Goal: Task Accomplishment & Management: Manage account settings

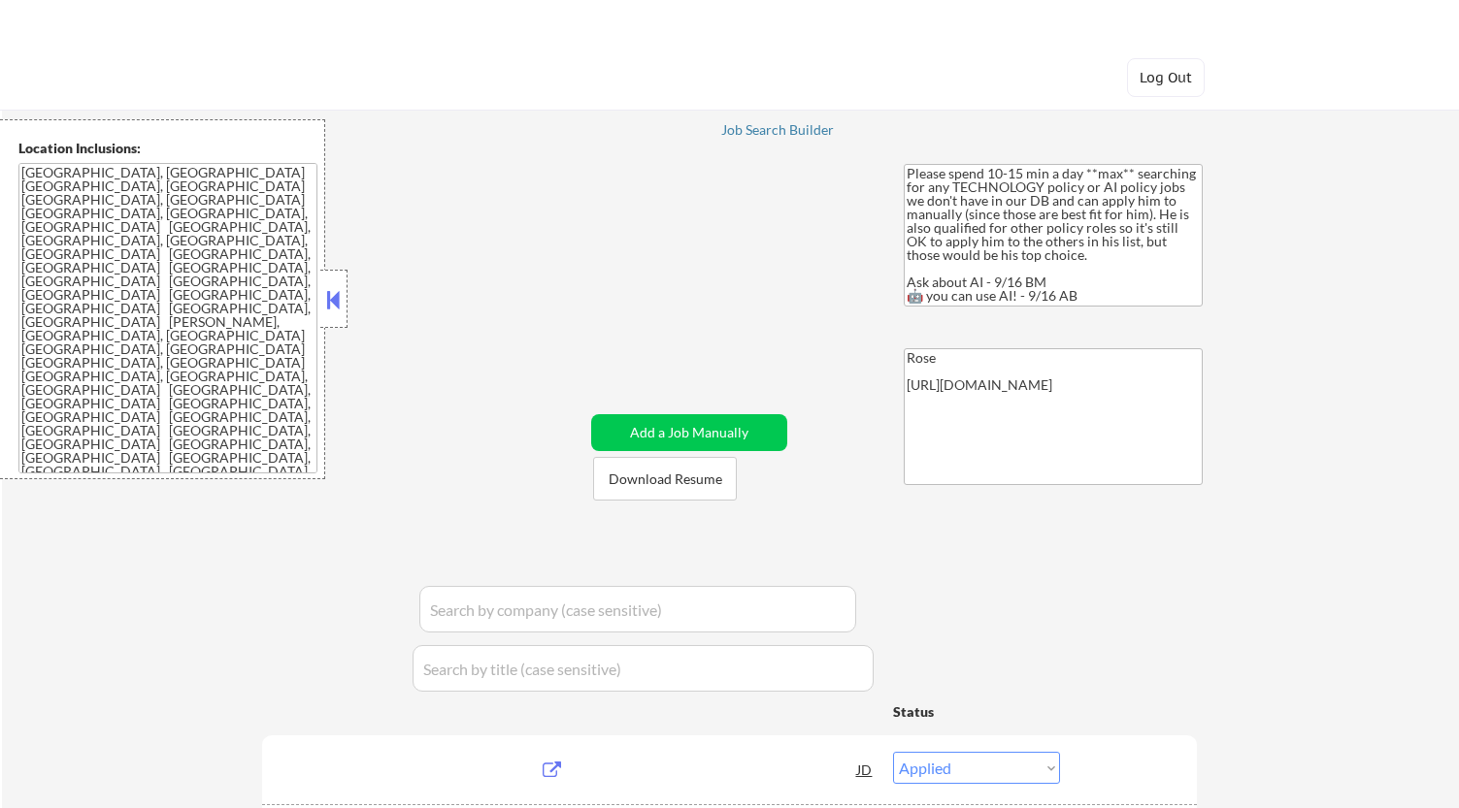
select select ""applied""
select select ""pending""
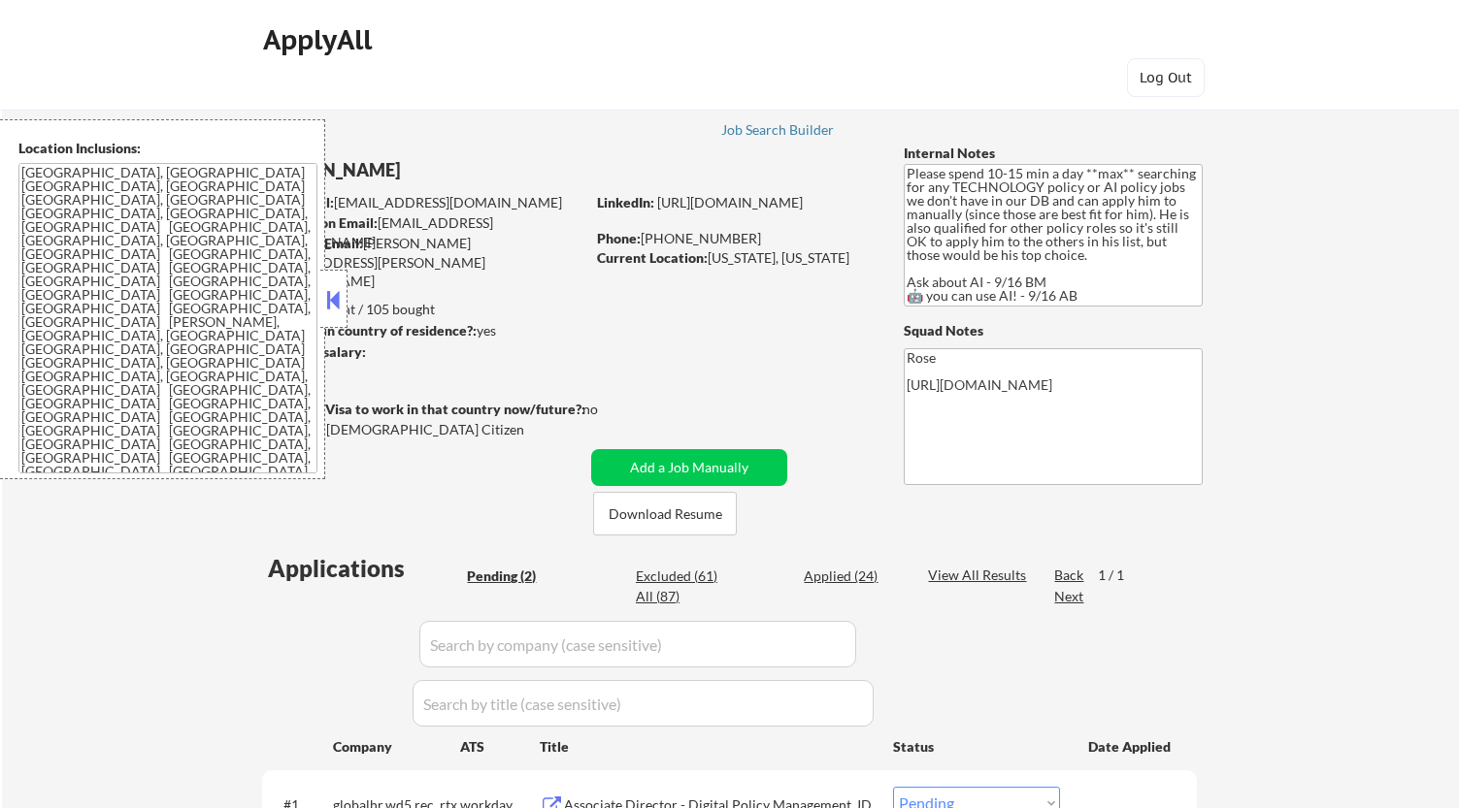
select select ""pending""
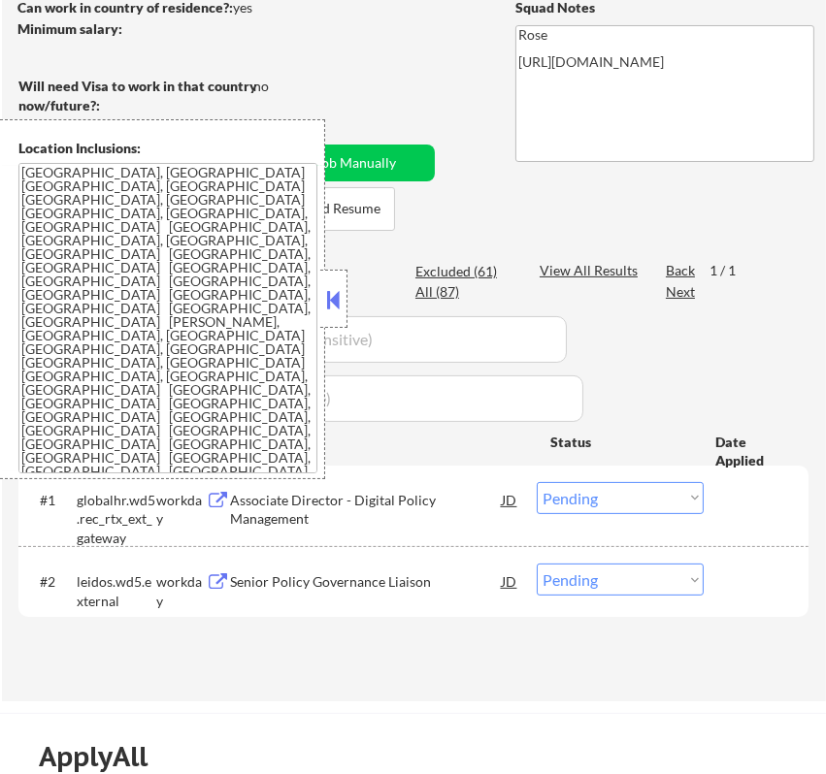
scroll to position [323, 0]
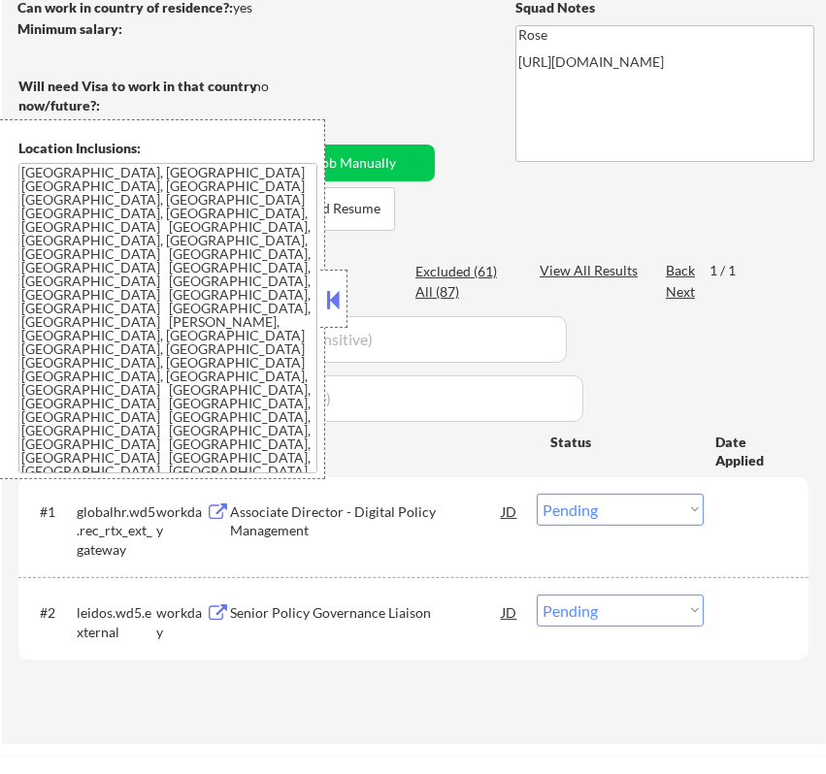
click at [340, 295] on button at bounding box center [333, 299] width 21 height 29
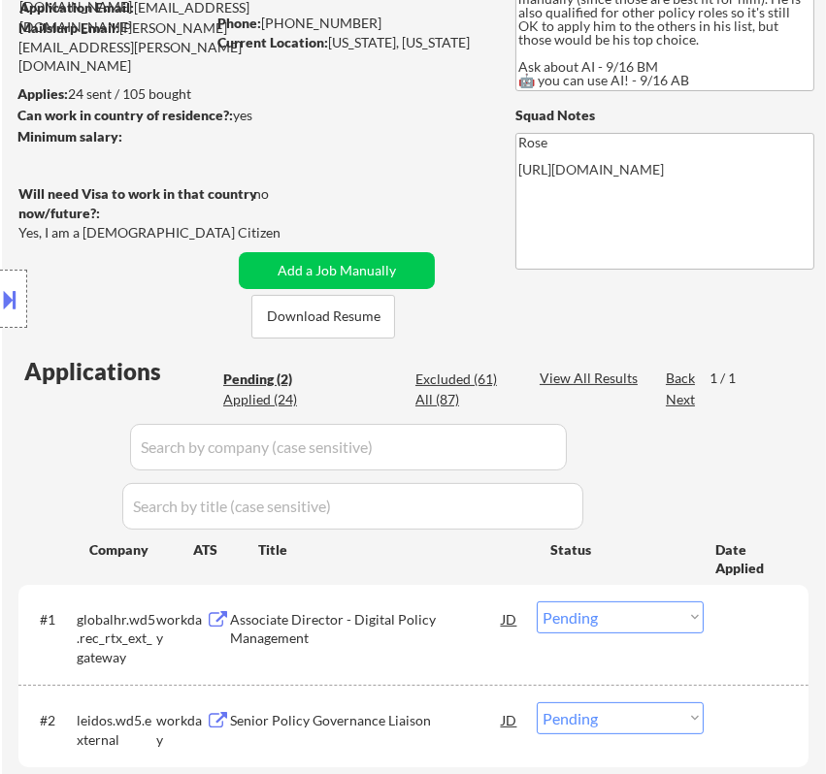
scroll to position [108, 0]
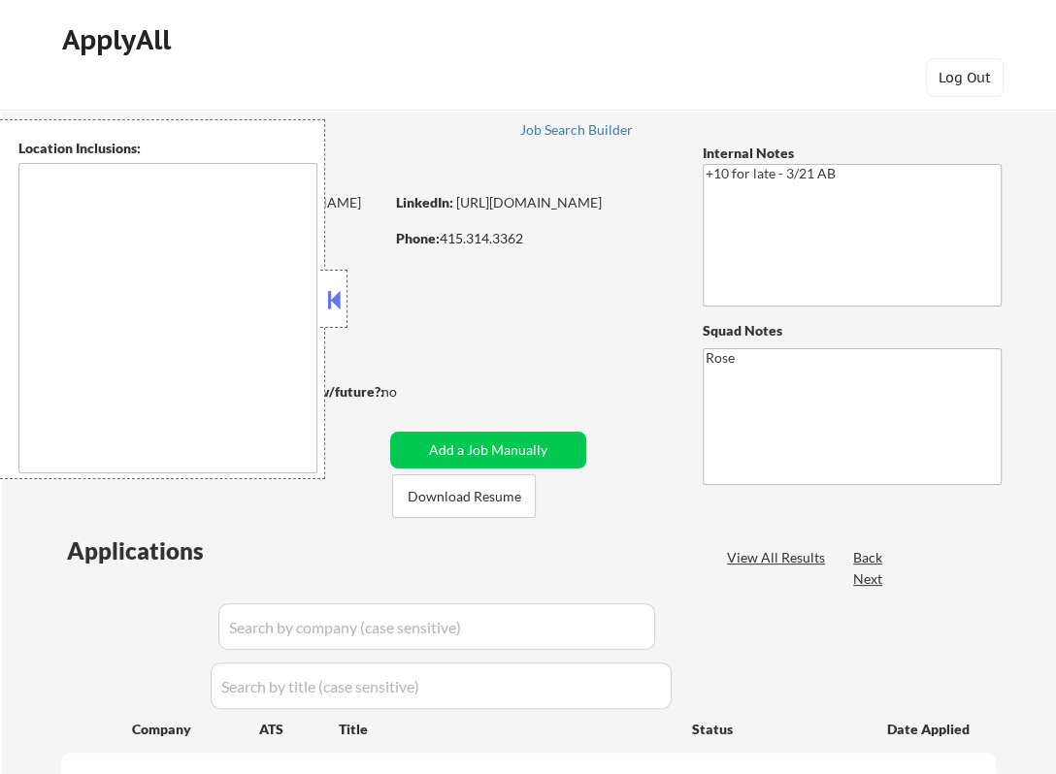
type textarea "San Francisco, CA Daly City, CA South San Francisco, CA Brisbane, CA Colma, CA …"
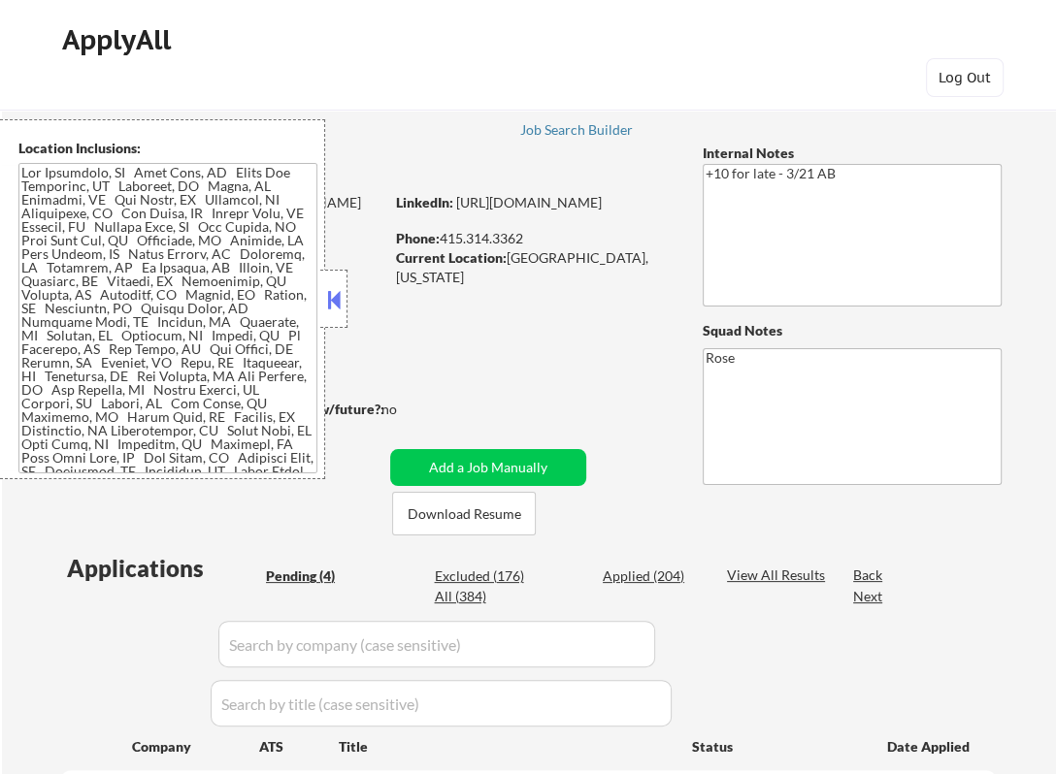
select select ""pending""
click at [331, 299] on button at bounding box center [333, 299] width 21 height 29
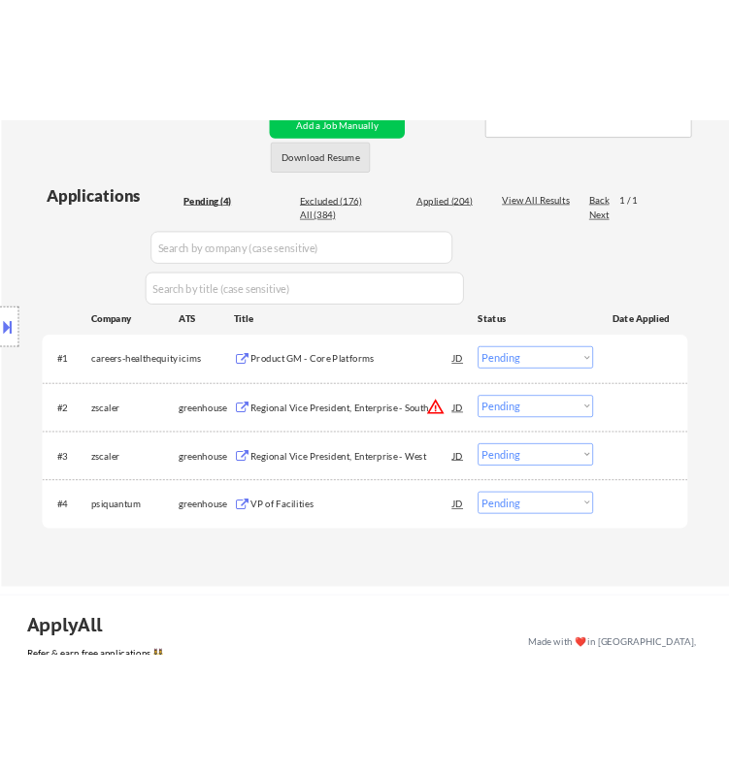
scroll to position [539, 0]
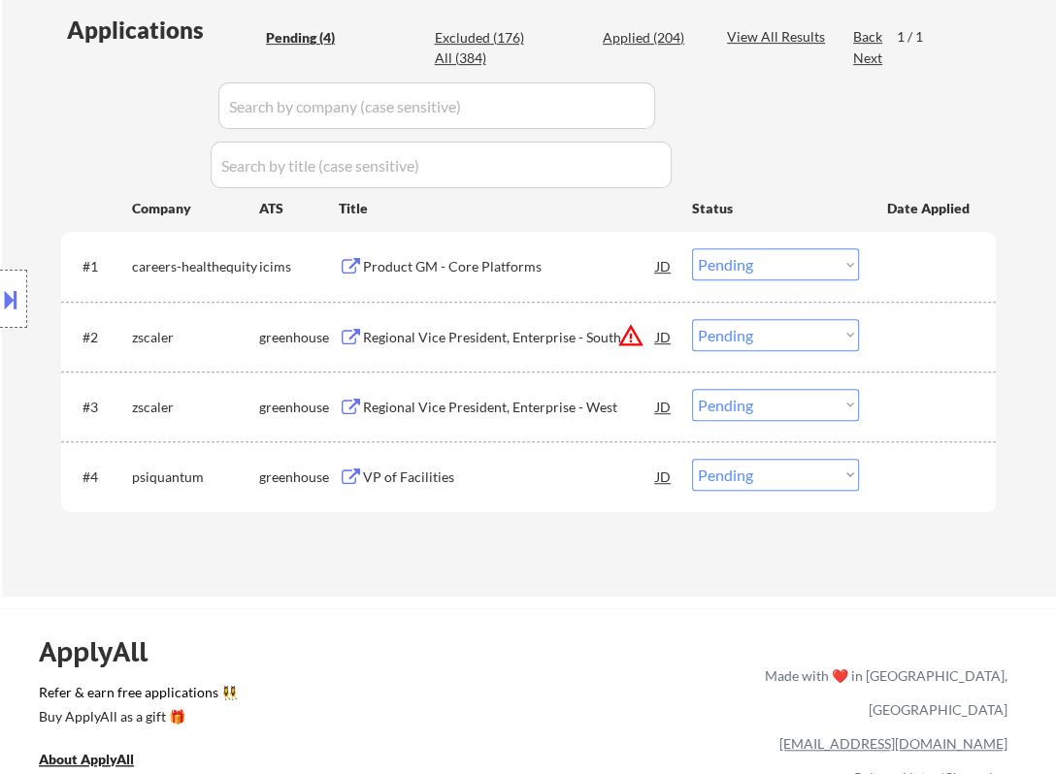
click at [551, 261] on div "Product GM - Core Platforms" at bounding box center [509, 266] width 293 height 19
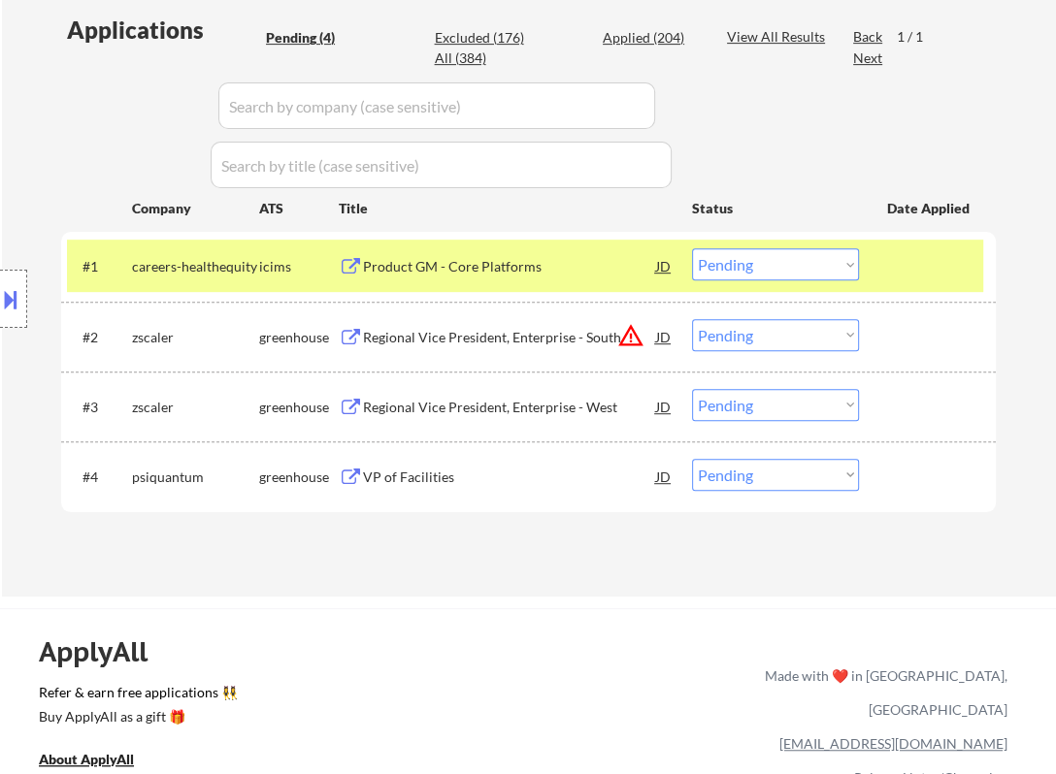
select select ""pending""
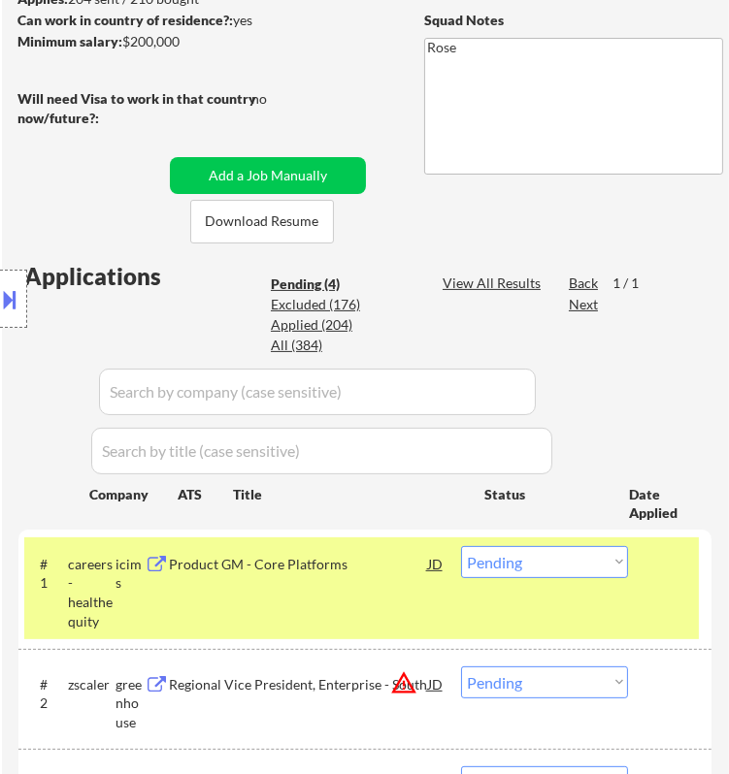
scroll to position [323, 0]
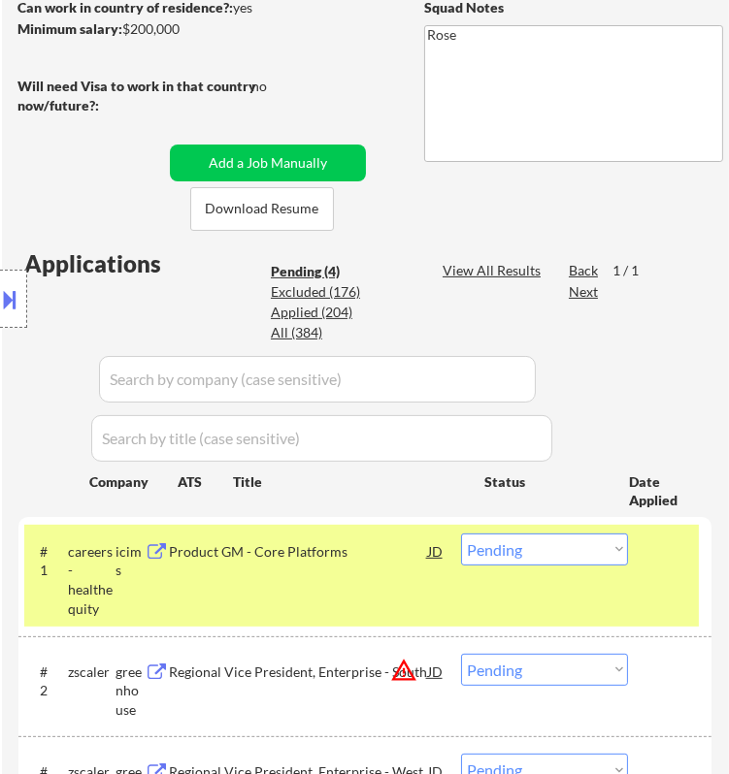
click at [557, 549] on select "Choose an option... Pending Applied Excluded (Questions) Excluded (Expired) Exc…" at bounding box center [544, 550] width 167 height 32
click at [461, 534] on select "Choose an option... Pending Applied Excluded (Questions) Excluded (Expired) Exc…" at bounding box center [544, 550] width 167 height 32
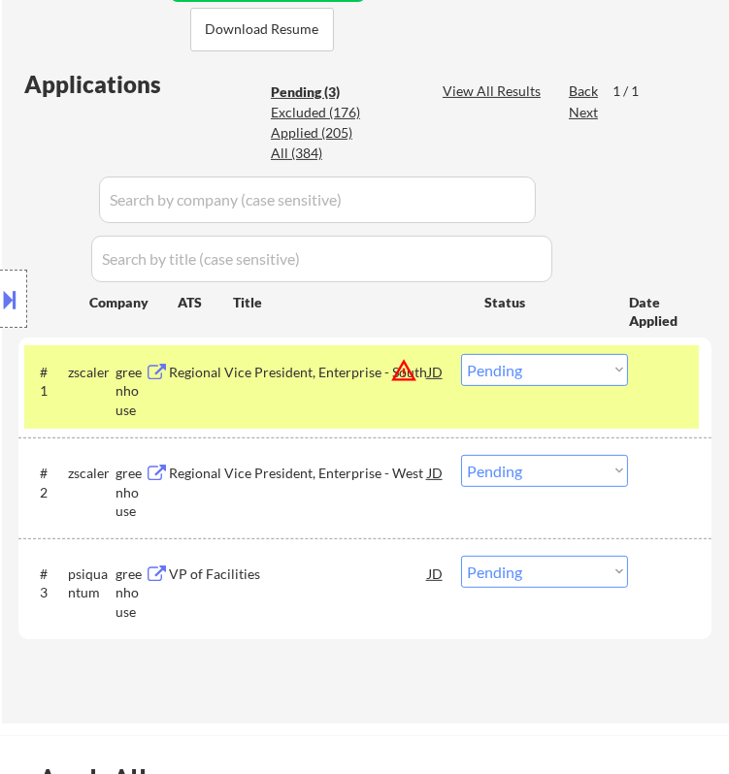
scroll to position [539, 0]
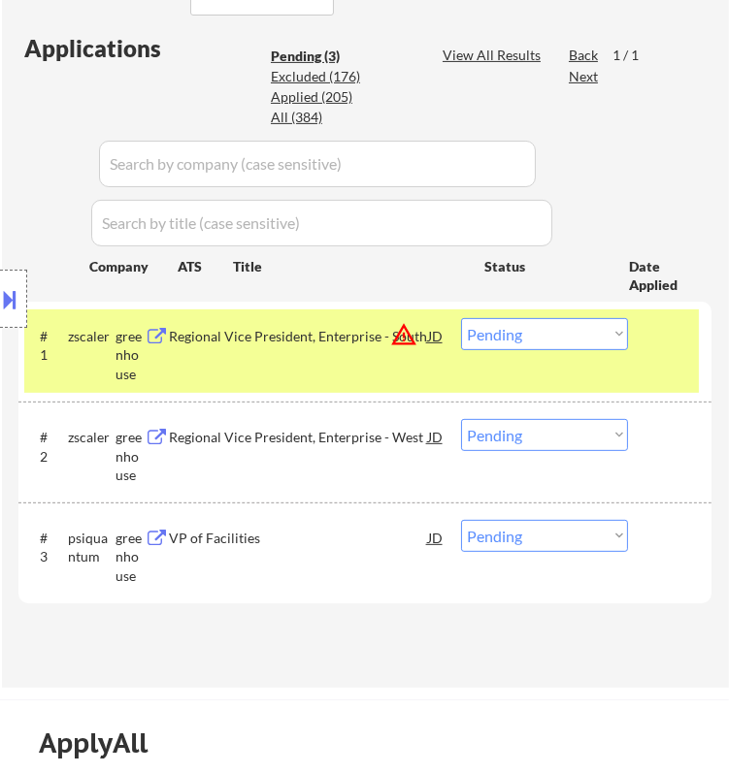
click at [347, 362] on div "#1 zscaler greenhouse Regional Vice President, Enterprise - South JD warning_am…" at bounding box center [361, 351] width 674 height 83
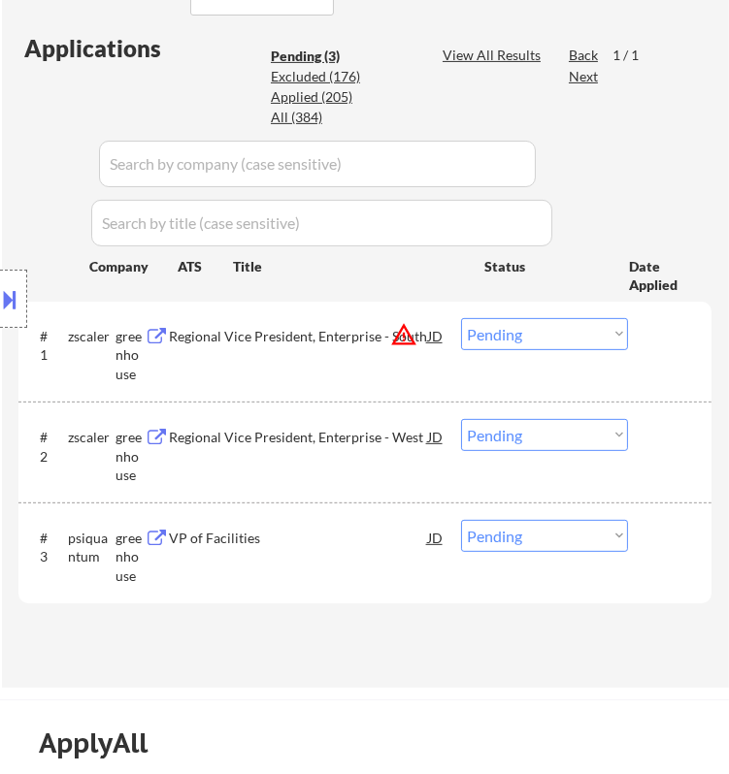
click at [315, 337] on div "Location Inclusions:" at bounding box center [173, 299] width 347 height 360
click at [340, 334] on div "Location Inclusions:" at bounding box center [173, 299] width 347 height 360
click at [410, 372] on div "#1 zscaler greenhouse Regional Vice President, Enterprise - South JD warning_am…" at bounding box center [361, 351] width 674 height 83
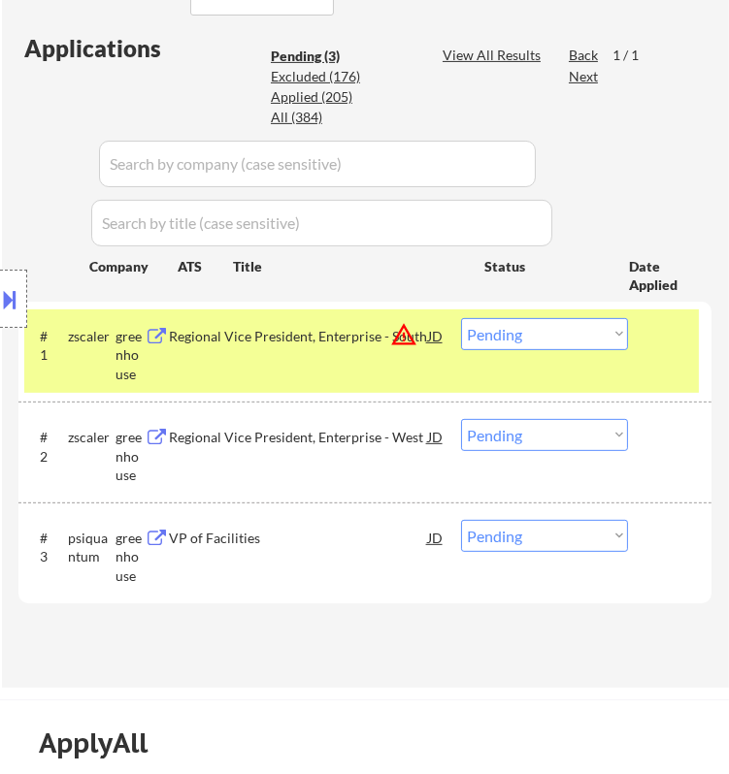
click at [400, 360] on div "#1 zscaler greenhouse Regional Vice President, Enterprise - South JD warning_am…" at bounding box center [361, 351] width 674 height 83
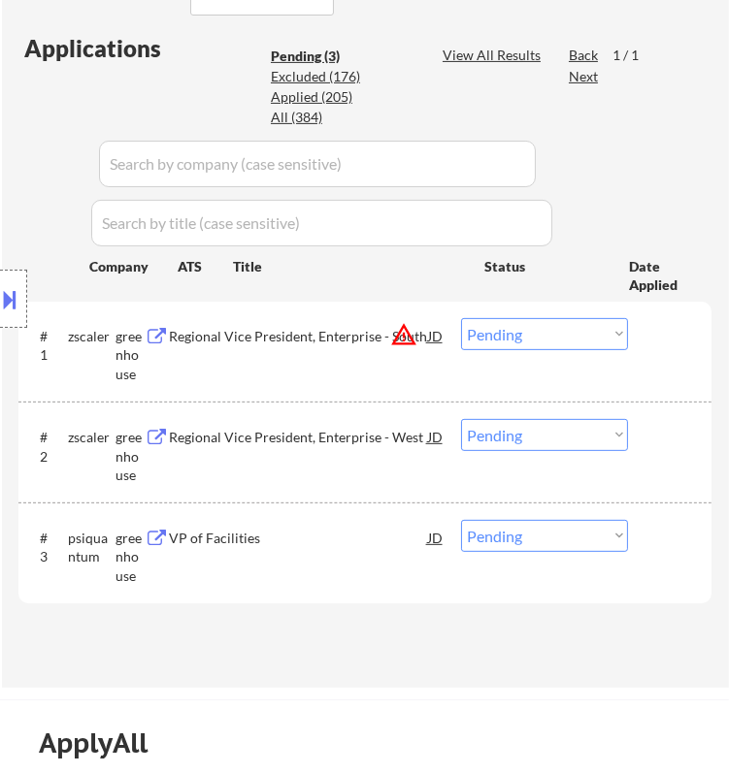
click at [351, 333] on div "Regional Vice President, Enterprise - South" at bounding box center [298, 336] width 258 height 19
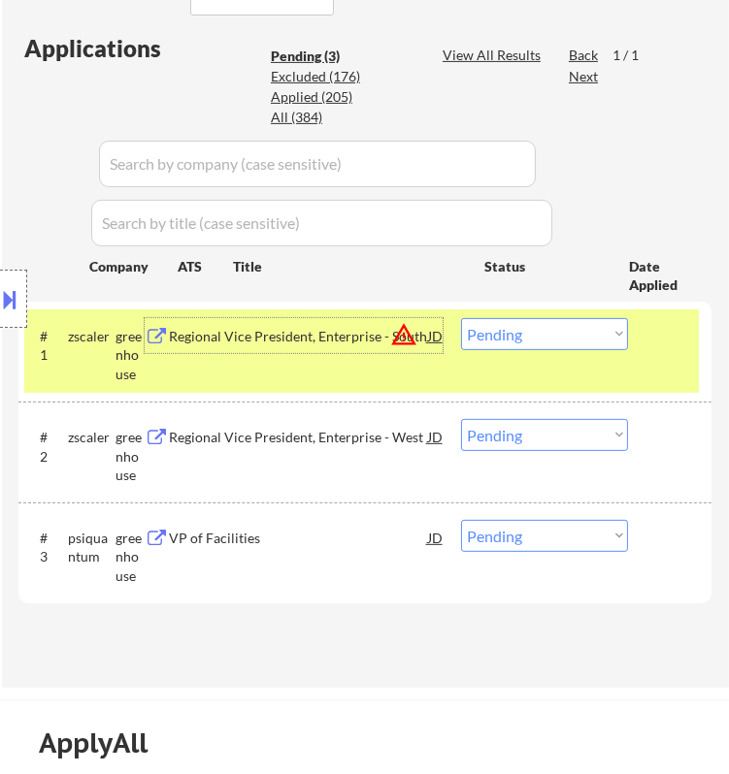
click at [564, 328] on select "Choose an option... Pending Applied Excluded (Questions) Excluded (Expired) Exc…" at bounding box center [544, 334] width 167 height 32
click at [461, 318] on select "Choose an option... Pending Applied Excluded (Questions) Excluded (Expired) Exc…" at bounding box center [544, 334] width 167 height 32
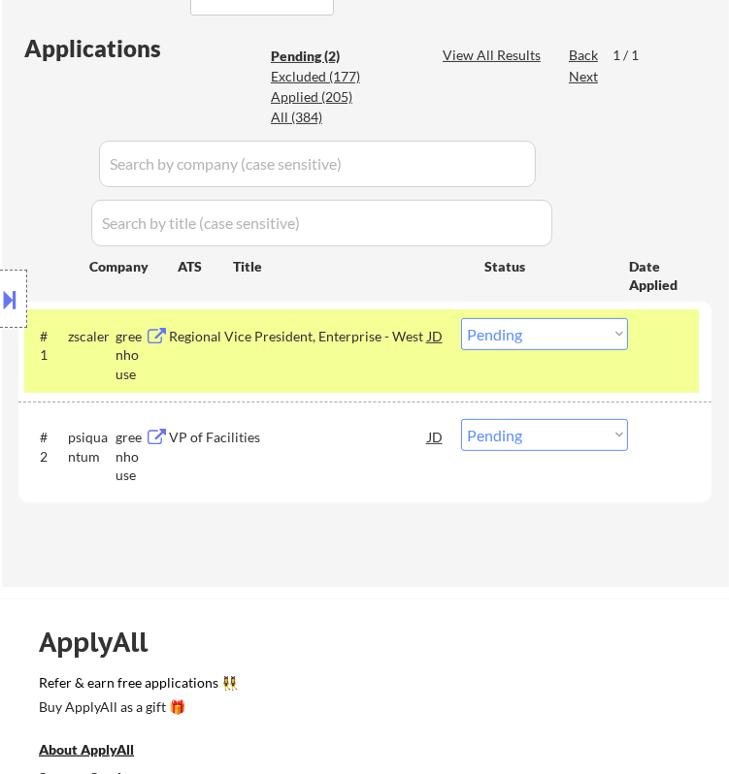
click at [386, 342] on div "Regional Vice President, Enterprise - West" at bounding box center [298, 336] width 258 height 19
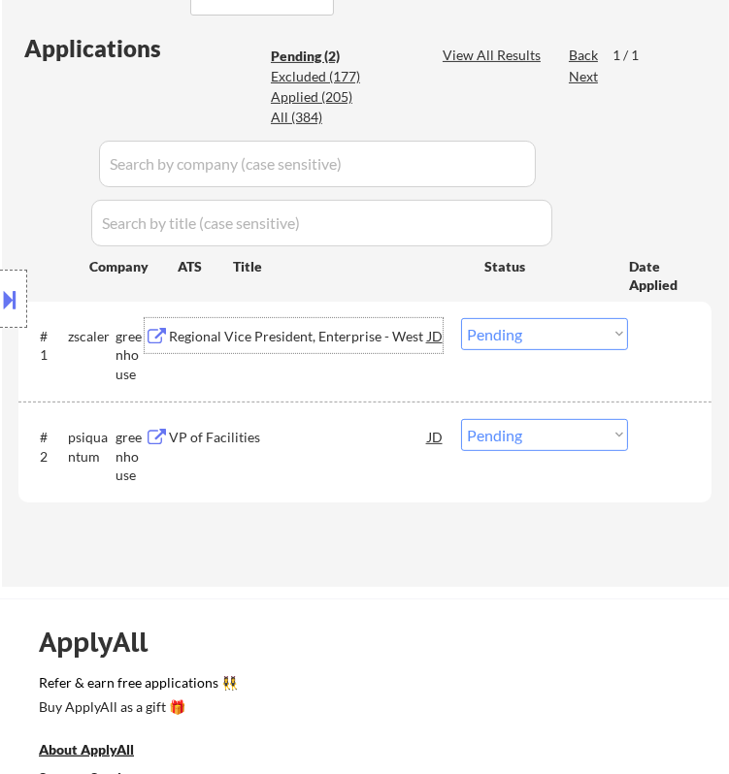
click at [544, 332] on select "Choose an option... Pending Applied Excluded (Questions) Excluded (Expired) Exc…" at bounding box center [544, 334] width 167 height 32
click at [461, 318] on select "Choose an option... Pending Applied Excluded (Questions) Excluded (Expired) Exc…" at bounding box center [544, 334] width 167 height 32
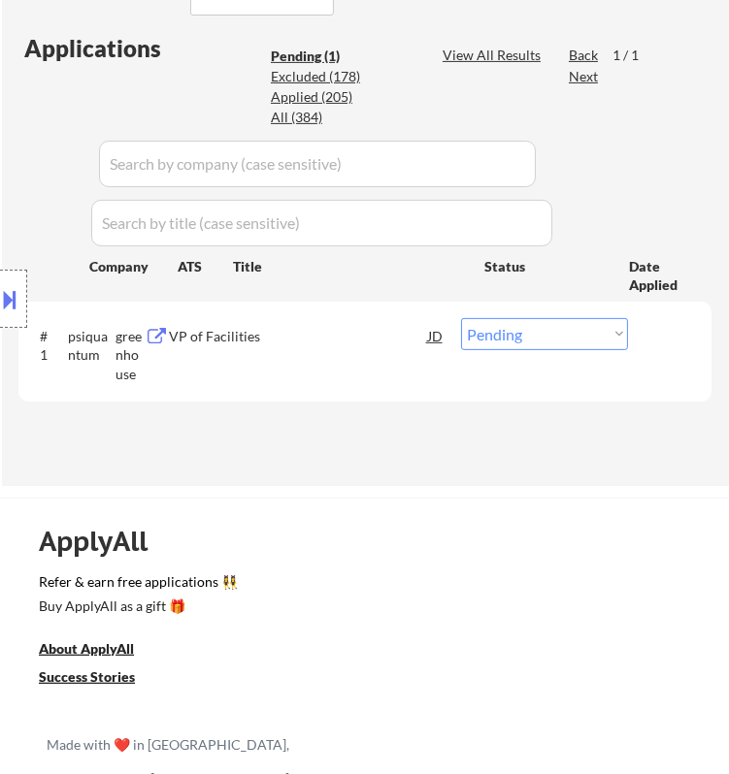
click at [379, 347] on div "VP of Facilities" at bounding box center [298, 335] width 258 height 35
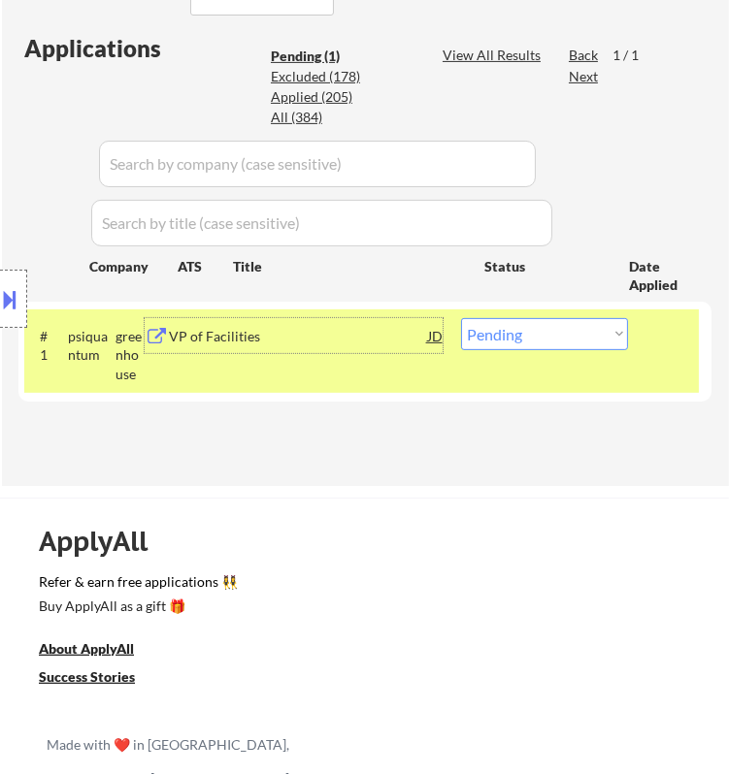
click at [501, 333] on select "Choose an option... Pending Applied Excluded (Questions) Excluded (Expired) Exc…" at bounding box center [544, 334] width 167 height 32
select select ""excluded__bad_match_""
click at [461, 318] on select "Choose an option... Pending Applied Excluded (Questions) Excluded (Expired) Exc…" at bounding box center [544, 334] width 167 height 32
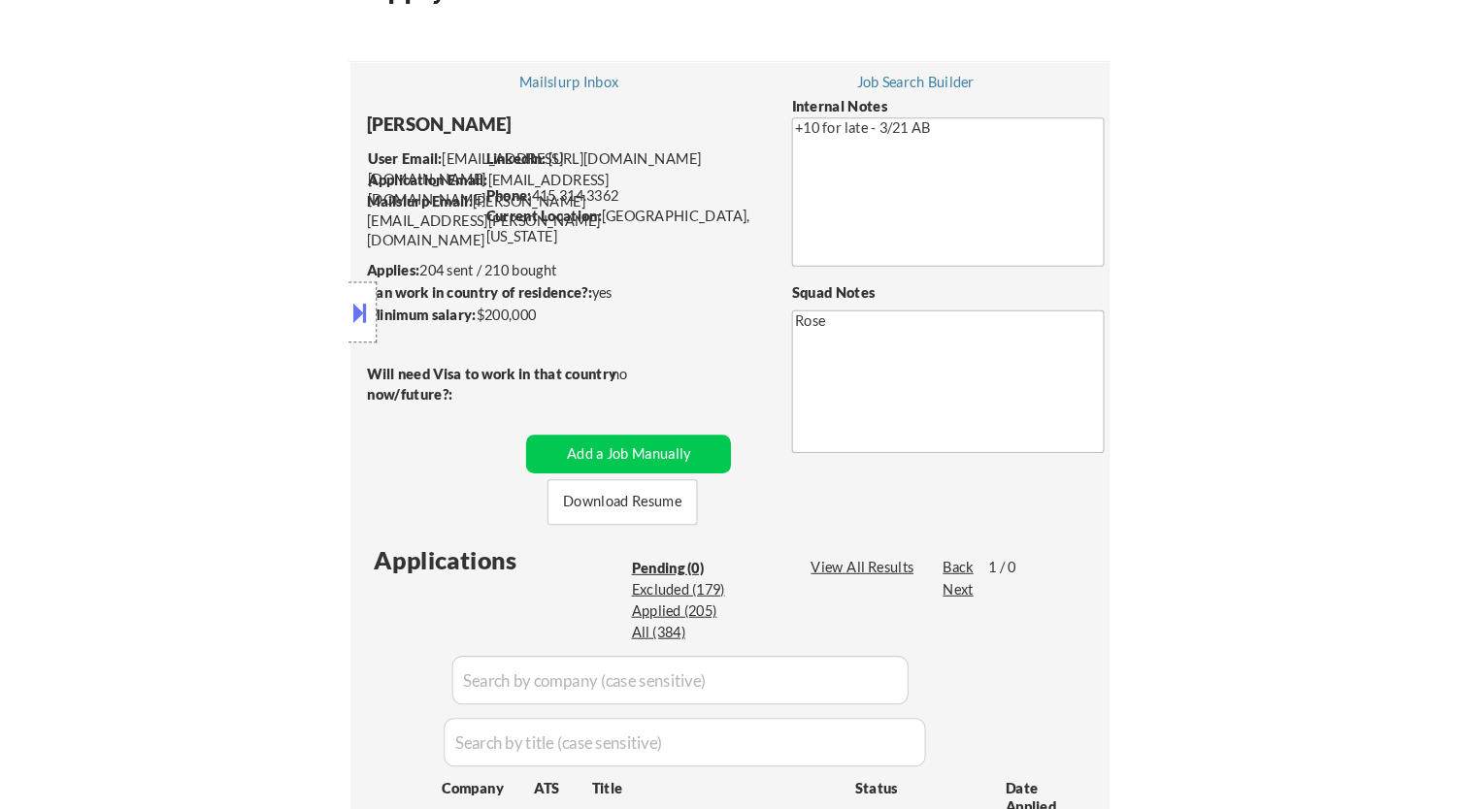
scroll to position [108, 0]
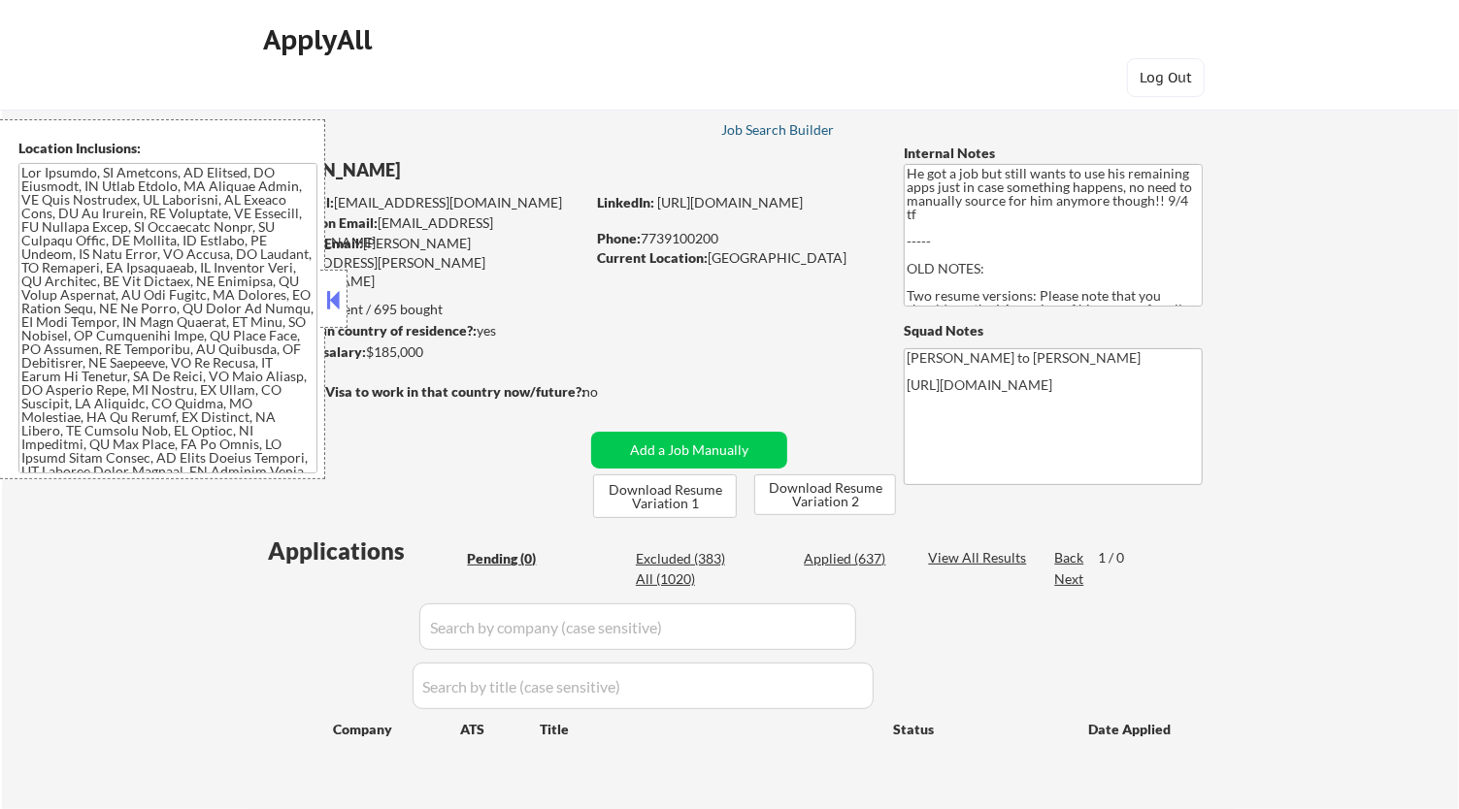
click at [771, 136] on div "Job Search Builder" at bounding box center [778, 130] width 114 height 14
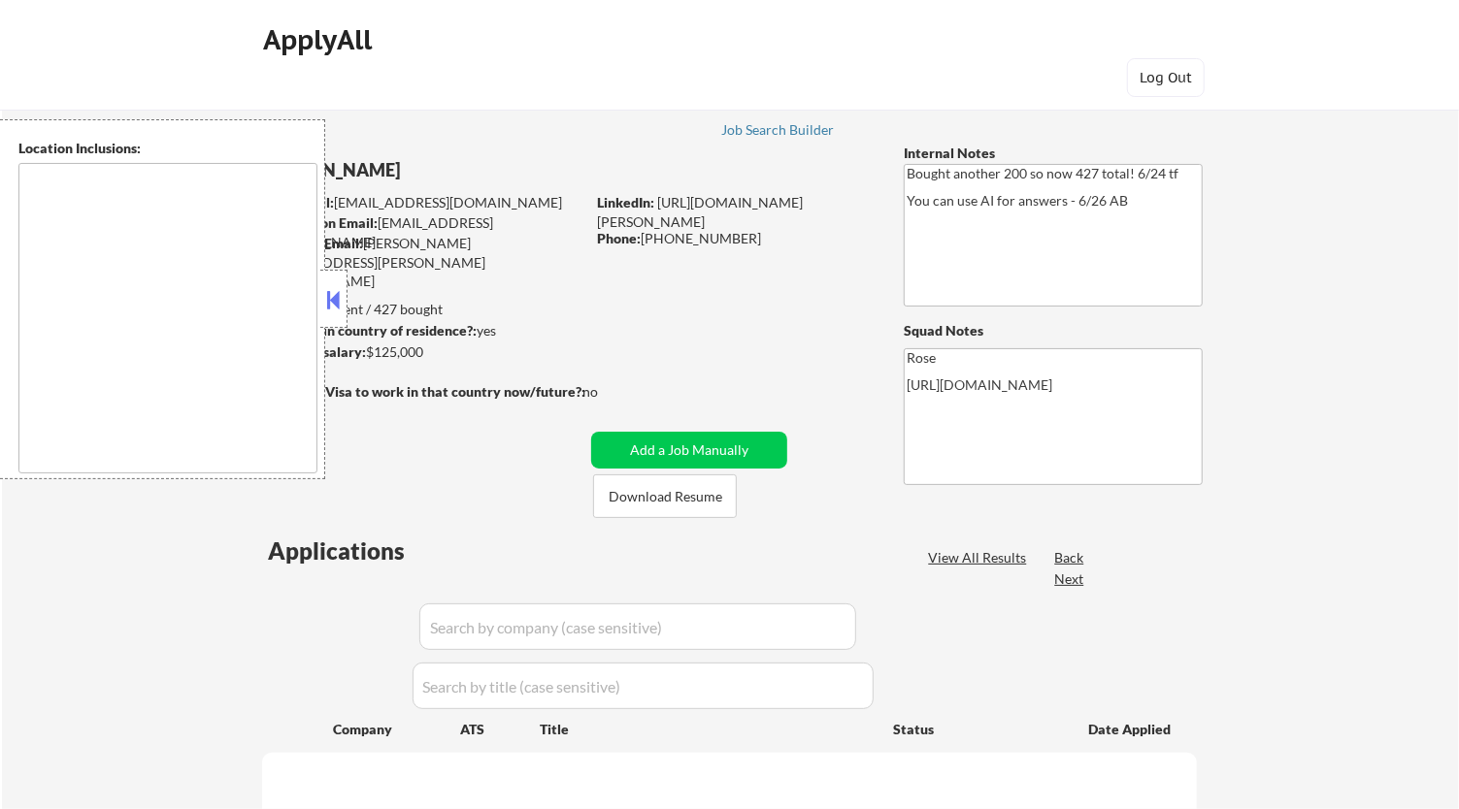
select select ""pending""
type textarea "[GEOGRAPHIC_DATA], [GEOGRAPHIC_DATA] [GEOGRAPHIC_DATA], [GEOGRAPHIC_DATA] [GEOG…"
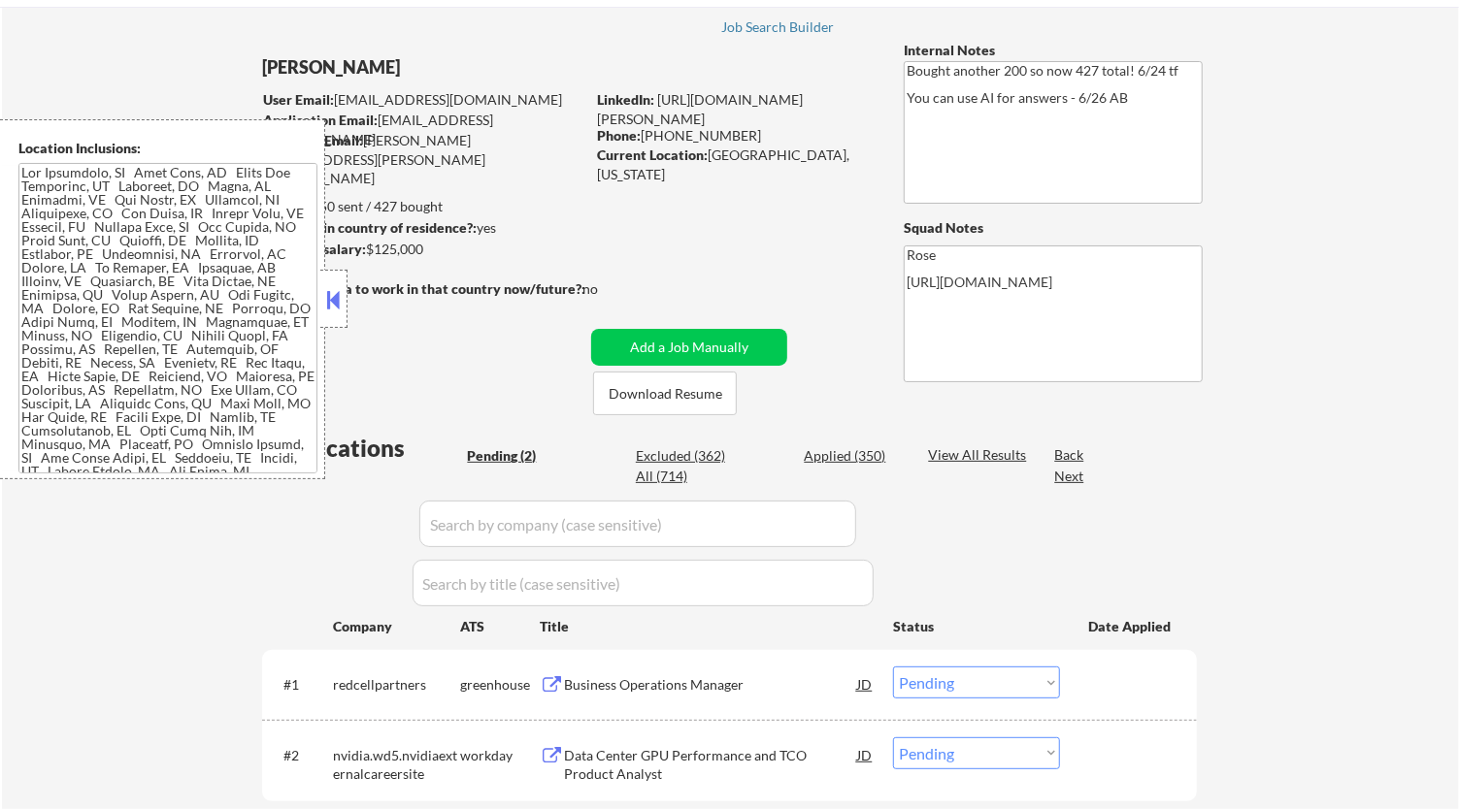
scroll to position [108, 0]
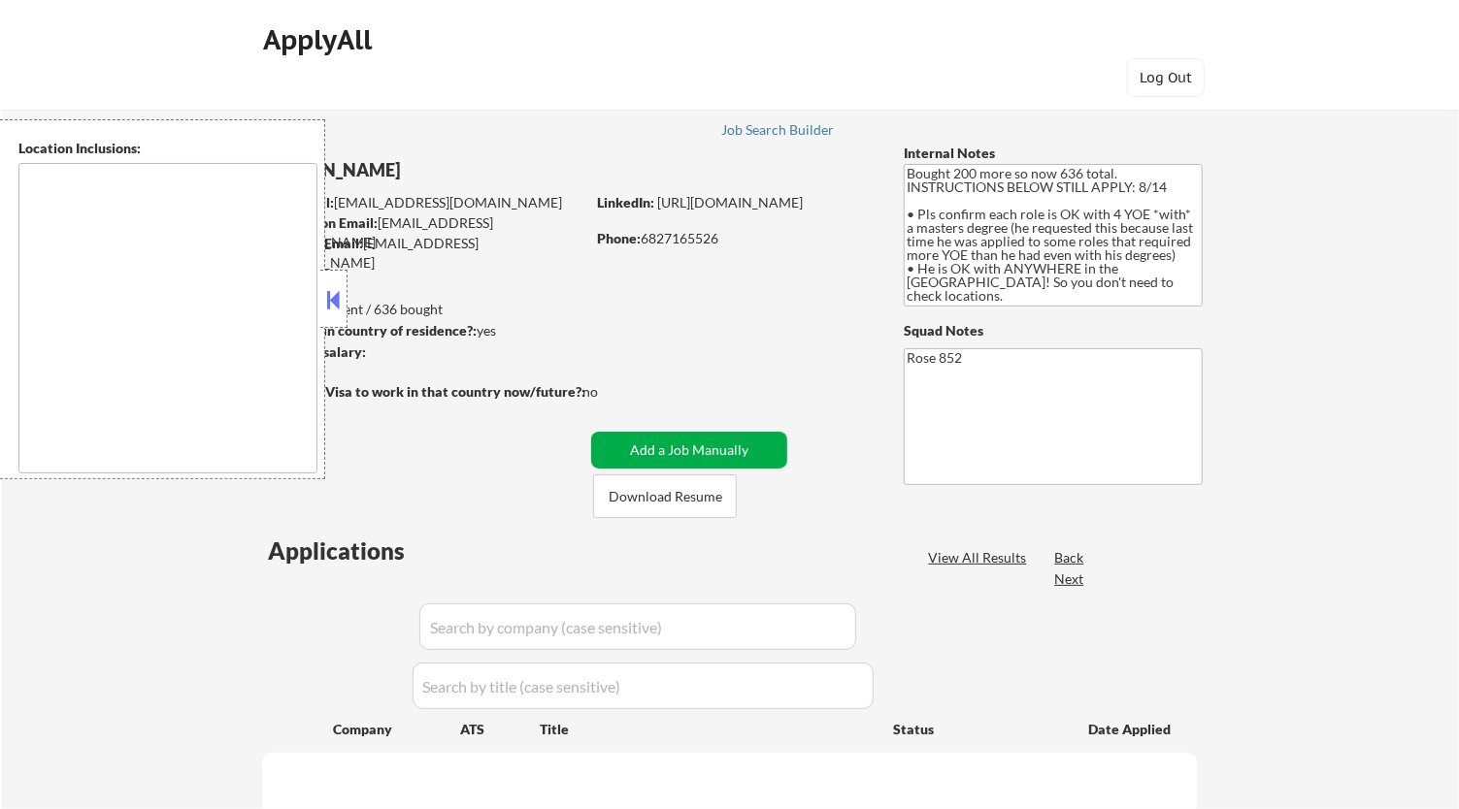
type textarea "San Francisco, CA Daly City, CA South San Francisco, CA Brisbane, CA Colma, CA …"
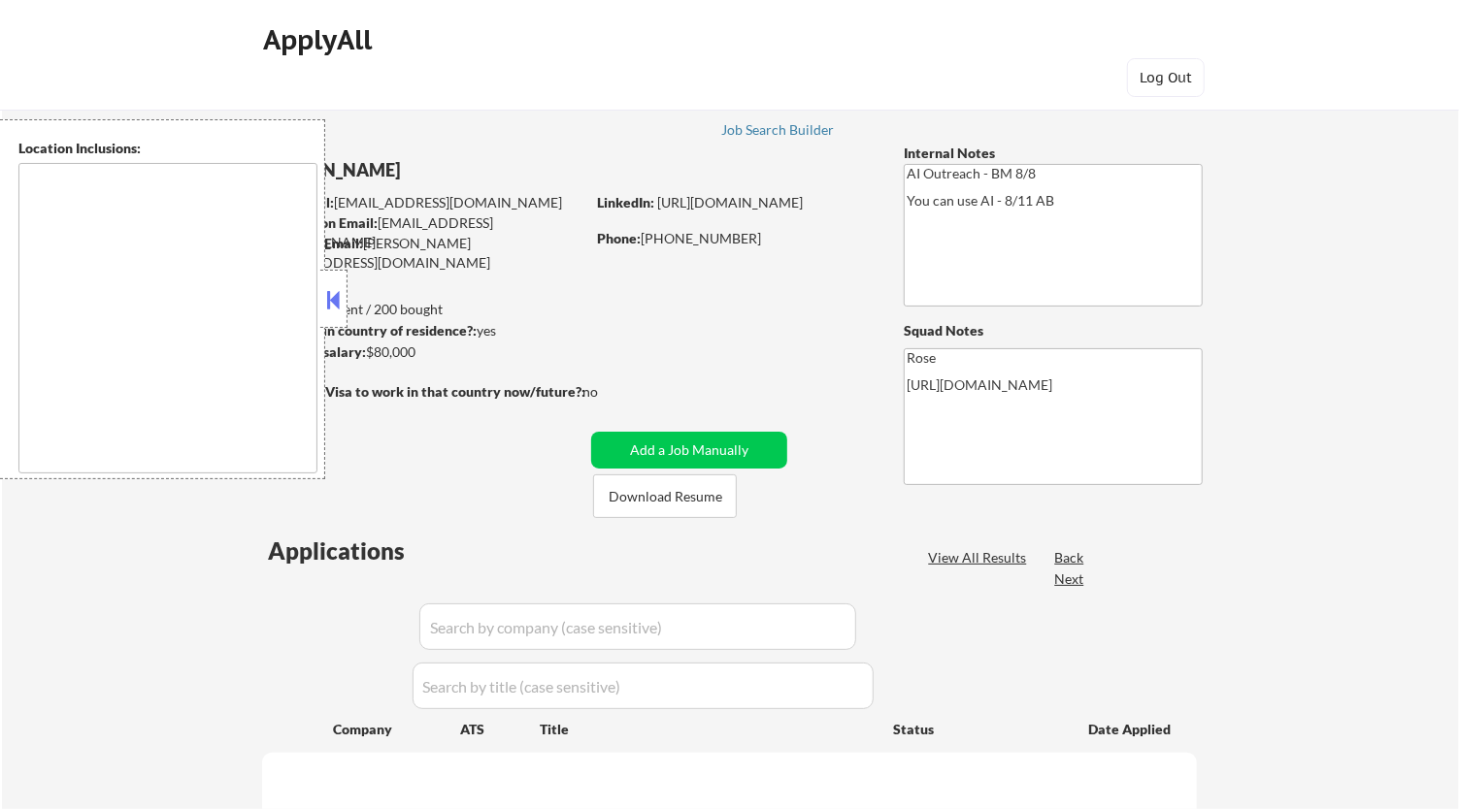
type textarea "Fountain Valley, CA Huntington Beach, CA Costa Mesa, CA Santa Ana, CA Garden Gr…"
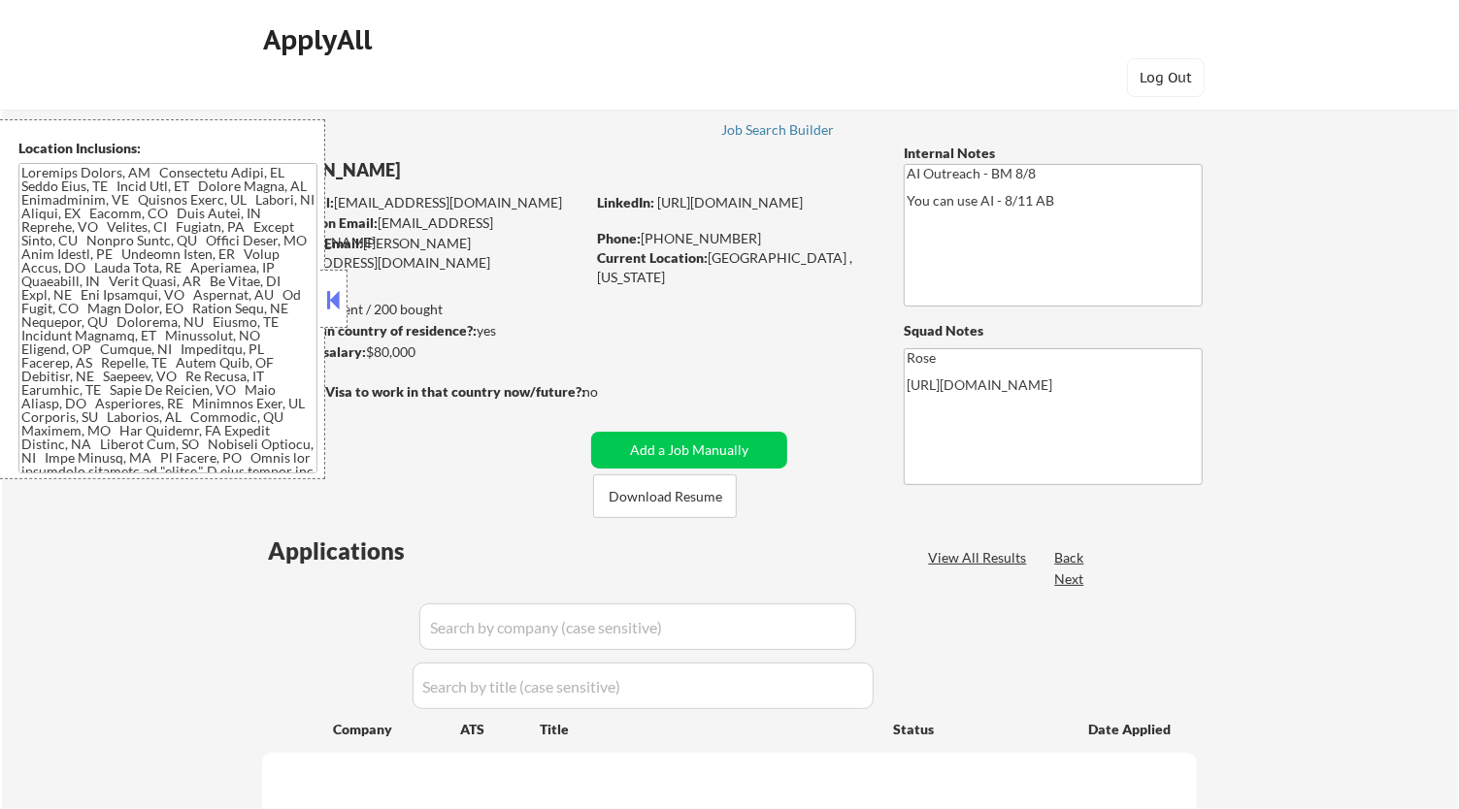
select select ""pending""
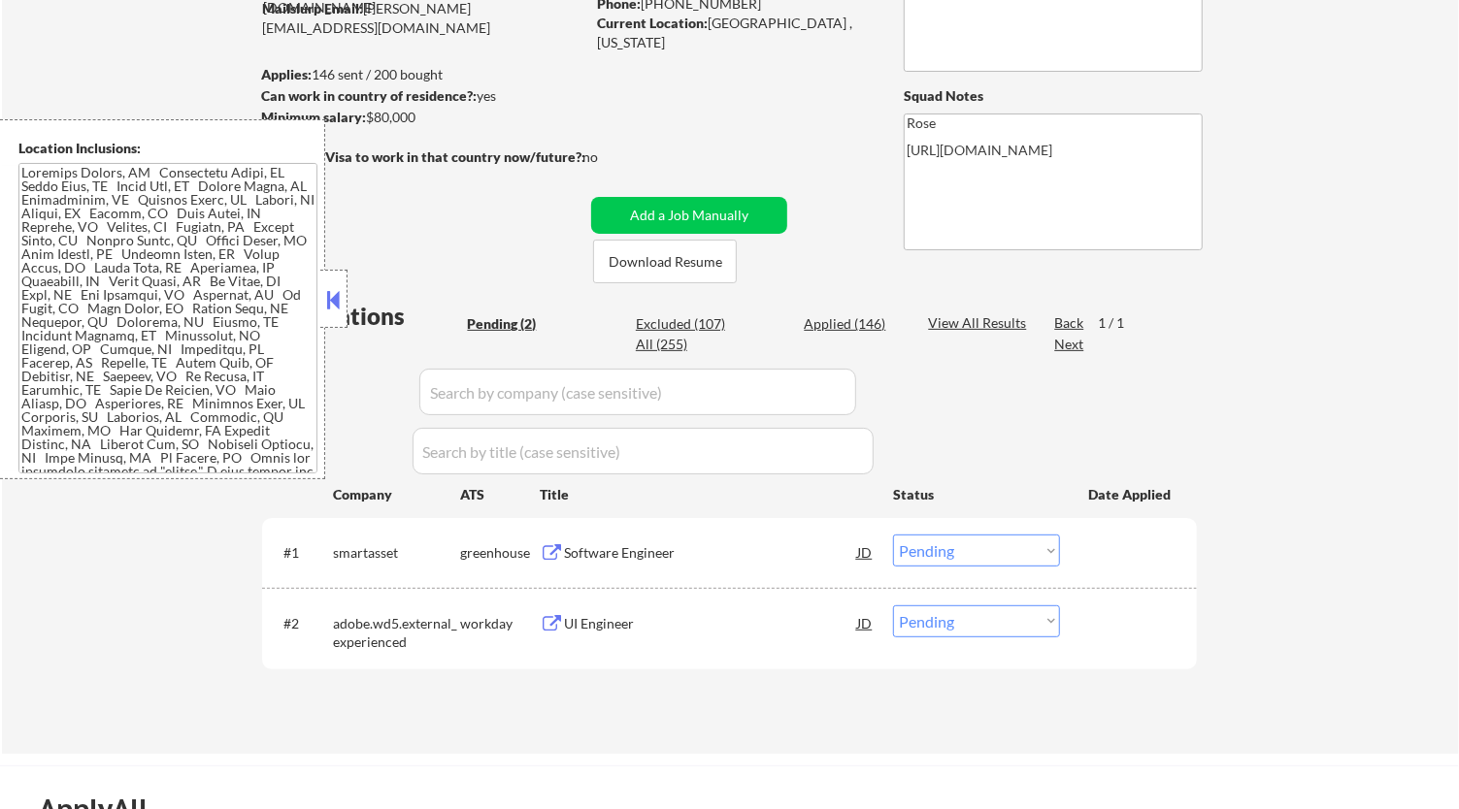
scroll to position [215, 0]
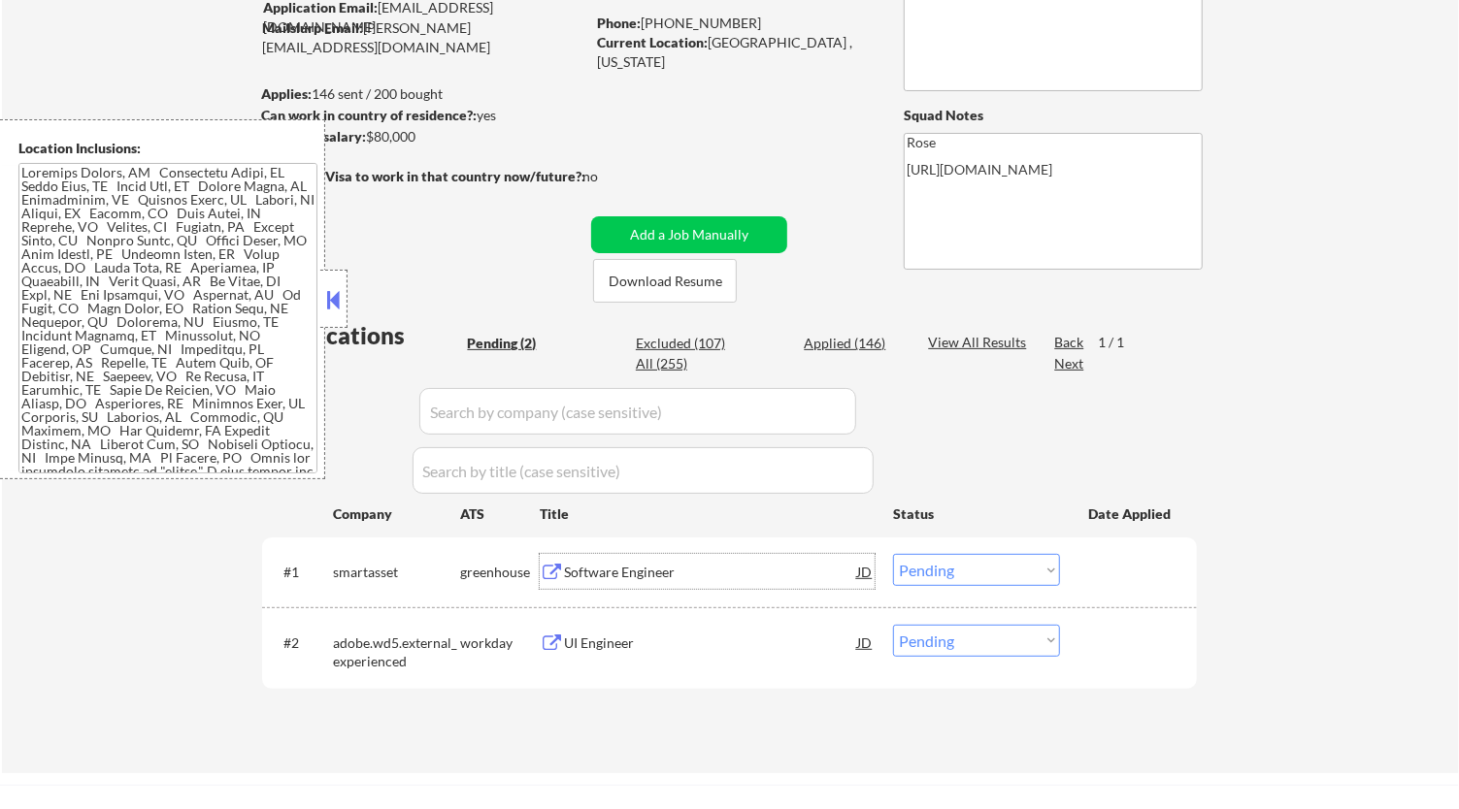
click at [655, 570] on div "Software Engineer" at bounding box center [710, 572] width 293 height 19
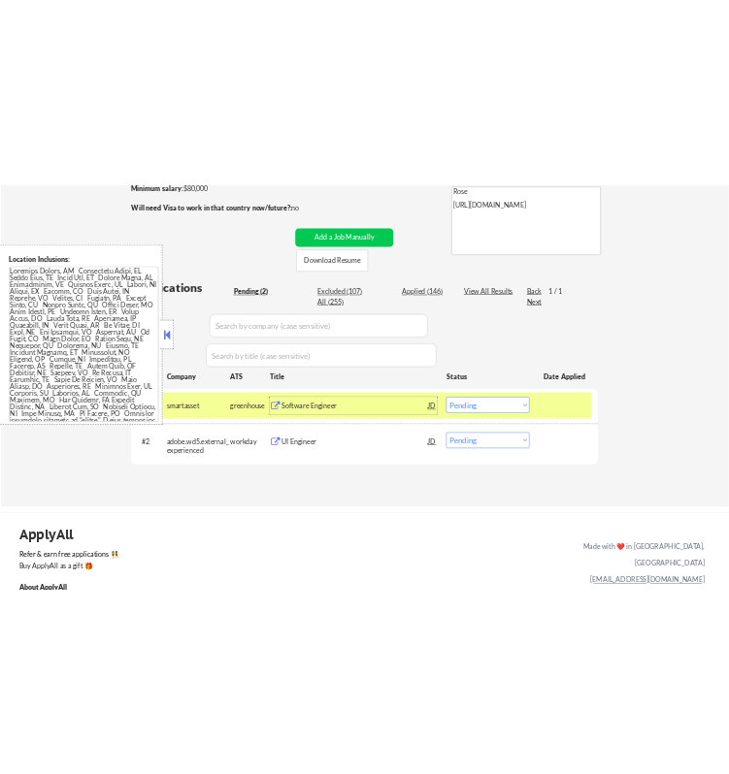
scroll to position [431, 0]
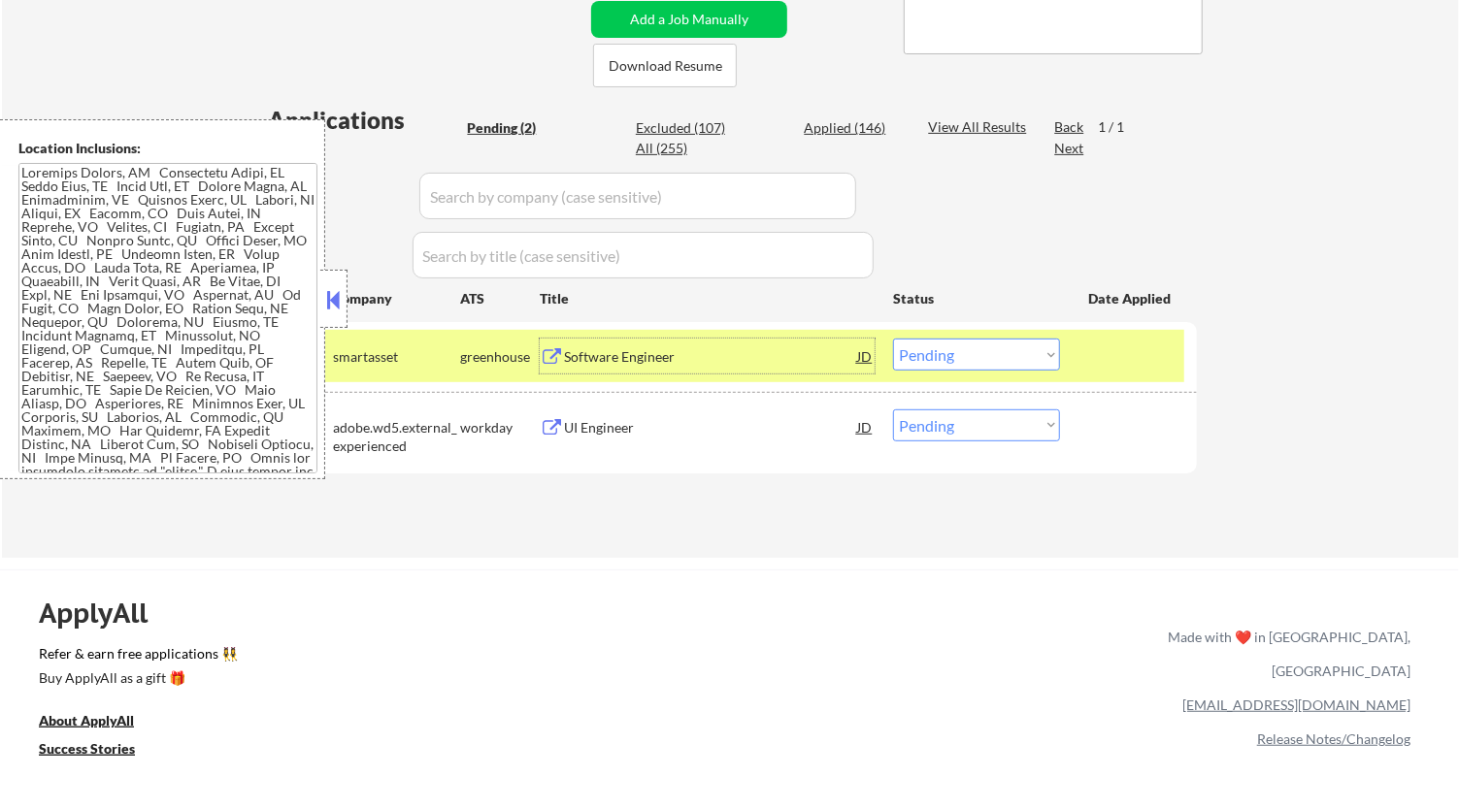
drag, startPoint x: 978, startPoint y: 343, endPoint x: 980, endPoint y: 365, distance: 22.4
click at [979, 343] on select "Choose an option... Pending Applied Excluded (Questions) Excluded (Expired) Exc…" at bounding box center [976, 355] width 167 height 32
click at [893, 339] on select "Choose an option... Pending Applied Excluded (Questions) Excluded (Expired) Exc…" at bounding box center [976, 355] width 167 height 32
click at [334, 302] on button at bounding box center [333, 299] width 21 height 29
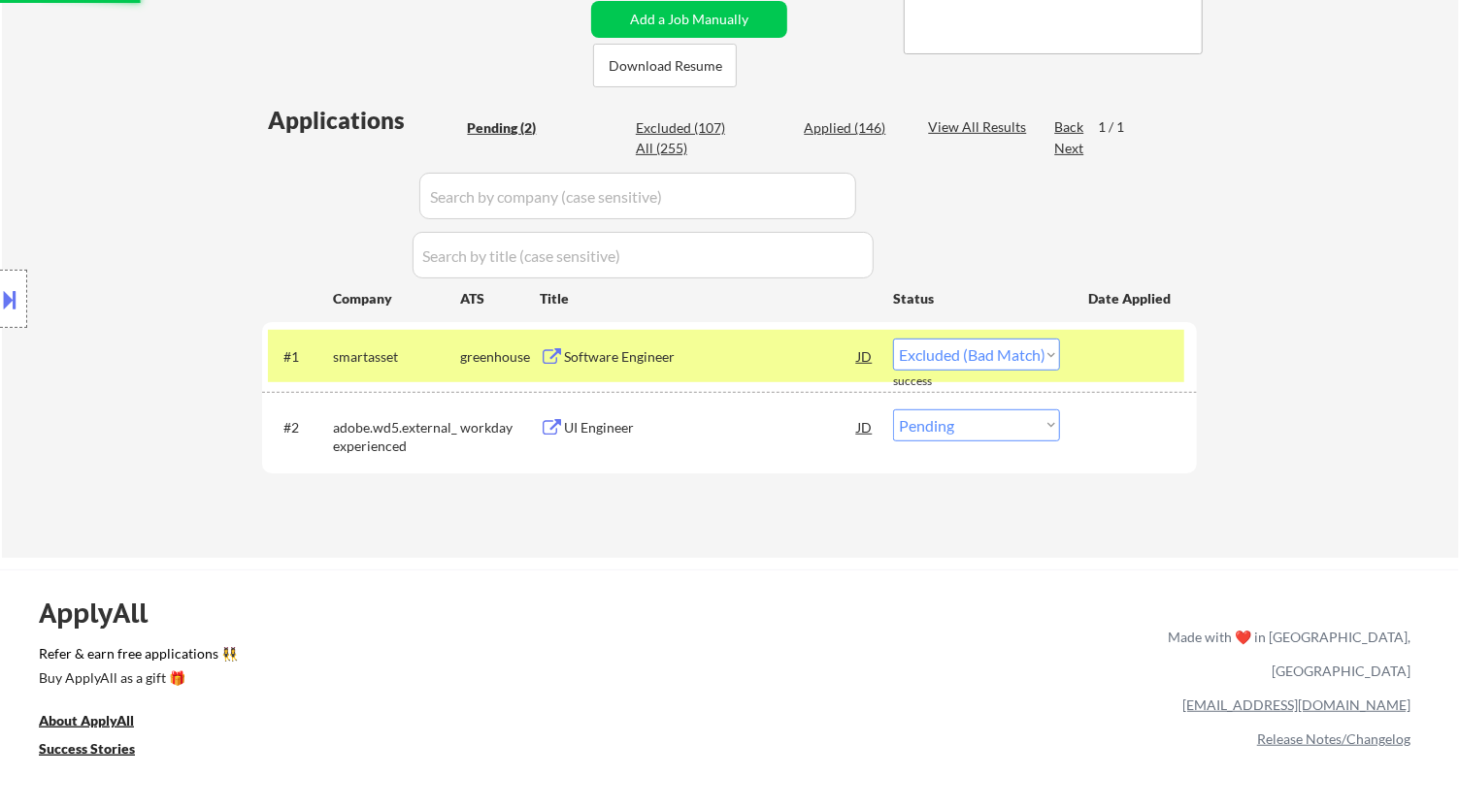
select select ""pending""
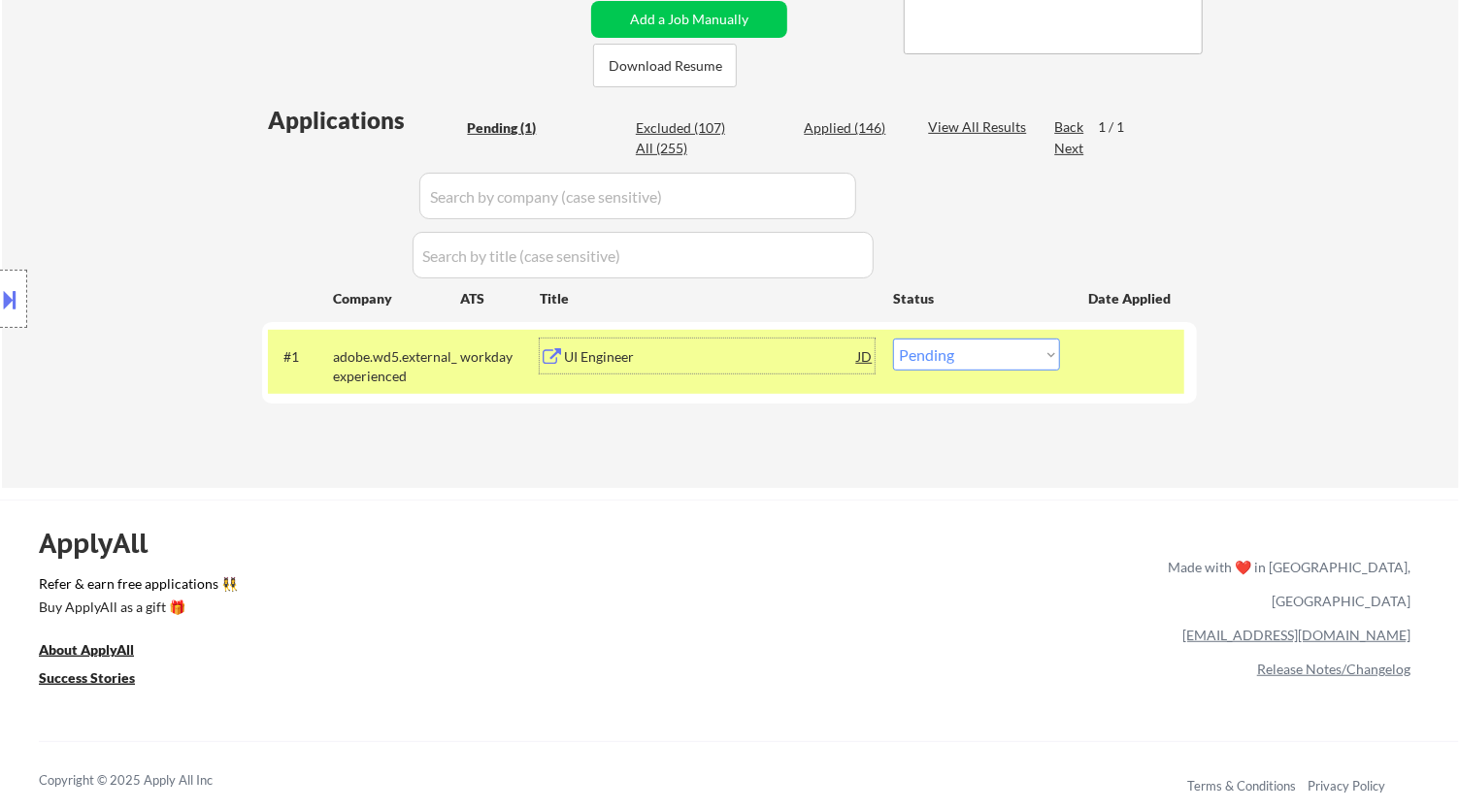
click at [761, 363] on div "UI Engineer" at bounding box center [710, 356] width 293 height 19
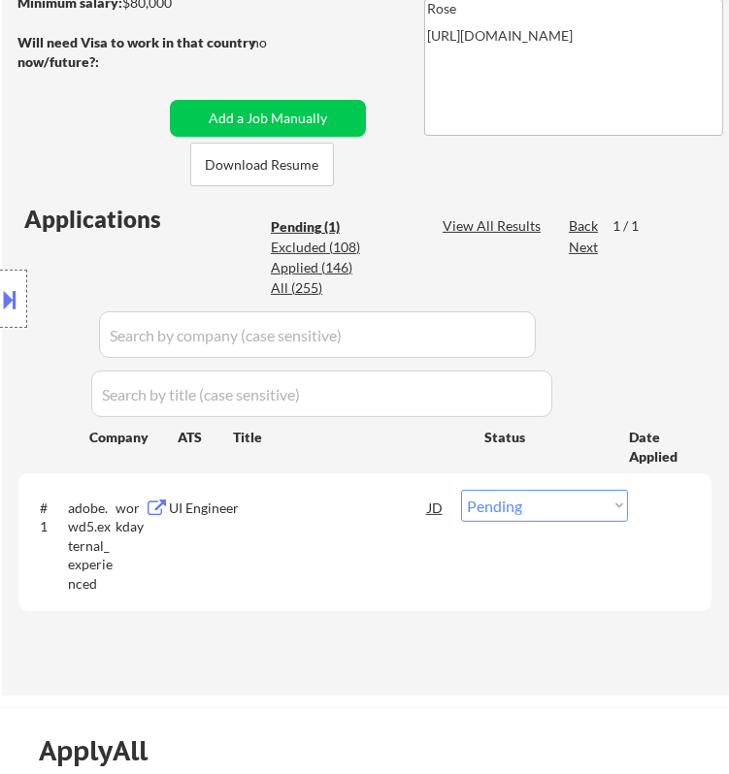
scroll to position [323, 0]
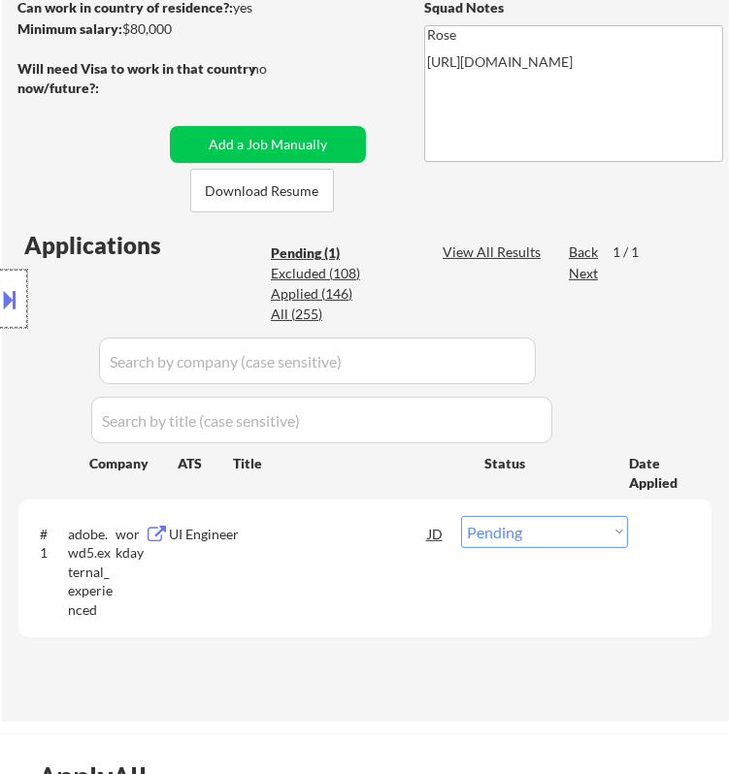
click at [21, 299] on div at bounding box center [13, 299] width 27 height 58
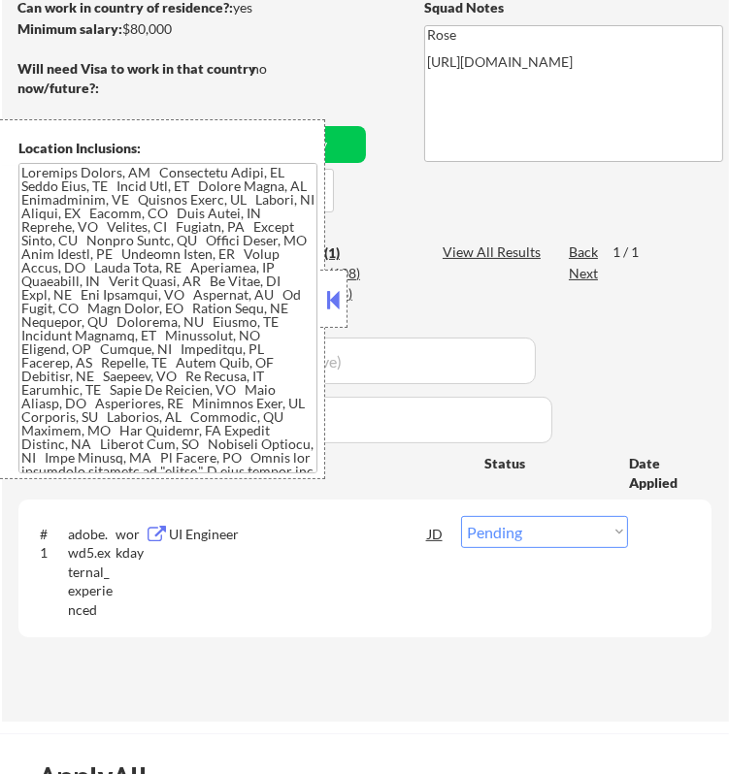
scroll to position [915, 0]
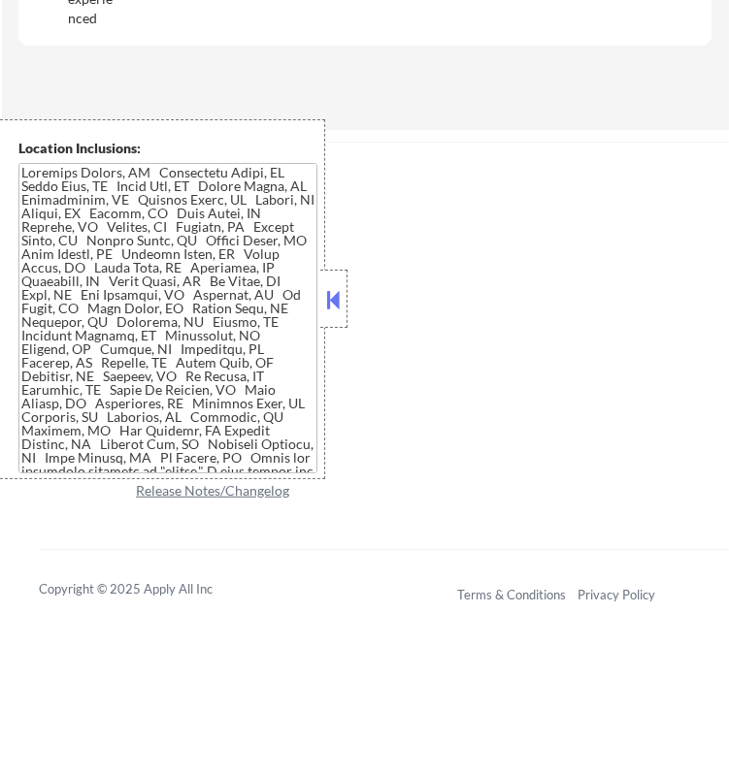
click at [330, 293] on button at bounding box center [333, 299] width 21 height 29
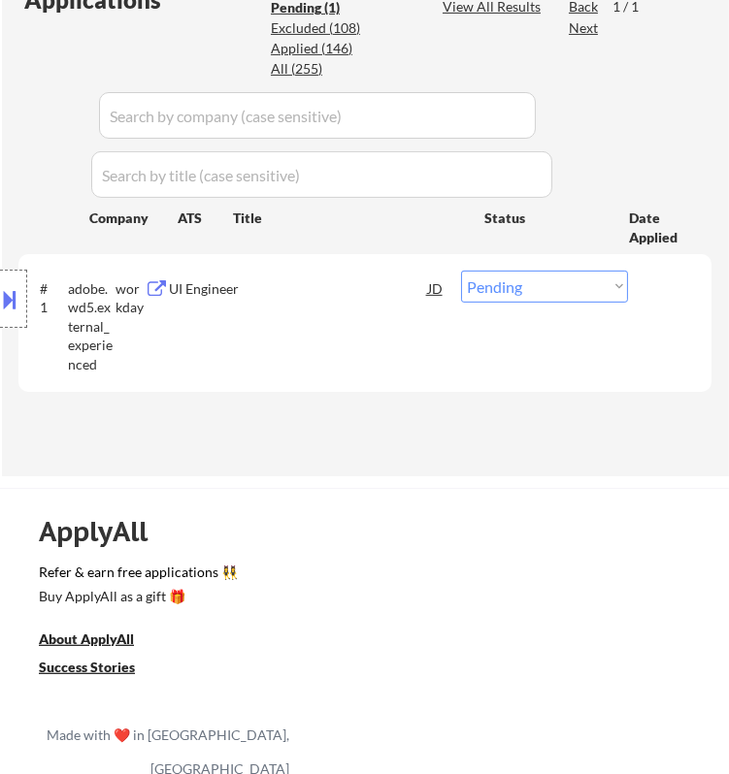
scroll to position [592, 0]
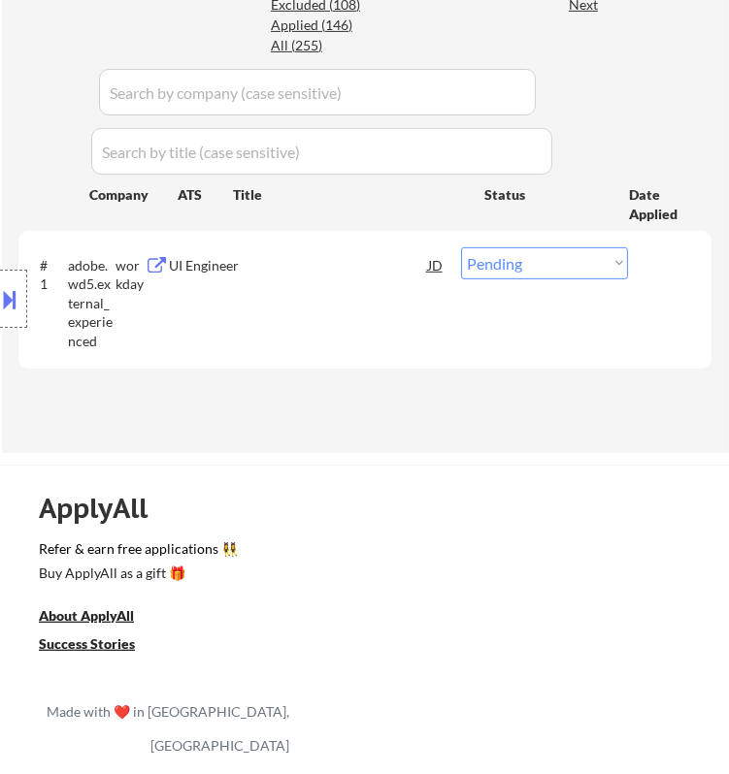
click at [558, 257] on select "Choose an option... Pending Applied Excluded (Questions) Excluded (Expired) Exc…" at bounding box center [544, 263] width 167 height 32
select select ""applied""
click at [461, 247] on select "Choose an option... Pending Applied Excluded (Questions) Excluded (Expired) Exc…" at bounding box center [544, 263] width 167 height 32
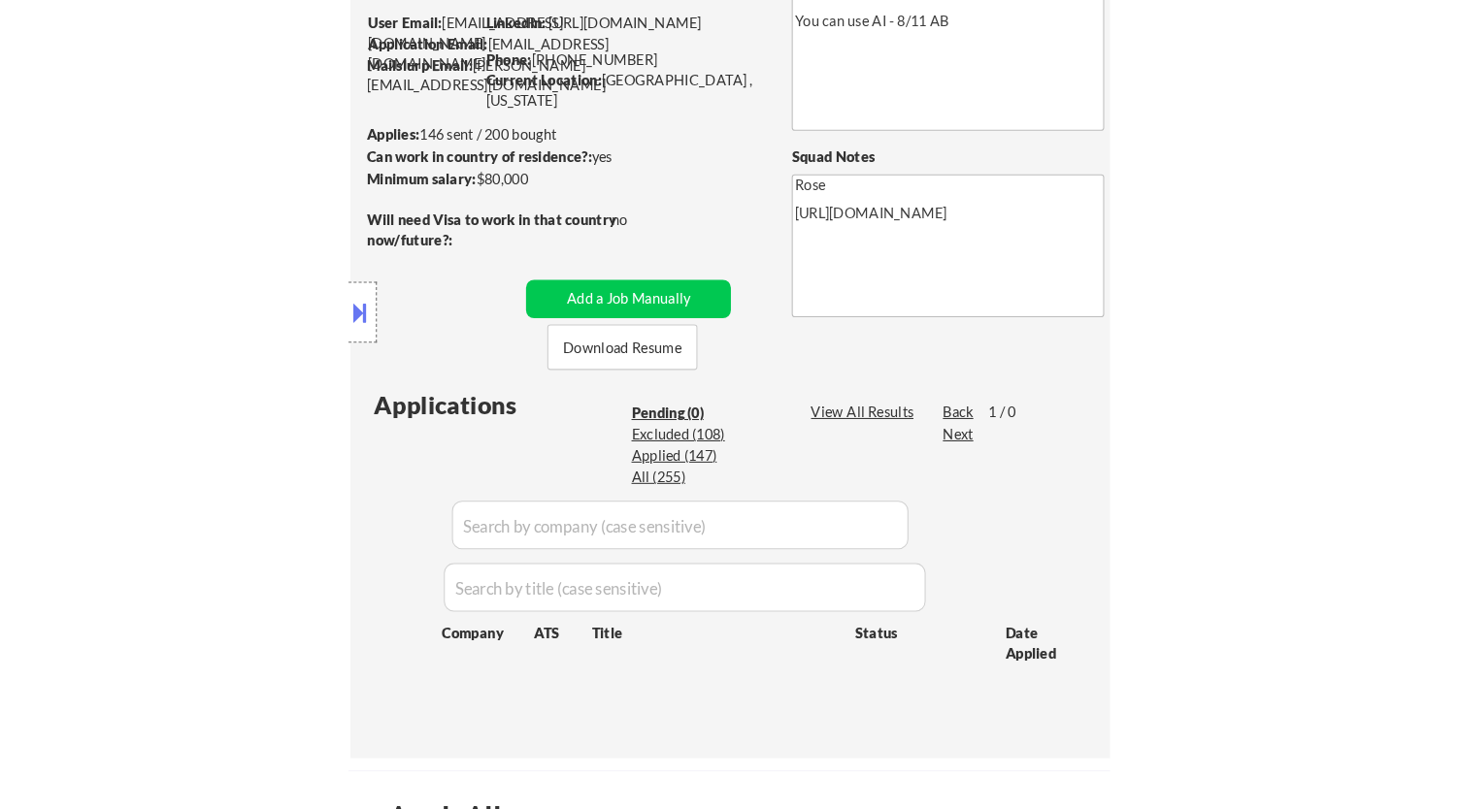
scroll to position [161, 0]
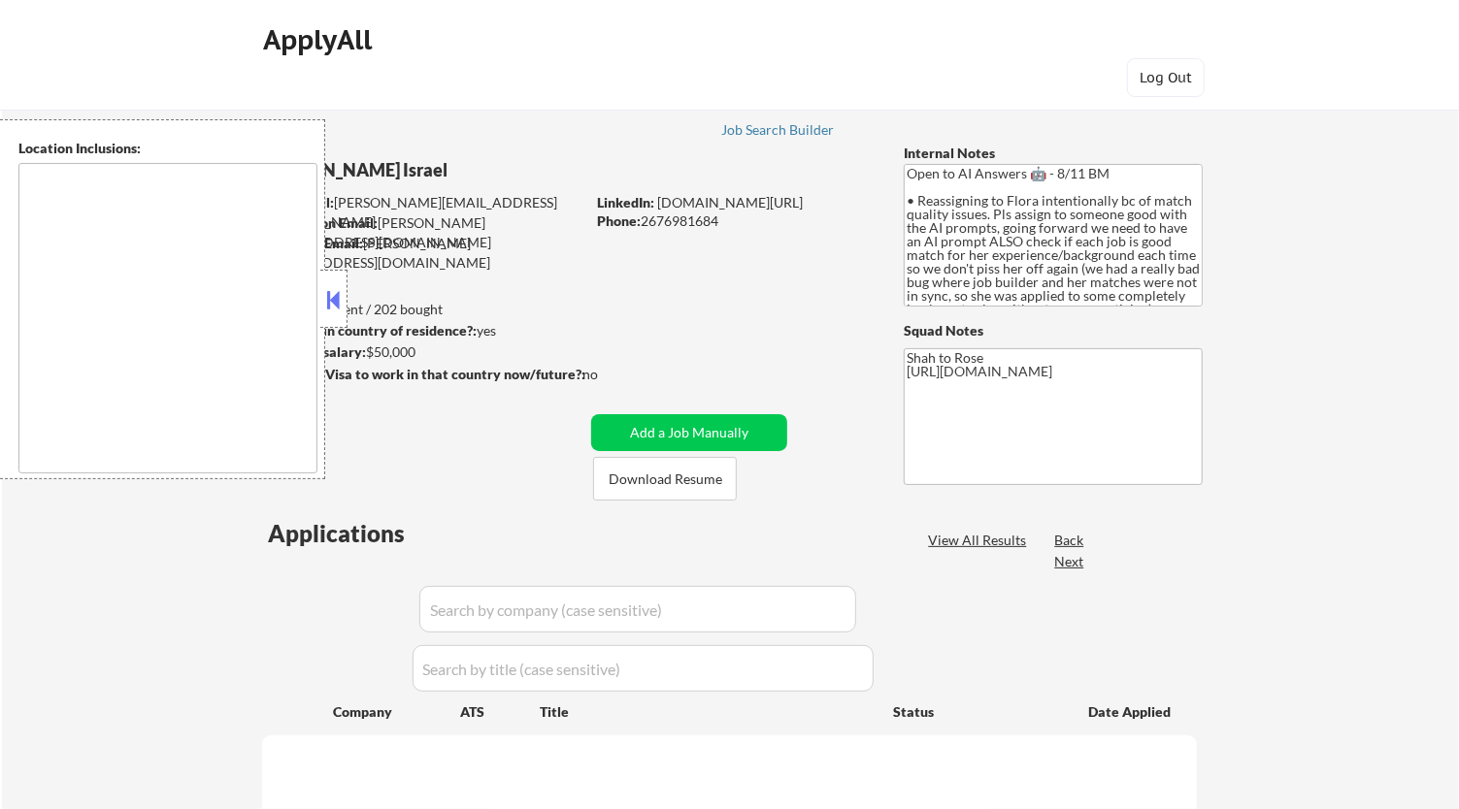
select select ""pending""
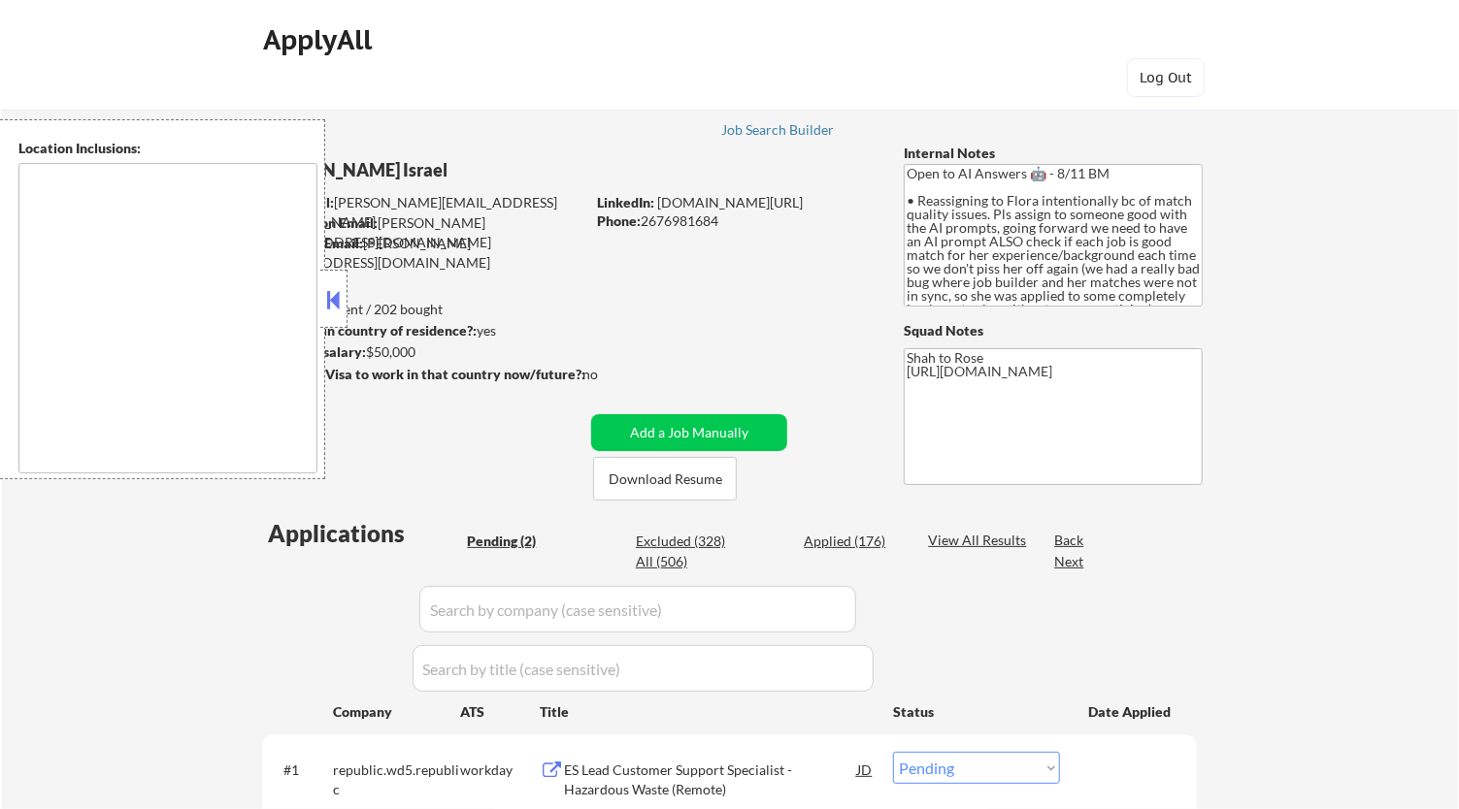
type textarea "remote"
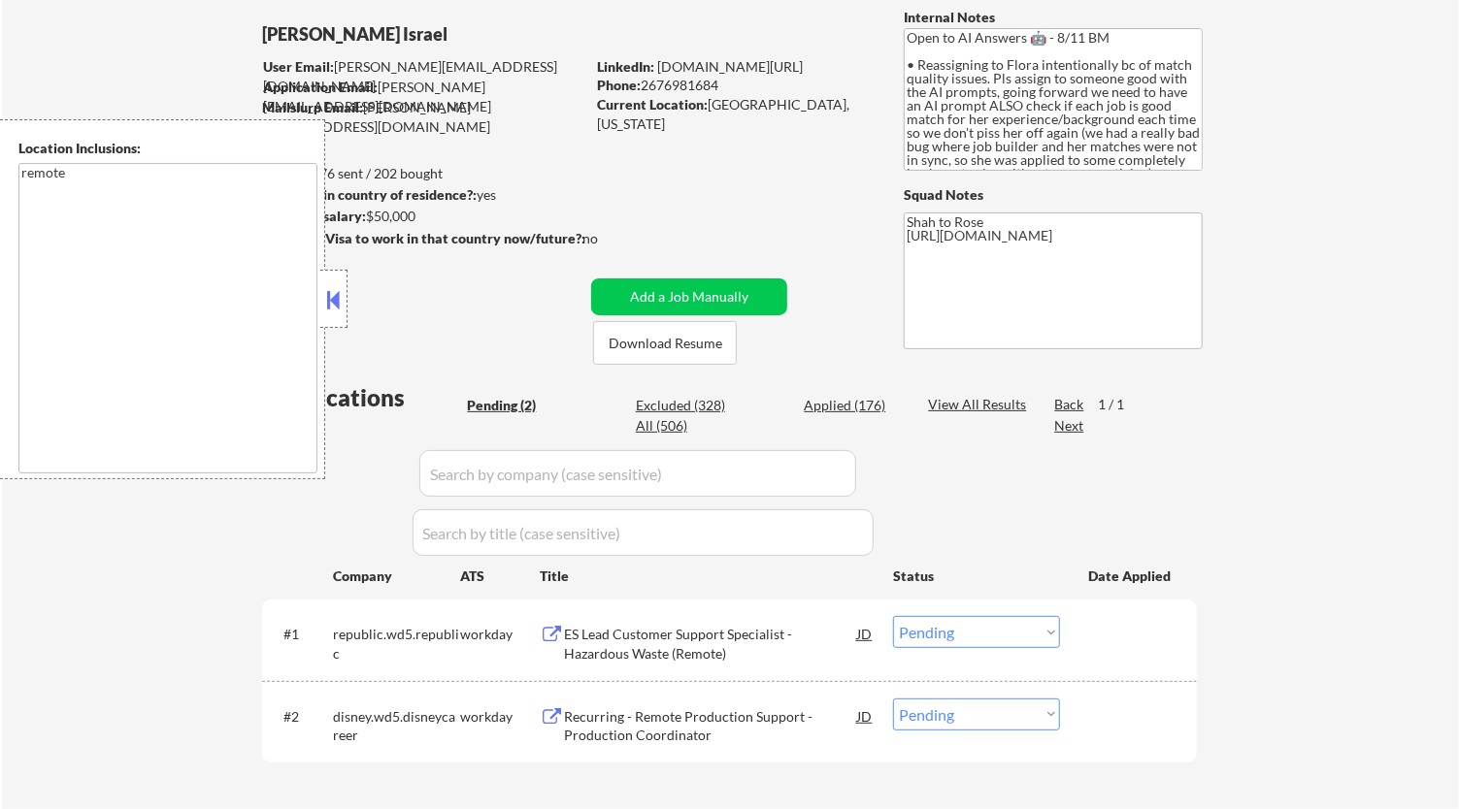
scroll to position [215, 0]
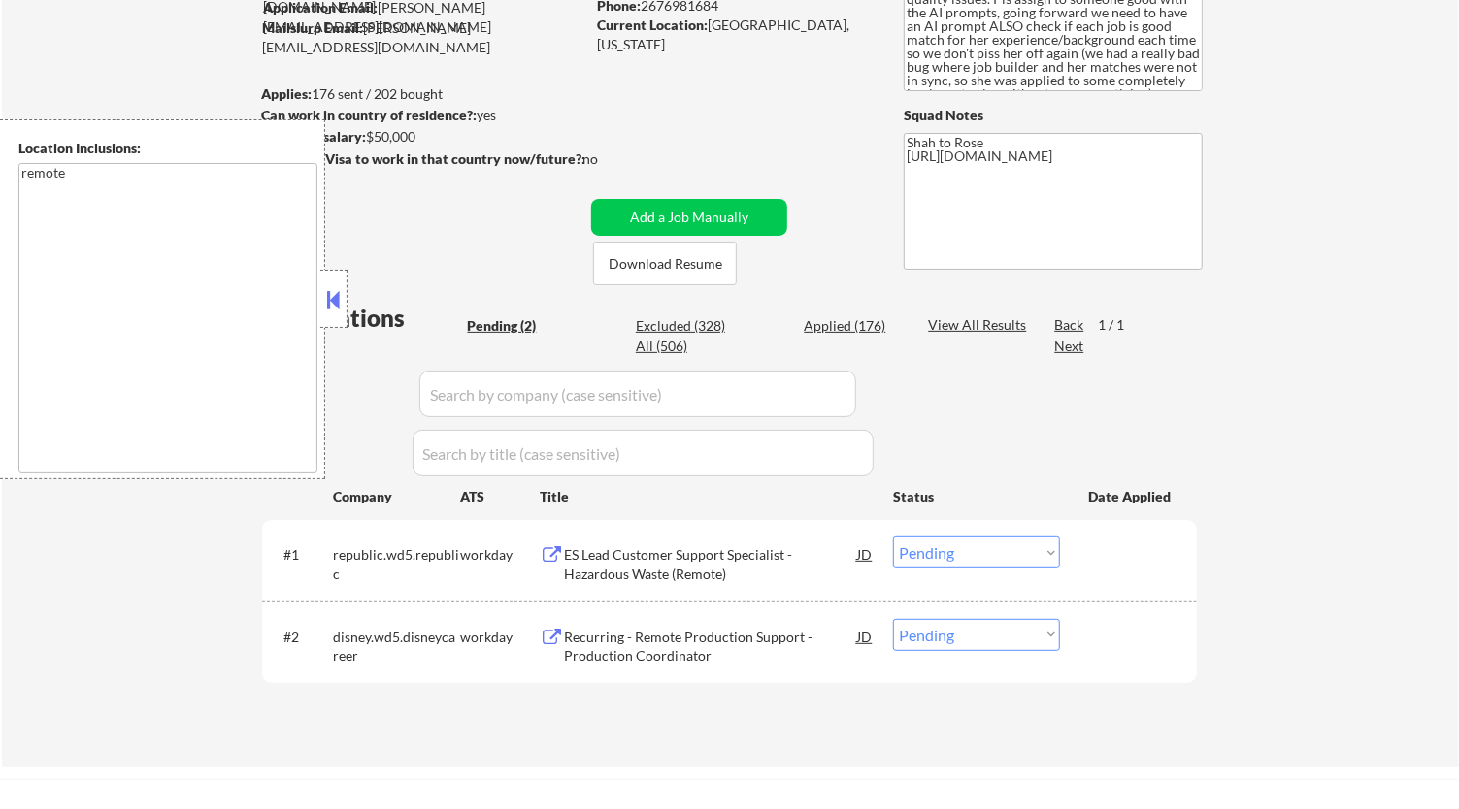
click at [821, 558] on div "ES Lead Customer Support Specialist - Hazardous Waste (Remote)" at bounding box center [710, 564] width 293 height 38
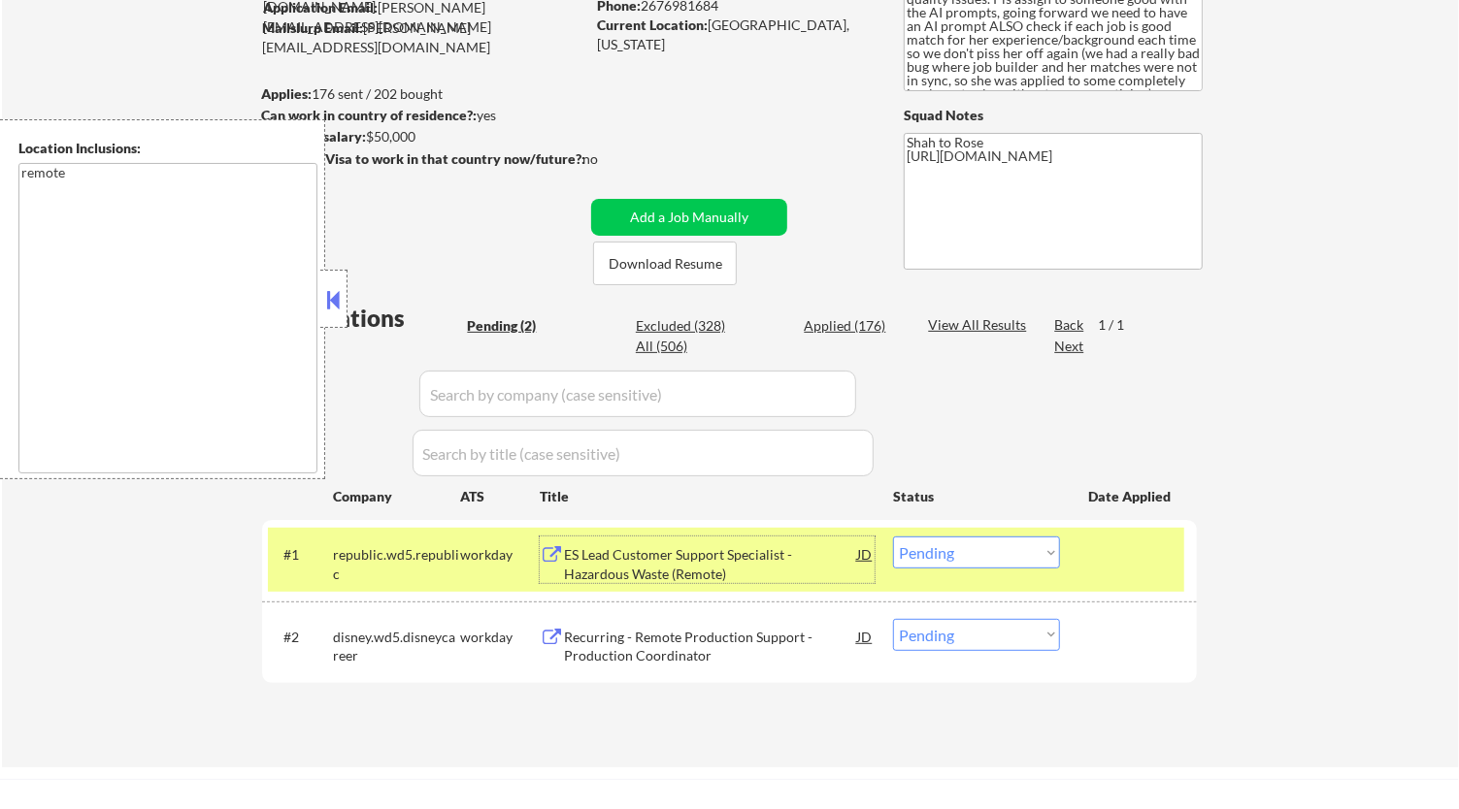
click at [1000, 558] on select "Choose an option... Pending Applied Excluded (Questions) Excluded (Expired) Exc…" at bounding box center [976, 553] width 167 height 32
click at [893, 537] on select "Choose an option... Pending Applied Excluded (Questions) Excluded (Expired) Exc…" at bounding box center [976, 553] width 167 height 32
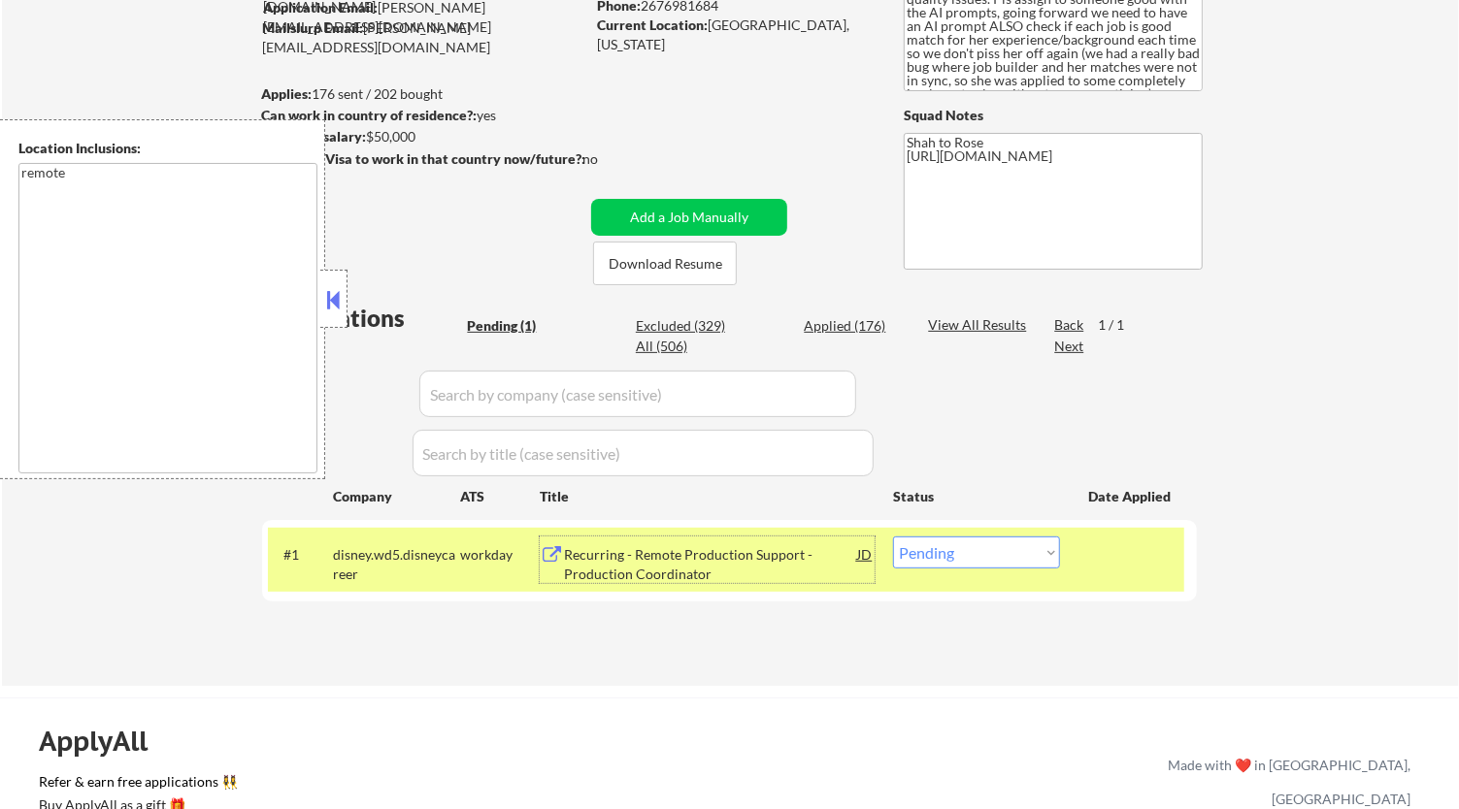
click at [689, 578] on div "Recurring - Remote Production Support - Production Coordinator" at bounding box center [710, 564] width 293 height 38
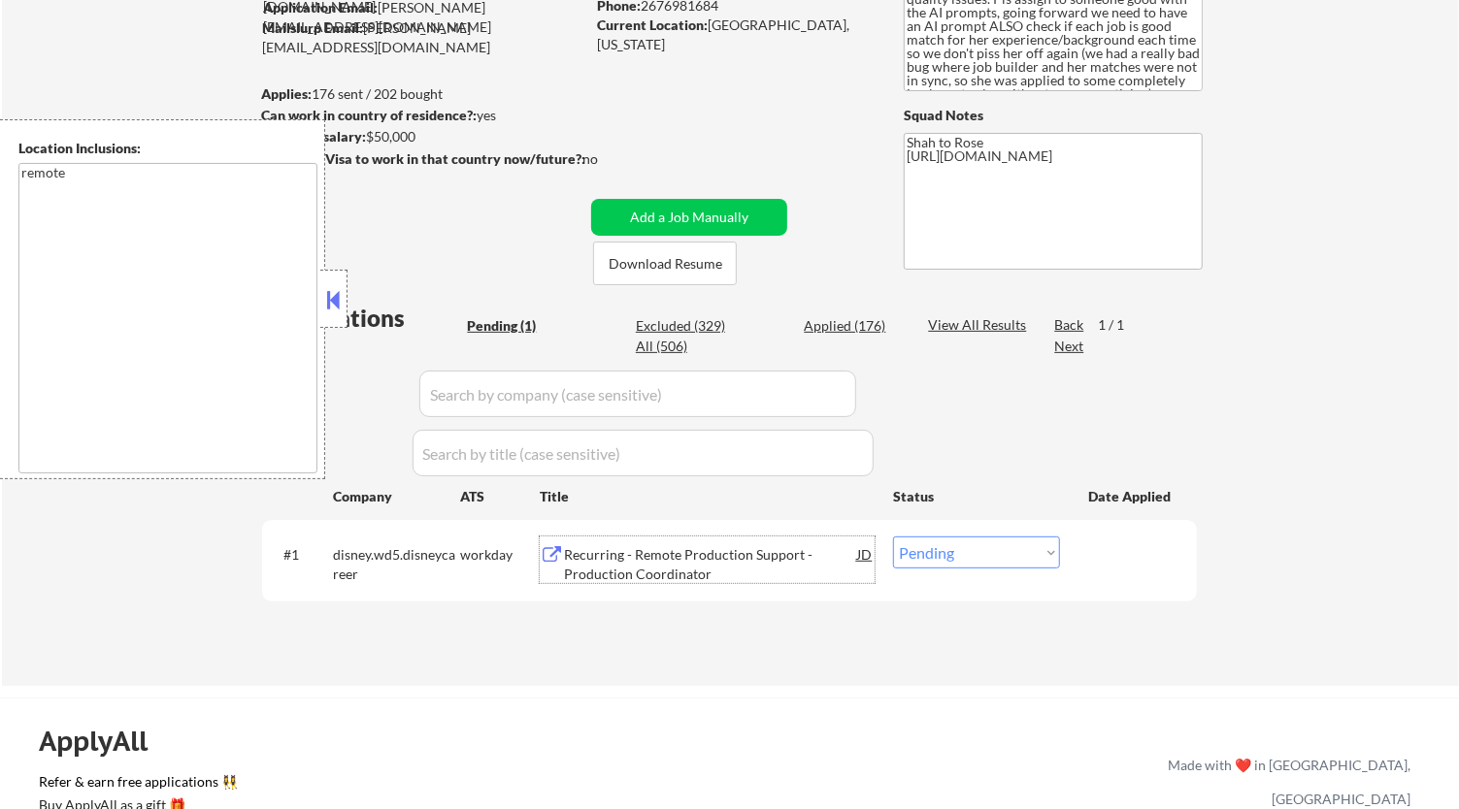
click at [1034, 554] on select "Choose an option... Pending Applied Excluded (Questions) Excluded (Expired) Exc…" at bounding box center [976, 553] width 167 height 32
select select ""excluded__bad_match_""
click at [893, 537] on select "Choose an option... Pending Applied Excluded (Questions) Excluded (Expired) Exc…" at bounding box center [976, 553] width 167 height 32
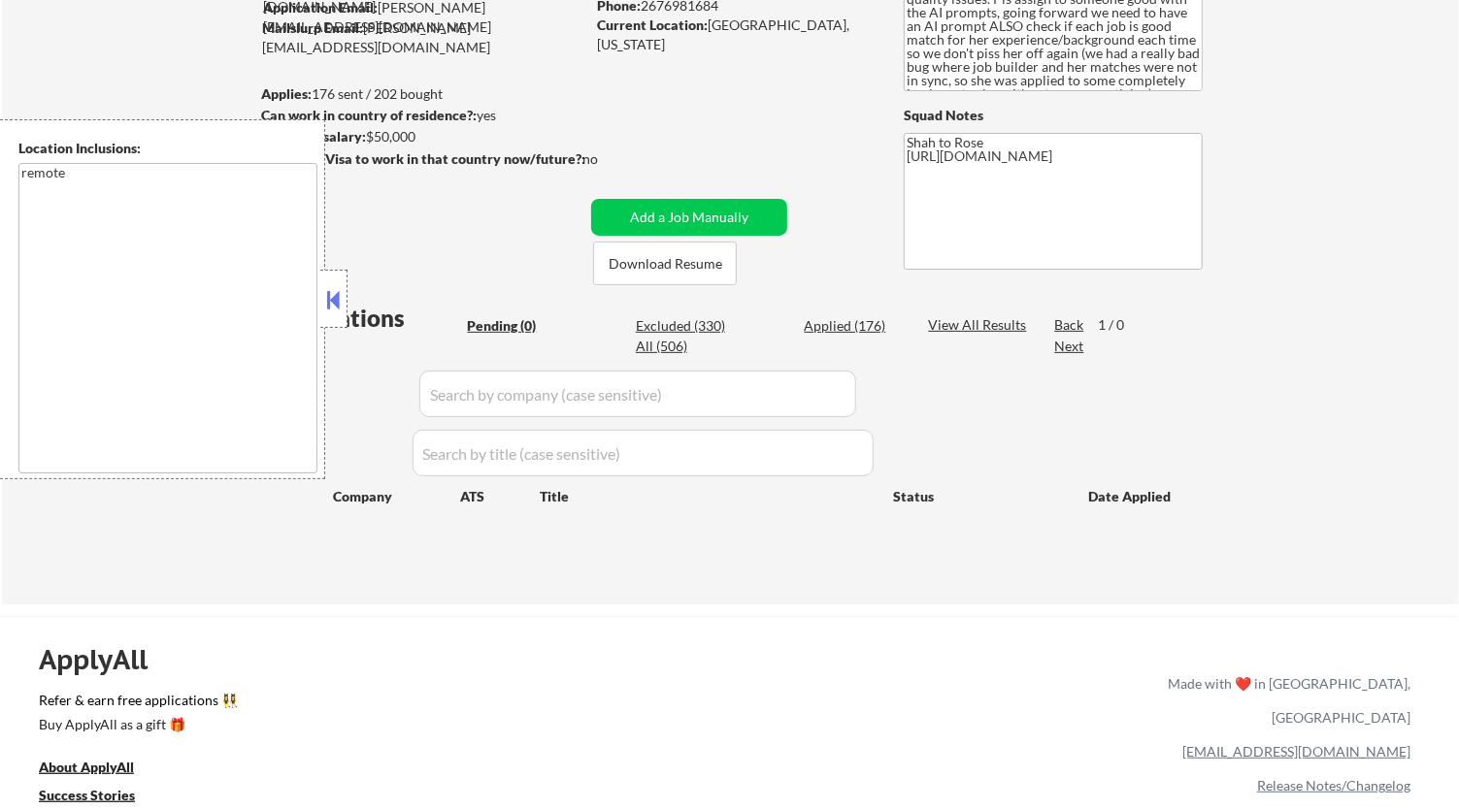
click at [333, 301] on button at bounding box center [333, 299] width 21 height 29
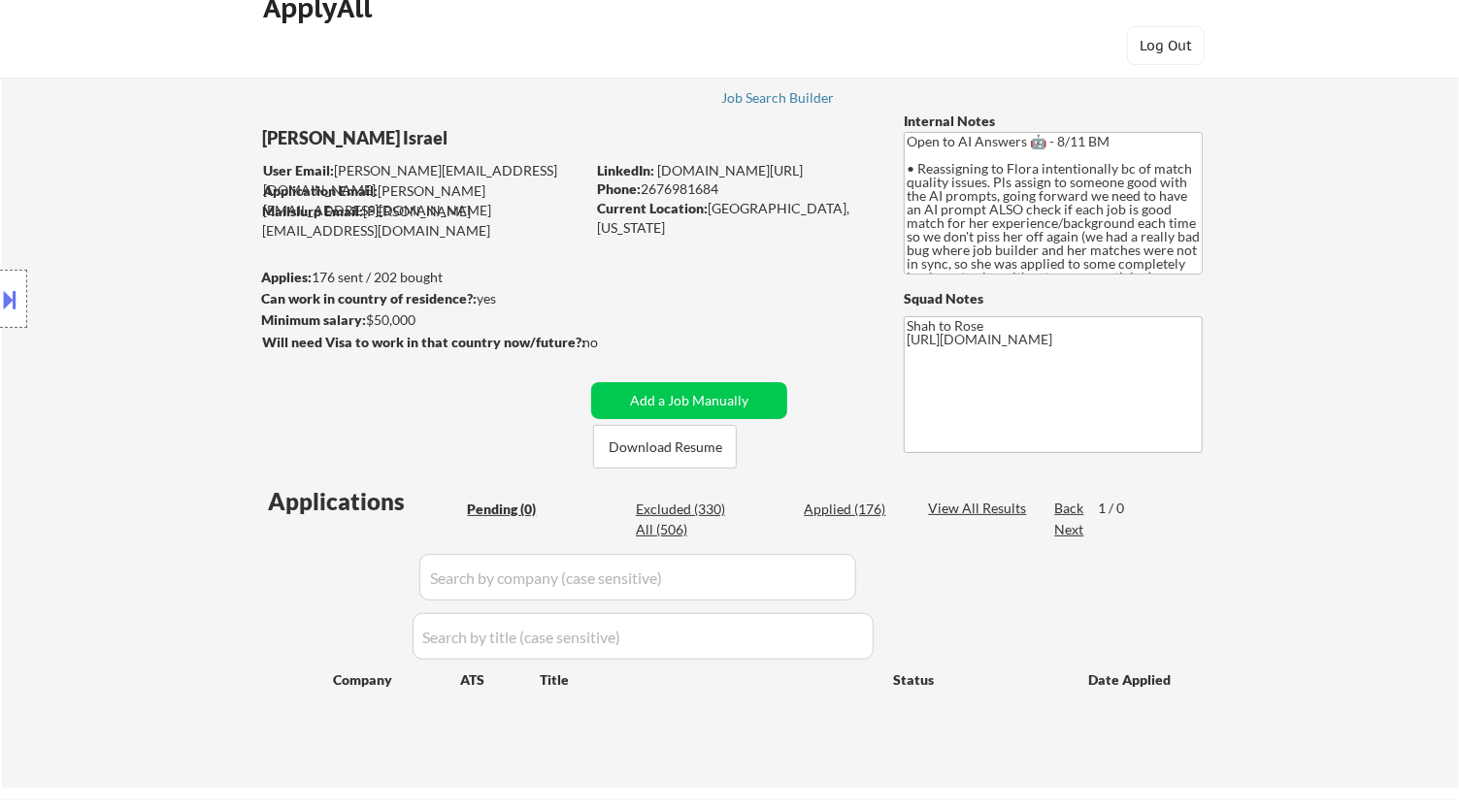
scroll to position [0, 0]
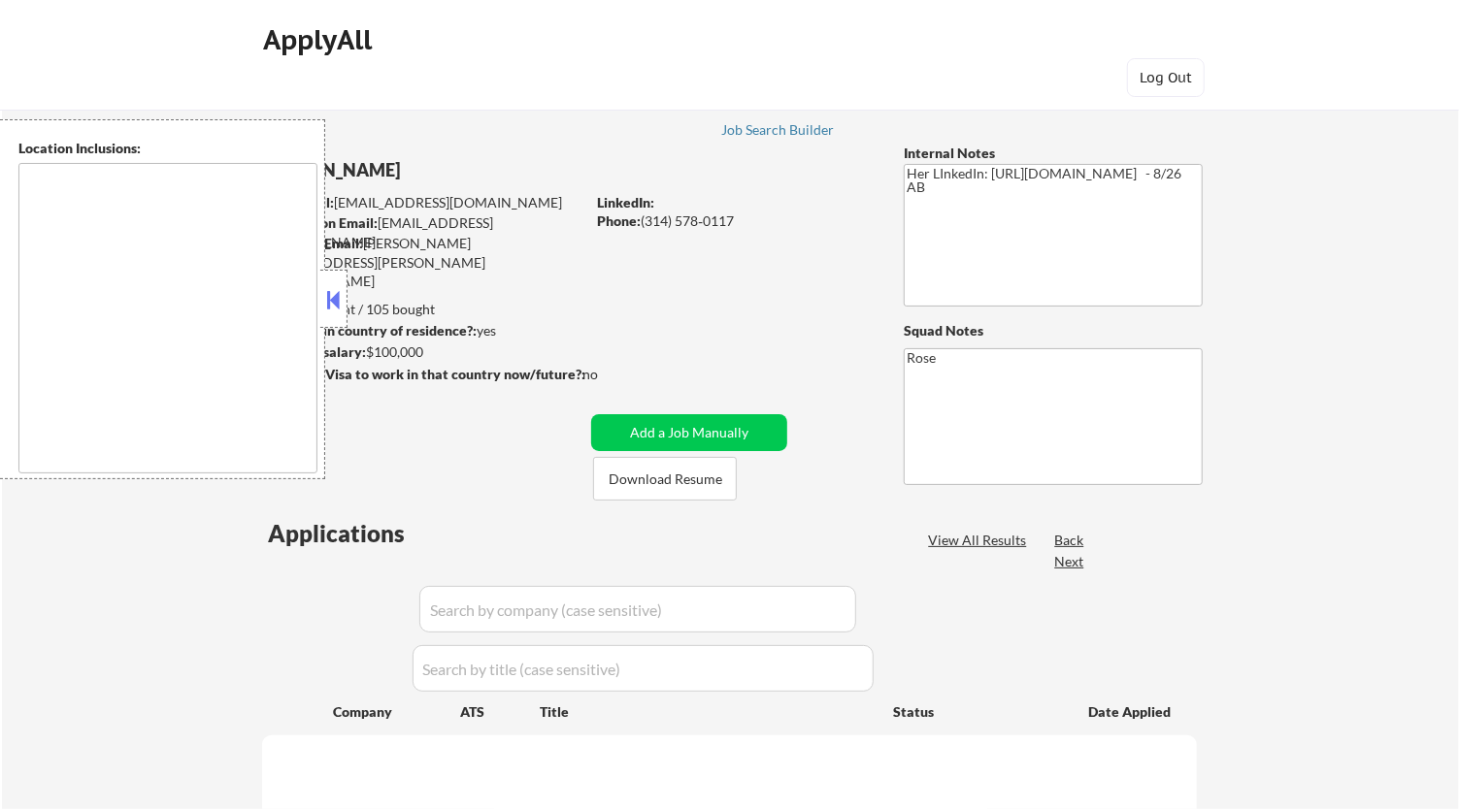
type textarea "[GEOGRAPHIC_DATA][PERSON_NAME], [GEOGRAPHIC_DATA][PERSON_NAME][GEOGRAPHIC_DATA]…"
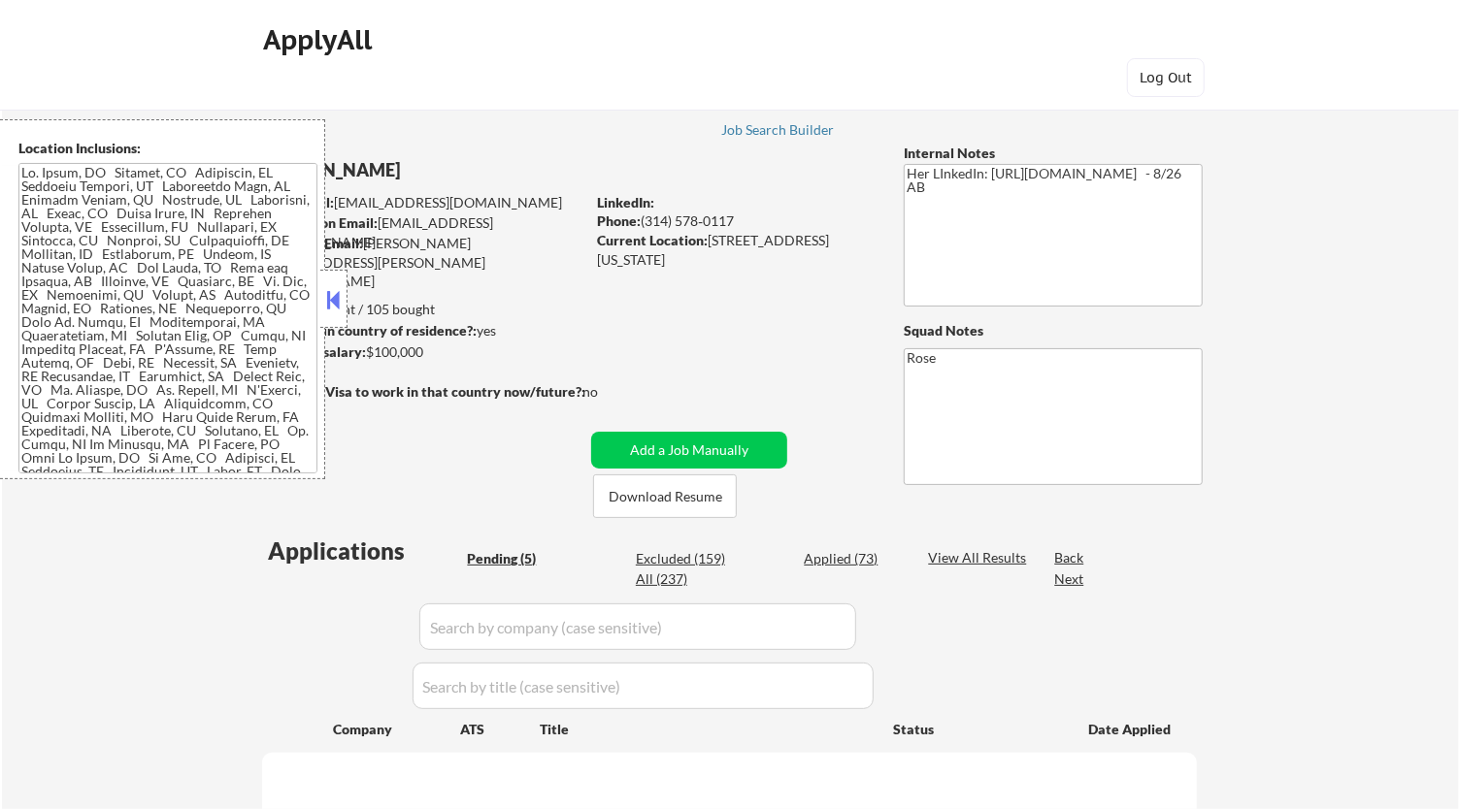
select select ""pending""
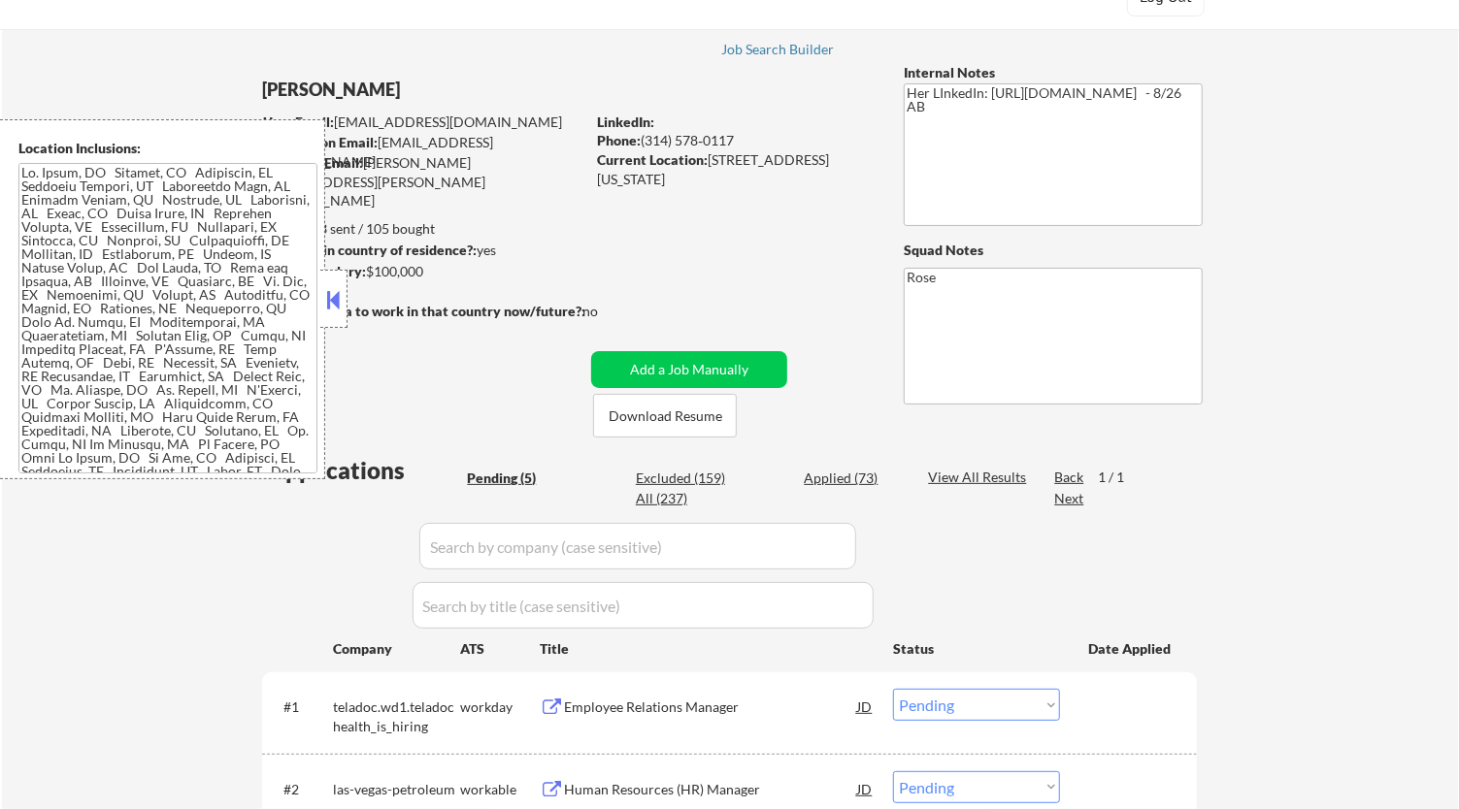
scroll to position [108, 0]
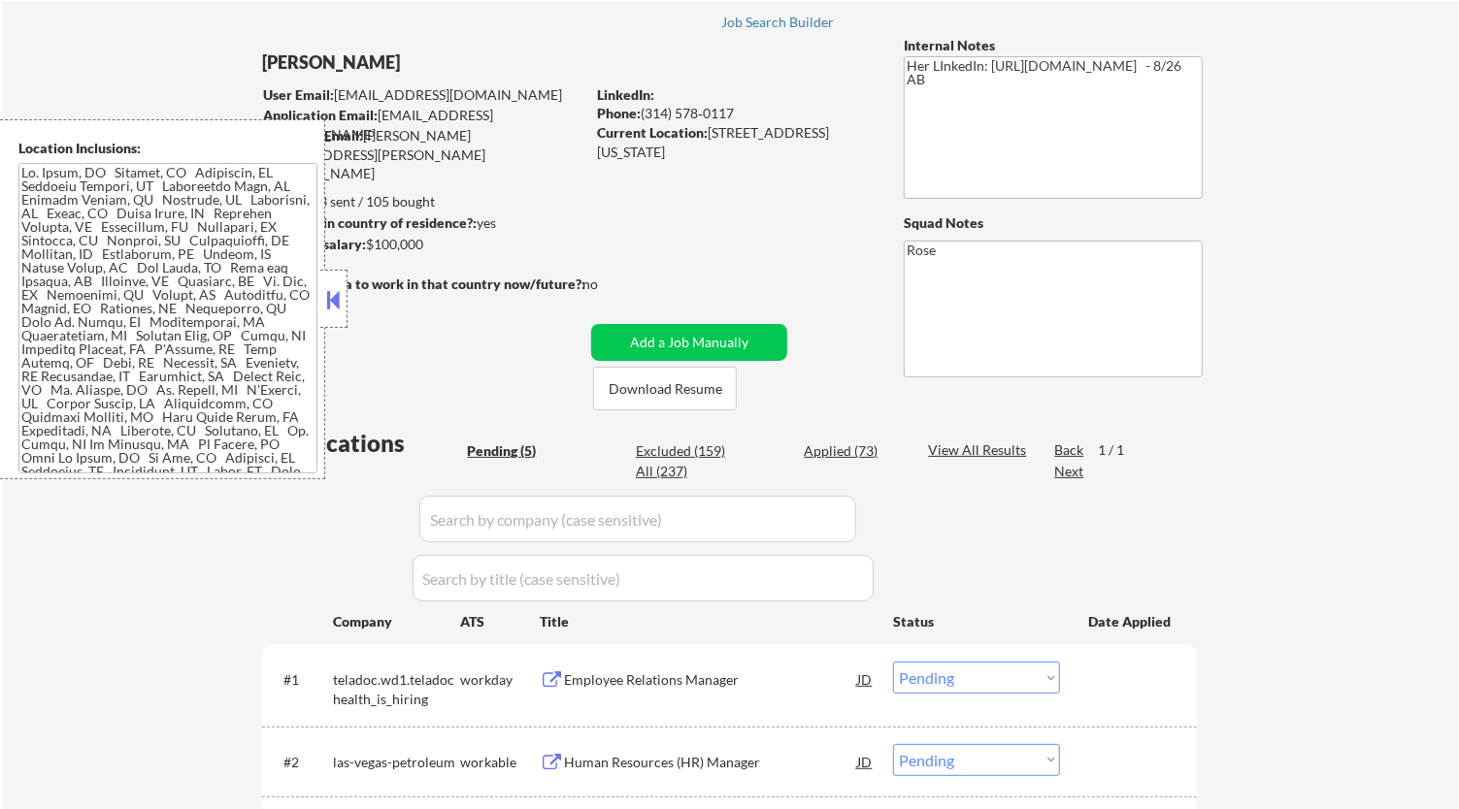
click at [342, 295] on button at bounding box center [333, 299] width 21 height 29
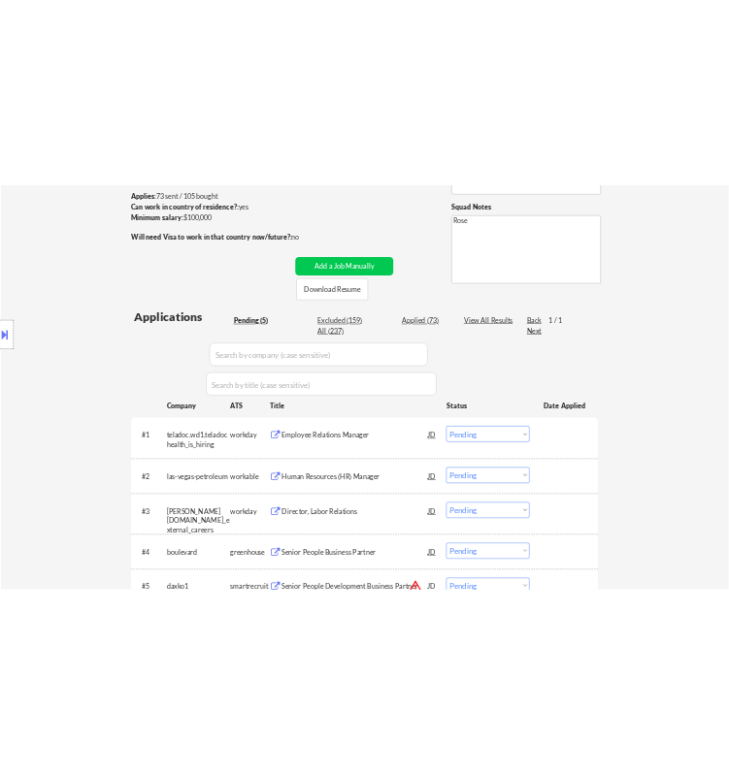
scroll to position [323, 0]
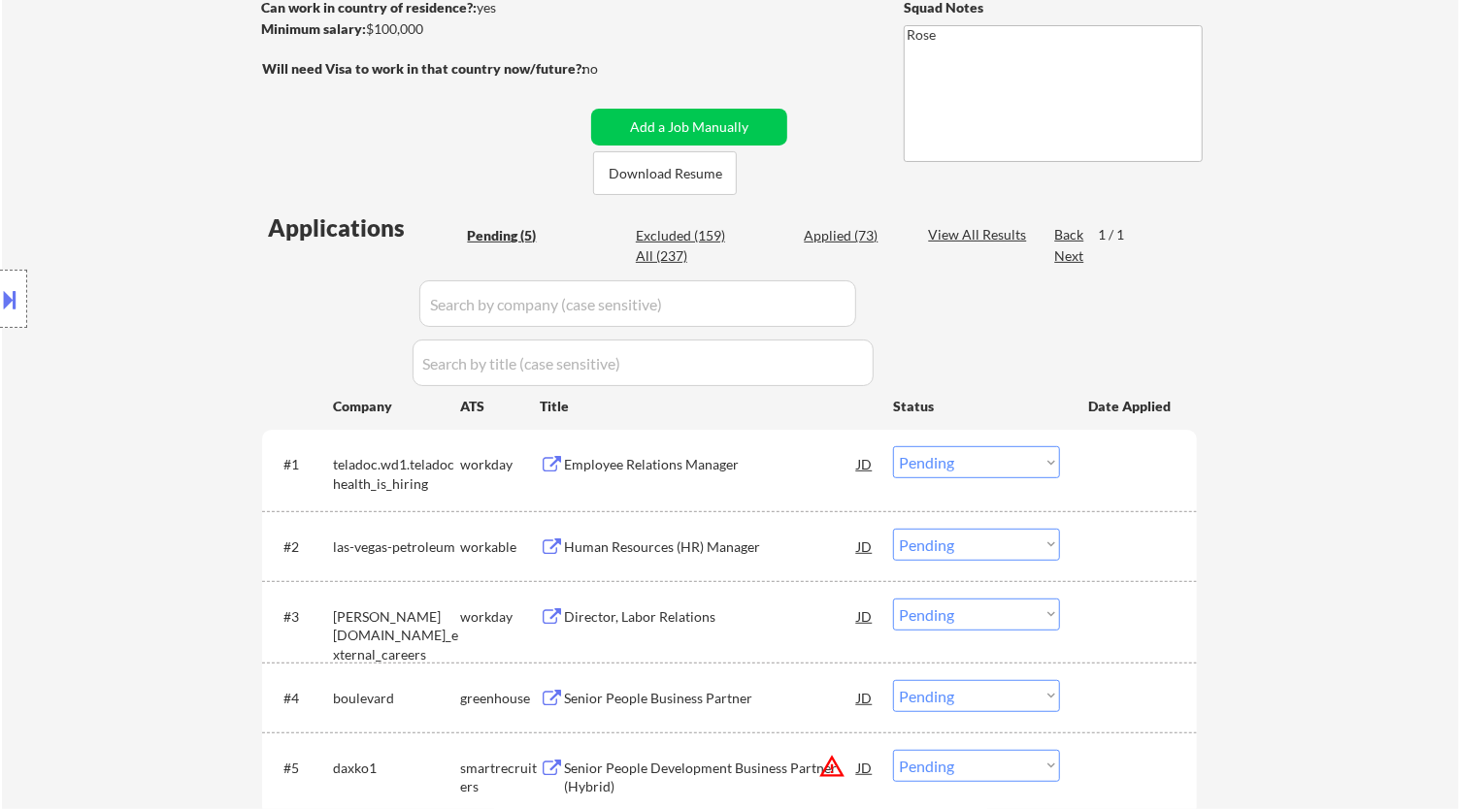
click at [738, 462] on div "Employee Relations Manager" at bounding box center [710, 464] width 293 height 19
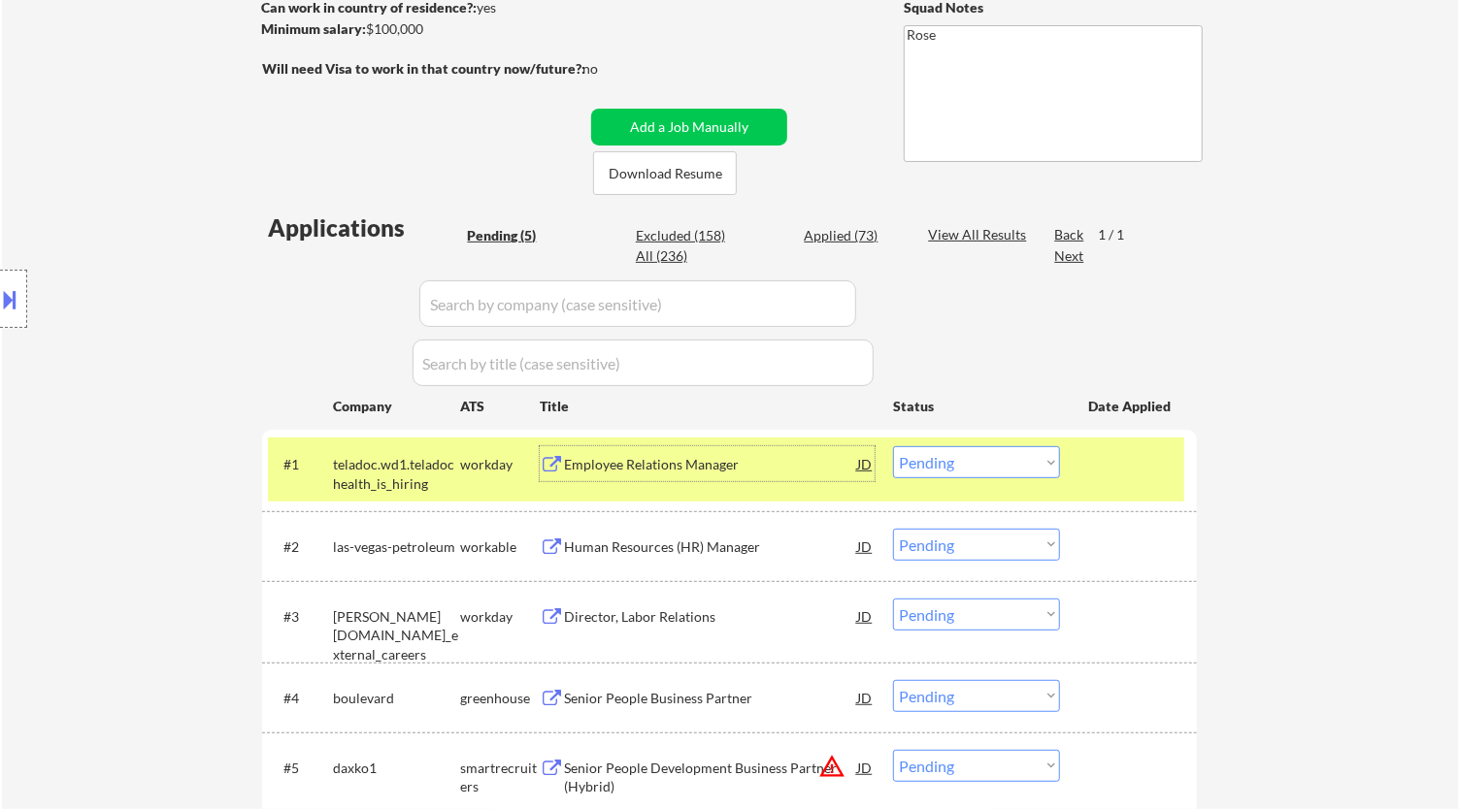
select select ""pending""
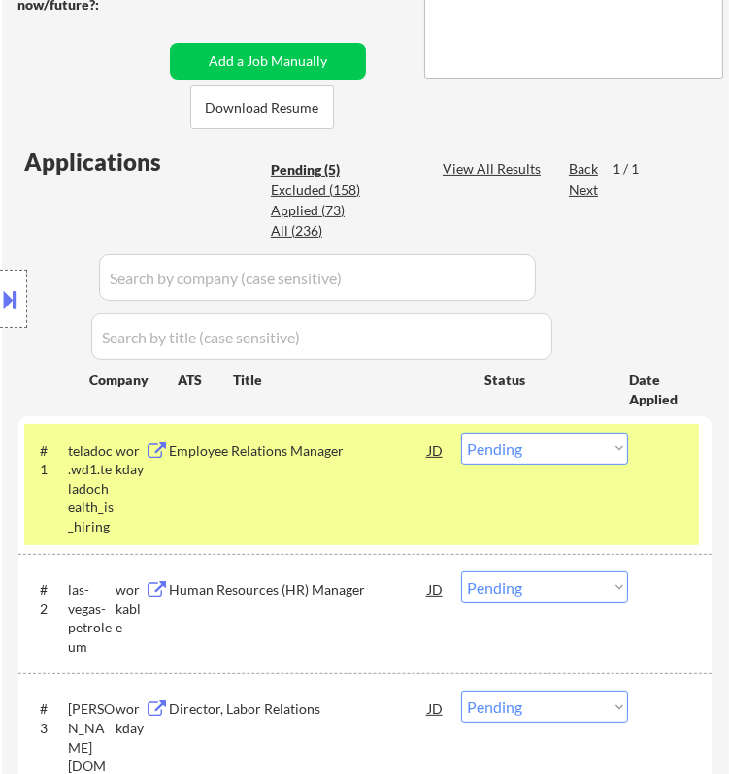
scroll to position [431, 0]
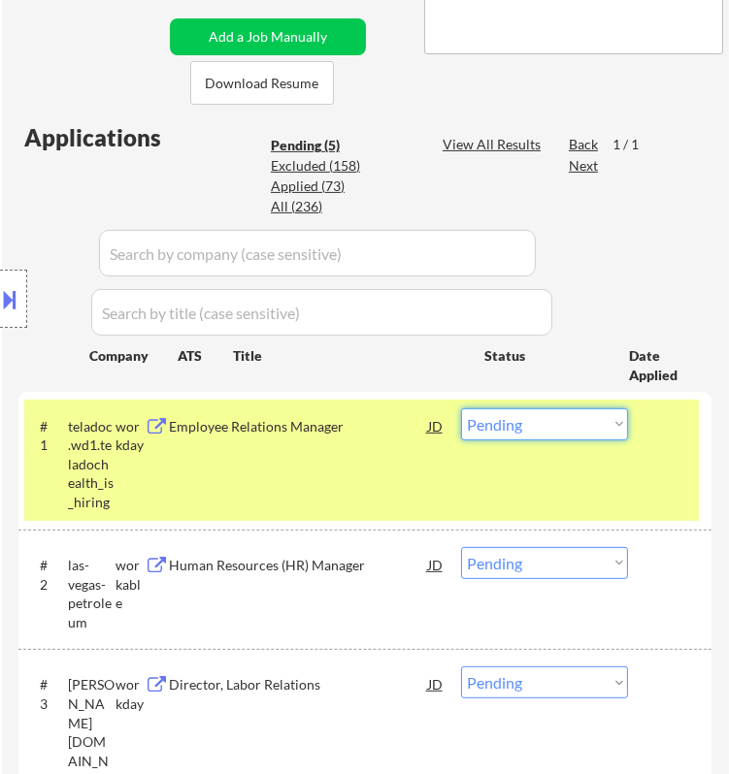
click at [536, 417] on select "Choose an option... Pending Applied Excluded (Questions) Excluded (Expired) Exc…" at bounding box center [544, 425] width 167 height 32
click at [461, 409] on select "Choose an option... Pending Applied Excluded (Questions) Excluded (Expired) Exc…" at bounding box center [544, 425] width 167 height 32
select select ""pending""
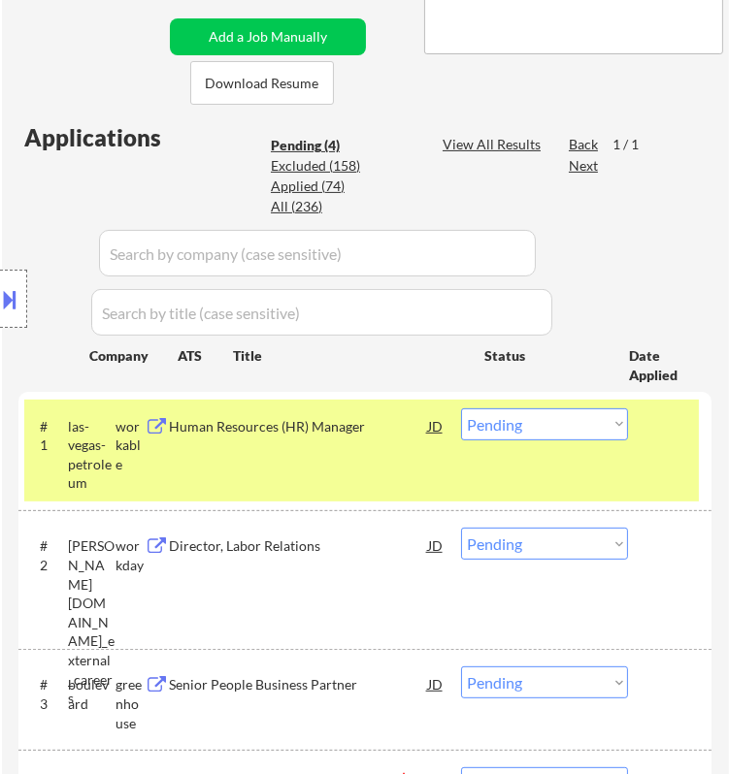
scroll to position [539, 0]
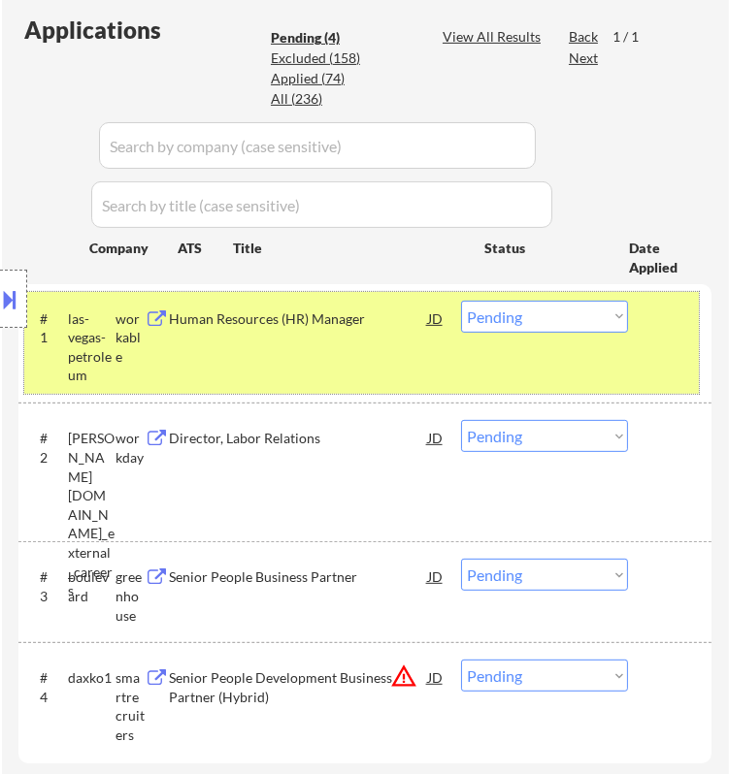
click at [371, 342] on div "#1 las-vegas-petroleum workable Human Resources (HR) Manager JD Choose an optio…" at bounding box center [361, 343] width 674 height 102
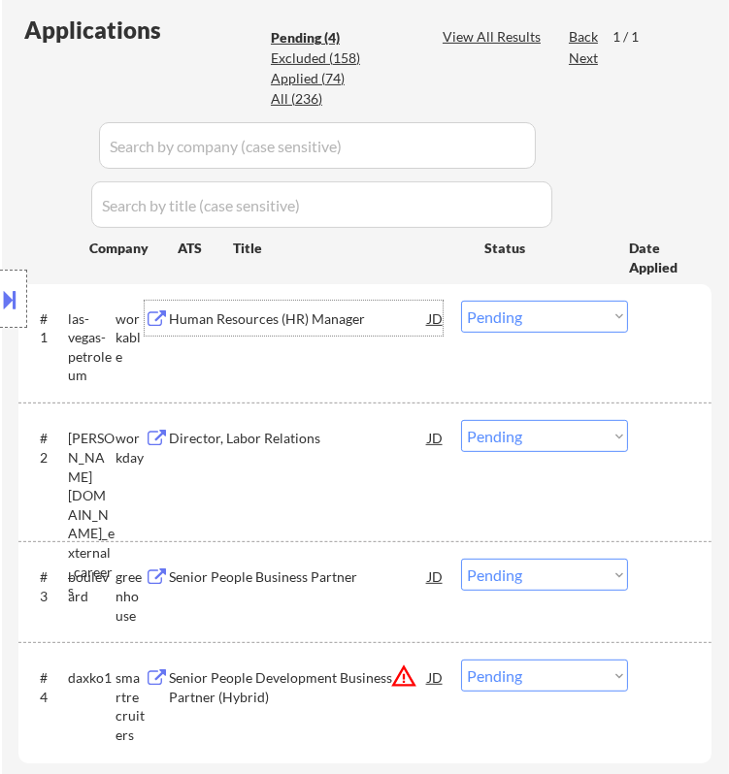
click at [396, 327] on div "Human Resources (HR) Manager" at bounding box center [298, 318] width 258 height 35
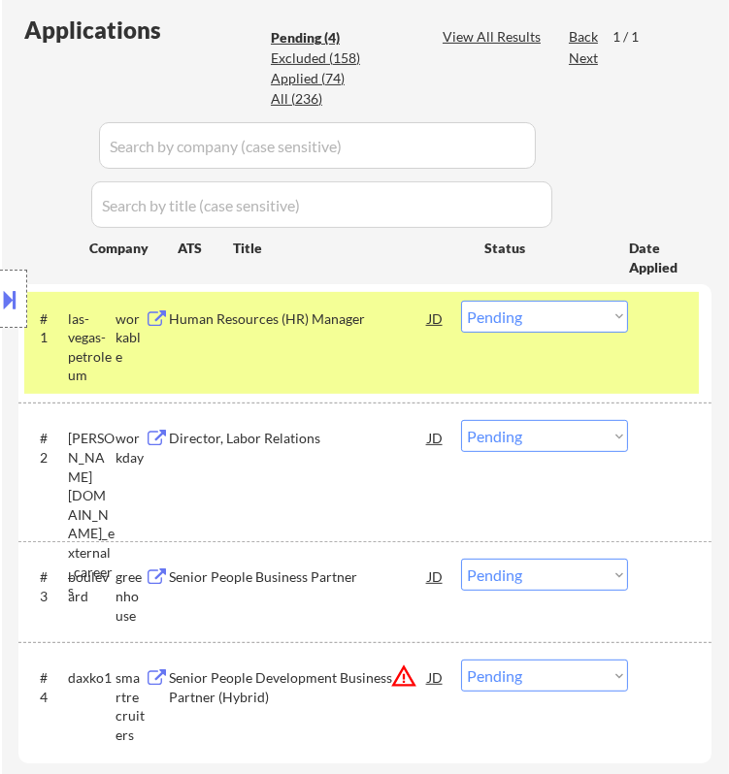
select select ""pending""
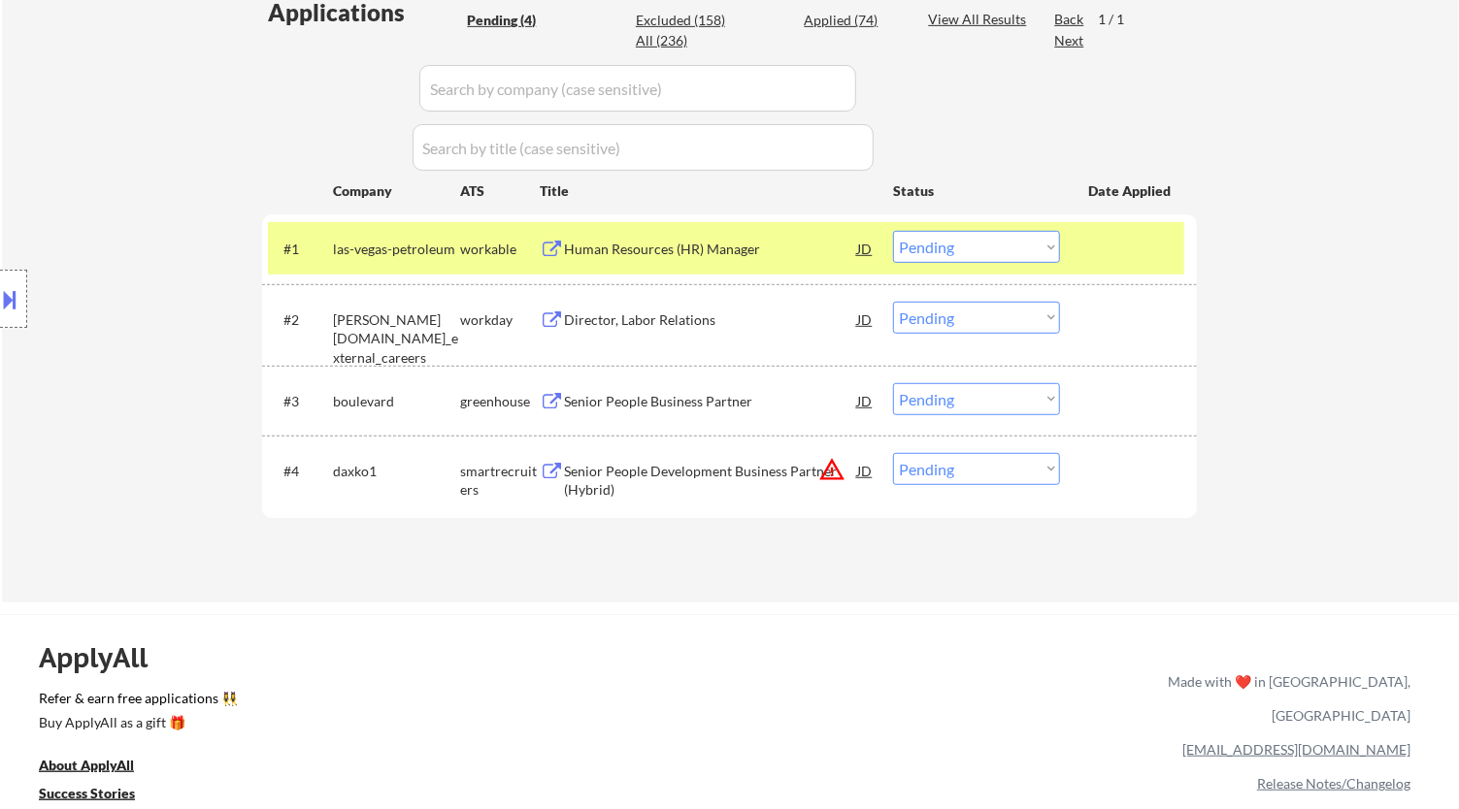
click at [1026, 241] on select "Choose an option... Pending Applied Excluded (Questions) Excluded (Expired) Exc…" at bounding box center [976, 247] width 167 height 32
click at [893, 231] on select "Choose an option... Pending Applied Excluded (Questions) Excluded (Expired) Exc…" at bounding box center [976, 247] width 167 height 32
select select ""pending""
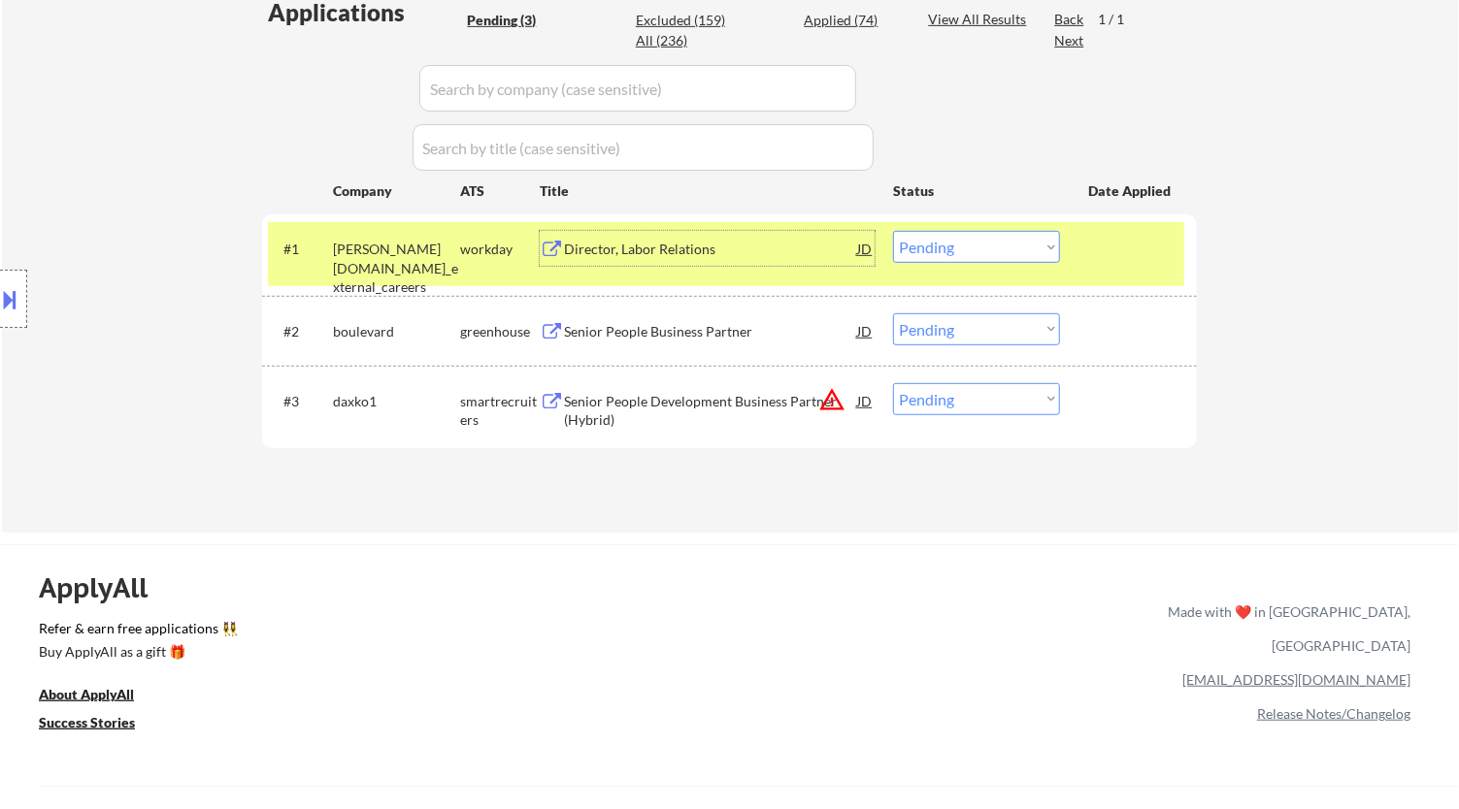
click at [731, 252] on div "Director, Labor Relations" at bounding box center [710, 249] width 293 height 19
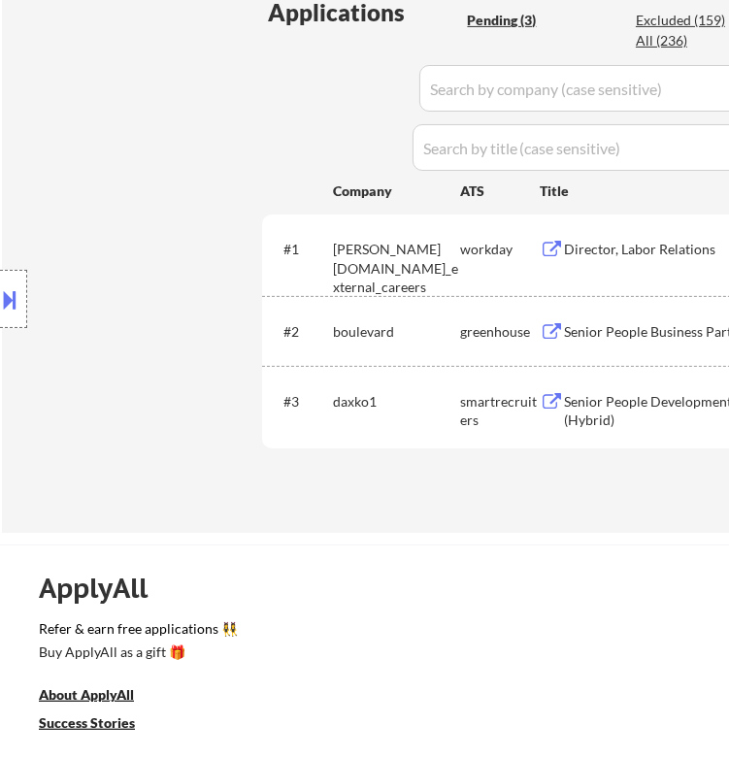
select select ""pending""
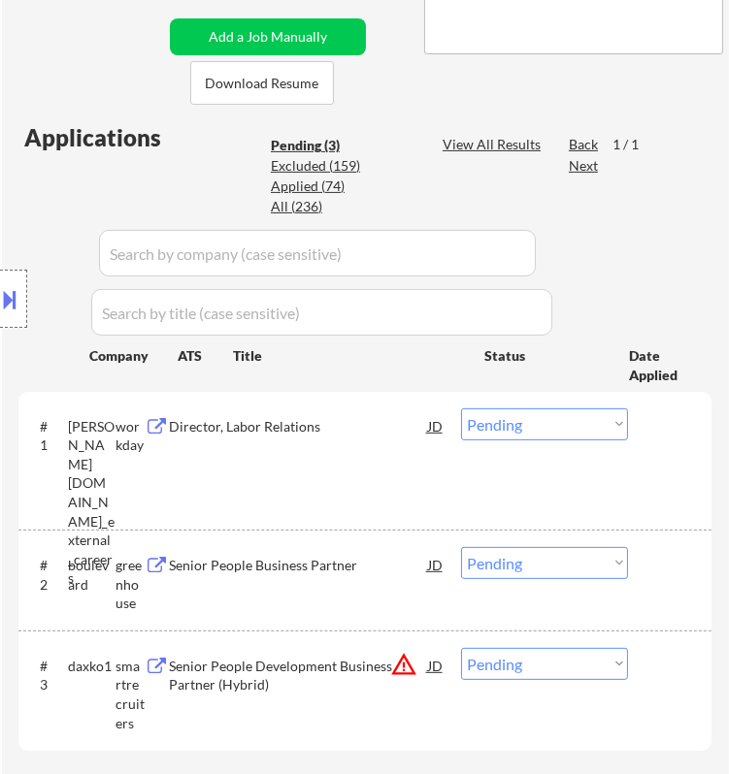
scroll to position [646, 0]
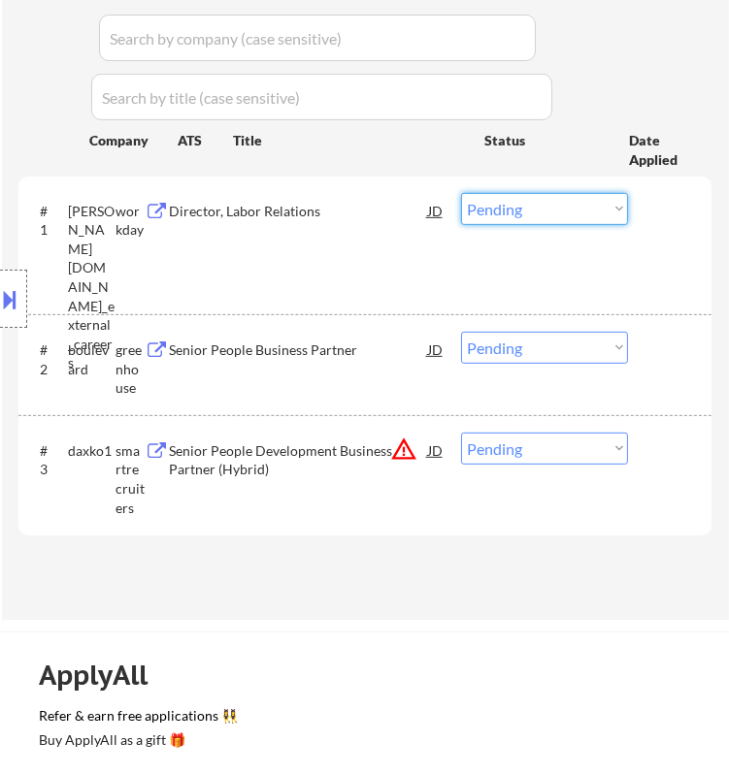
click at [529, 202] on select "Choose an option... Pending Applied Excluded (Questions) Excluded (Expired) Exc…" at bounding box center [544, 209] width 167 height 32
click at [461, 193] on select "Choose an option... Pending Applied Excluded (Questions) Excluded (Expired) Exc…" at bounding box center [544, 209] width 167 height 32
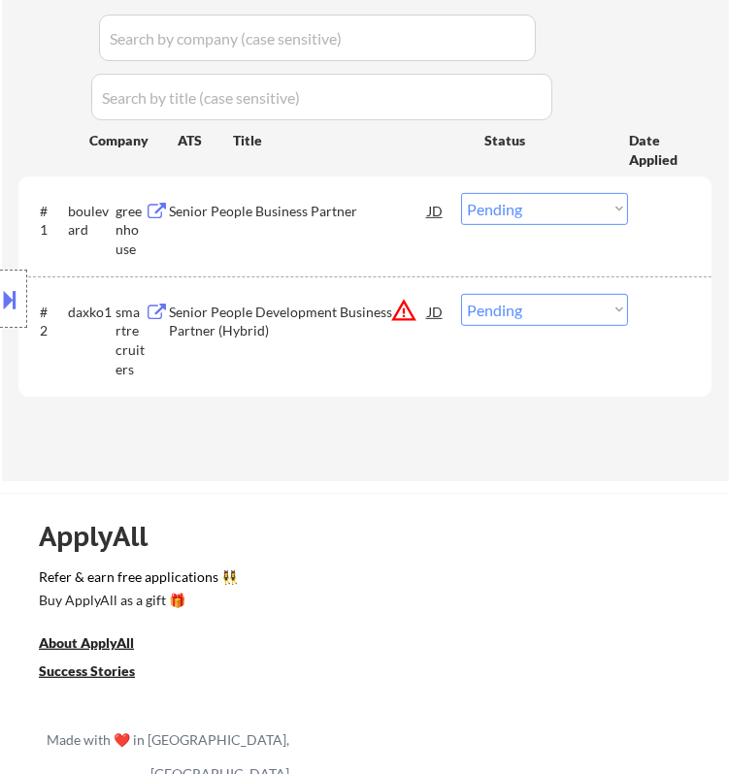
click at [394, 202] on div "Senior People Business Partner" at bounding box center [298, 211] width 258 height 19
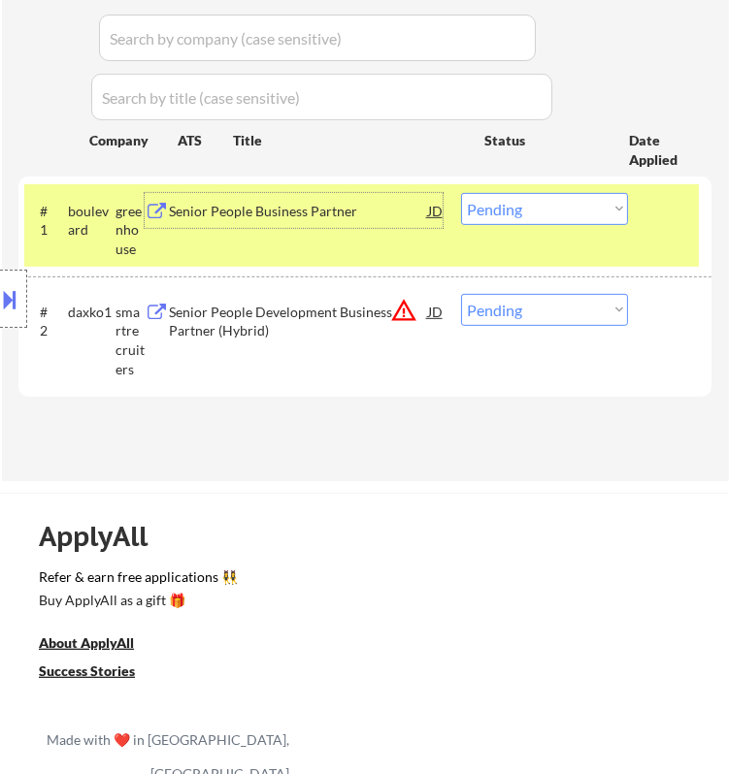
click at [550, 207] on select "Choose an option... Pending Applied Excluded (Questions) Excluded (Expired) Exc…" at bounding box center [544, 209] width 167 height 32
click at [461, 193] on select "Choose an option... Pending Applied Excluded (Questions) Excluded (Expired) Exc…" at bounding box center [544, 209] width 167 height 32
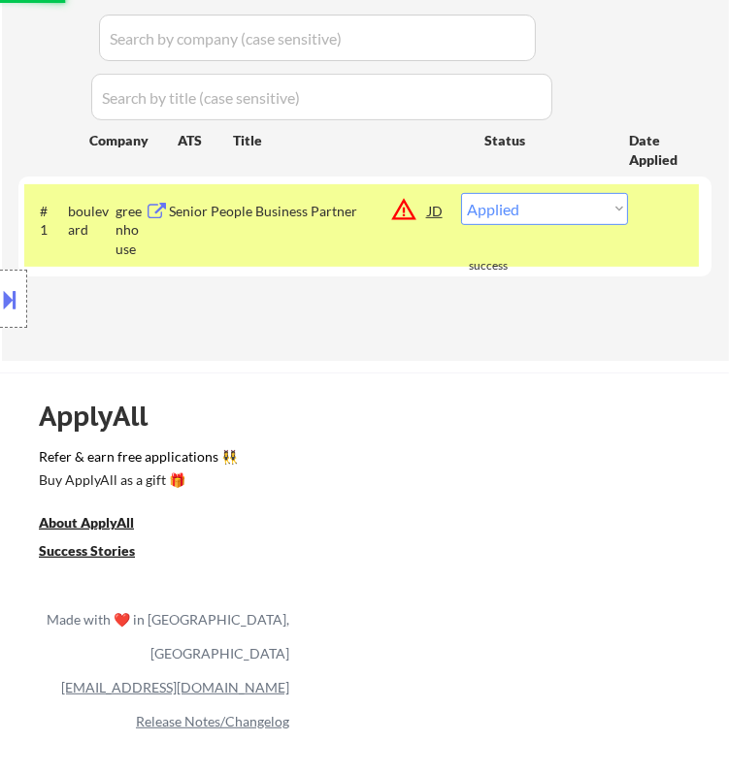
select select ""pending""
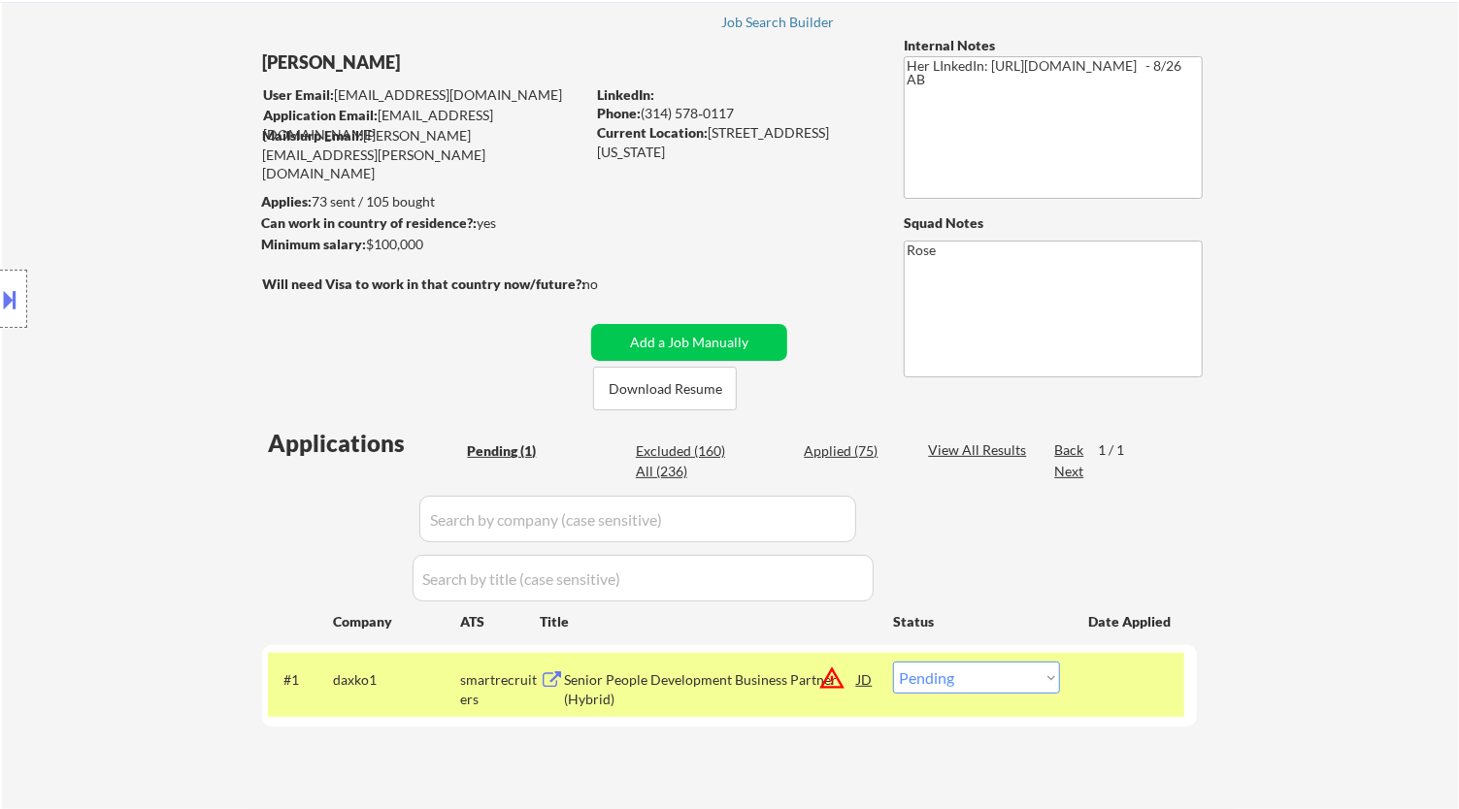
scroll to position [323, 0]
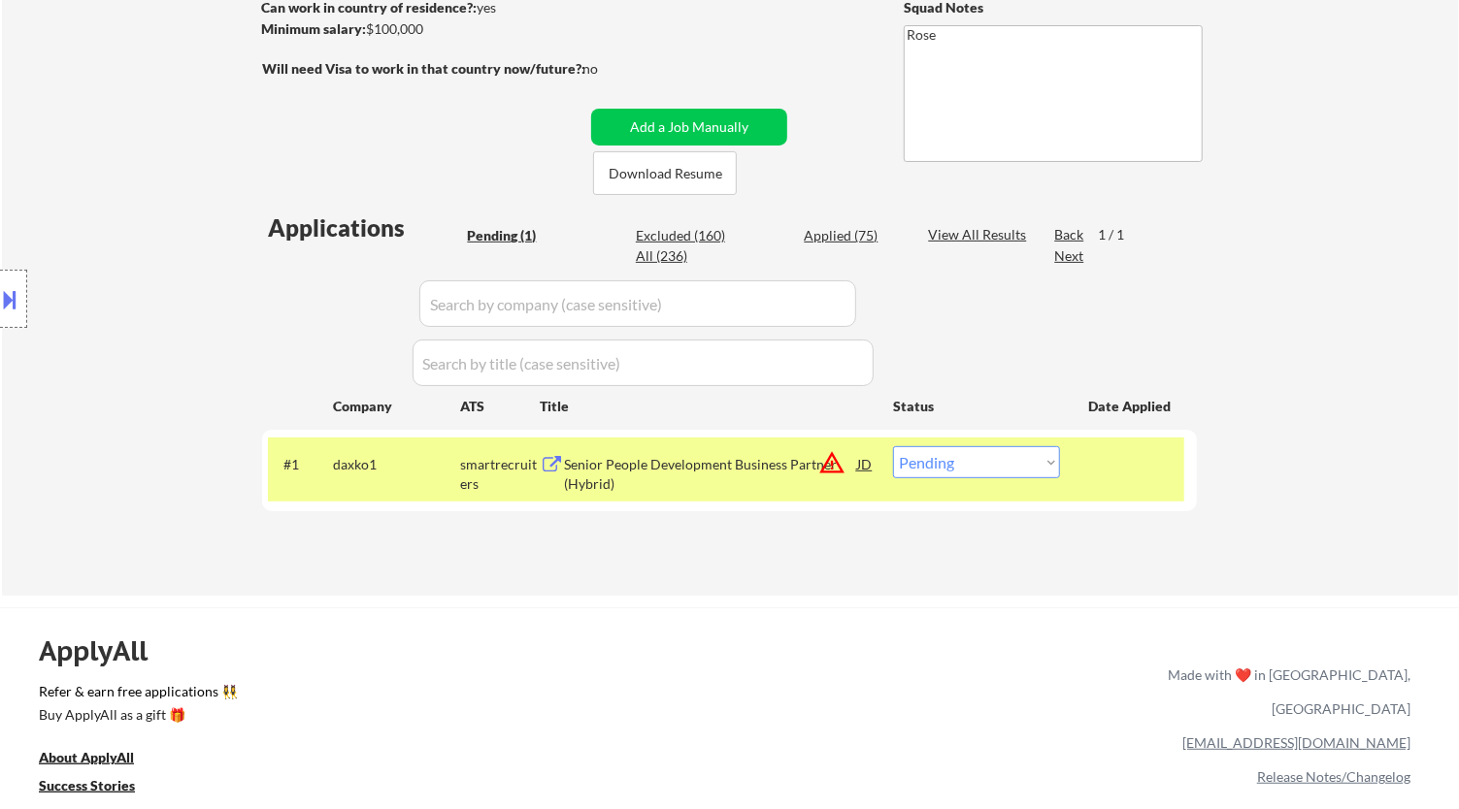
click at [764, 477] on div "Senior People Development Business Partner (Hybrid)" at bounding box center [710, 474] width 293 height 38
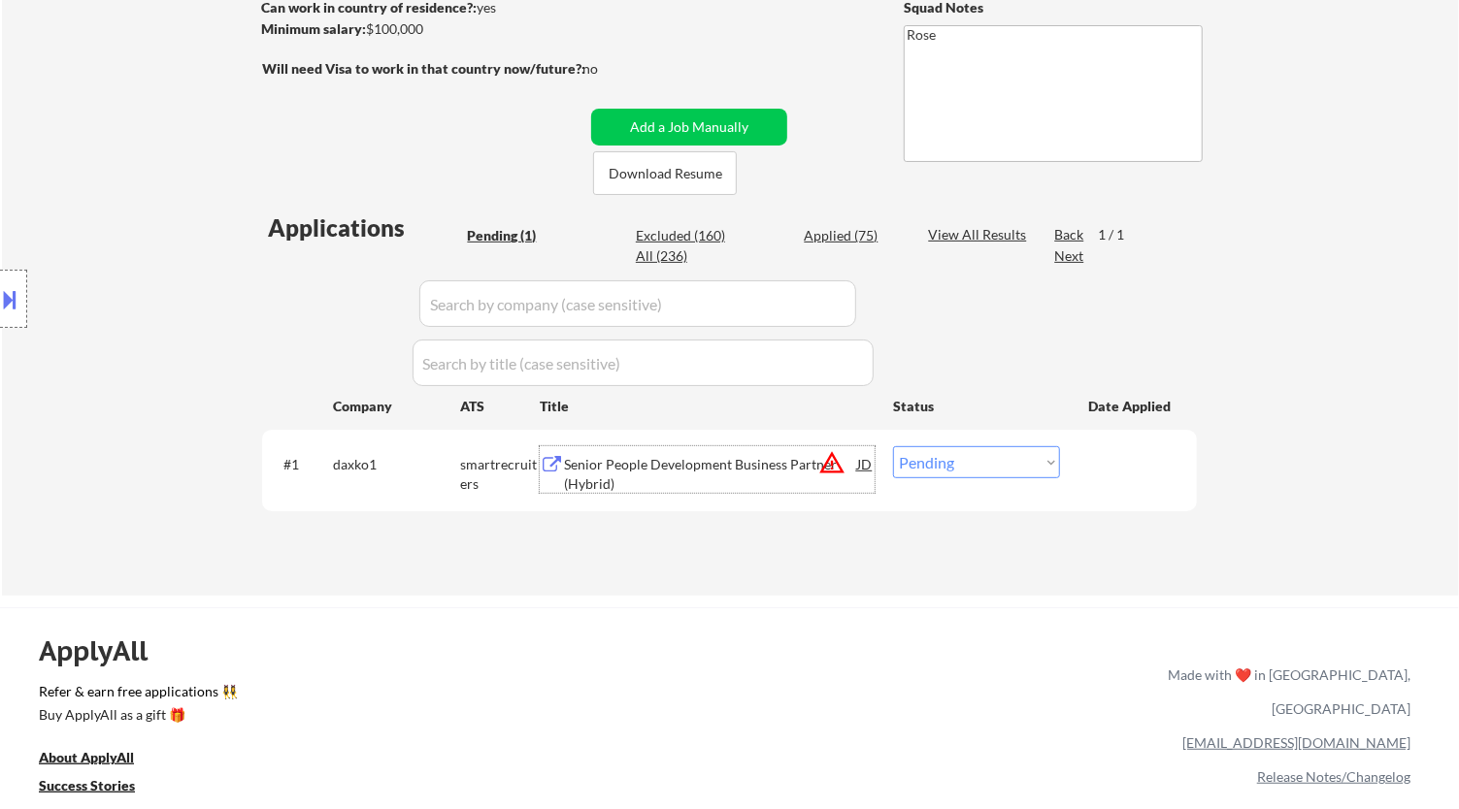
click at [1011, 457] on select "Choose an option... Pending Applied Excluded (Questions) Excluded (Expired) Exc…" at bounding box center [976, 462] width 167 height 32
select select ""excluded__bad_match_""
click at [893, 446] on select "Choose an option... Pending Applied Excluded (Questions) Excluded (Expired) Exc…" at bounding box center [976, 462] width 167 height 32
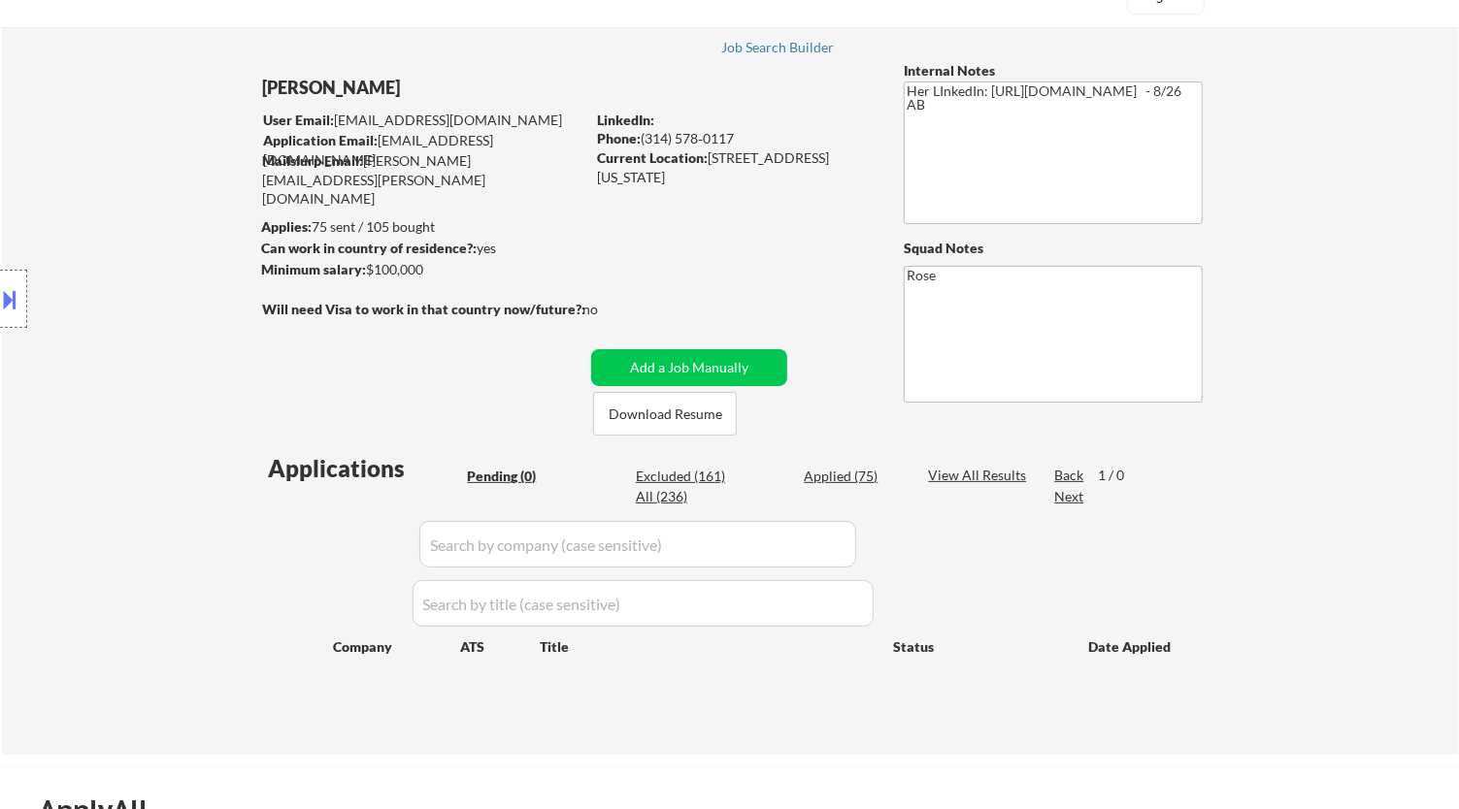
scroll to position [108, 0]
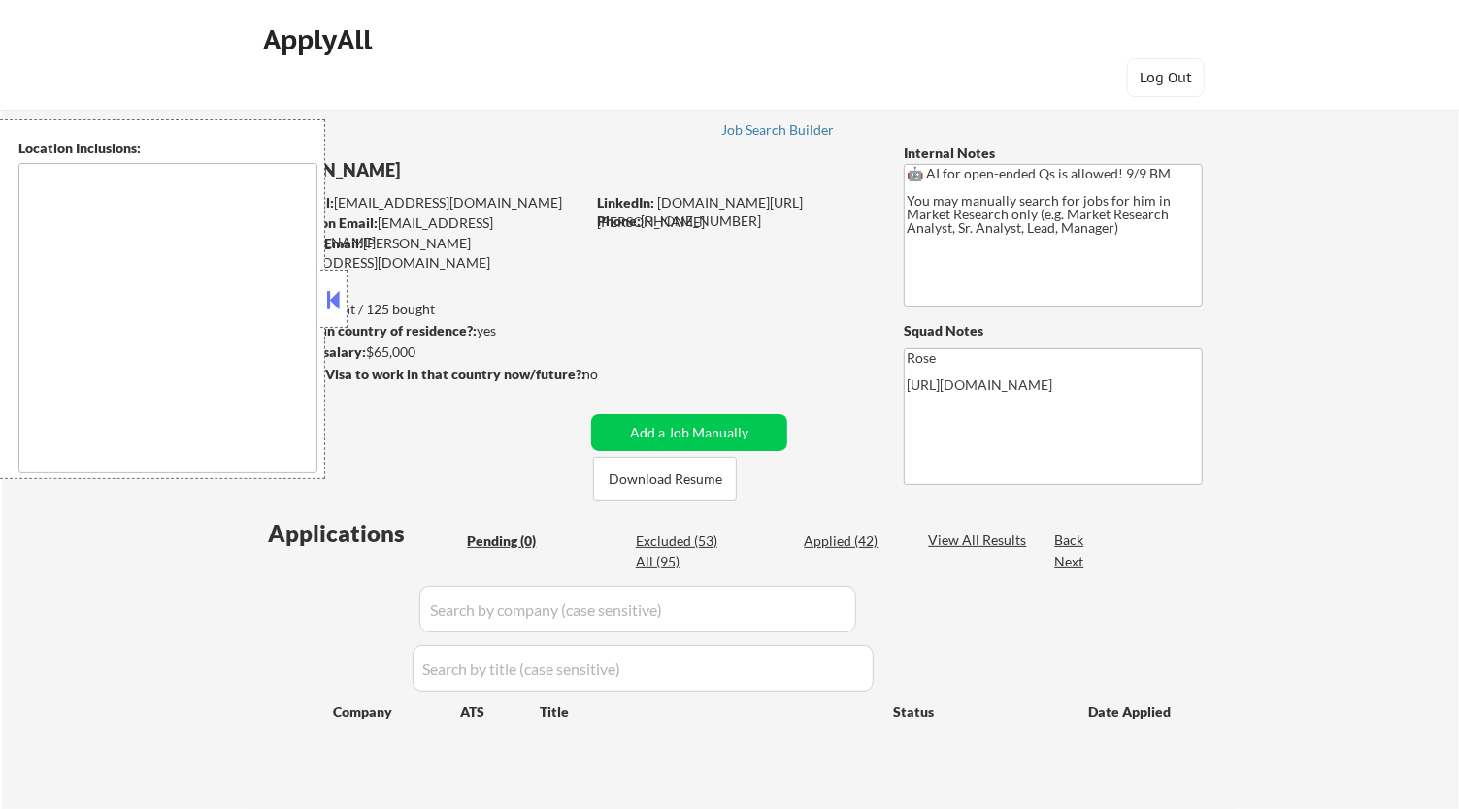
type textarea "Galesburg, IL Knoxville, IL Abingdon, IL East Galesburg, IL Wataga, IL Henderso…"
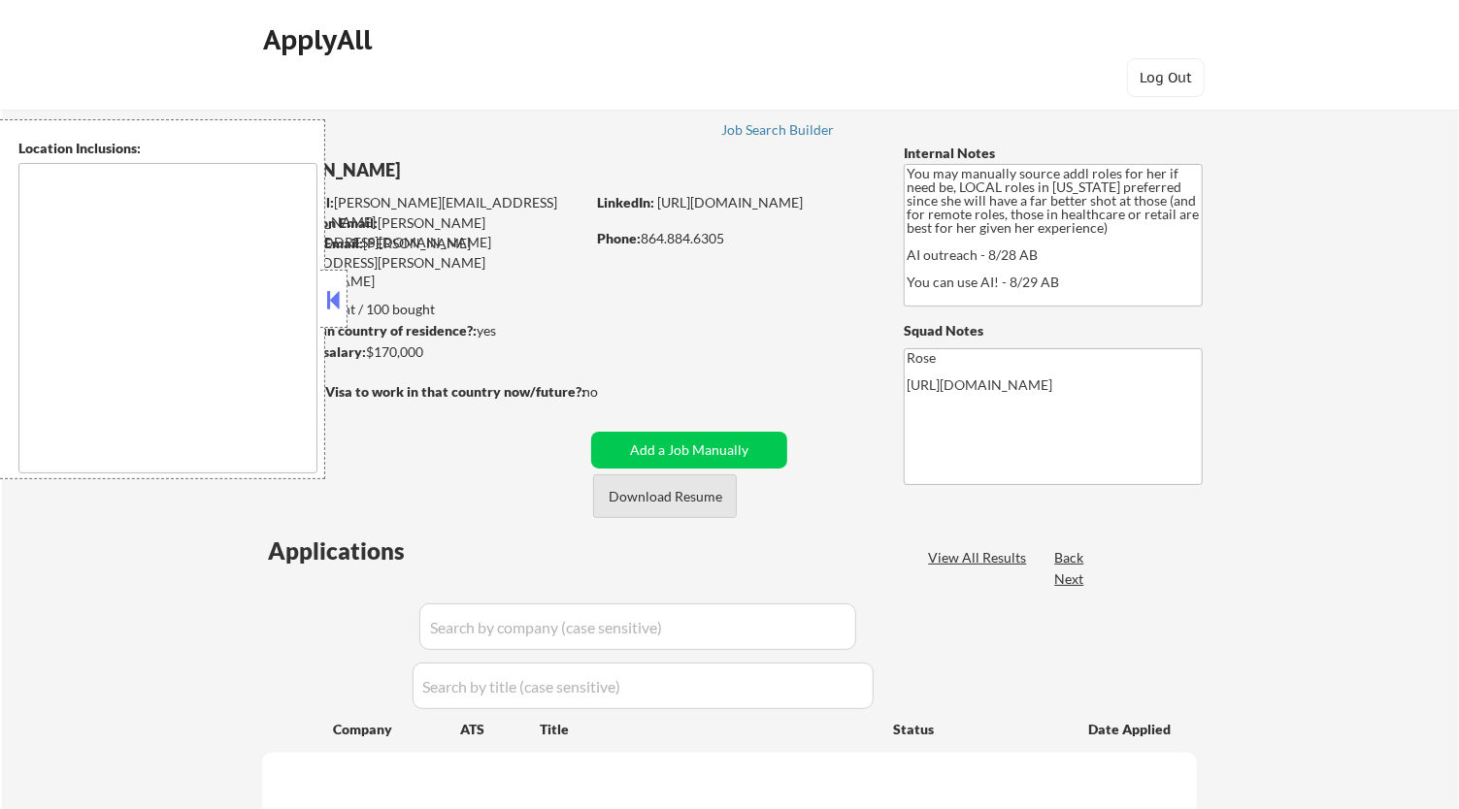
select select ""pending""
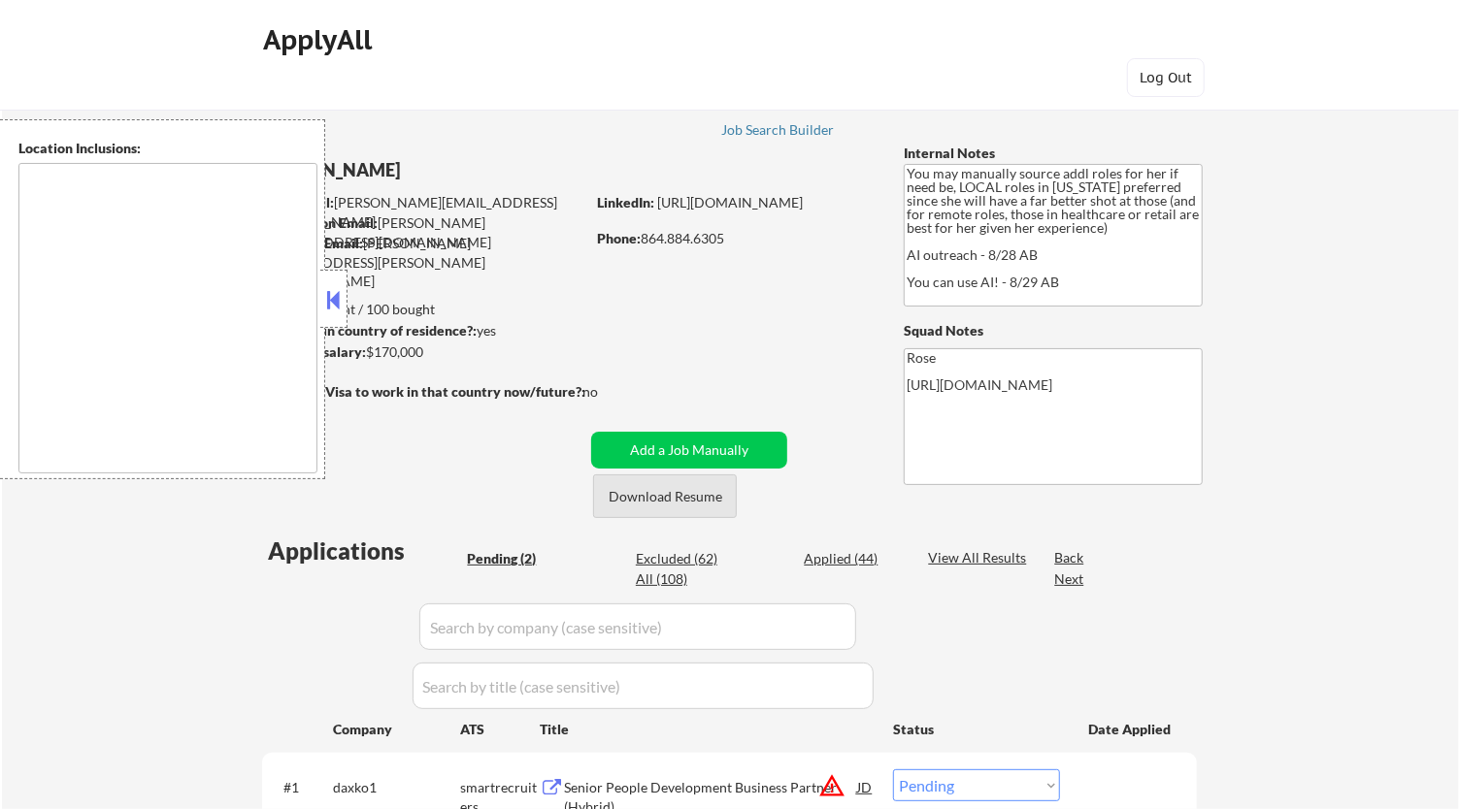
type textarea "[GEOGRAPHIC_DATA], [GEOGRAPHIC_DATA] [GEOGRAPHIC_DATA], [GEOGRAPHIC_DATA] [GEOG…"
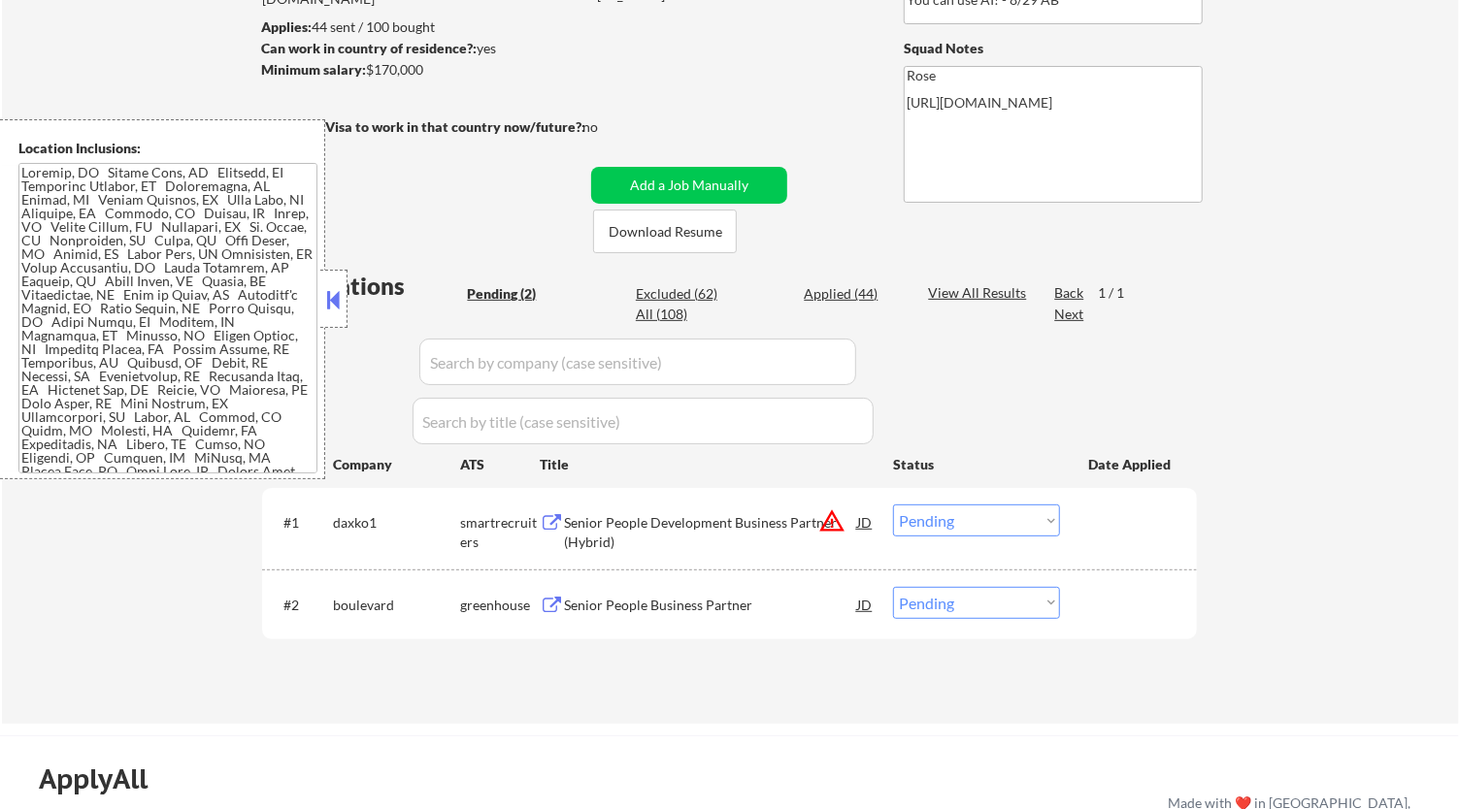
scroll to position [323, 0]
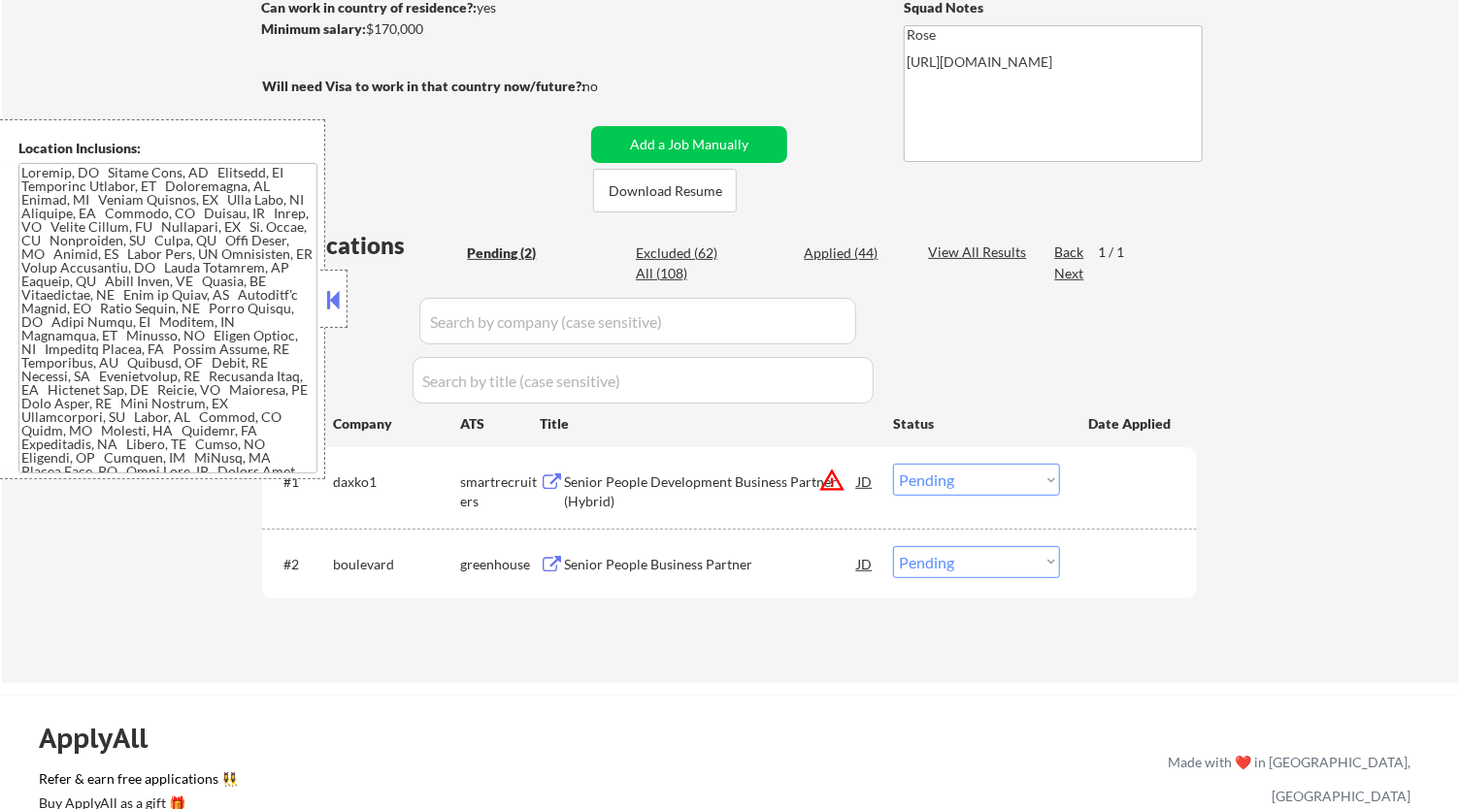
click at [334, 301] on button at bounding box center [333, 299] width 21 height 29
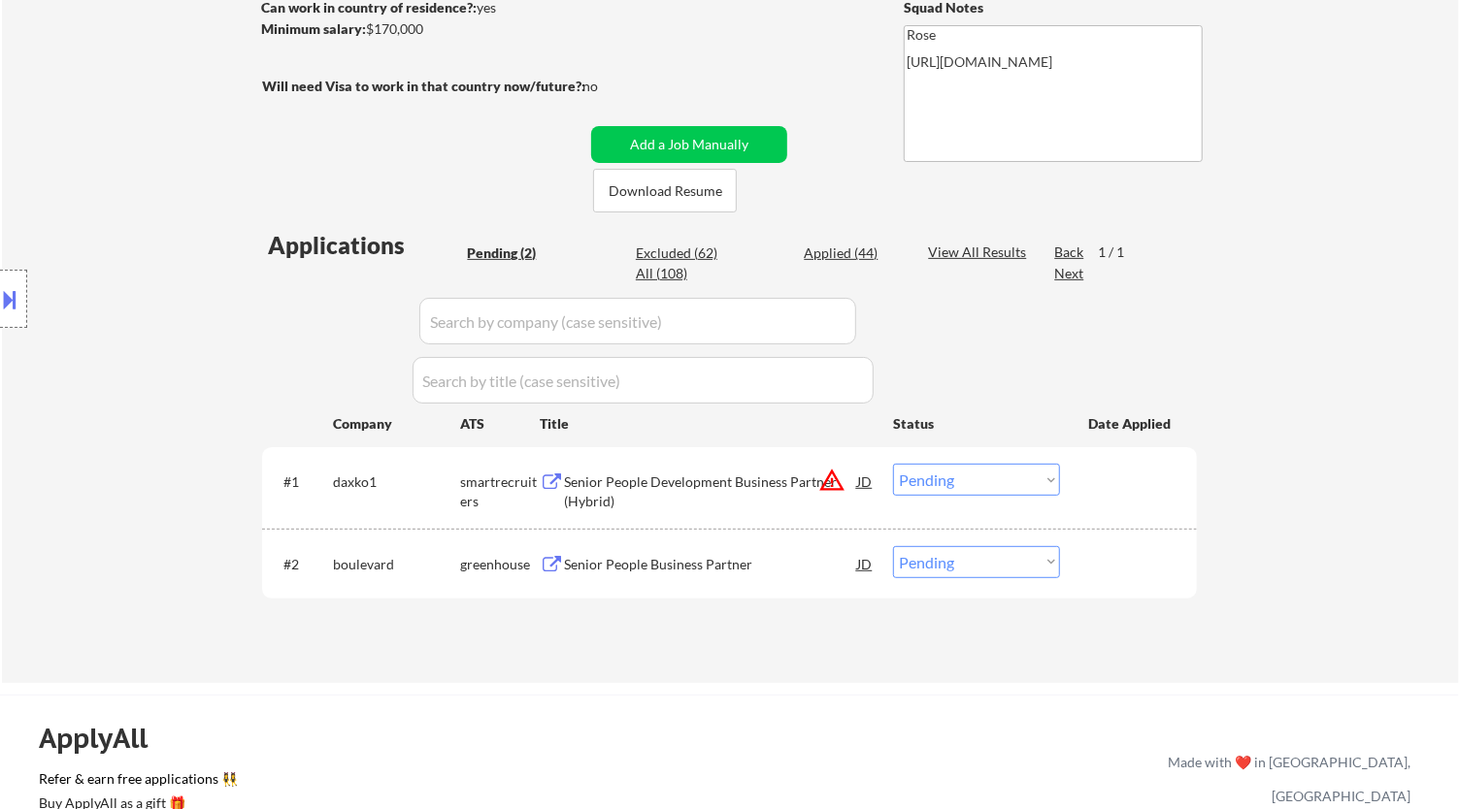
click at [752, 476] on div "Senior People Development Business Partner (Hybrid)" at bounding box center [710, 492] width 293 height 38
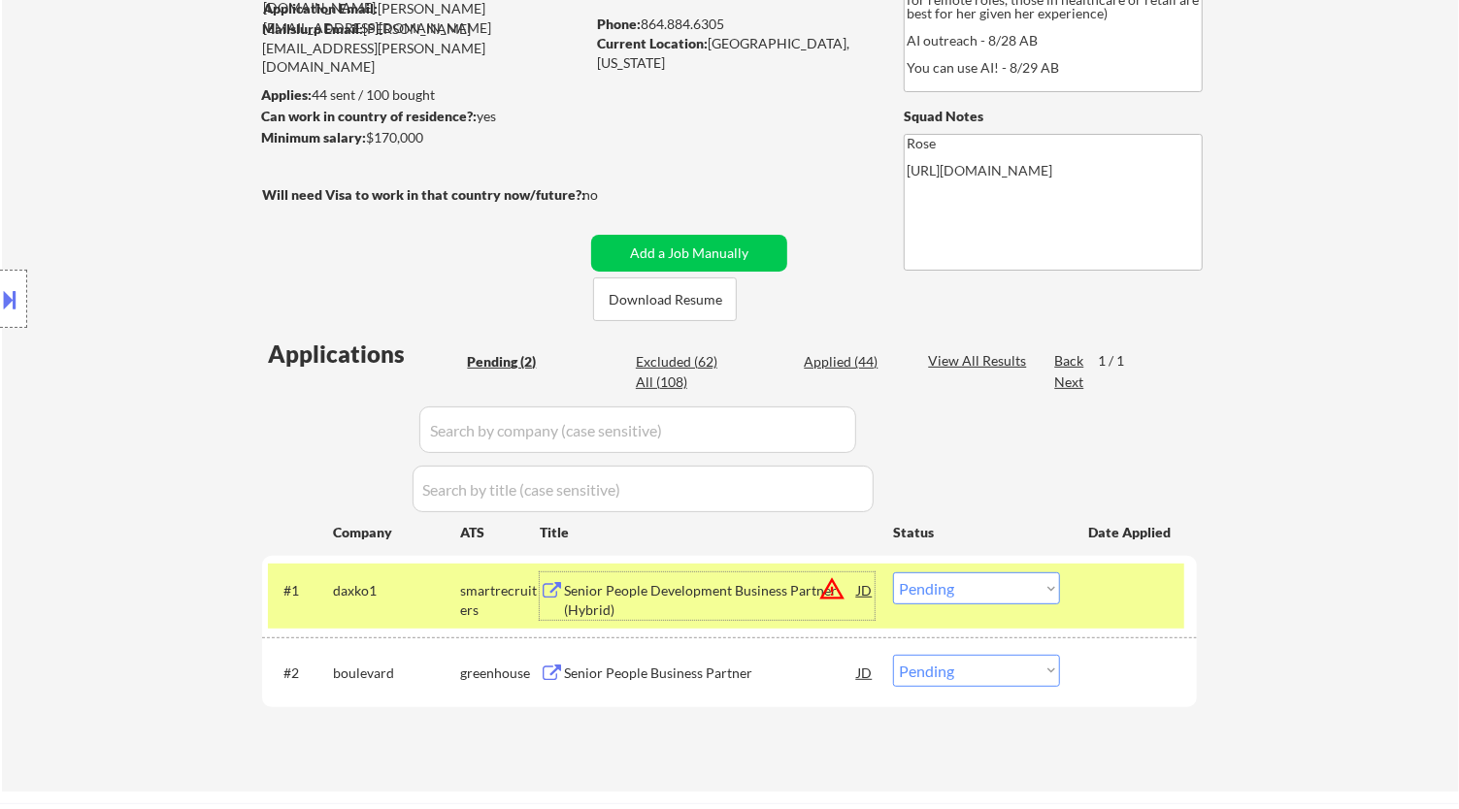
scroll to position [215, 0]
click at [1012, 590] on select "Choose an option... Pending Applied Excluded (Questions) Excluded (Expired) Exc…" at bounding box center [976, 588] width 167 height 32
click at [893, 572] on select "Choose an option... Pending Applied Excluded (Questions) Excluded (Expired) Exc…" at bounding box center [976, 588] width 167 height 32
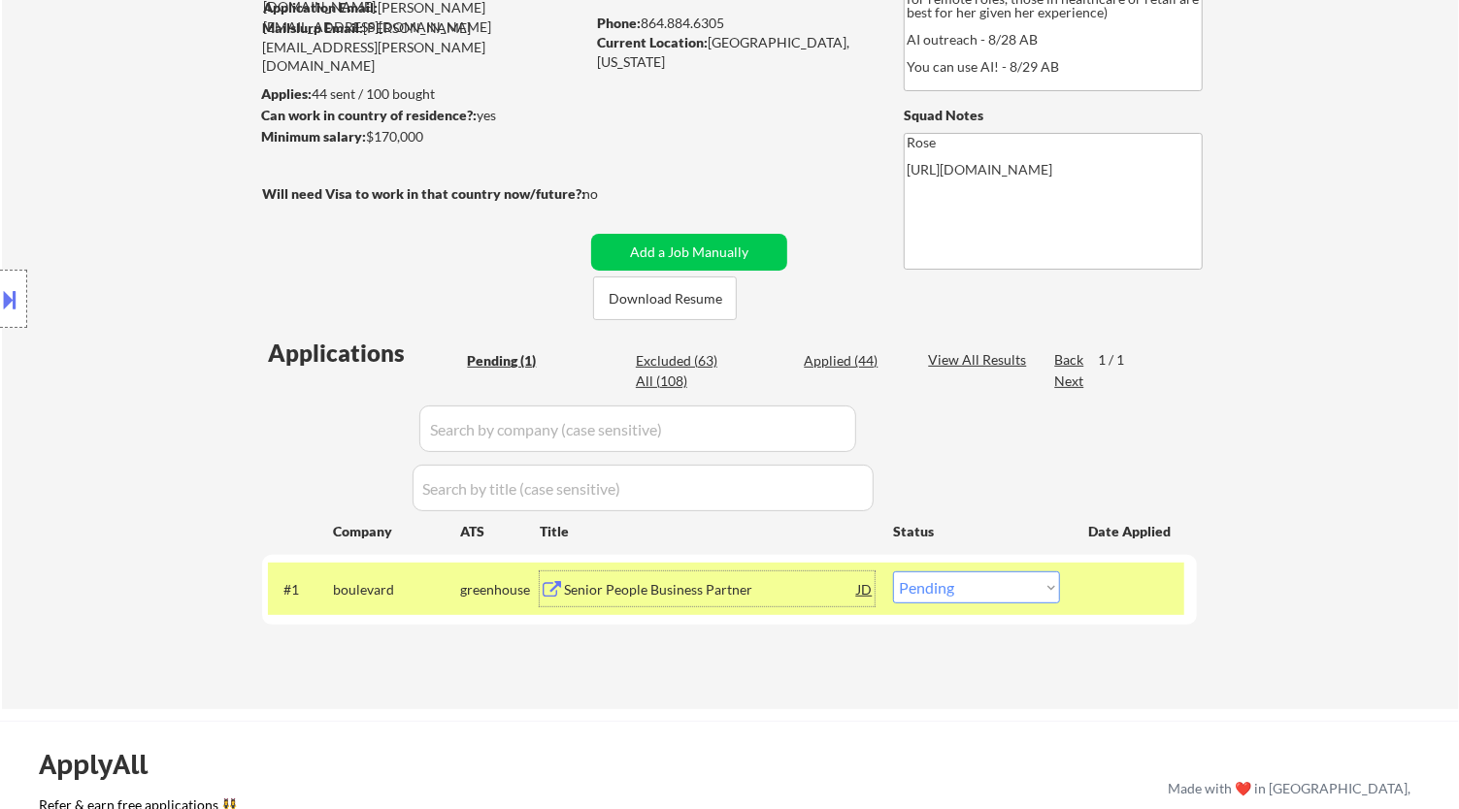
click at [743, 592] on div "Senior People Business Partner" at bounding box center [710, 589] width 293 height 19
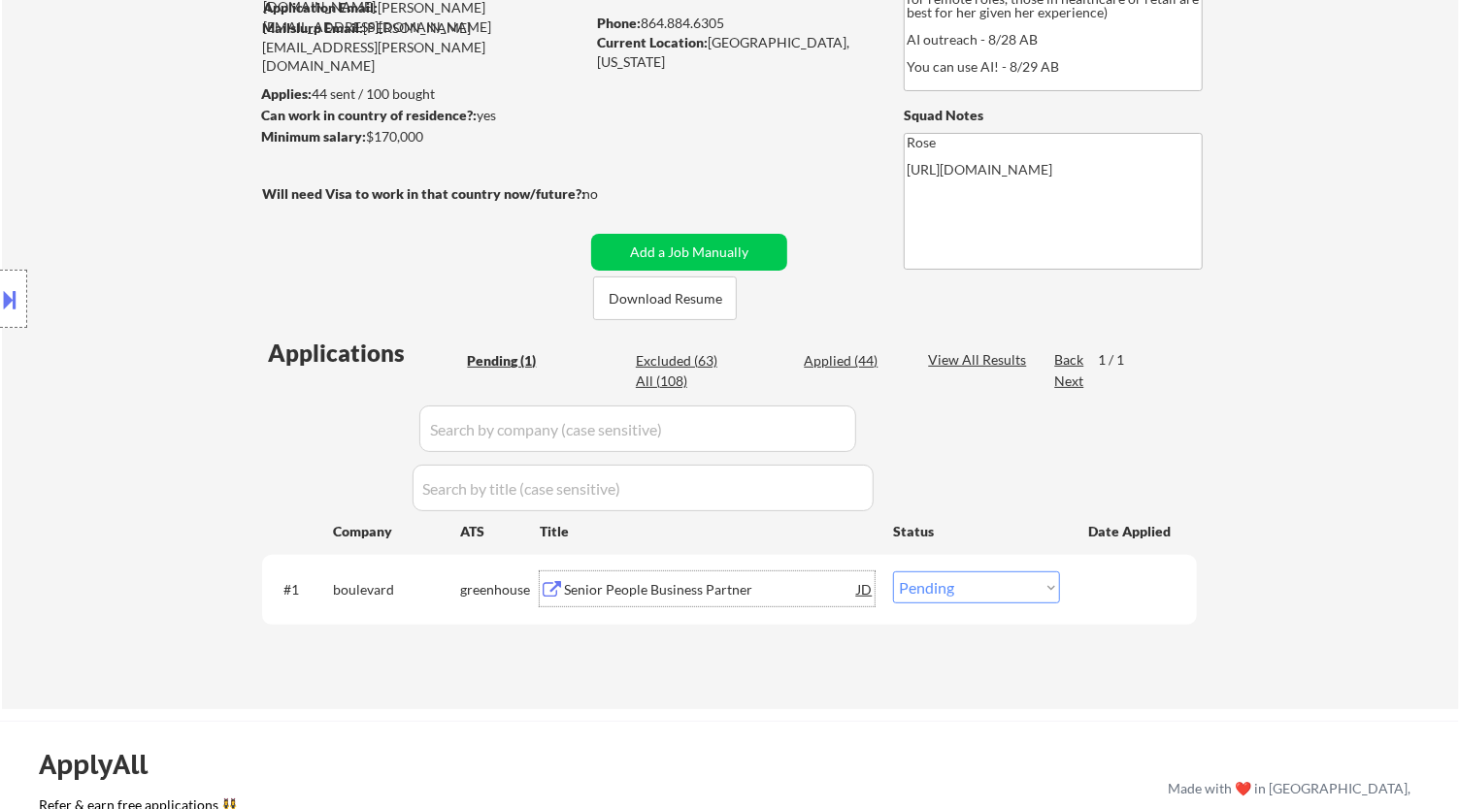
click at [995, 588] on select "Choose an option... Pending Applied Excluded (Questions) Excluded (Expired) Exc…" at bounding box center [976, 588] width 167 height 32
select select ""excluded__bad_match_""
click at [893, 572] on select "Choose an option... Pending Applied Excluded (Questions) Excluded (Expired) Exc…" at bounding box center [976, 588] width 167 height 32
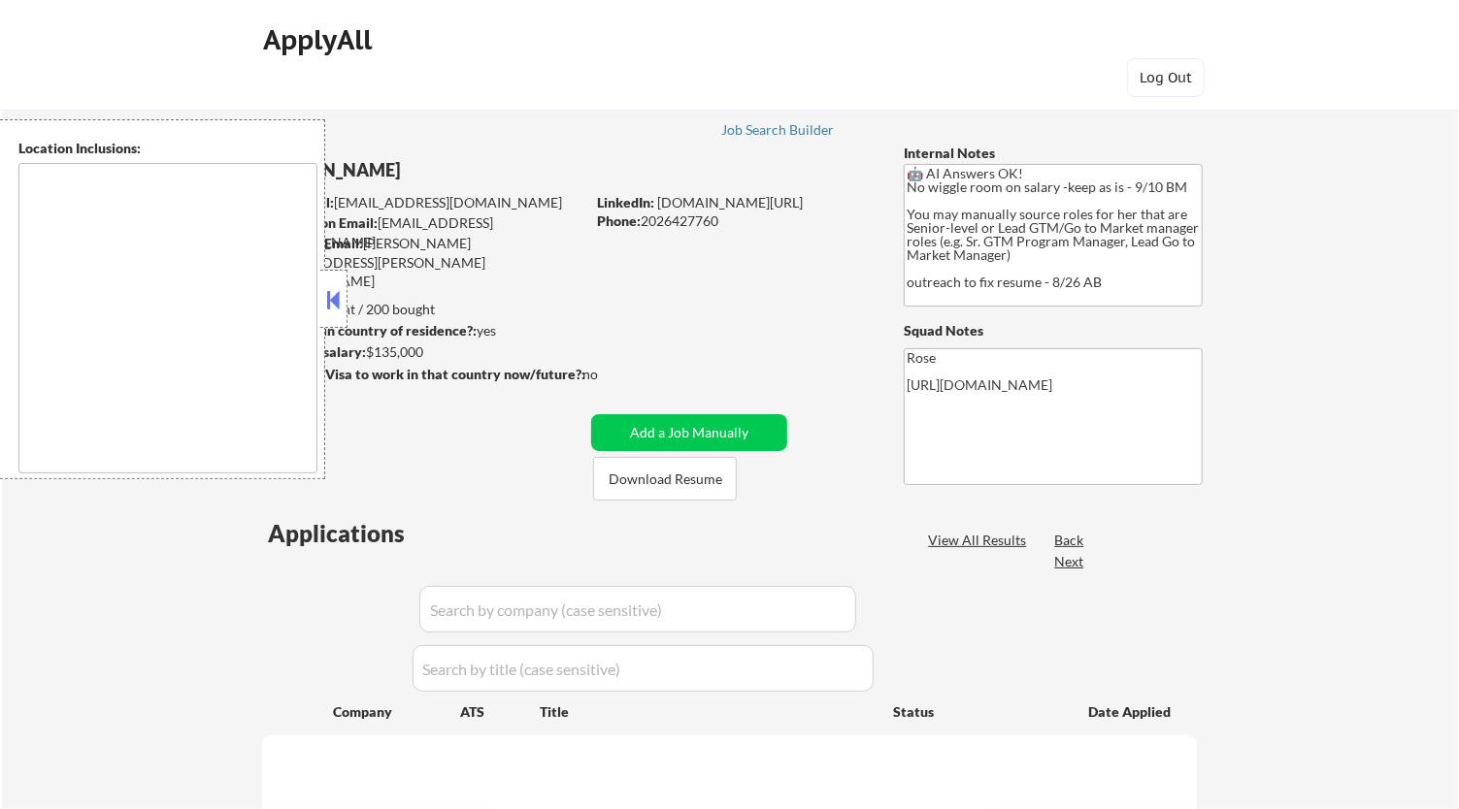
type textarea "Reston, VA Herndon, VA Vienna, VA Tysons, VA Great Falls, VA McLean, VA Sterlin…"
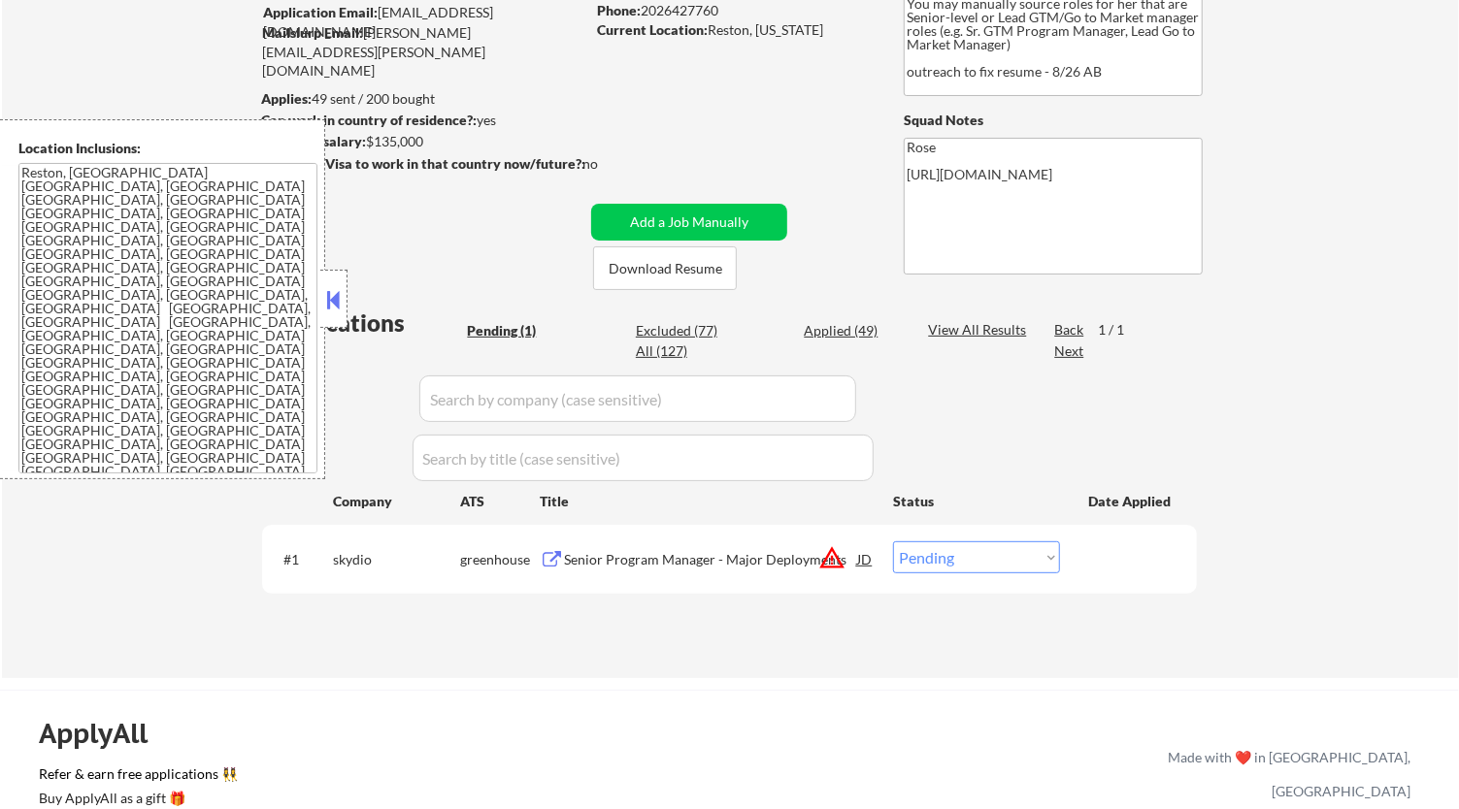
scroll to position [215, 0]
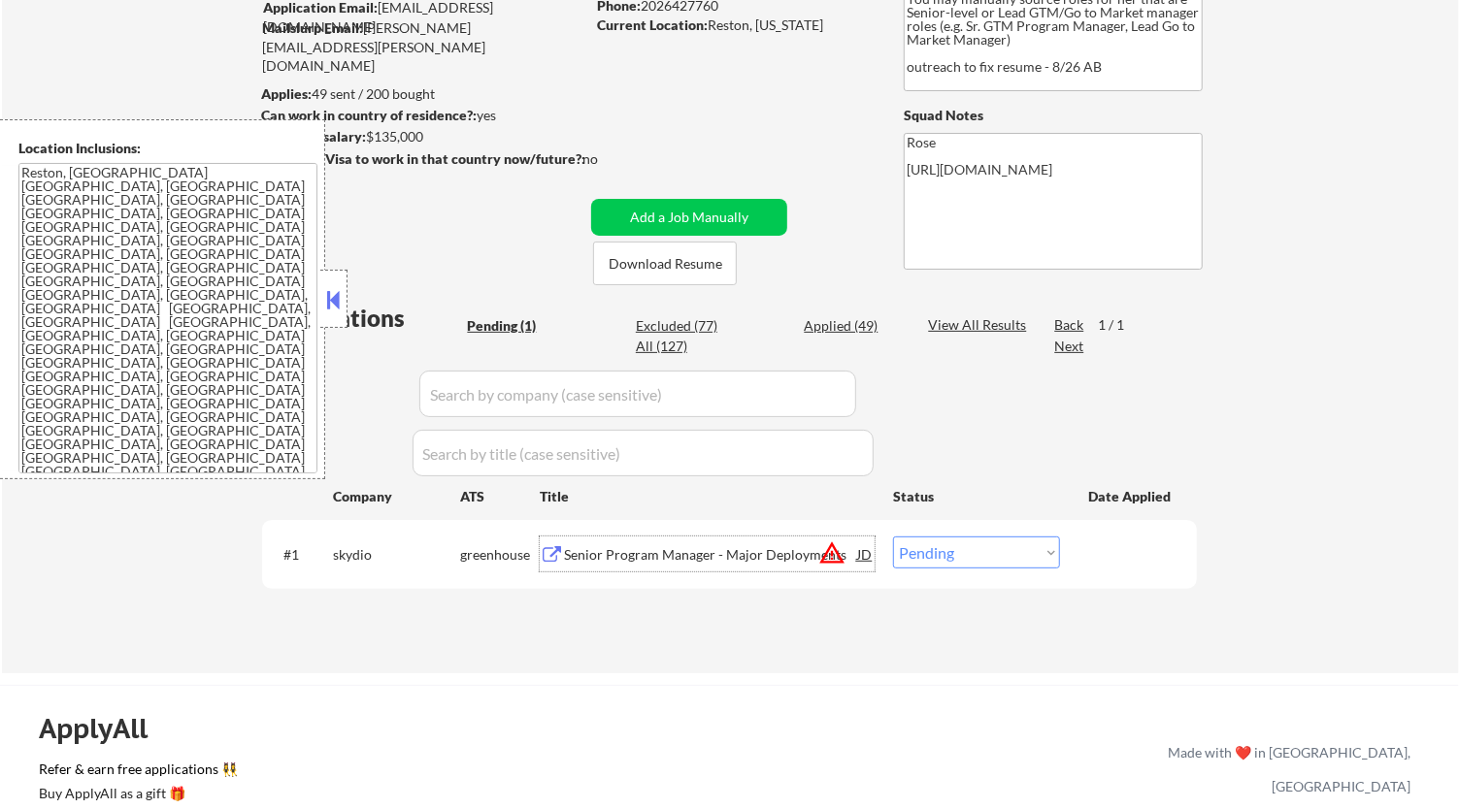
click at [711, 551] on div "Senior Program Manager - Major Deployments" at bounding box center [710, 554] width 293 height 19
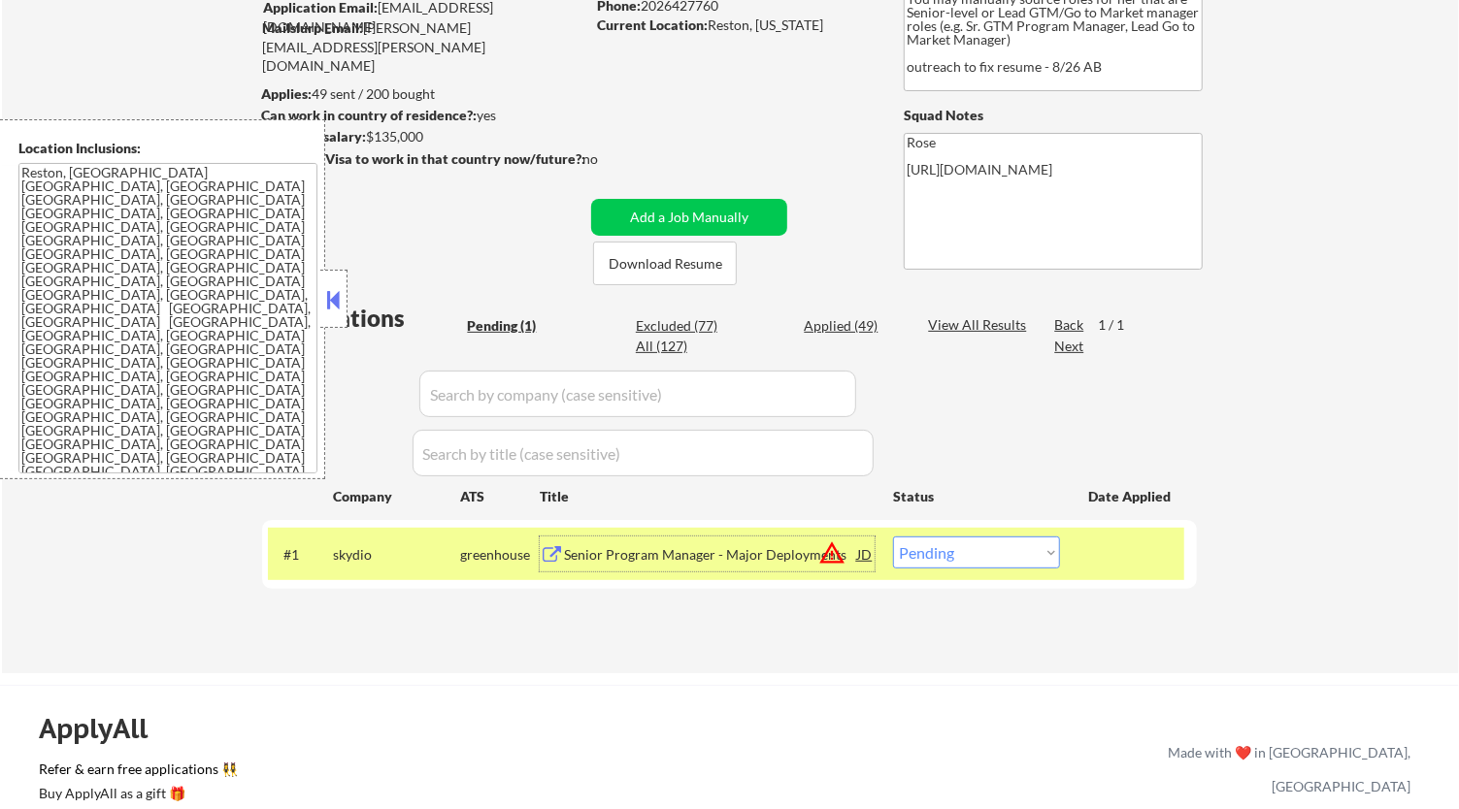
click at [978, 560] on select "Choose an option... Pending Applied Excluded (Questions) Excluded (Expired) Exc…" at bounding box center [976, 553] width 167 height 32
select select ""excluded__bad_match_""
click at [893, 537] on select "Choose an option... Pending Applied Excluded (Questions) Excluded (Expired) Exc…" at bounding box center [976, 553] width 167 height 32
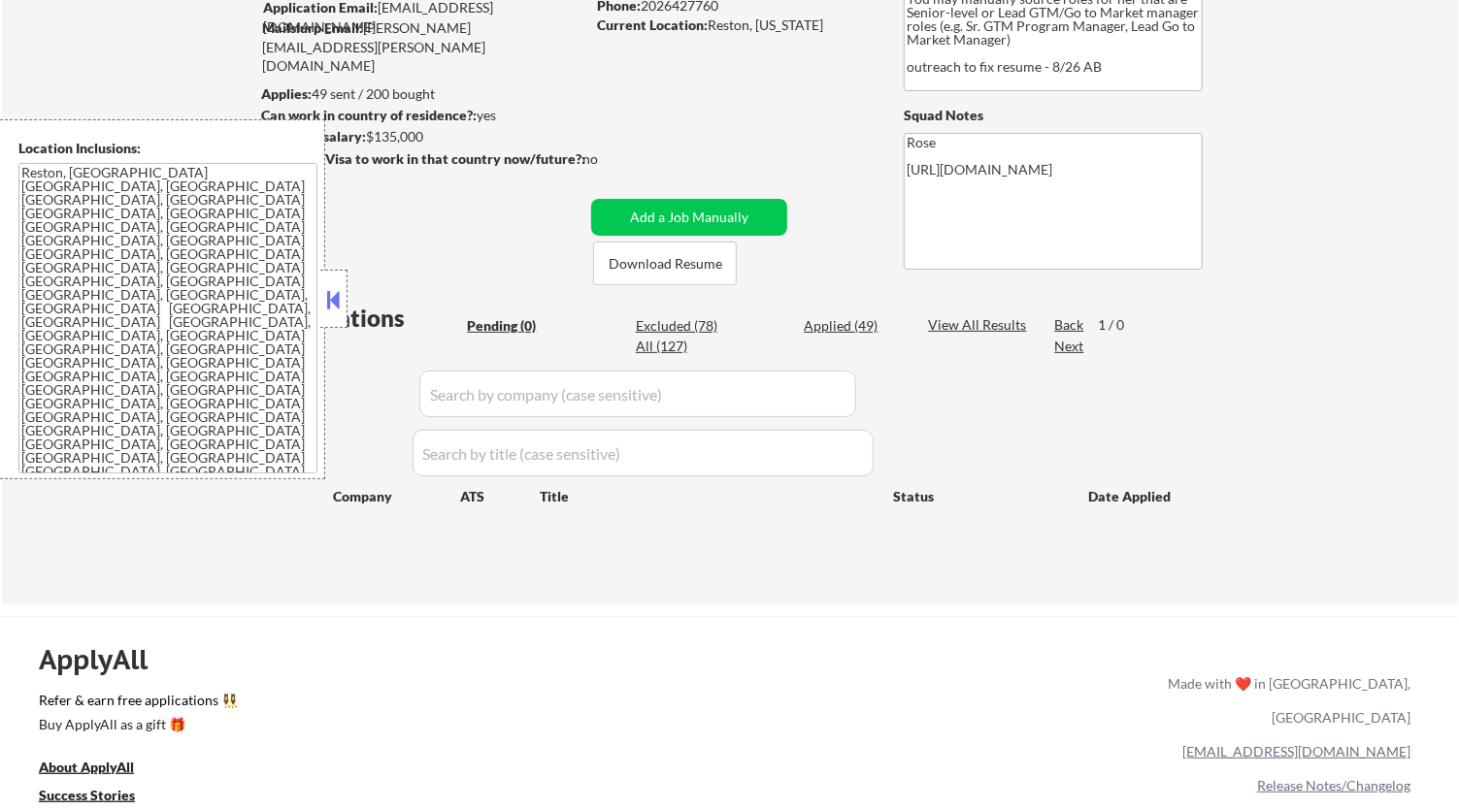
click at [335, 304] on button at bounding box center [333, 299] width 21 height 29
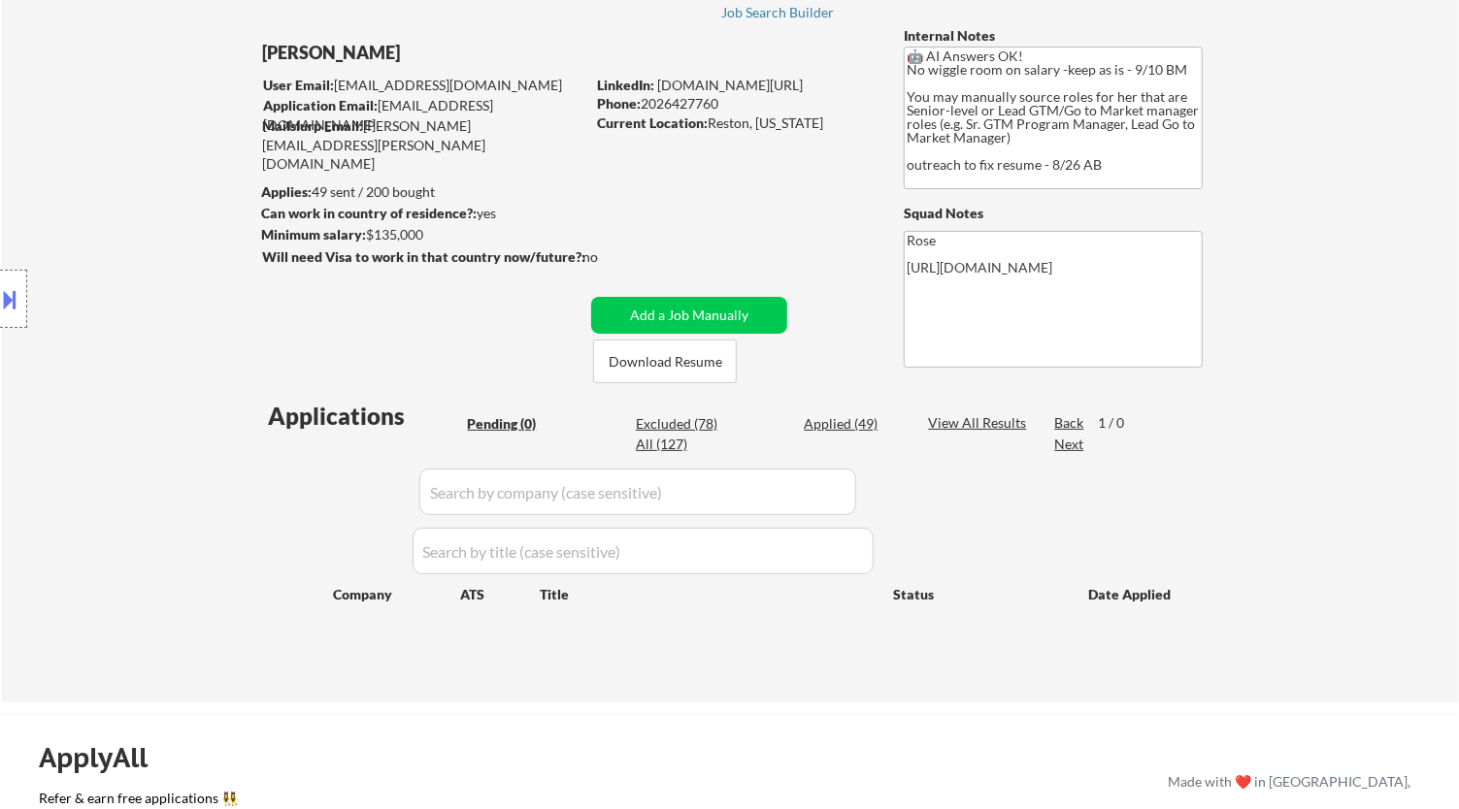
scroll to position [0, 0]
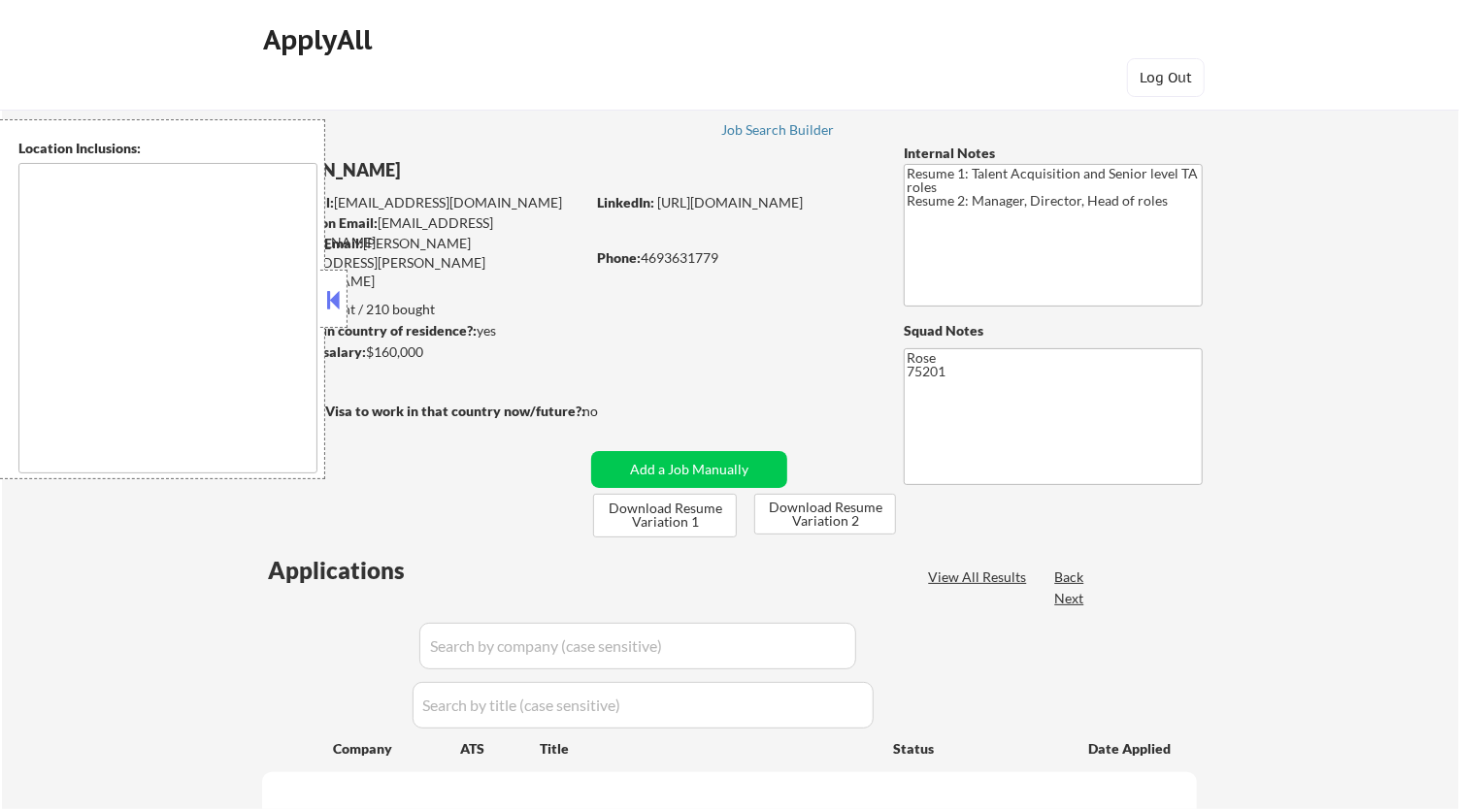
type textarea "[GEOGRAPHIC_DATA], [GEOGRAPHIC_DATA] [GEOGRAPHIC_DATA], [GEOGRAPHIC_DATA] [GEOG…"
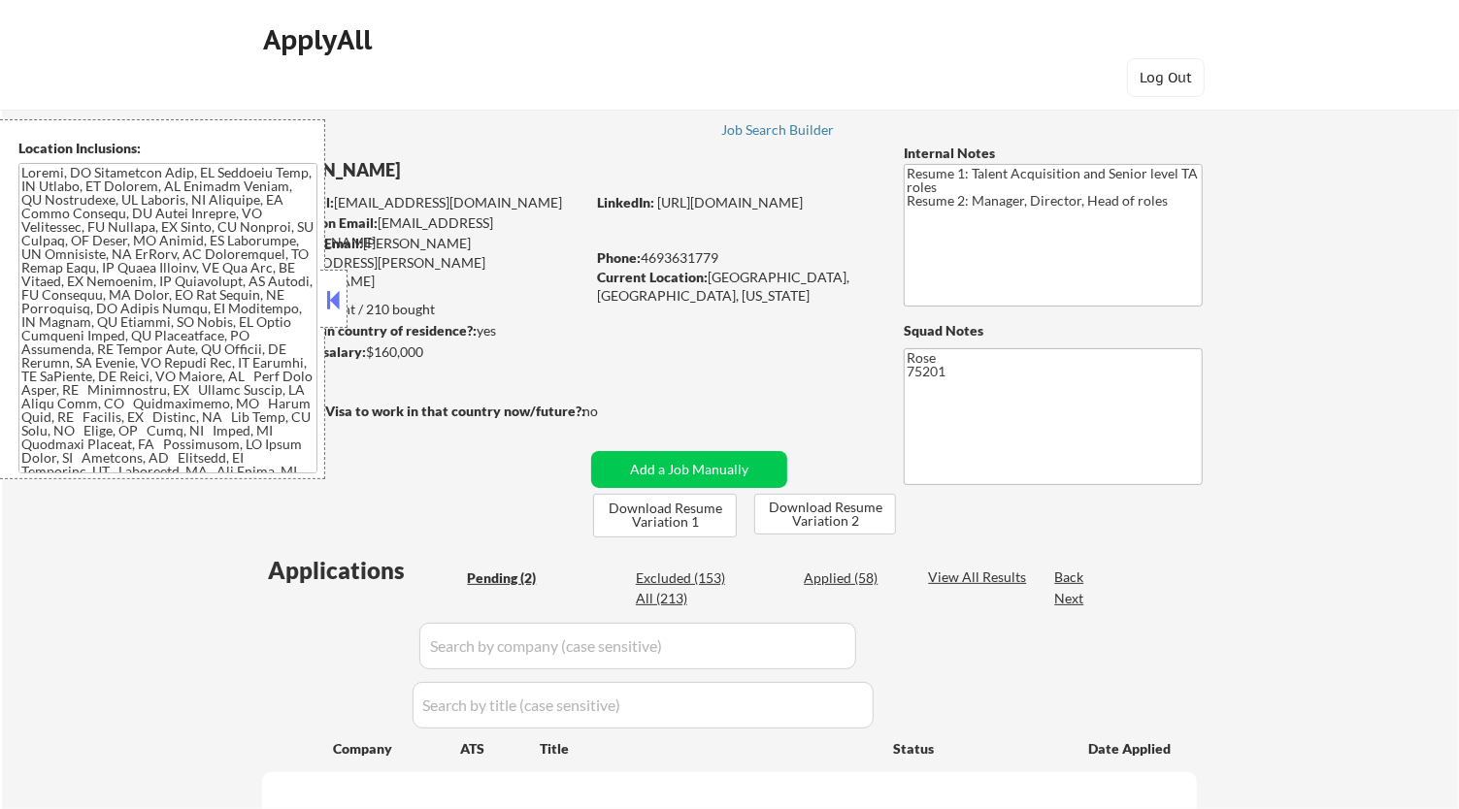
select select ""pending""
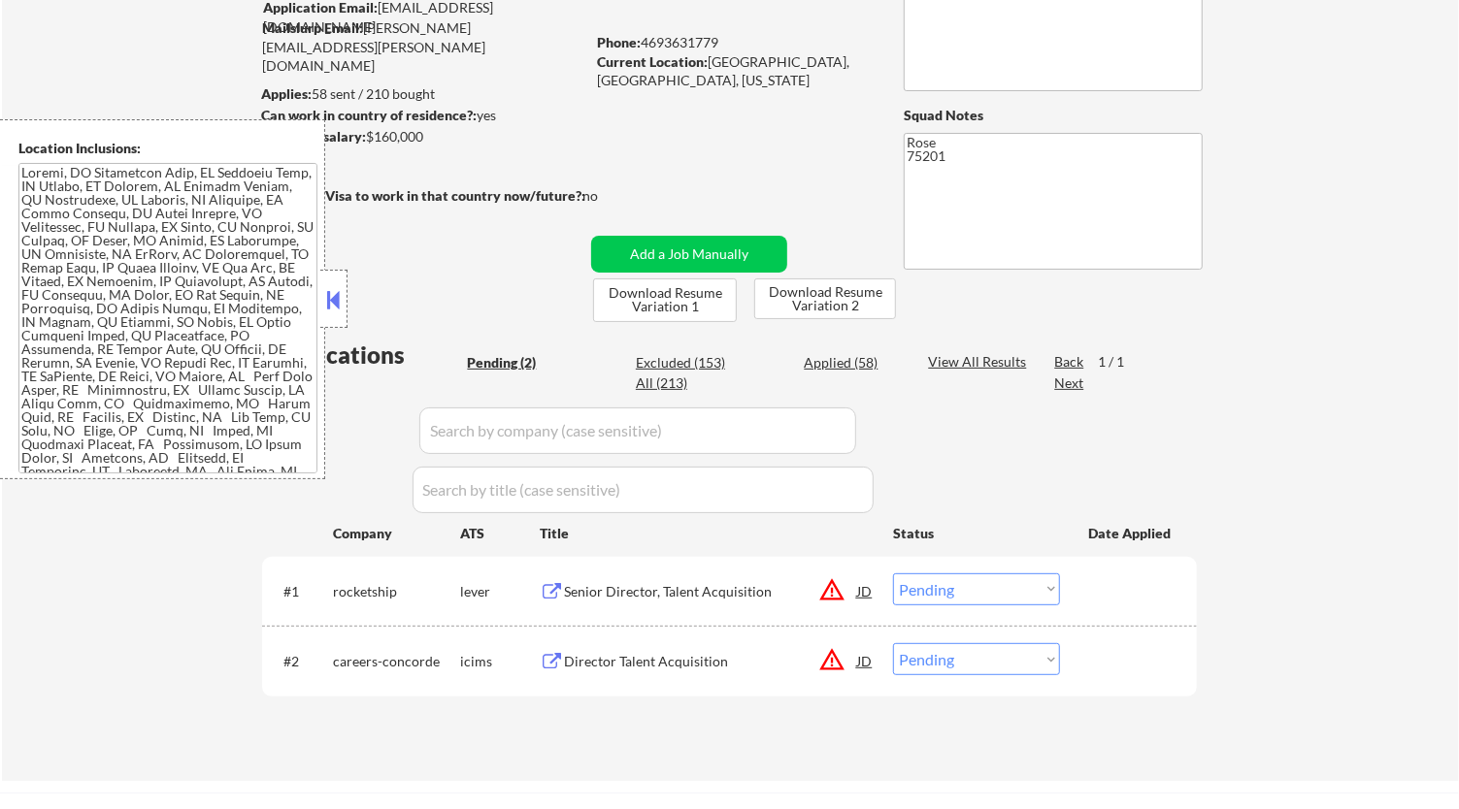
click at [336, 301] on button at bounding box center [333, 299] width 21 height 29
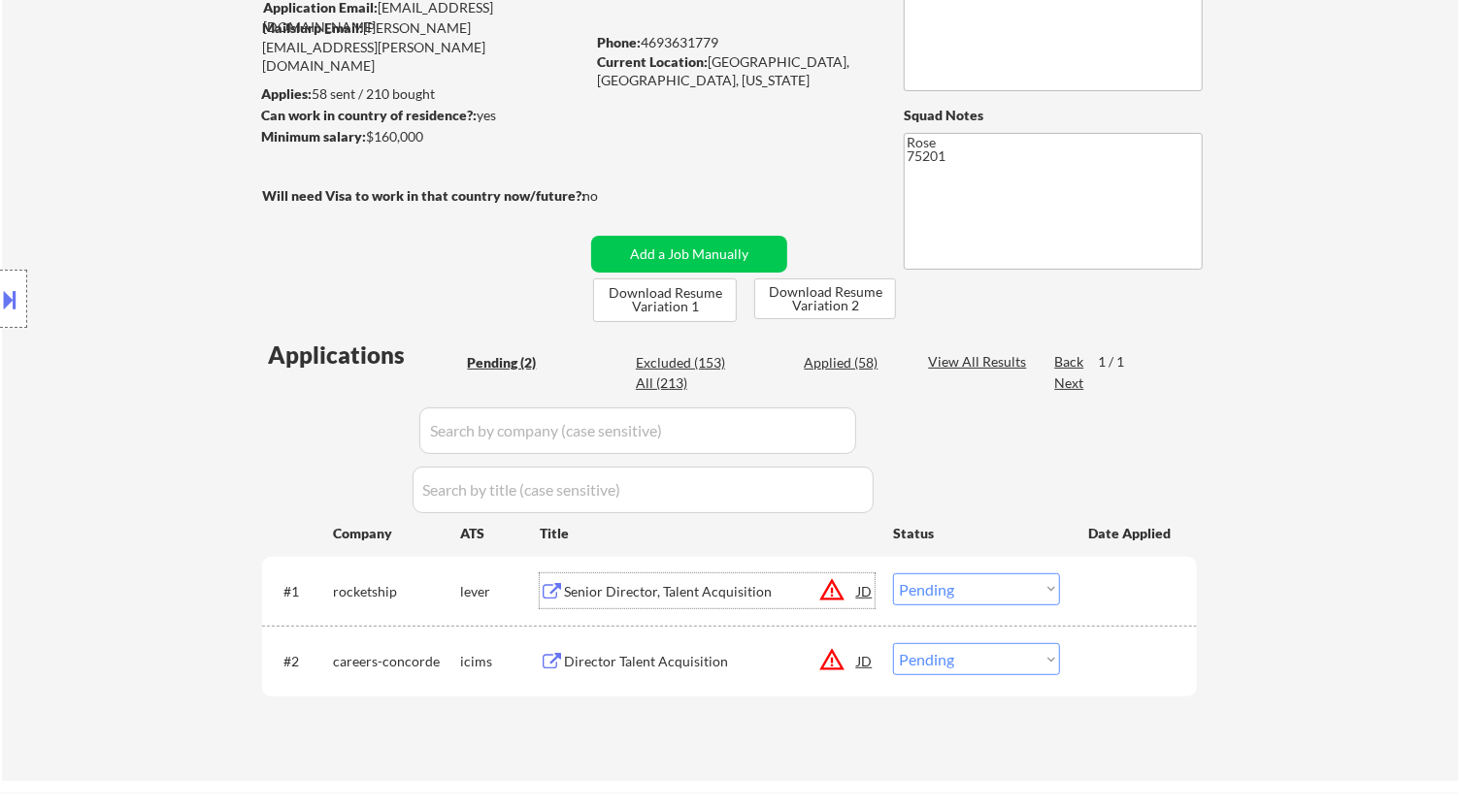
click at [694, 594] on div "Senior Director, Talent Acquisition" at bounding box center [710, 591] width 293 height 19
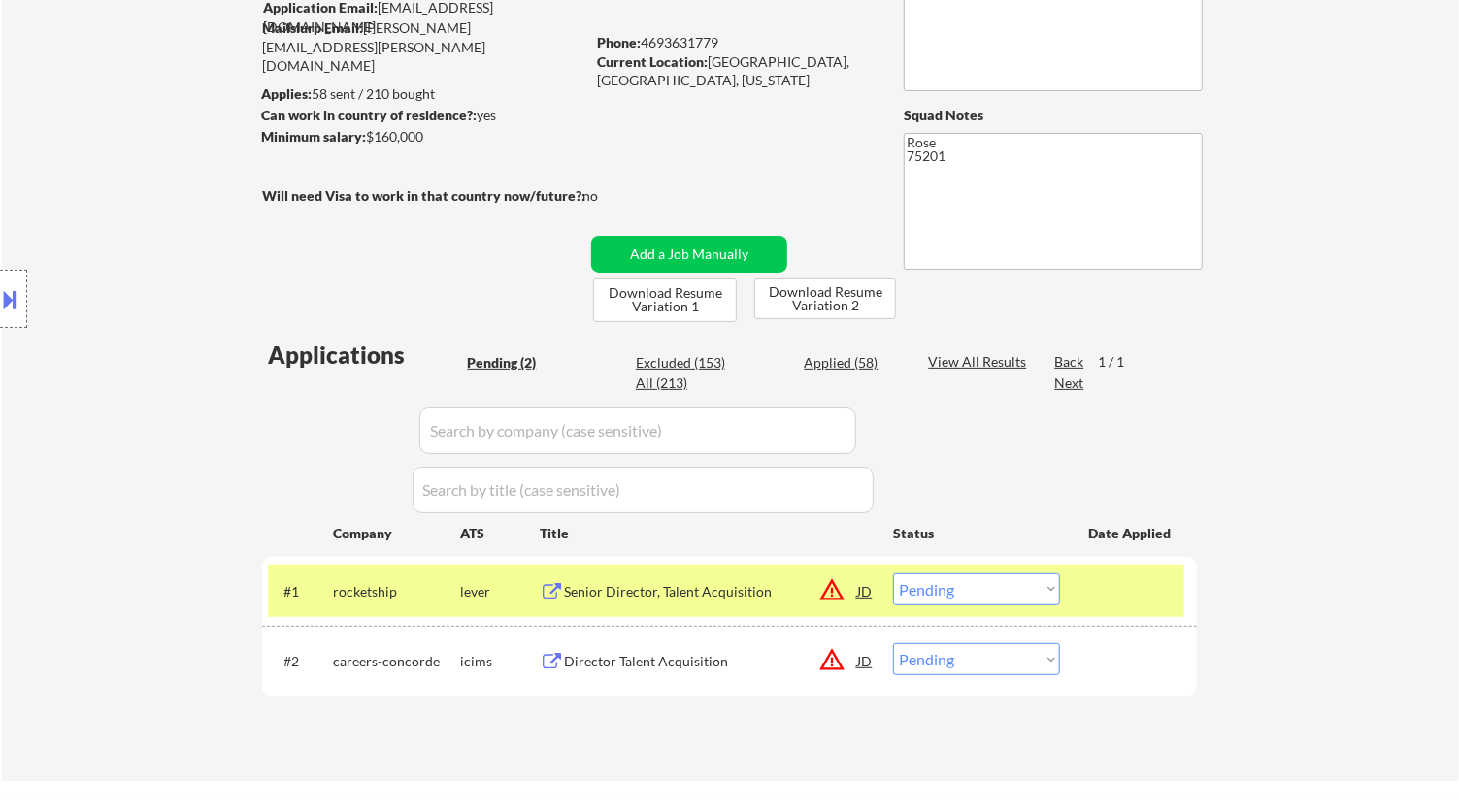
click at [11, 290] on button at bounding box center [10, 299] width 21 height 32
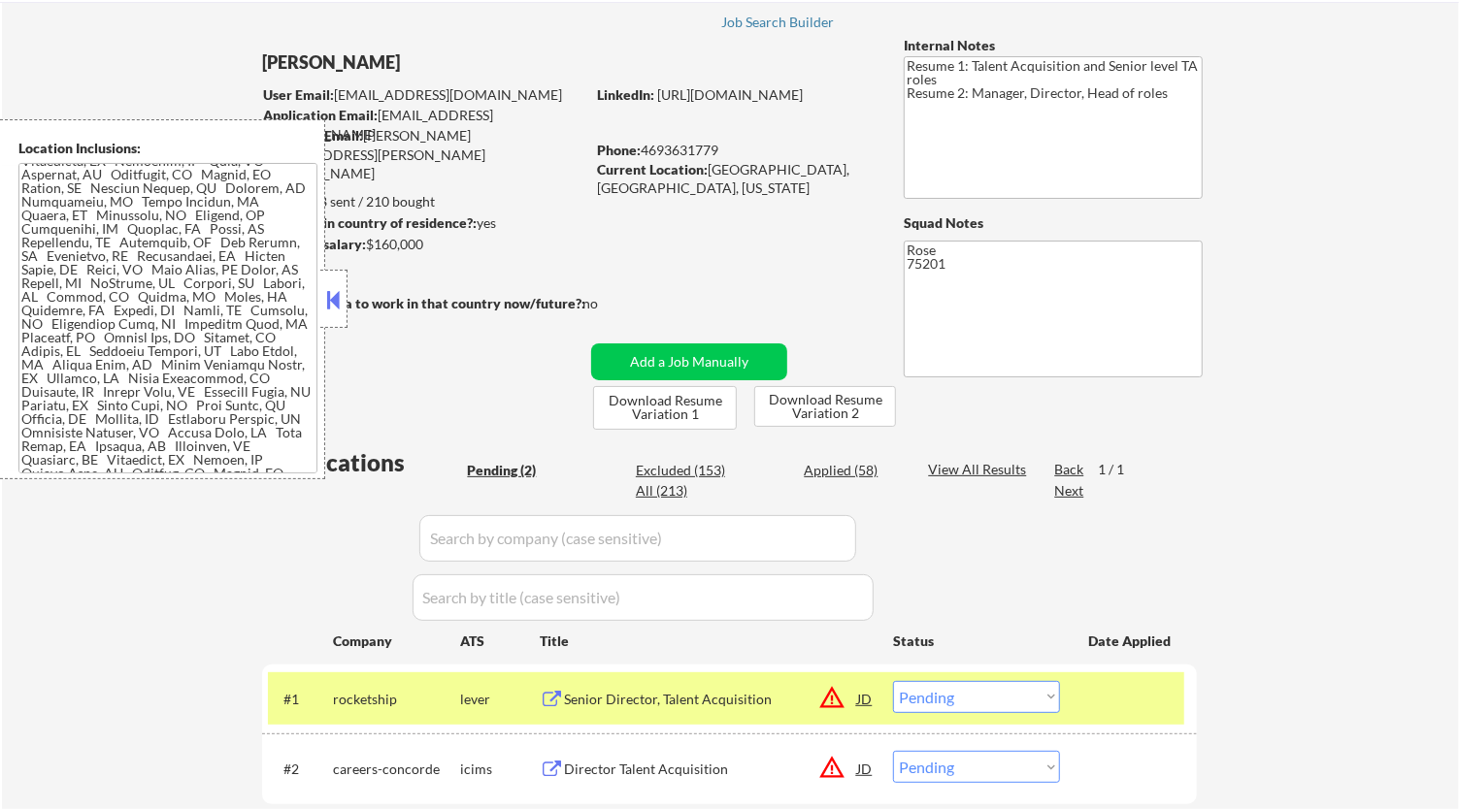
scroll to position [646, 0]
click at [338, 299] on button at bounding box center [333, 299] width 21 height 29
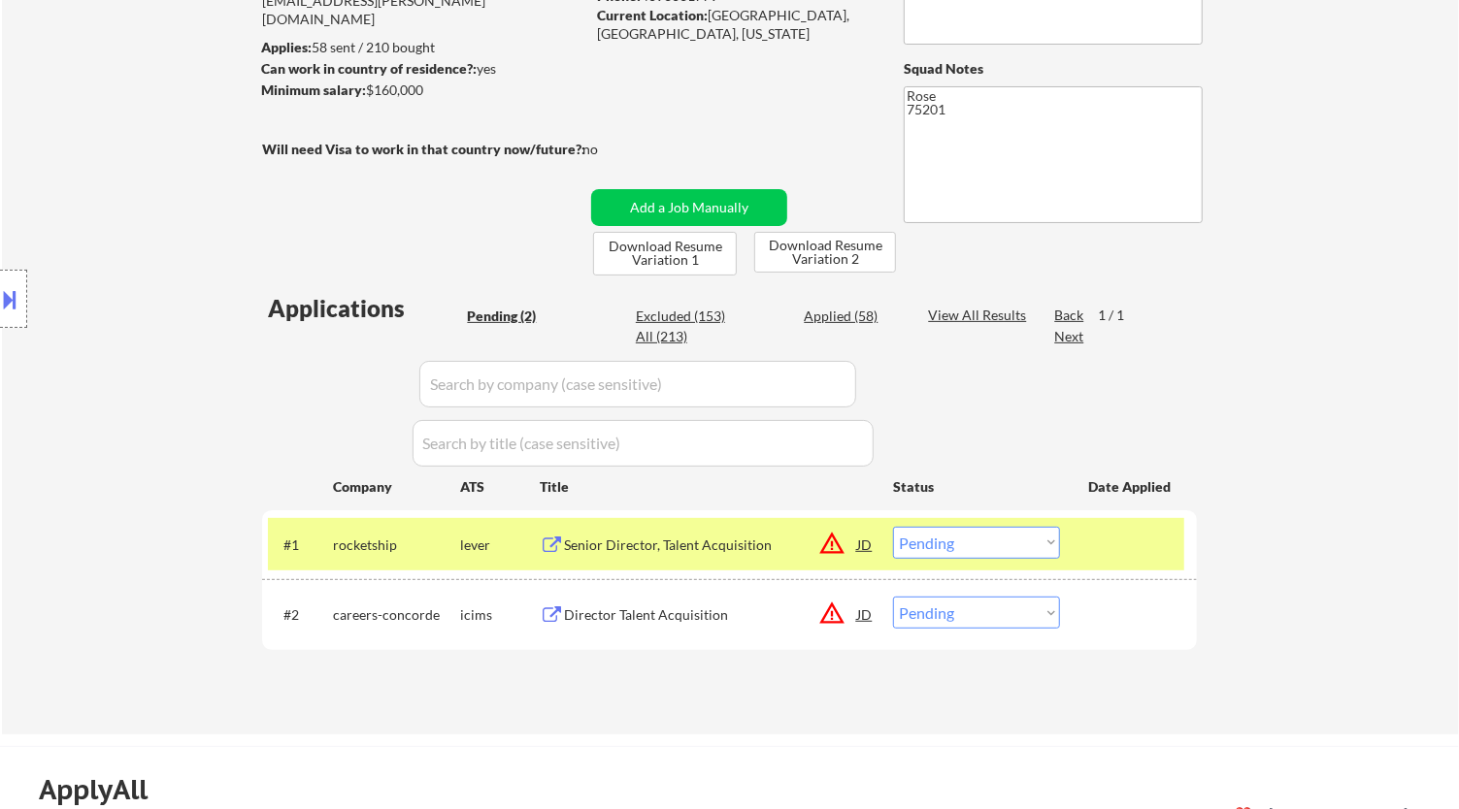
scroll to position [431, 0]
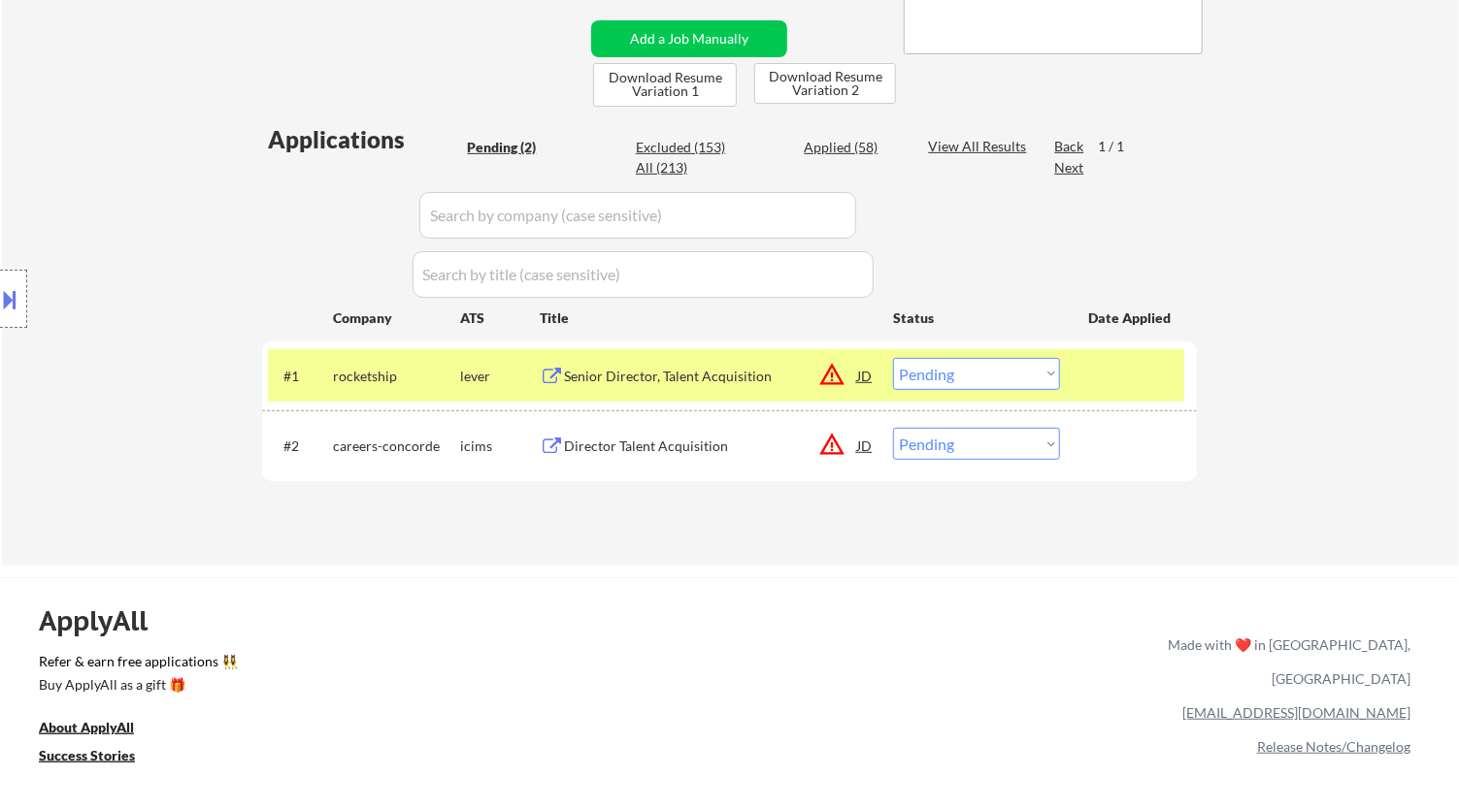
click at [942, 373] on select "Choose an option... Pending Applied Excluded (Questions) Excluded (Expired) Exc…" at bounding box center [976, 374] width 167 height 32
click at [893, 358] on select "Choose an option... Pending Applied Excluded (Questions) Excluded (Expired) Exc…" at bounding box center [976, 374] width 167 height 32
select select ""pending""
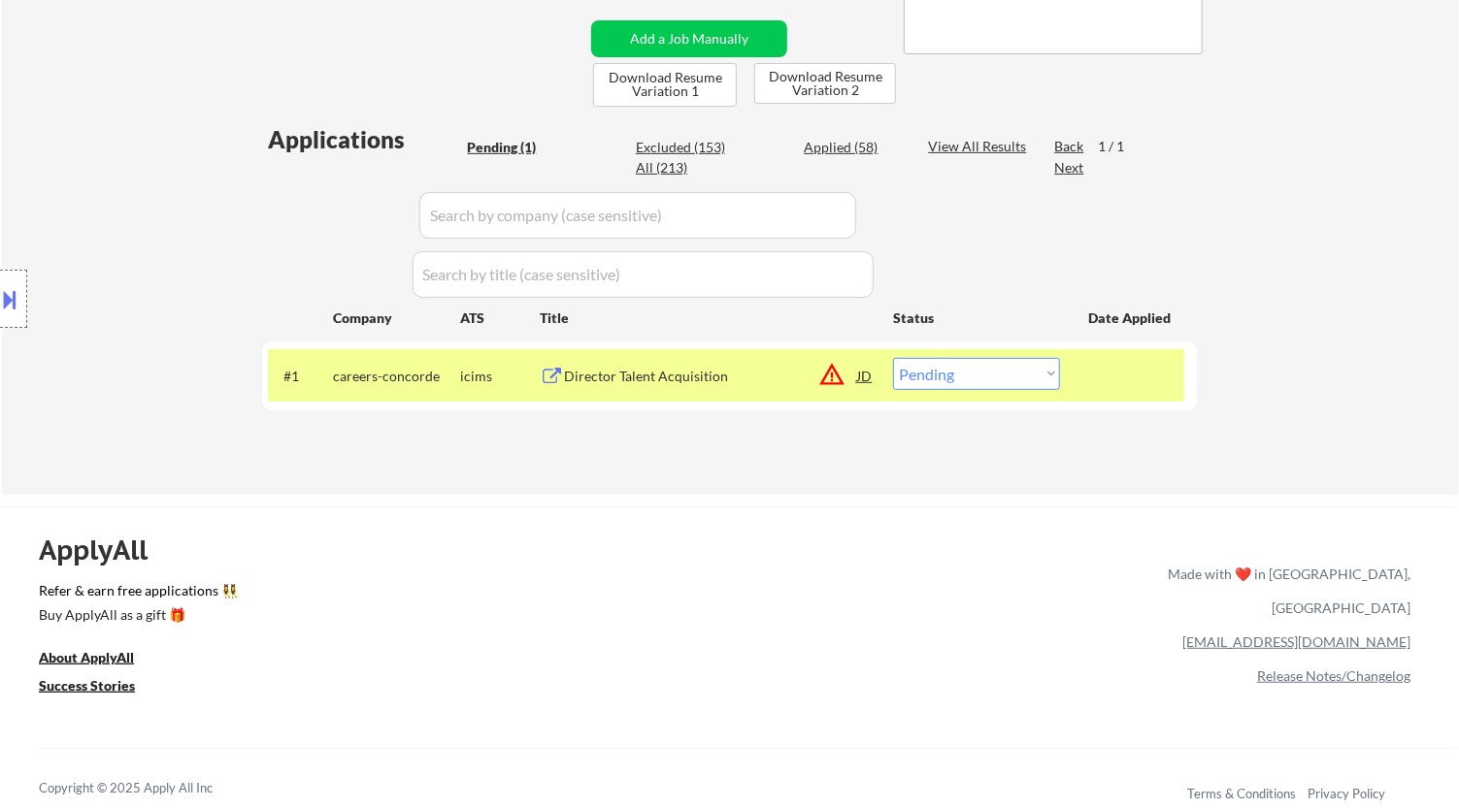
click at [730, 386] on div "Director Talent Acquisition" at bounding box center [710, 375] width 293 height 35
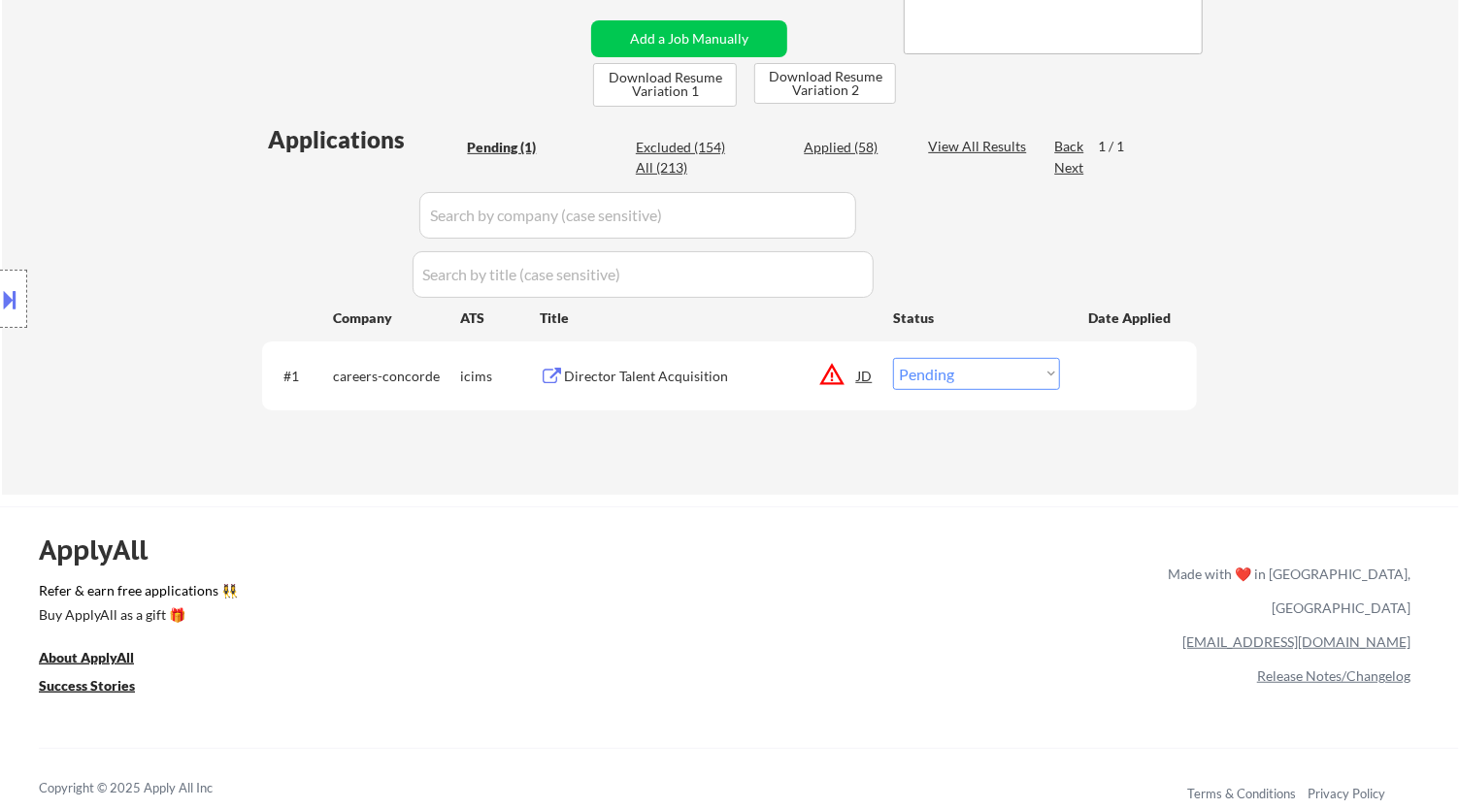
select select ""pending""
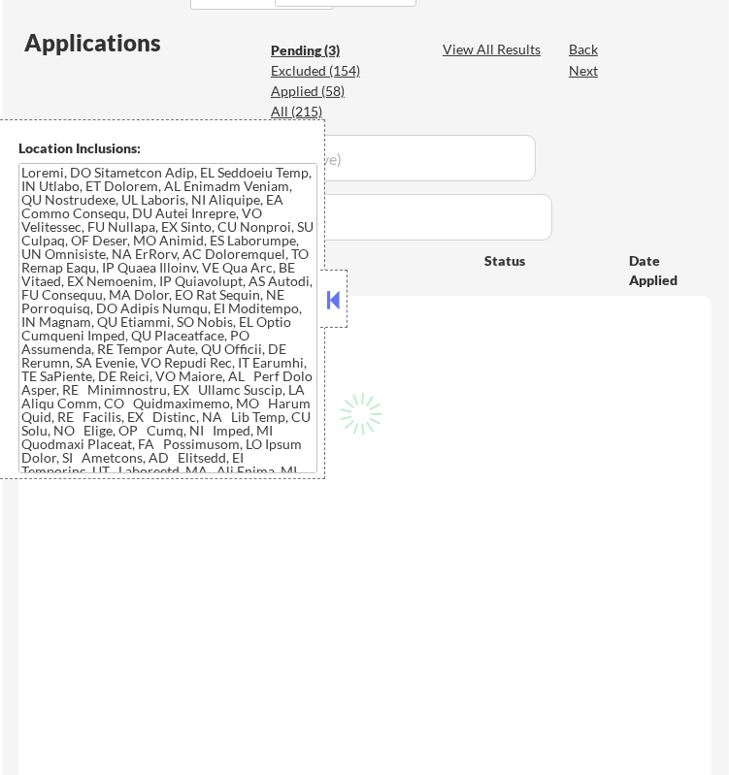
select select ""pending""
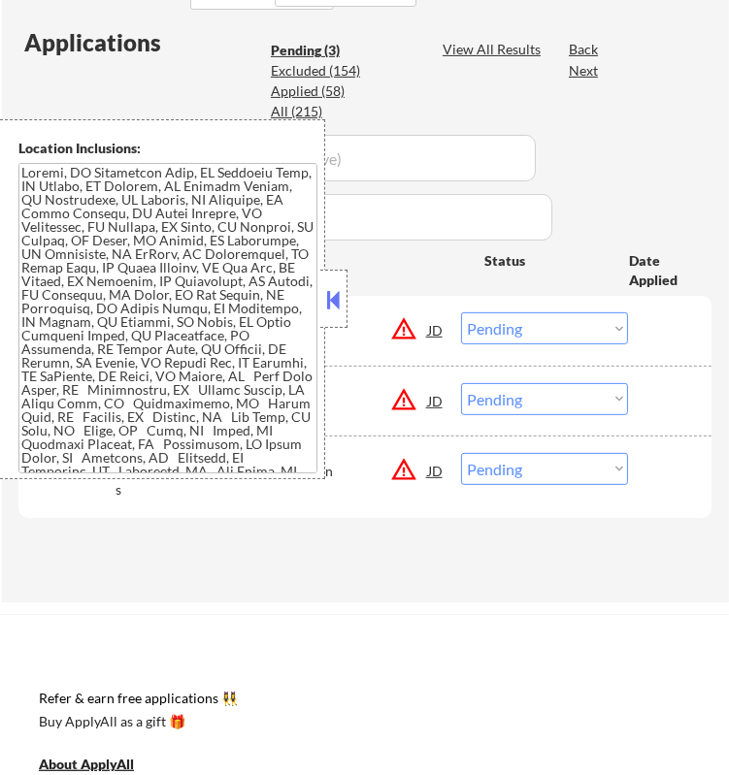
scroll to position [431, 0]
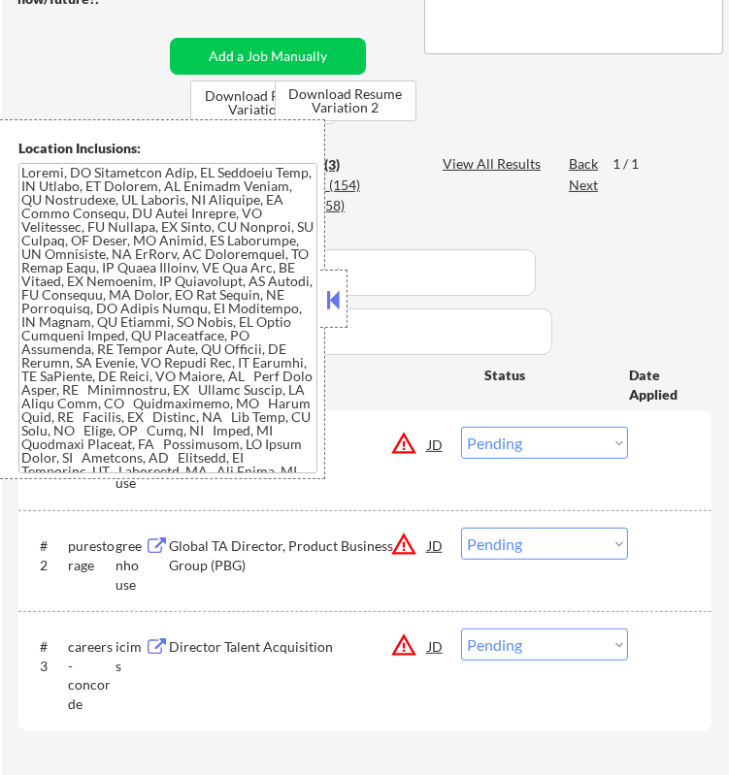
click at [331, 294] on button at bounding box center [333, 299] width 21 height 29
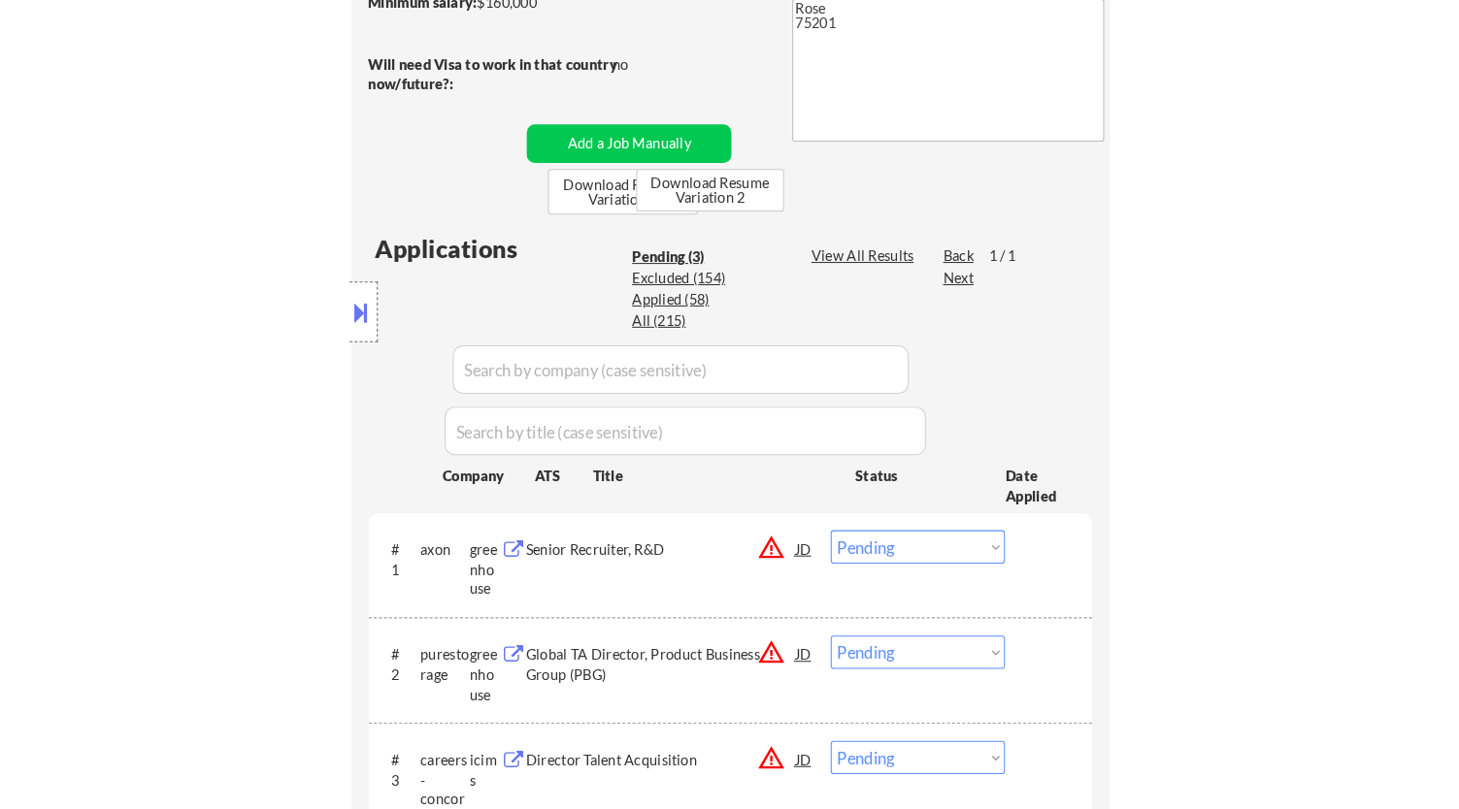
scroll to position [323, 0]
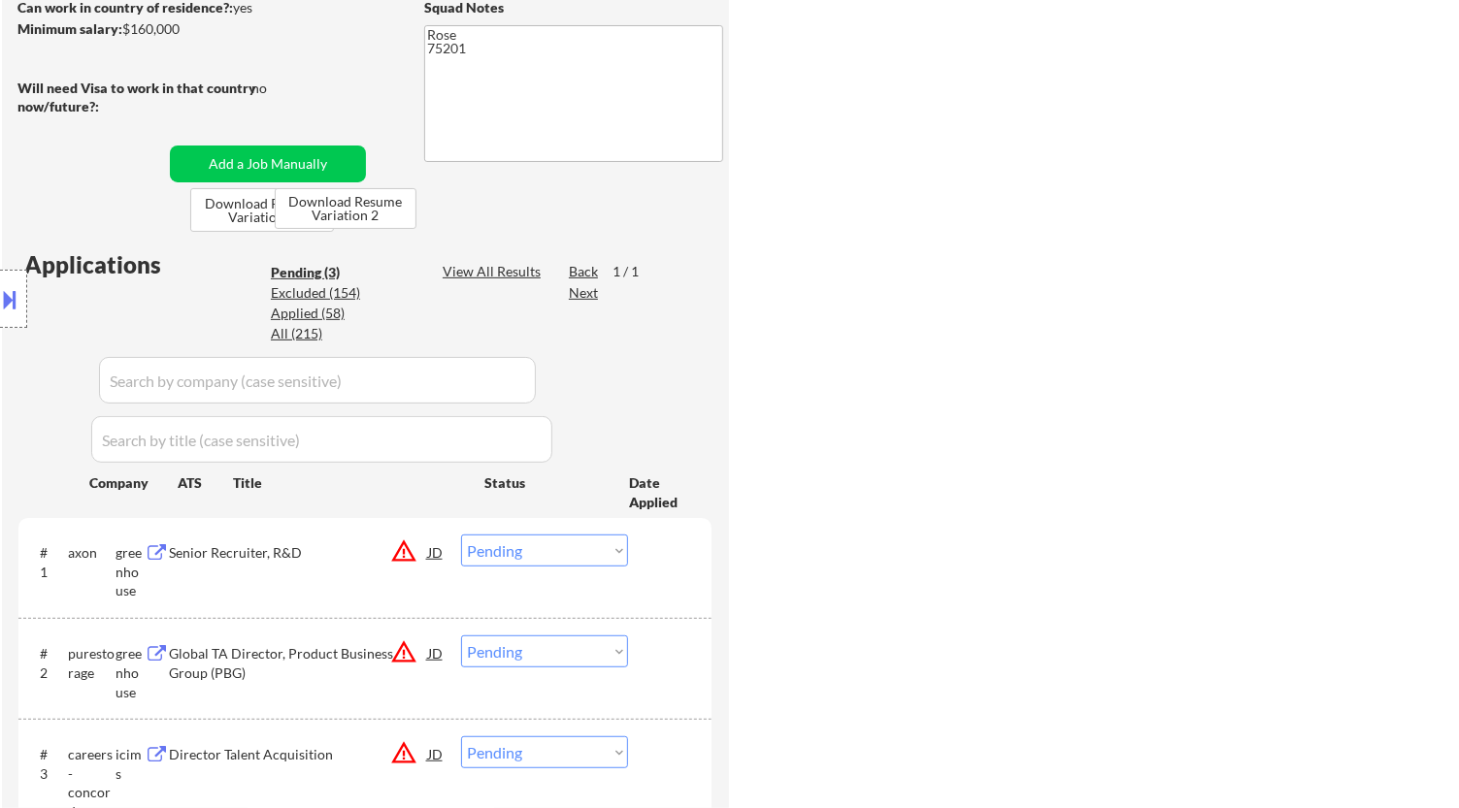
select select ""pending""
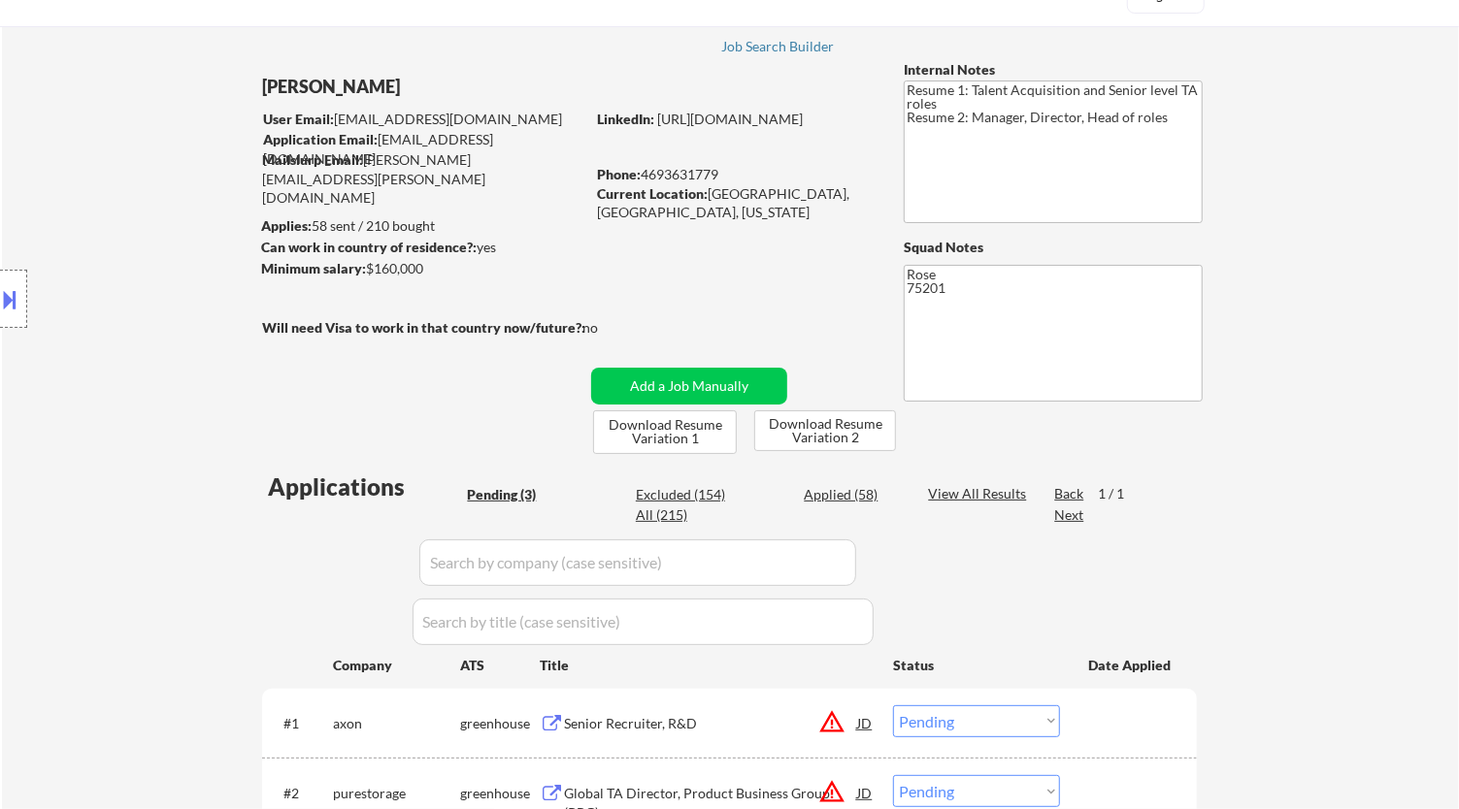
scroll to position [108, 0]
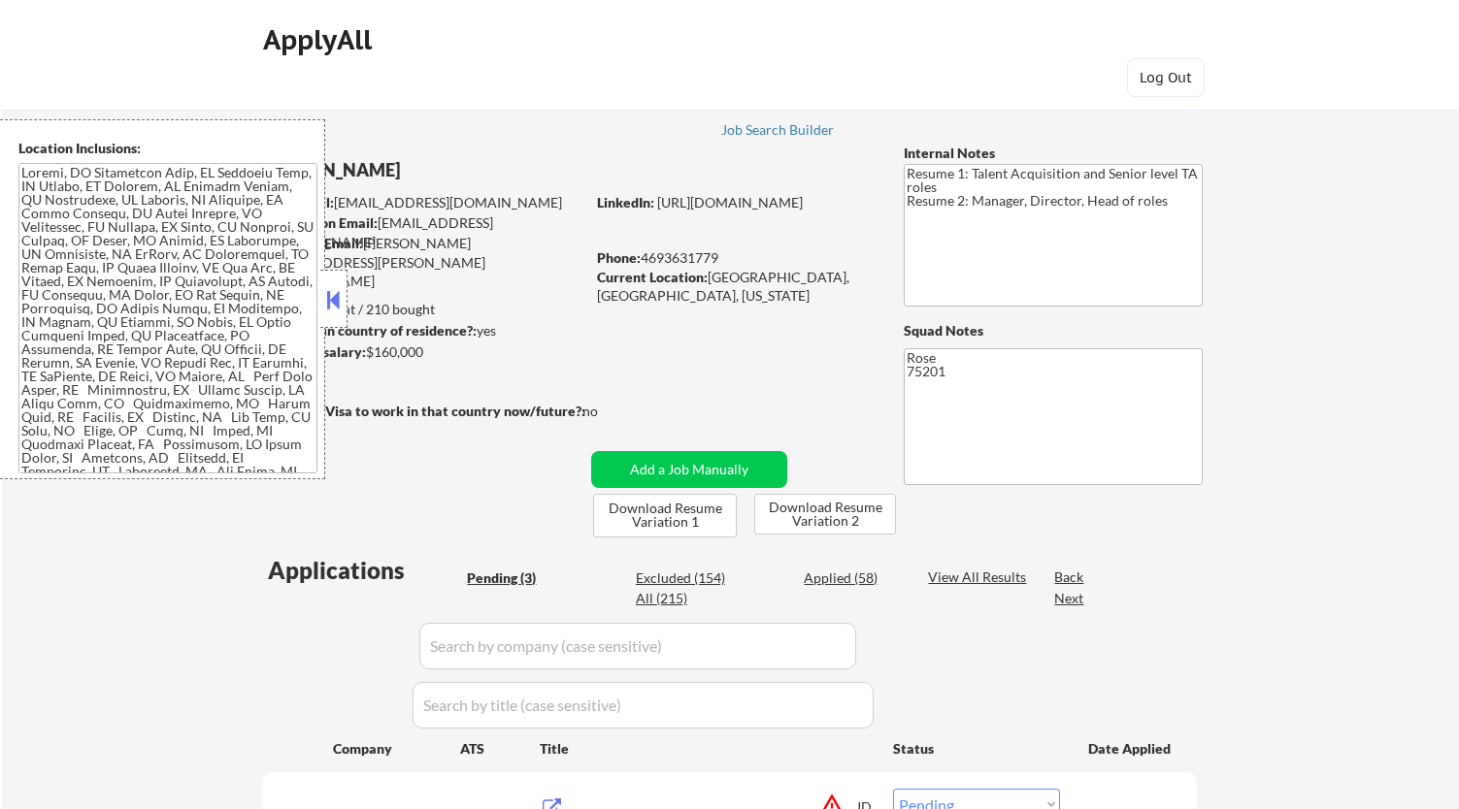
select select ""pending""
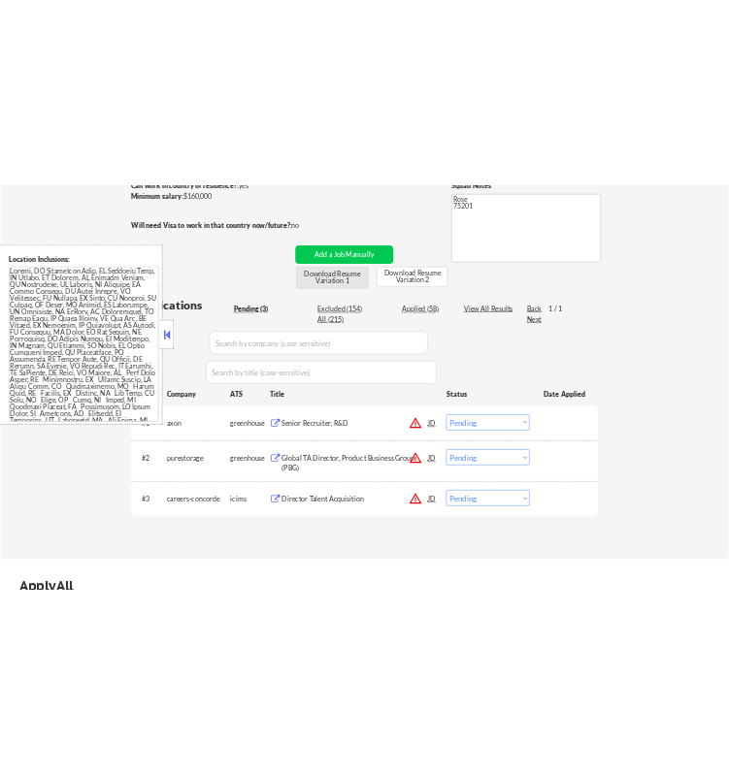
scroll to position [431, 0]
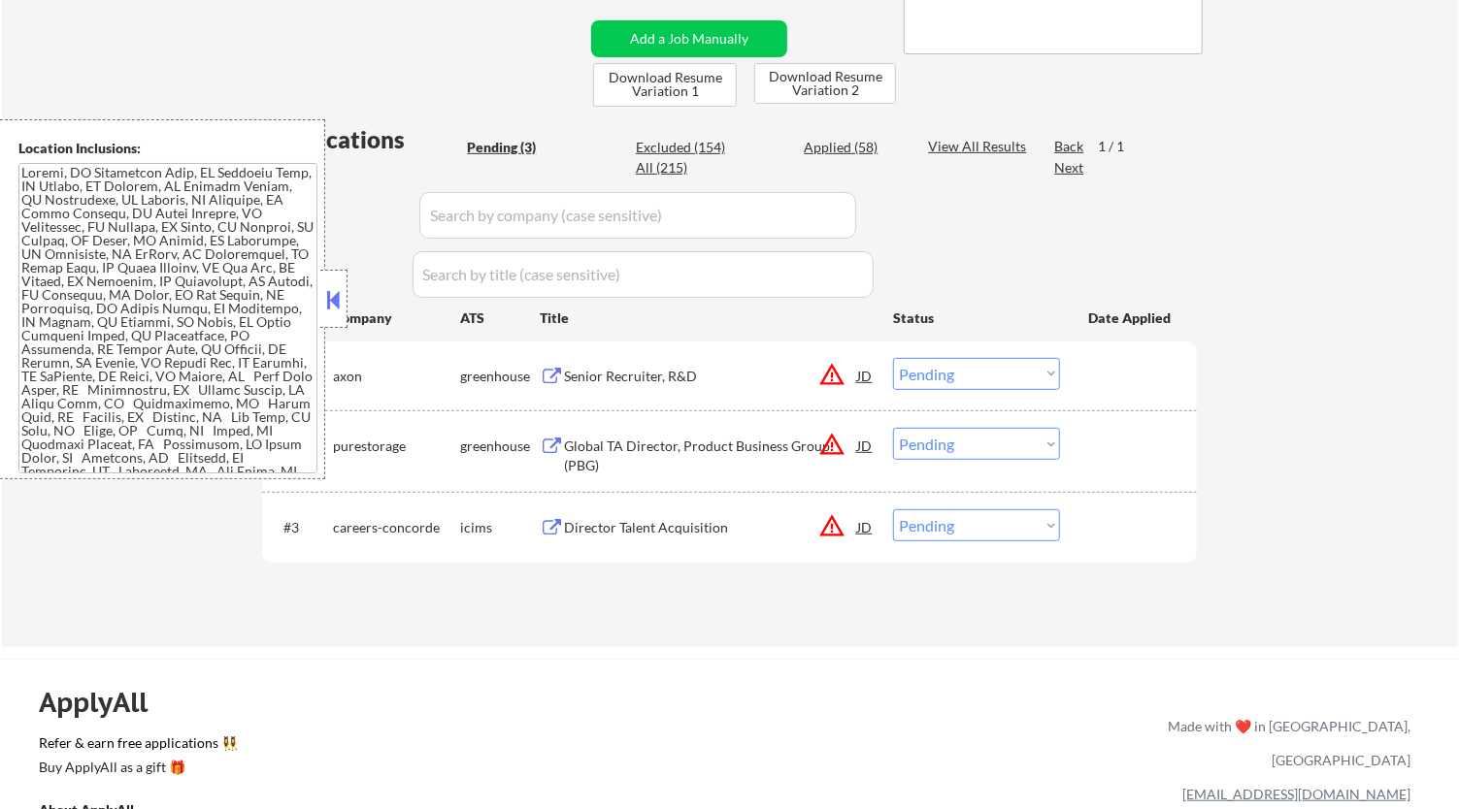
click at [324, 294] on button at bounding box center [333, 299] width 21 height 29
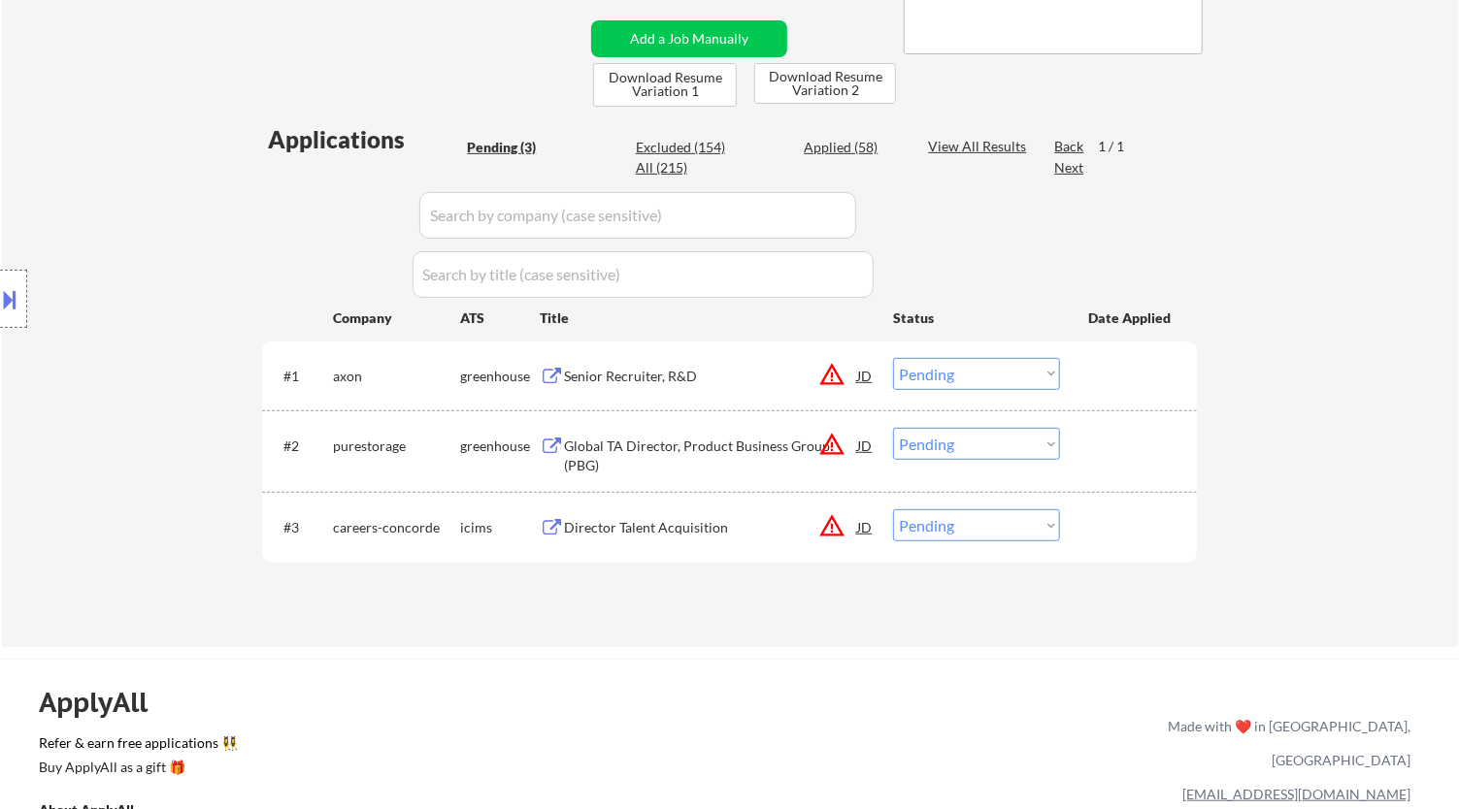
select select ""pending""
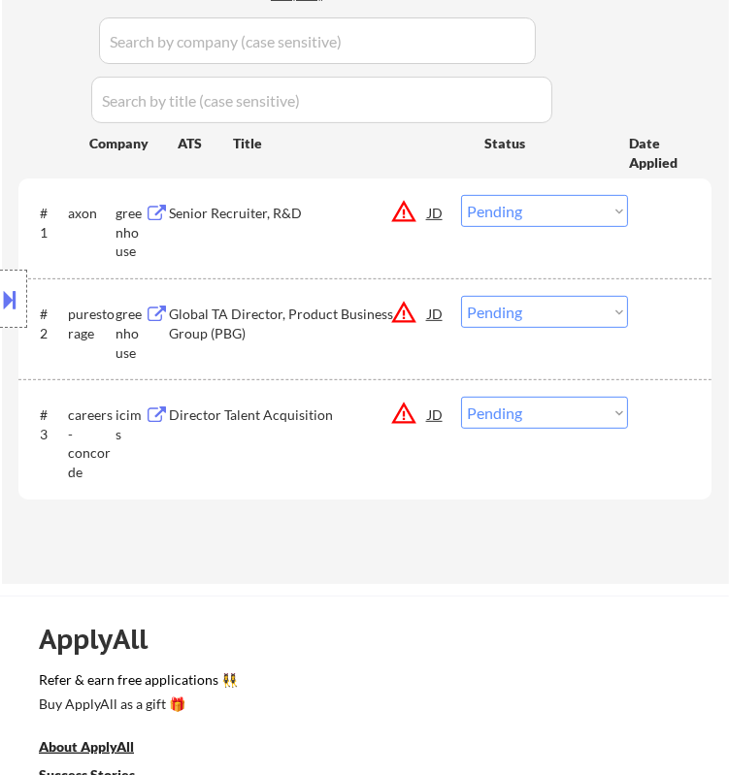
scroll to position [539, 0]
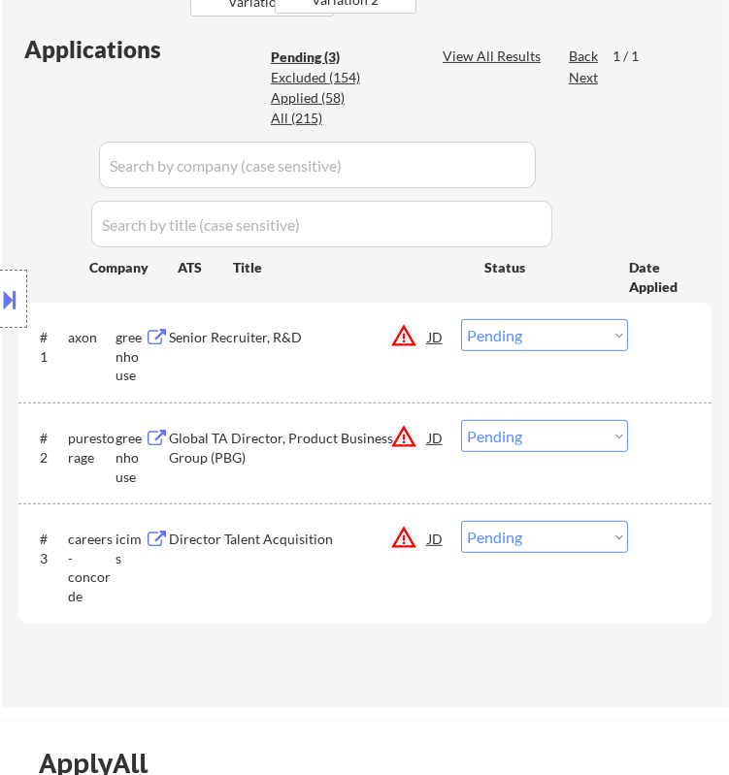
click at [543, 529] on select "Choose an option... Pending Applied Excluded (Questions) Excluded (Expired) Exc…" at bounding box center [544, 537] width 167 height 32
select select ""applied""
click at [461, 521] on select "Choose an option... Pending Applied Excluded (Questions) Excluded (Expired) Exc…" at bounding box center [544, 537] width 167 height 32
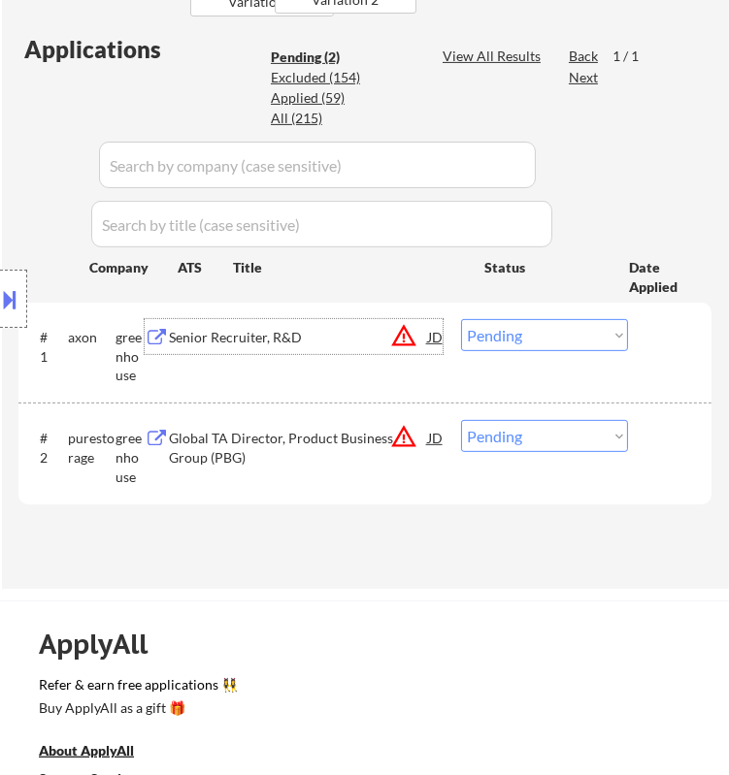
click at [354, 337] on div "Senior Recruiter, R&D" at bounding box center [298, 337] width 258 height 19
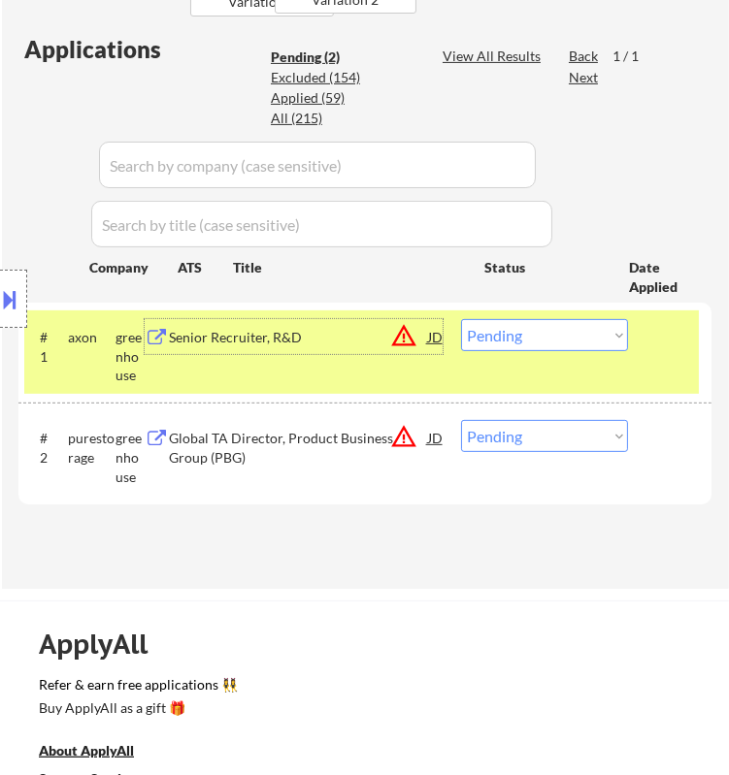
click at [6, 289] on button at bounding box center [10, 299] width 21 height 32
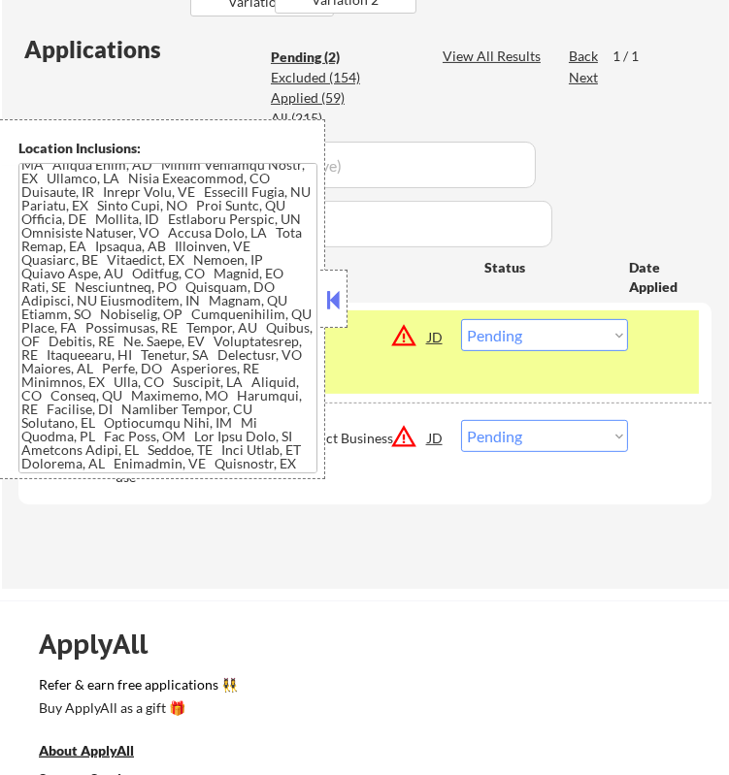
scroll to position [930, 0]
click at [337, 287] on button at bounding box center [333, 299] width 21 height 29
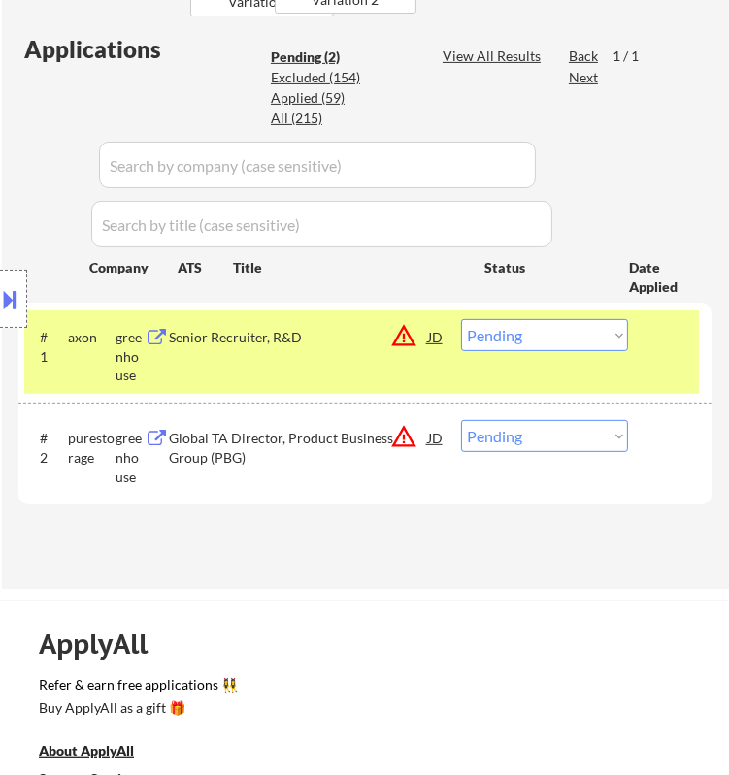
click at [549, 339] on select "Choose an option... Pending Applied Excluded (Questions) Excluded (Expired) Exc…" at bounding box center [544, 335] width 167 height 32
click at [461, 319] on select "Choose an option... Pending Applied Excluded (Questions) Excluded (Expired) Exc…" at bounding box center [544, 335] width 167 height 32
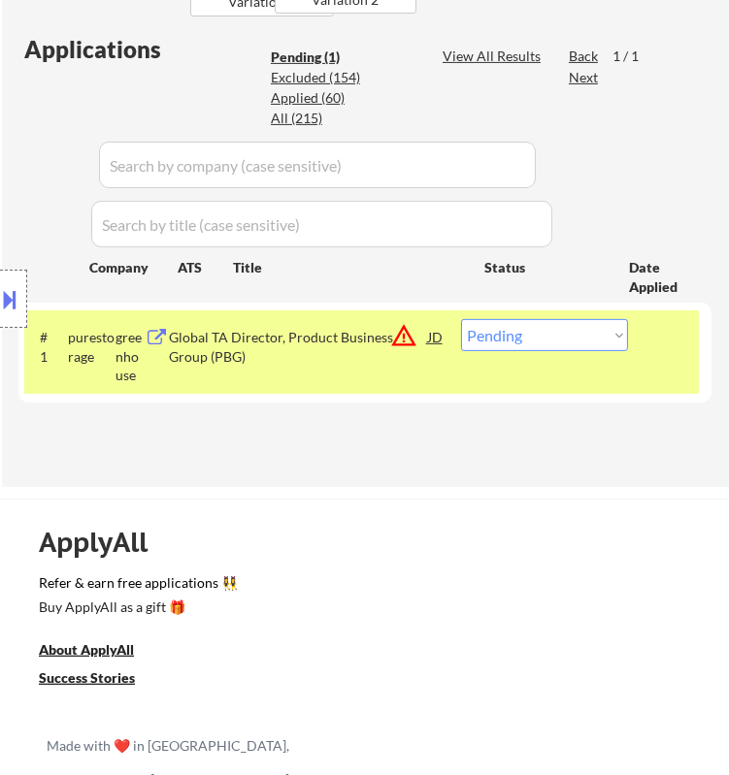
click at [299, 322] on div "Location Inclusions:" at bounding box center [173, 299] width 347 height 360
click at [309, 336] on div "Location Inclusions:" at bounding box center [173, 299] width 347 height 360
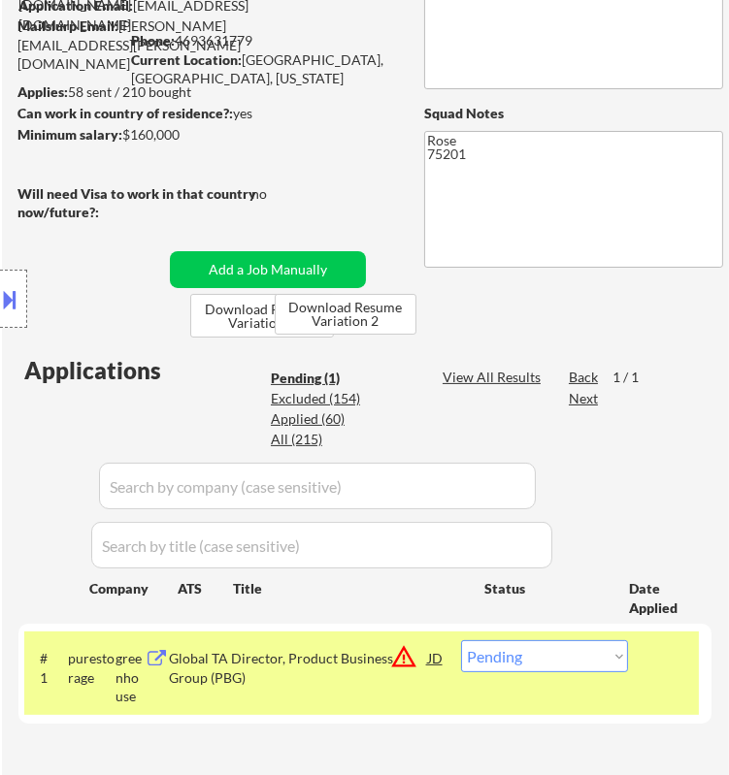
scroll to position [323, 0]
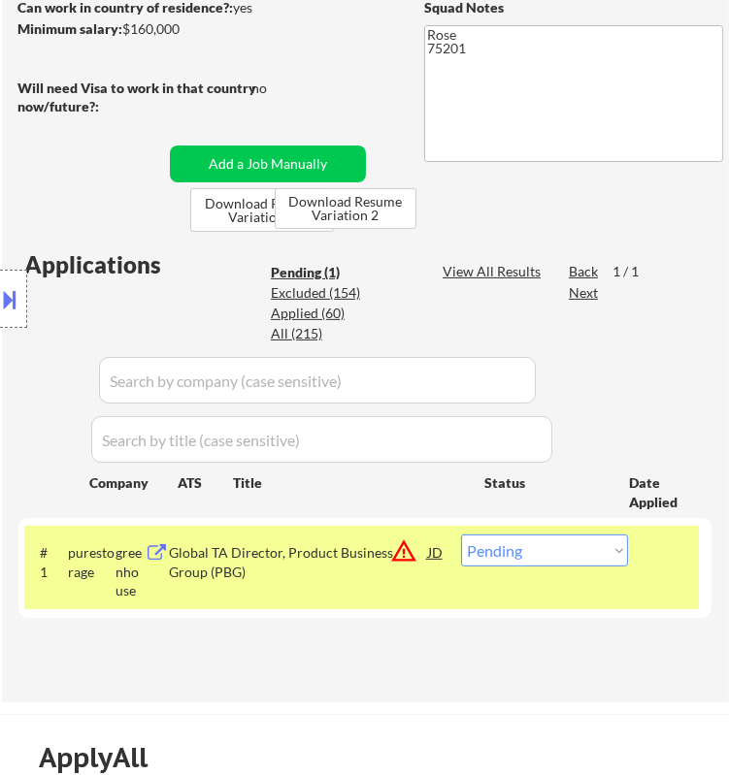
click at [362, 565] on div "Global TA Director, Product Business Group (PBG)" at bounding box center [298, 562] width 258 height 38
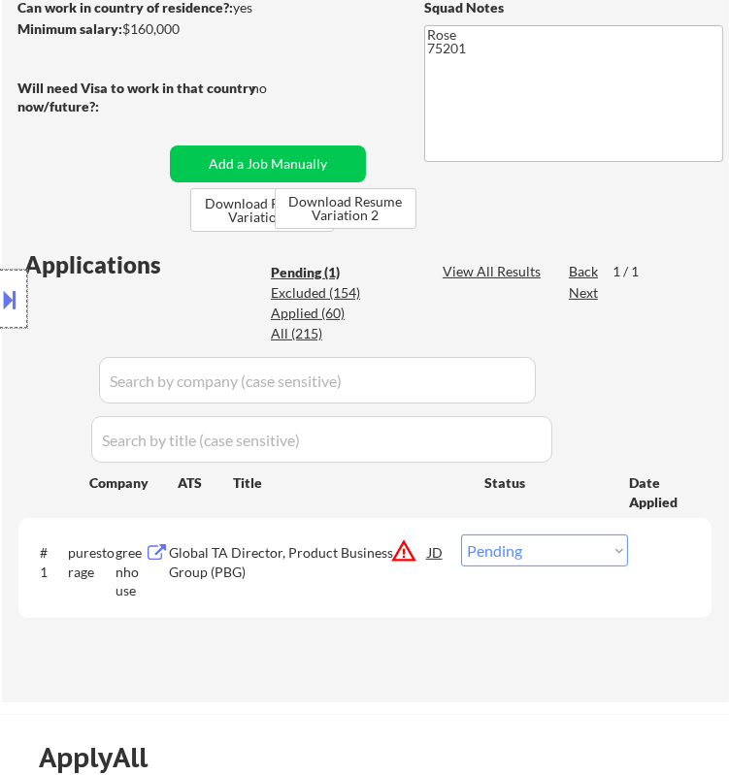
click at [23, 298] on div at bounding box center [13, 299] width 27 height 58
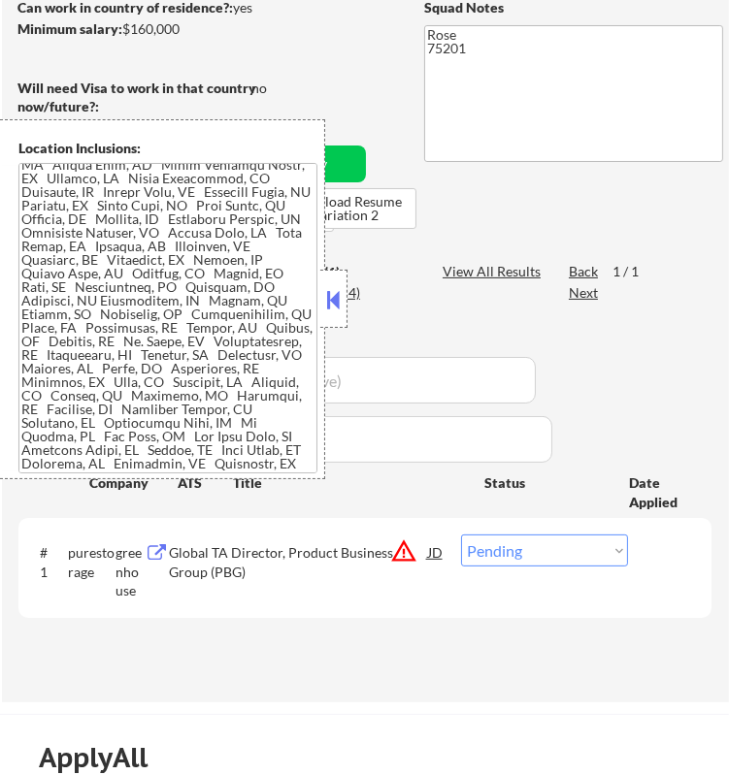
scroll to position [125, 0]
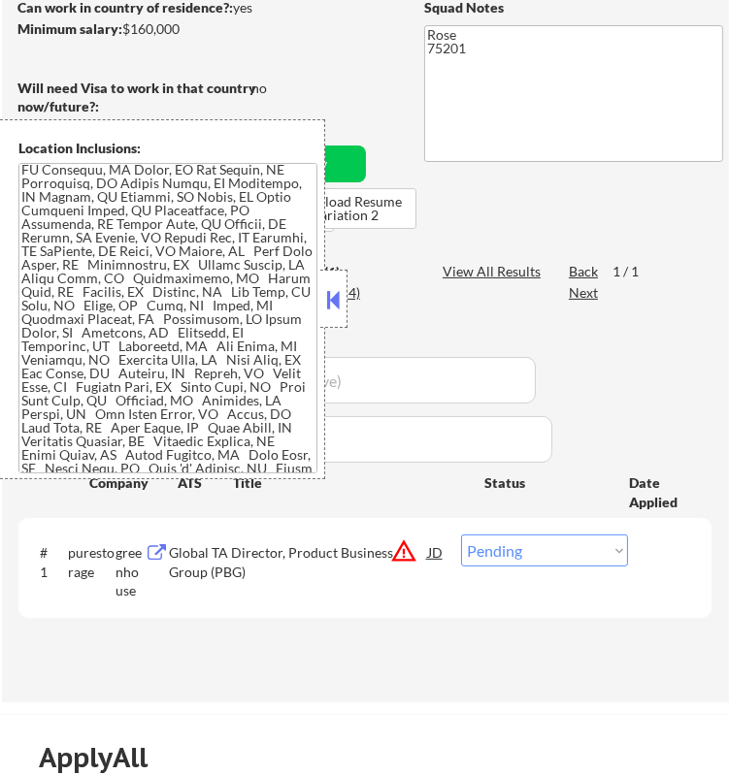
click at [328, 294] on button at bounding box center [333, 299] width 21 height 29
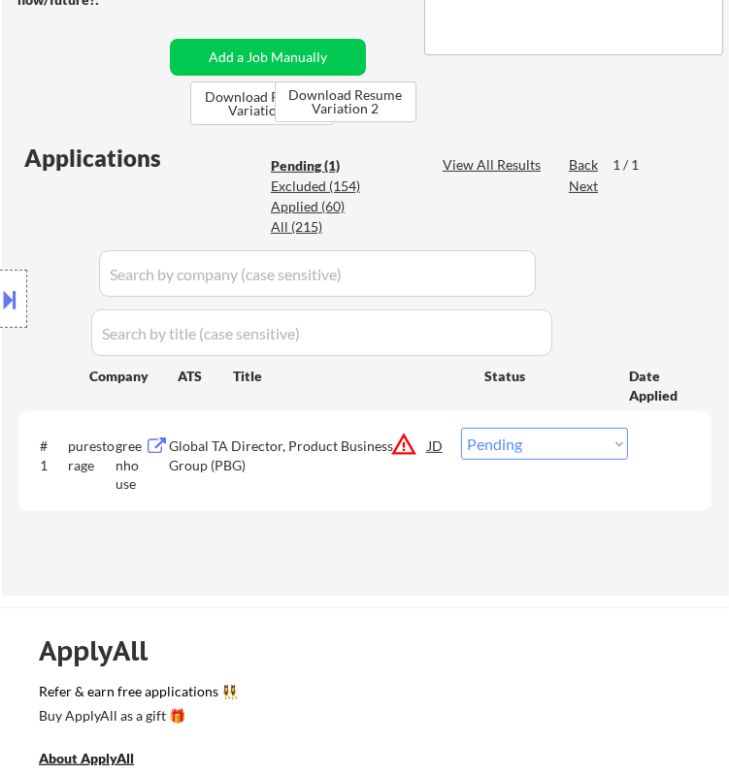
scroll to position [431, 0]
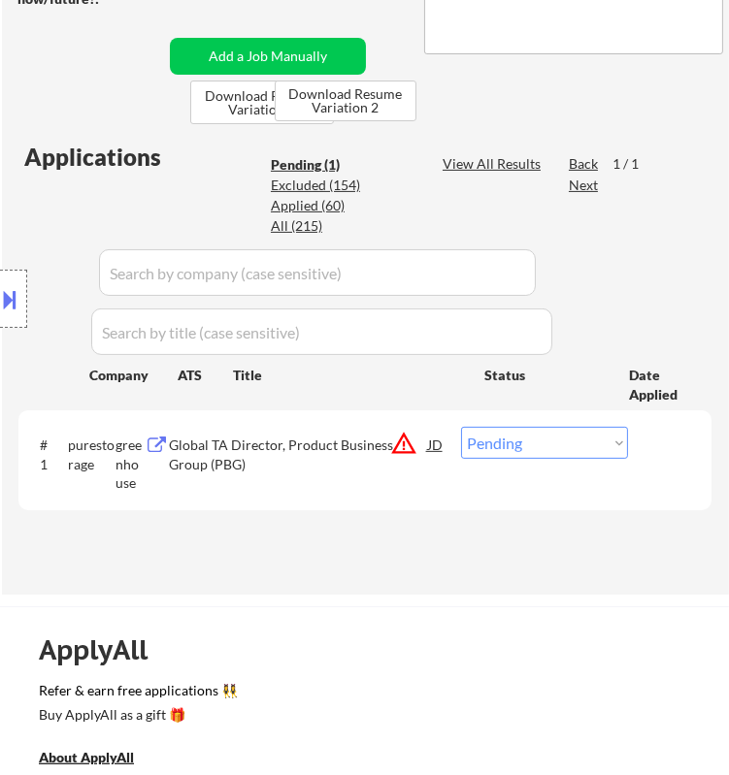
click at [529, 443] on select "Choose an option... Pending Applied Excluded (Questions) Excluded (Expired) Exc…" at bounding box center [544, 443] width 167 height 32
select select ""applied""
click at [461, 427] on select "Choose an option... Pending Applied Excluded (Questions) Excluded (Expired) Exc…" at bounding box center [544, 443] width 167 height 32
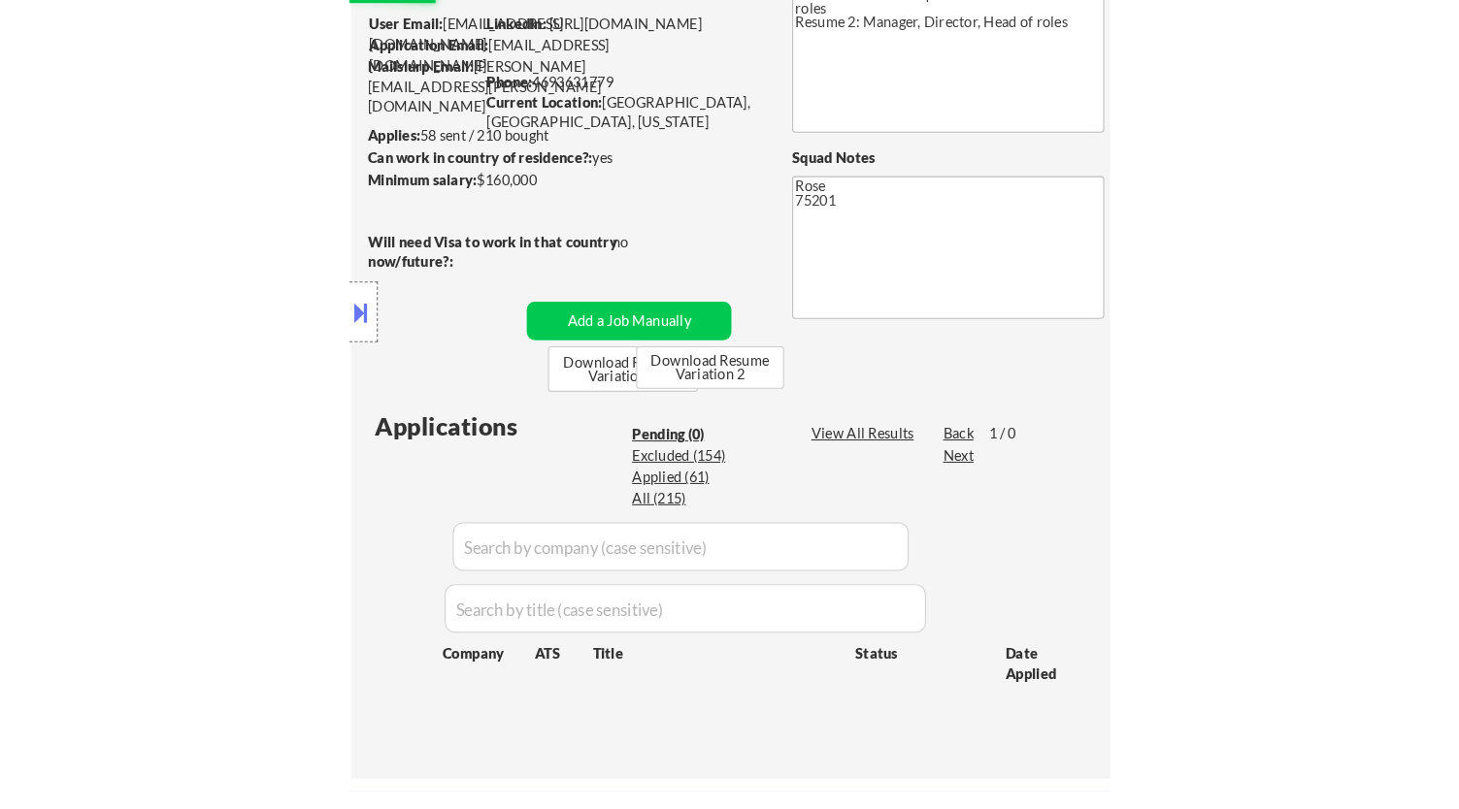
scroll to position [108, 0]
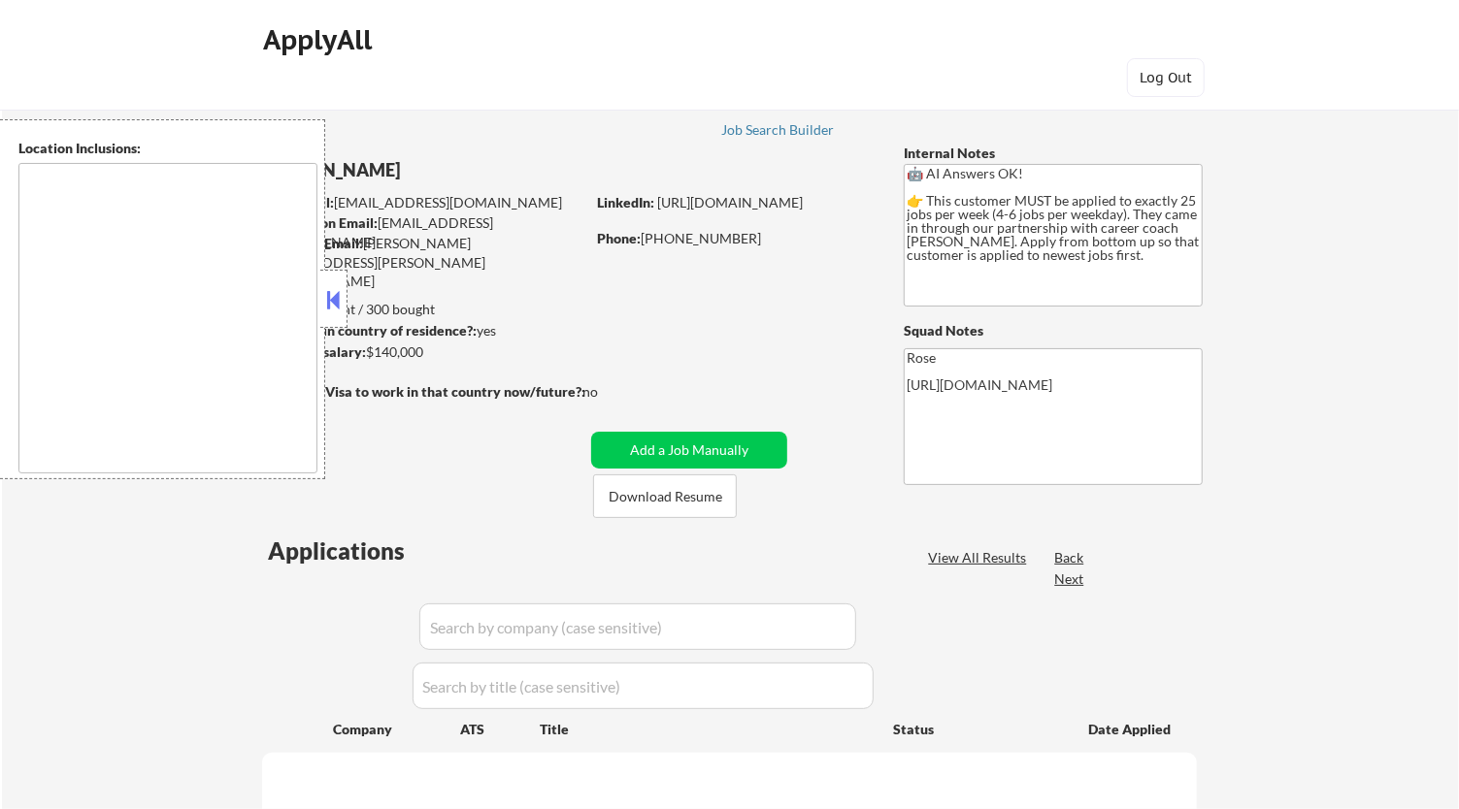
select select ""pending""
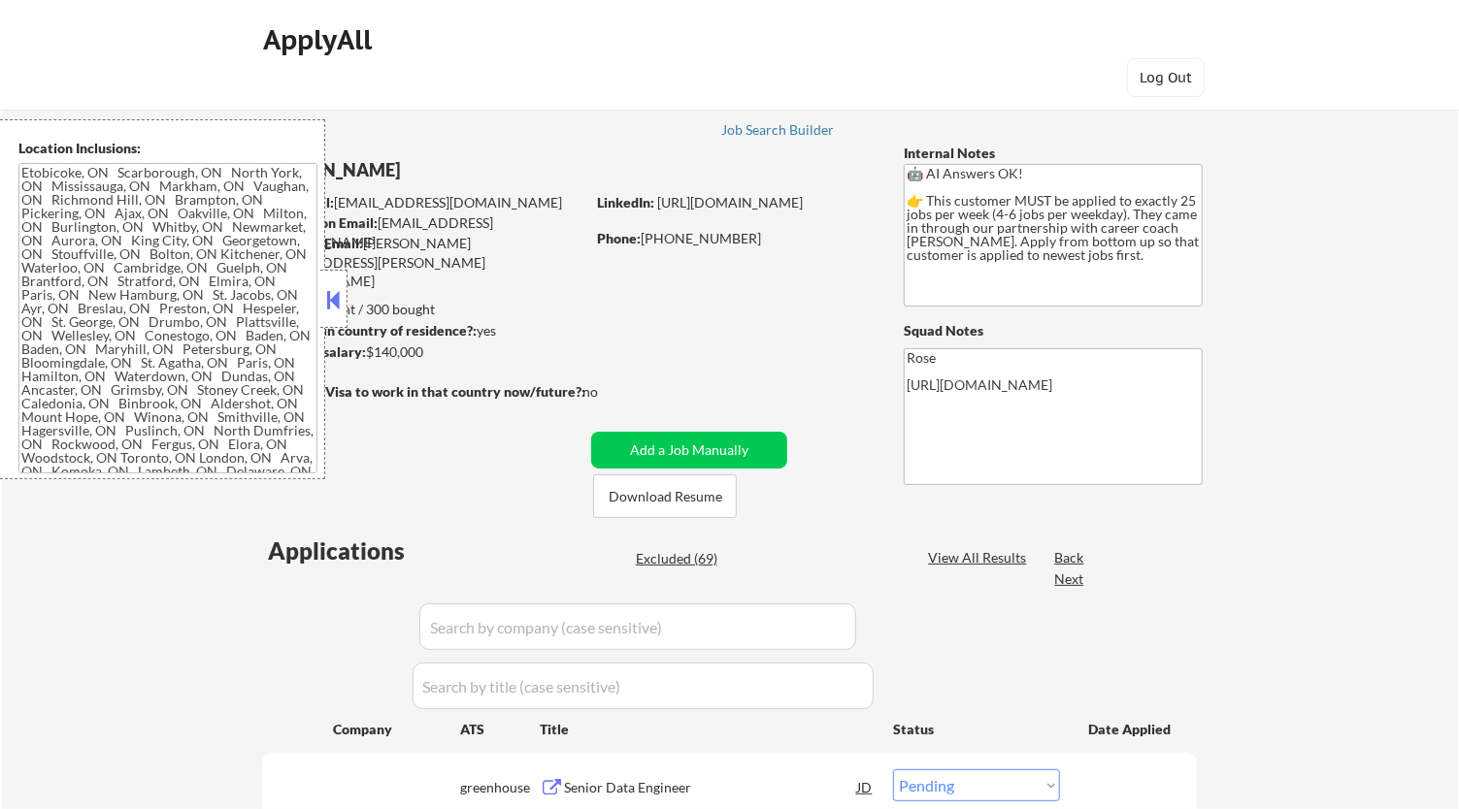
type textarea "[GEOGRAPHIC_DATA], ON [GEOGRAPHIC_DATA], ON [GEOGRAPHIC_DATA], ON [GEOGRAPHIC_D…"
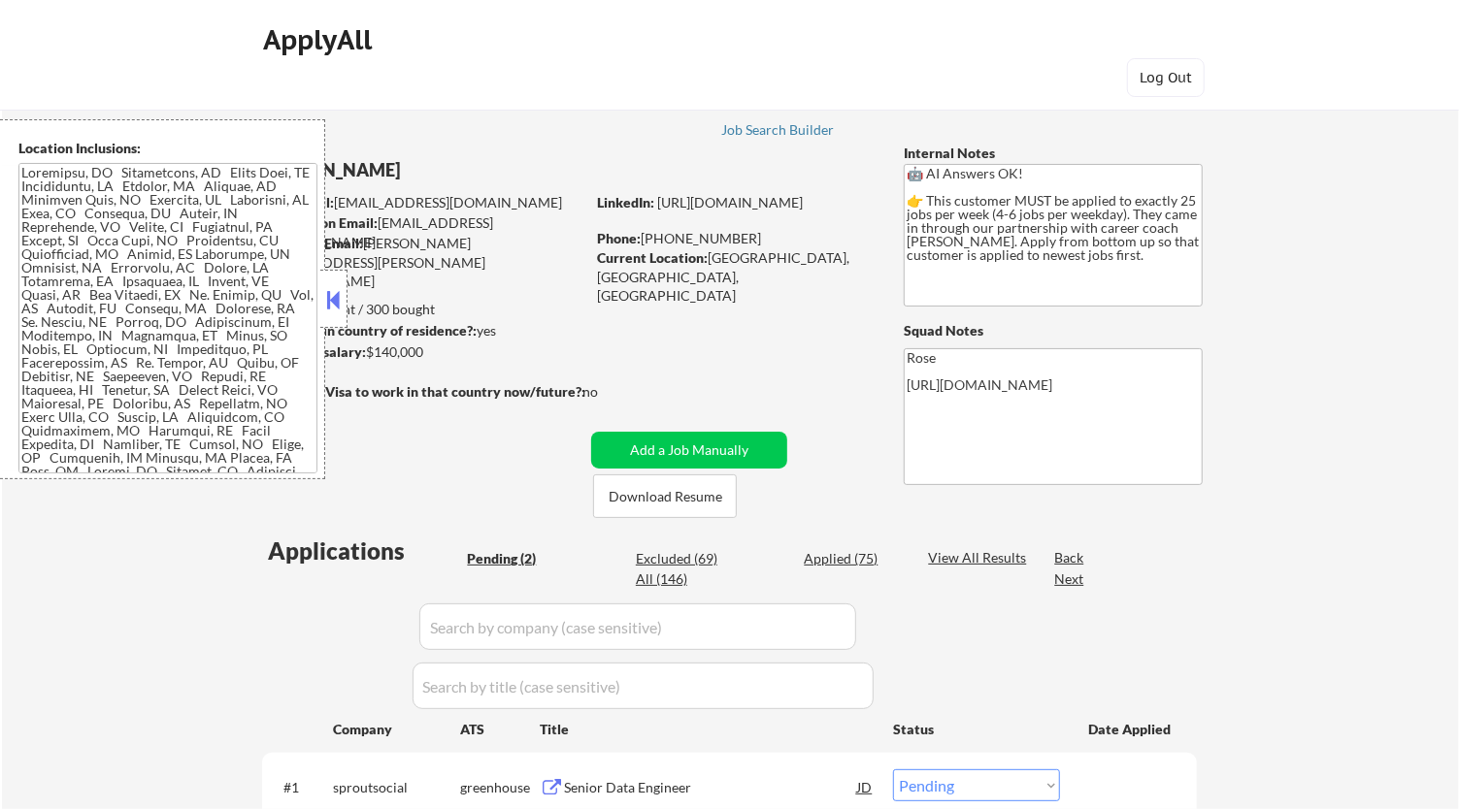
click at [335, 298] on button at bounding box center [333, 299] width 21 height 29
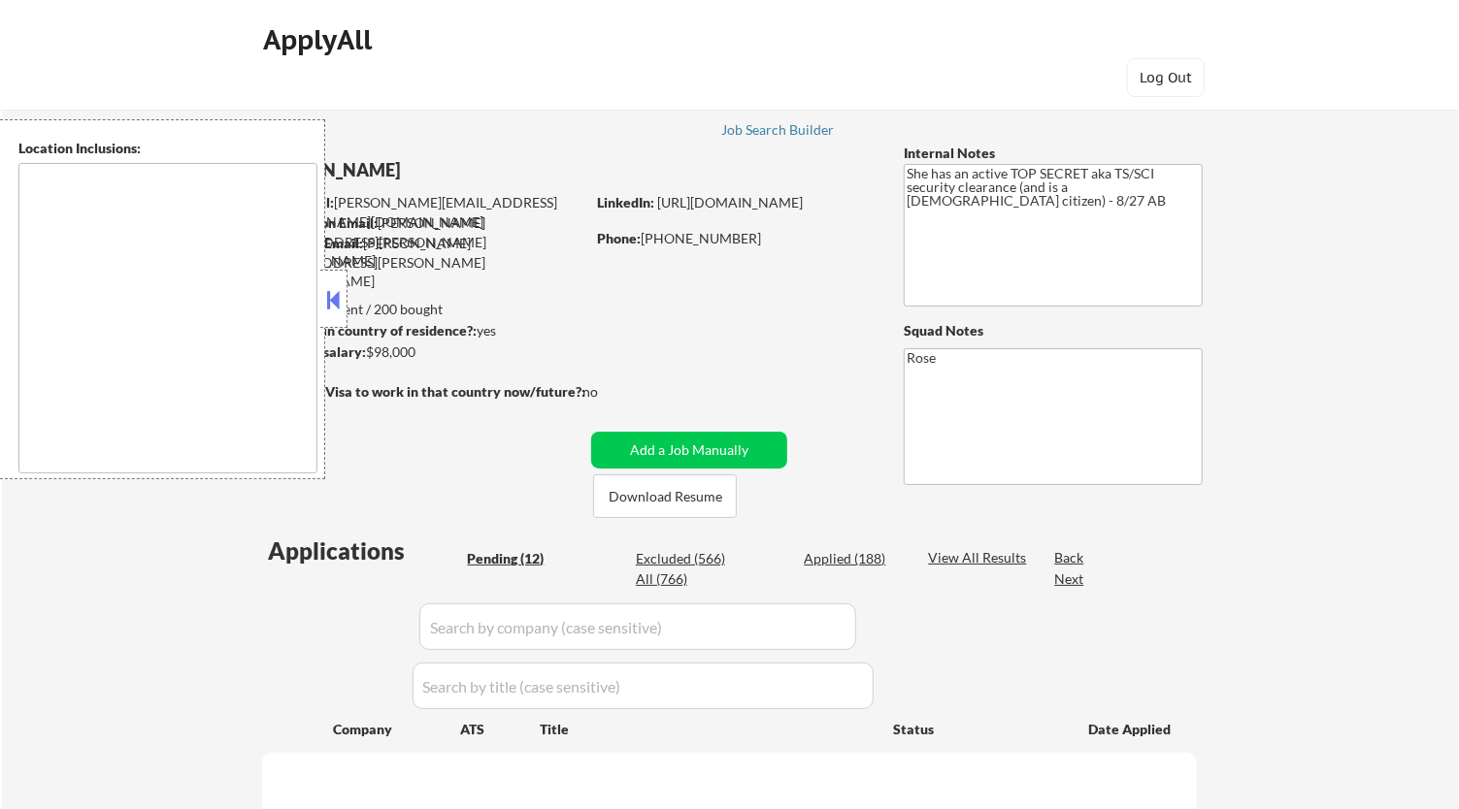
select select ""pending""
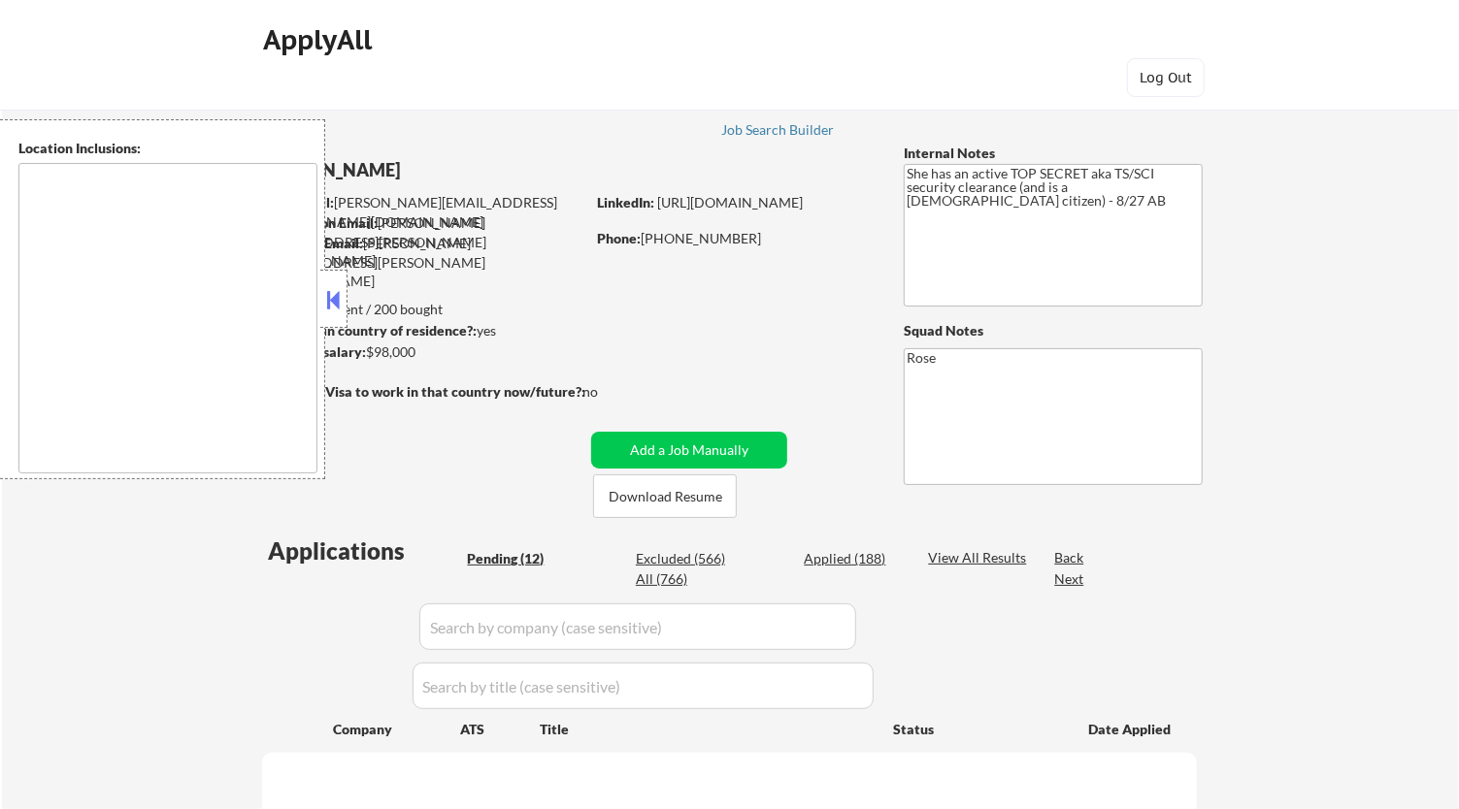
select select ""pending""
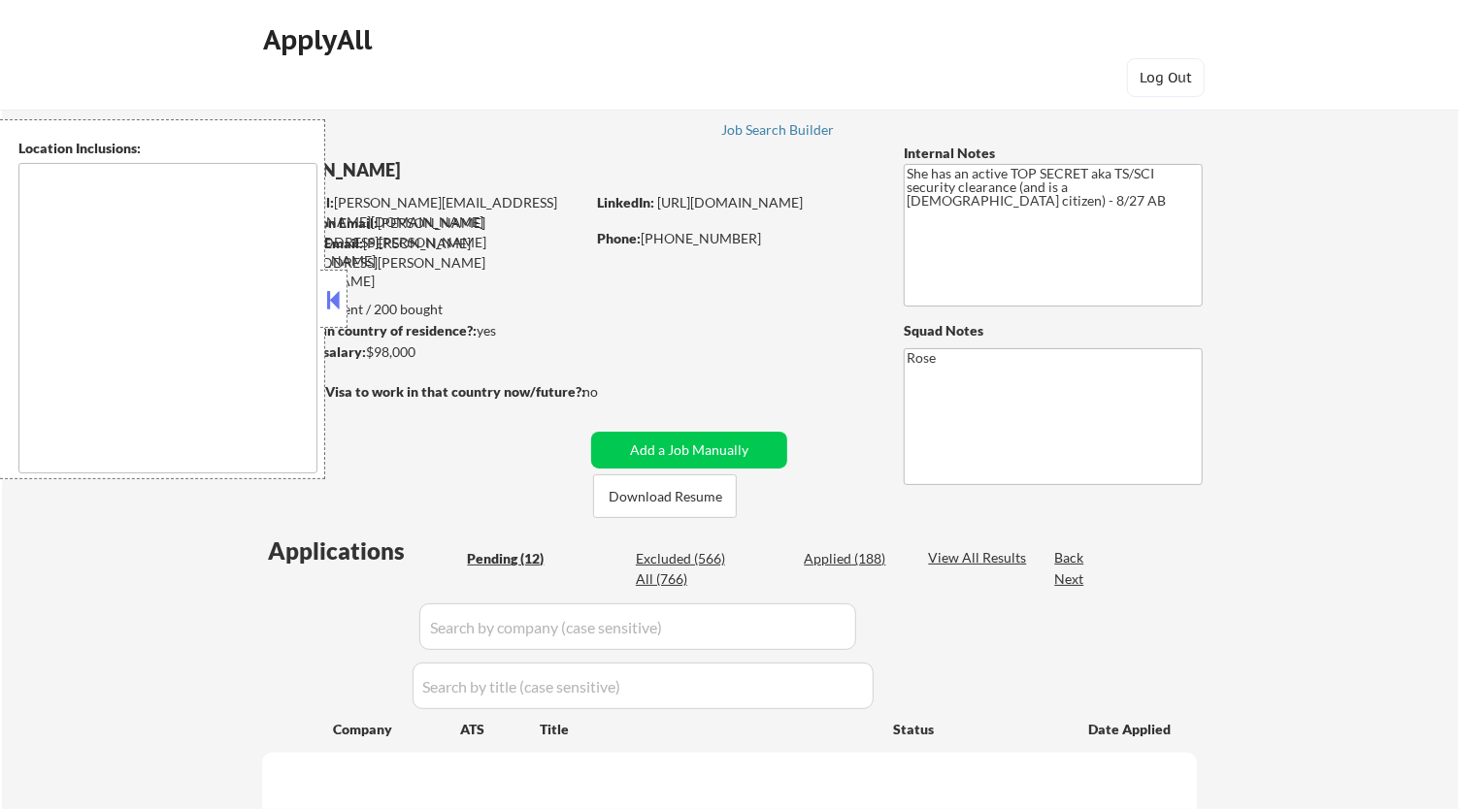
select select ""pending""
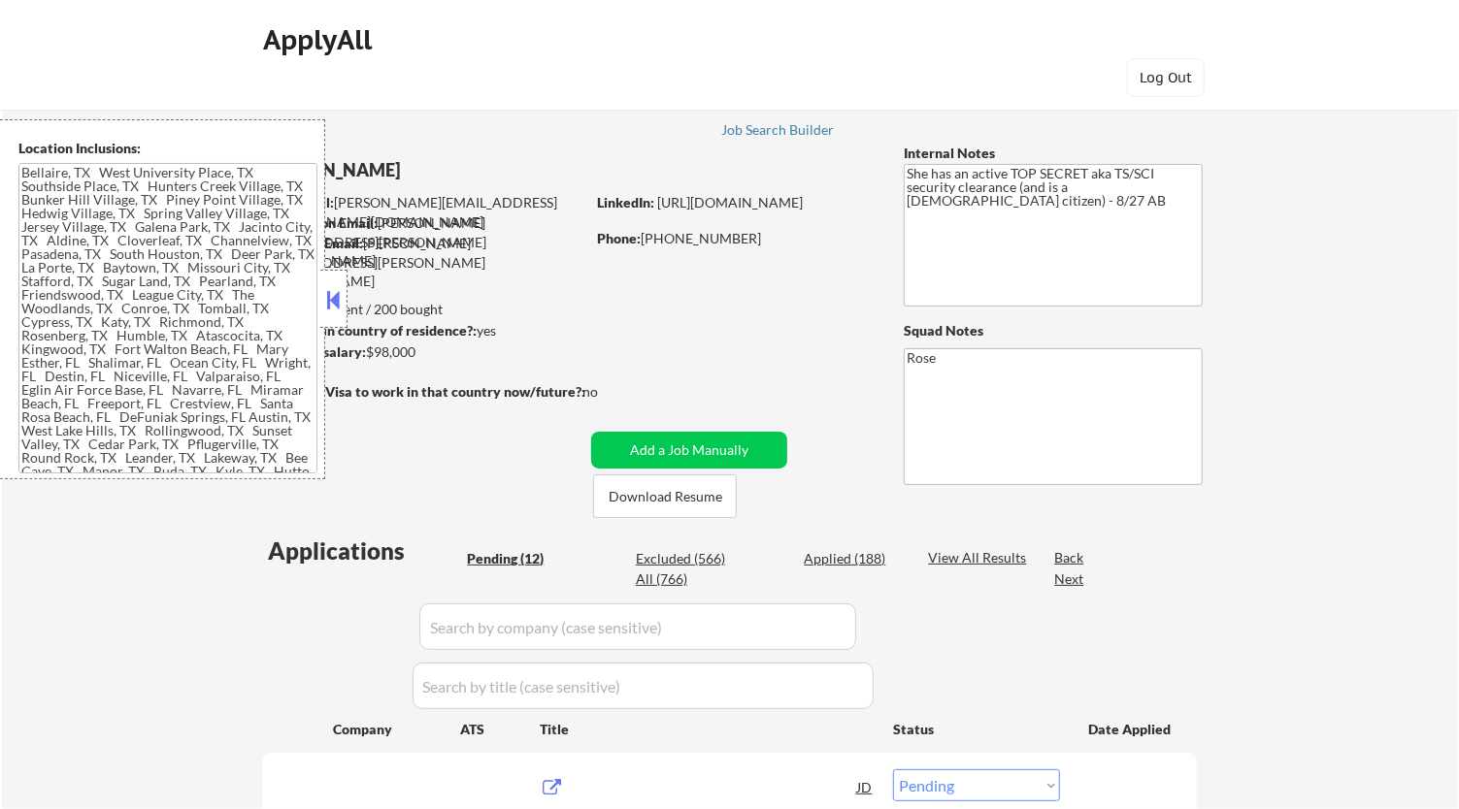
type textarea "[GEOGRAPHIC_DATA], [GEOGRAPHIC_DATA] [GEOGRAPHIC_DATA], [GEOGRAPHIC_DATA] [GEOG…"
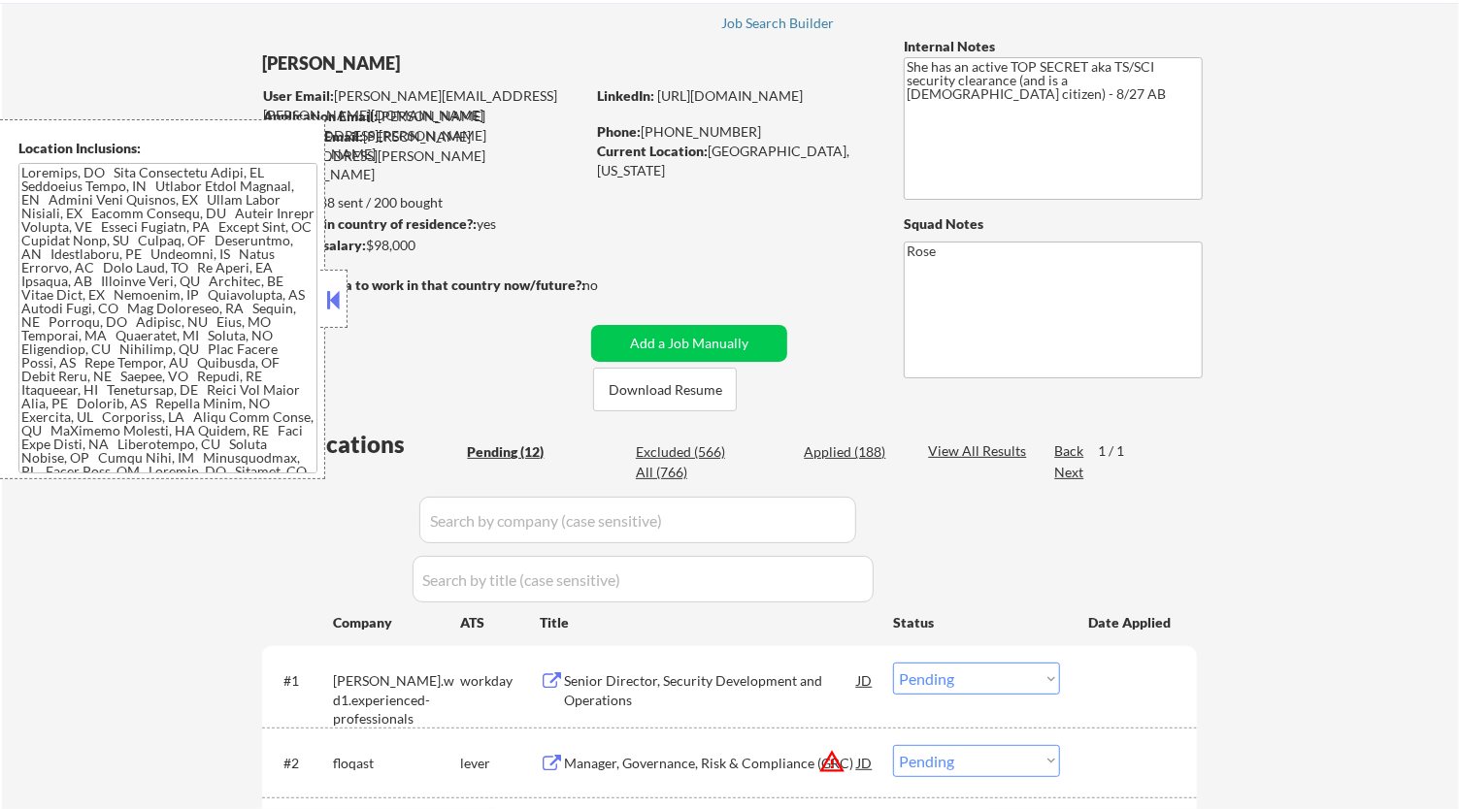
scroll to position [108, 0]
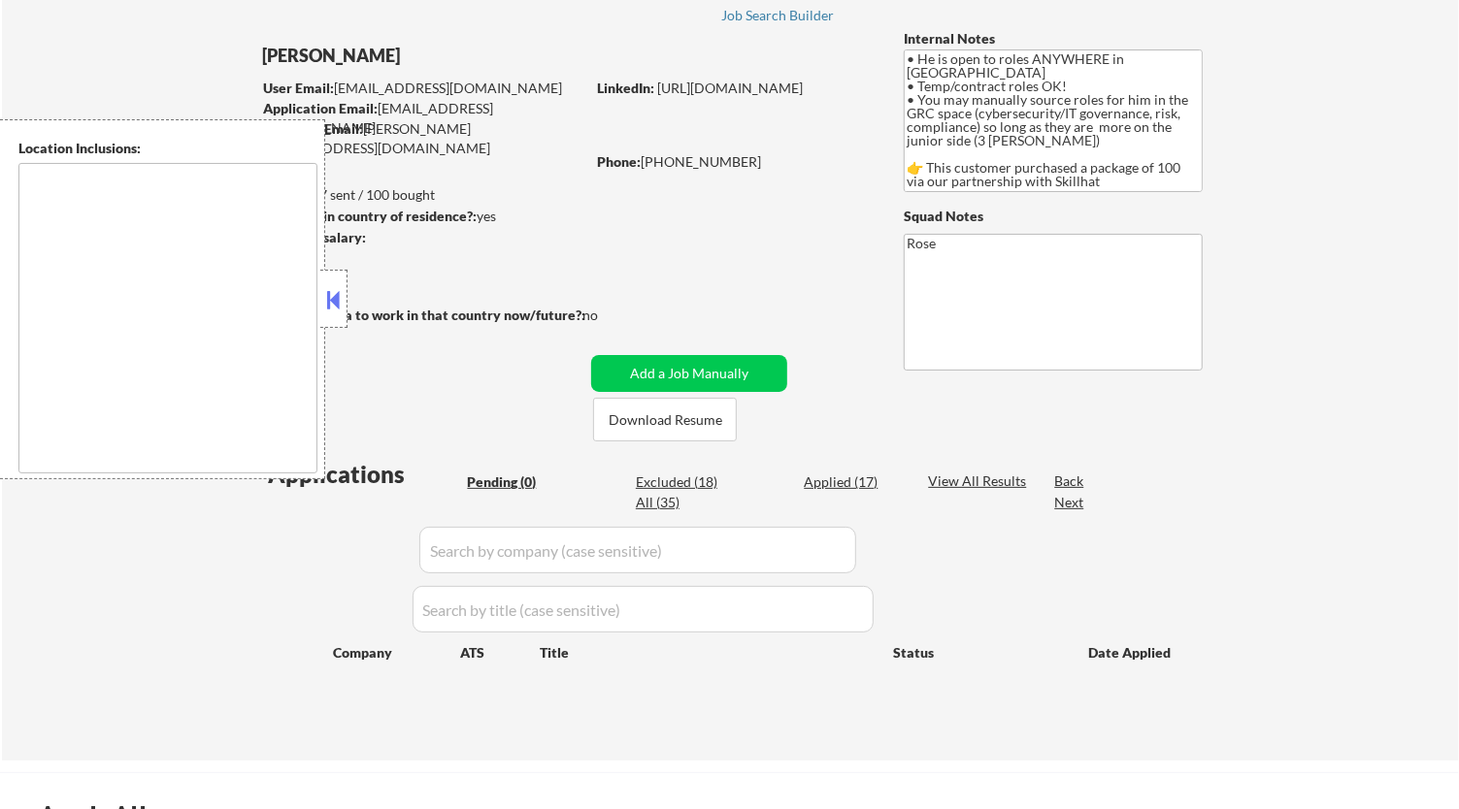
type textarea "country: CA"
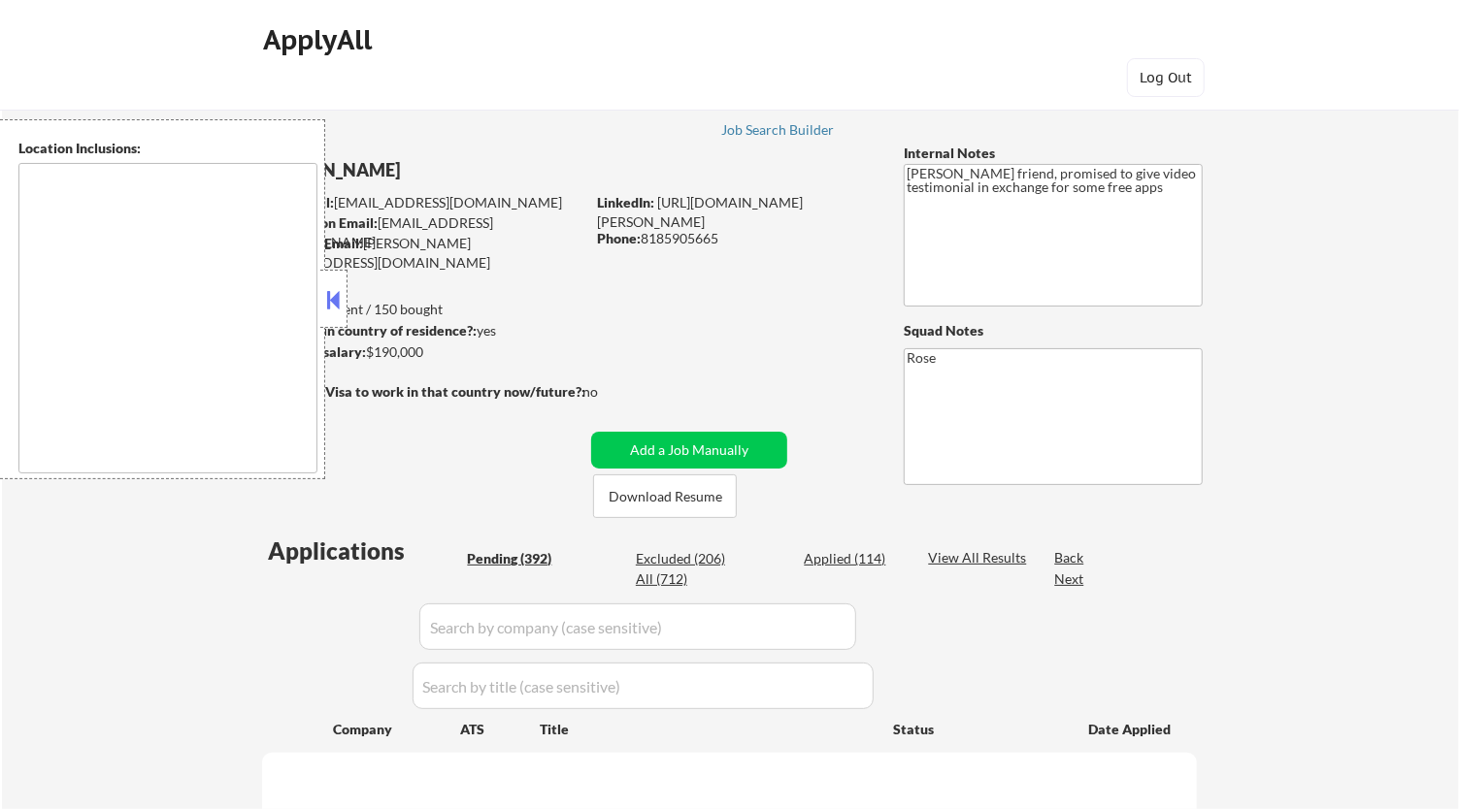
type textarea "[GEOGRAPHIC_DATA], [GEOGRAPHIC_DATA] [GEOGRAPHIC_DATA], [GEOGRAPHIC_DATA] [GEOG…"
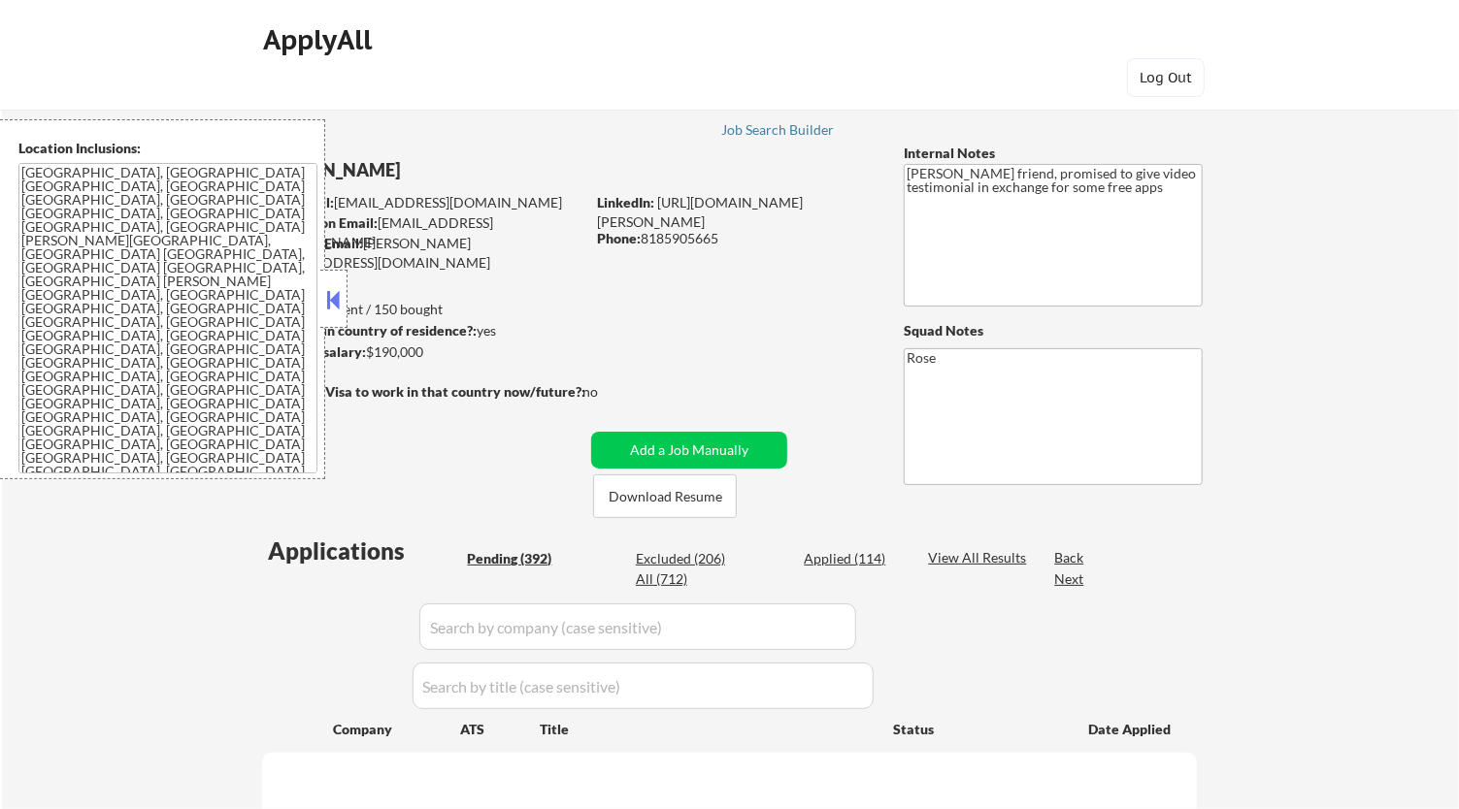
click at [336, 301] on button at bounding box center [333, 299] width 21 height 29
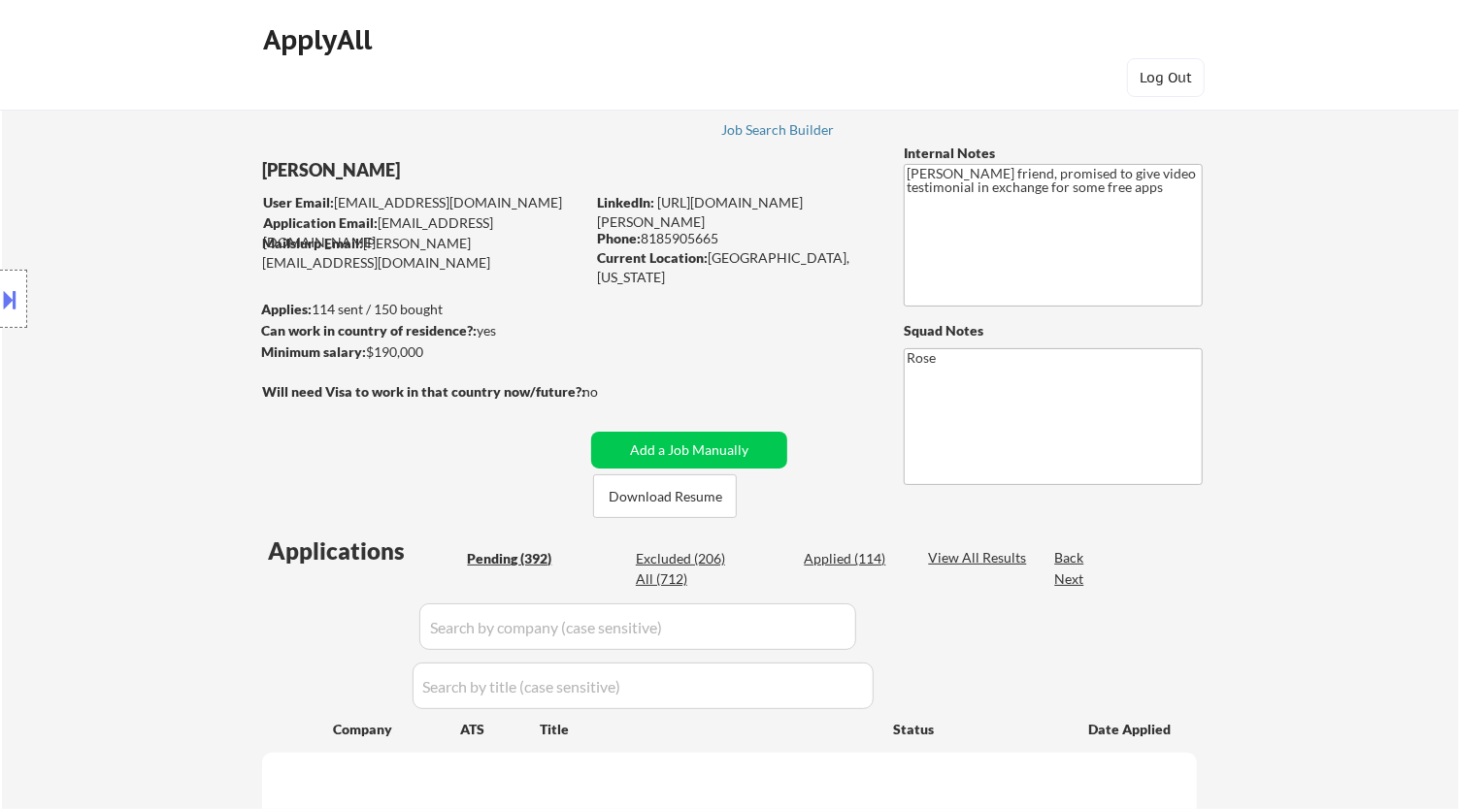
select select ""pending""
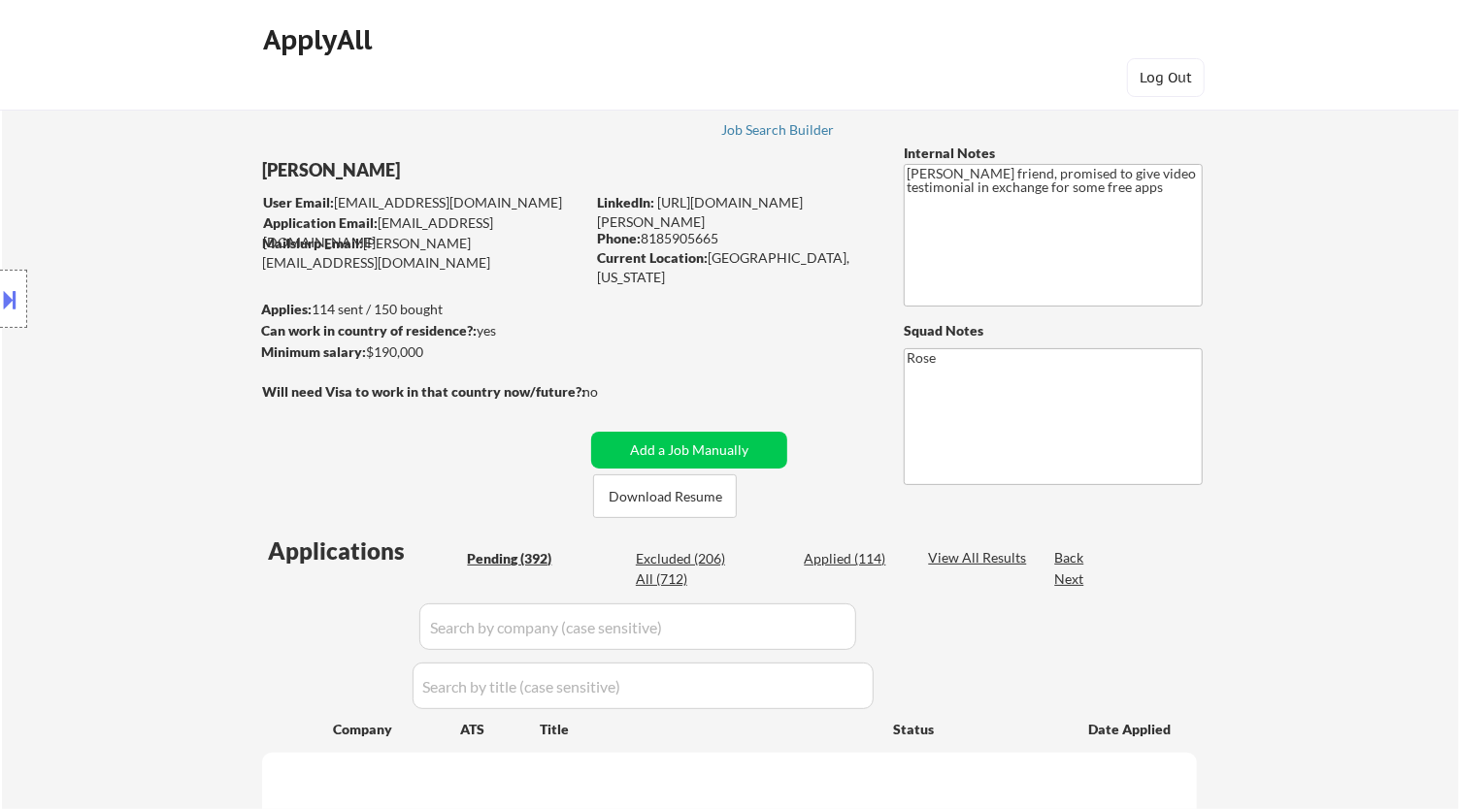
select select ""pending""
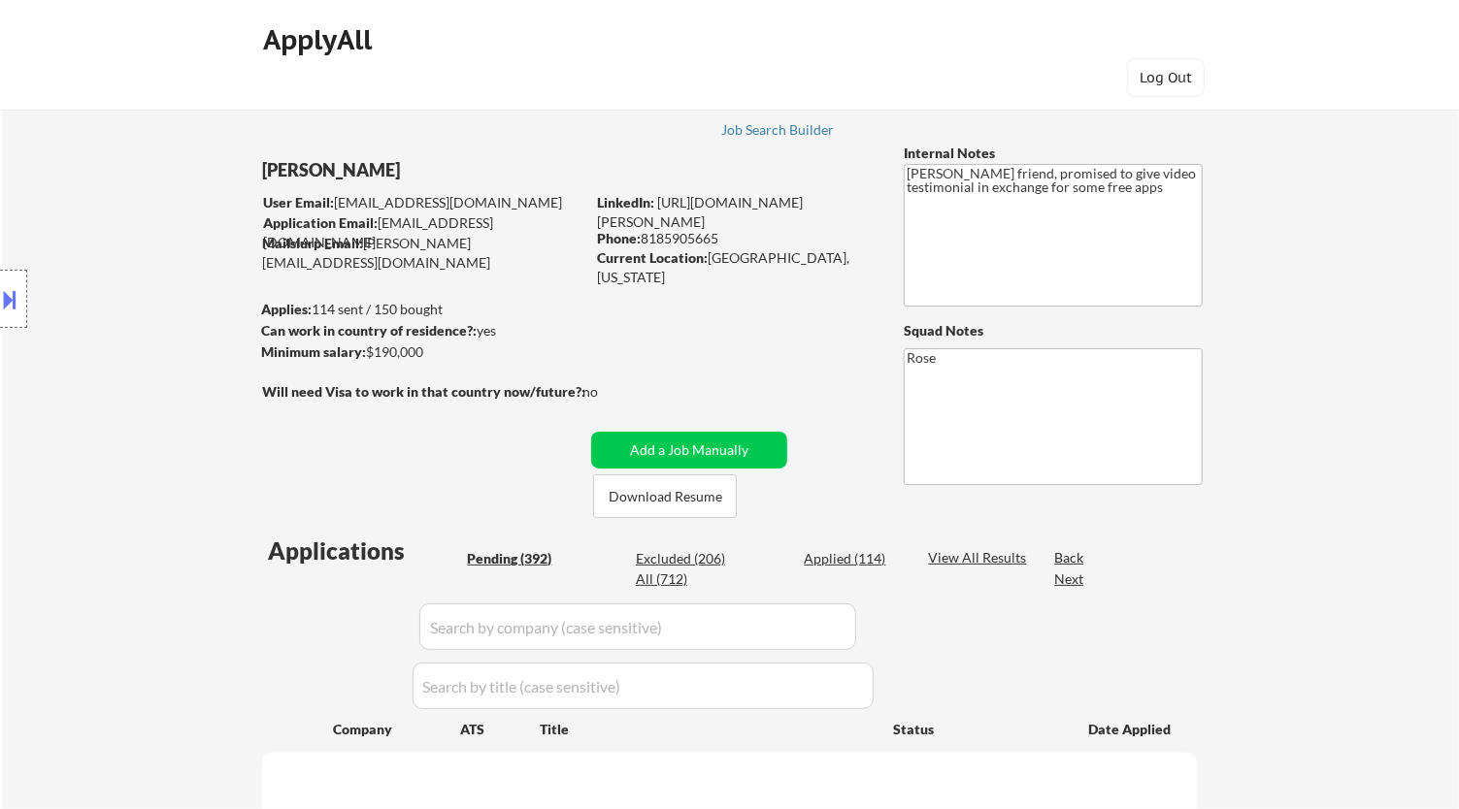
select select ""pending""
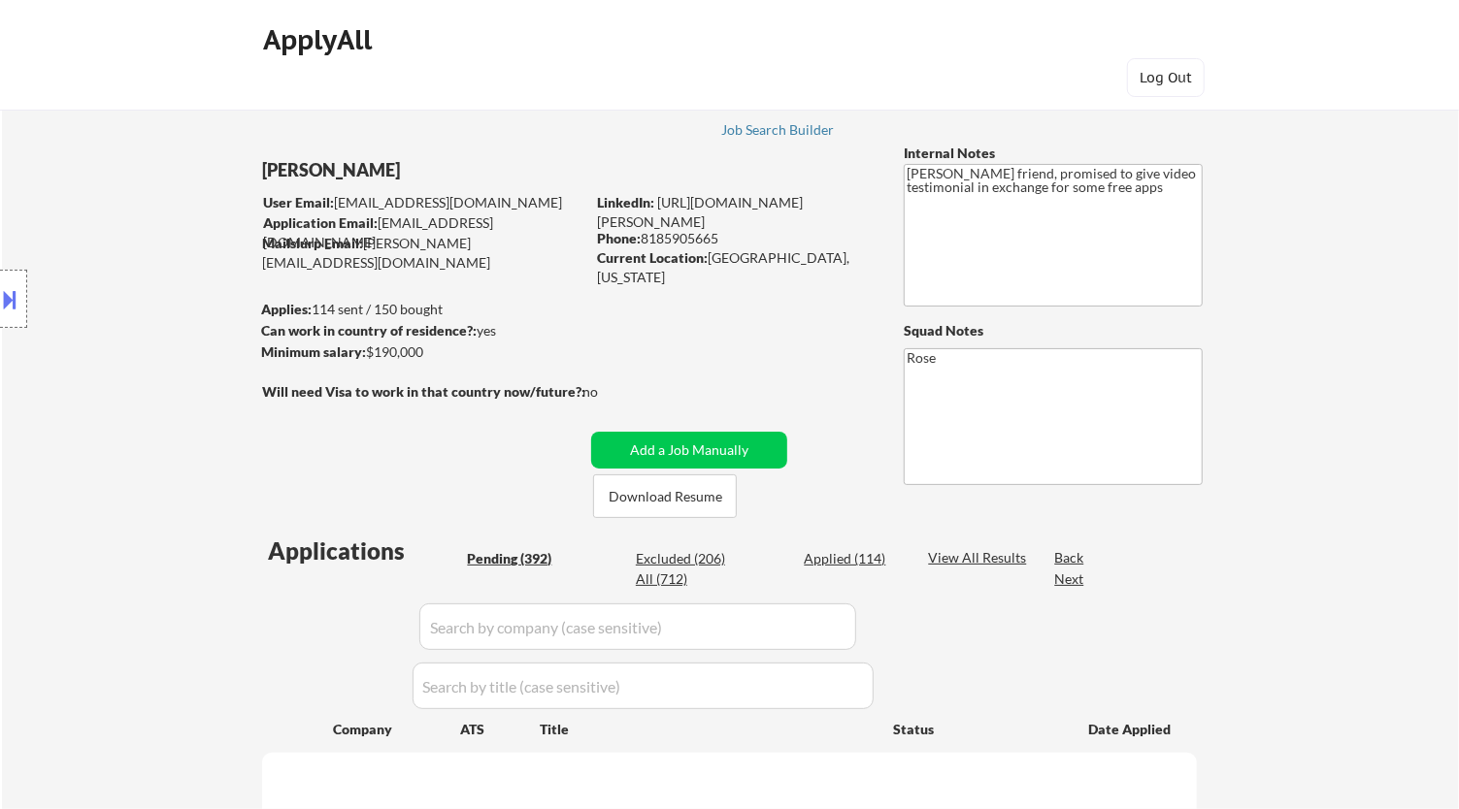
select select ""pending""
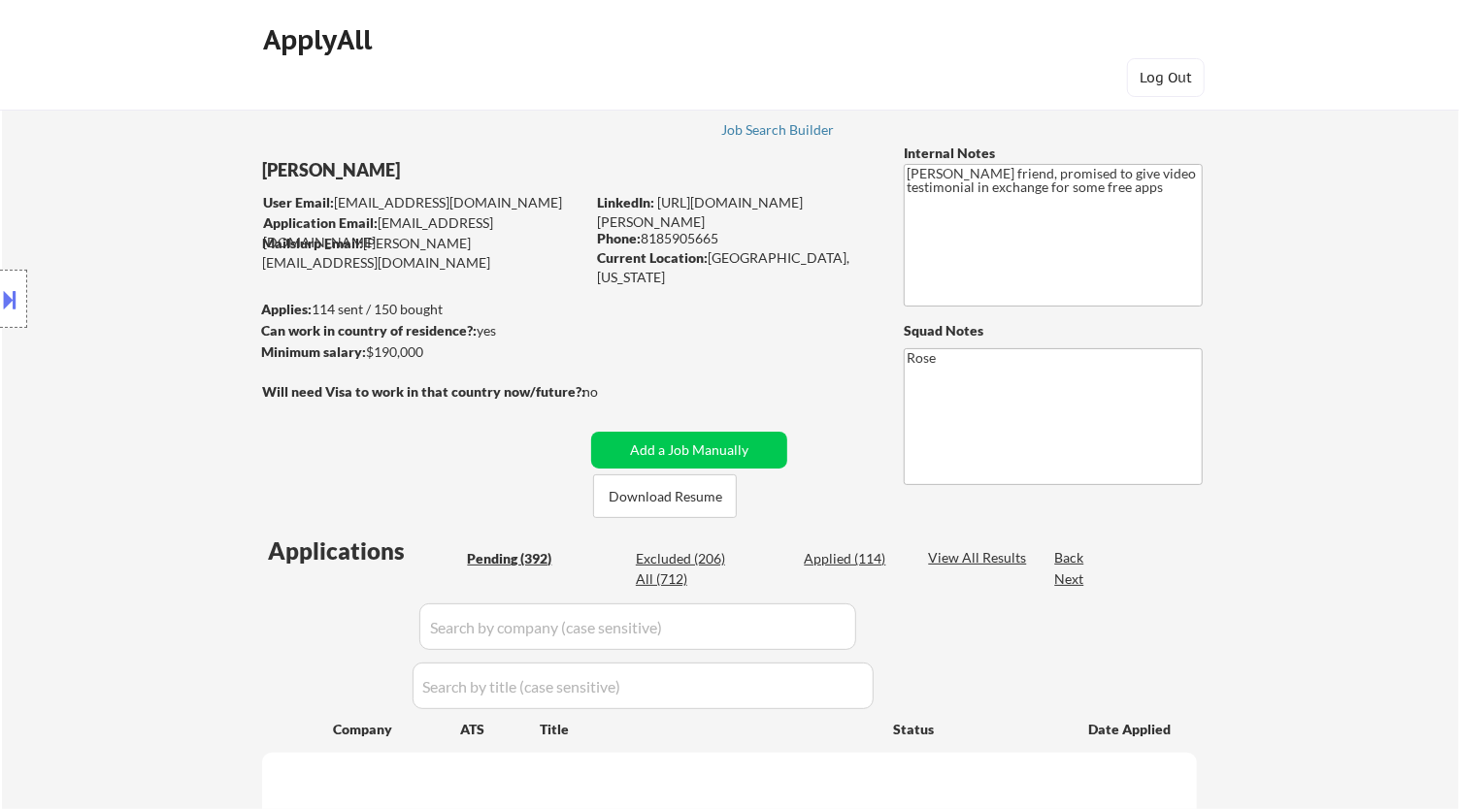
select select ""pending""
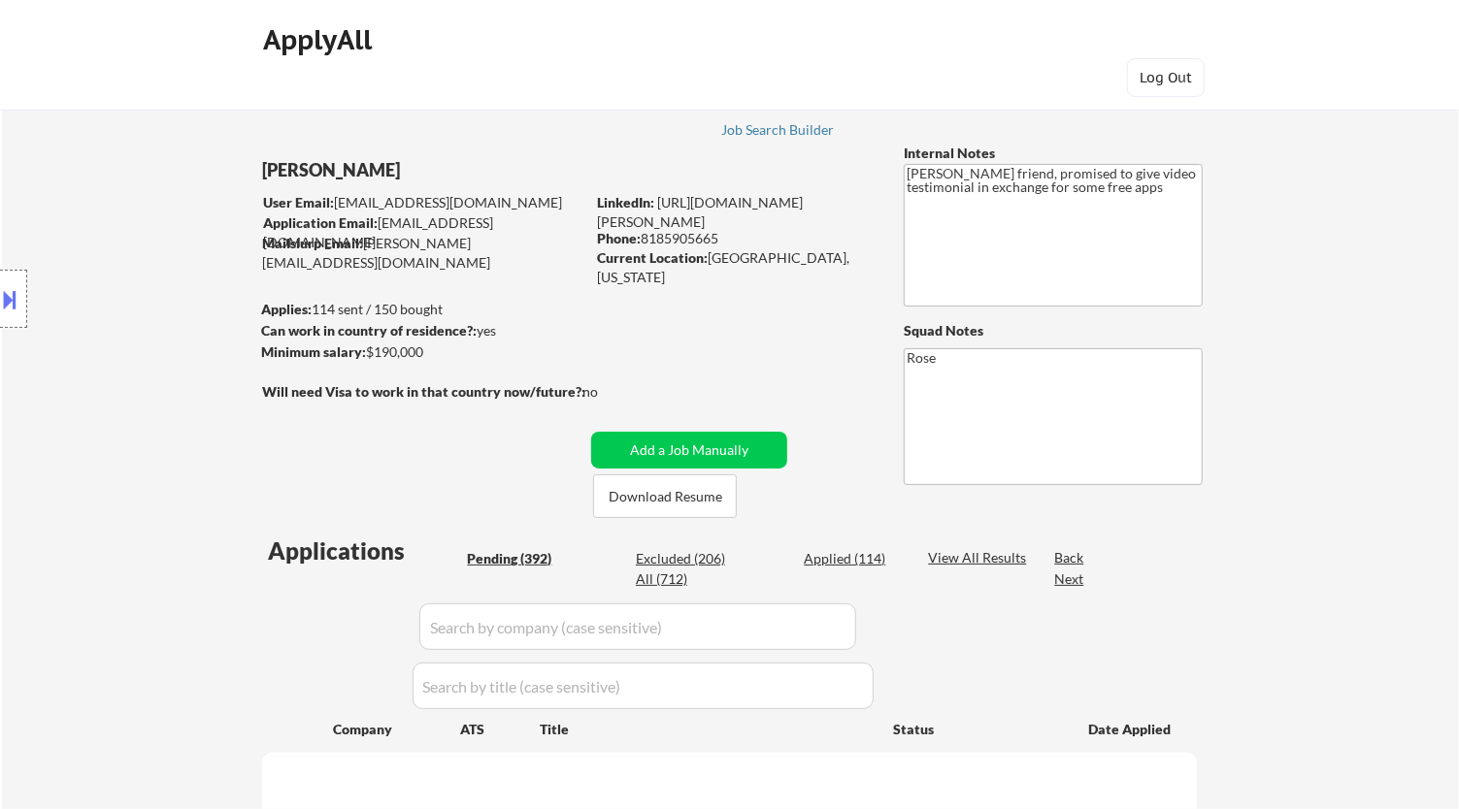
select select ""pending""
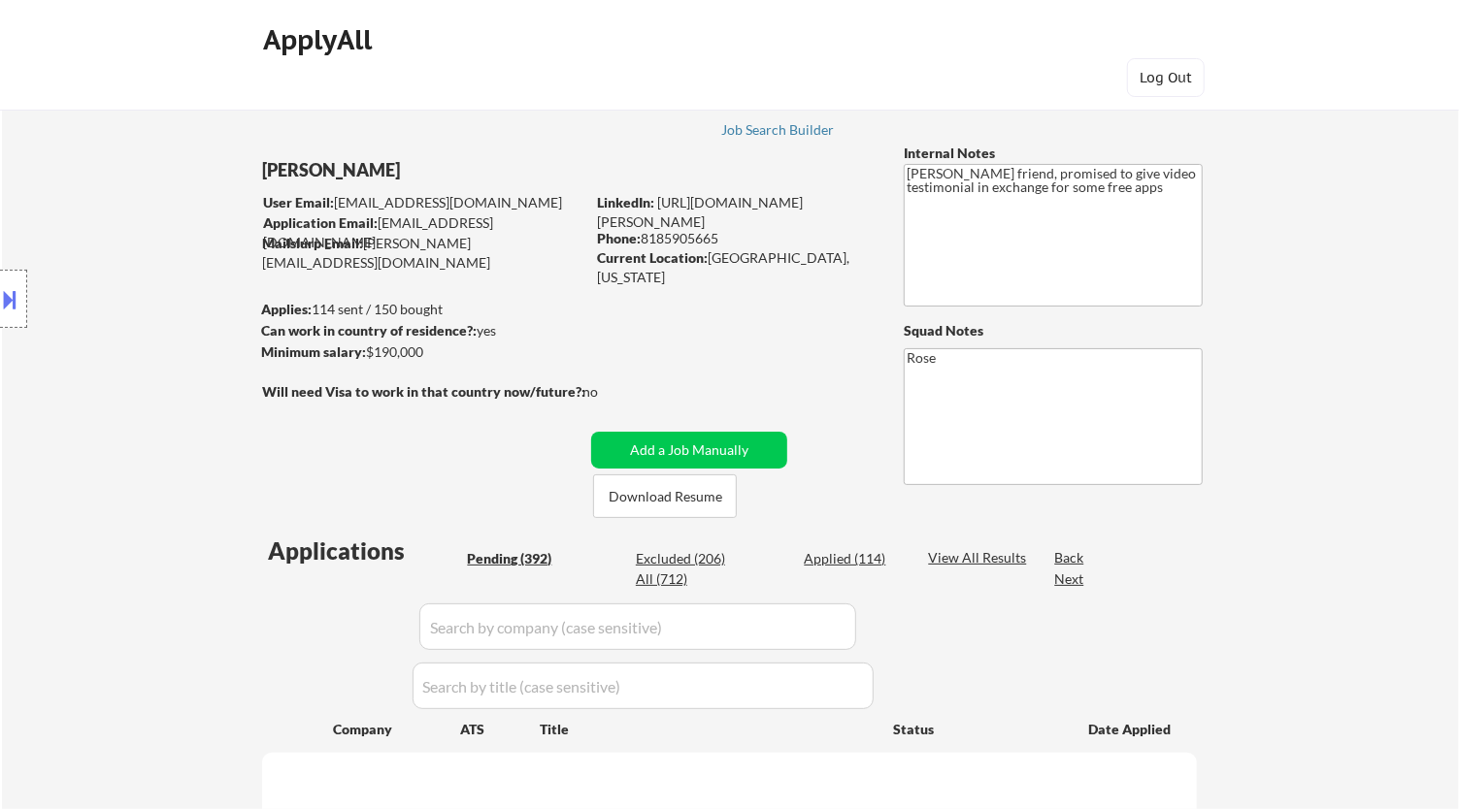
select select ""pending""
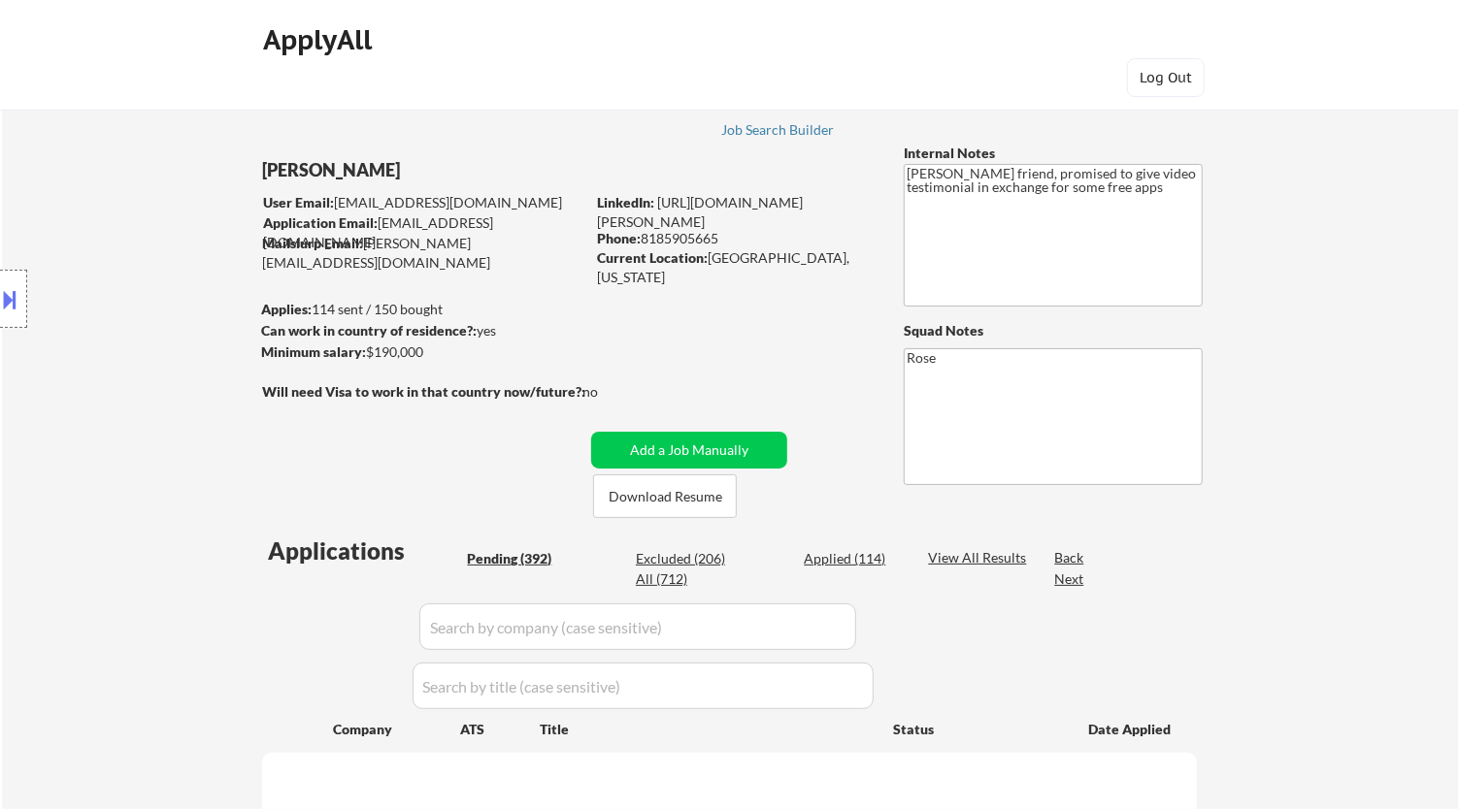
select select ""pending""
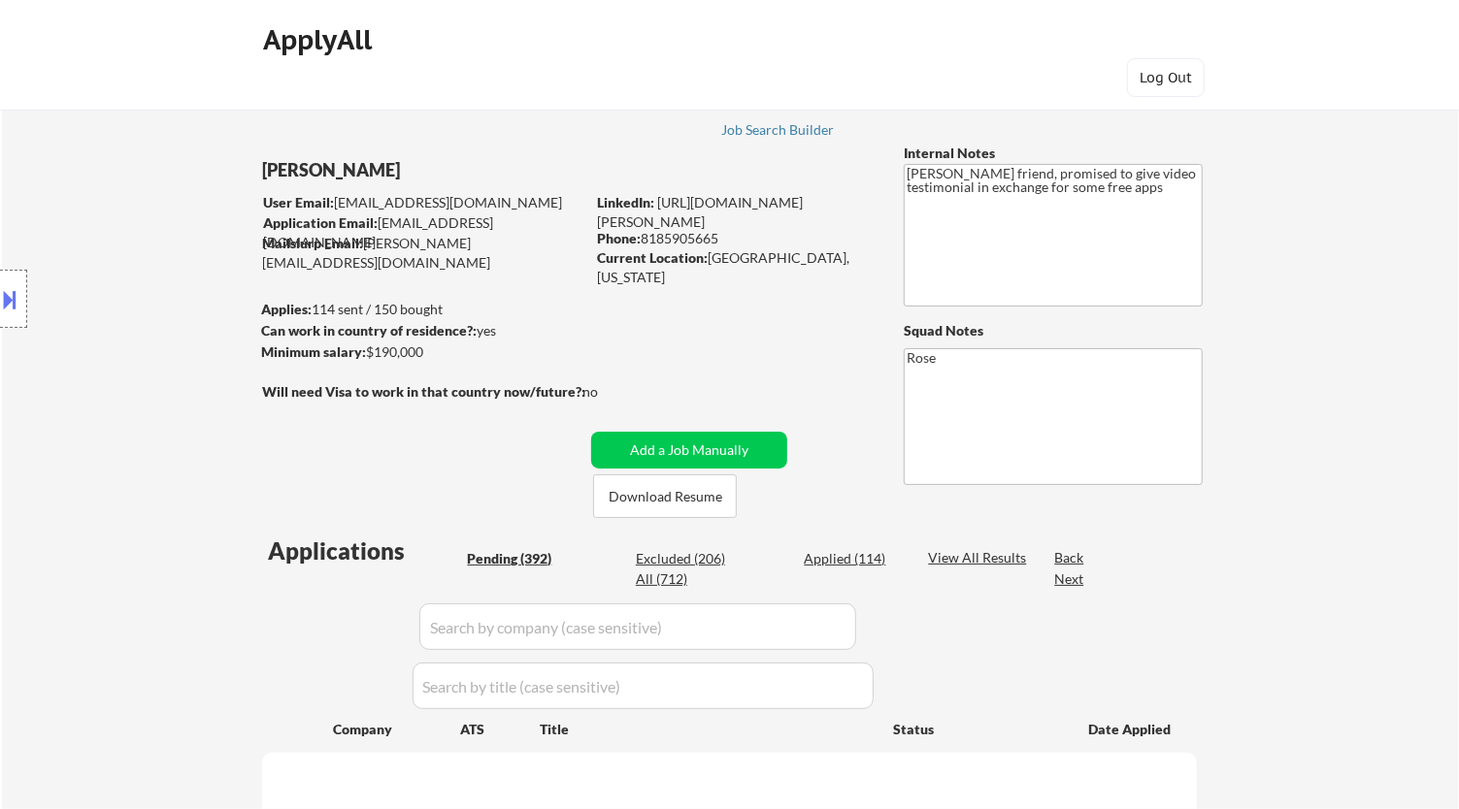
select select ""pending""
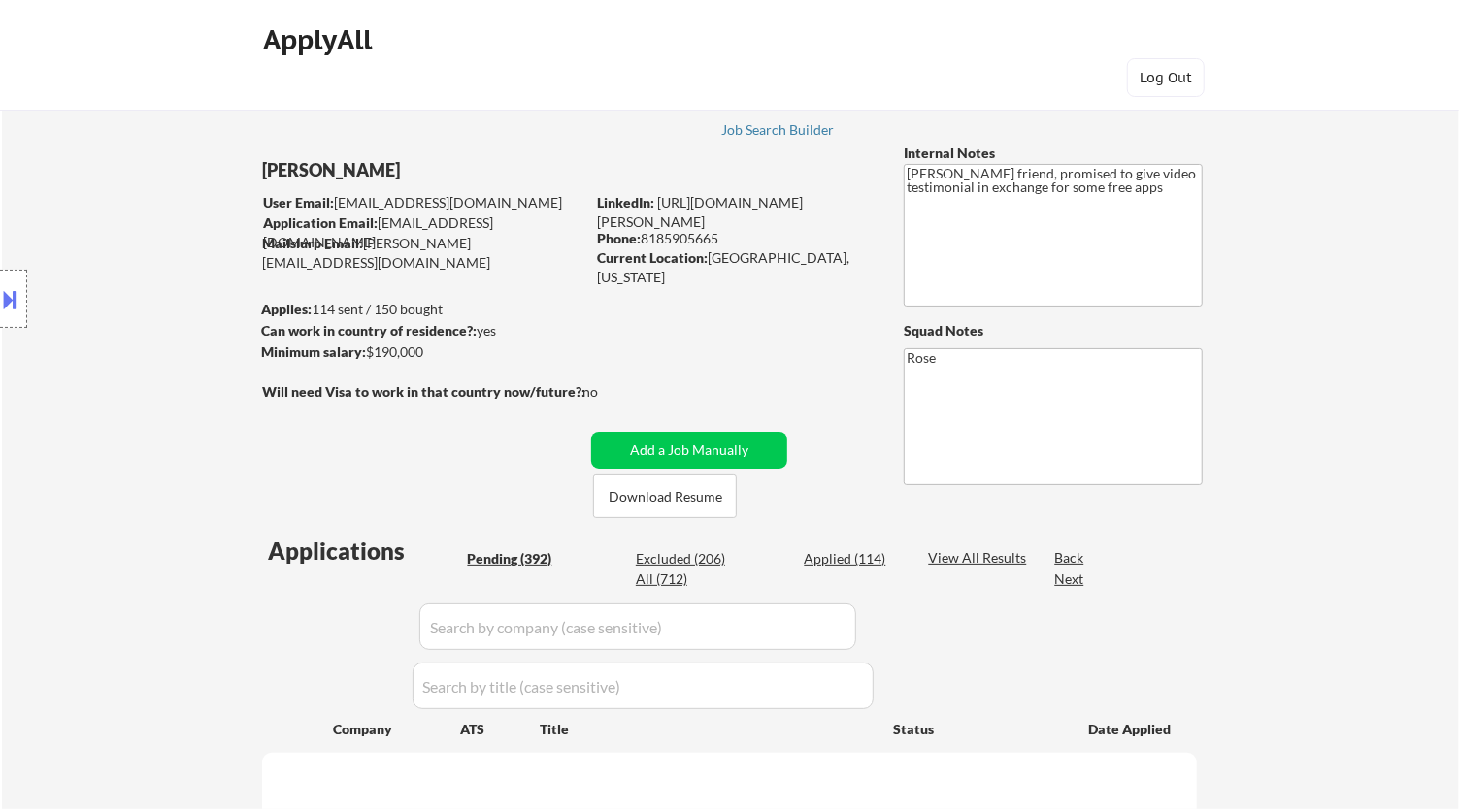
select select ""pending""
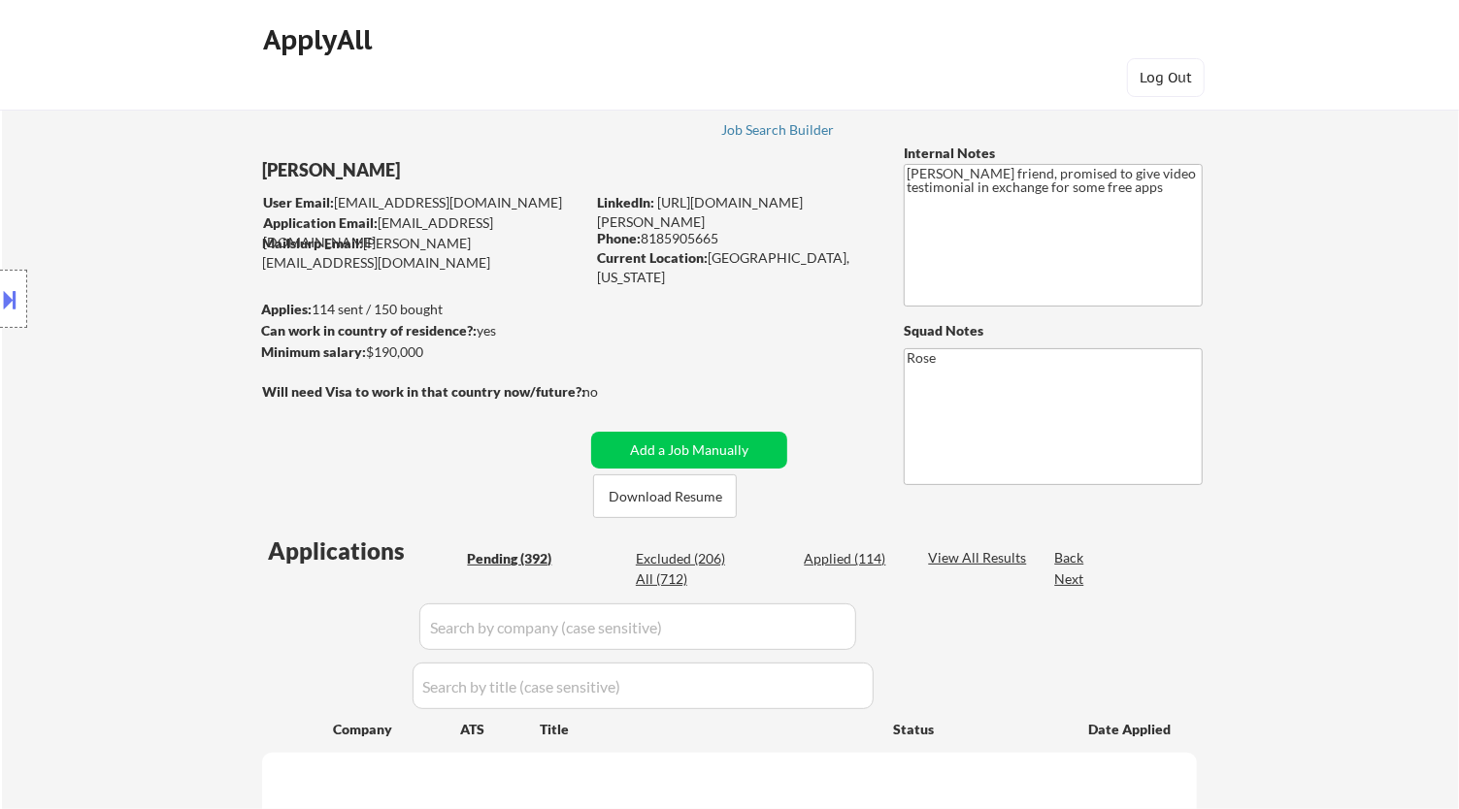
select select ""pending""
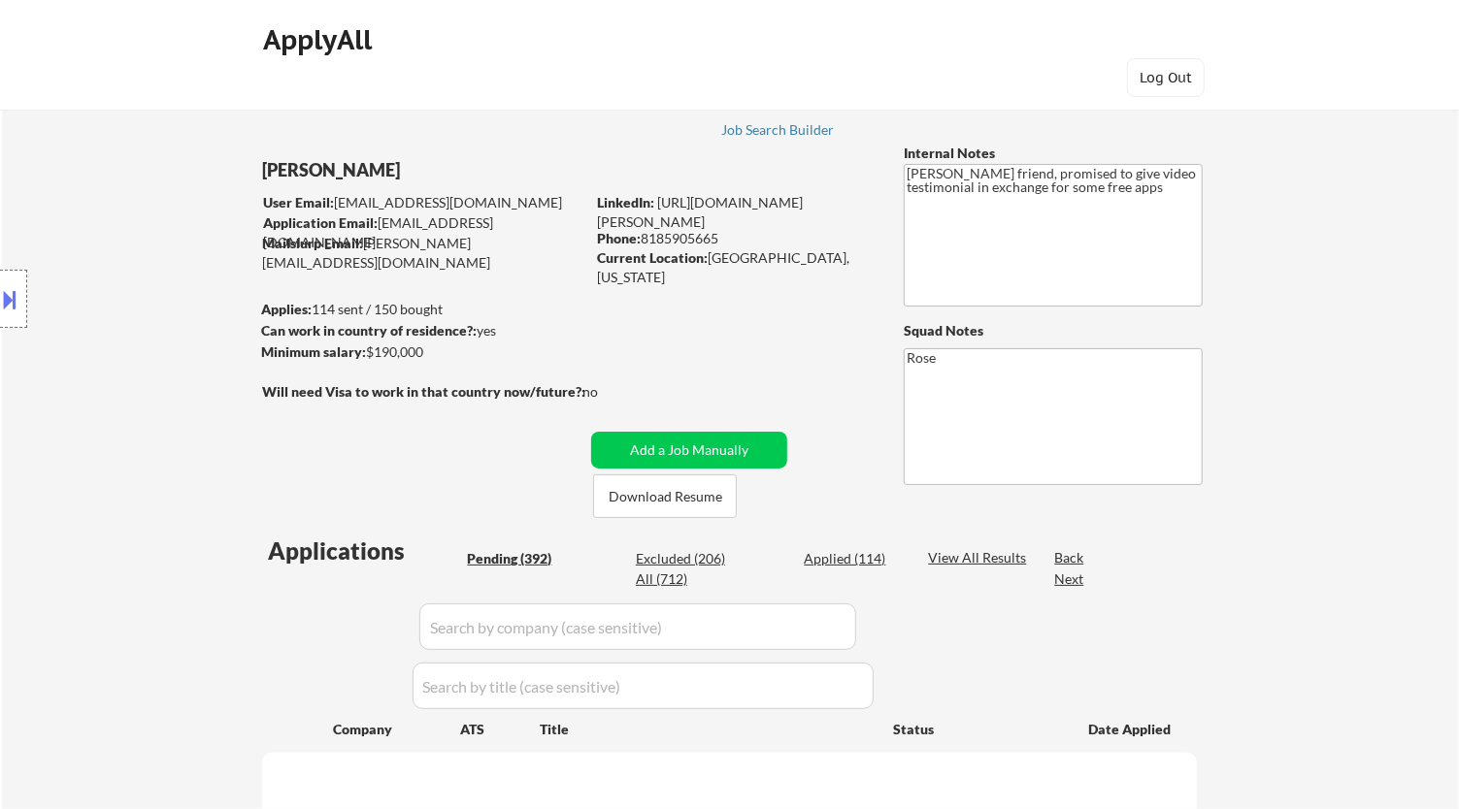
select select ""pending""
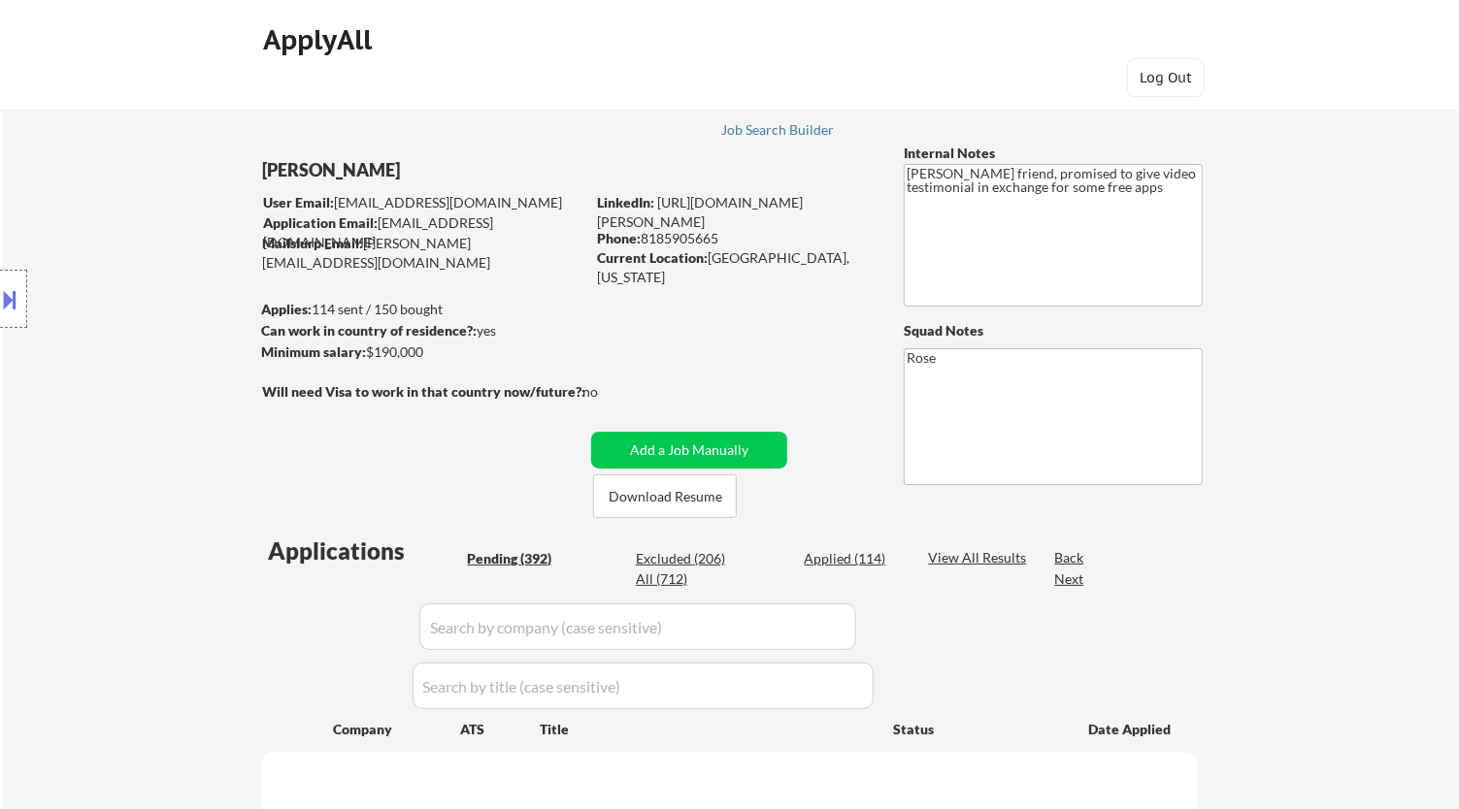
select select ""pending""
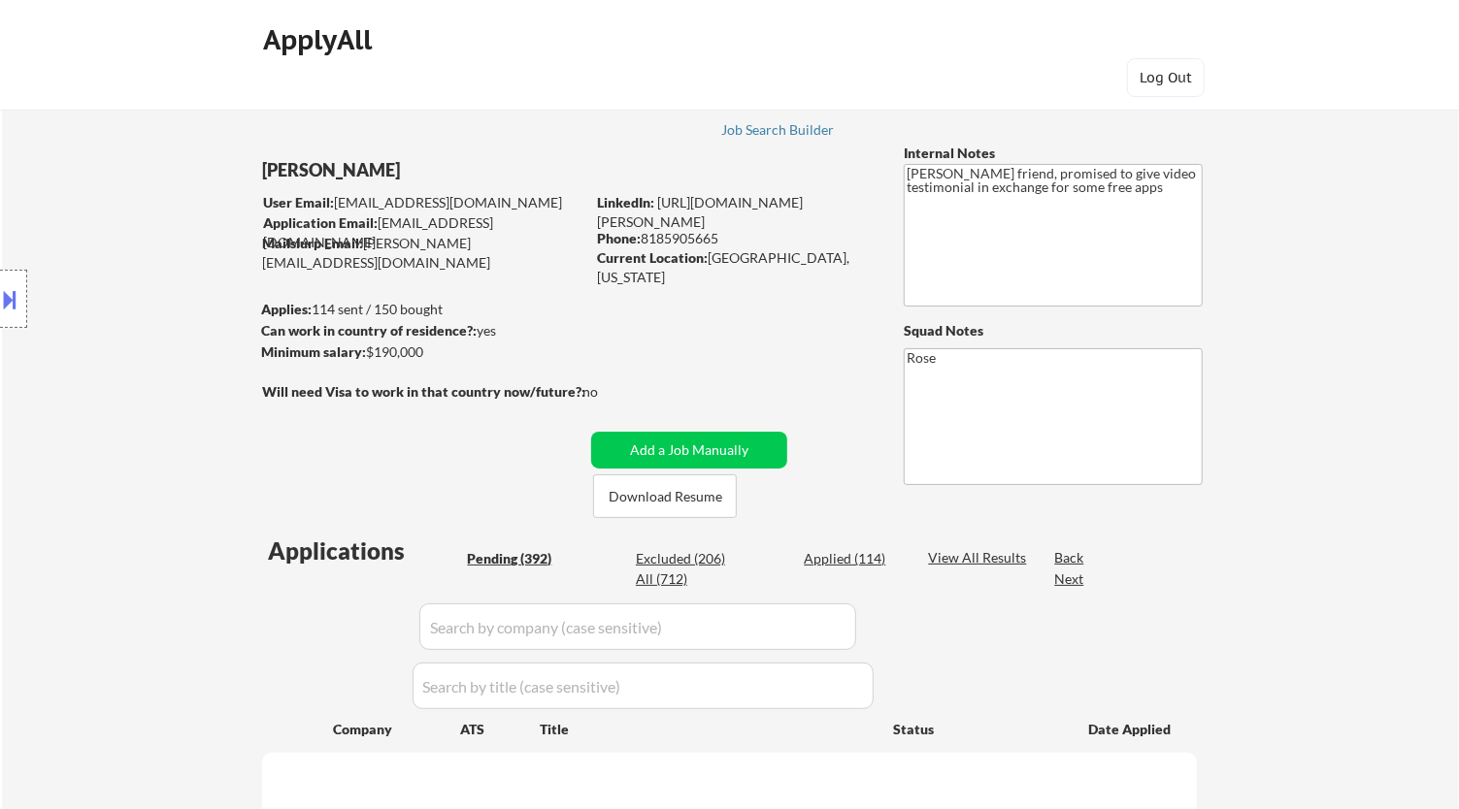
select select ""pending""
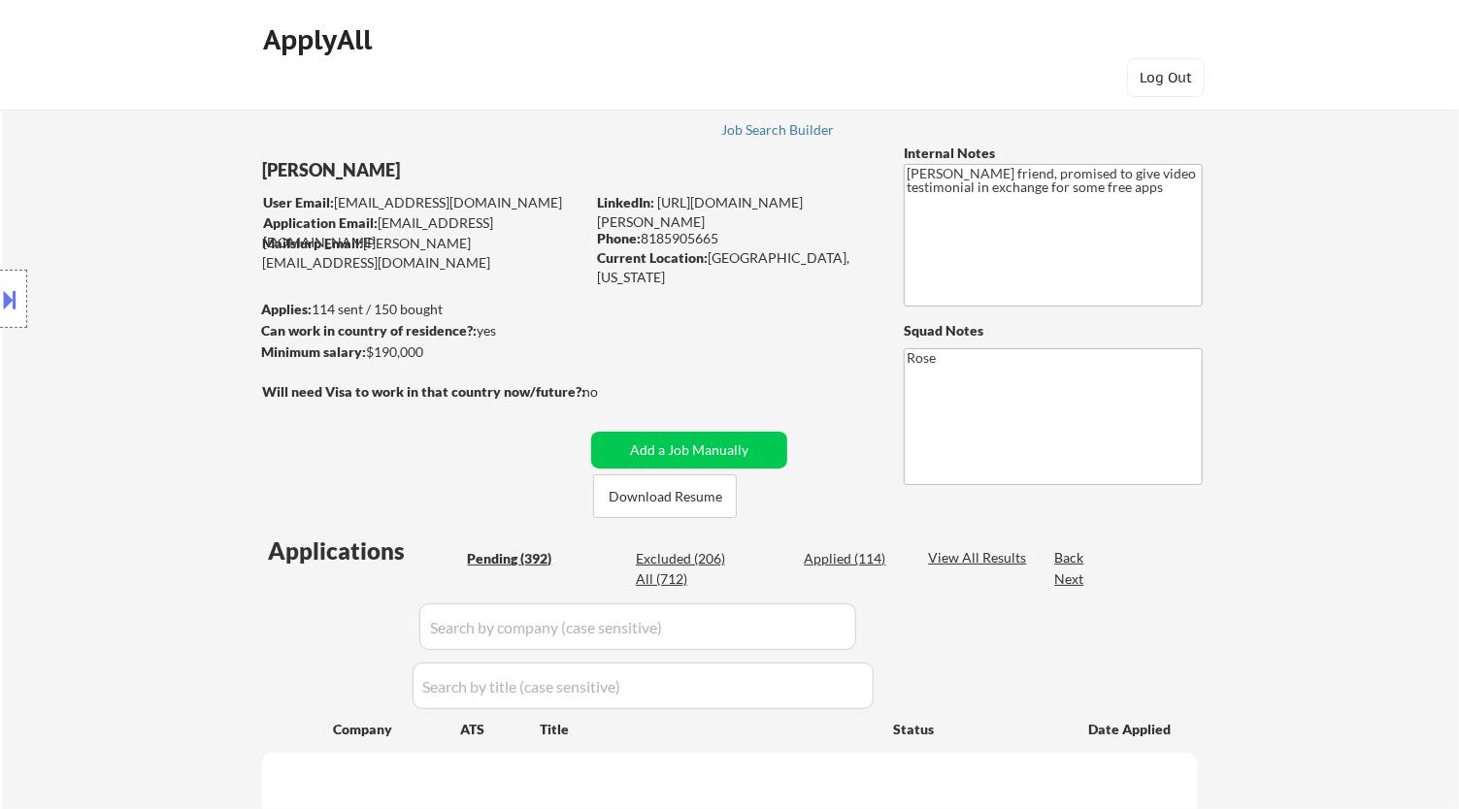
select select ""pending""
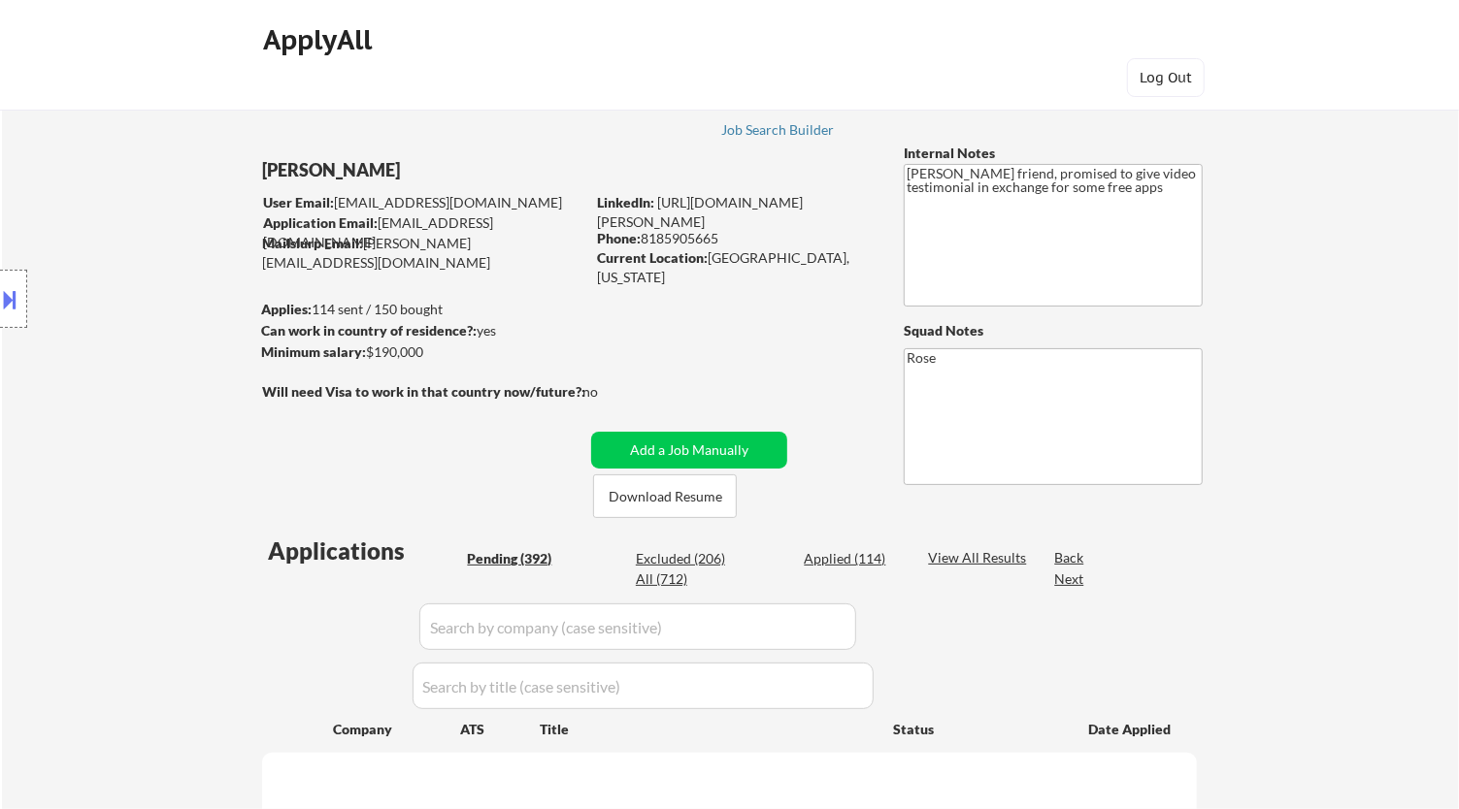
select select ""pending""
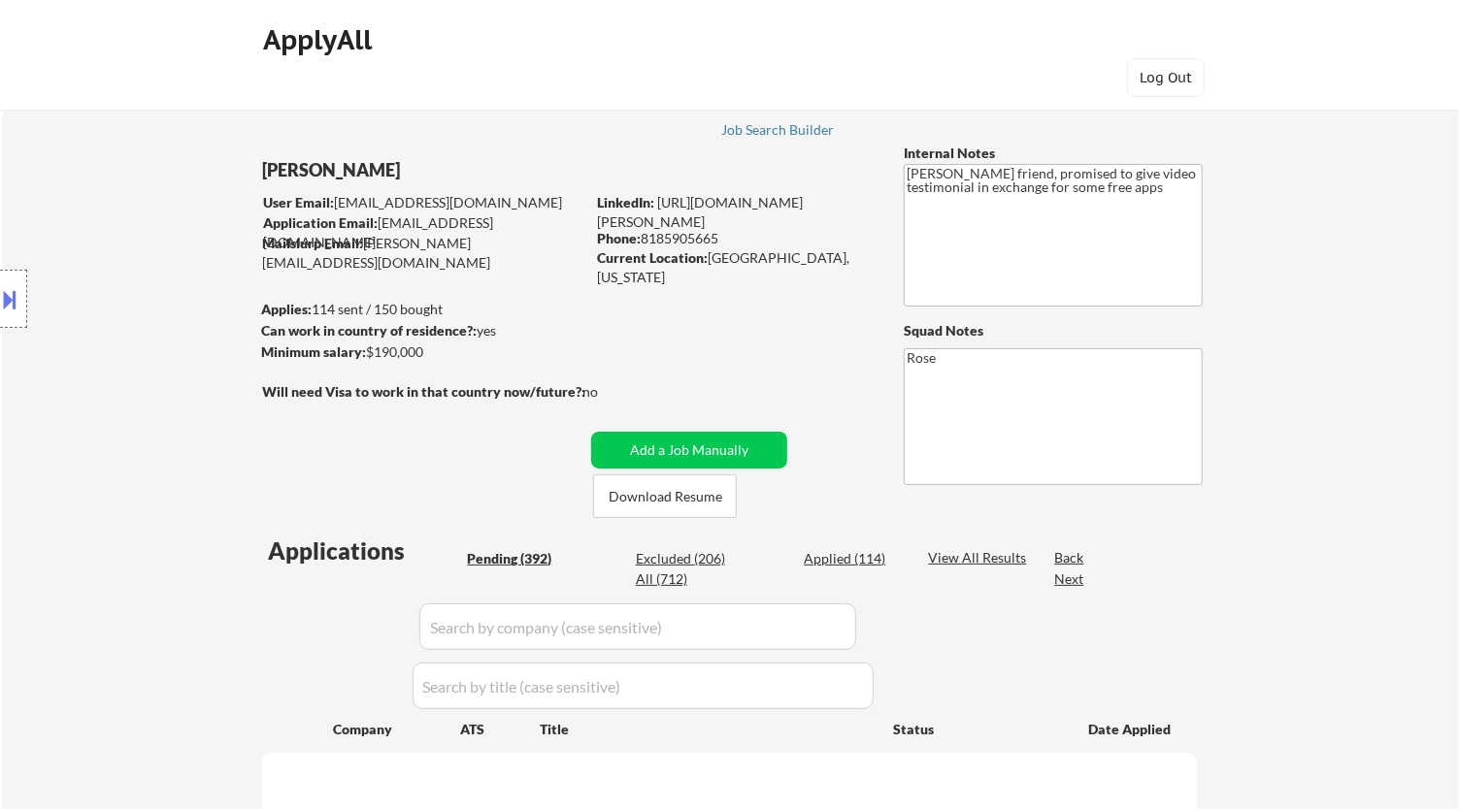
select select ""pending""
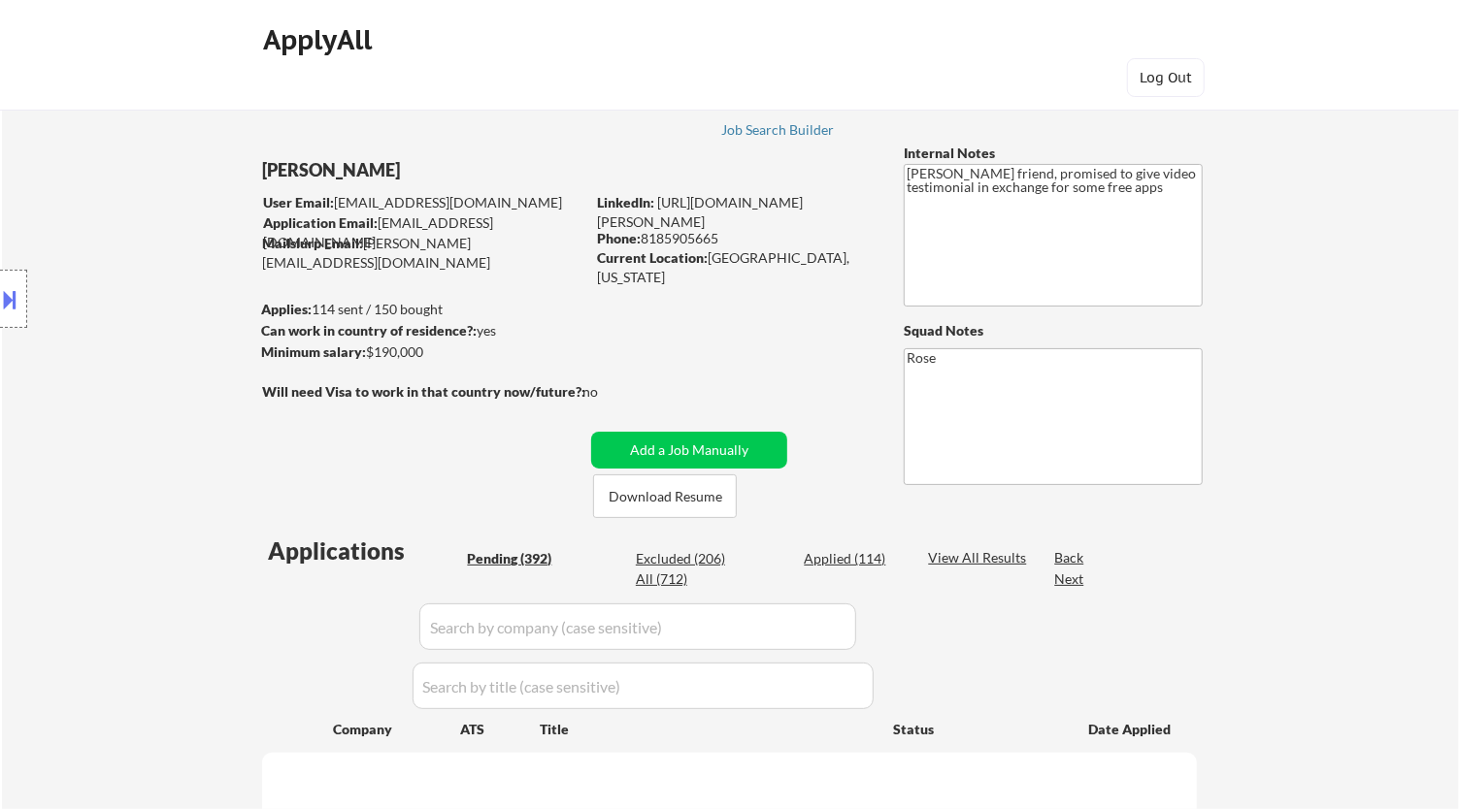
select select ""pending""
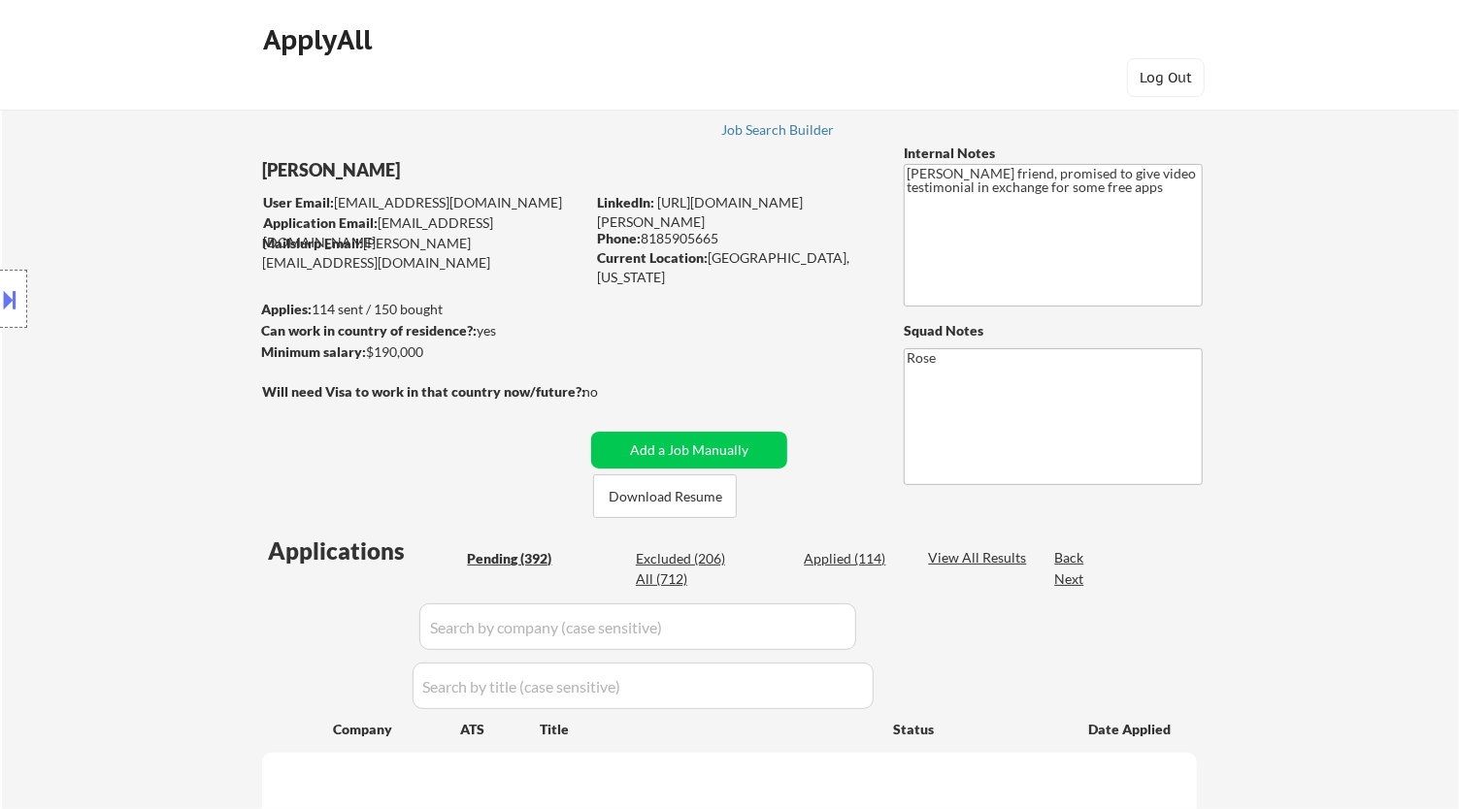
select select ""pending""
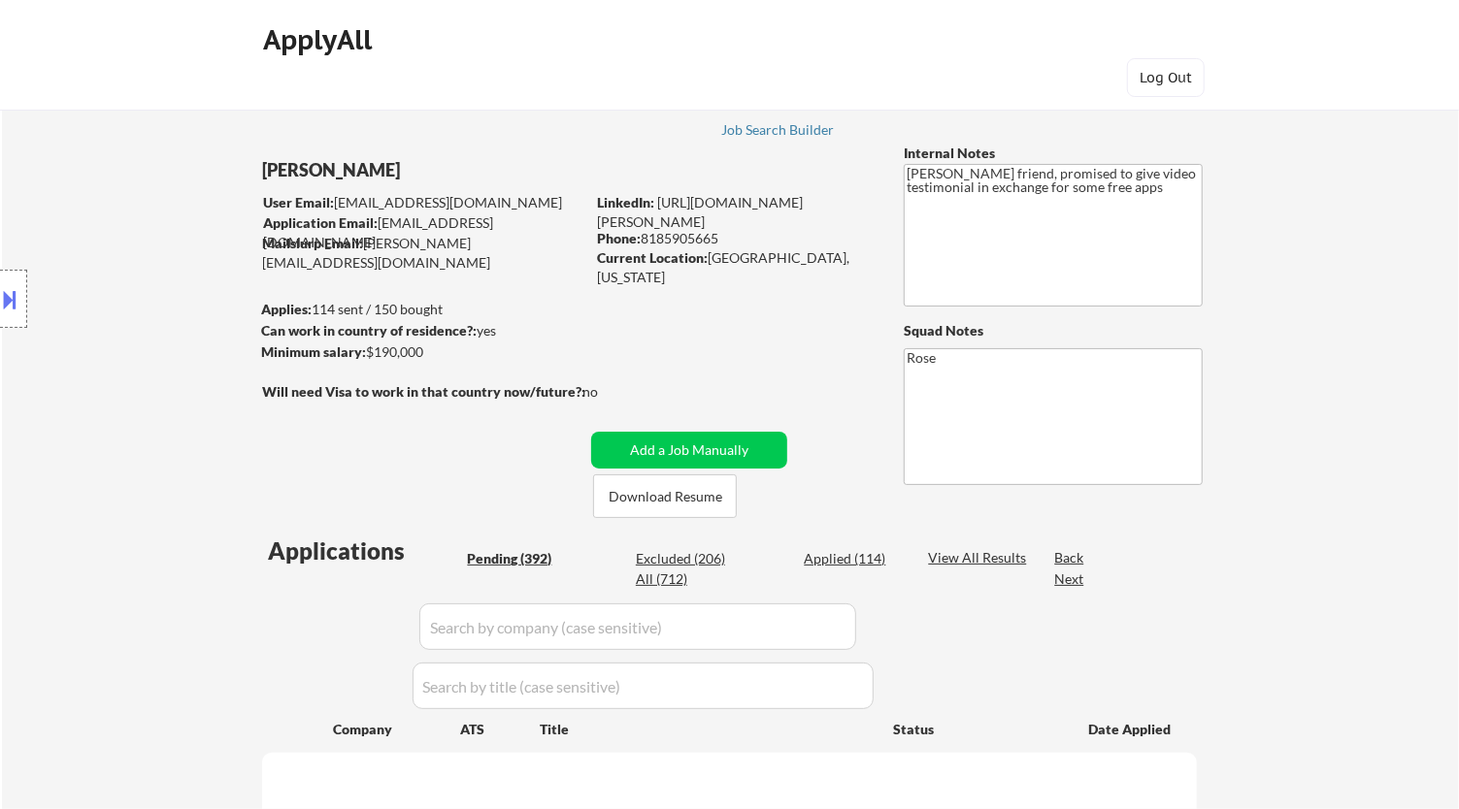
select select ""pending""
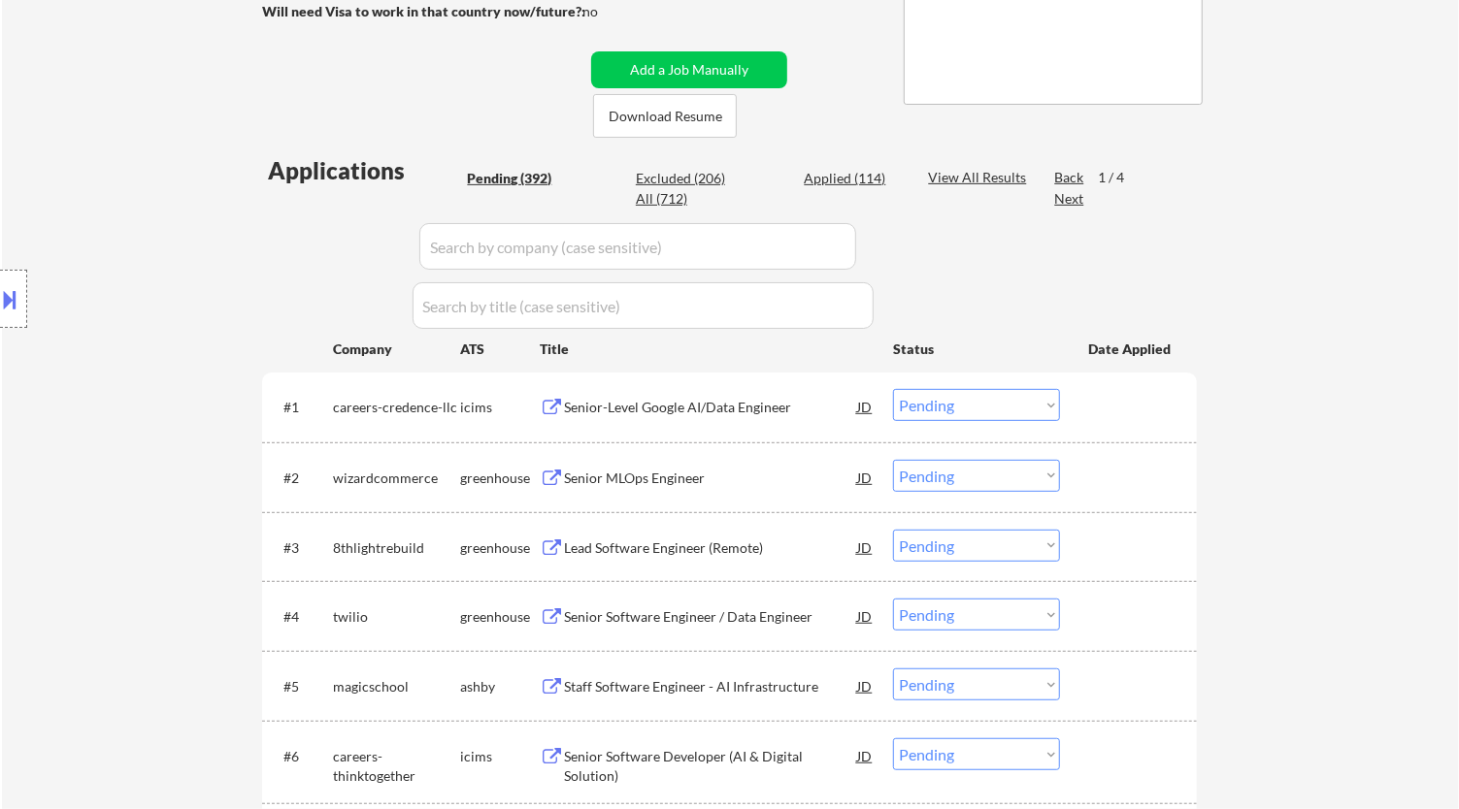
scroll to position [108, 0]
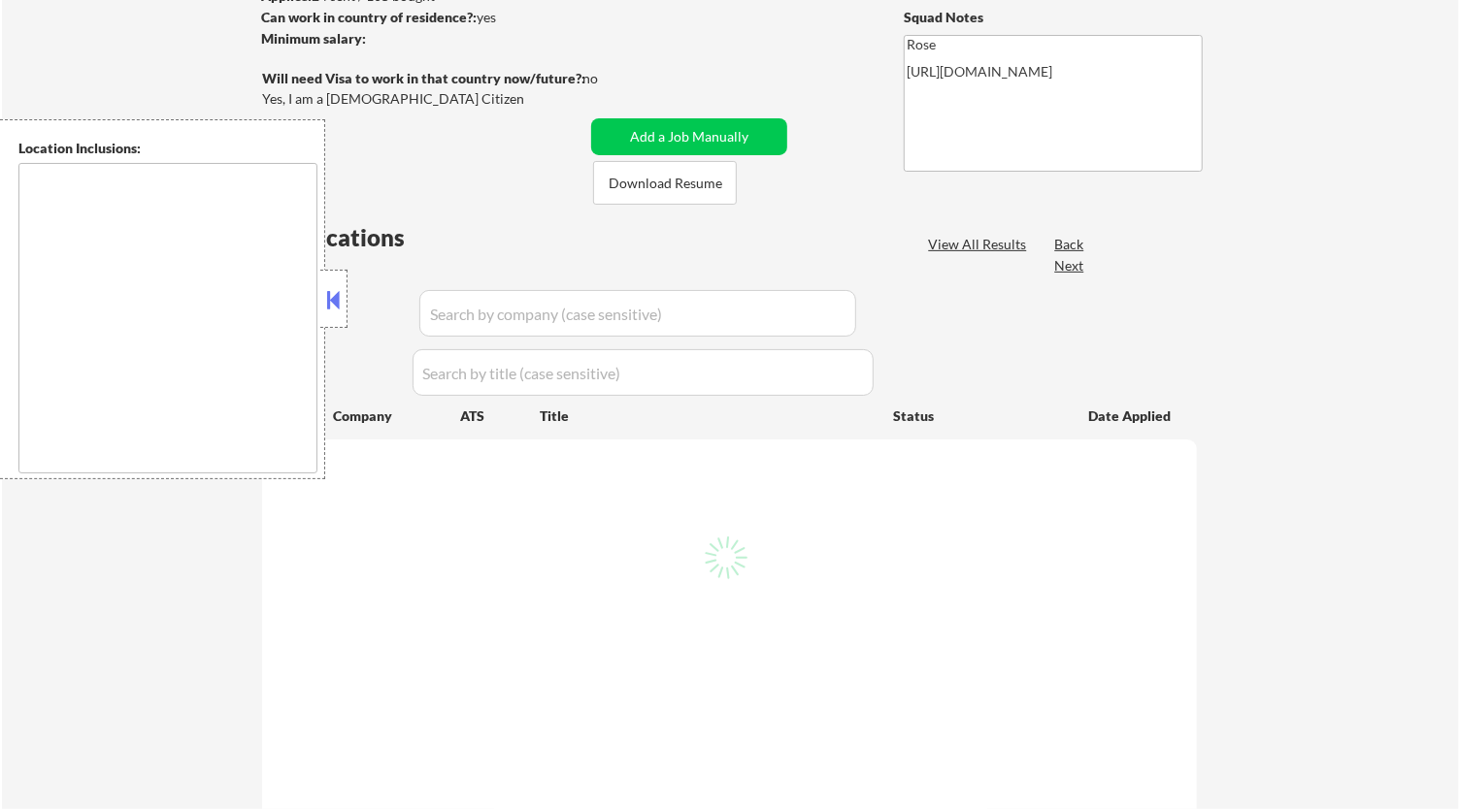
select select ""pending""
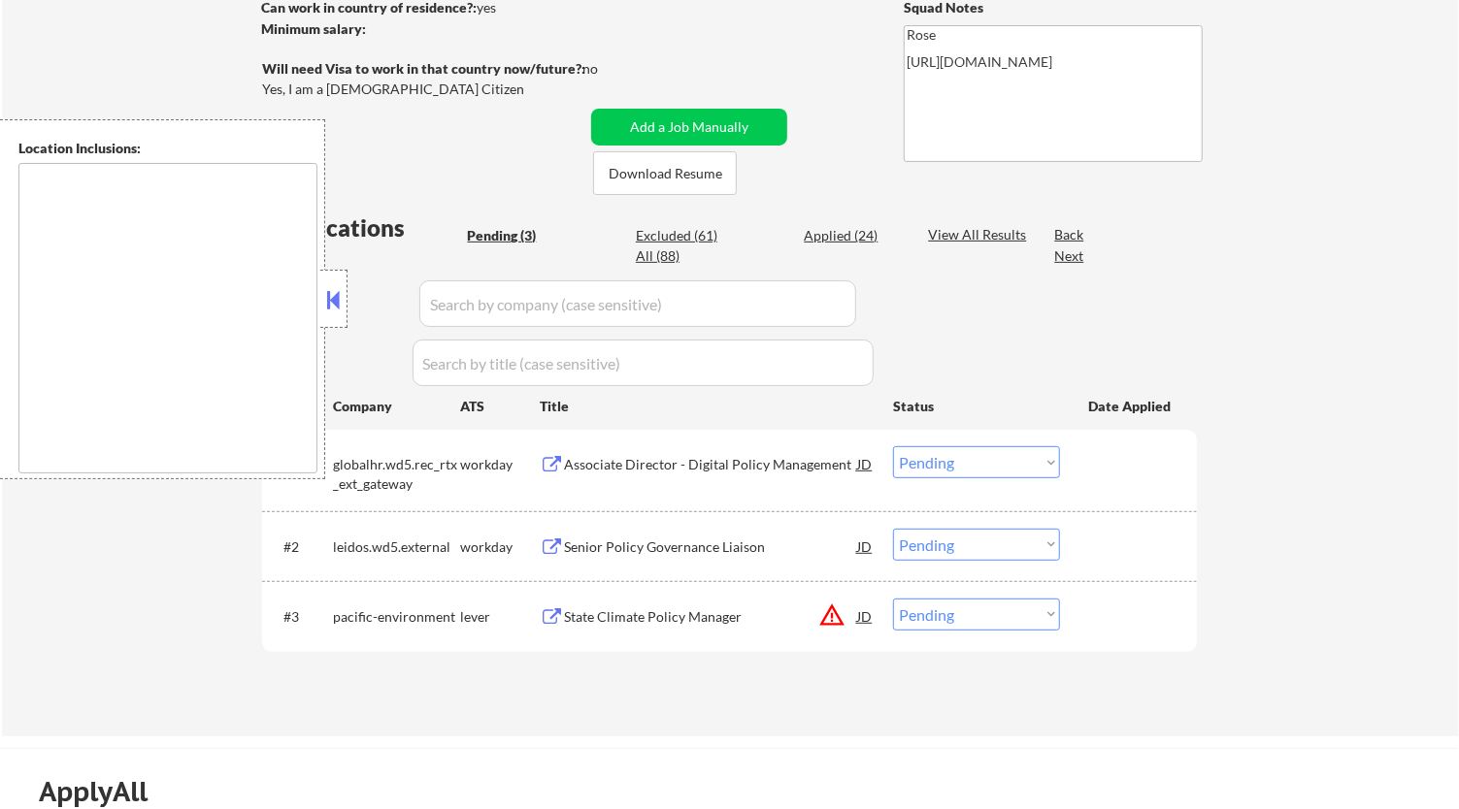
type textarea "[GEOGRAPHIC_DATA], [GEOGRAPHIC_DATA] [GEOGRAPHIC_DATA], [GEOGRAPHIC_DATA] [GEOG…"
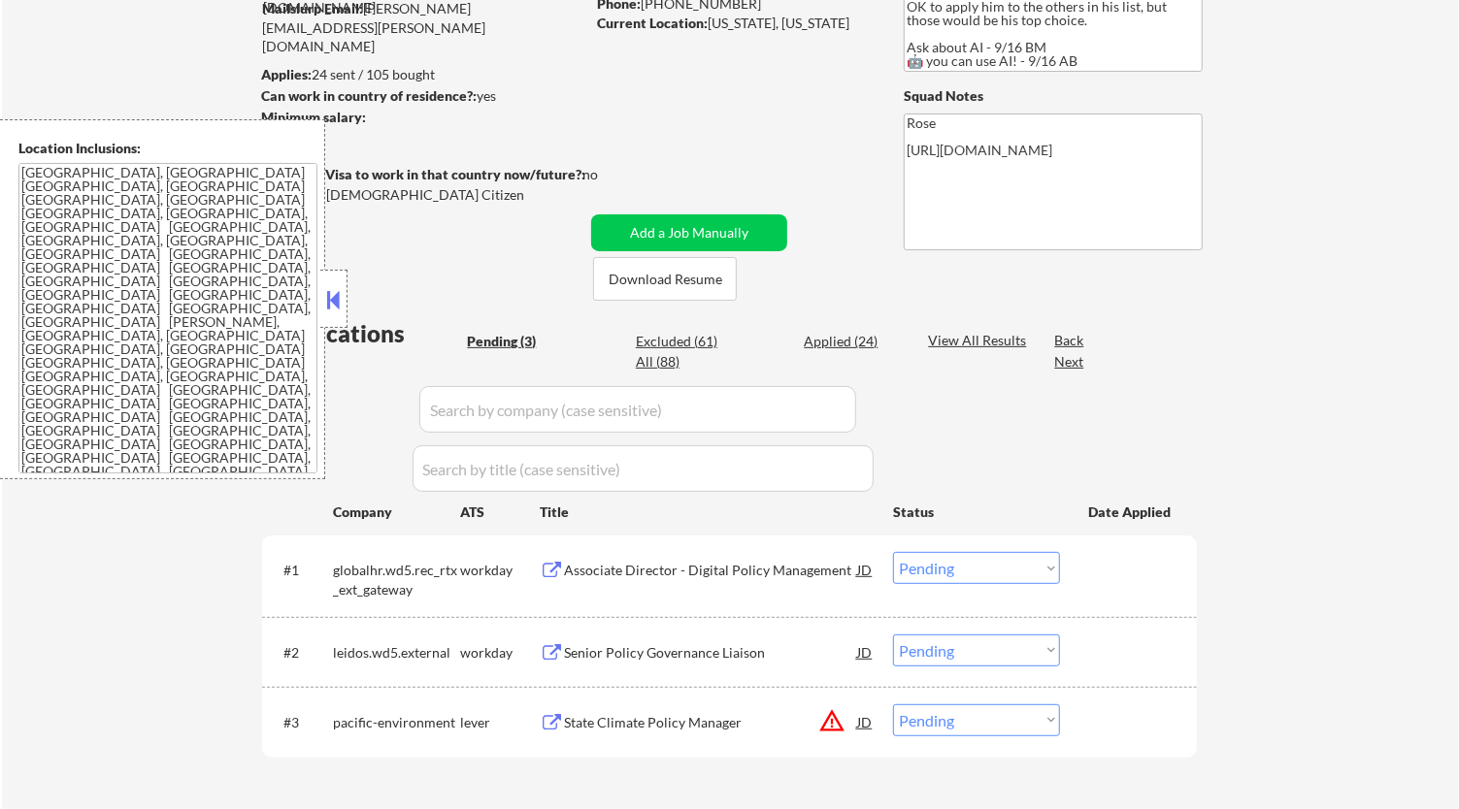
scroll to position [215, 0]
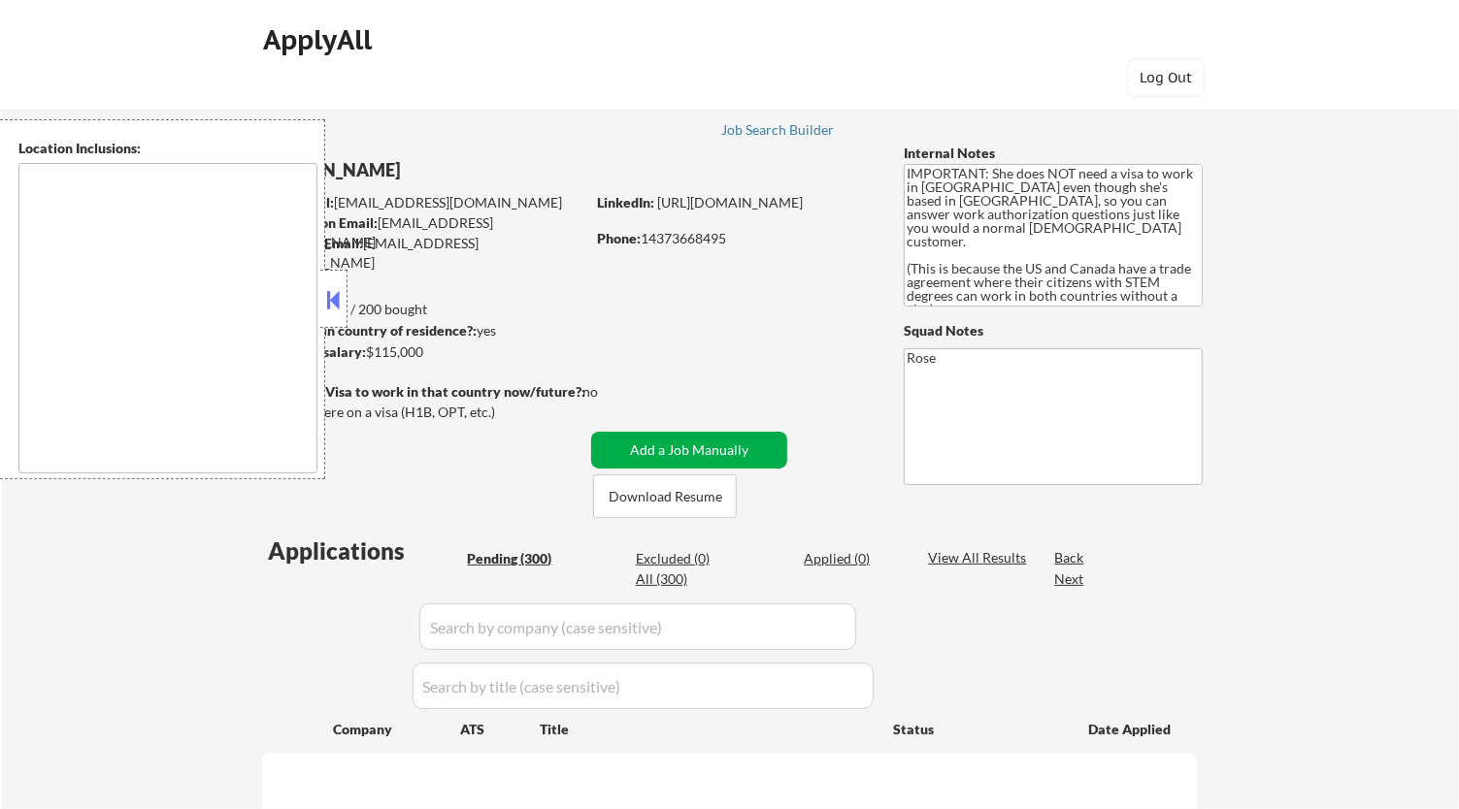
type textarea "[GEOGRAPHIC_DATA], [GEOGRAPHIC_DATA] [GEOGRAPHIC_DATA], [GEOGRAPHIC_DATA], [GEO…"
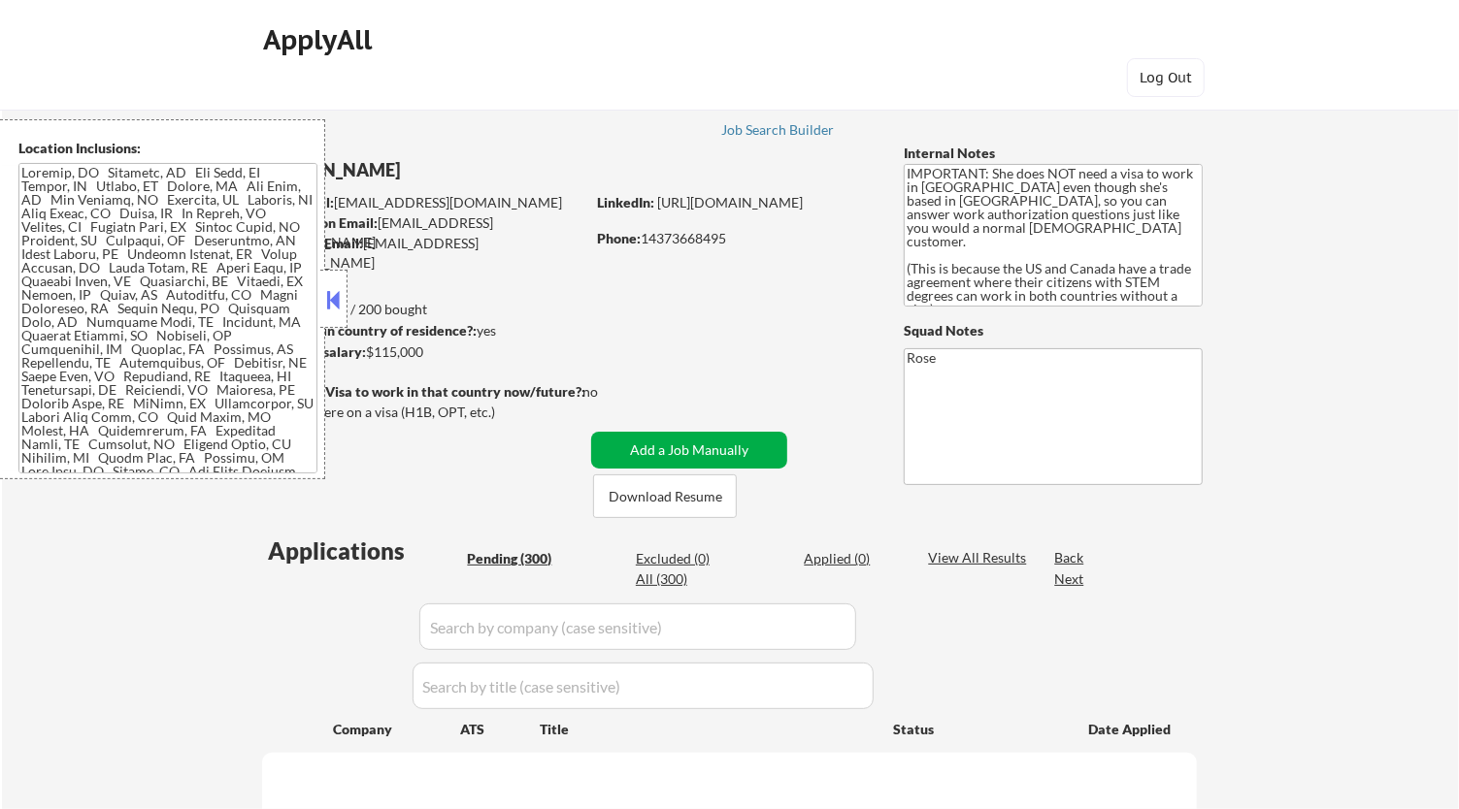
select select ""pending""
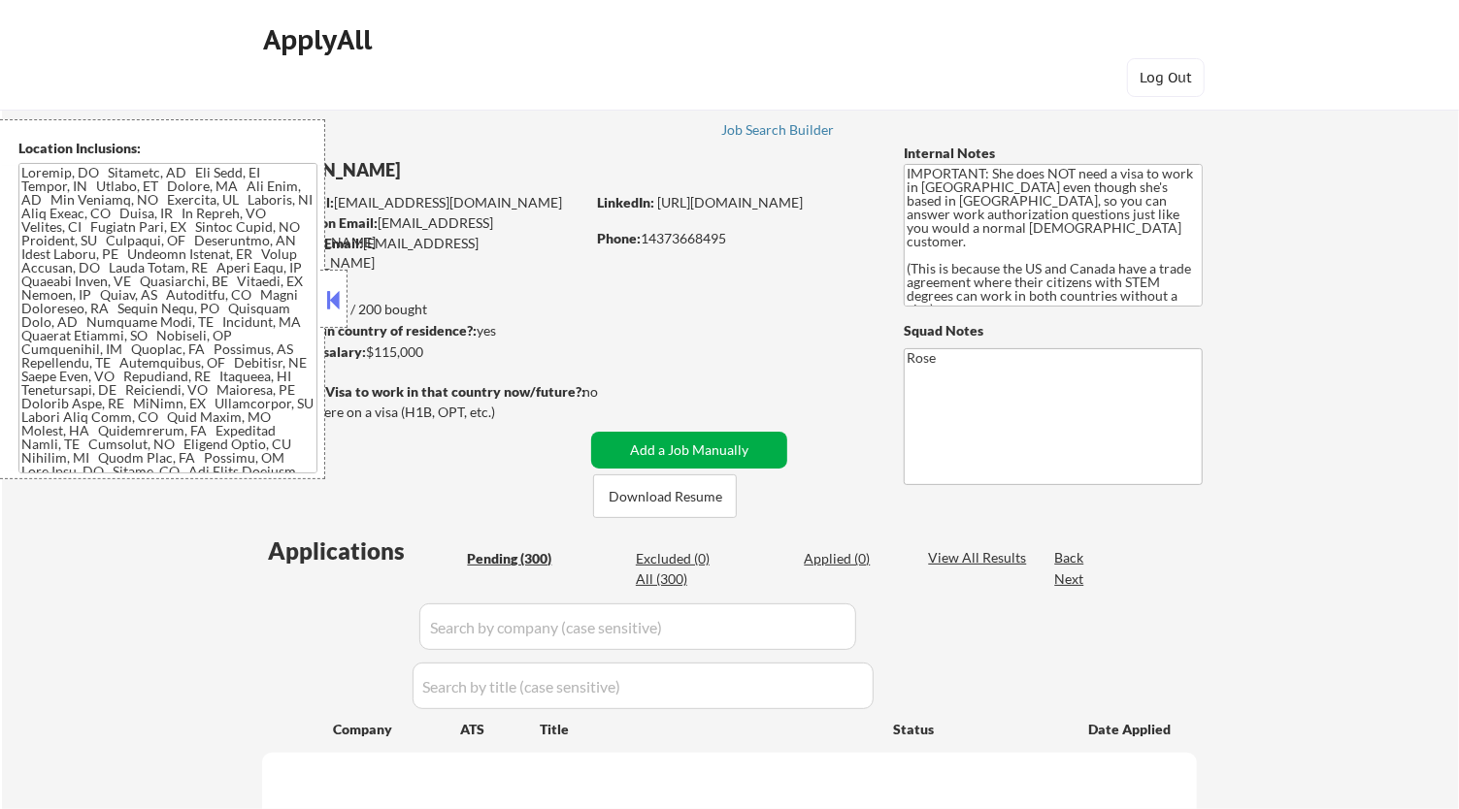
select select ""pending""
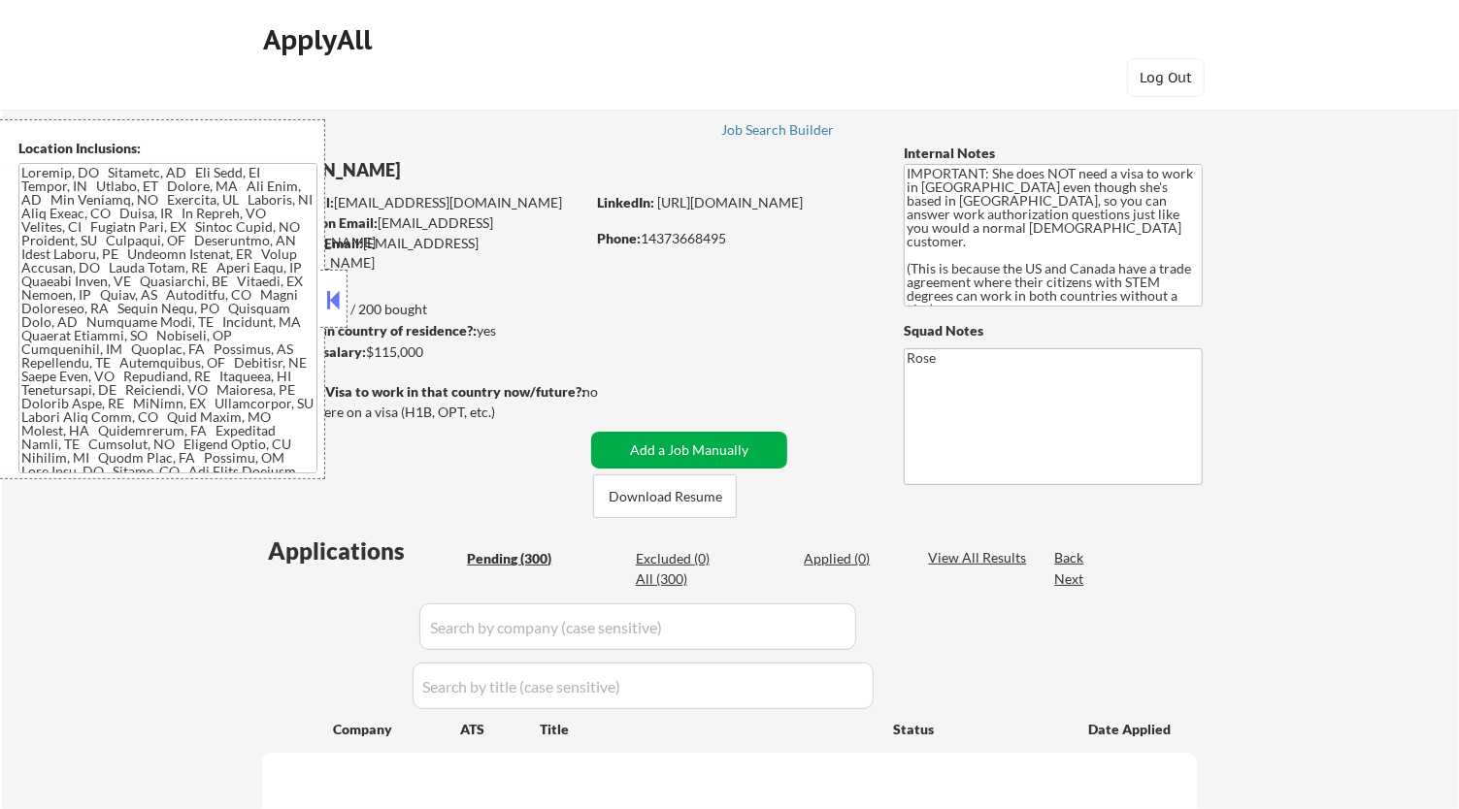
select select ""pending""
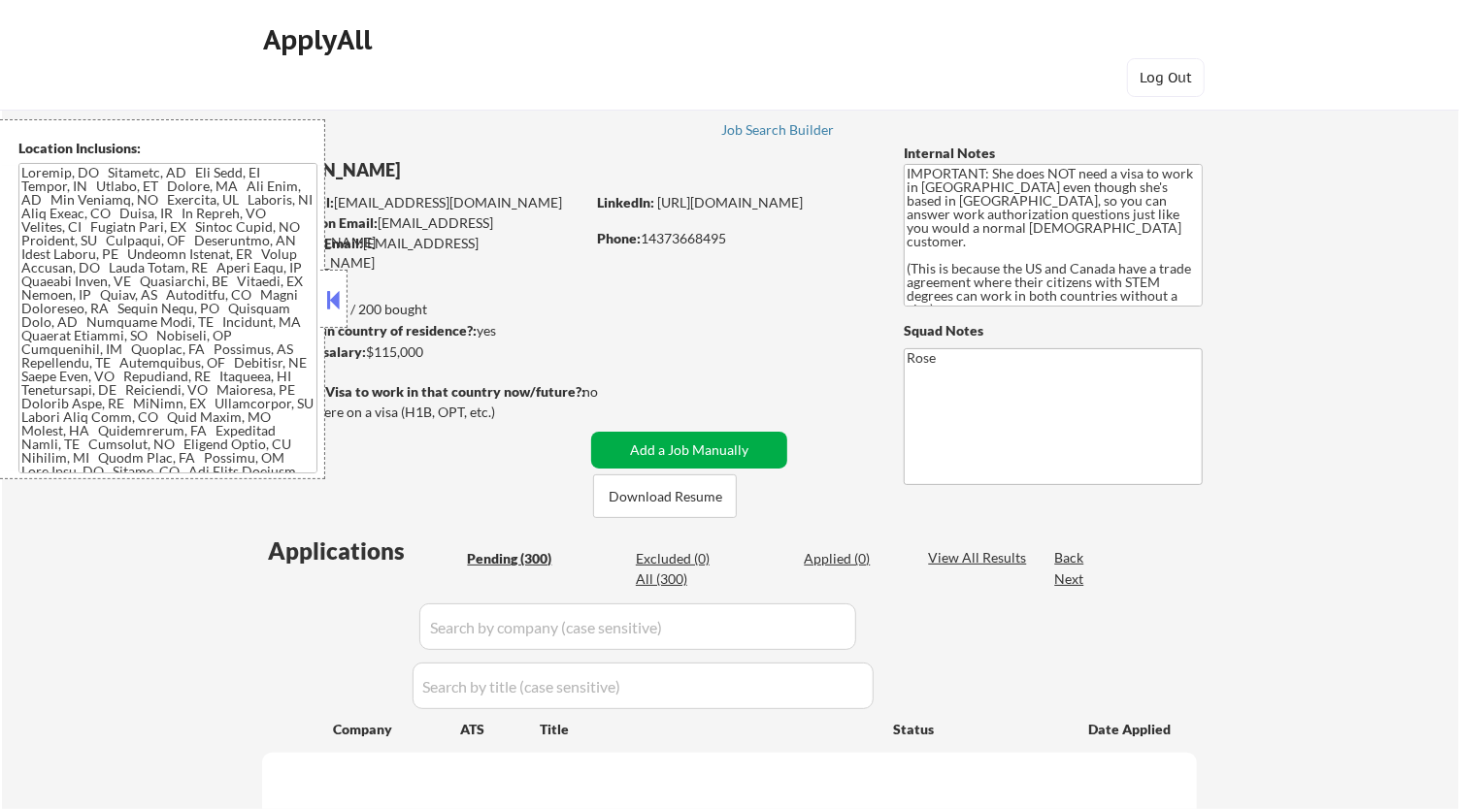
select select ""pending""
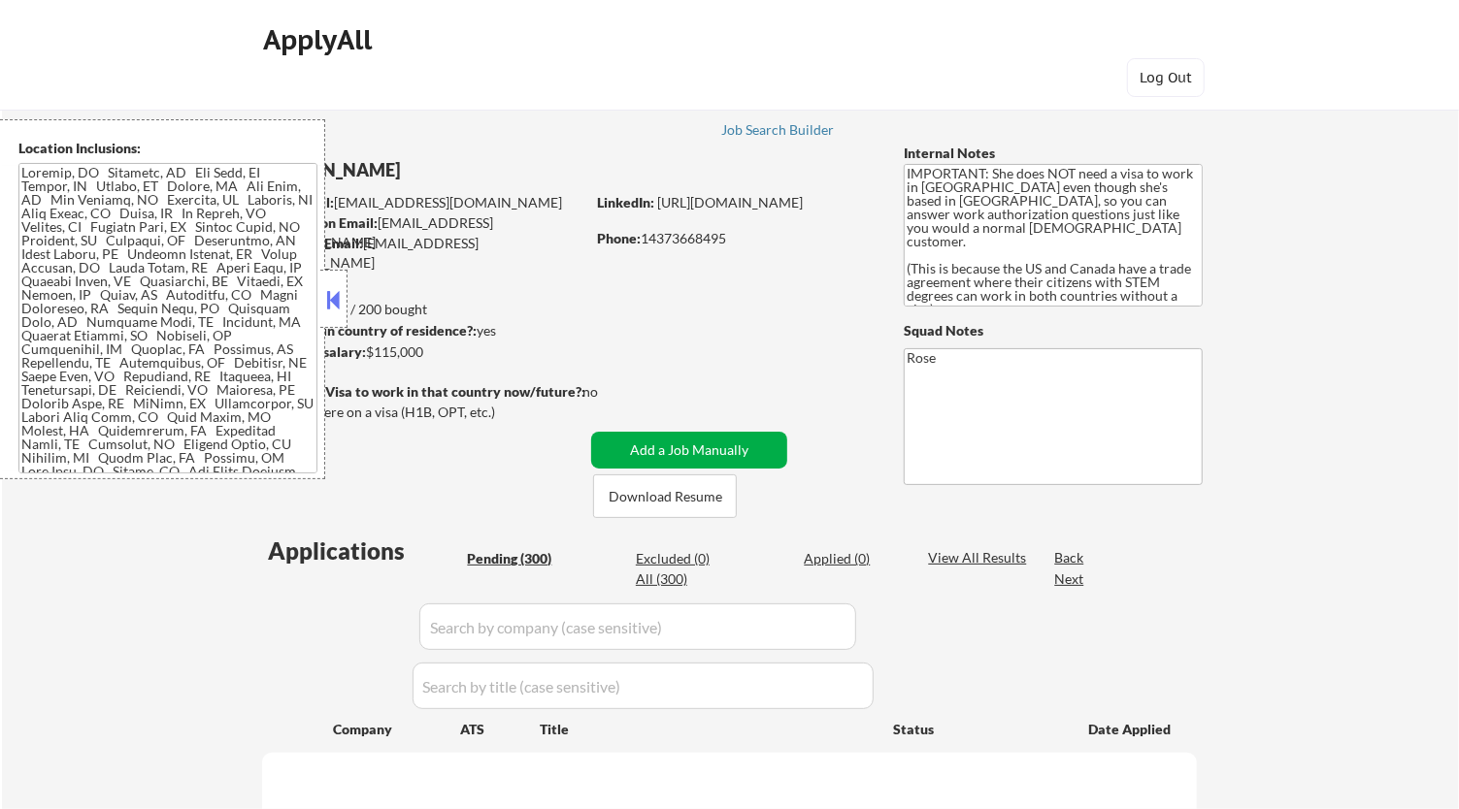
select select ""pending""
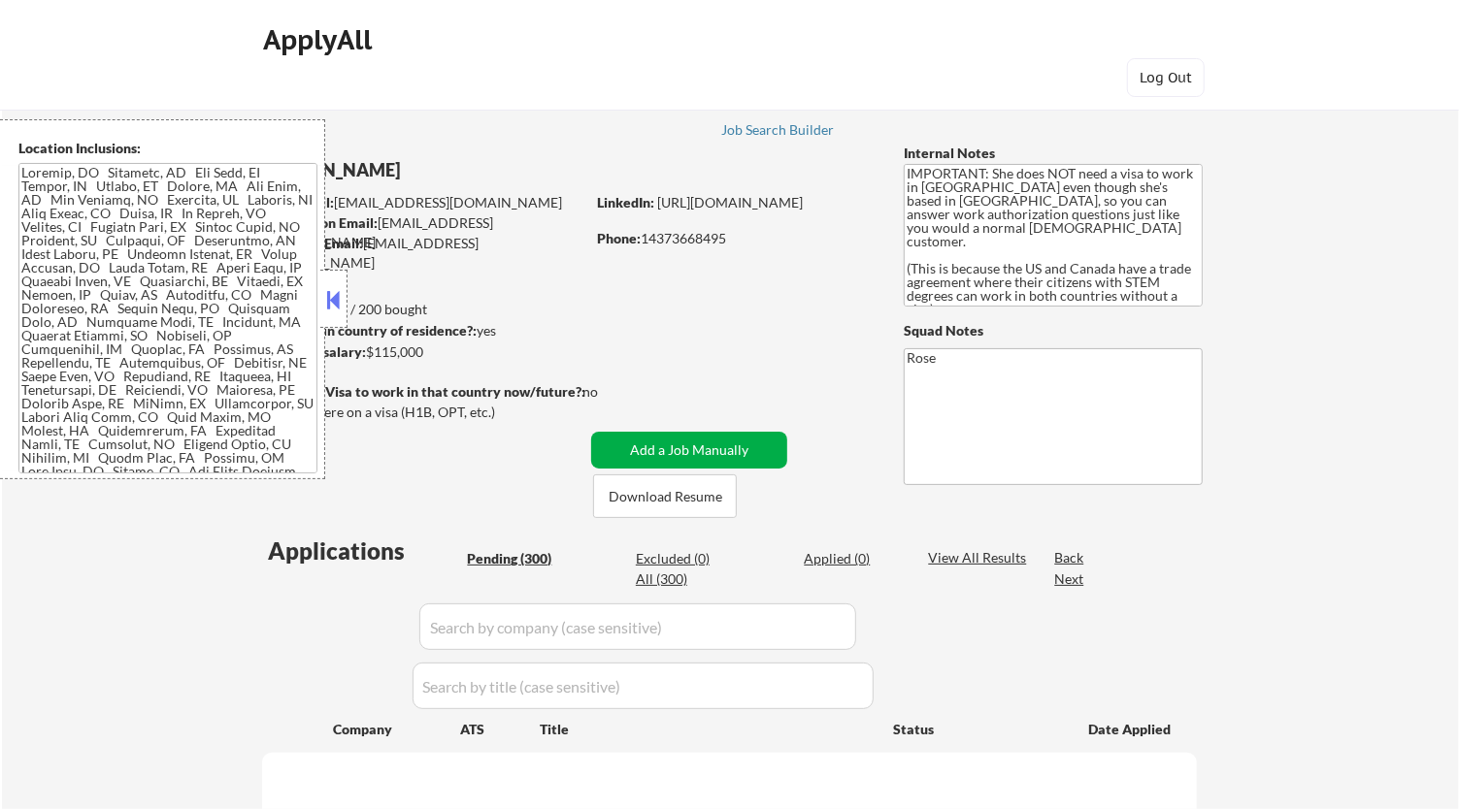
select select ""pending""
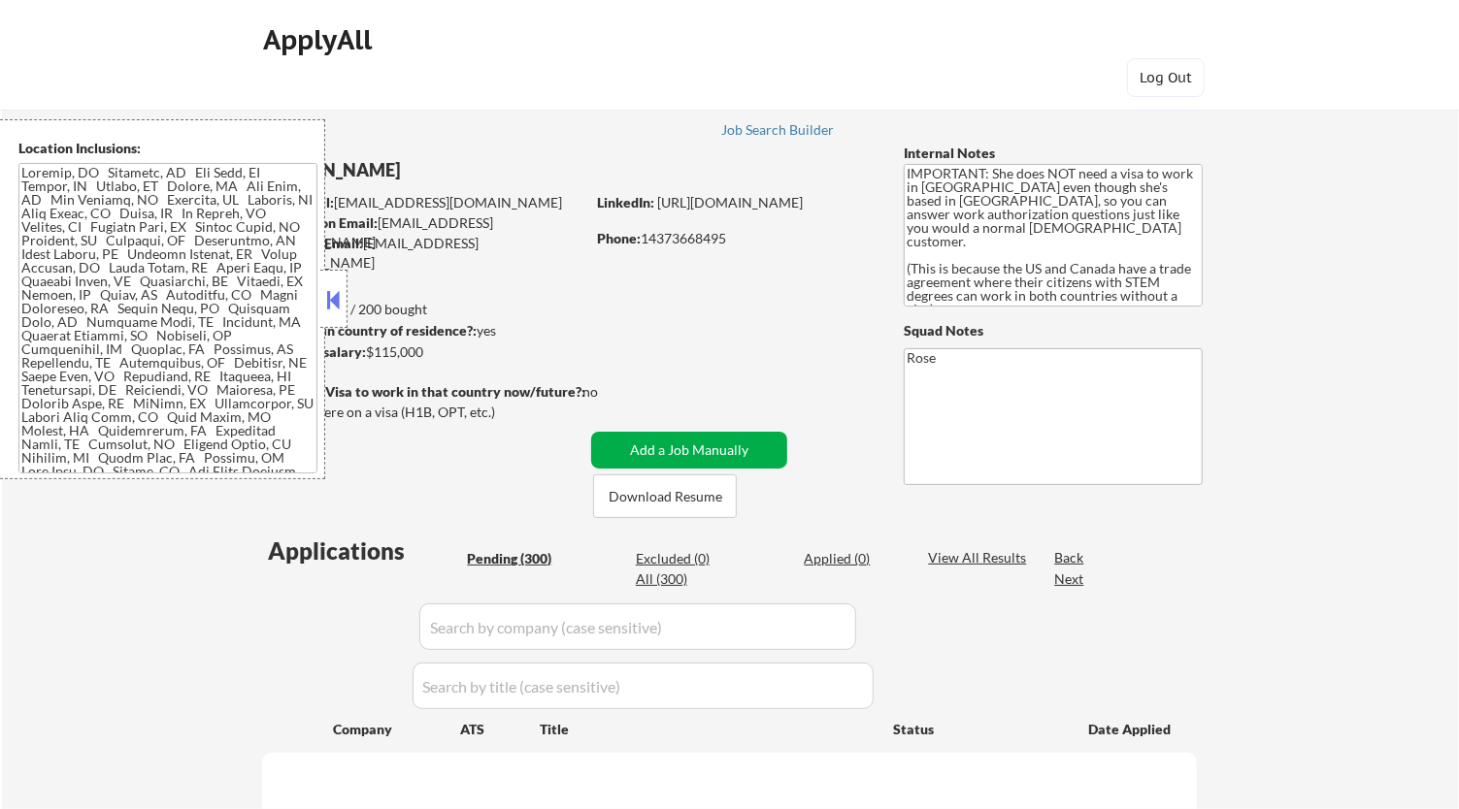
select select ""pending""
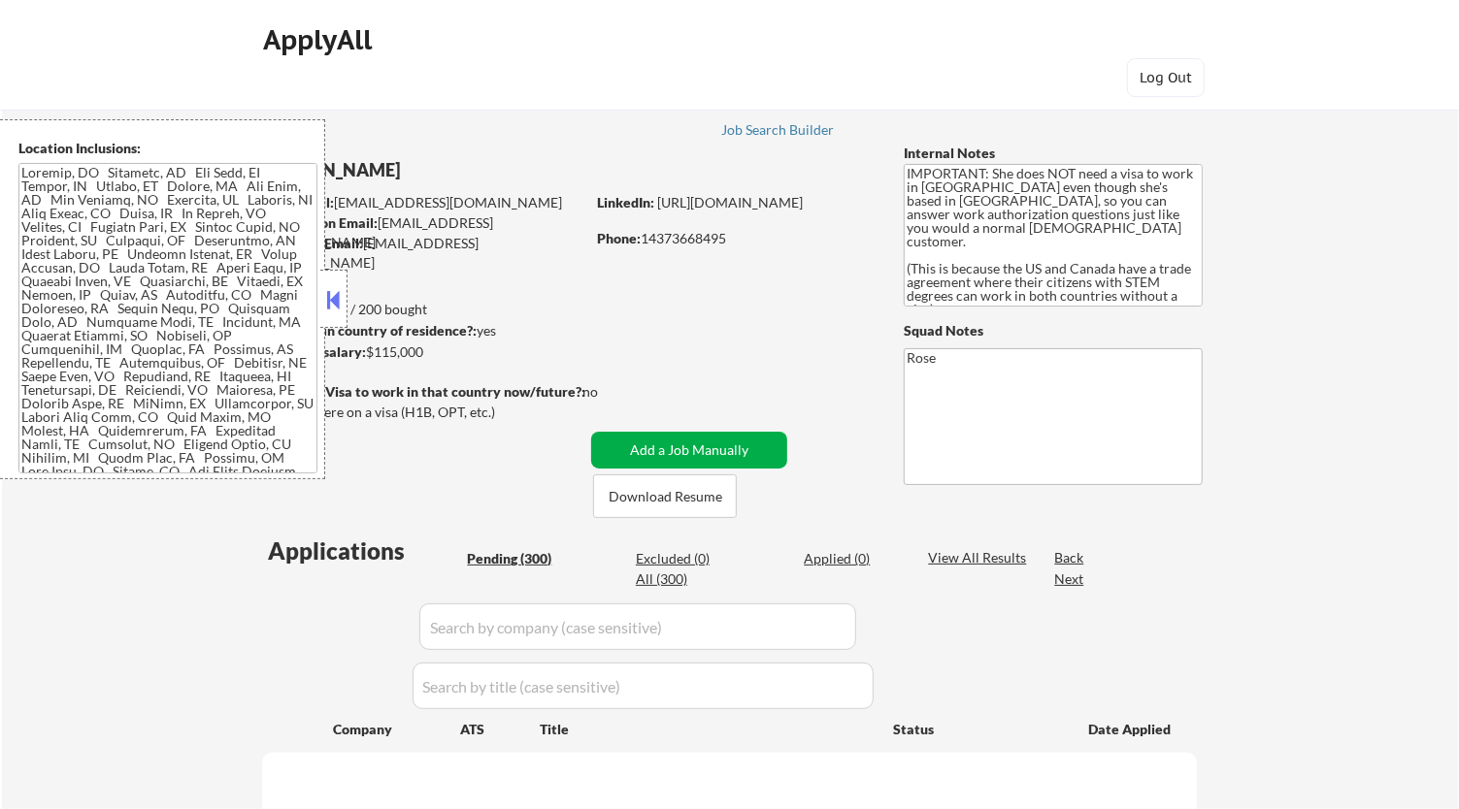
select select ""pending""
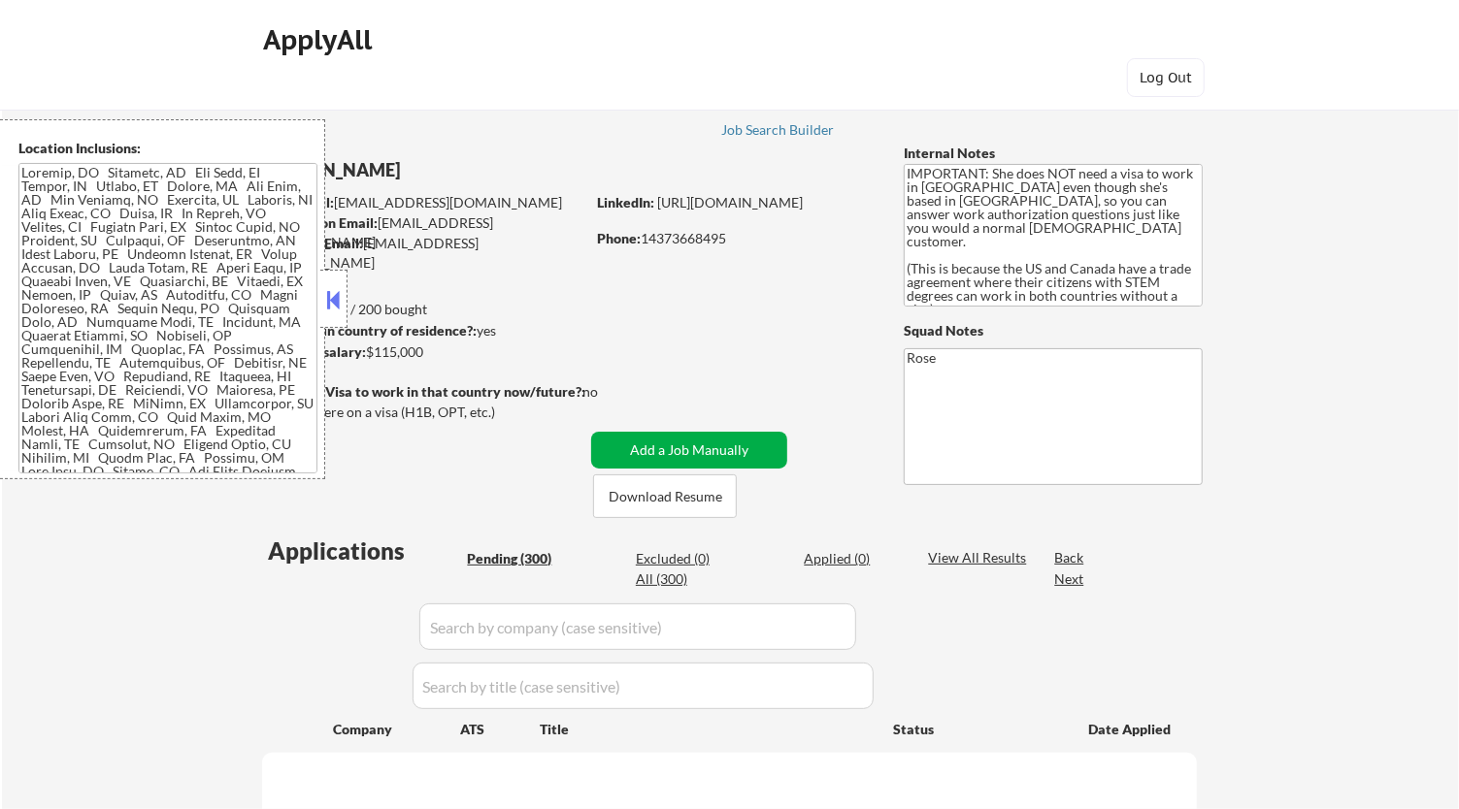
select select ""pending""
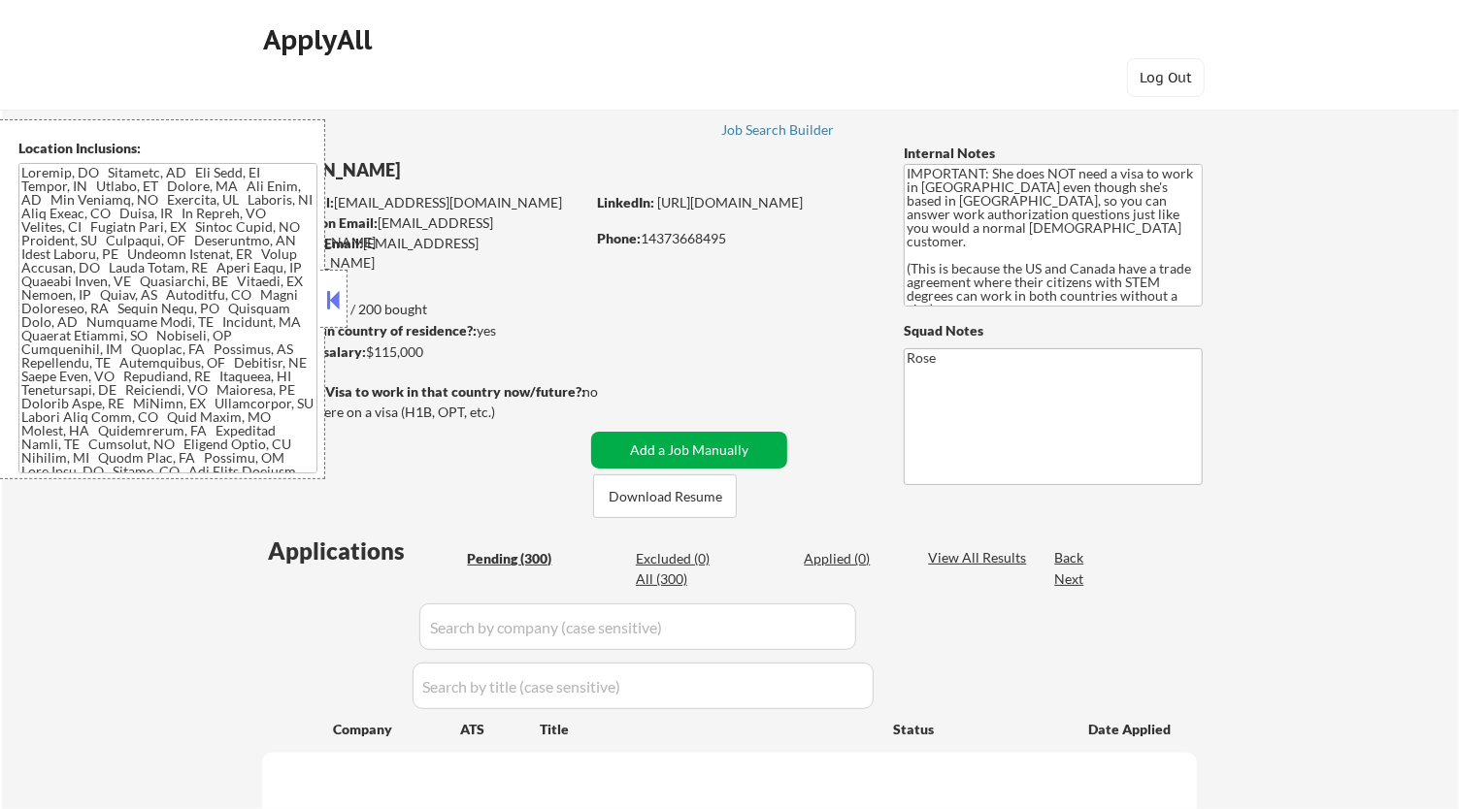
select select ""pending""
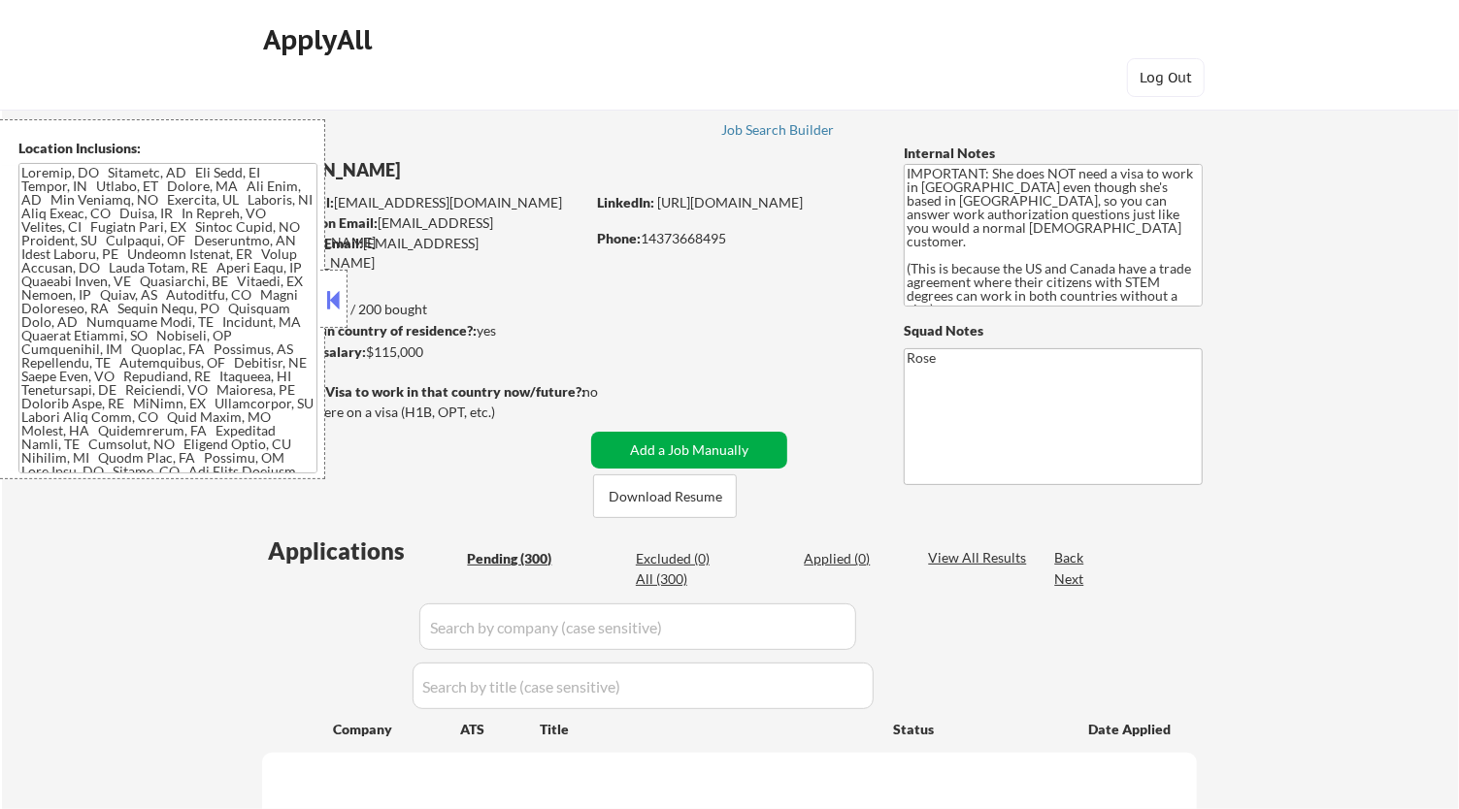
select select ""pending""
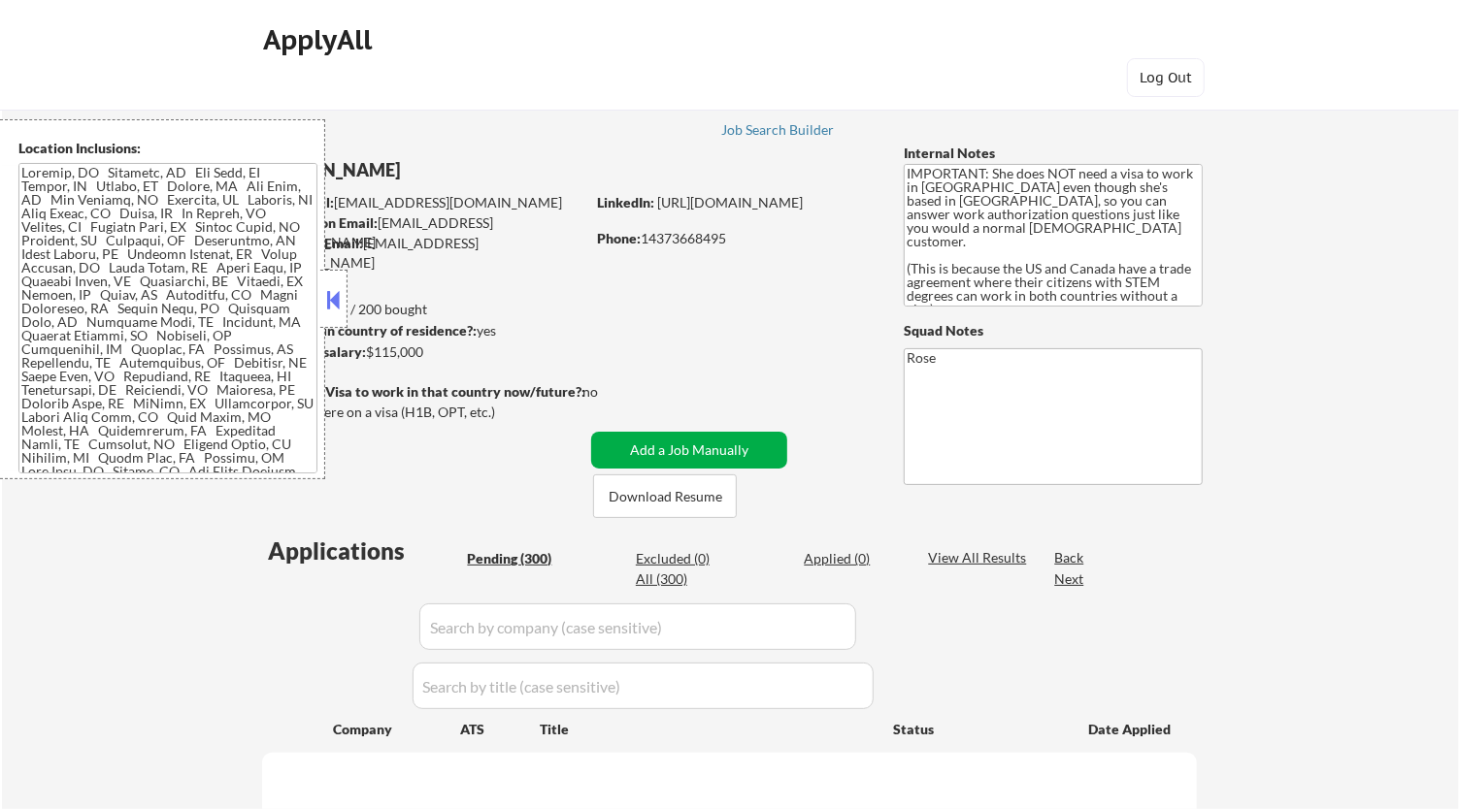
select select ""pending""
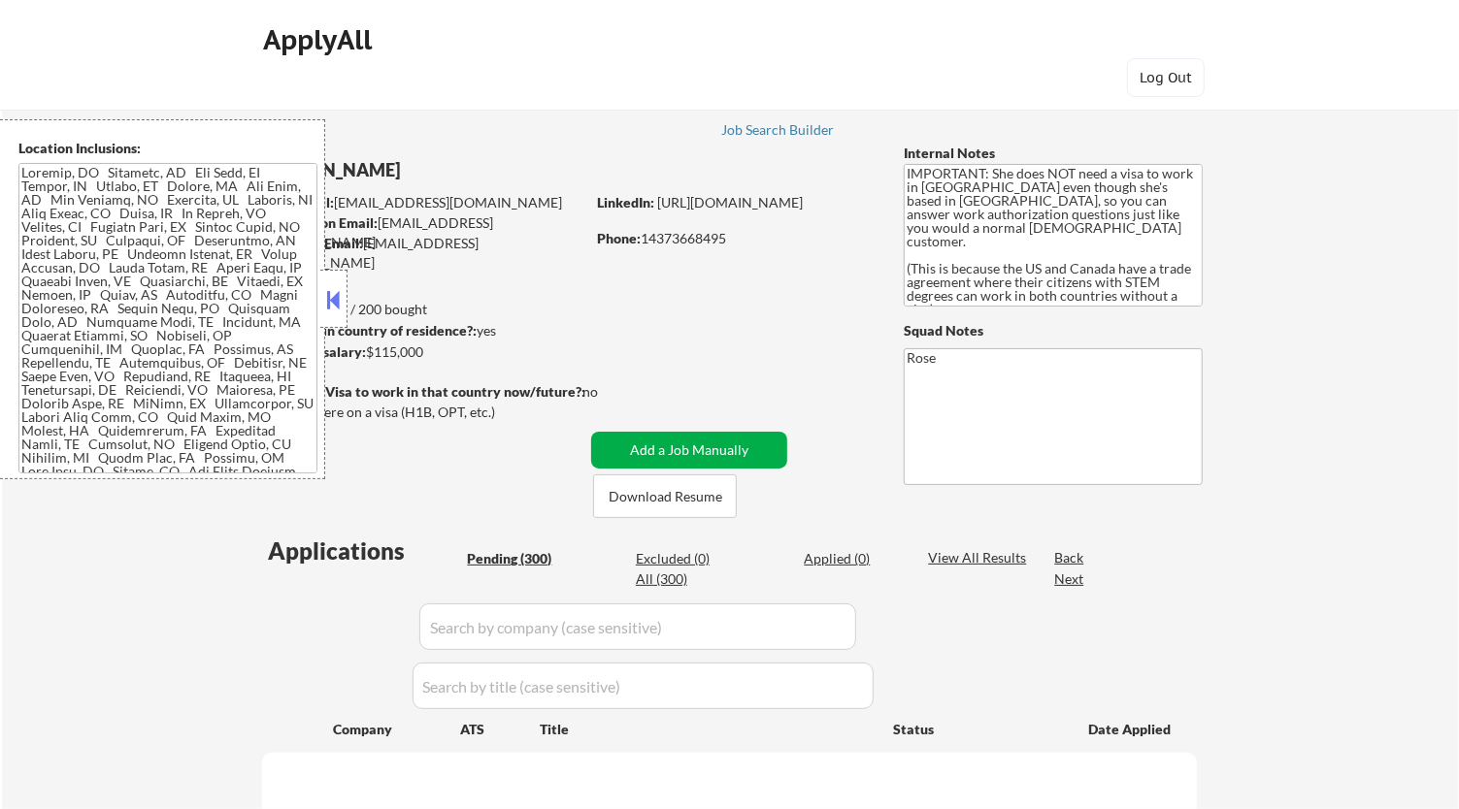
select select ""pending""
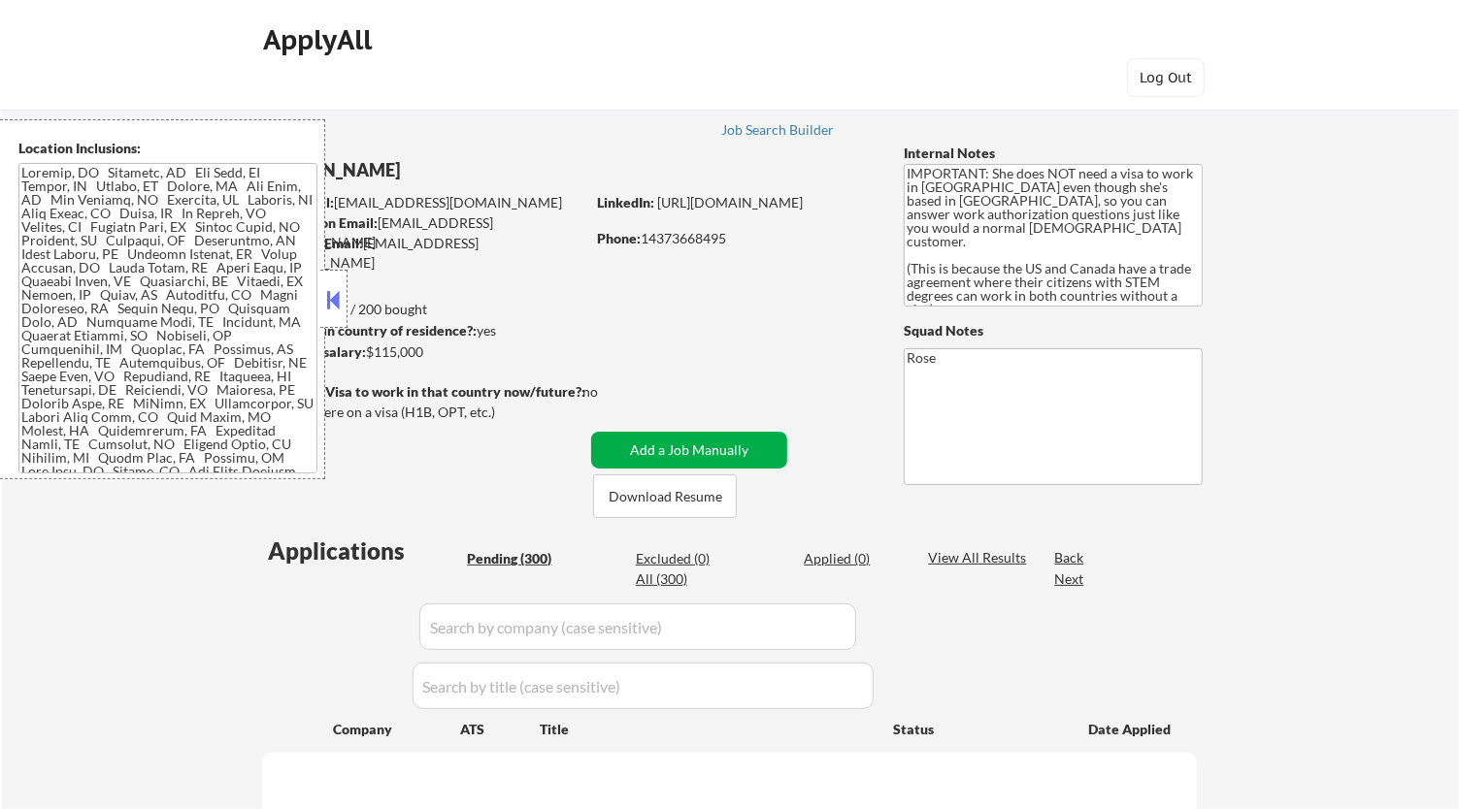
select select ""pending""
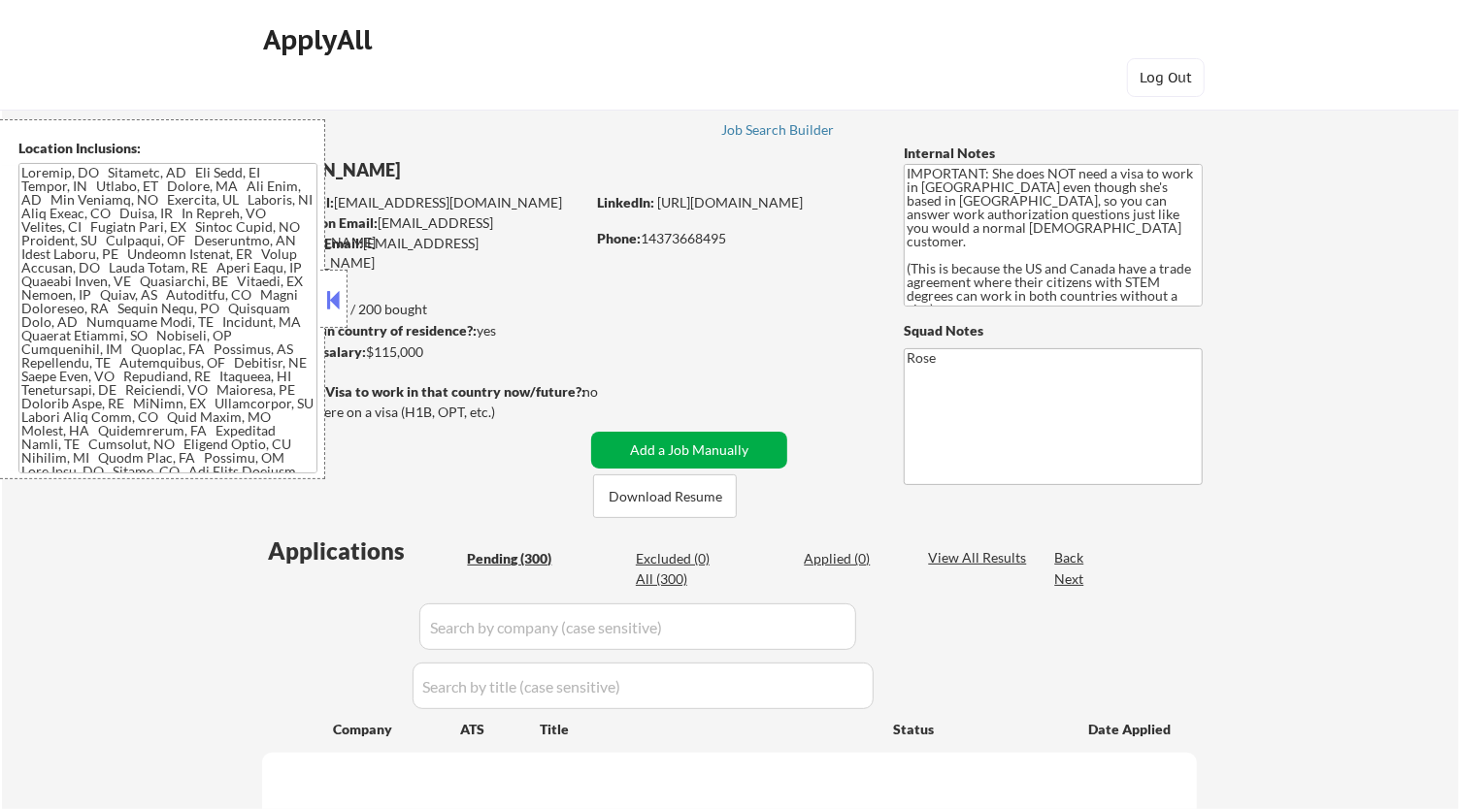
select select ""pending""
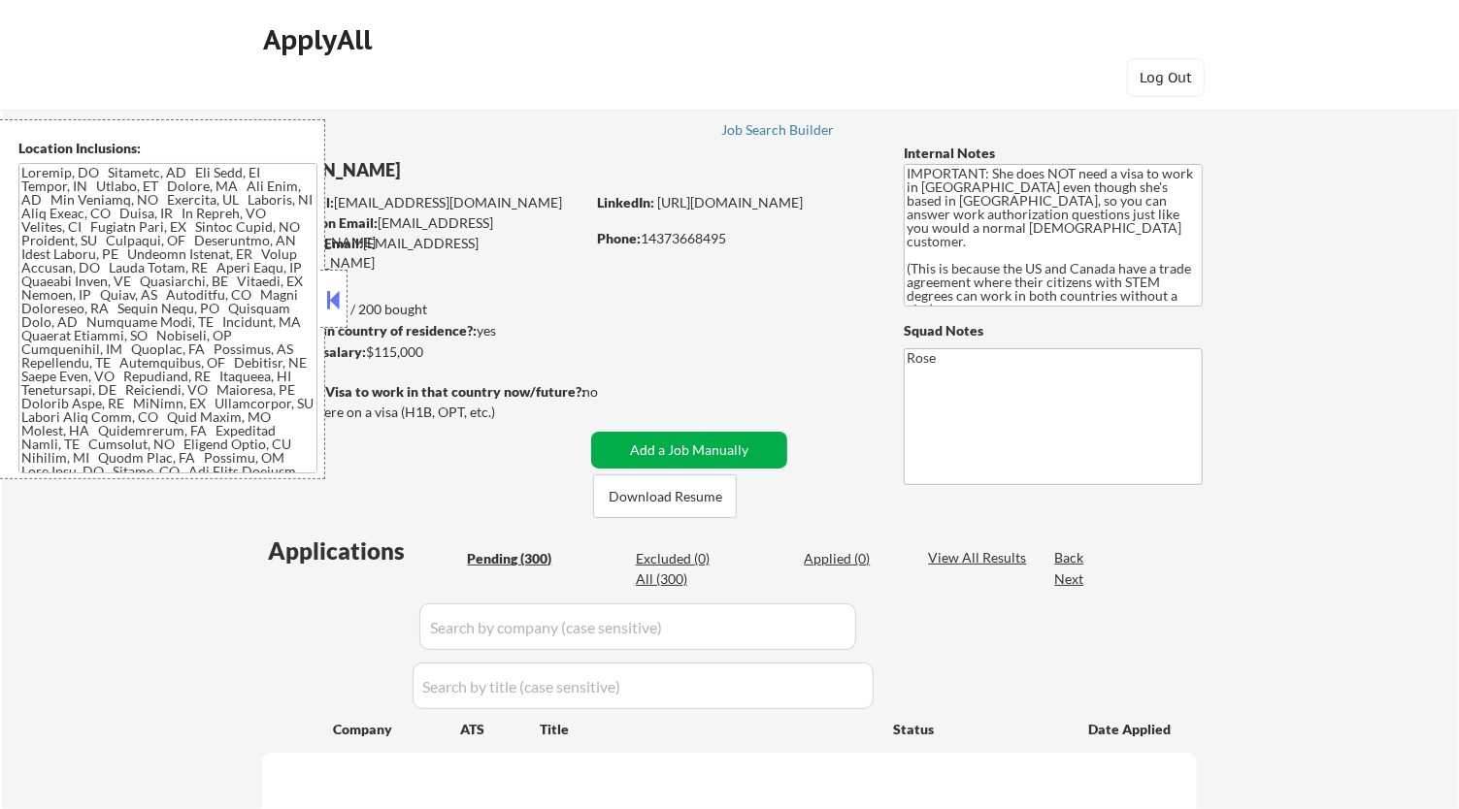
select select ""pending""
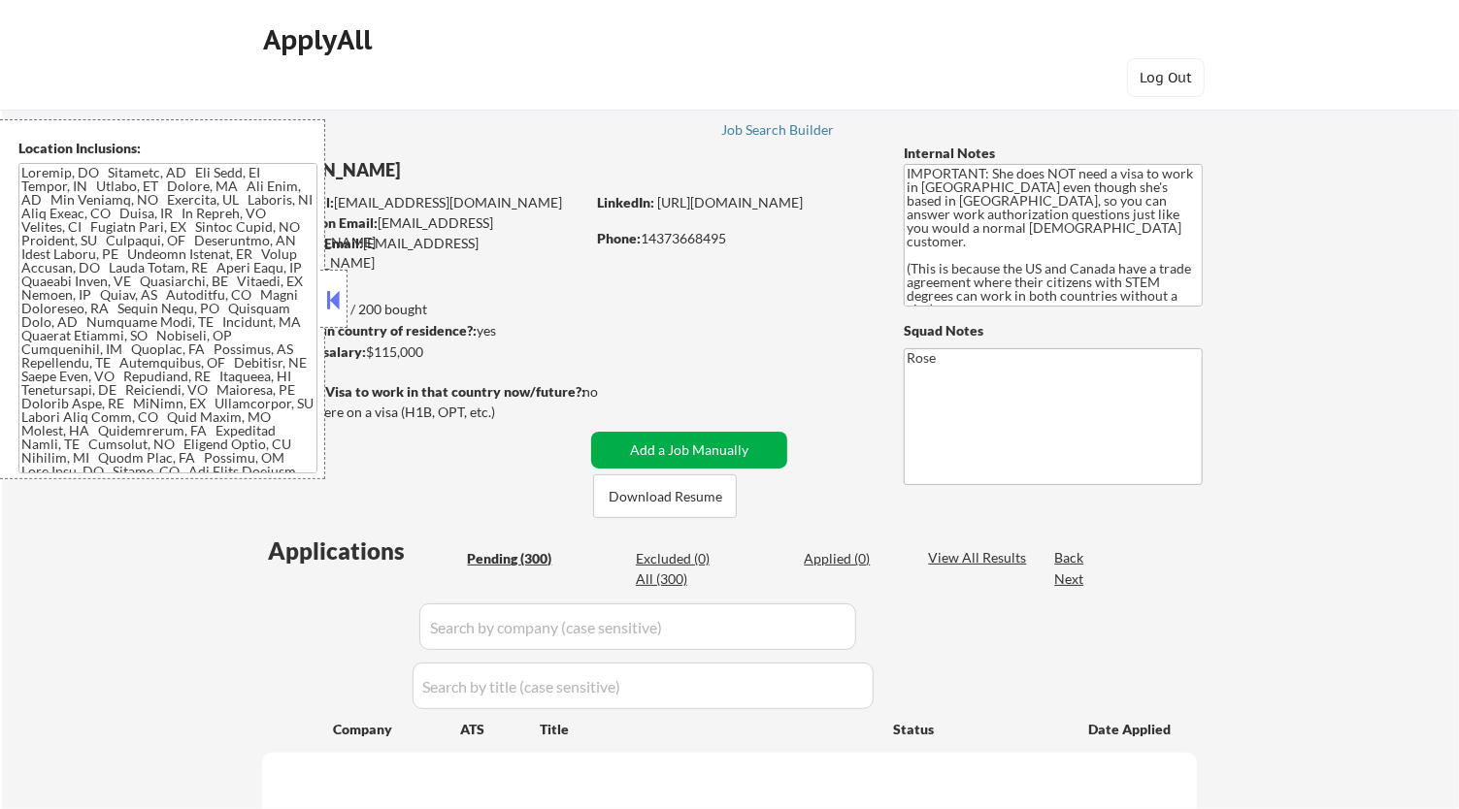
select select ""pending""
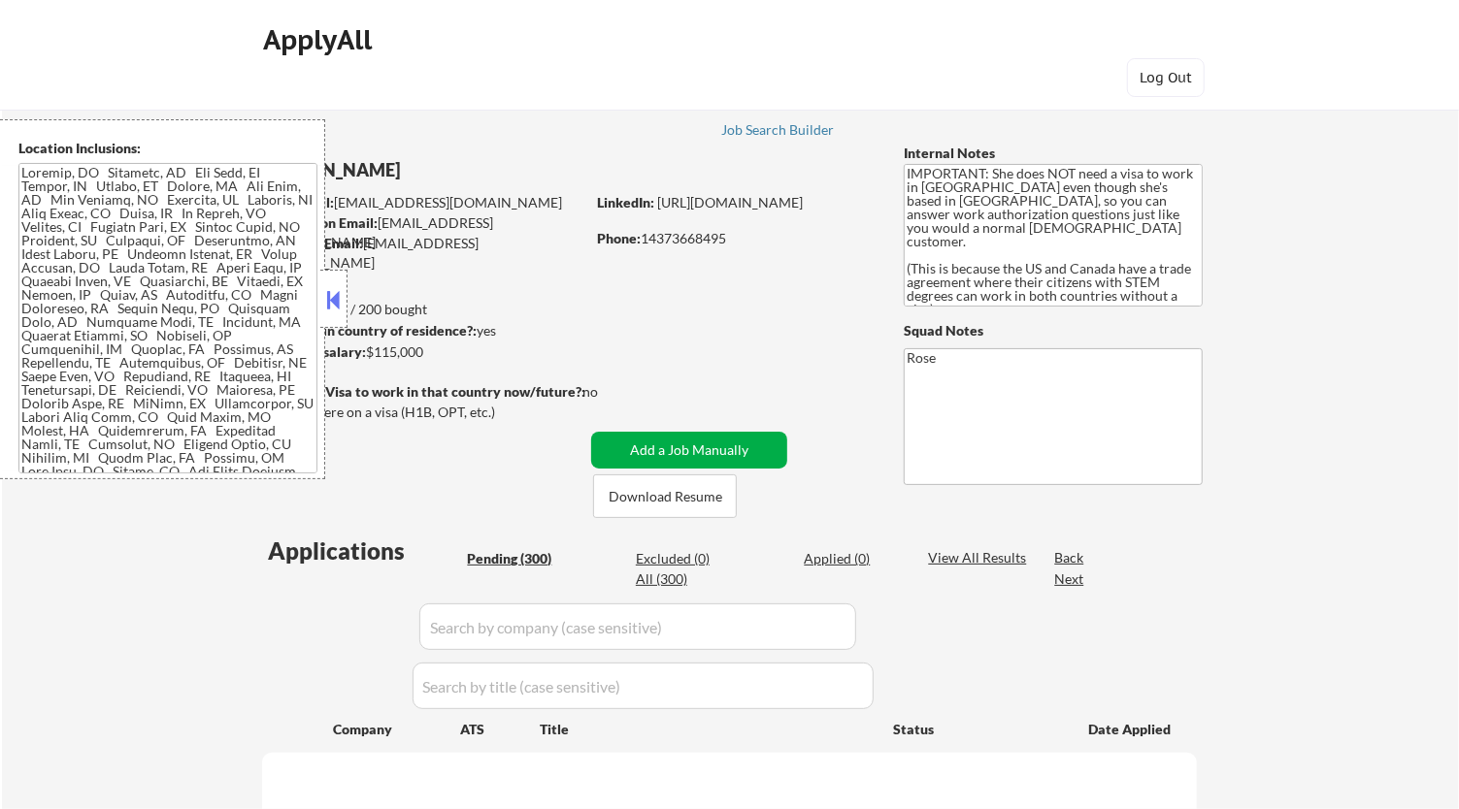
select select ""pending""
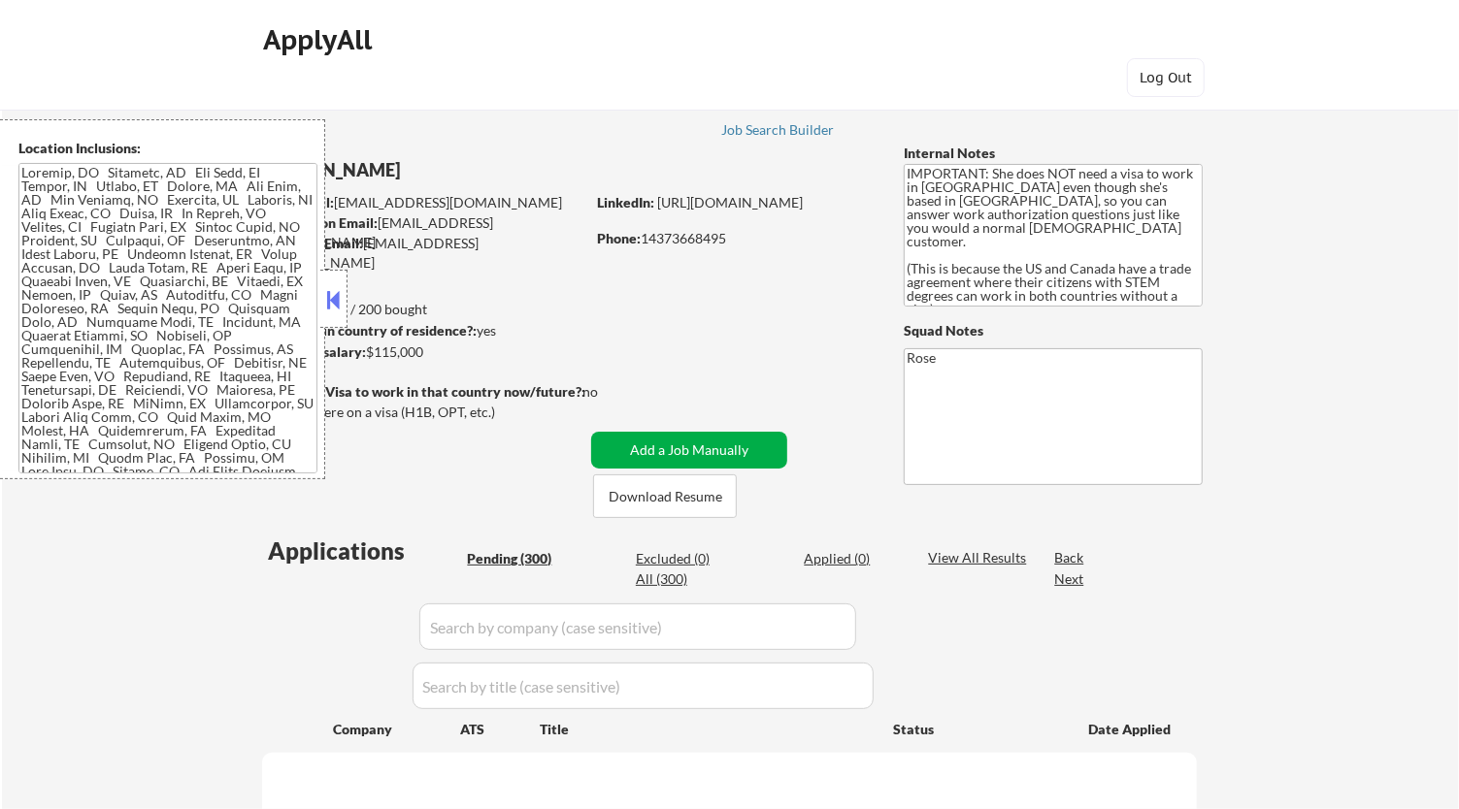
select select ""pending""
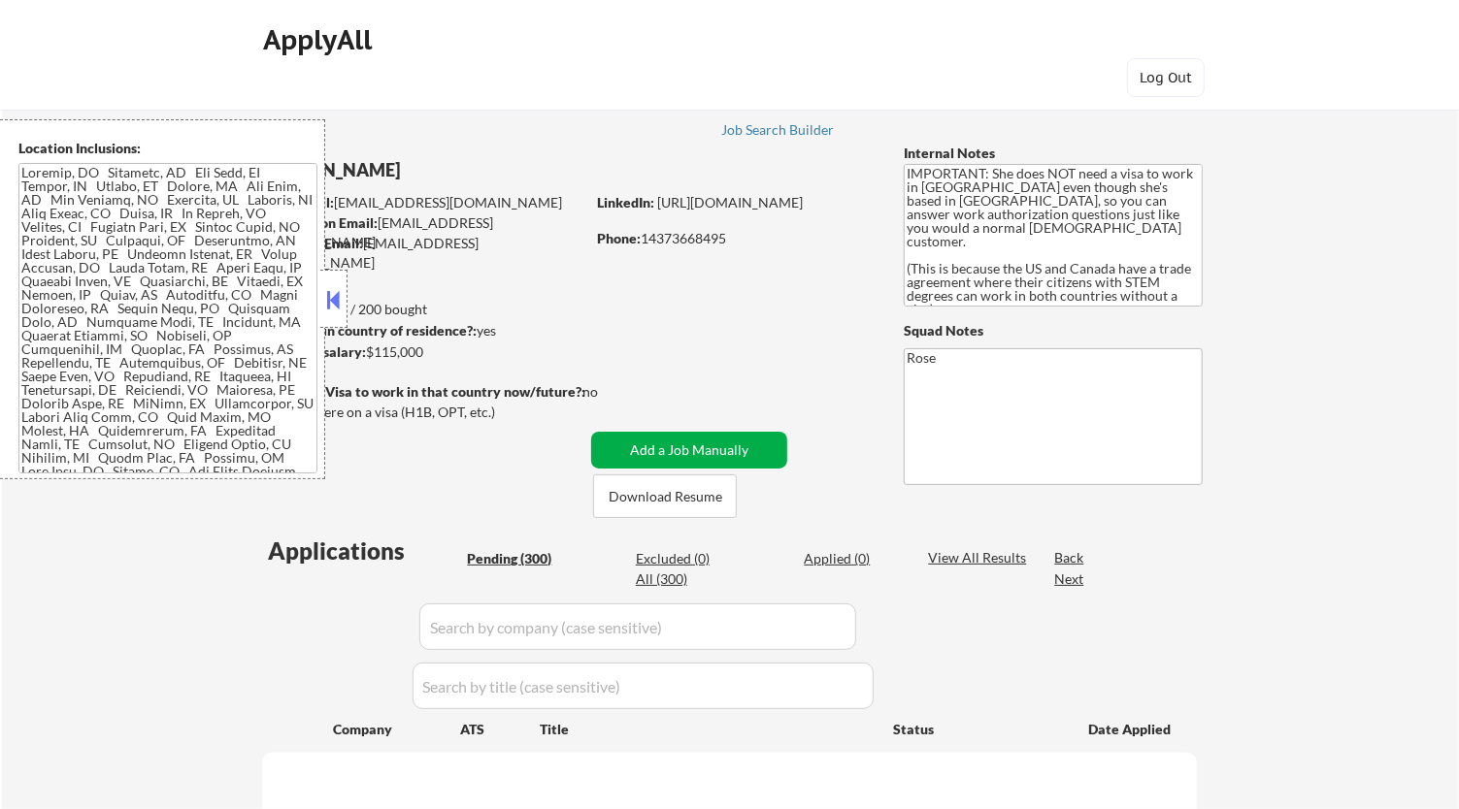
select select ""pending""
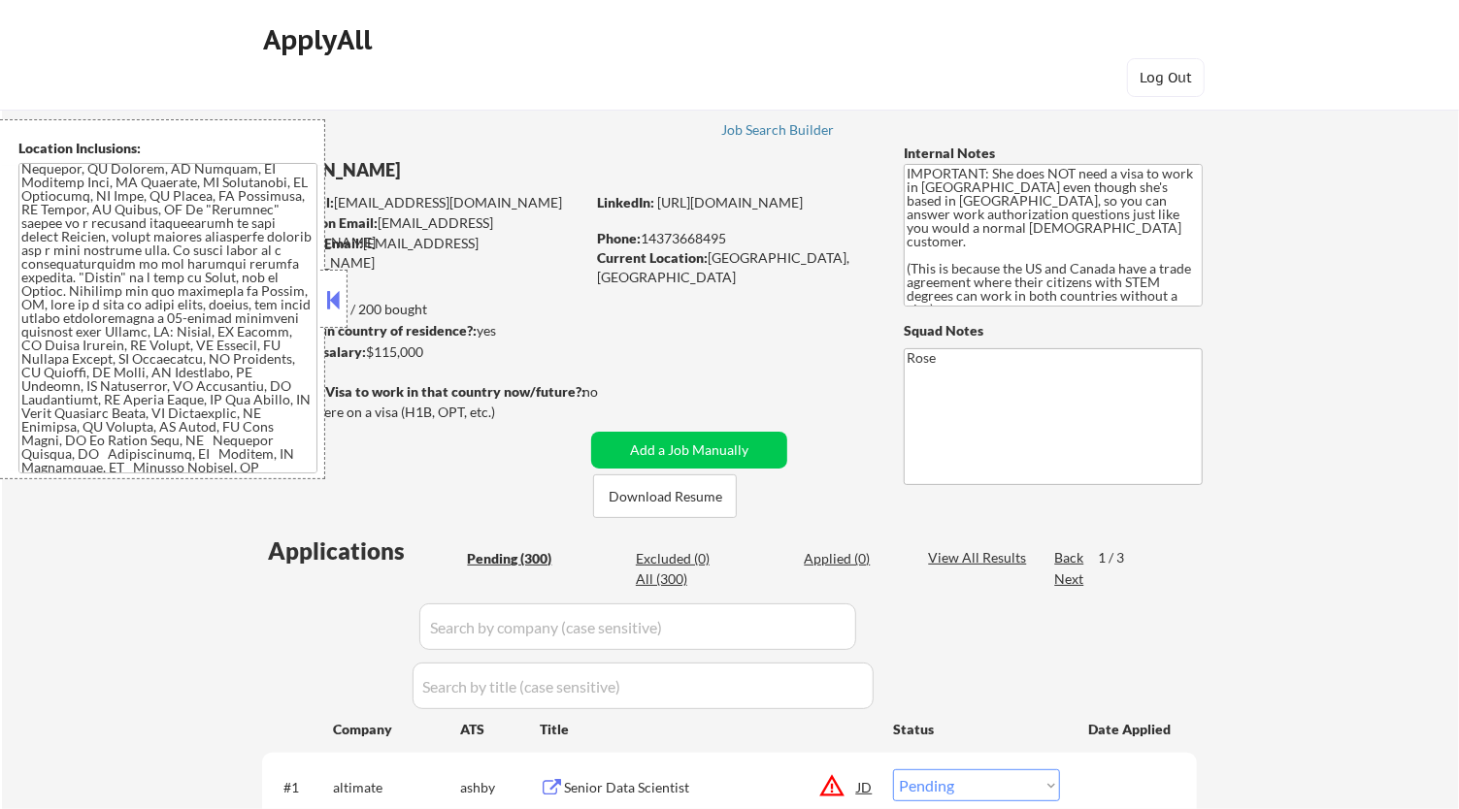
scroll to position [1759, 0]
click at [337, 298] on button at bounding box center [333, 299] width 21 height 29
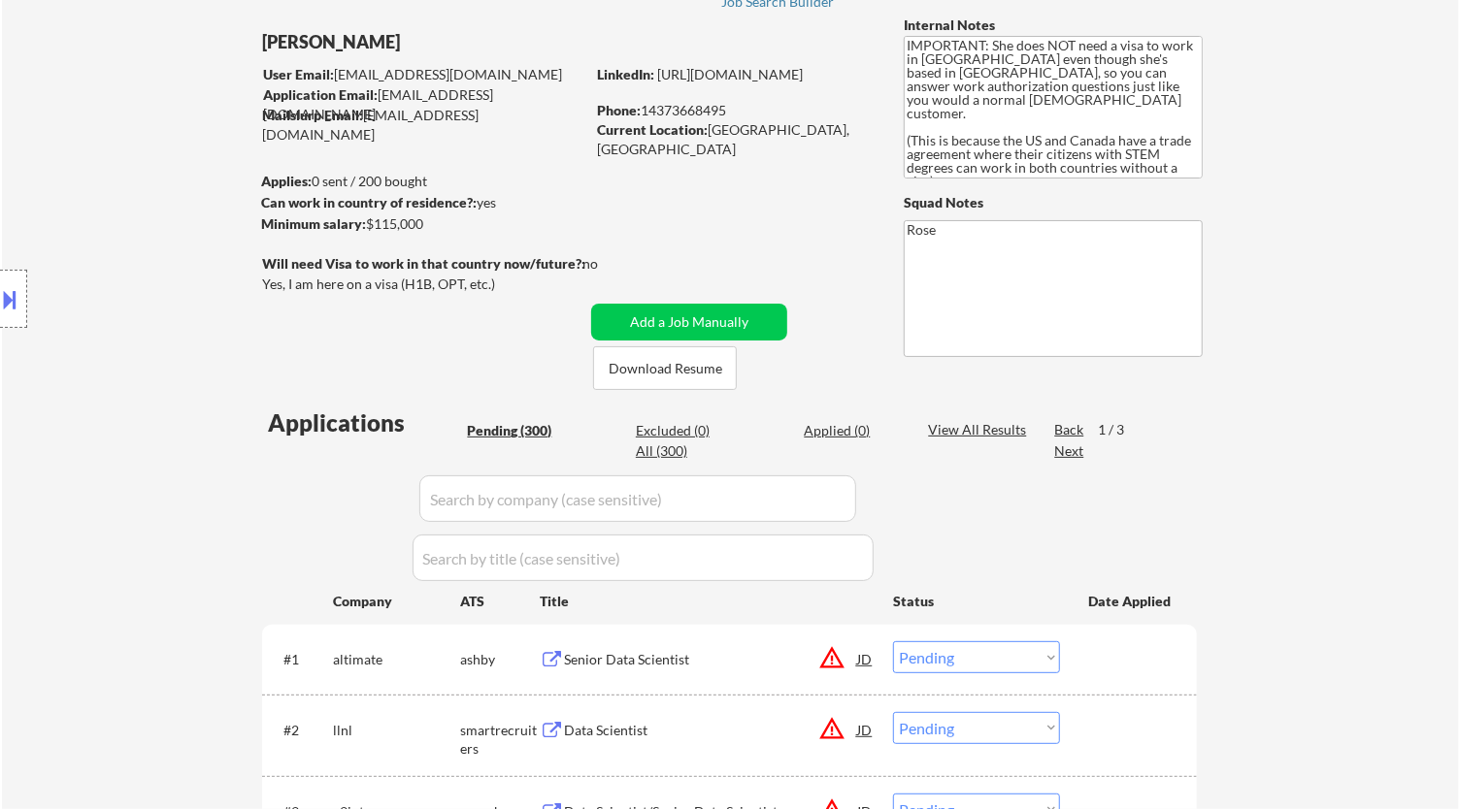
scroll to position [108, 0]
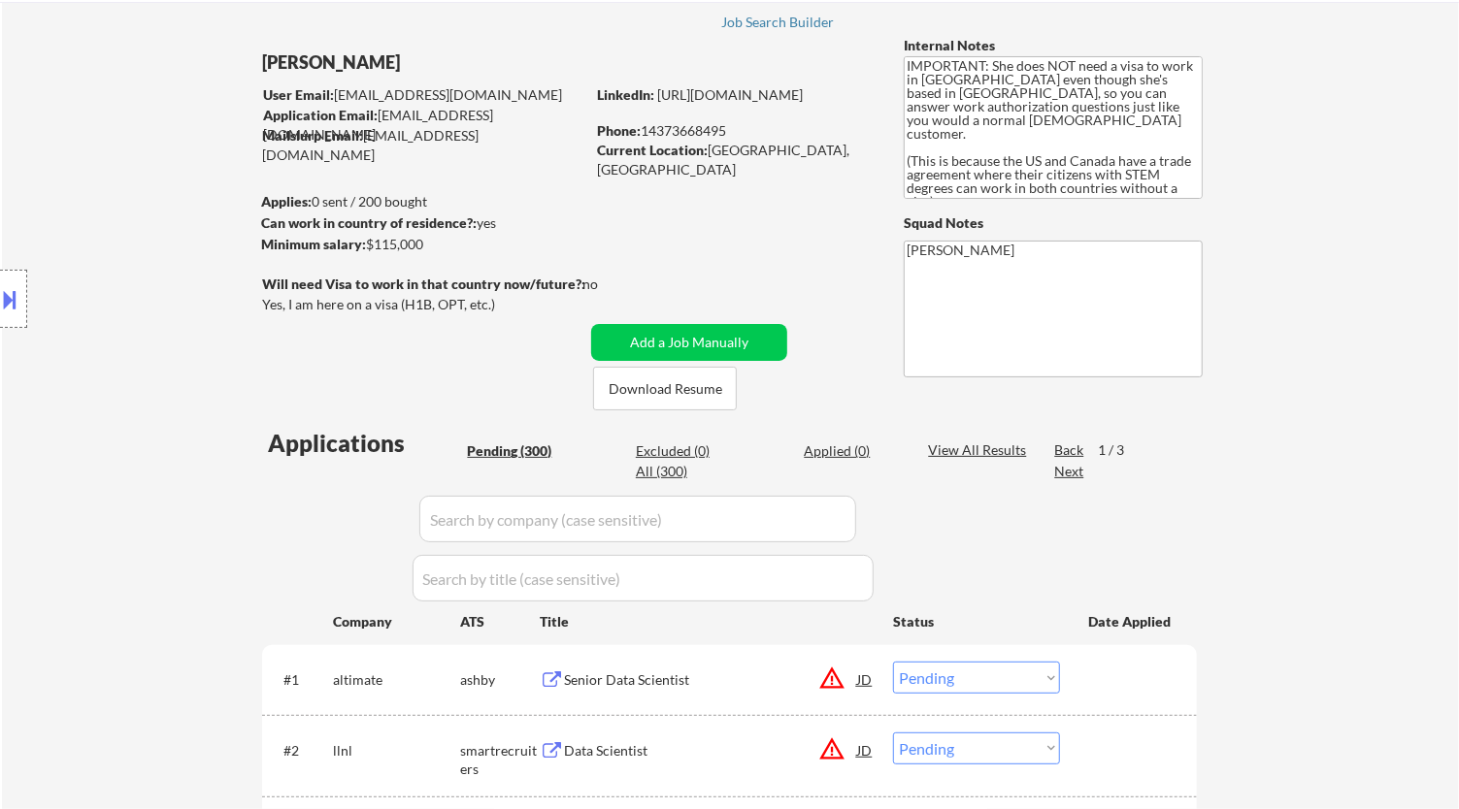
type textarea "Rose"
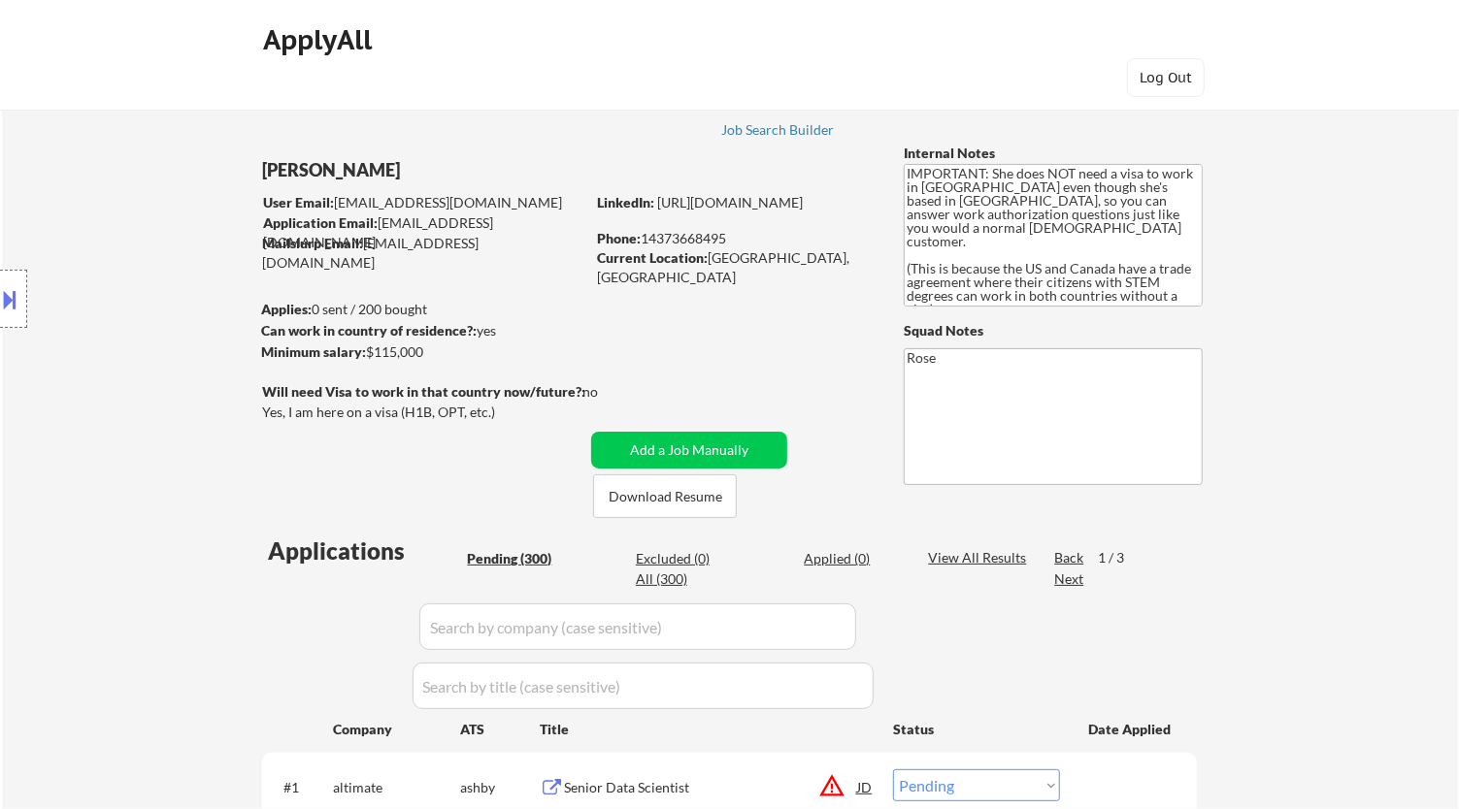
scroll to position [0, 0]
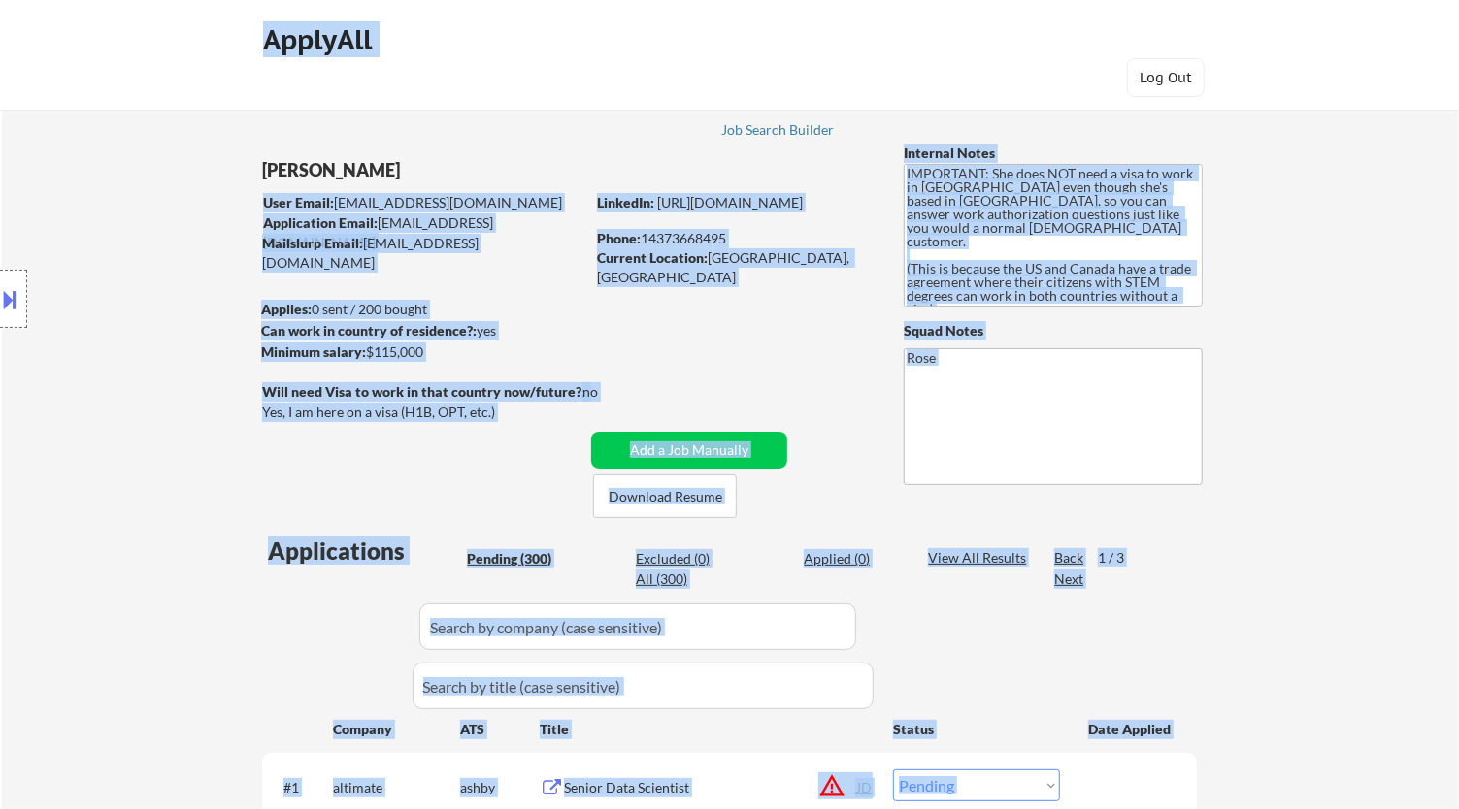
drag, startPoint x: 395, startPoint y: 171, endPoint x: 262, endPoint y: 152, distance: 134.2
click at [263, 152] on body "← Return to /applysquad Mailslurp Inbox Job Search Builder Nyasha Makuto User E…" at bounding box center [729, 404] width 1459 height 809
click at [173, 235] on div "Location Inclusions:" at bounding box center [173, 299] width 347 height 360
drag, startPoint x: 391, startPoint y: 172, endPoint x: 343, endPoint y: 154, distance: 51.6
click at [343, 154] on body "← Return to /applysquad Mailslurp Inbox Job Search Builder Nyasha Makuto User E…" at bounding box center [729, 404] width 1459 height 809
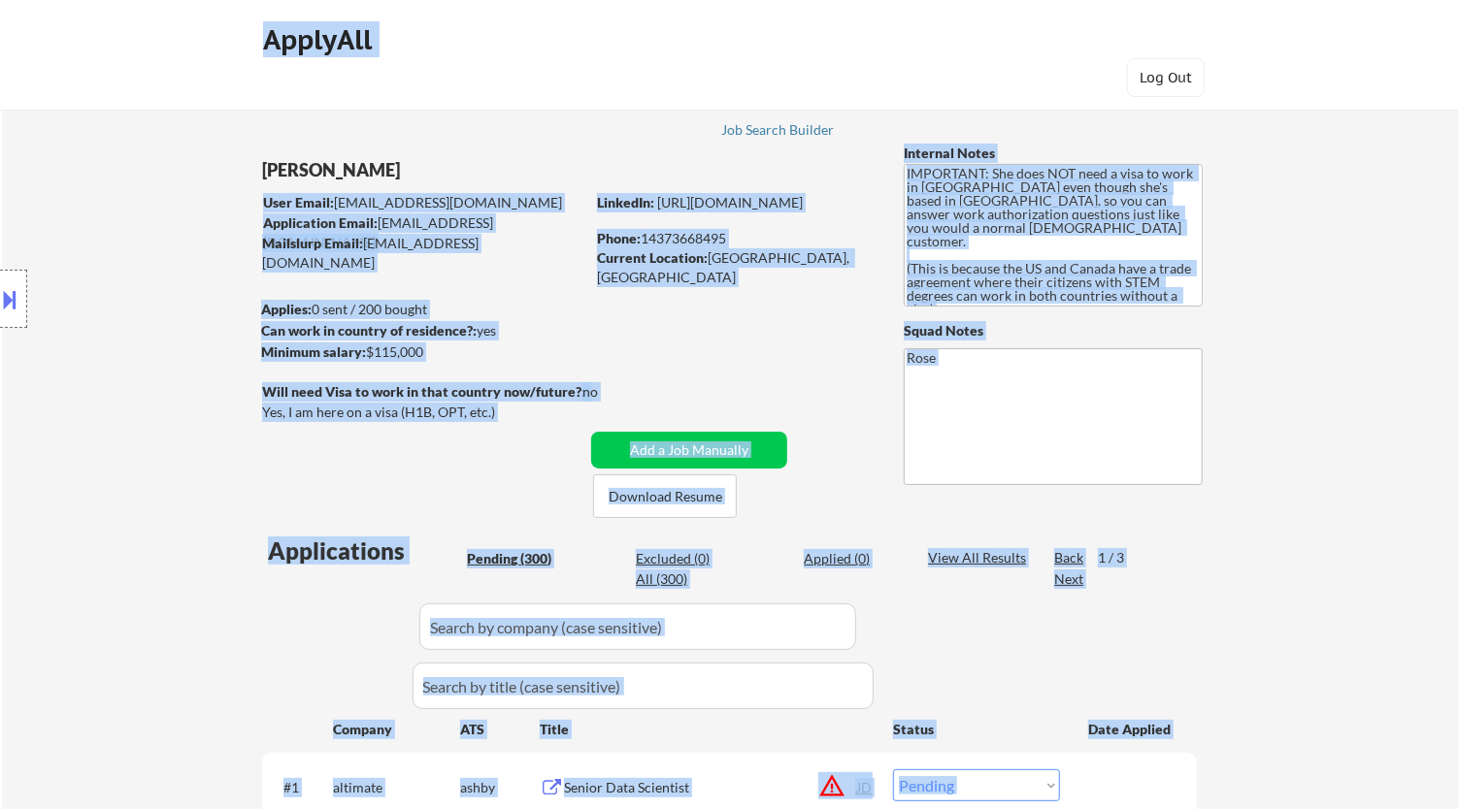
drag, startPoint x: 153, startPoint y: 200, endPoint x: 164, endPoint y: 201, distance: 10.7
click at [154, 201] on div "Location Inclusions:" at bounding box center [173, 299] width 347 height 360
drag, startPoint x: 199, startPoint y: 245, endPoint x: 280, endPoint y: 268, distance: 84.8
click at [199, 246] on div "Location Inclusions:" at bounding box center [173, 299] width 347 height 360
click at [432, 312] on div "Applies: 0 sent / 200 bought" at bounding box center [422, 309] width 323 height 19
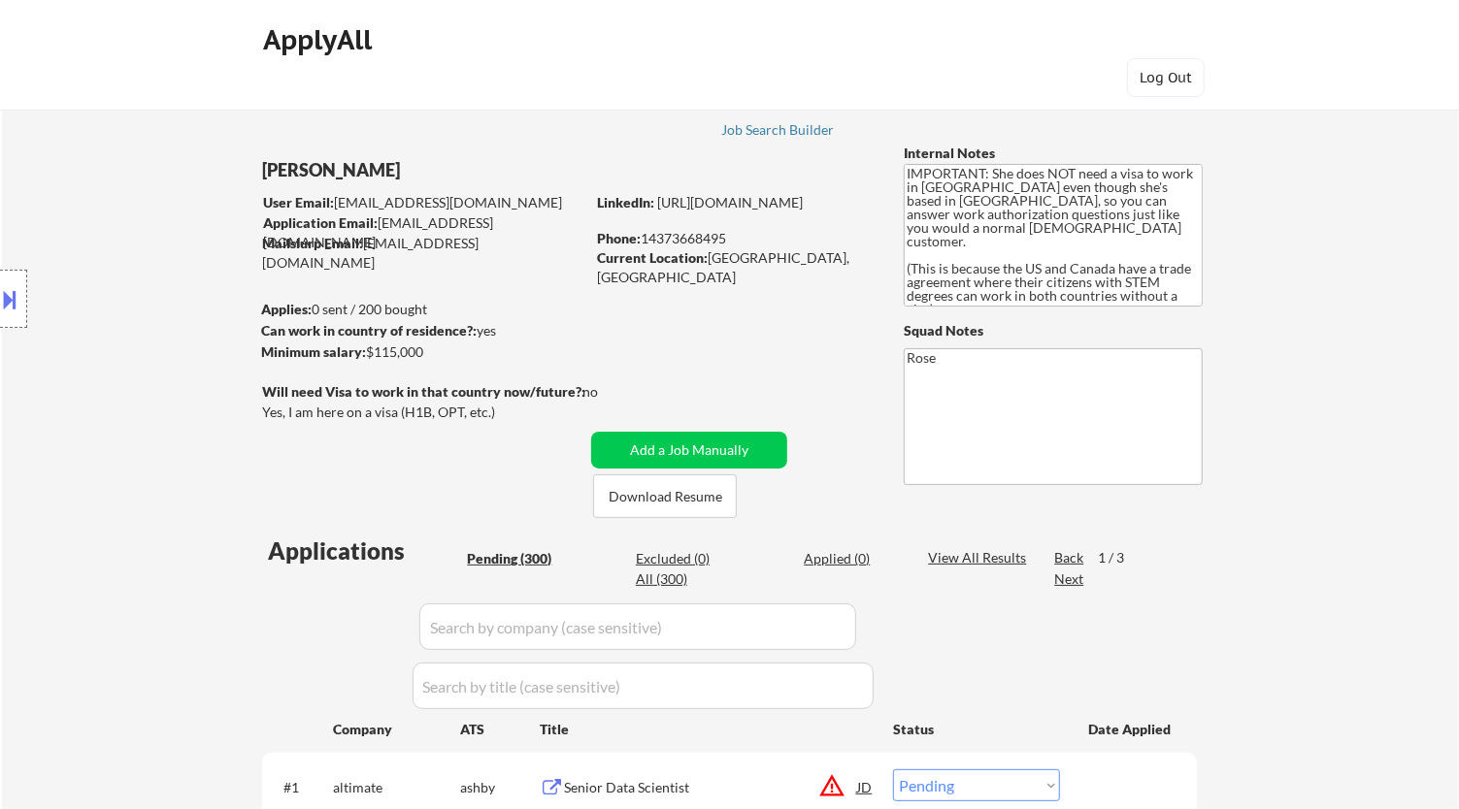
drag, startPoint x: 260, startPoint y: 165, endPoint x: 374, endPoint y: 165, distance: 113.5
click at [365, 167] on body "← Return to /applysquad Mailslurp Inbox Job Search Builder Nyasha Makuto User E…" at bounding box center [729, 404] width 1459 height 809
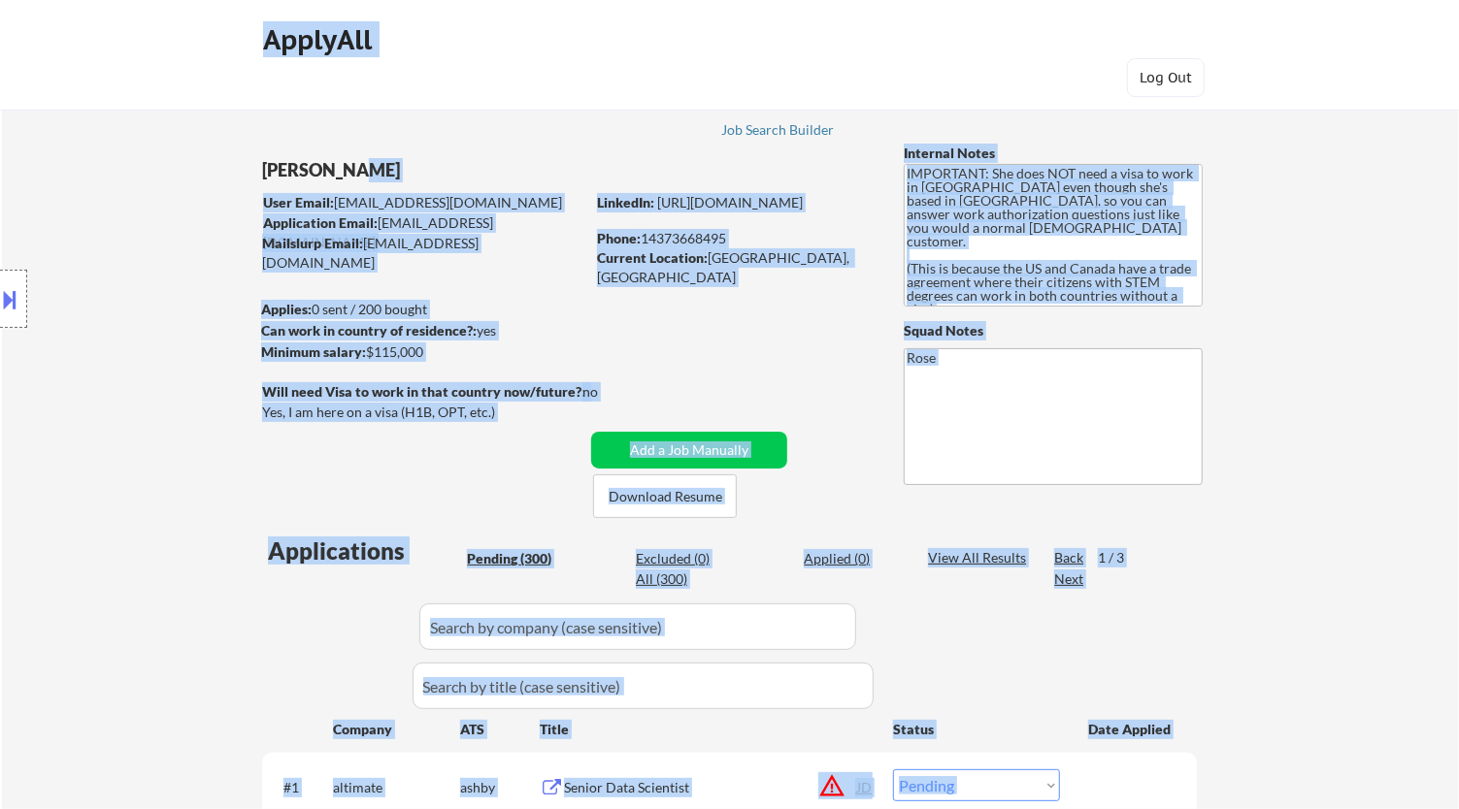
click at [406, 169] on div "Nyasha Makuto" at bounding box center [461, 170] width 399 height 24
click at [413, 240] on div "Mailslurp Email: nyasha.makuto@mailflux.com" at bounding box center [423, 253] width 322 height 38
drag, startPoint x: 389, startPoint y: 175, endPoint x: 273, endPoint y: 162, distance: 117.1
click at [275, 162] on body "← Return to /applysquad Mailslurp Inbox Job Search Builder Nyasha Makuto User E…" at bounding box center [729, 404] width 1459 height 809
click at [167, 308] on div "Location Inclusions:" at bounding box center [173, 299] width 347 height 360
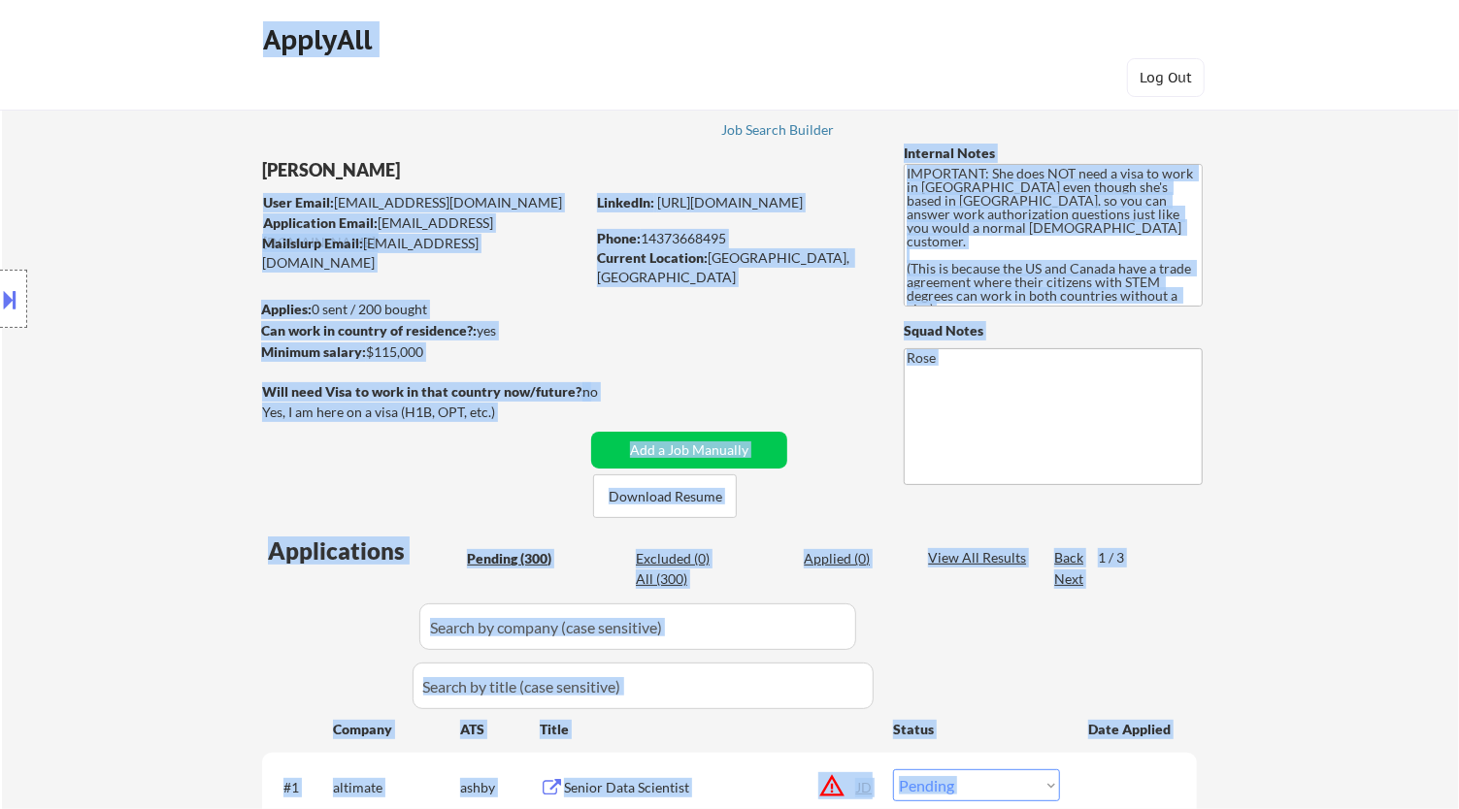
click at [770, 67] on div "ApplyAll Log In Sign Up Log Out" at bounding box center [729, 59] width 970 height 81
drag, startPoint x: 385, startPoint y: 166, endPoint x: 261, endPoint y: 158, distance: 124.5
click at [261, 158] on body "← Return to /applysquad Mailslurp Inbox Job Search Builder Nyasha Makuto User E…" at bounding box center [729, 404] width 1459 height 809
click at [415, 158] on div "Nyasha Makuto" at bounding box center [461, 170] width 399 height 24
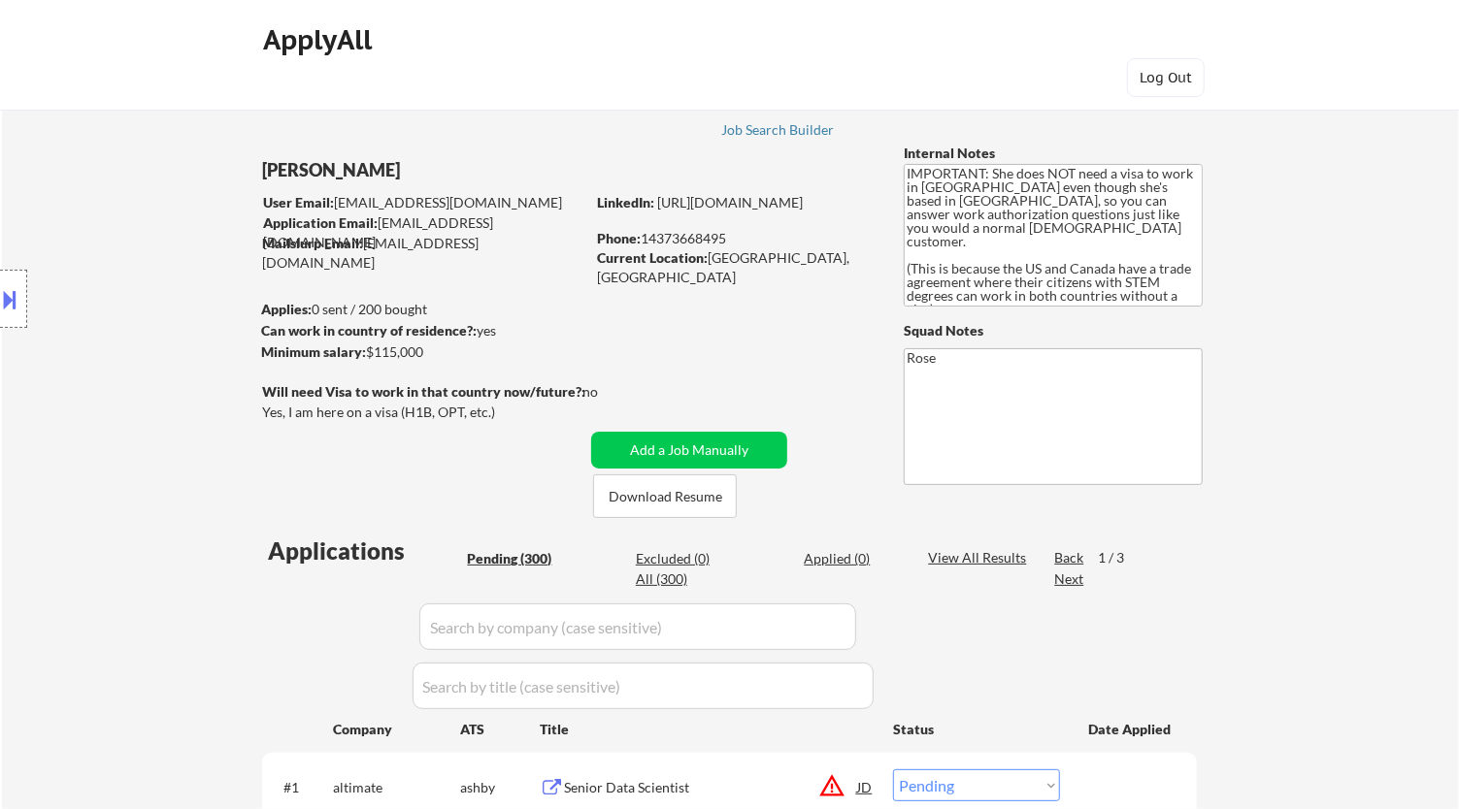
click at [20, 291] on button at bounding box center [10, 299] width 21 height 32
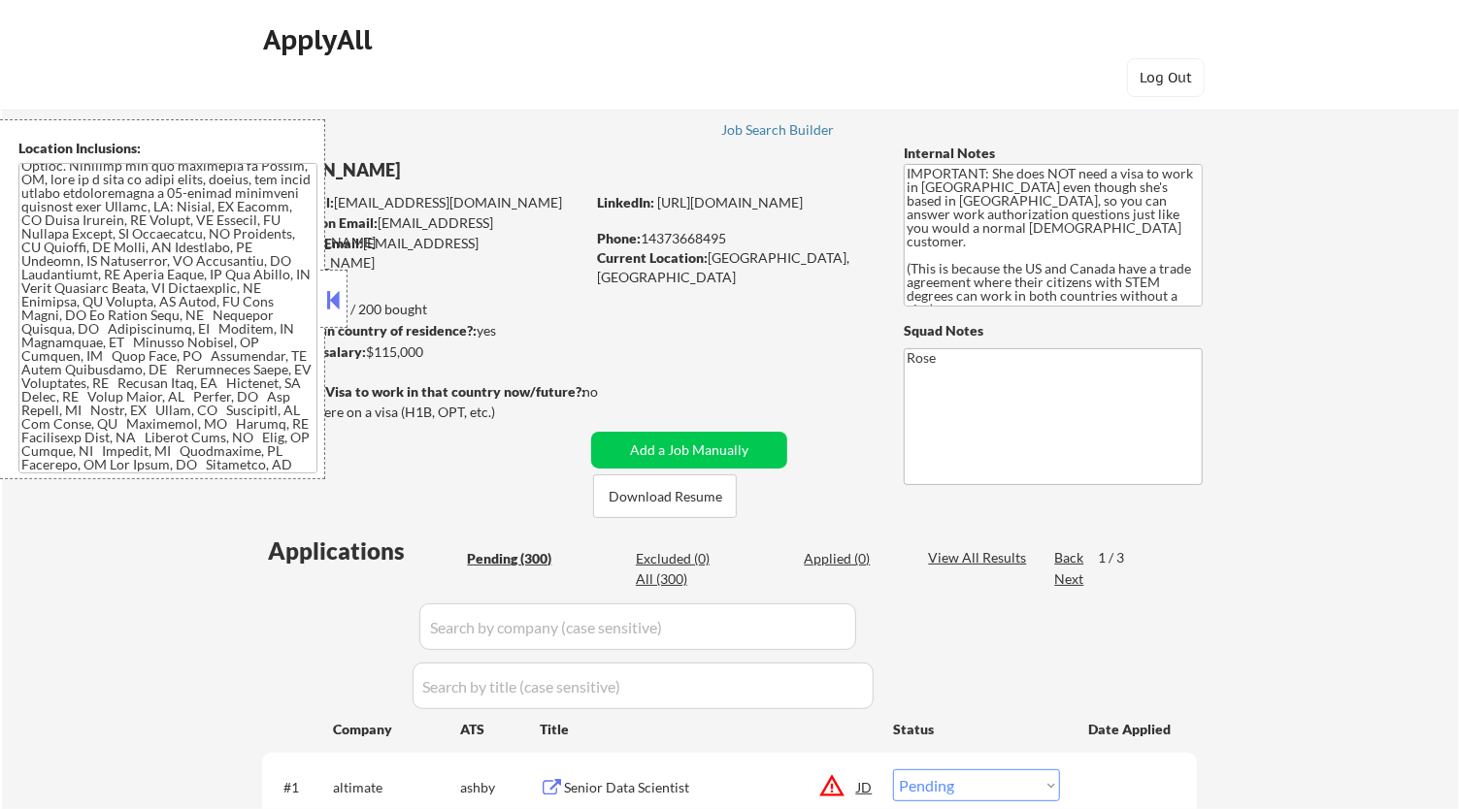
drag, startPoint x: 41, startPoint y: 254, endPoint x: 125, endPoint y: 312, distance: 102.0
click at [124, 311] on textarea at bounding box center [167, 318] width 299 height 311
drag, startPoint x: 730, startPoint y: 236, endPoint x: 645, endPoint y: 235, distance: 84.4
click at [645, 235] on div "Phone: 14373668495" at bounding box center [734, 238] width 275 height 19
copy div "14373668495"
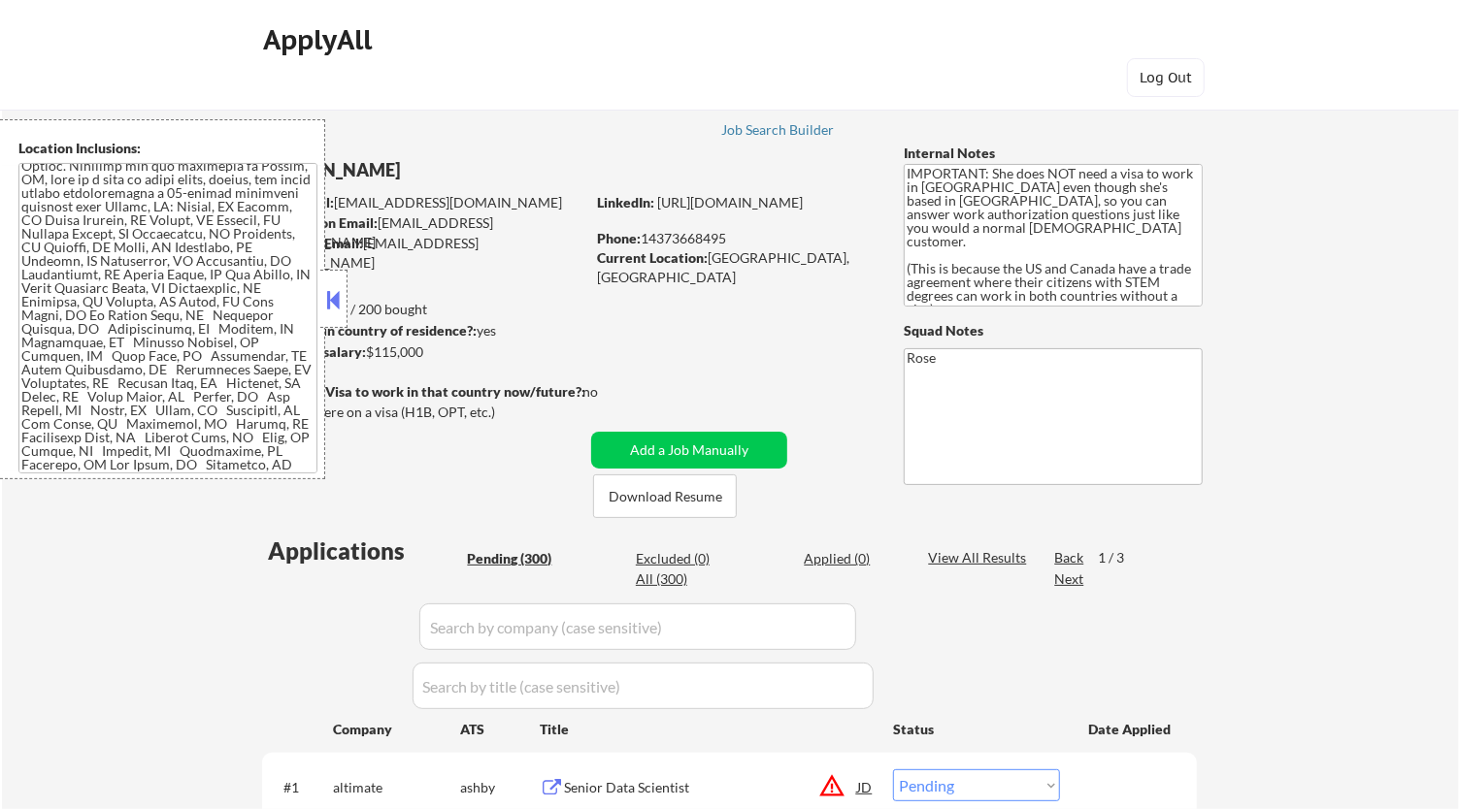
scroll to position [108, 0]
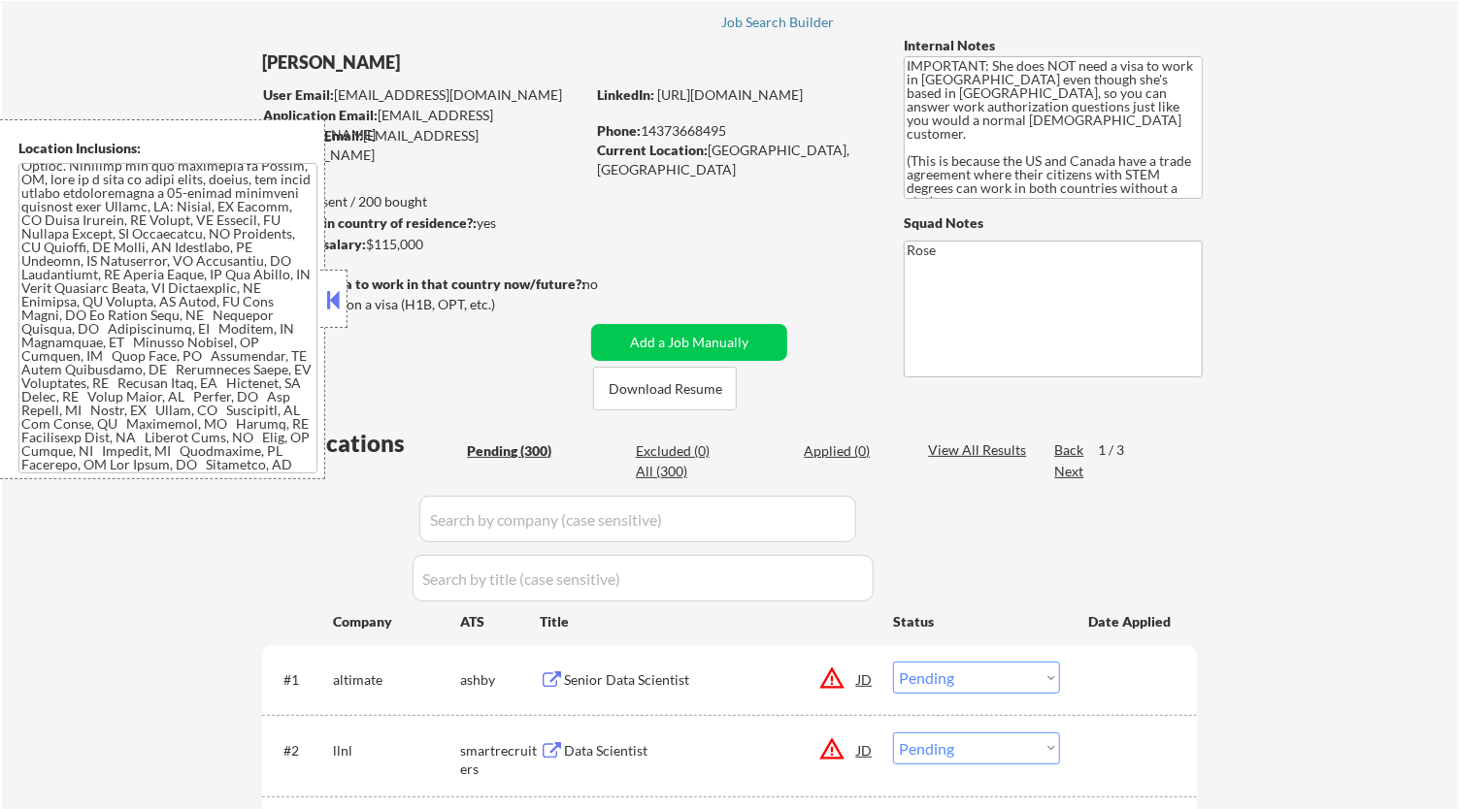
click at [727, 681] on div "Senior Data Scientist" at bounding box center [710, 680] width 293 height 19
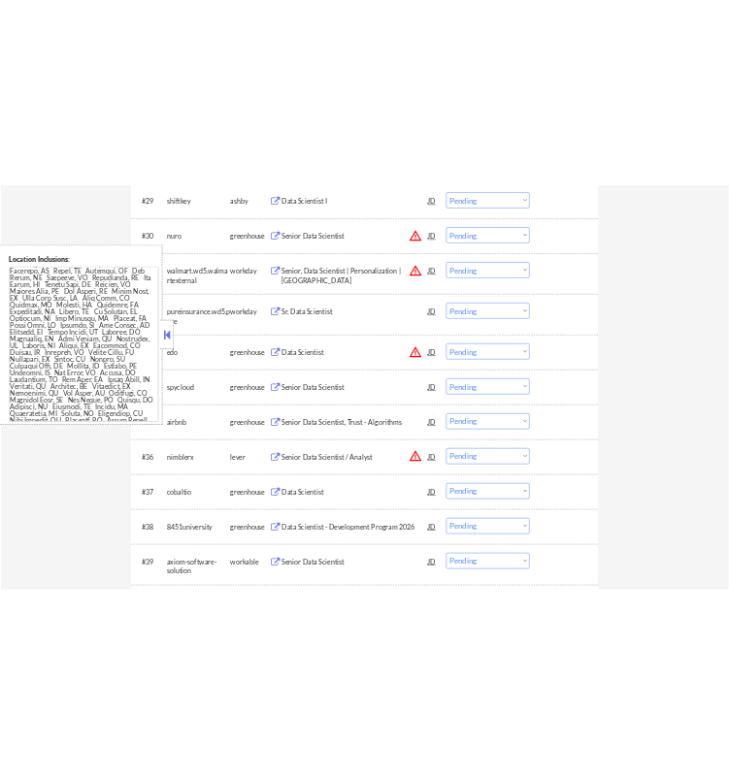
scroll to position [897, 0]
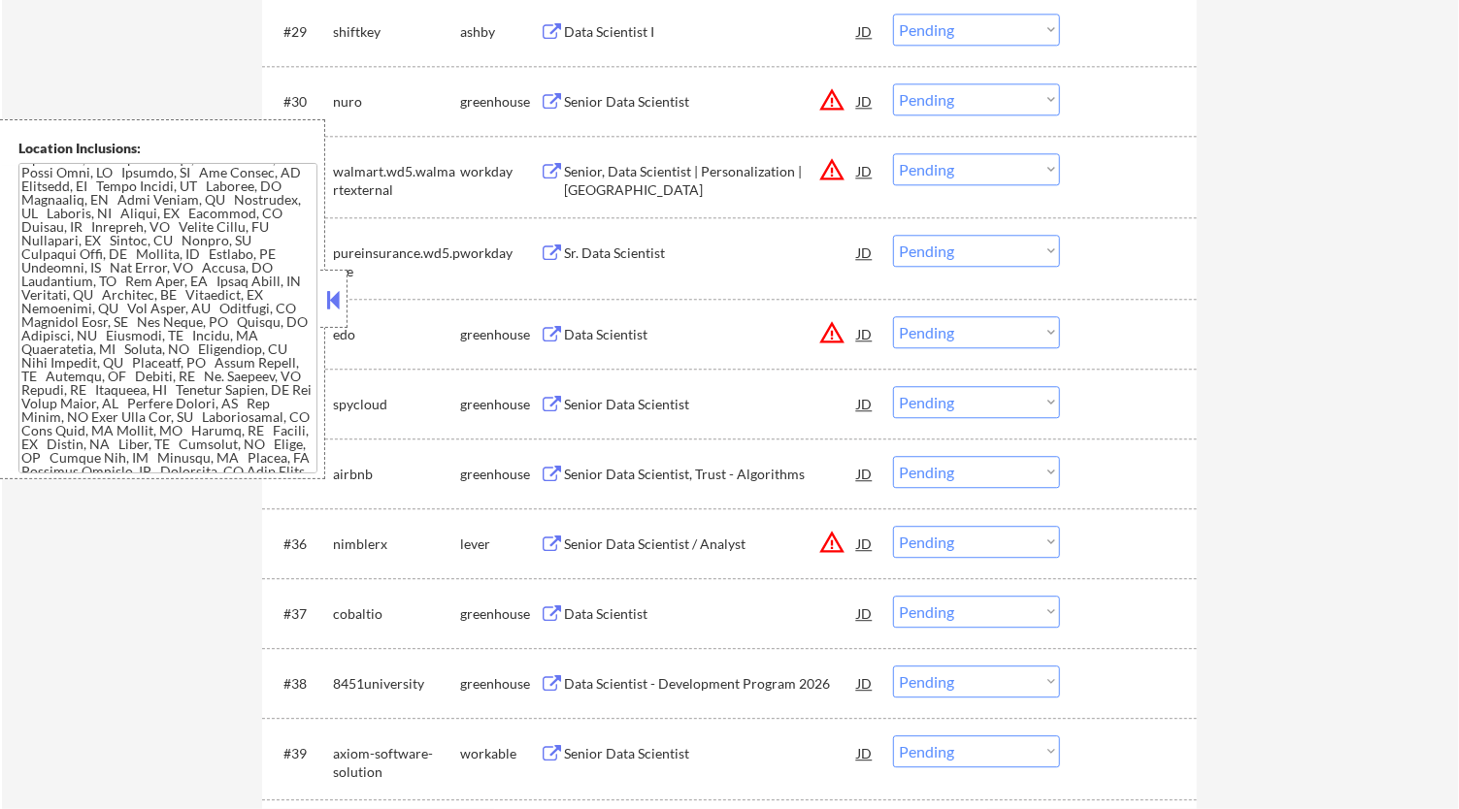
click at [333, 295] on button at bounding box center [333, 299] width 21 height 29
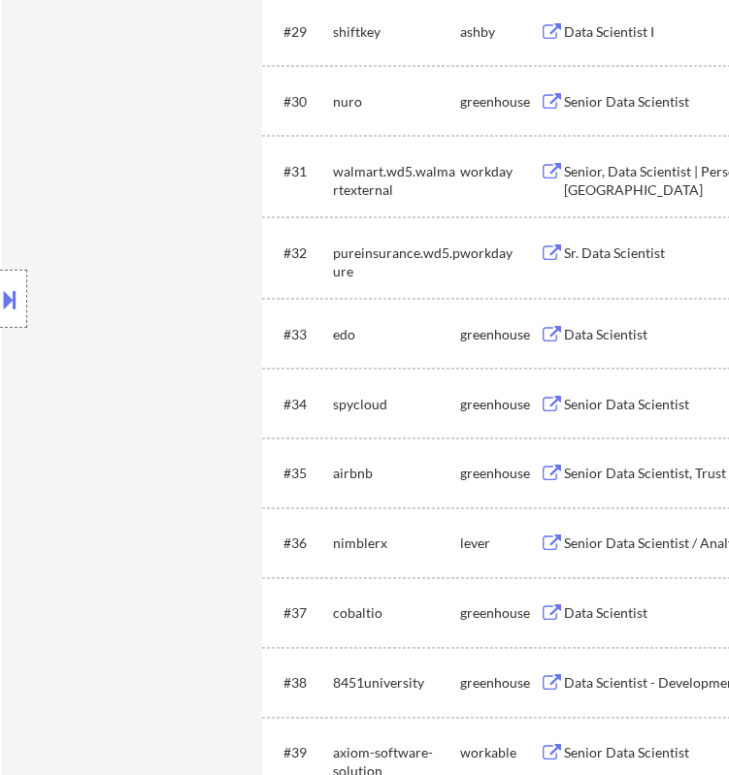
select select ""pending""
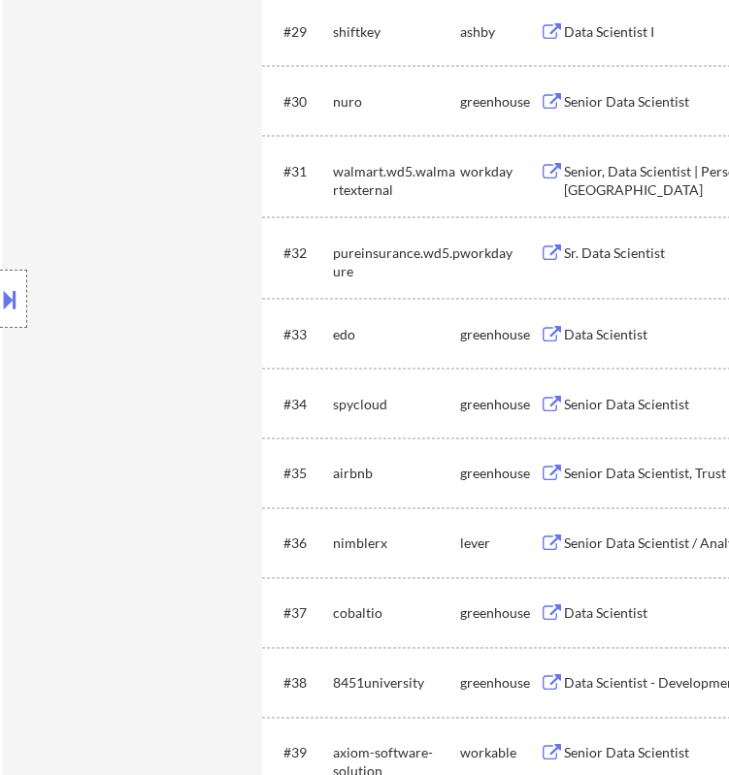
select select ""pending""
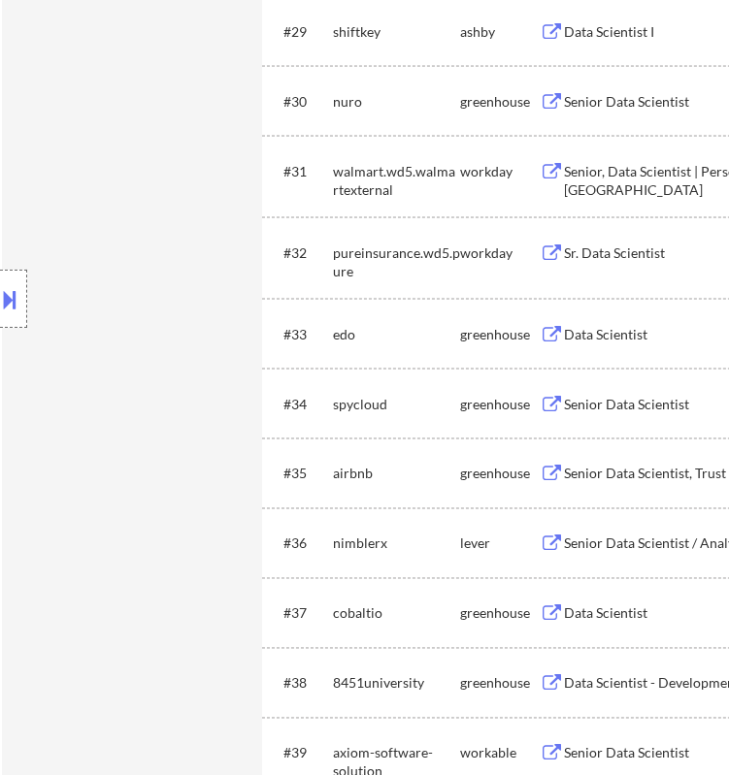
select select ""pending""
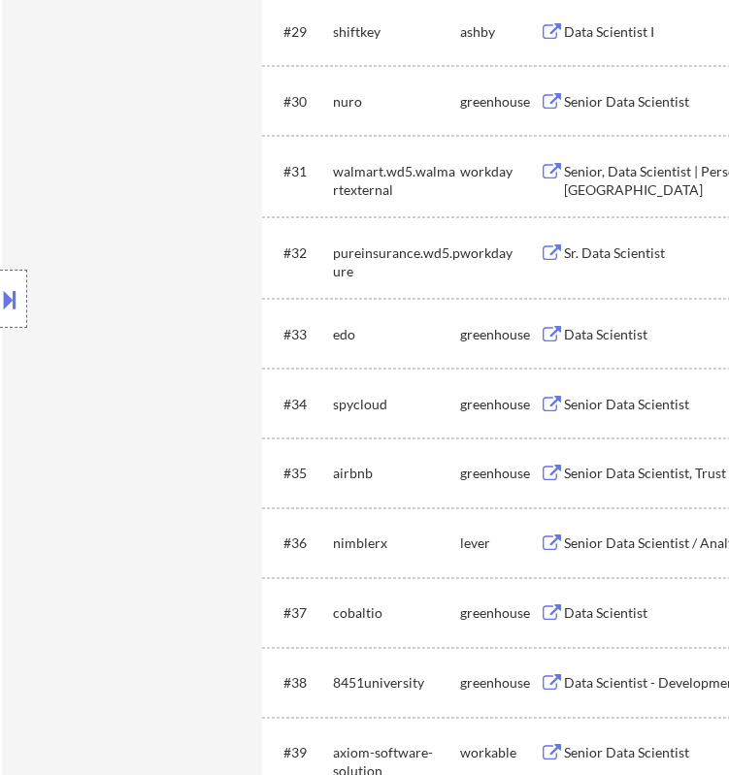
select select ""pending""
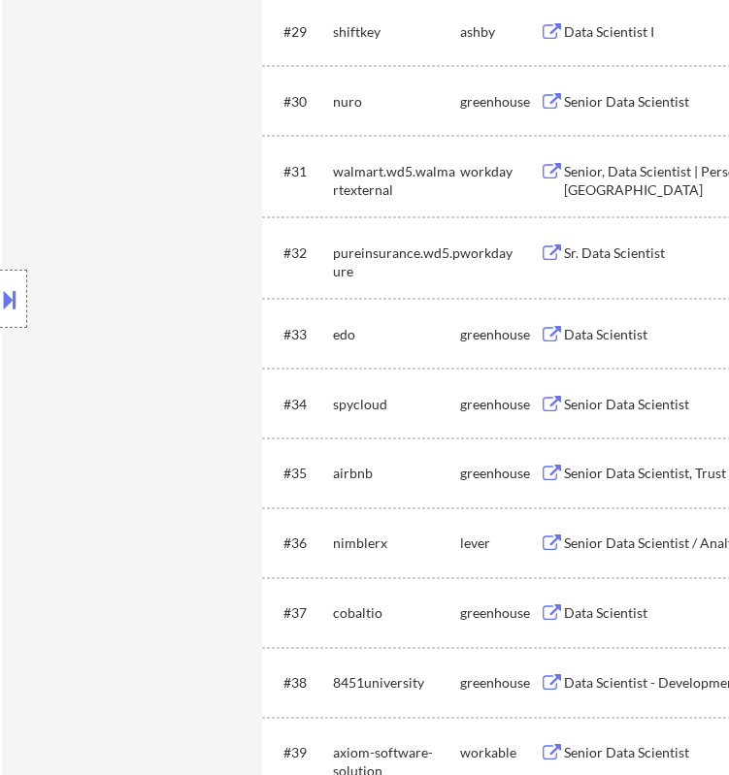
select select ""pending""
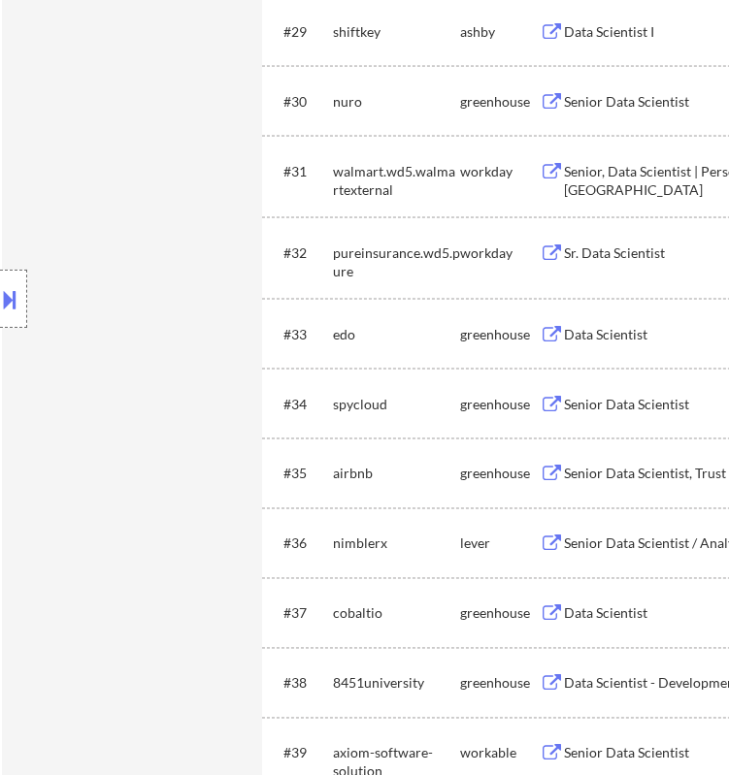
select select ""pending""
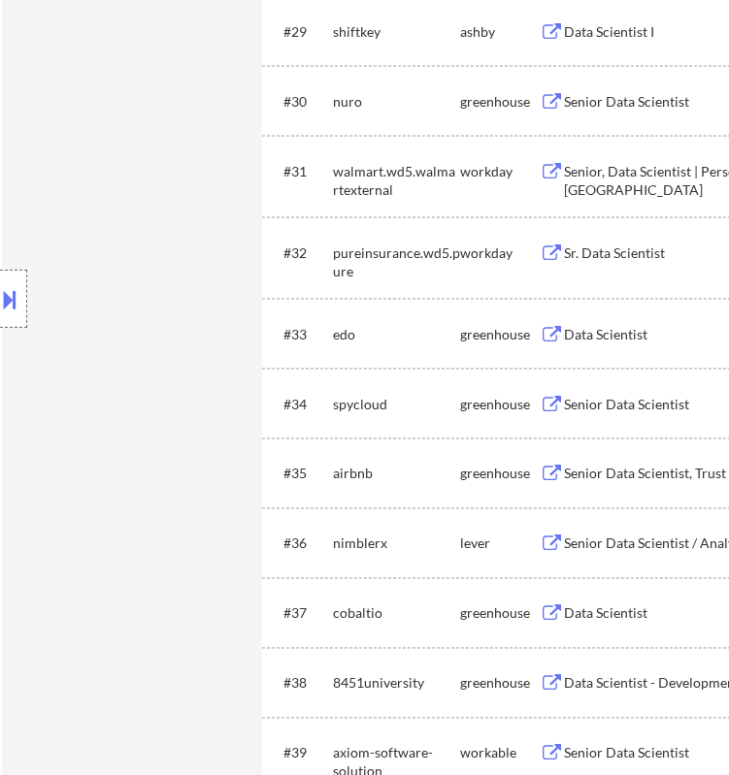
select select ""pending""
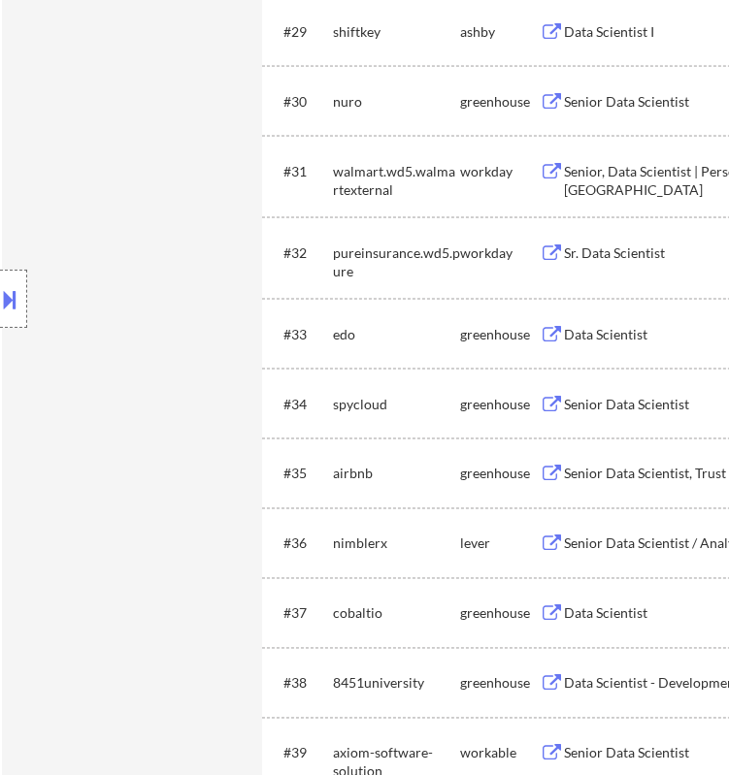
select select ""pending""
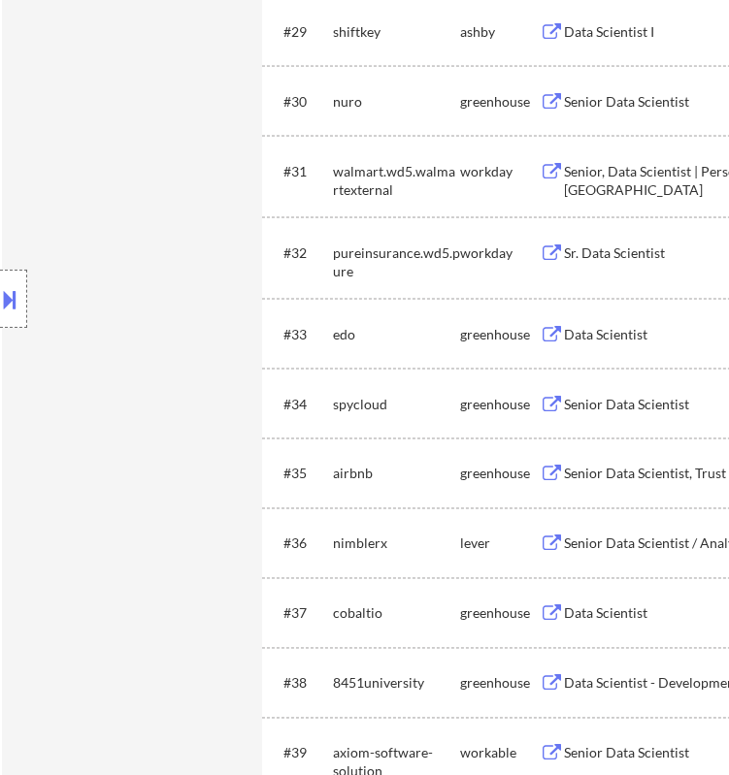
select select ""pending""
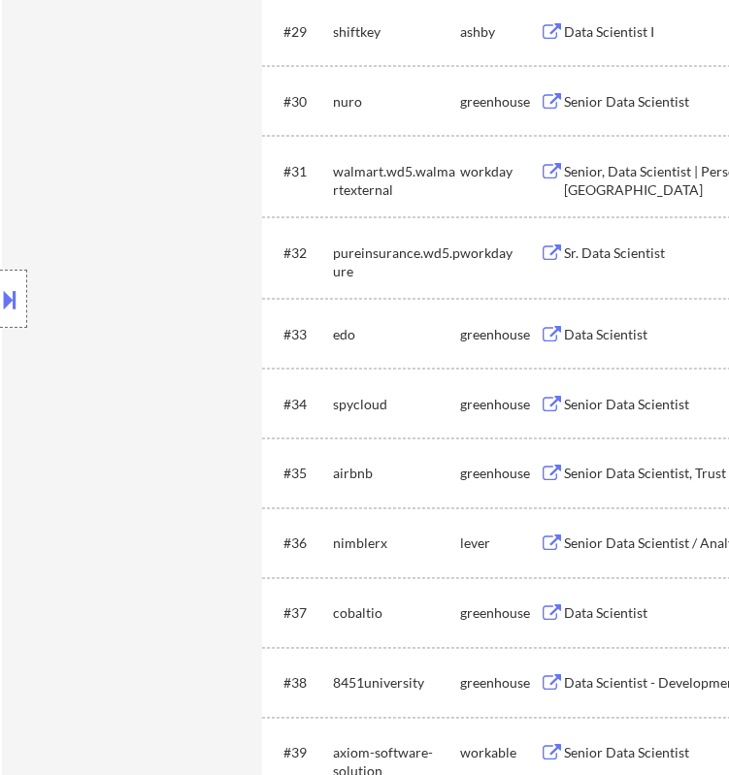
select select ""pending""
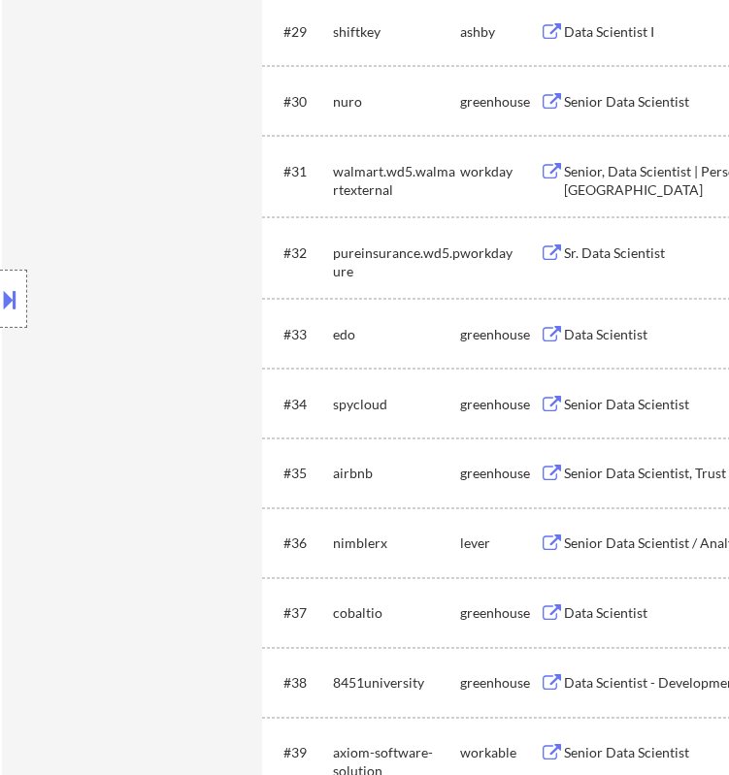
select select ""pending""
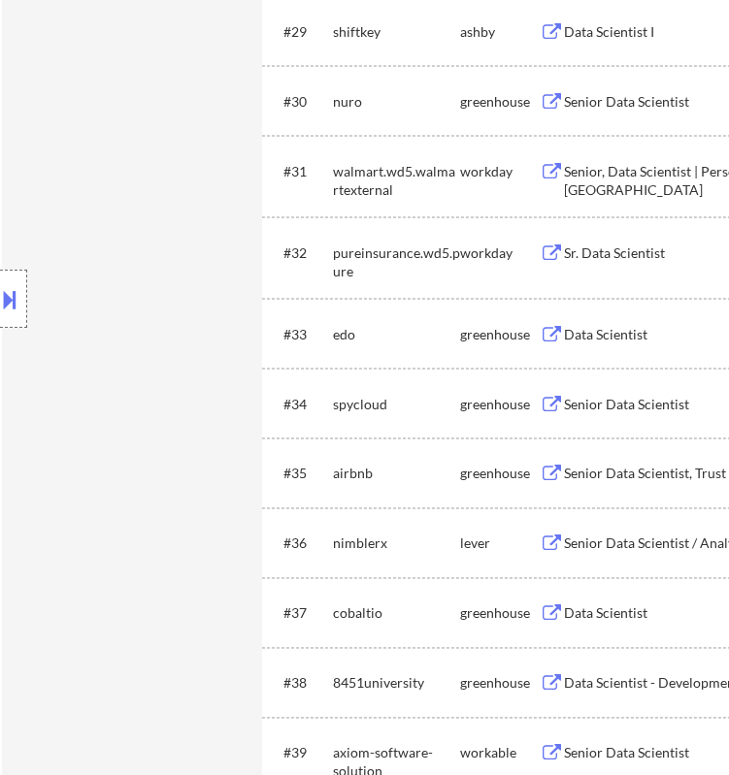
select select ""pending""
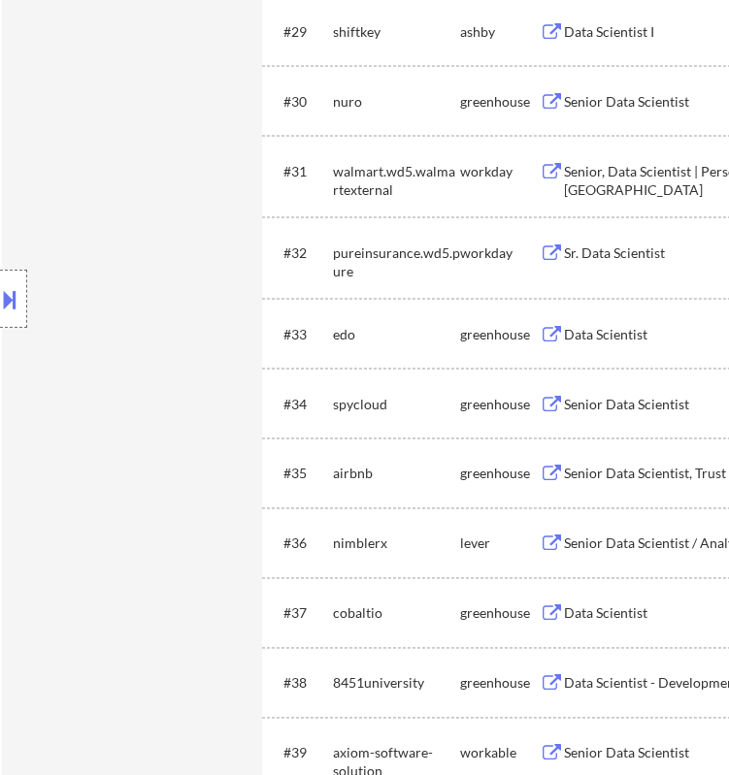
select select ""pending""
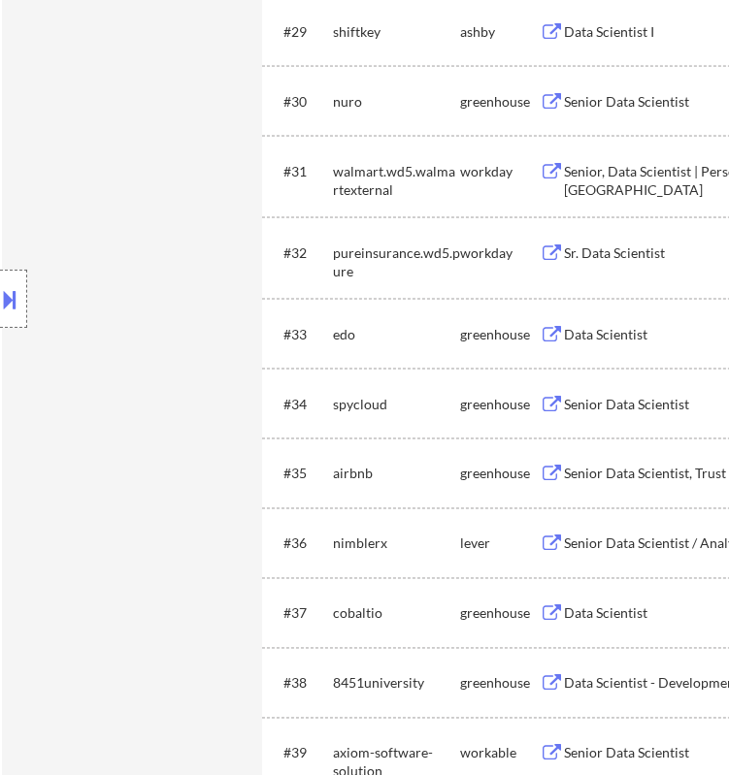
select select ""pending""
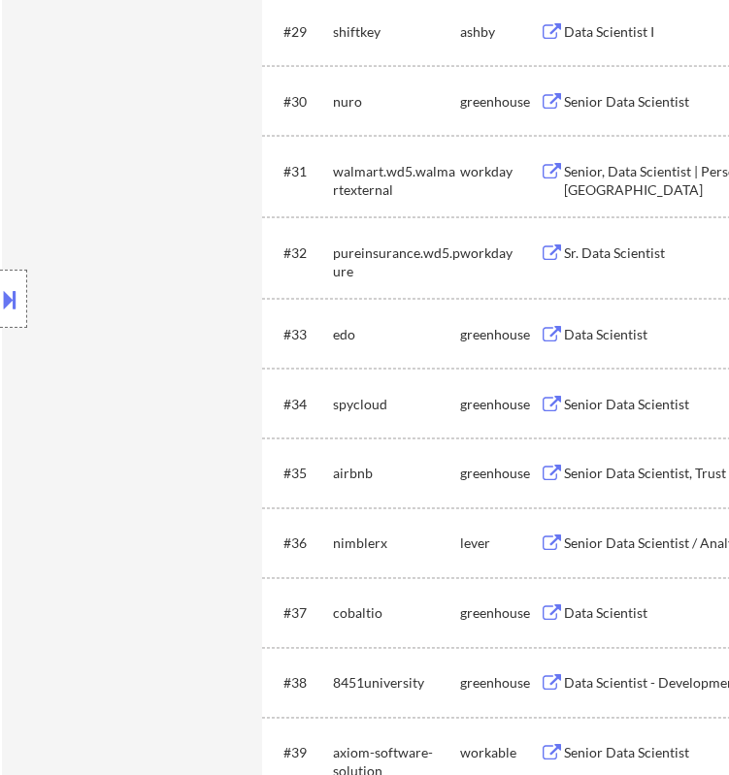
select select ""pending""
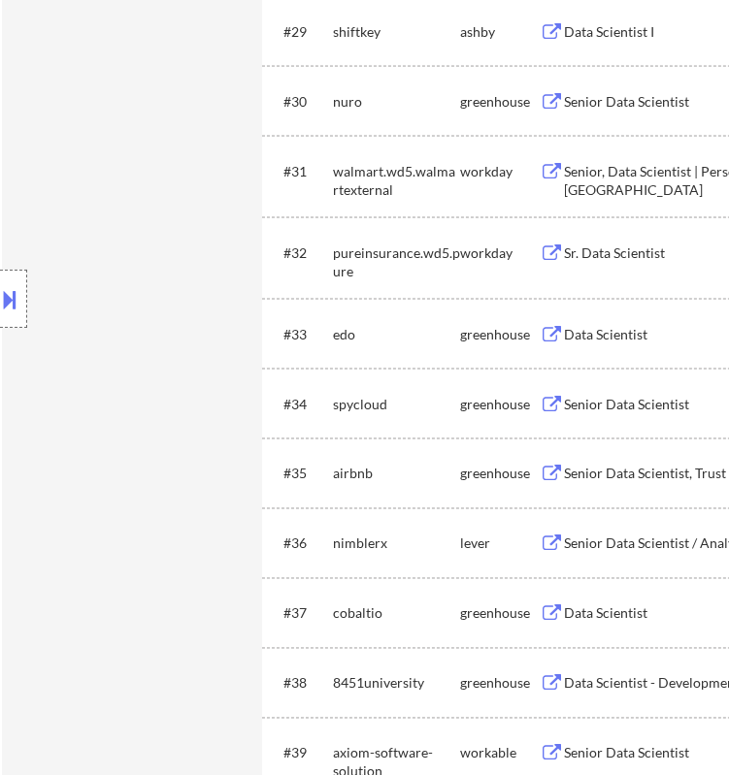
select select ""pending""
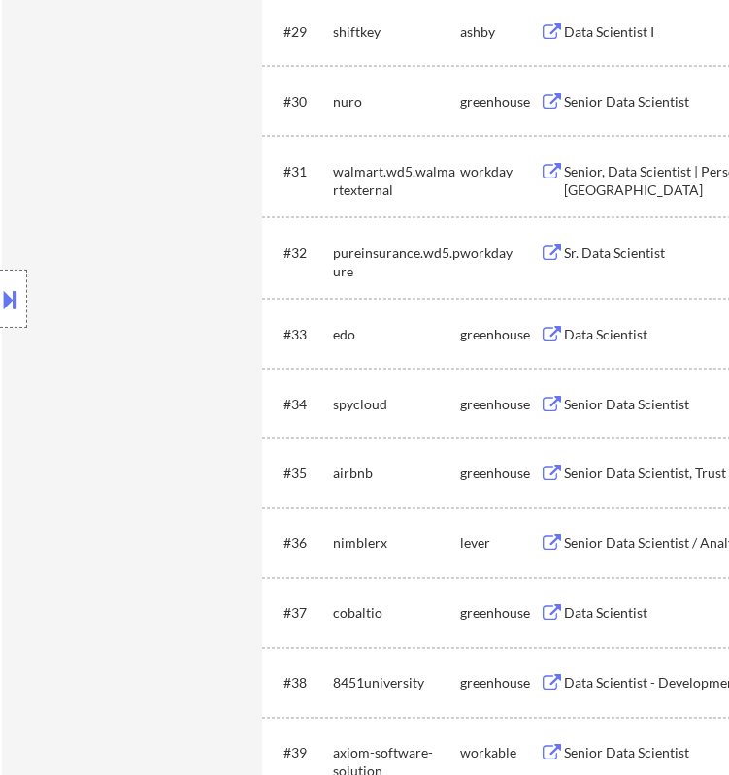
select select ""pending""
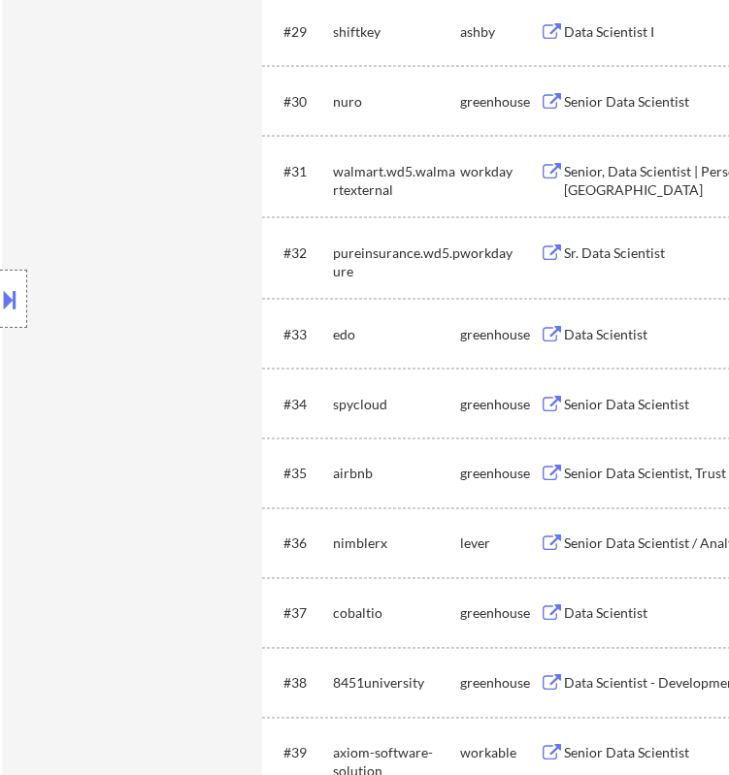
select select ""pending""
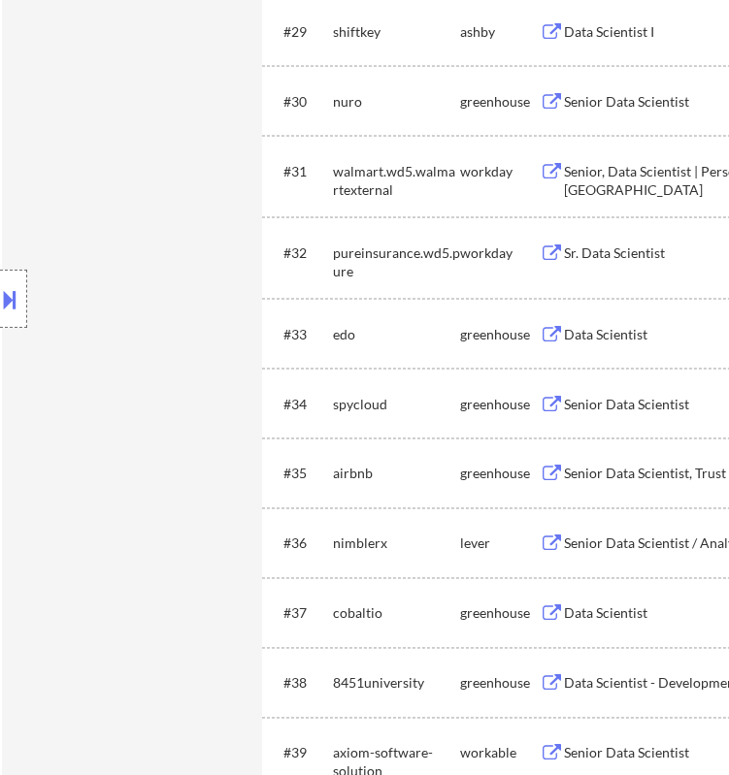
select select ""pending""
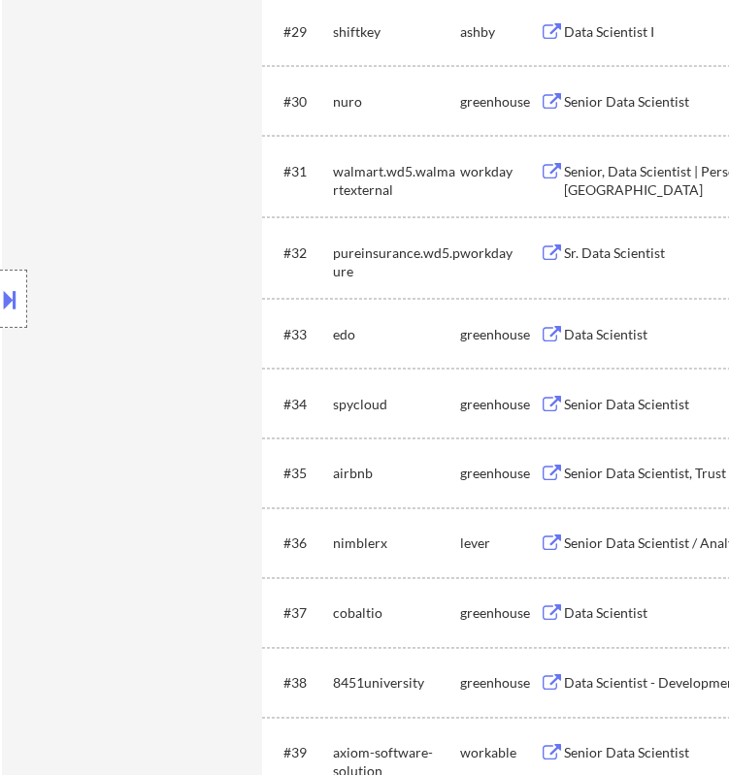
select select ""pending""
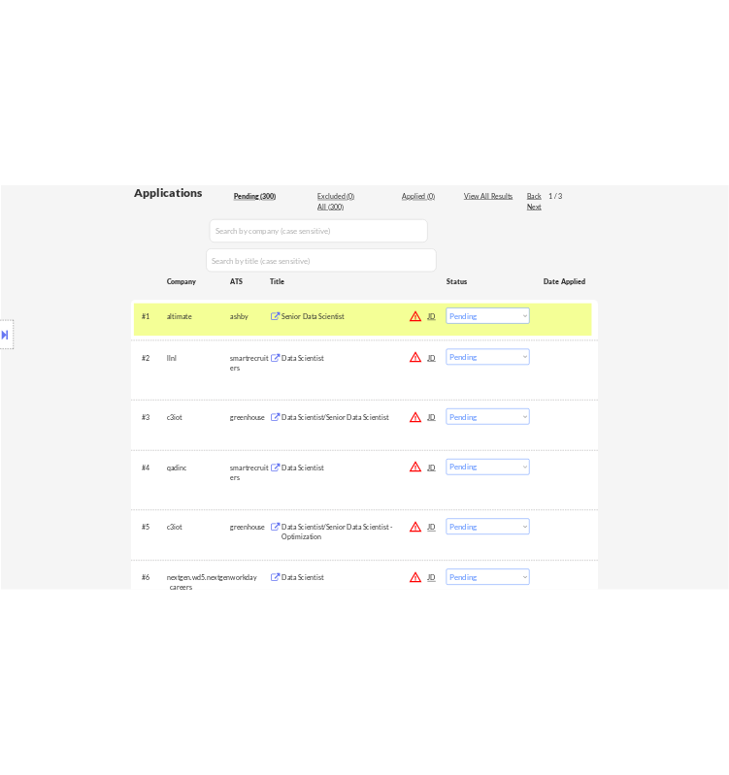
scroll to position [375, 0]
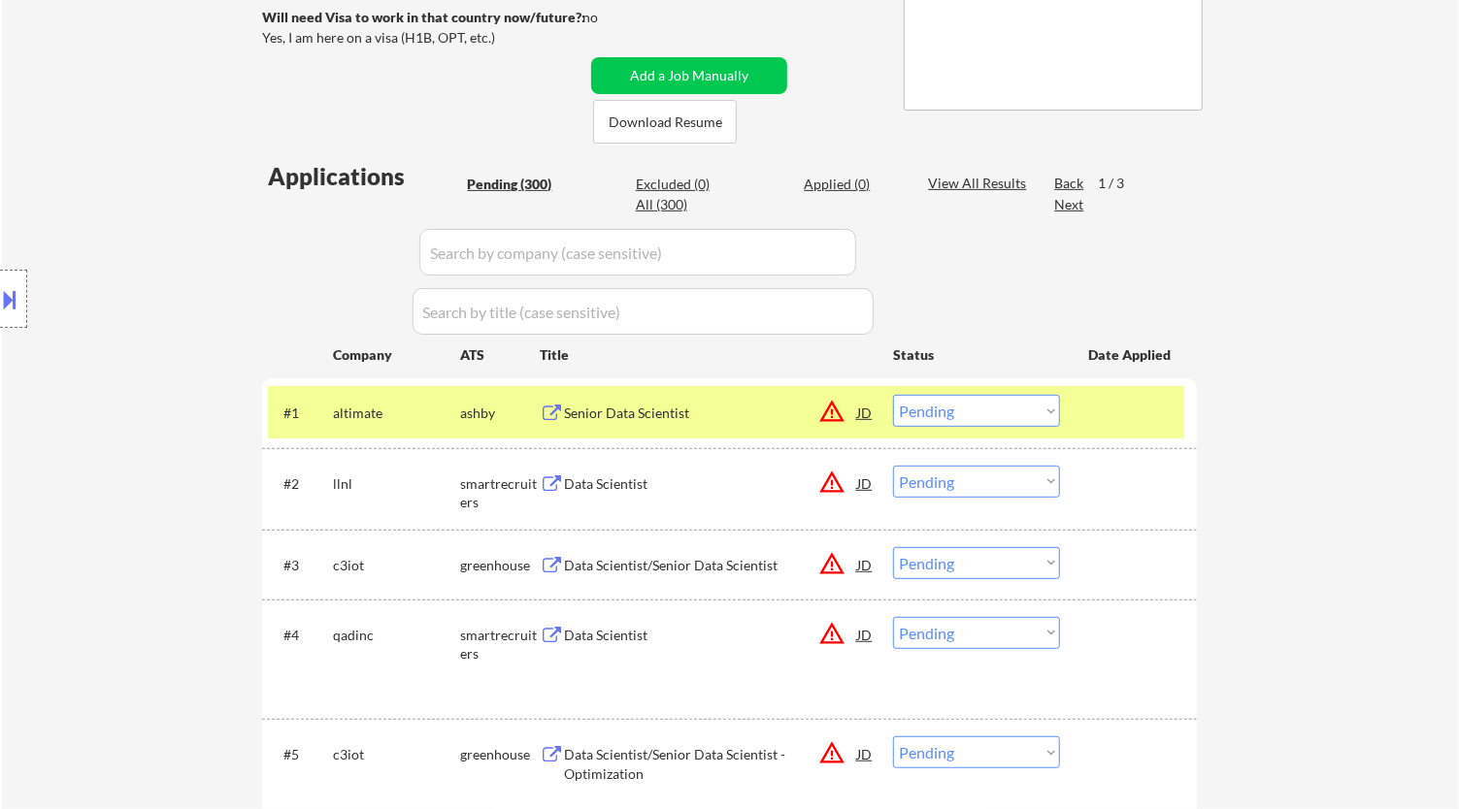
click at [942, 419] on select "Choose an option... Pending Applied Excluded (Questions) Excluded (Expired) Exc…" at bounding box center [976, 411] width 167 height 32
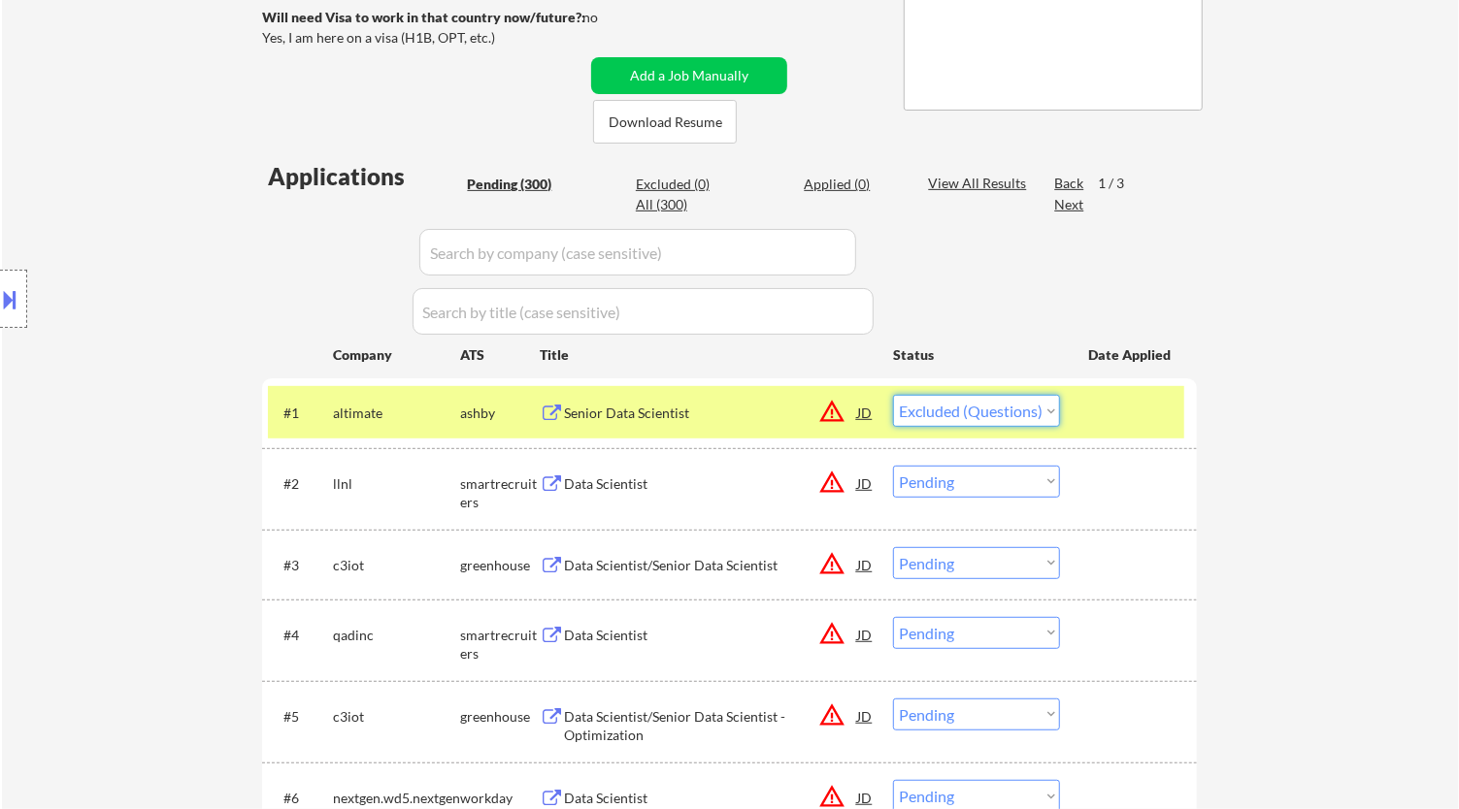
click at [893, 395] on select "Choose an option... Pending Applied Excluded (Questions) Excluded (Expired) Exc…" at bounding box center [976, 411] width 167 height 32
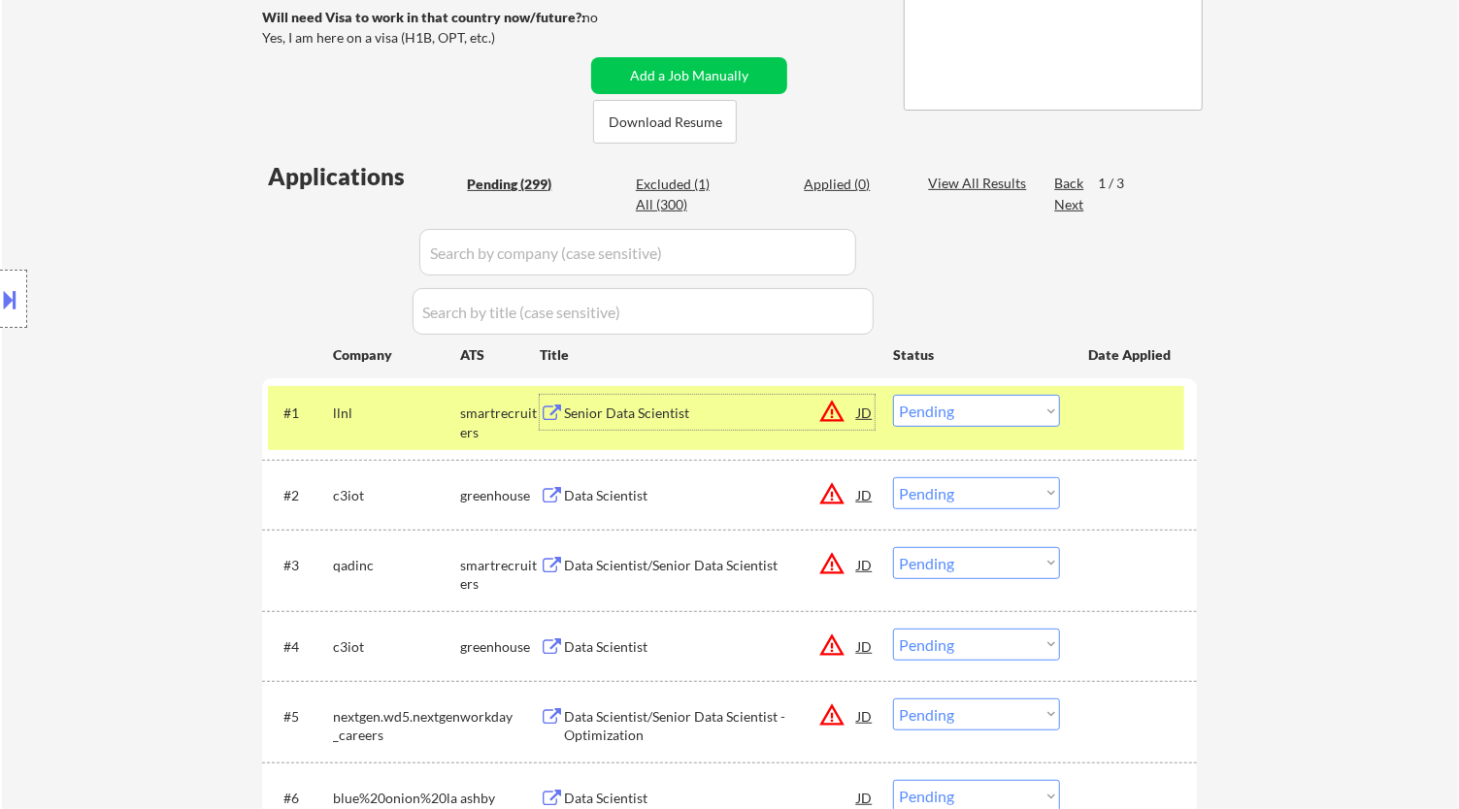
click at [742, 425] on div "Senior Data Scientist" at bounding box center [710, 412] width 293 height 35
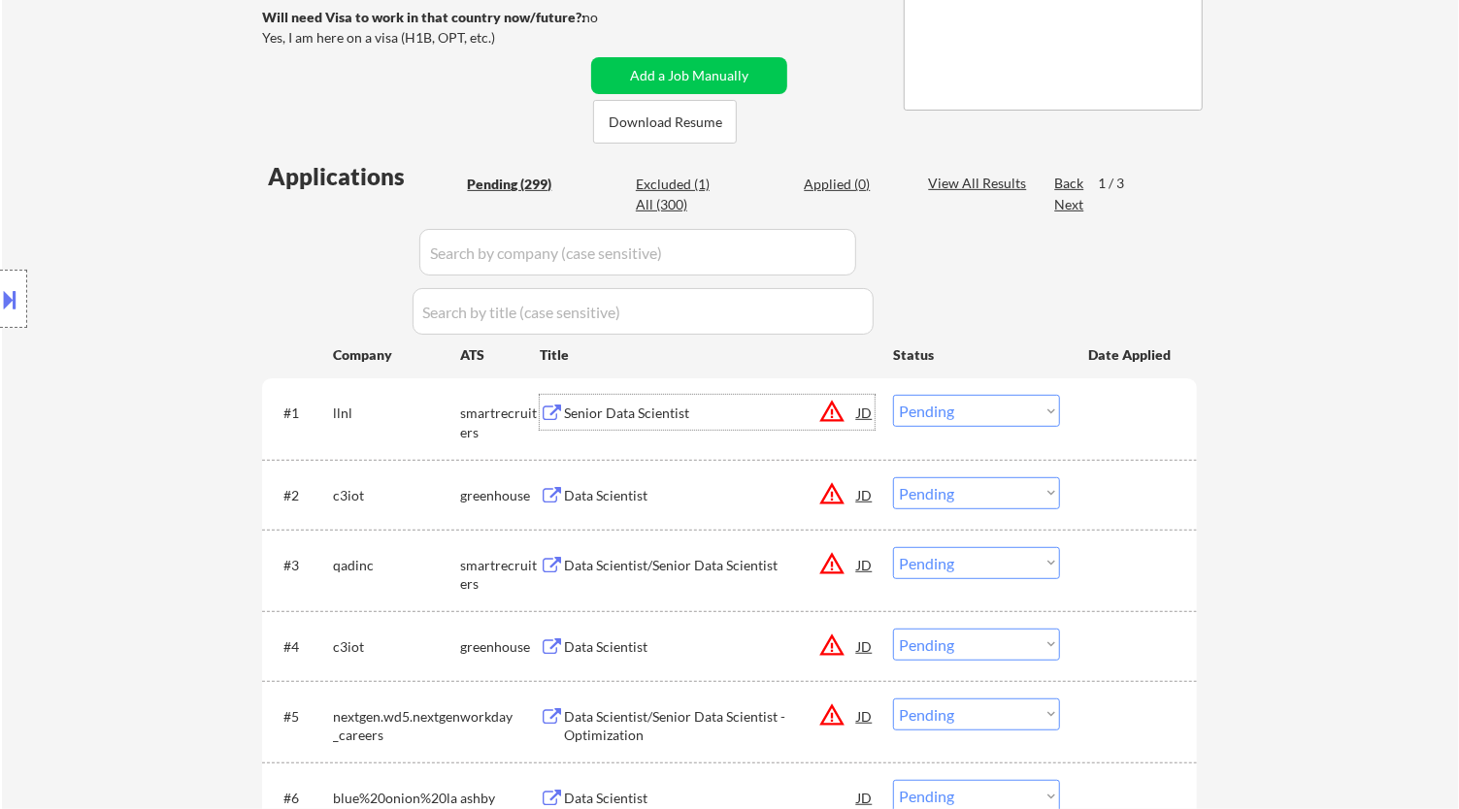
click at [943, 417] on select "Choose an option... Pending Applied Excluded (Questions) Excluded (Expired) Exc…" at bounding box center [976, 411] width 167 height 32
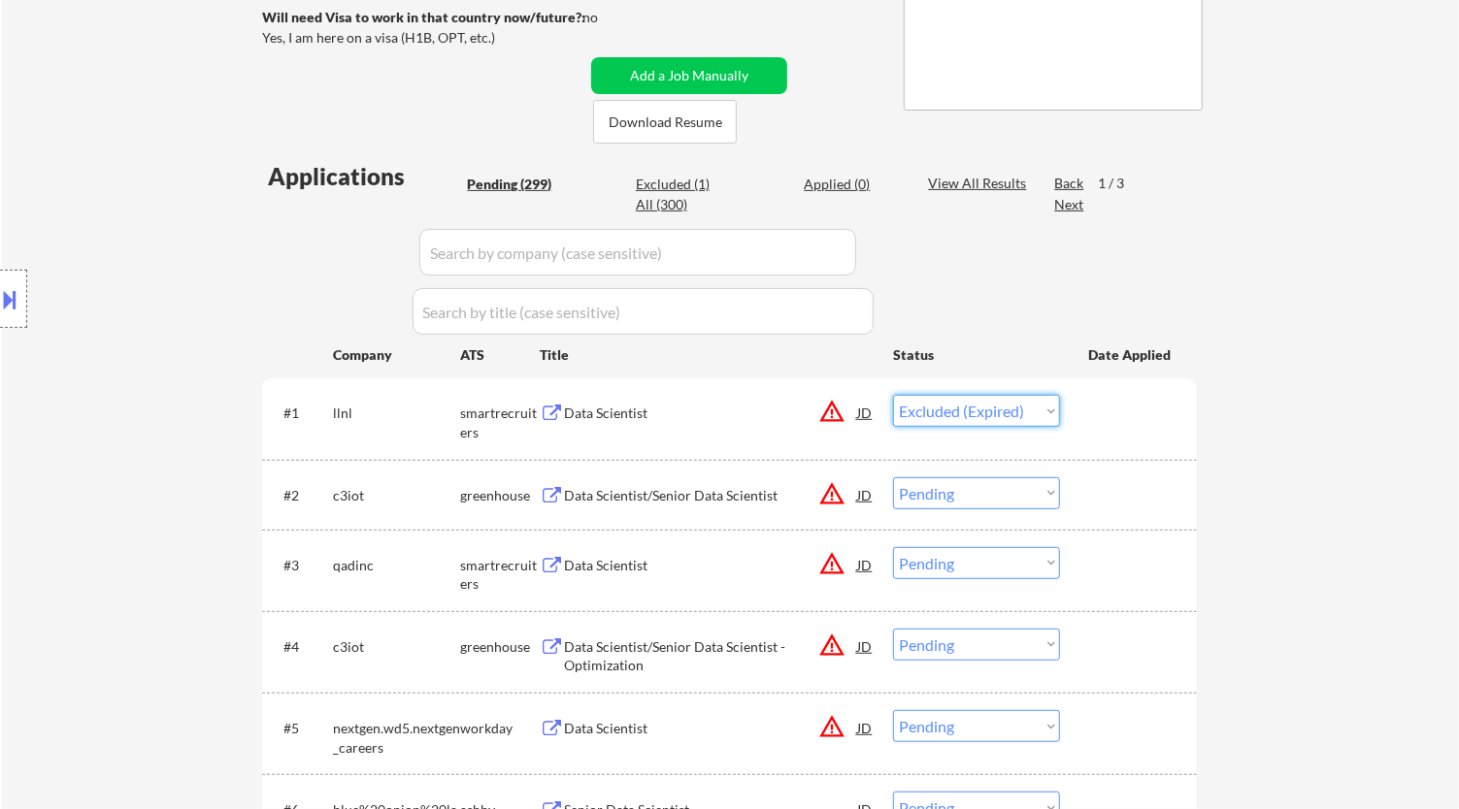
click at [893, 395] on select "Choose an option... Pending Applied Excluded (Questions) Excluded (Expired) Exc…" at bounding box center [976, 411] width 167 height 32
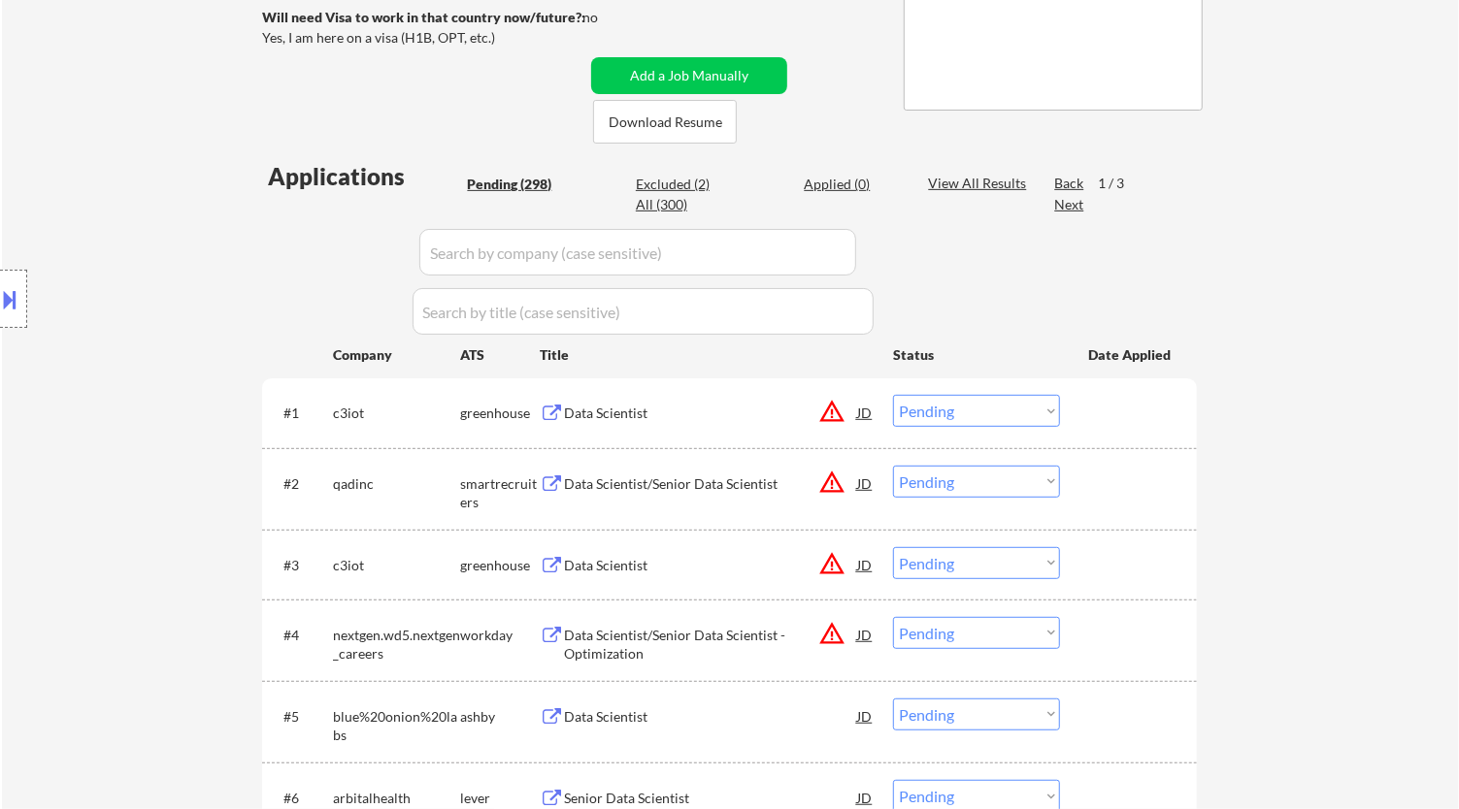
click at [793, 412] on div "Data Scientist" at bounding box center [710, 413] width 293 height 19
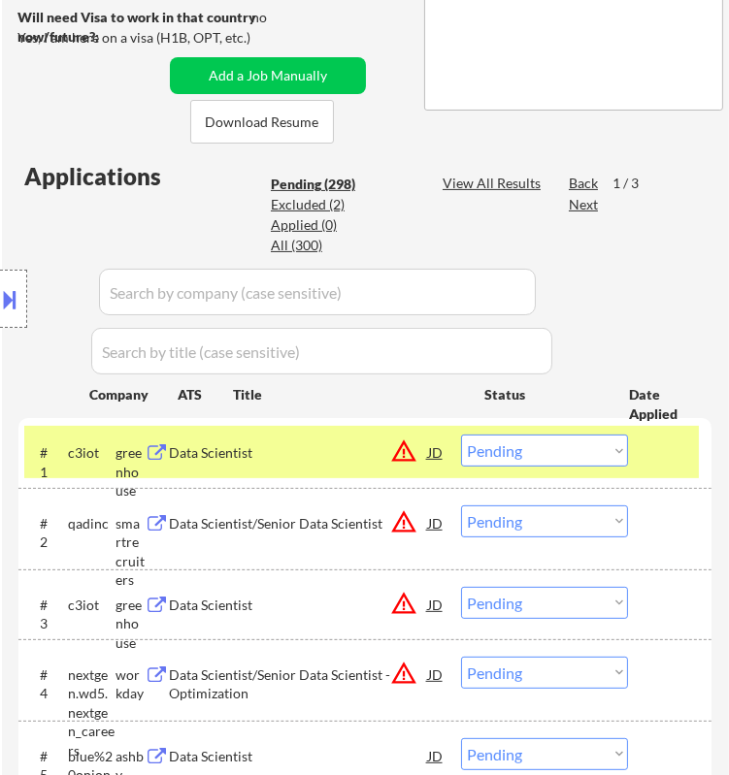
click at [530, 462] on select "Choose an option... Pending Applied Excluded (Questions) Excluded (Expired) Exc…" at bounding box center [544, 451] width 167 height 32
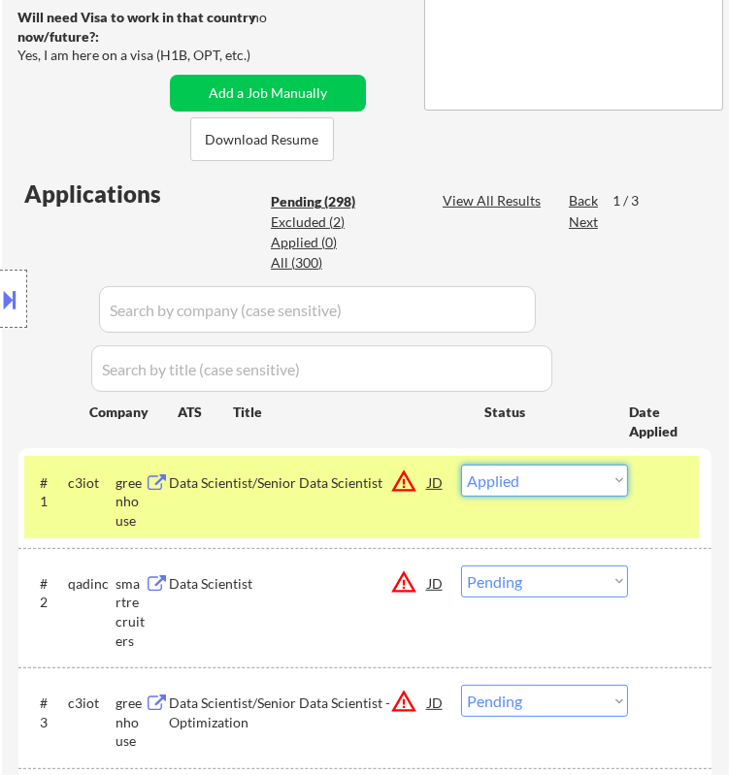
click at [461, 465] on select "Choose an option... Pending Applied Excluded (Questions) Excluded (Expired) Exc…" at bounding box center [544, 481] width 167 height 32
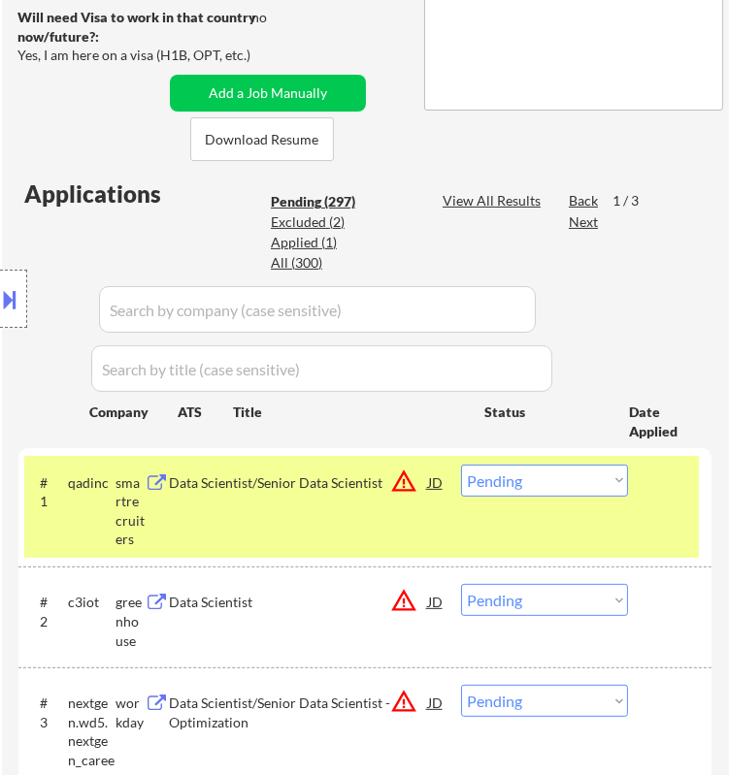
click at [323, 480] on div "Data Scientist/Senior Data Scientist" at bounding box center [298, 483] width 258 height 19
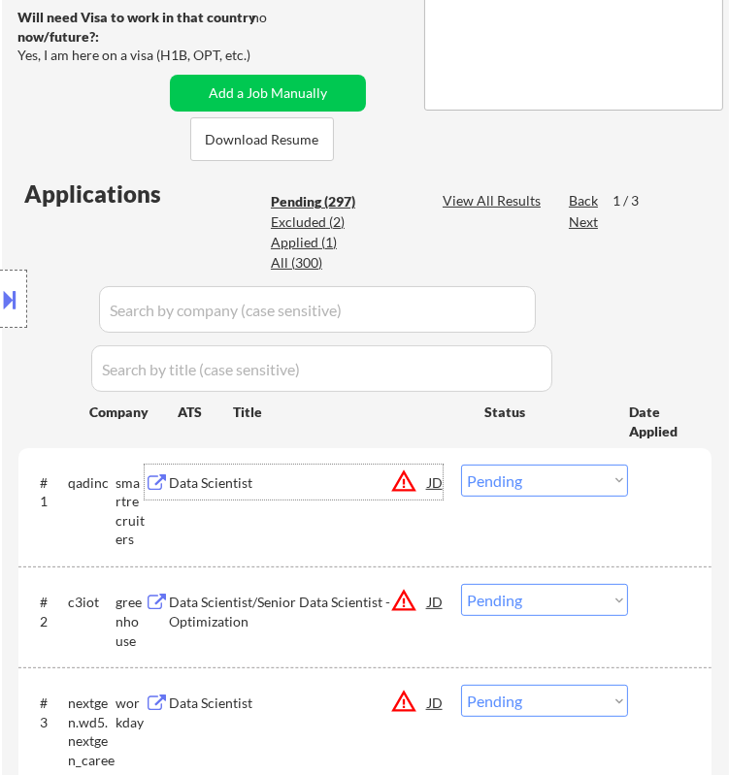
click at [566, 488] on select "Choose an option... Pending Applied Excluded (Questions) Excluded (Expired) Exc…" at bounding box center [544, 481] width 167 height 32
click at [461, 465] on select "Choose an option... Pending Applied Excluded (Questions) Excluded (Expired) Exc…" at bounding box center [544, 481] width 167 height 32
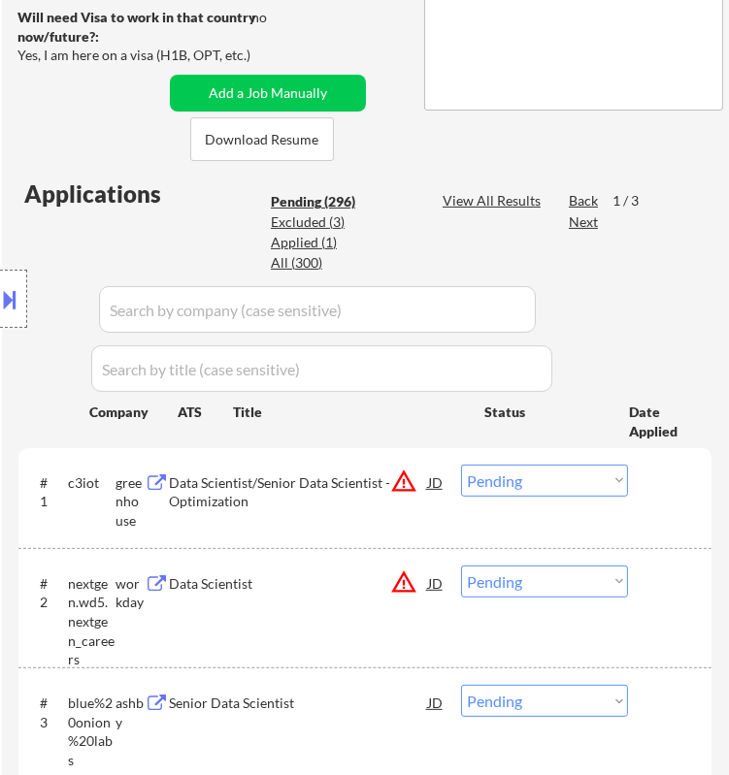
click at [304, 244] on div "Location Inclusions:" at bounding box center [173, 299] width 347 height 360
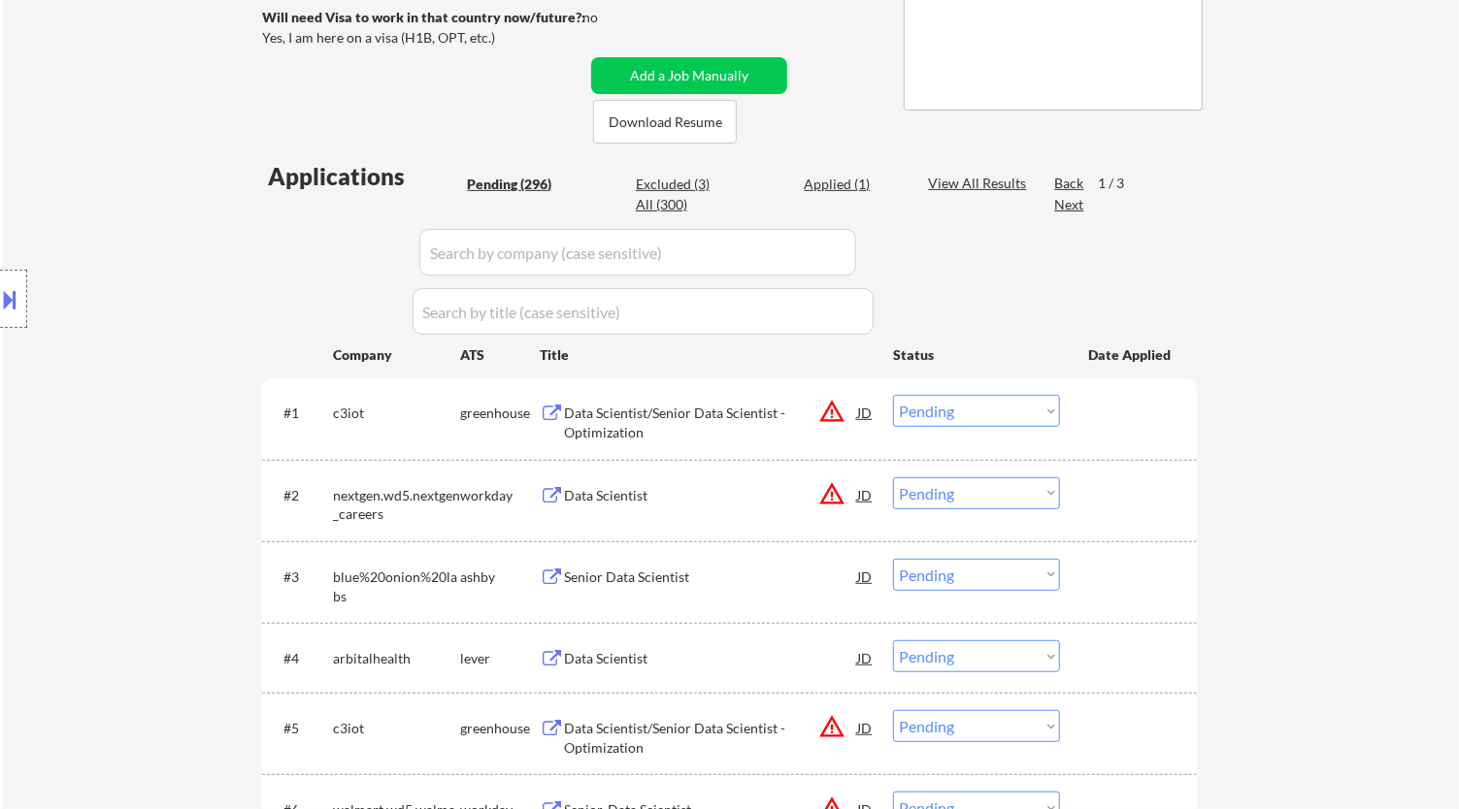
click at [853, 187] on div "Applied (1)" at bounding box center [852, 184] width 97 height 19
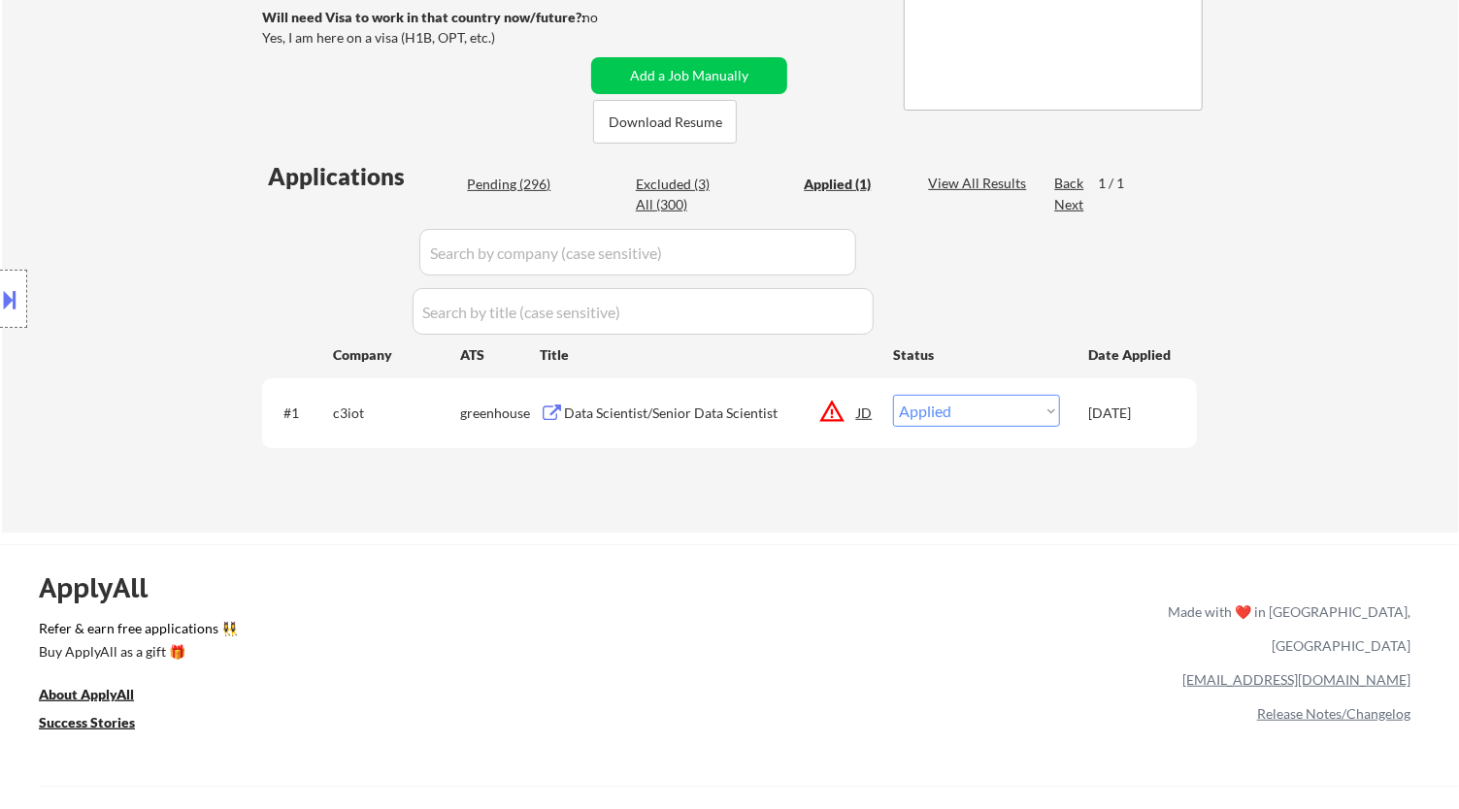
click at [523, 189] on div "Pending (296)" at bounding box center [515, 184] width 97 height 19
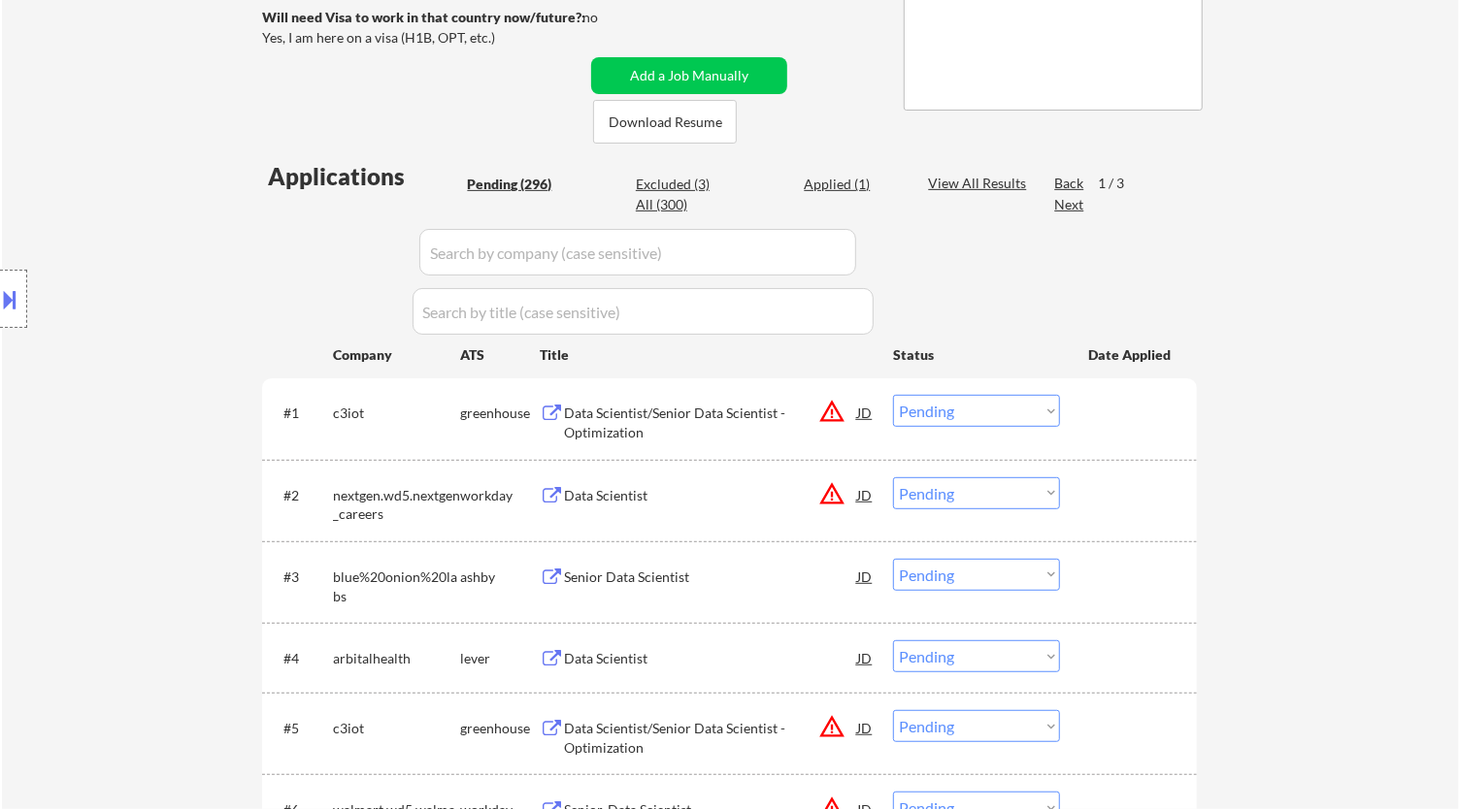
click at [702, 417] on div "Data Scientist/Senior Data Scientist - Optimization" at bounding box center [710, 423] width 293 height 38
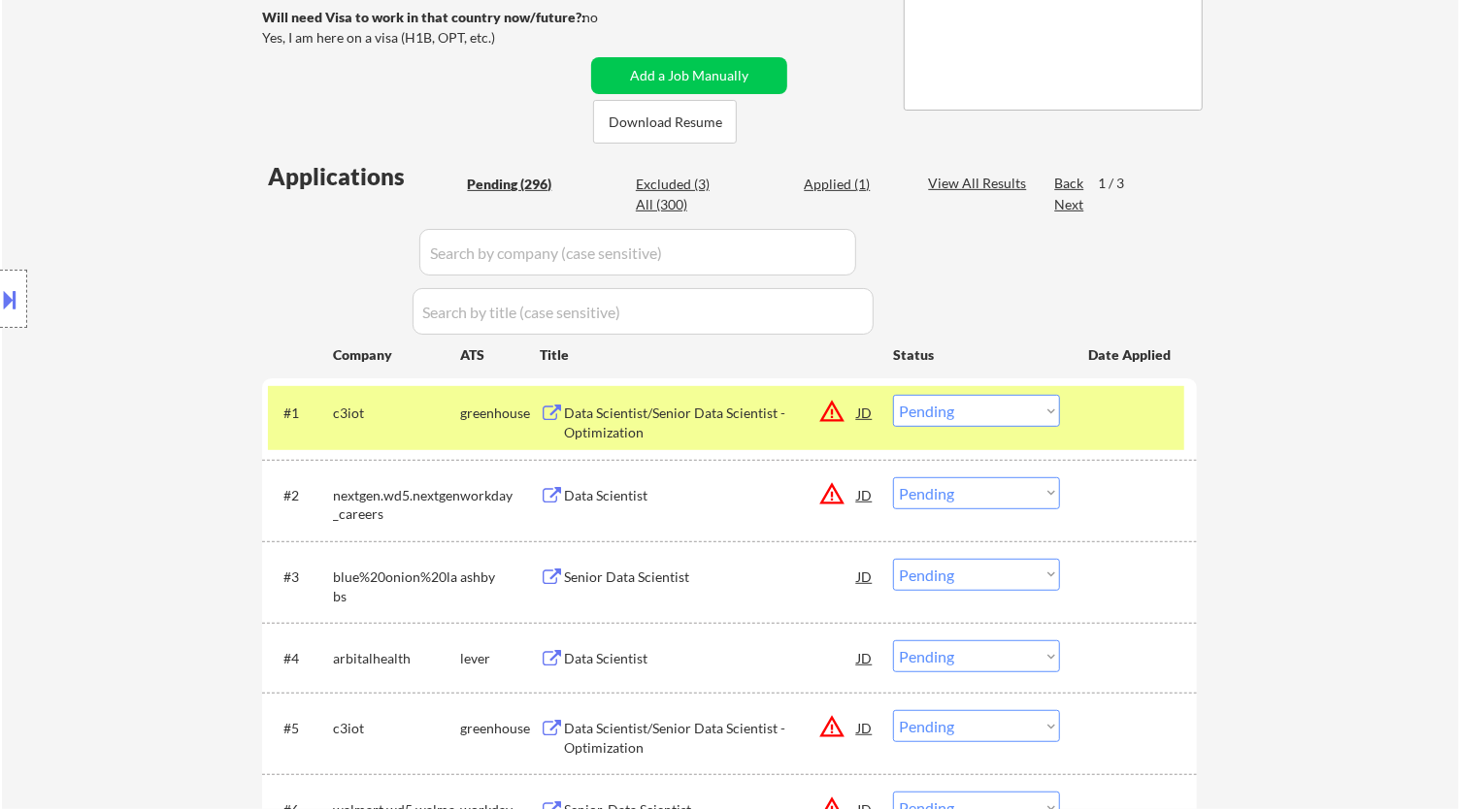
click at [17, 295] on button at bounding box center [10, 299] width 21 height 32
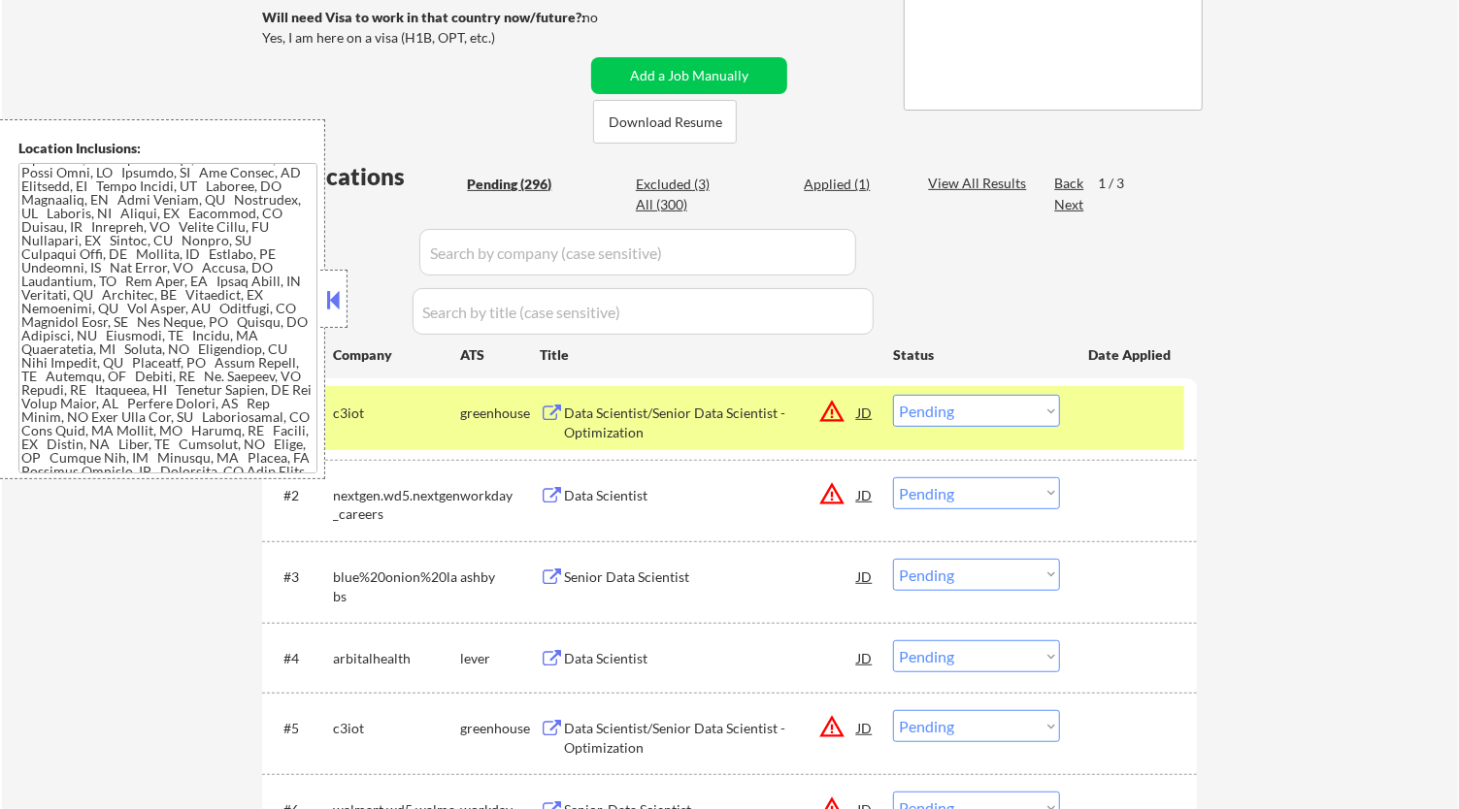
scroll to position [641, 0]
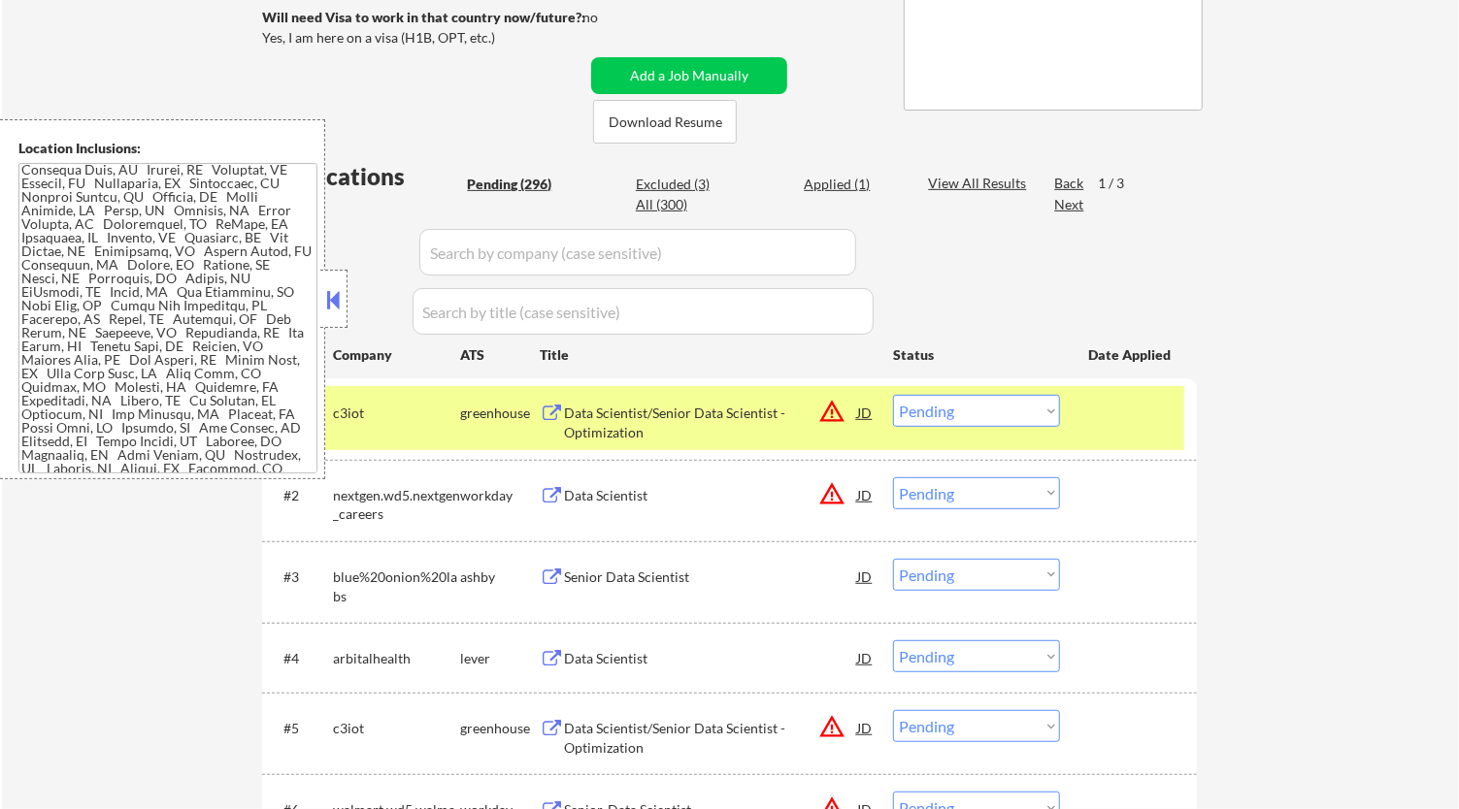
click at [342, 293] on button at bounding box center [333, 299] width 21 height 29
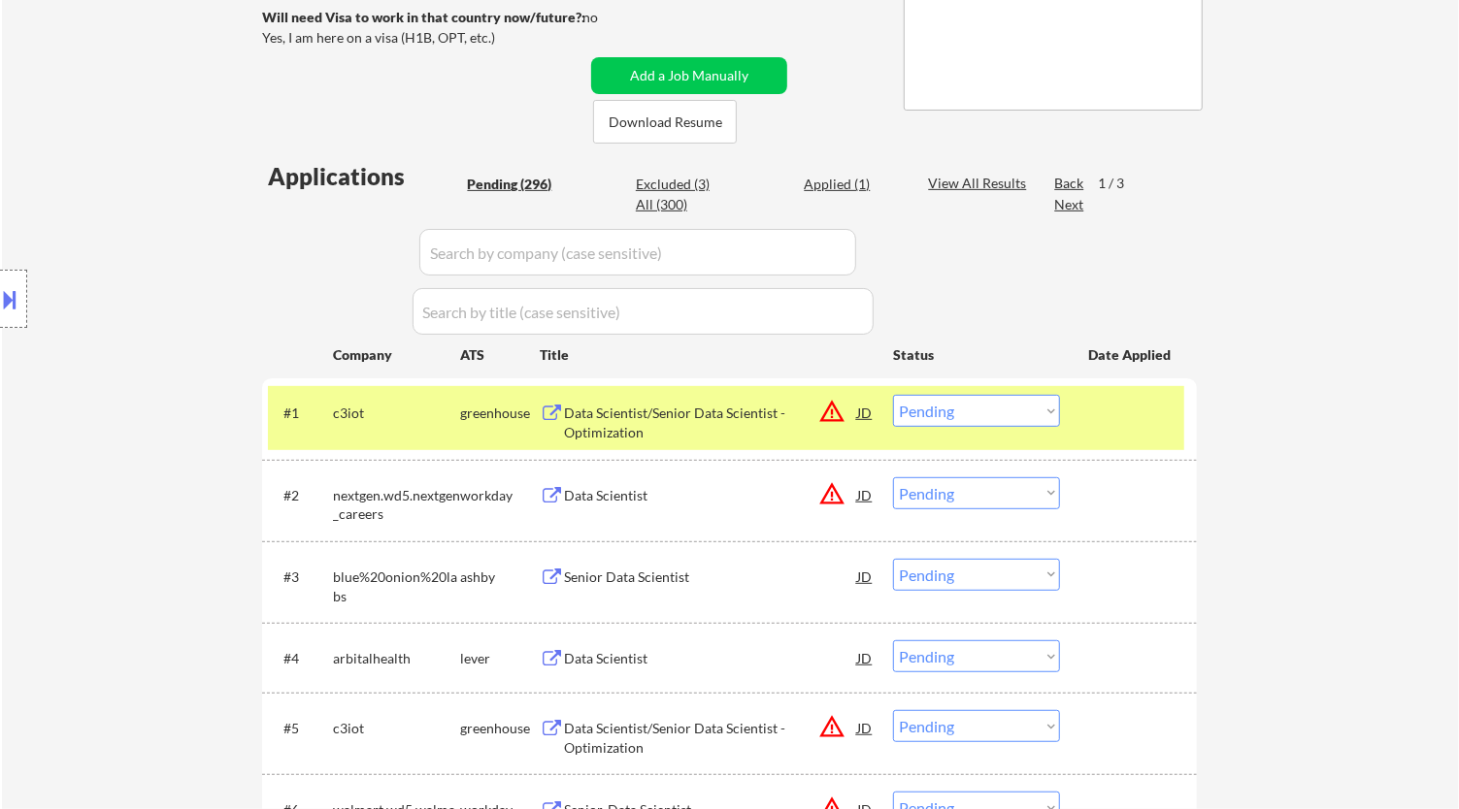
click at [964, 420] on select "Choose an option... Pending Applied Excluded (Questions) Excluded (Expired) Exc…" at bounding box center [976, 411] width 167 height 32
click at [893, 395] on select "Choose an option... Pending Applied Excluded (Questions) Excluded (Expired) Exc…" at bounding box center [976, 411] width 167 height 32
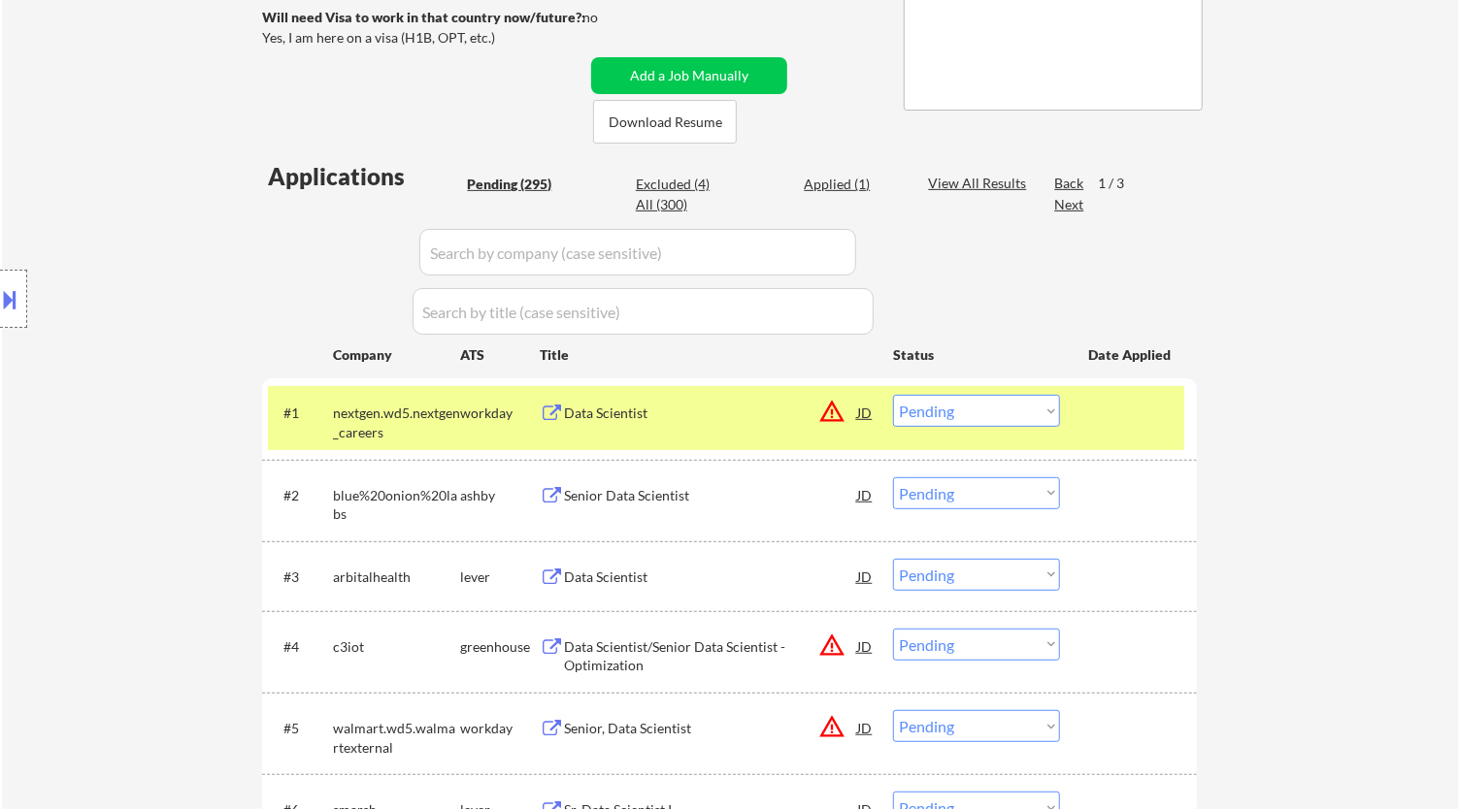
click at [744, 404] on div "Data Scientist" at bounding box center [710, 413] width 293 height 19
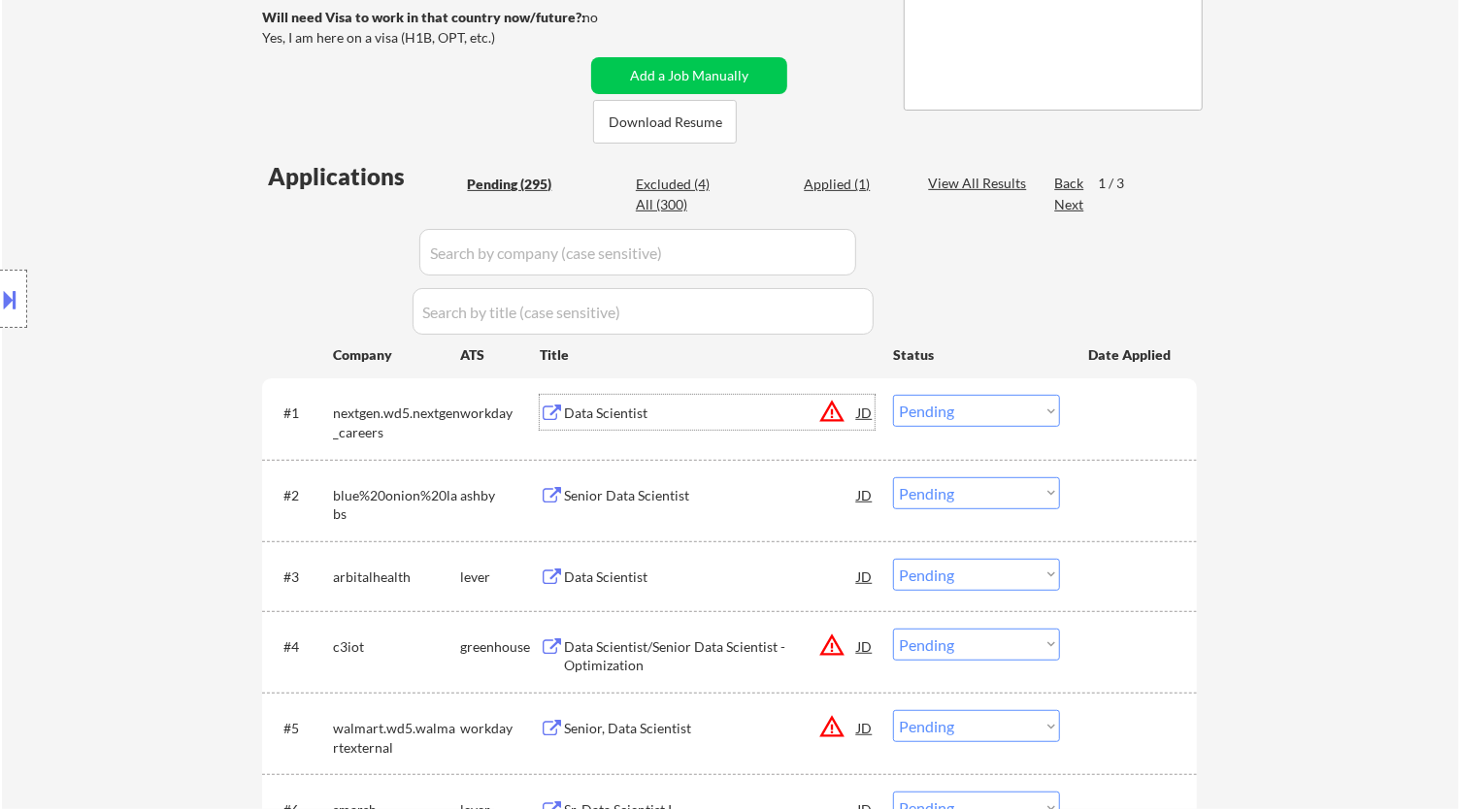
click at [16, 300] on button at bounding box center [10, 299] width 21 height 32
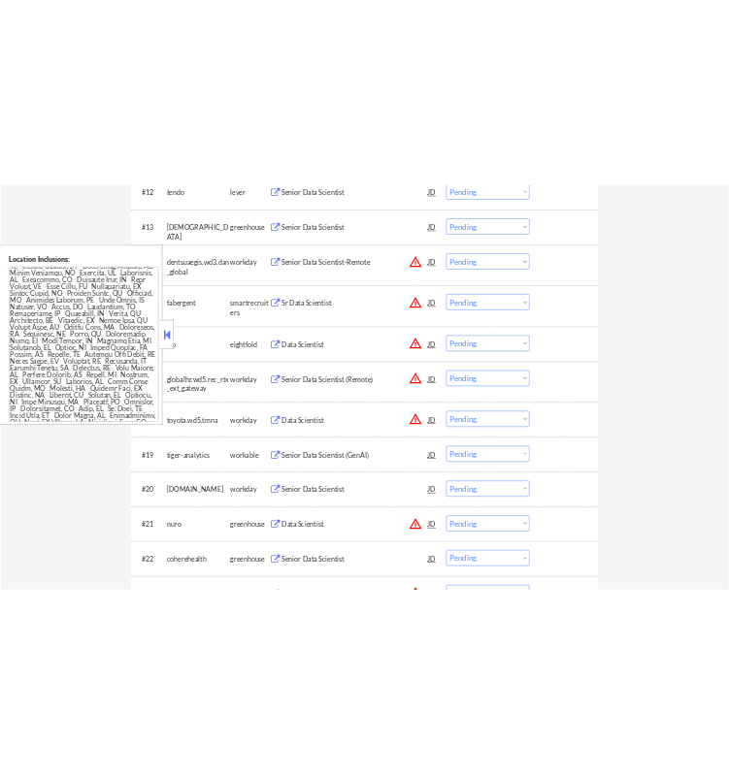
scroll to position [539, 0]
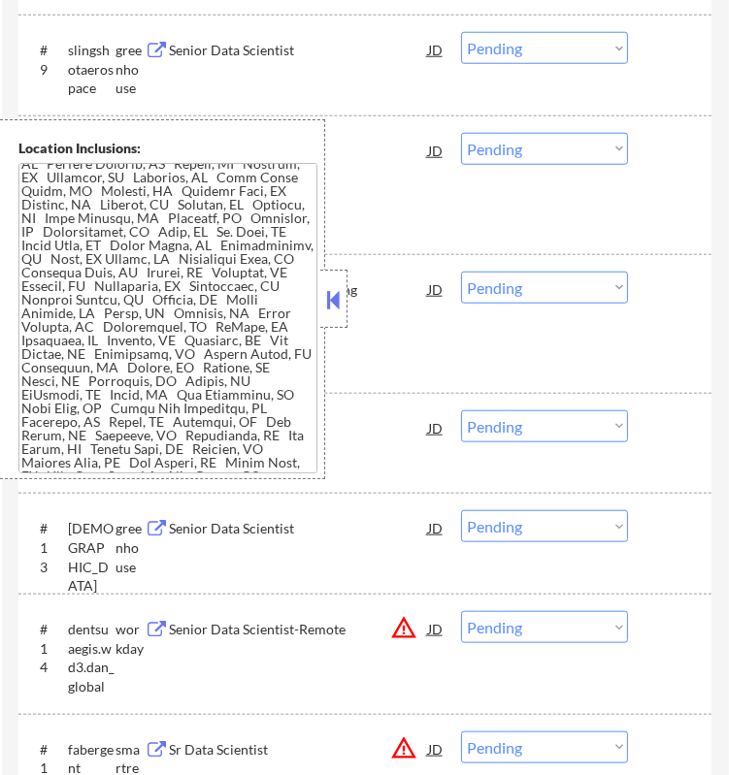
click at [336, 290] on button at bounding box center [333, 299] width 21 height 29
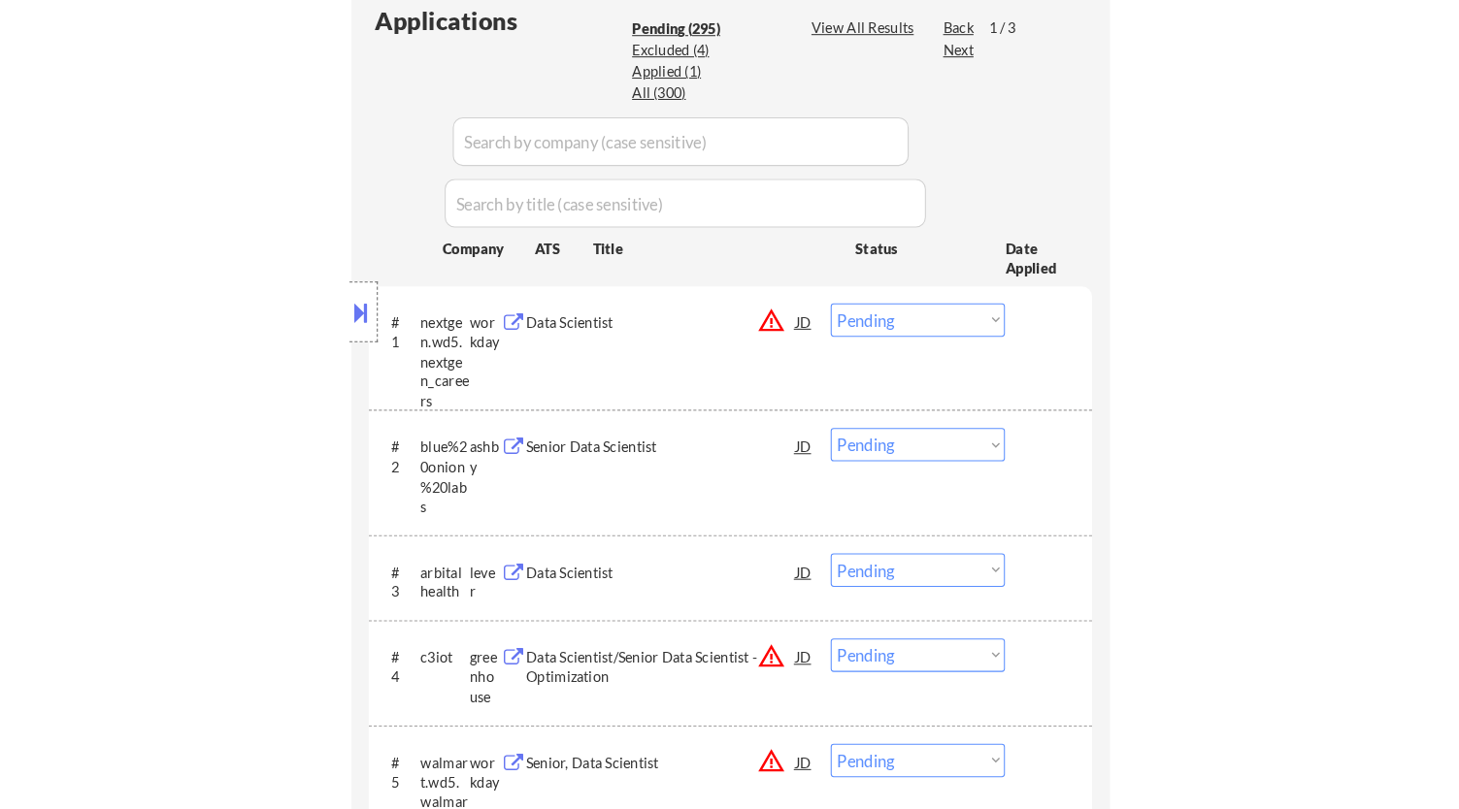
scroll to position [535, 0]
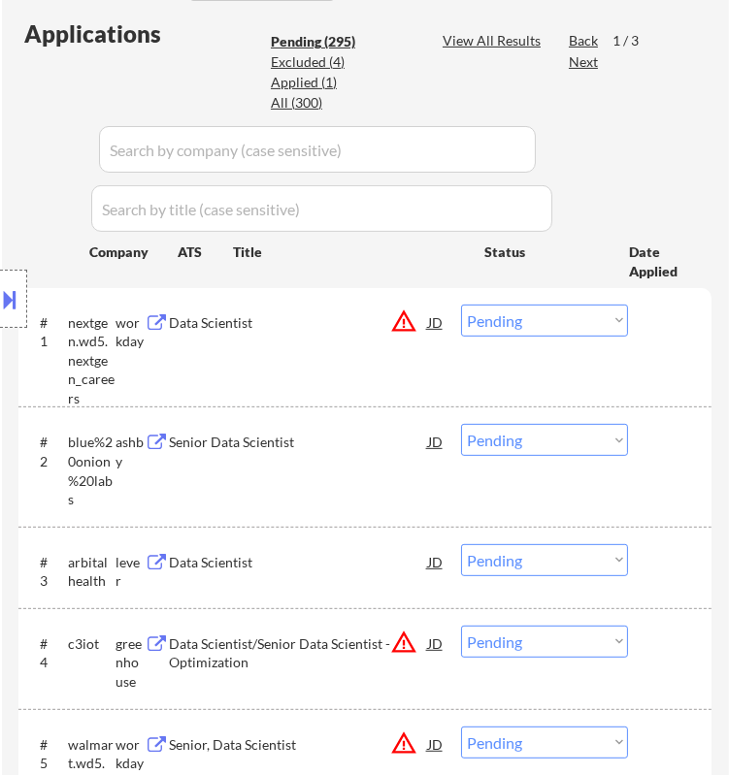
click at [554, 320] on select "Choose an option... Pending Applied Excluded (Questions) Excluded (Expired) Exc…" at bounding box center [544, 321] width 167 height 32
click at [461, 305] on select "Choose an option... Pending Applied Excluded (Questions) Excluded (Expired) Exc…" at bounding box center [544, 321] width 167 height 32
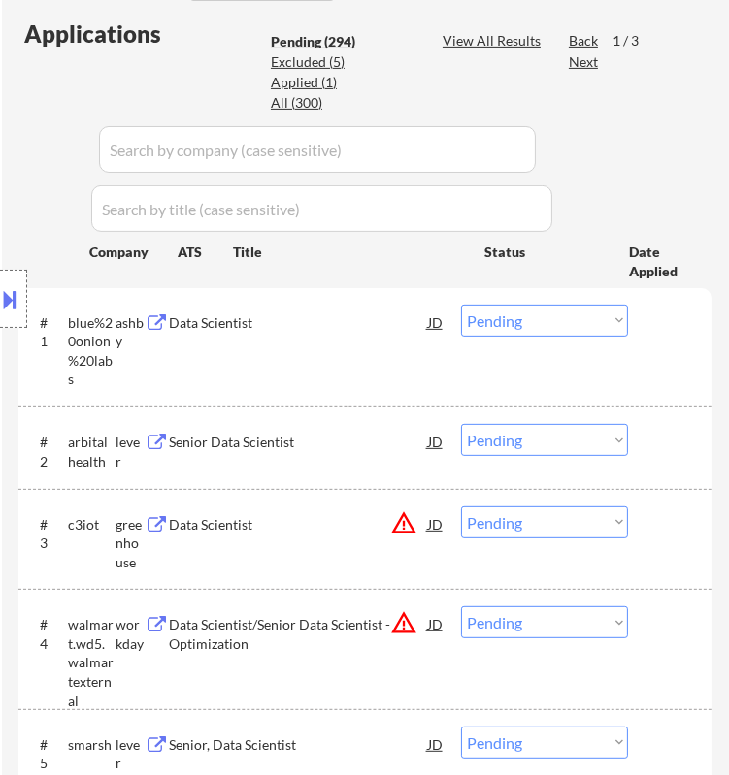
click at [318, 319] on div "Location Inclusions:" at bounding box center [173, 299] width 347 height 360
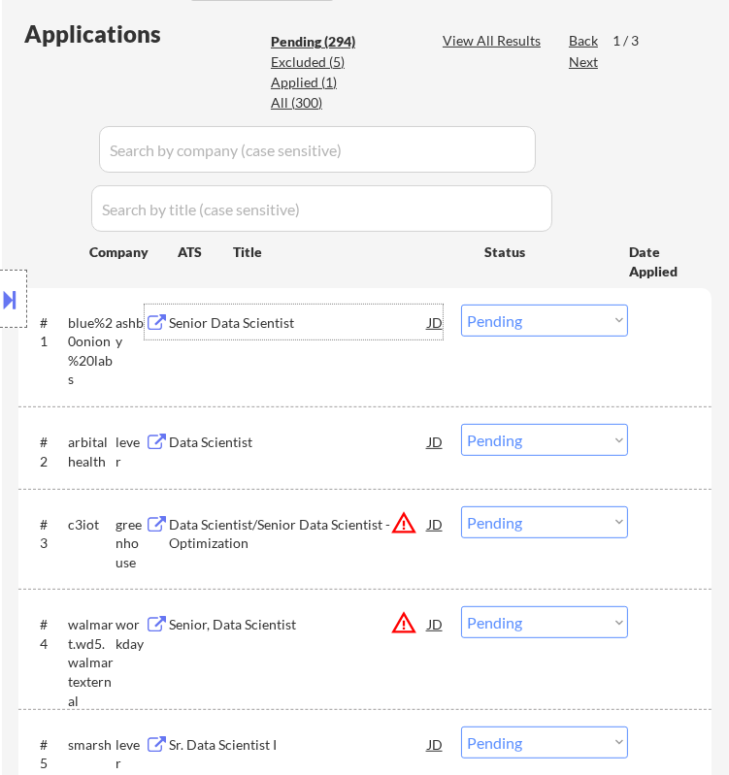
click at [408, 327] on div "Senior Data Scientist" at bounding box center [298, 322] width 258 height 19
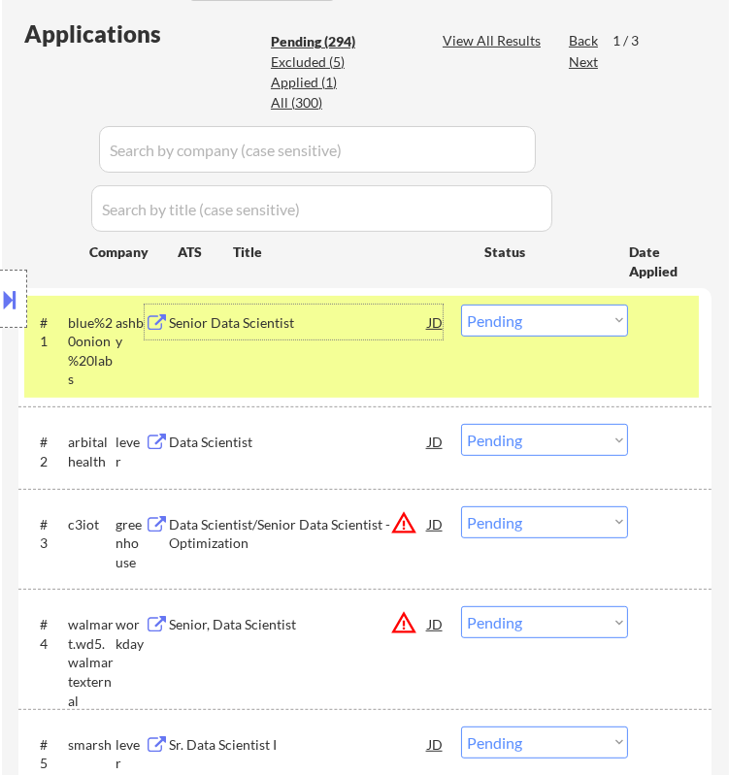
click at [555, 320] on select "Choose an option... Pending Applied Excluded (Questions) Excluded (Expired) Exc…" at bounding box center [544, 321] width 167 height 32
click at [461, 305] on select "Choose an option... Pending Applied Excluded (Questions) Excluded (Expired) Exc…" at bounding box center [544, 321] width 167 height 32
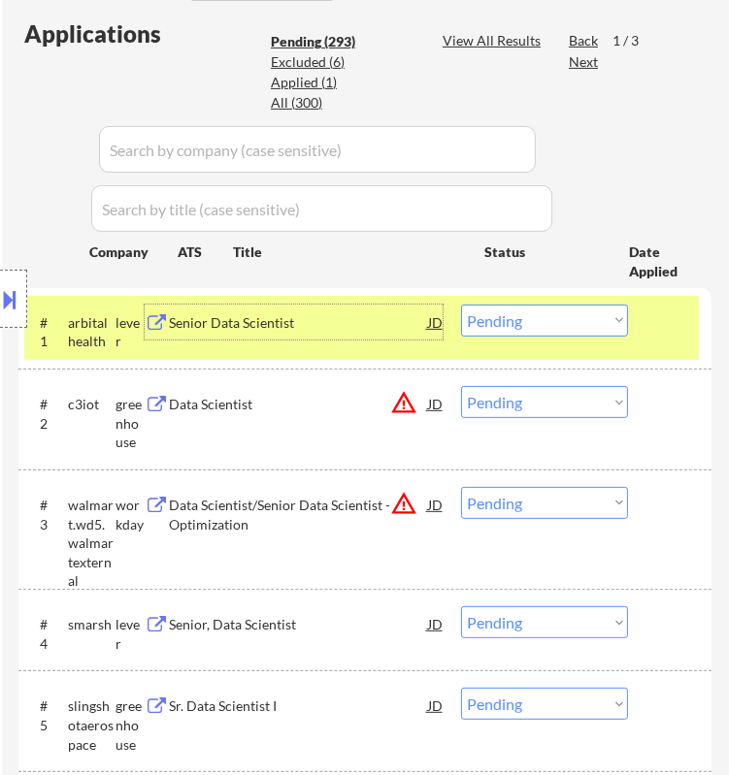
click at [380, 324] on div "Senior Data Scientist" at bounding box center [298, 322] width 258 height 19
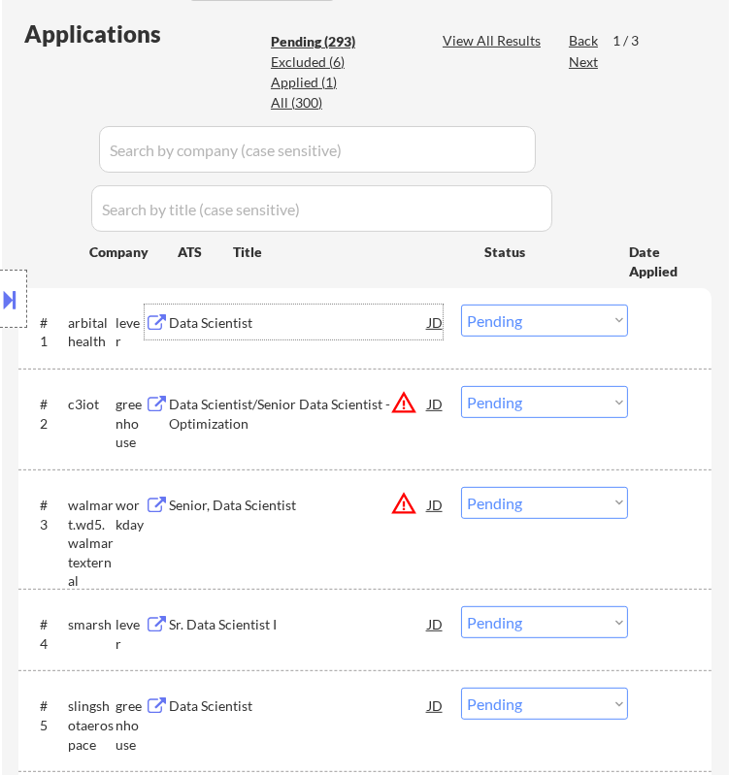
click at [536, 313] on select "Choose an option... Pending Applied Excluded (Questions) Excluded (Expired) Exc…" at bounding box center [544, 321] width 167 height 32
click at [461, 305] on select "Choose an option... Pending Applied Excluded (Questions) Excluded (Expired) Exc…" at bounding box center [544, 321] width 167 height 32
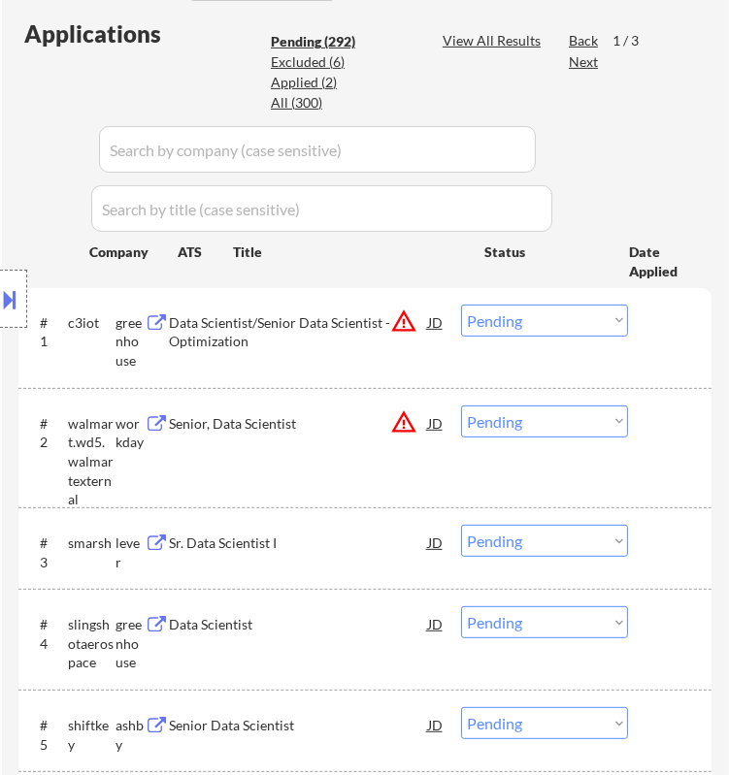
click at [342, 317] on div "Location Inclusions:" at bounding box center [173, 299] width 347 height 360
click at [360, 318] on div "Data Scientist/Senior Data Scientist - Optimization" at bounding box center [298, 332] width 258 height 38
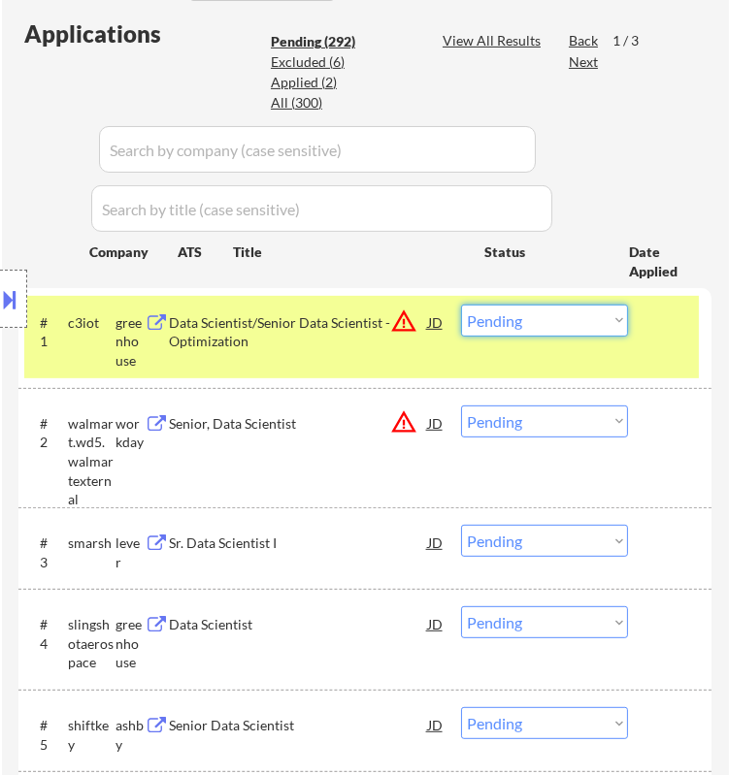
click at [573, 334] on select "Choose an option... Pending Applied Excluded (Questions) Excluded (Expired) Exc…" at bounding box center [544, 321] width 167 height 32
click at [461, 305] on select "Choose an option... Pending Applied Excluded (Questions) Excluded (Expired) Exc…" at bounding box center [544, 321] width 167 height 32
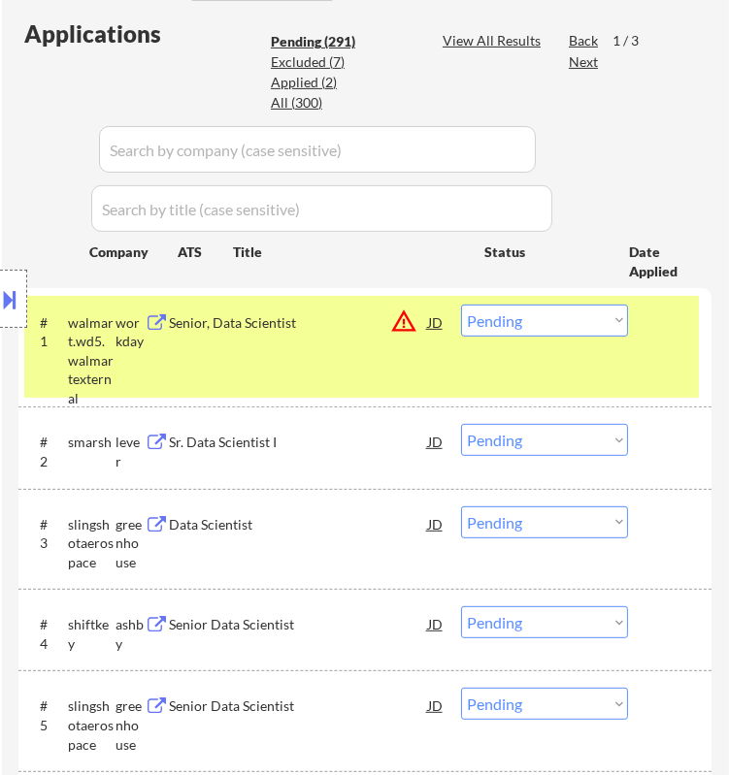
click at [322, 325] on div "Location Inclusions:" at bounding box center [173, 299] width 347 height 360
click at [366, 319] on div "Senior, Data Scientist" at bounding box center [298, 322] width 258 height 19
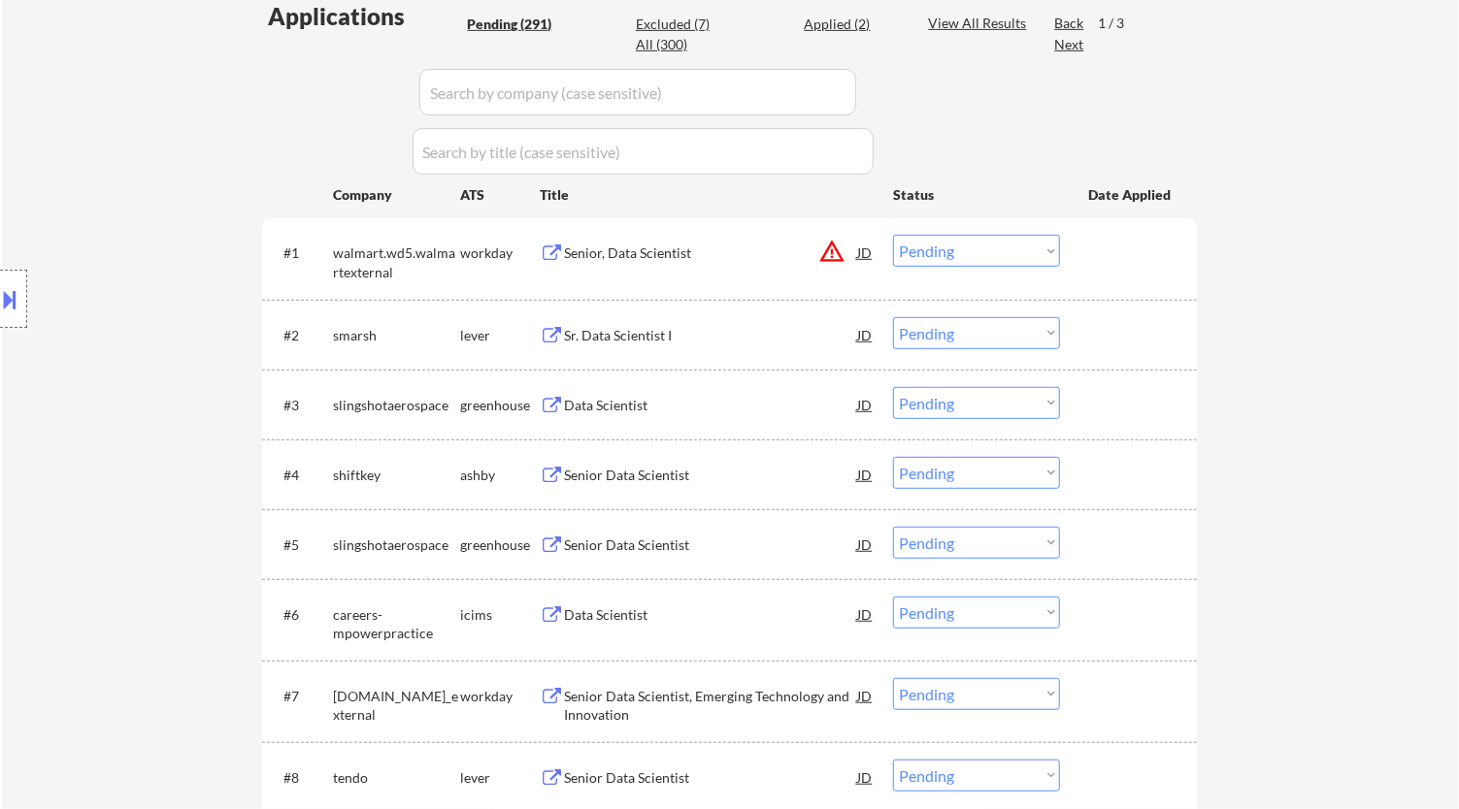
click at [967, 246] on select "Choose an option... Pending Applied Excluded (Questions) Excluded (Expired) Exc…" at bounding box center [976, 251] width 167 height 32
click at [893, 235] on select "Choose an option... Pending Applied Excluded (Questions) Excluded (Expired) Exc…" at bounding box center [976, 251] width 167 height 32
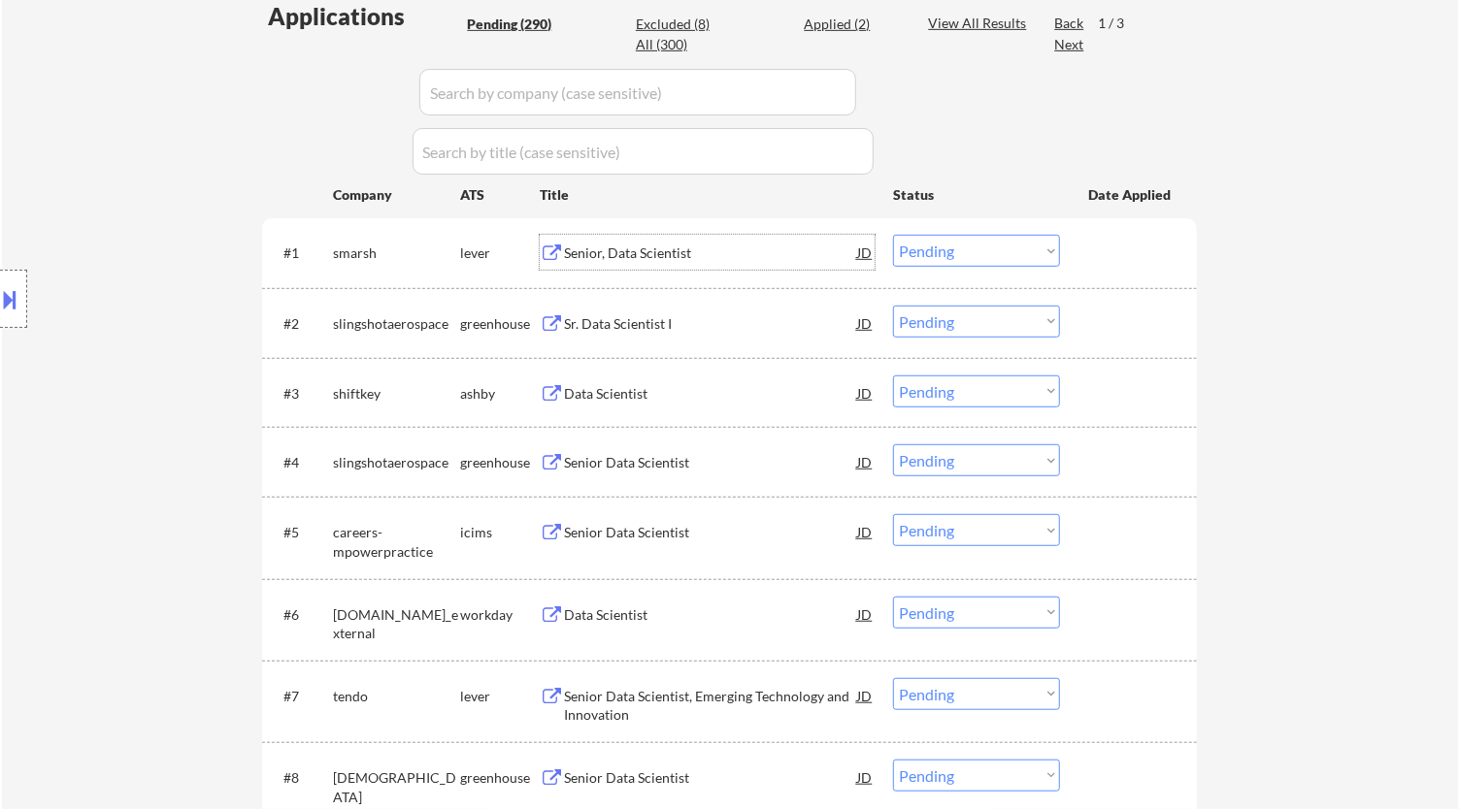
click at [715, 259] on div "Senior, Data Scientist" at bounding box center [710, 253] width 293 height 19
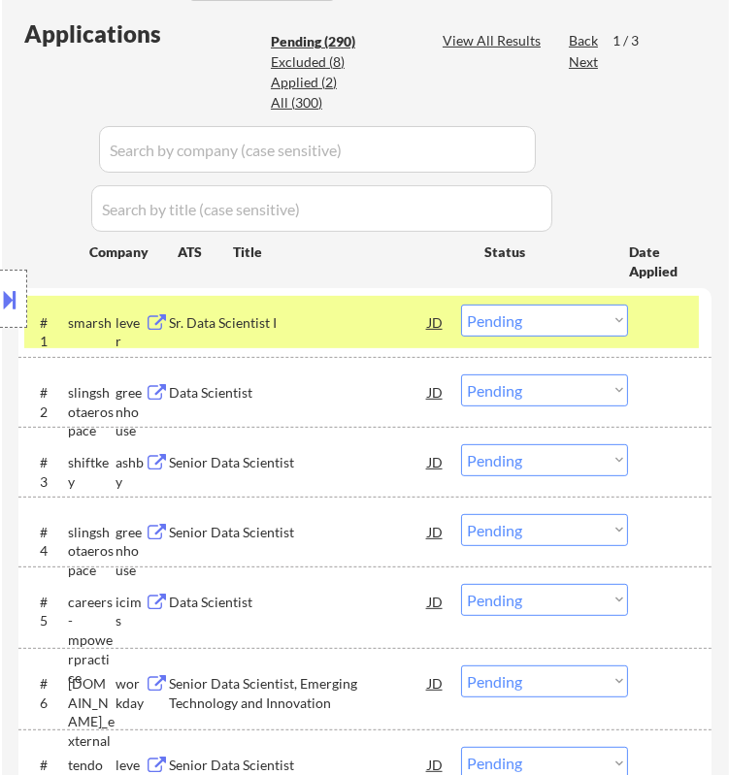
click at [579, 292] on div "#1 smarsh lever Sr. Data Scientist I JD warning_amber Choose an option... Pendi…" at bounding box center [364, 322] width 693 height 69
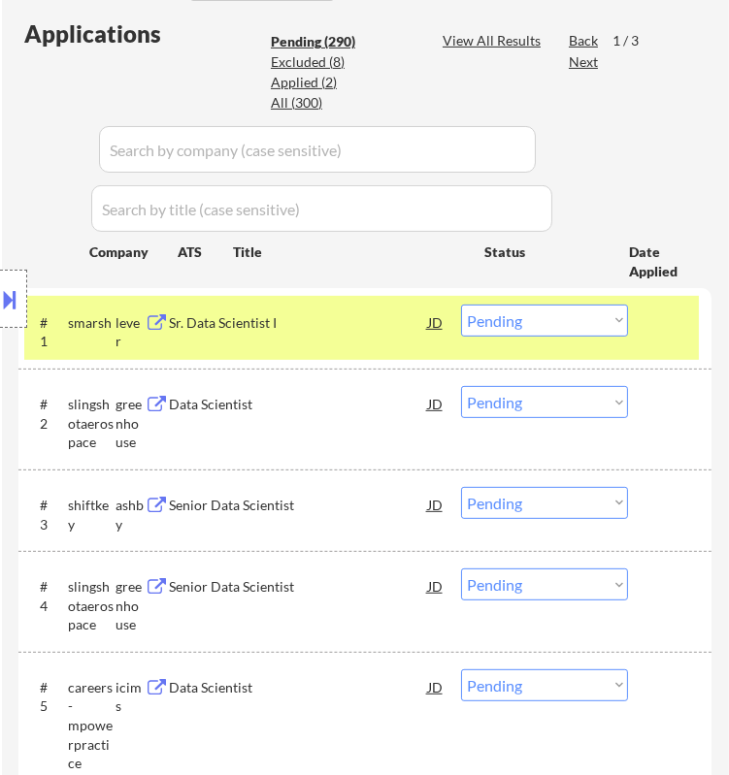
click at [553, 315] on select "Choose an option... Pending Applied Excluded (Questions) Excluded (Expired) Exc…" at bounding box center [544, 321] width 167 height 32
click at [461, 305] on select "Choose an option... Pending Applied Excluded (Questions) Excluded (Expired) Exc…" at bounding box center [544, 321] width 167 height 32
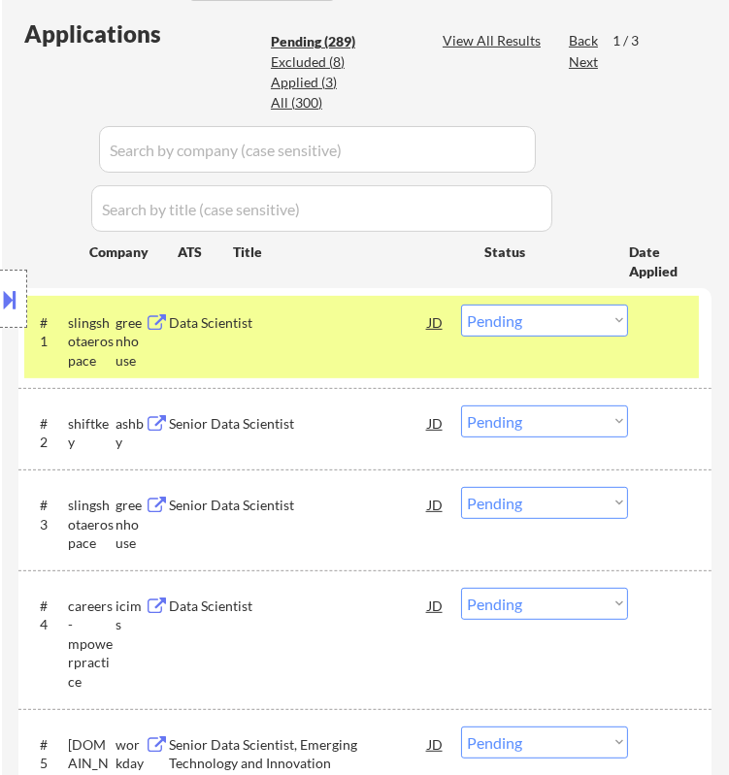
click at [315, 309] on div "Location Inclusions:" at bounding box center [173, 299] width 347 height 360
click at [366, 323] on div "Data Scientist" at bounding box center [298, 322] width 258 height 19
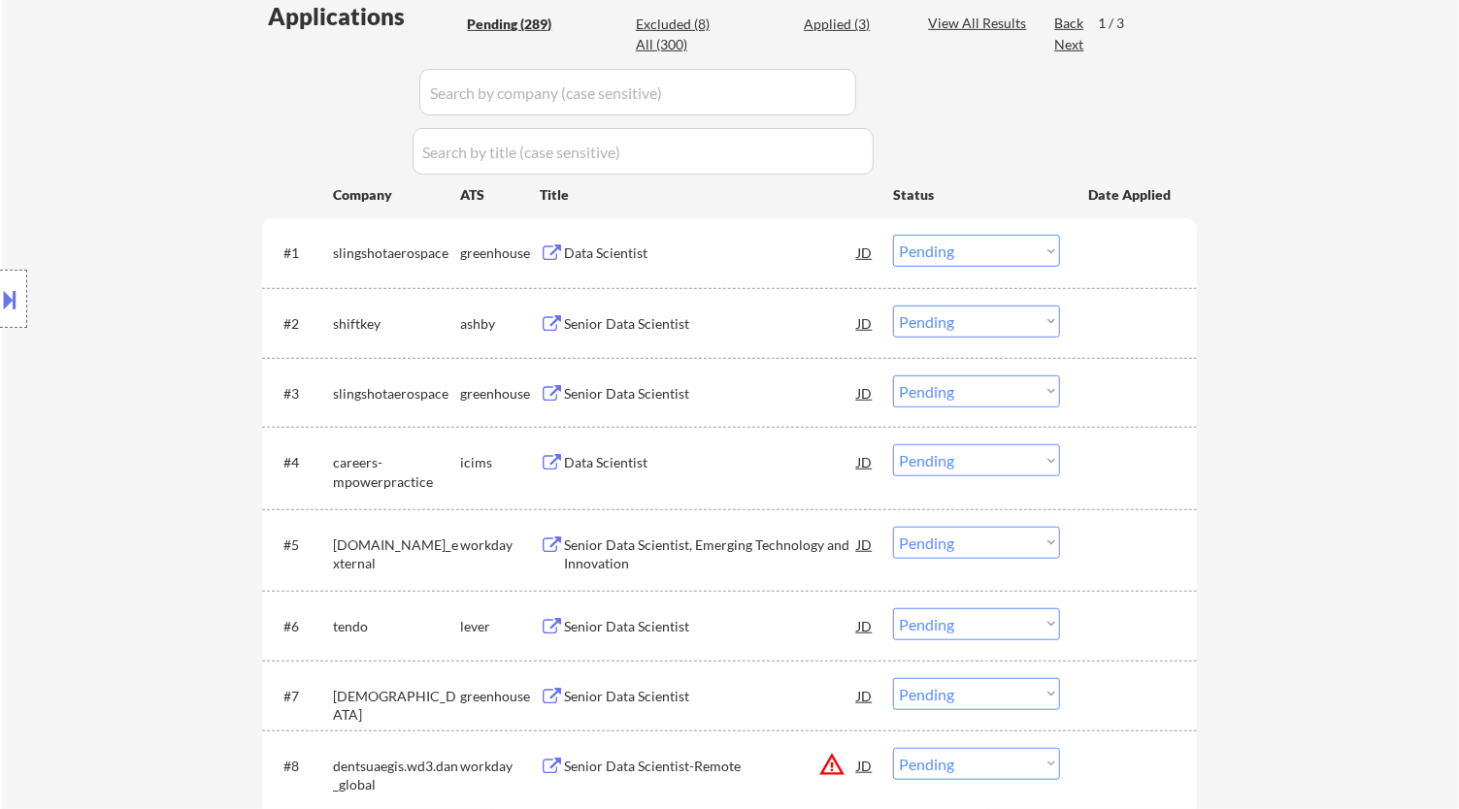
click at [730, 248] on div "Data Scientist" at bounding box center [710, 253] width 293 height 19
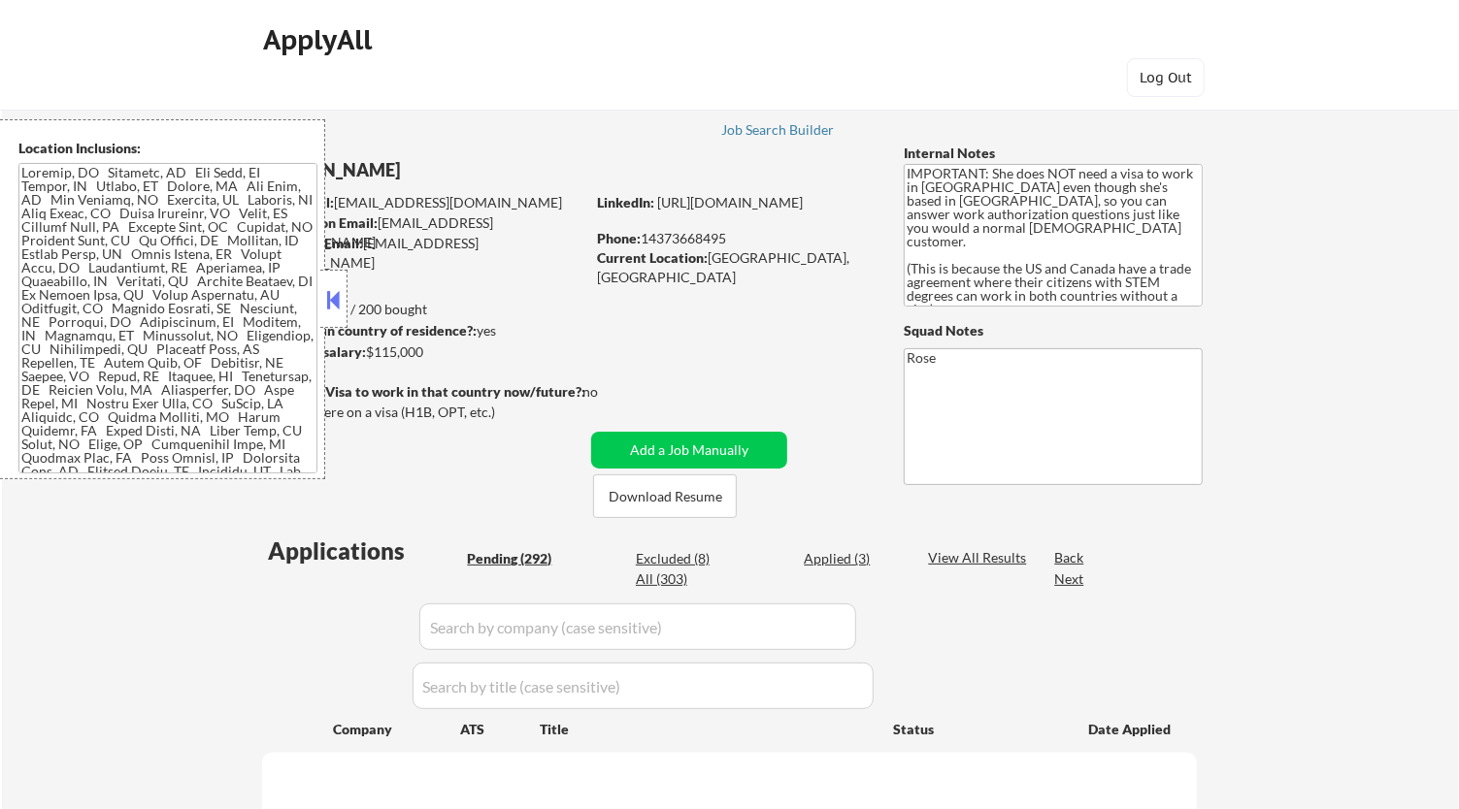
click at [335, 302] on button at bounding box center [333, 299] width 21 height 29
select select ""pending""
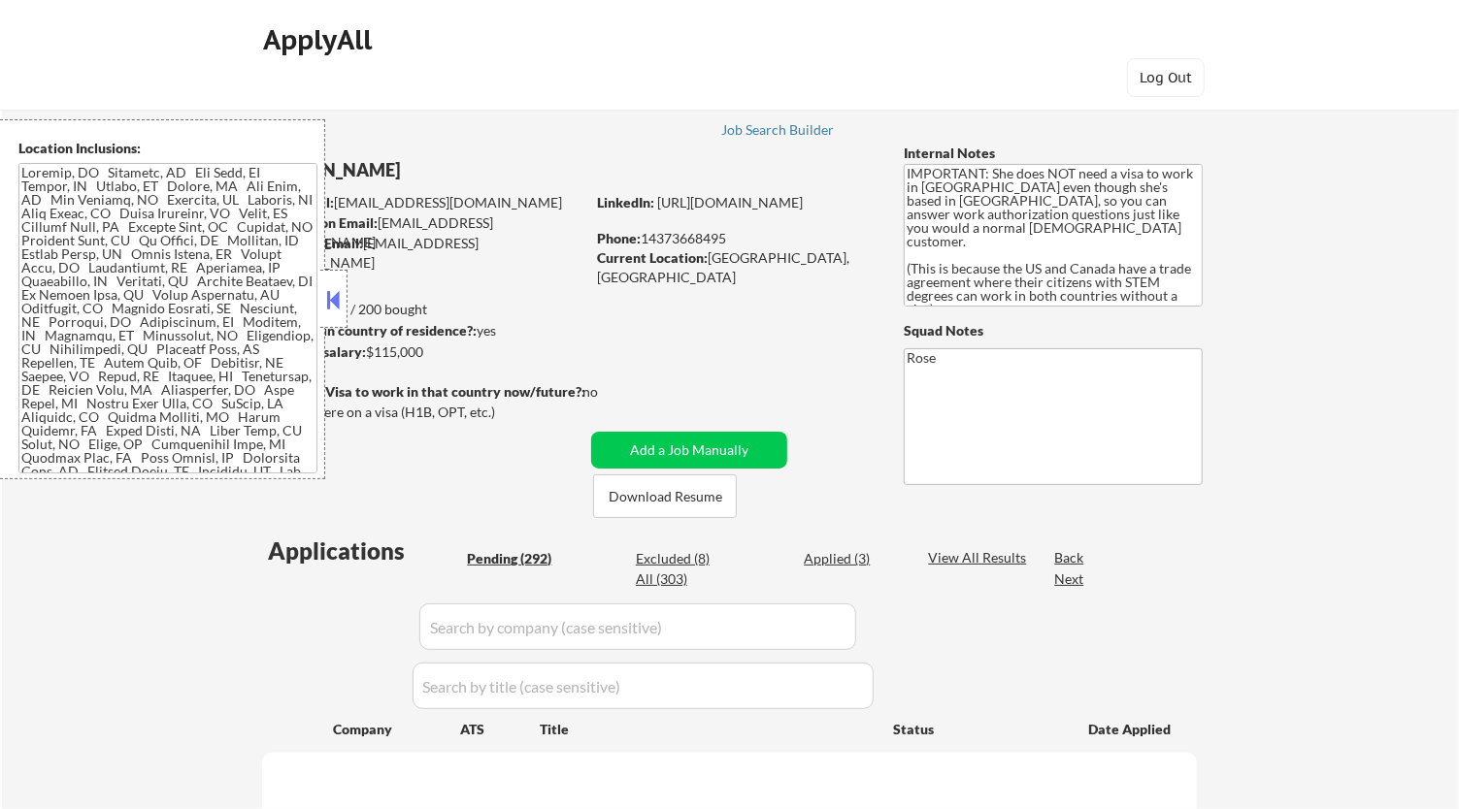
select select ""pending""
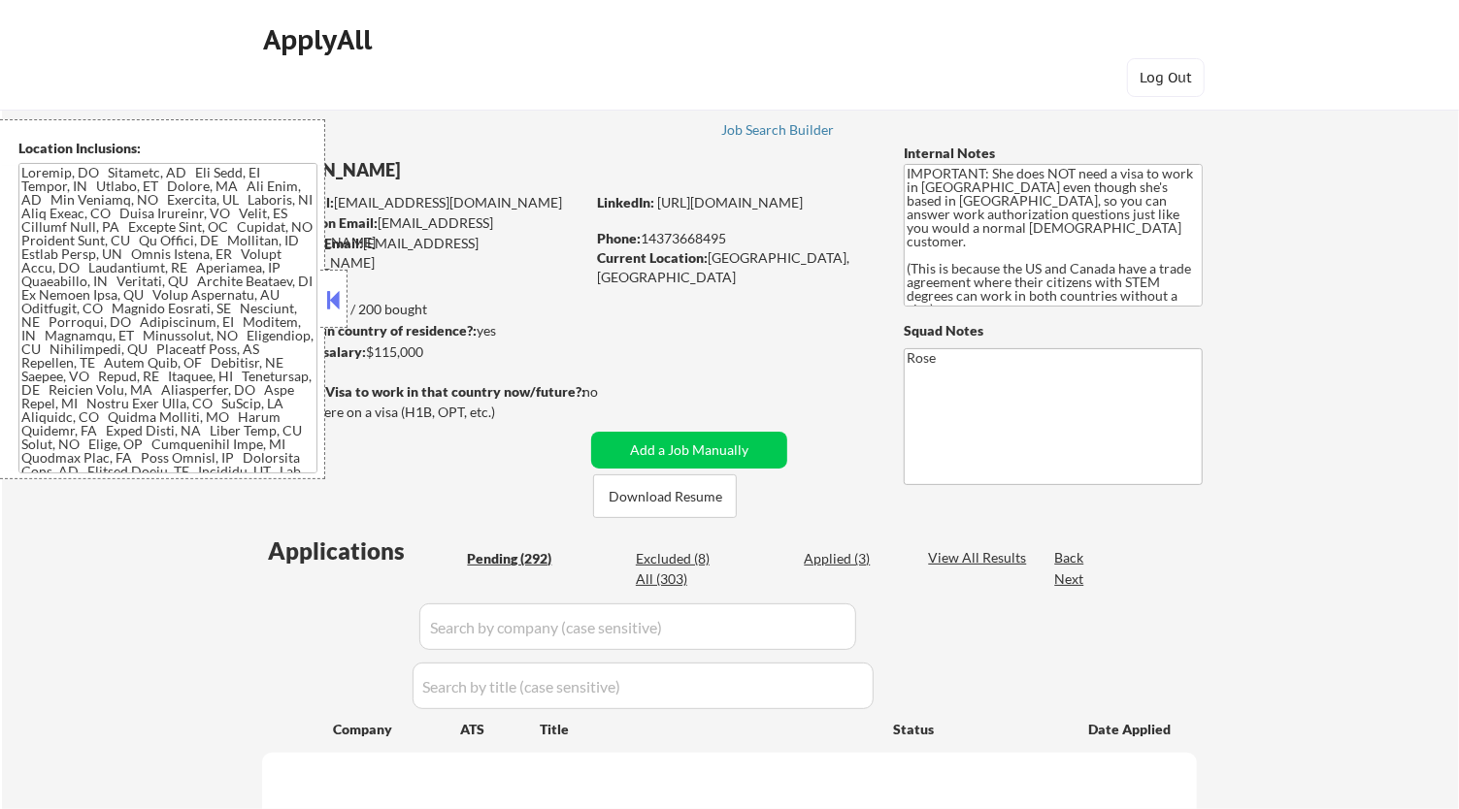
select select ""pending""
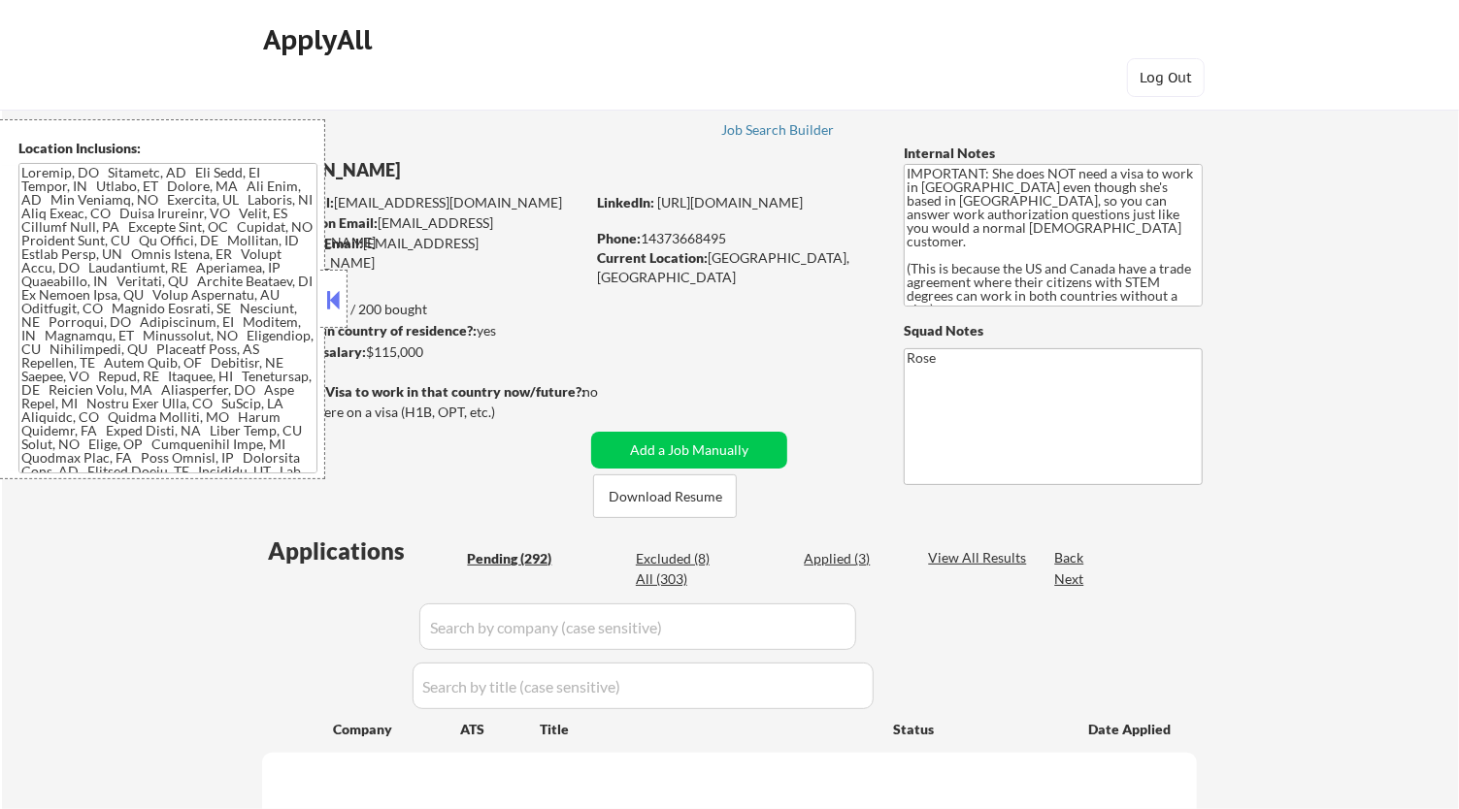
select select ""pending""
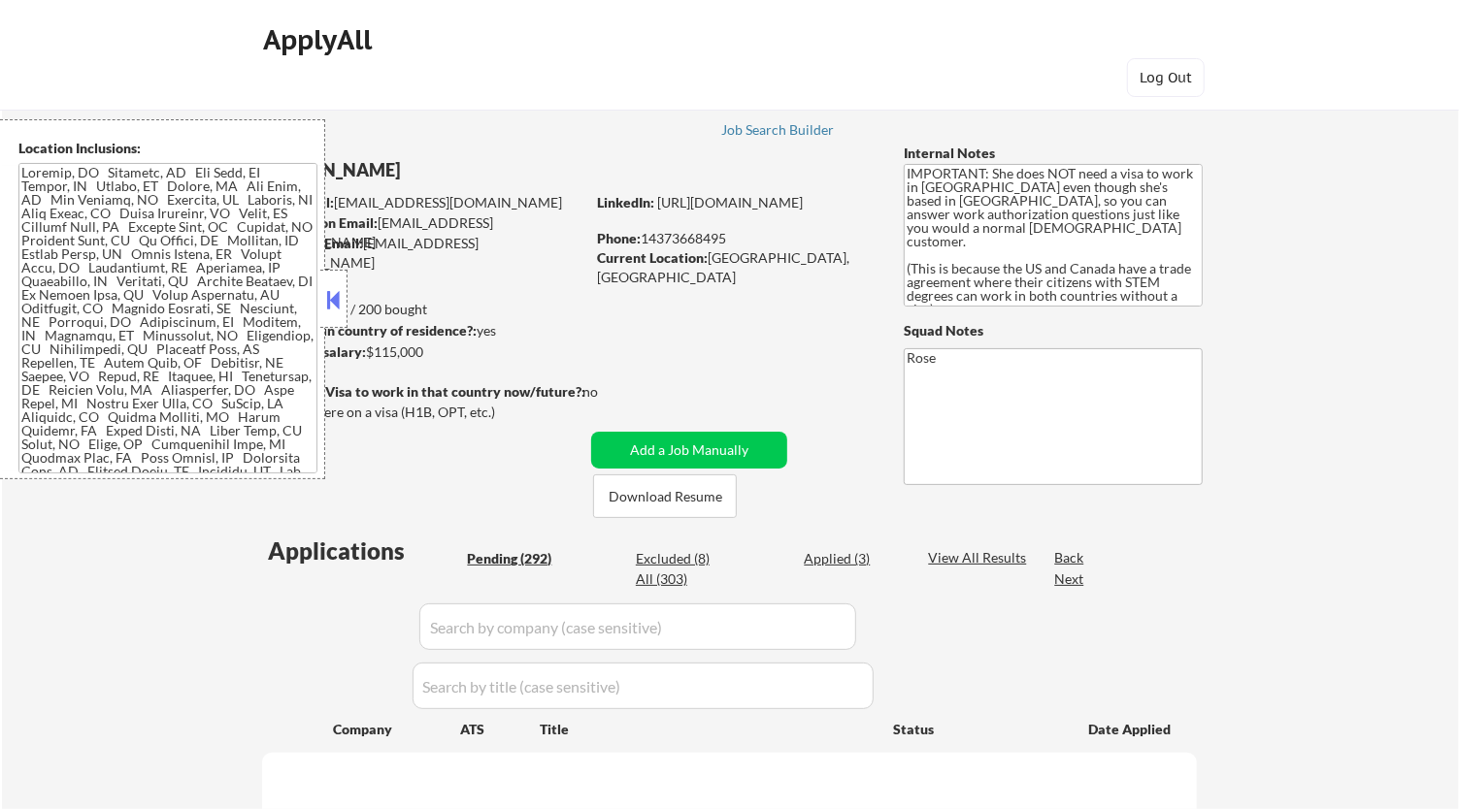
select select ""pending""
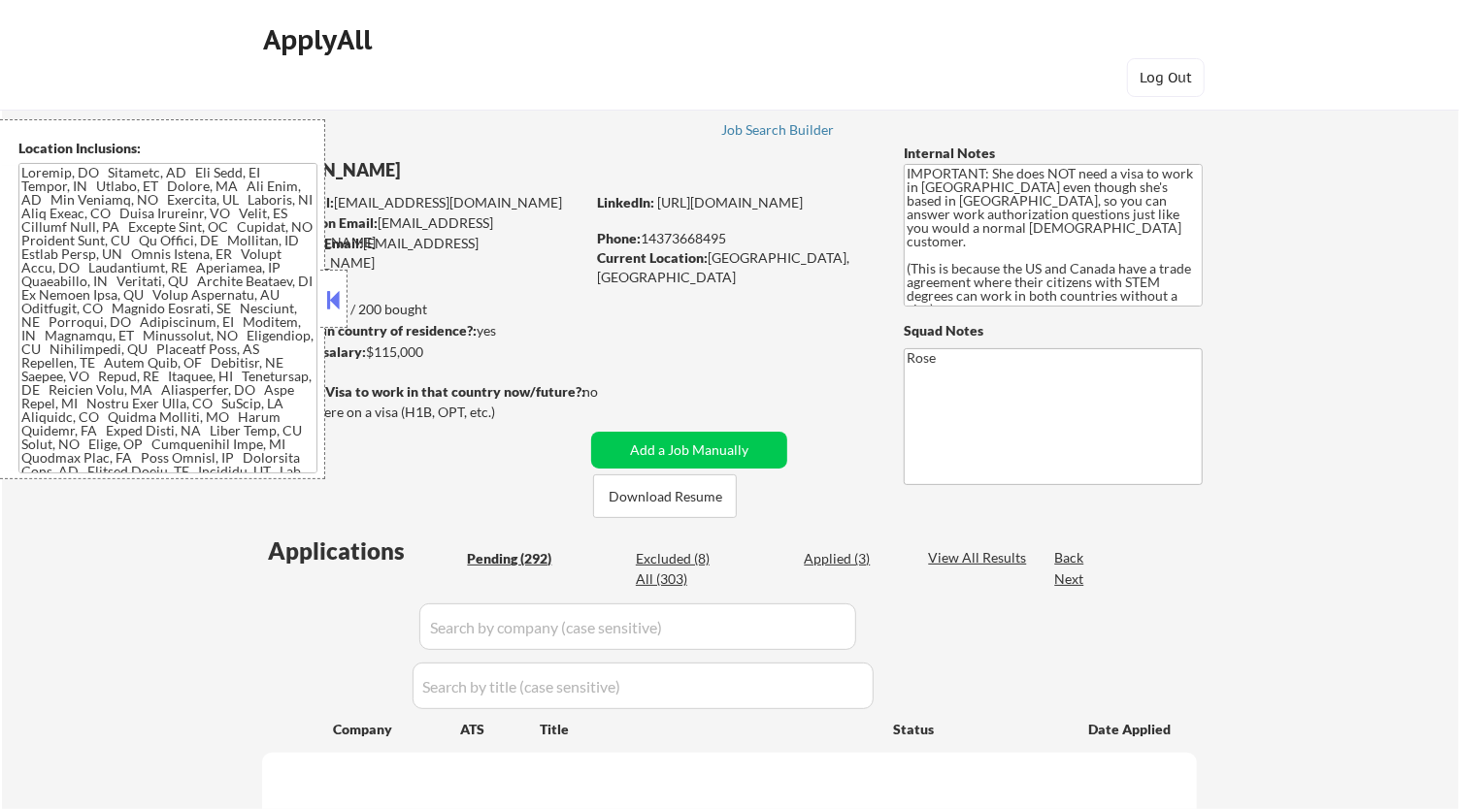
select select ""pending""
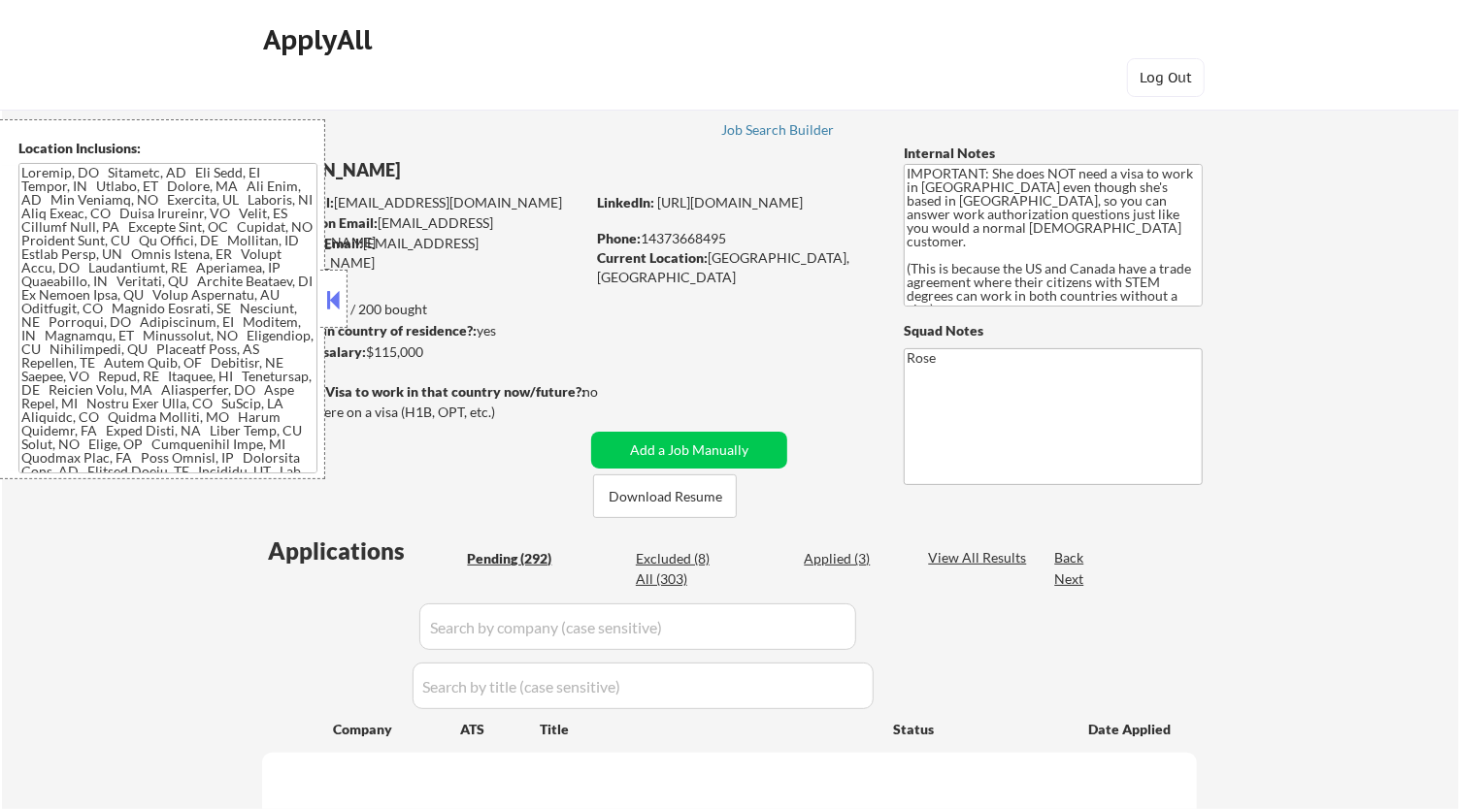
select select ""pending""
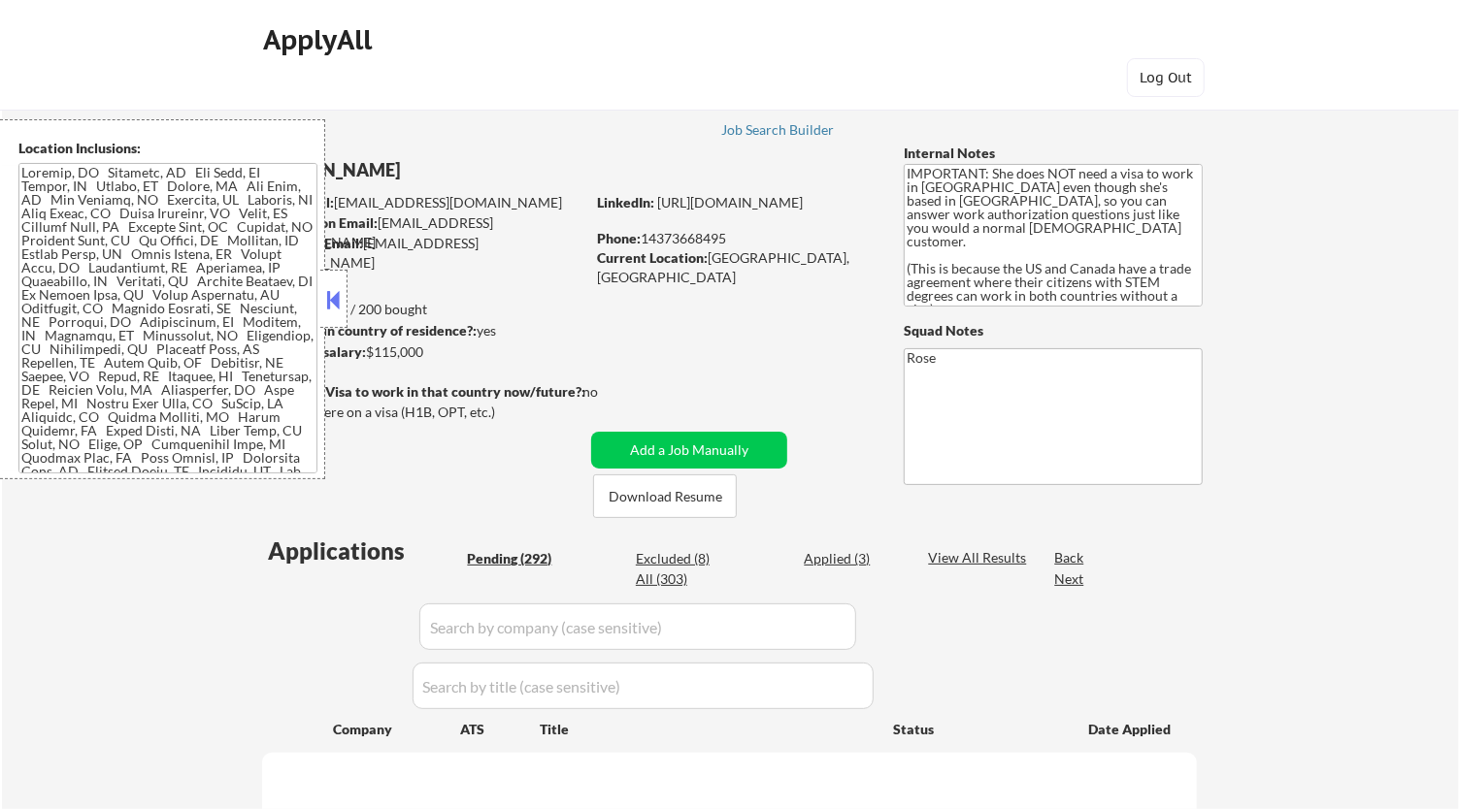
select select ""pending""
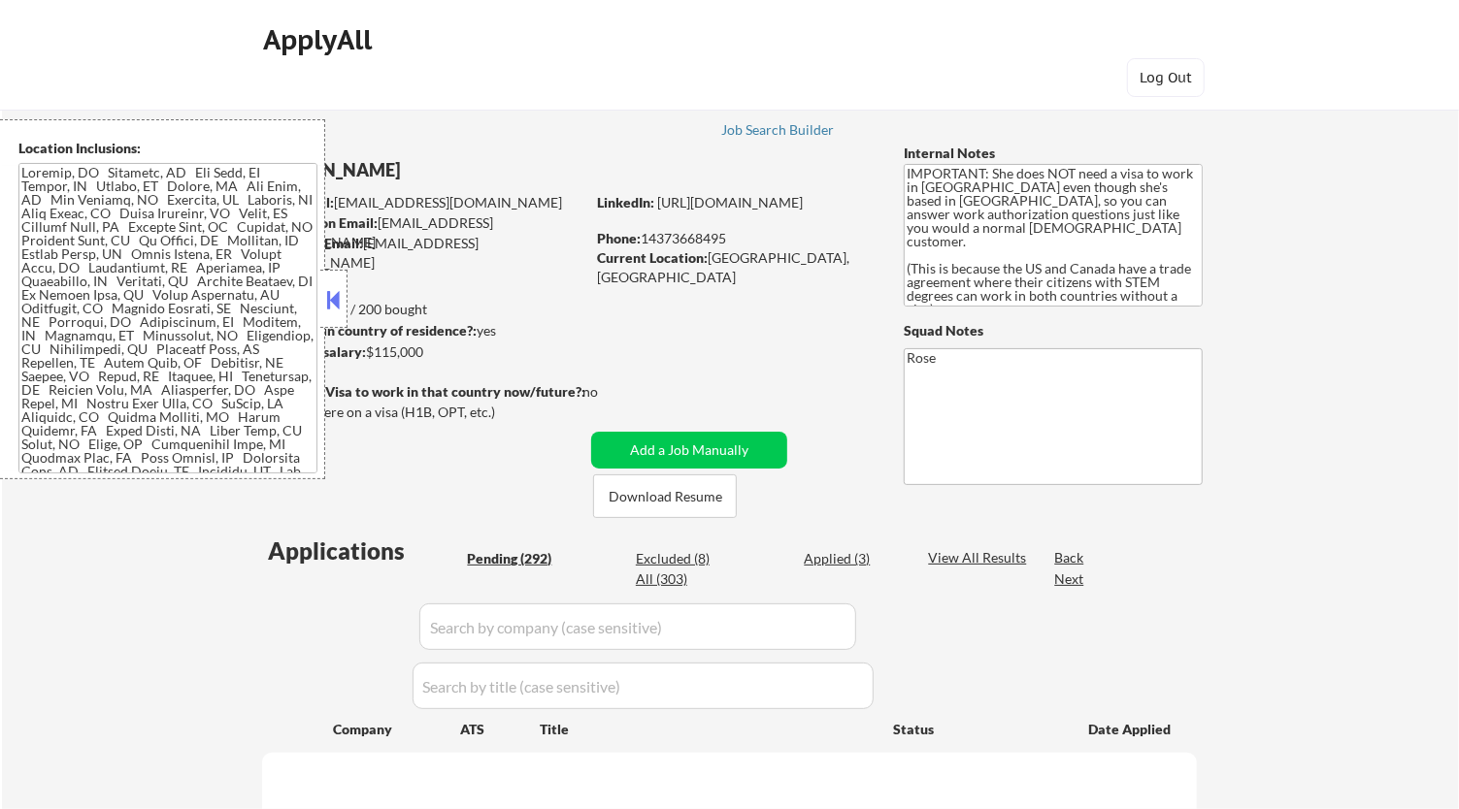
select select ""pending""
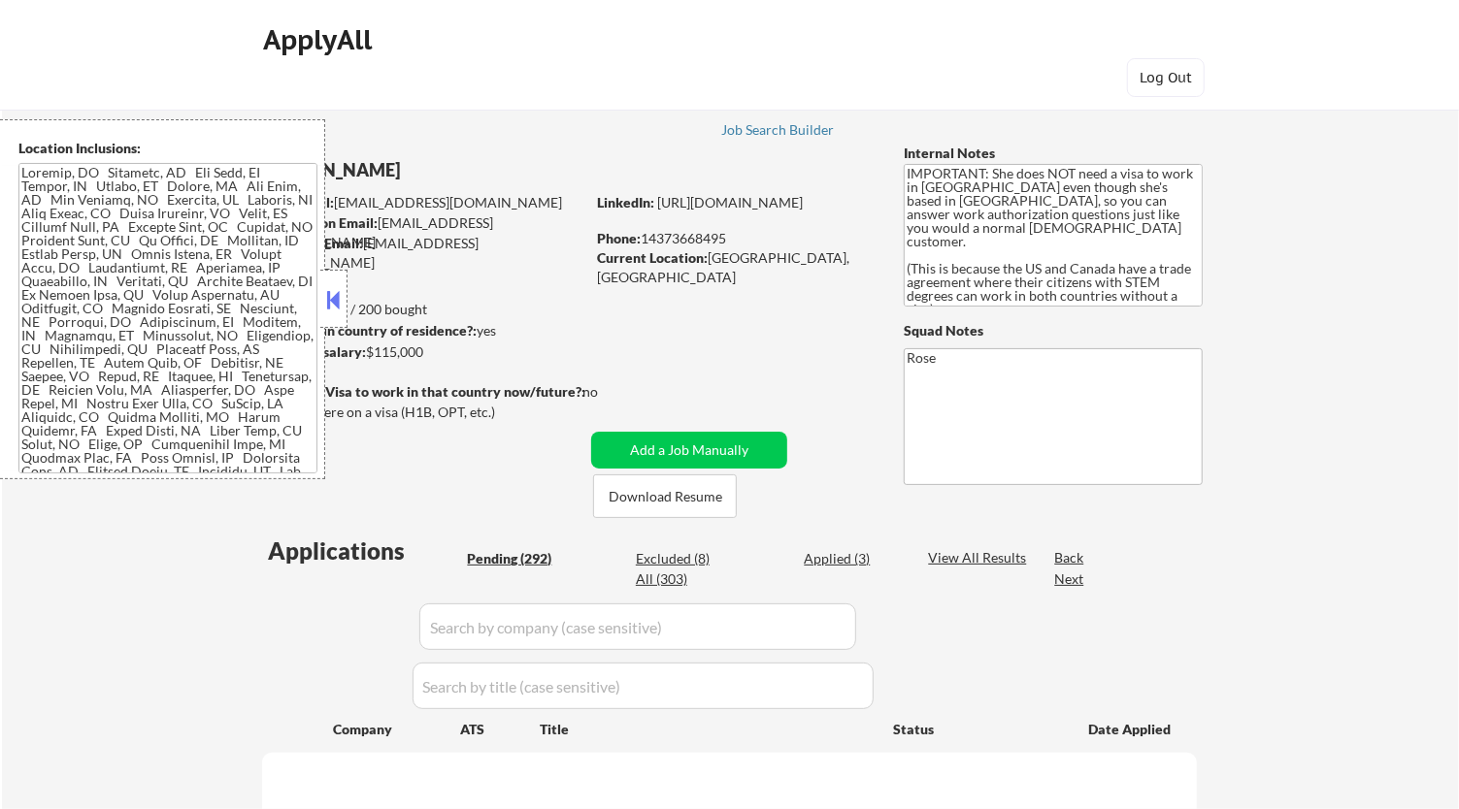
select select ""pending""
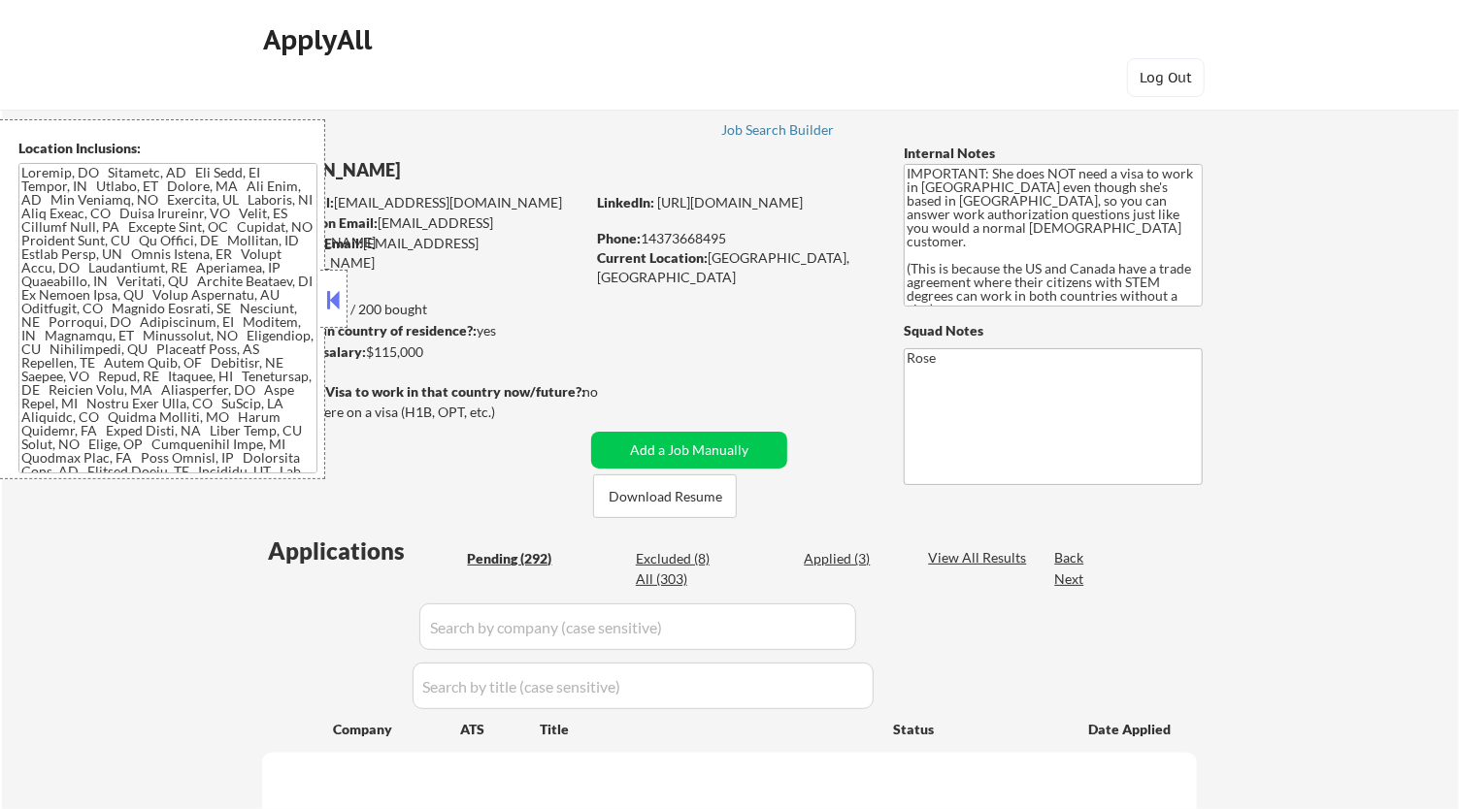
select select ""pending""
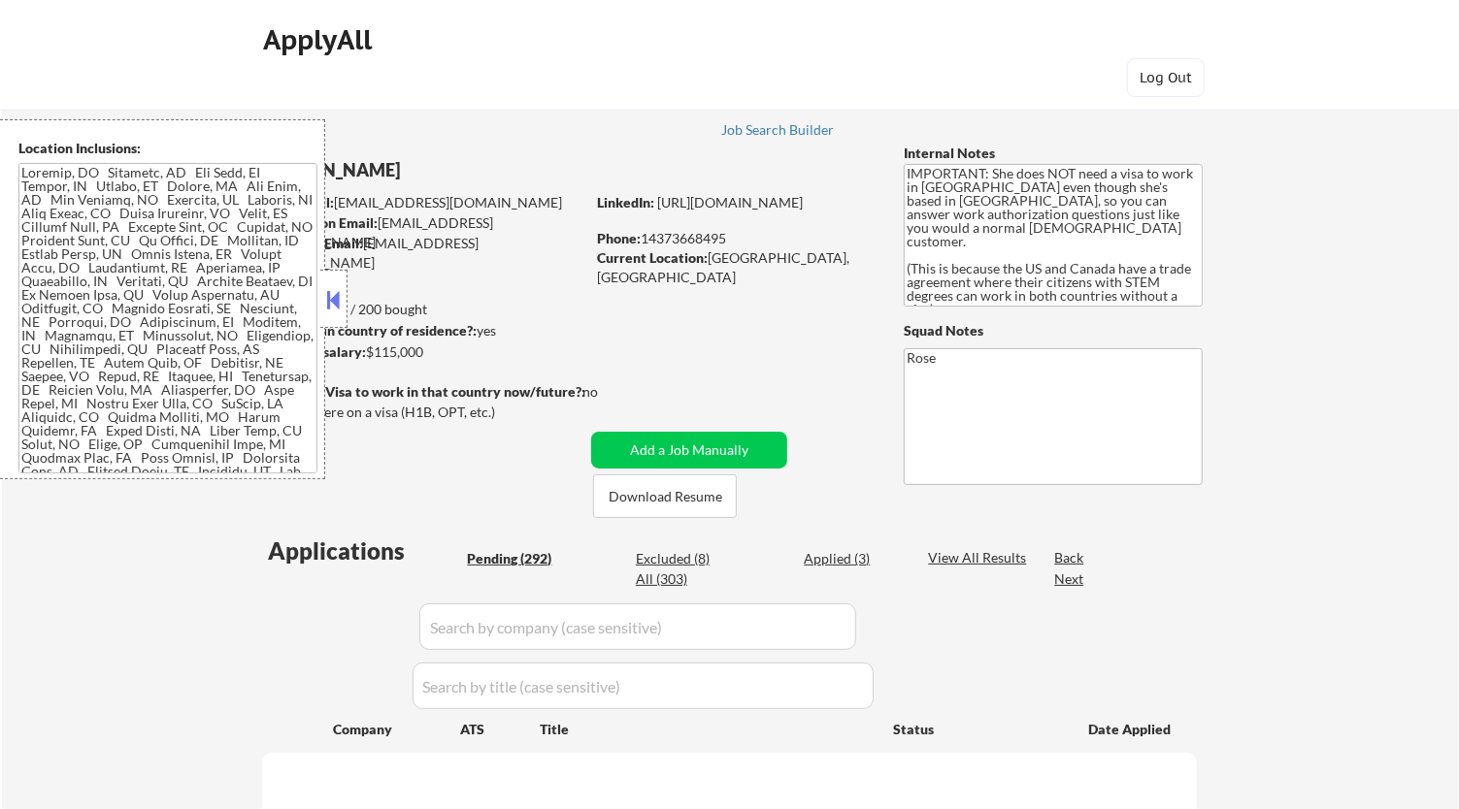
select select ""pending""
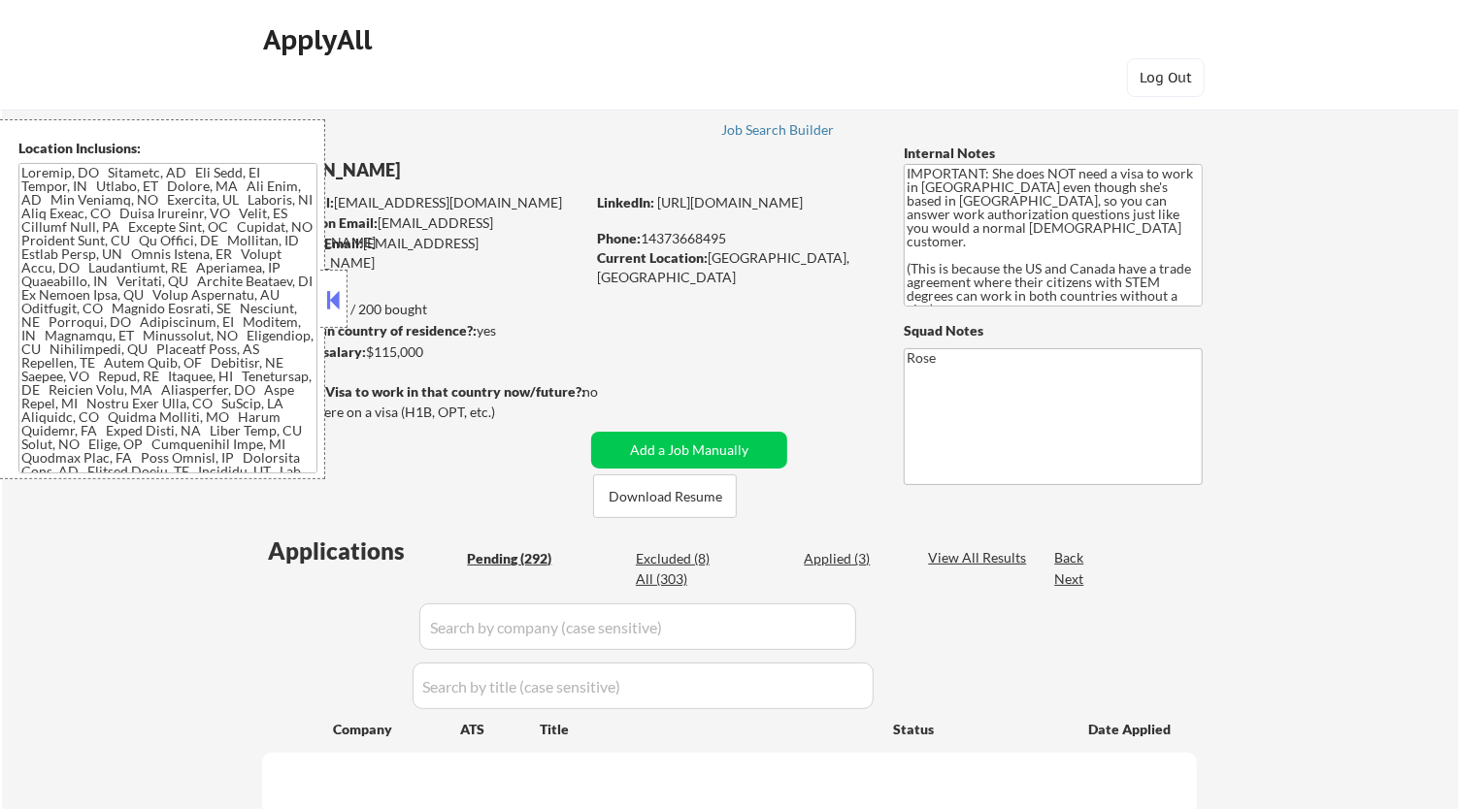
select select ""pending""
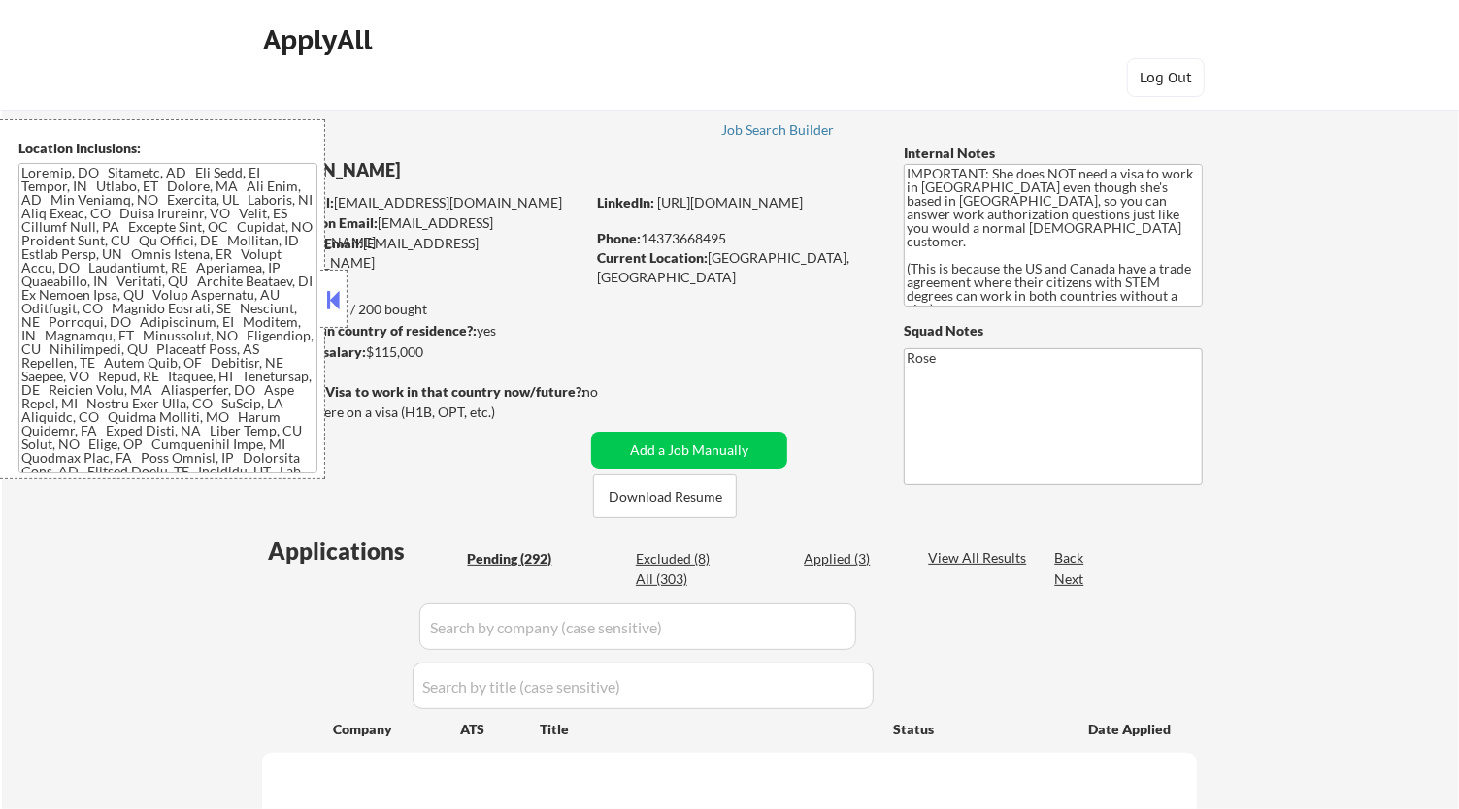
select select ""pending""
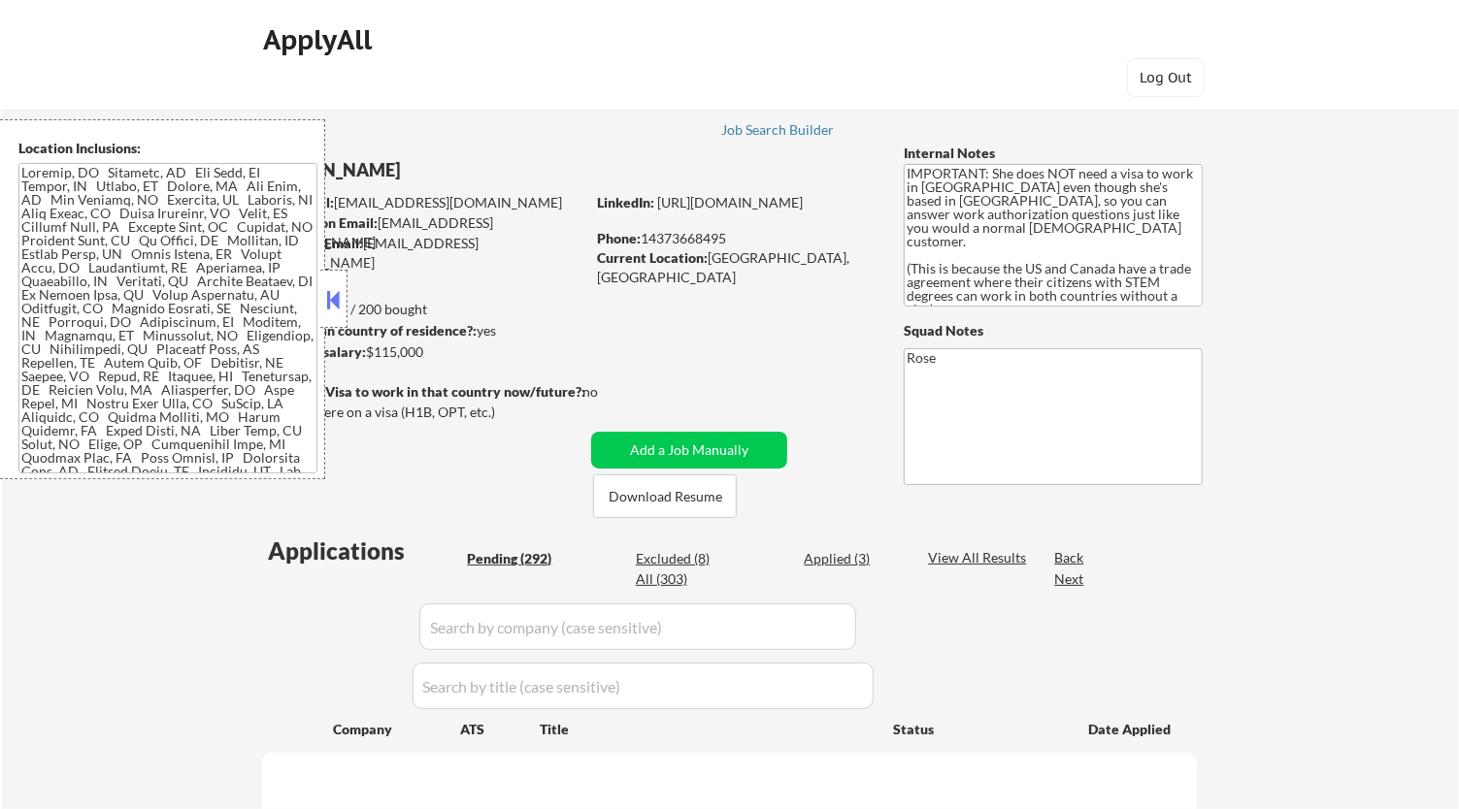
select select ""pending""
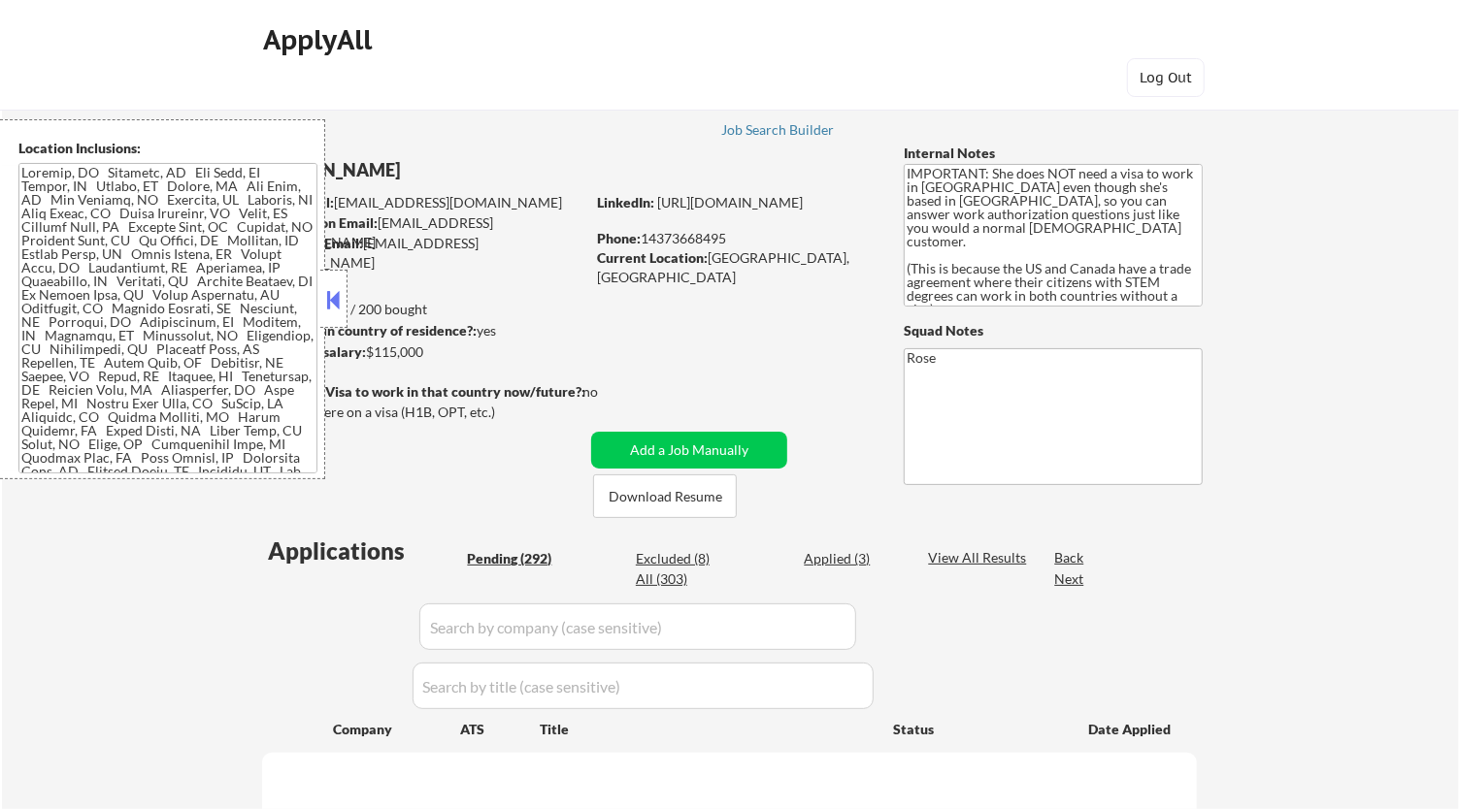
select select ""pending""
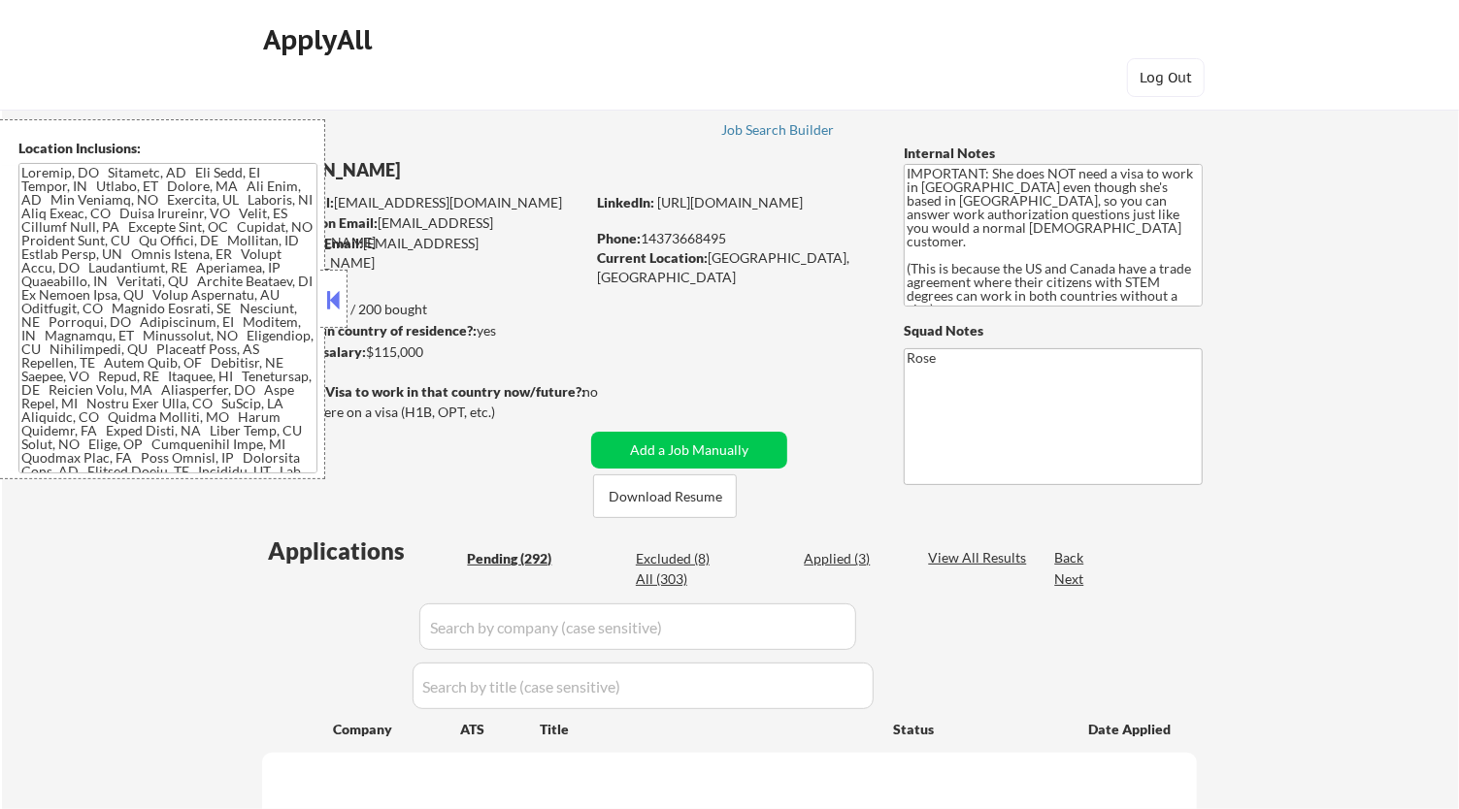
select select ""pending""
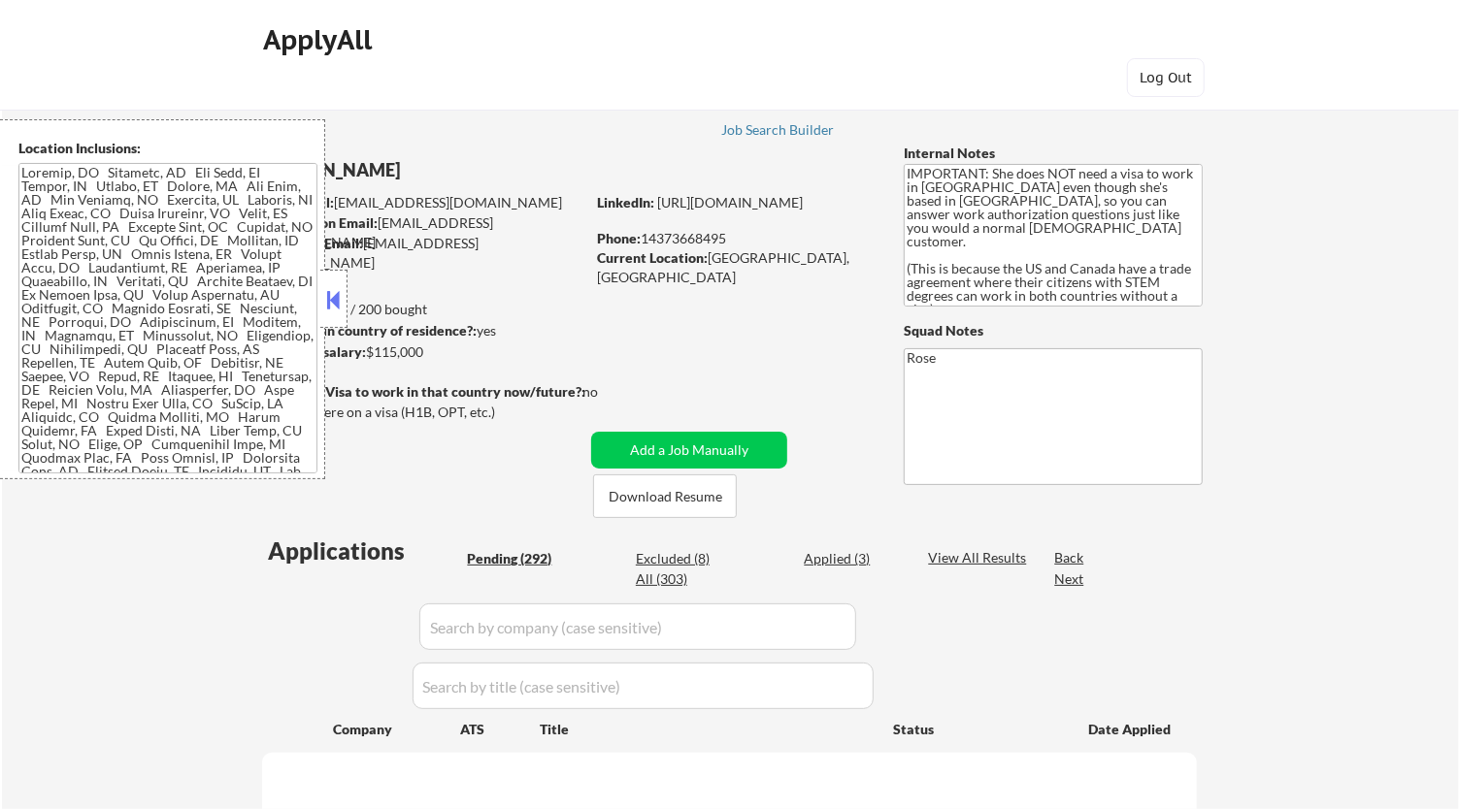
select select ""pending""
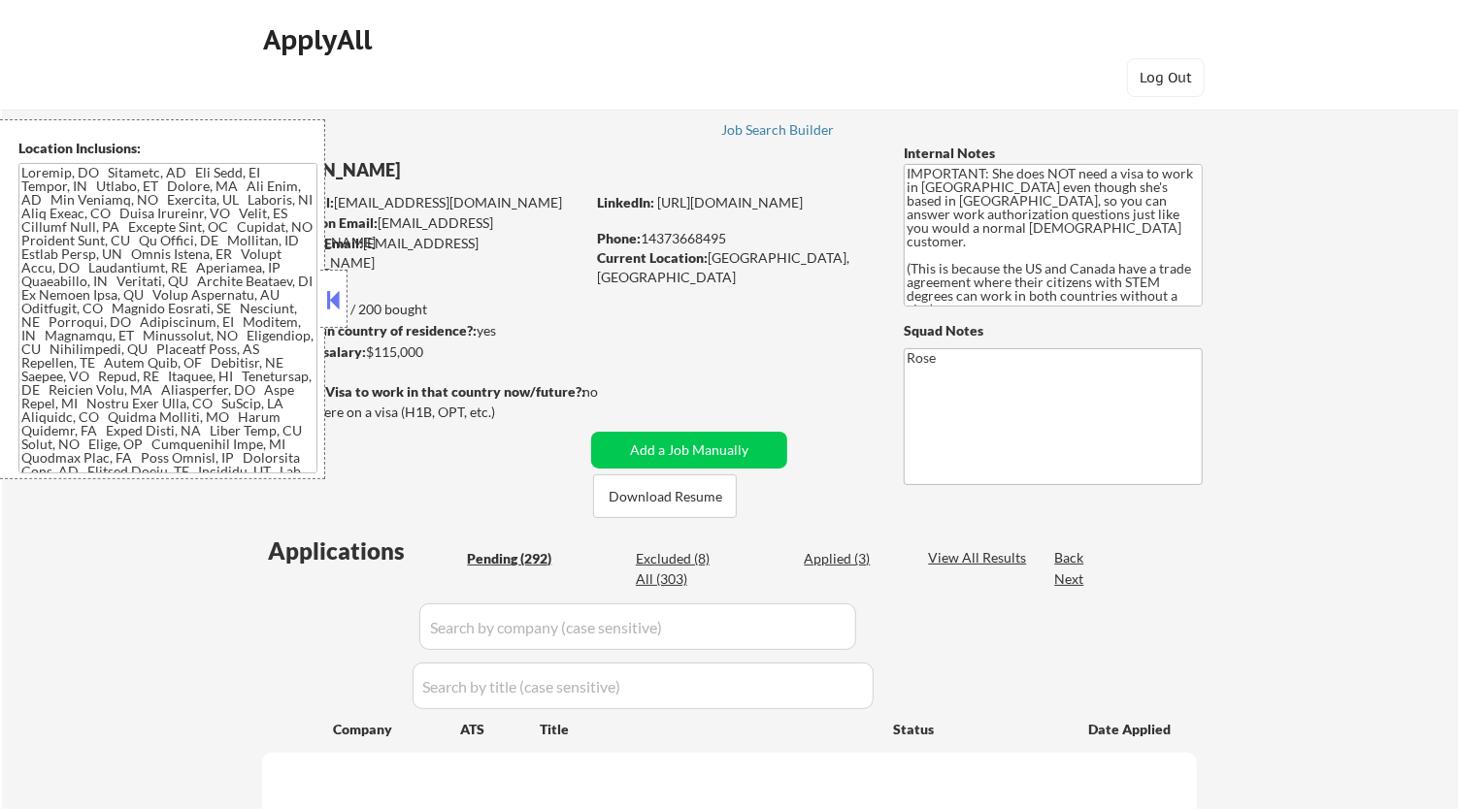
select select ""pending""
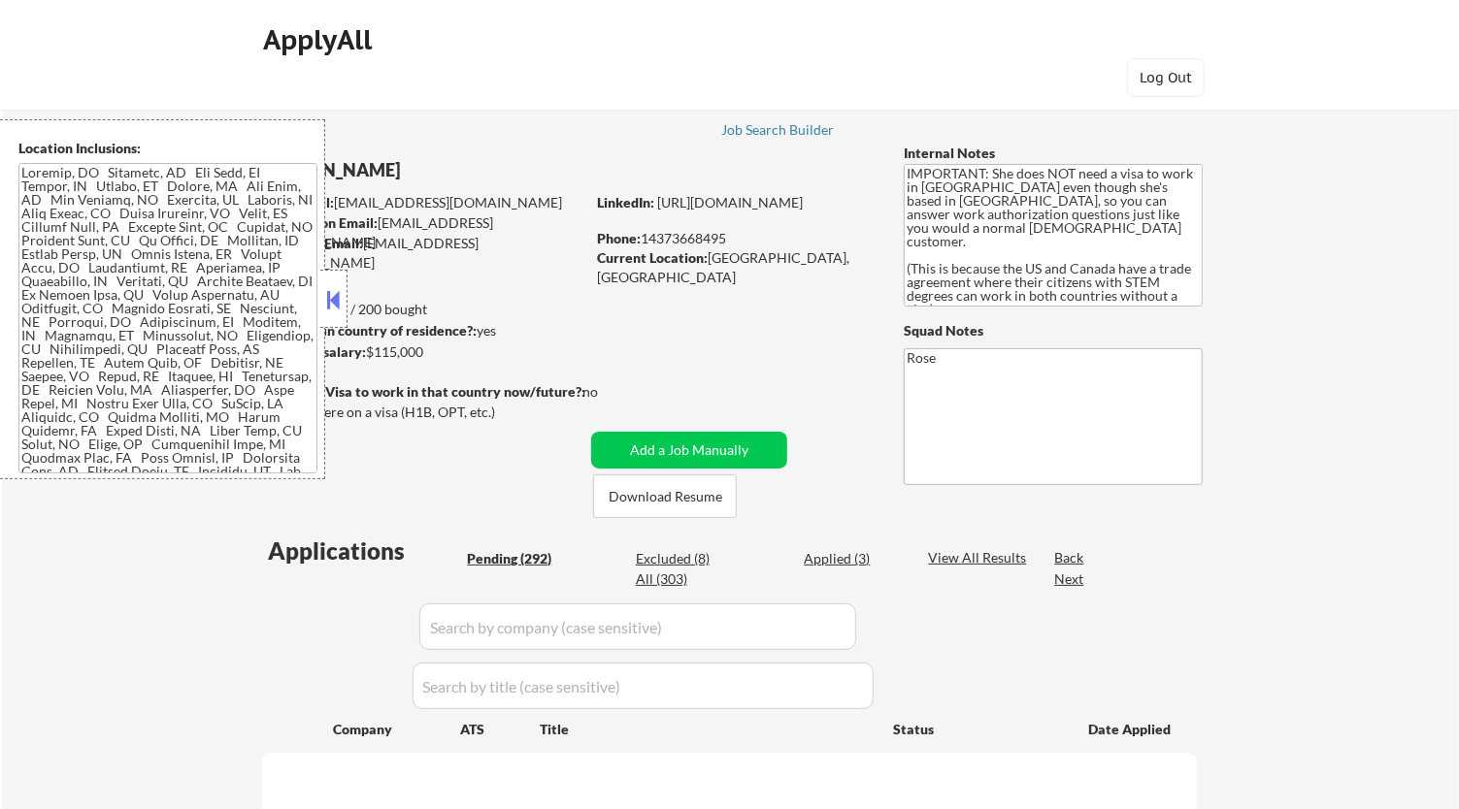
select select ""pending""
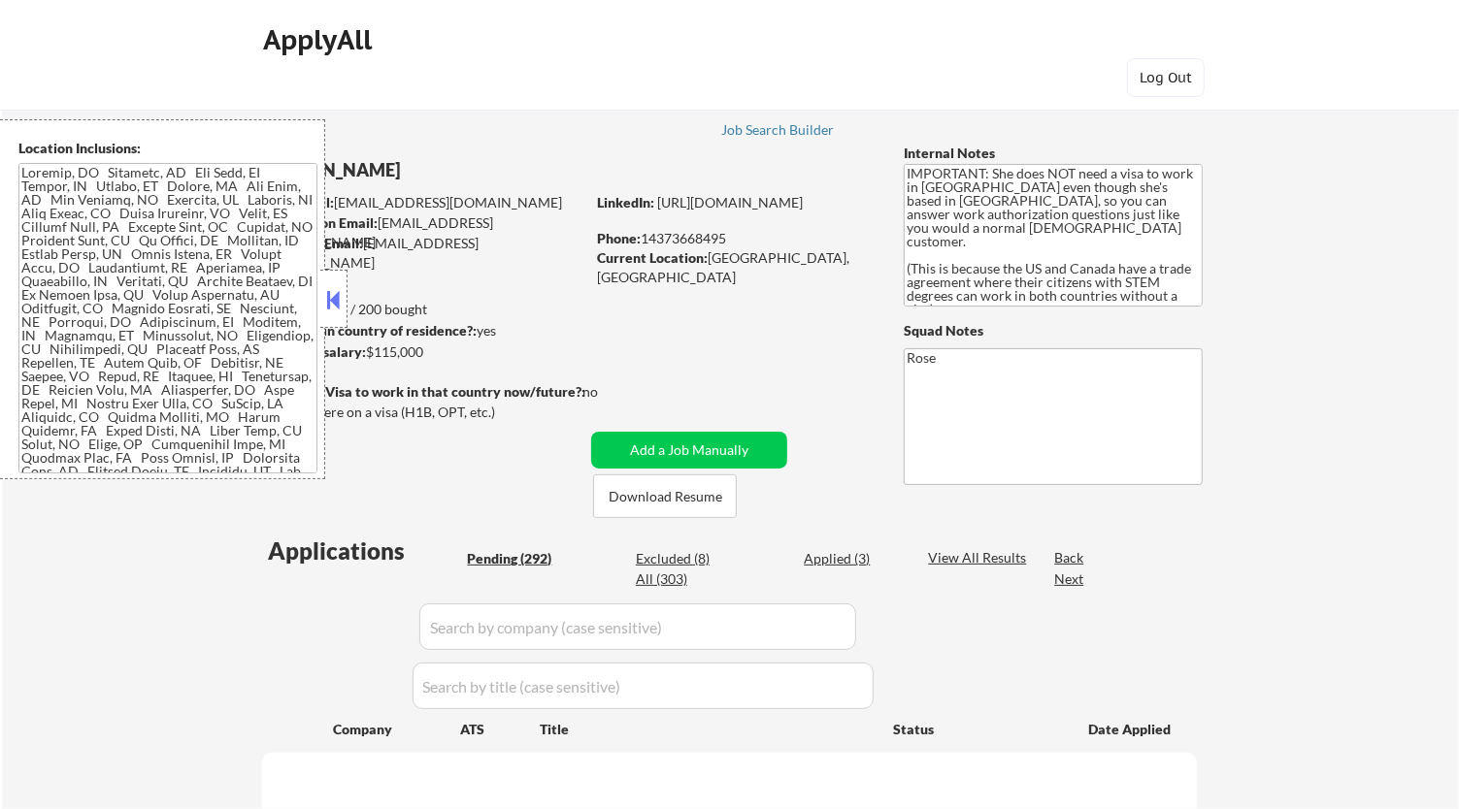
select select ""pending""
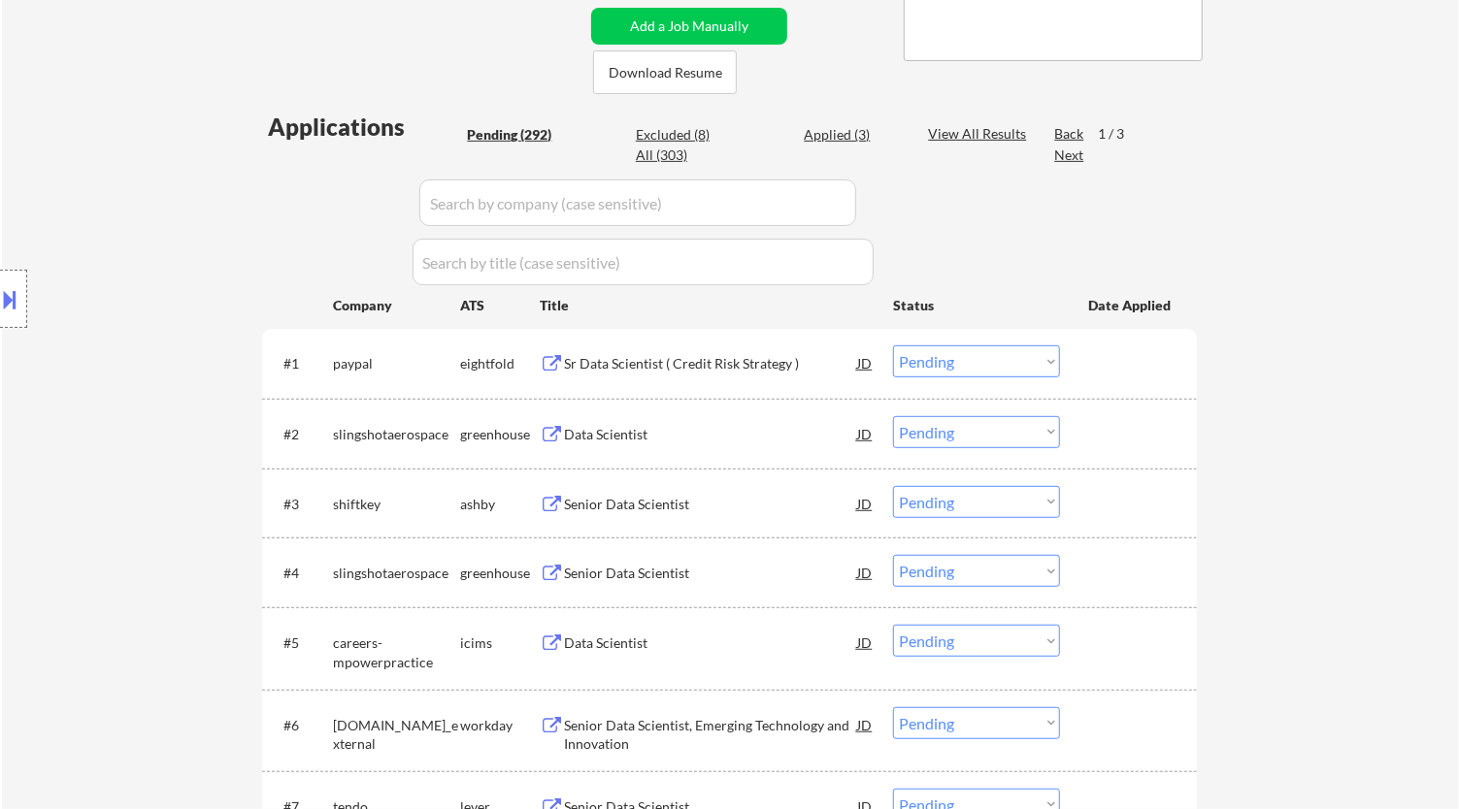
scroll to position [431, 0]
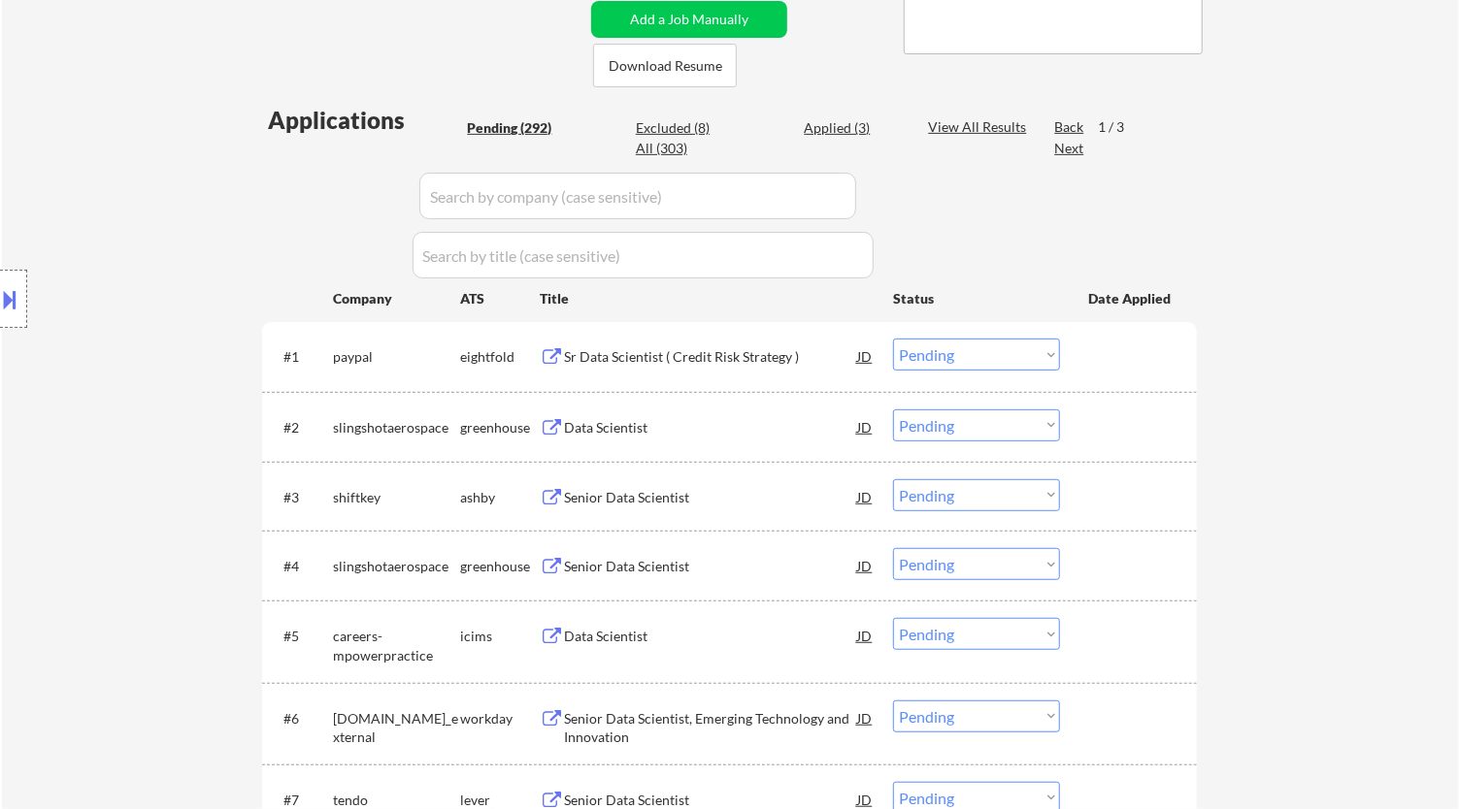
click at [955, 426] on select "Choose an option... Pending Applied Excluded (Questions) Excluded (Expired) Exc…" at bounding box center [976, 426] width 167 height 32
click at [893, 410] on select "Choose an option... Pending Applied Excluded (Questions) Excluded (Expired) Exc…" at bounding box center [976, 426] width 167 height 32
select select ""pending""
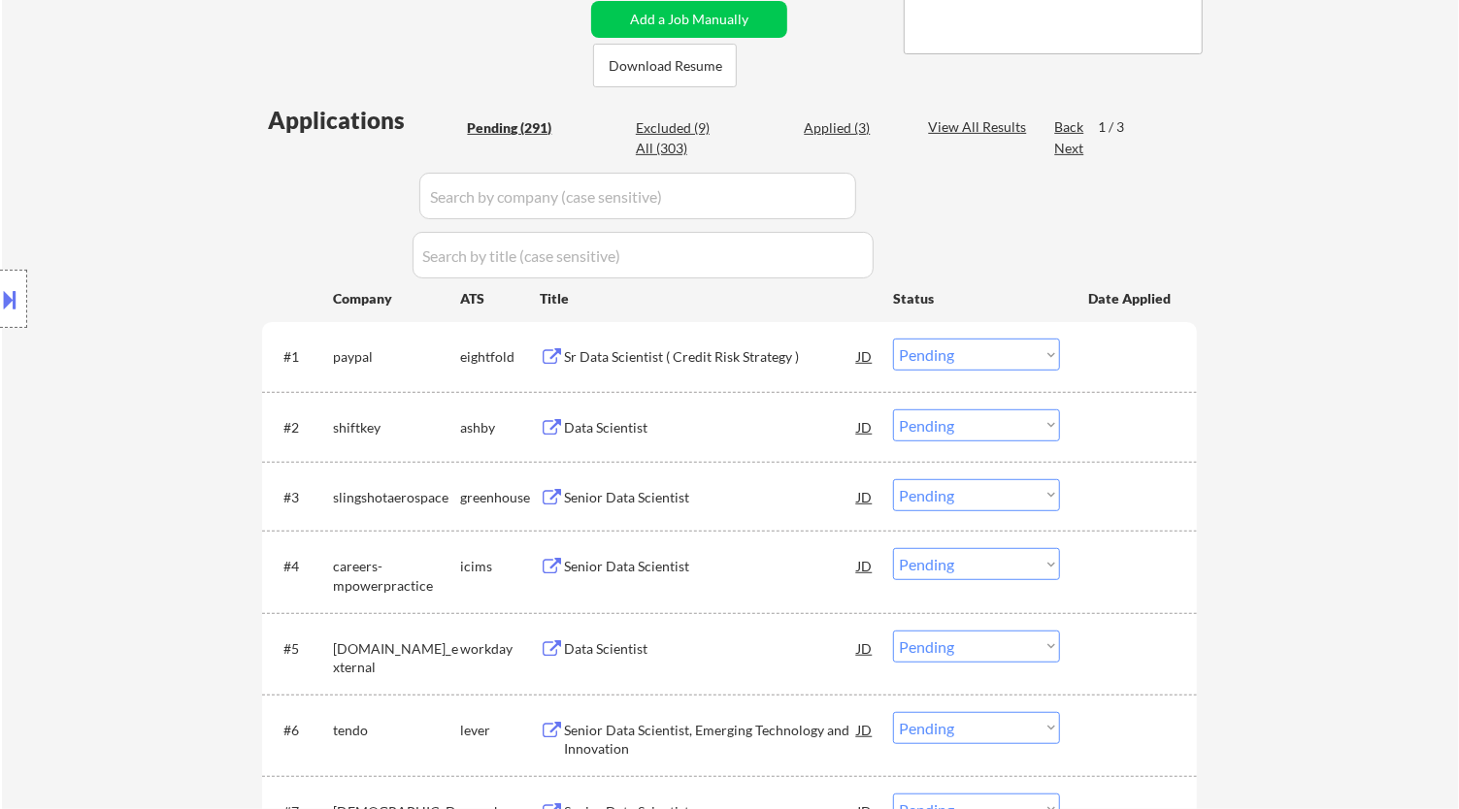
click at [766, 356] on div "Sr Data Scientist ( Credit Risk Strategy )" at bounding box center [710, 356] width 293 height 19
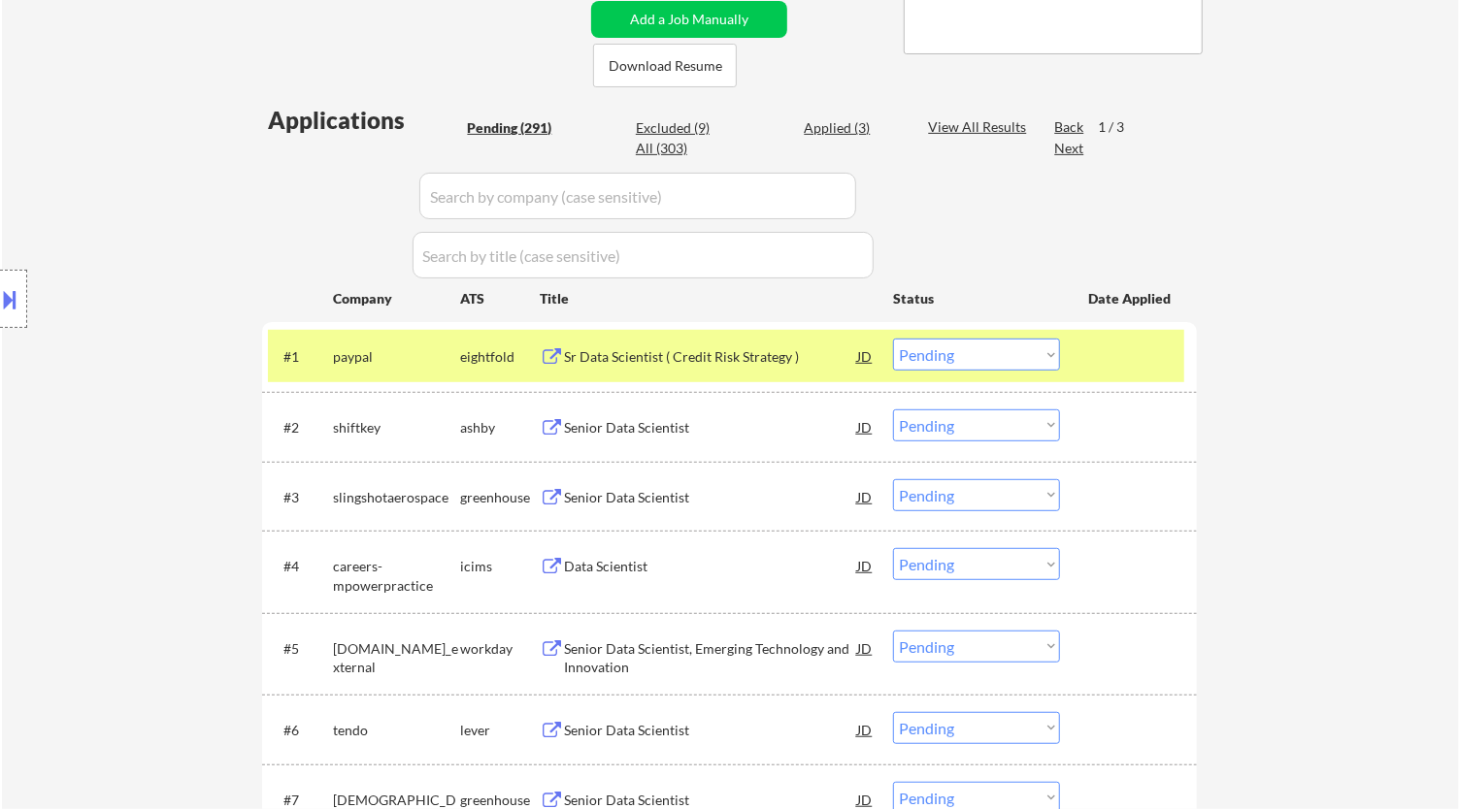
select select ""pending""
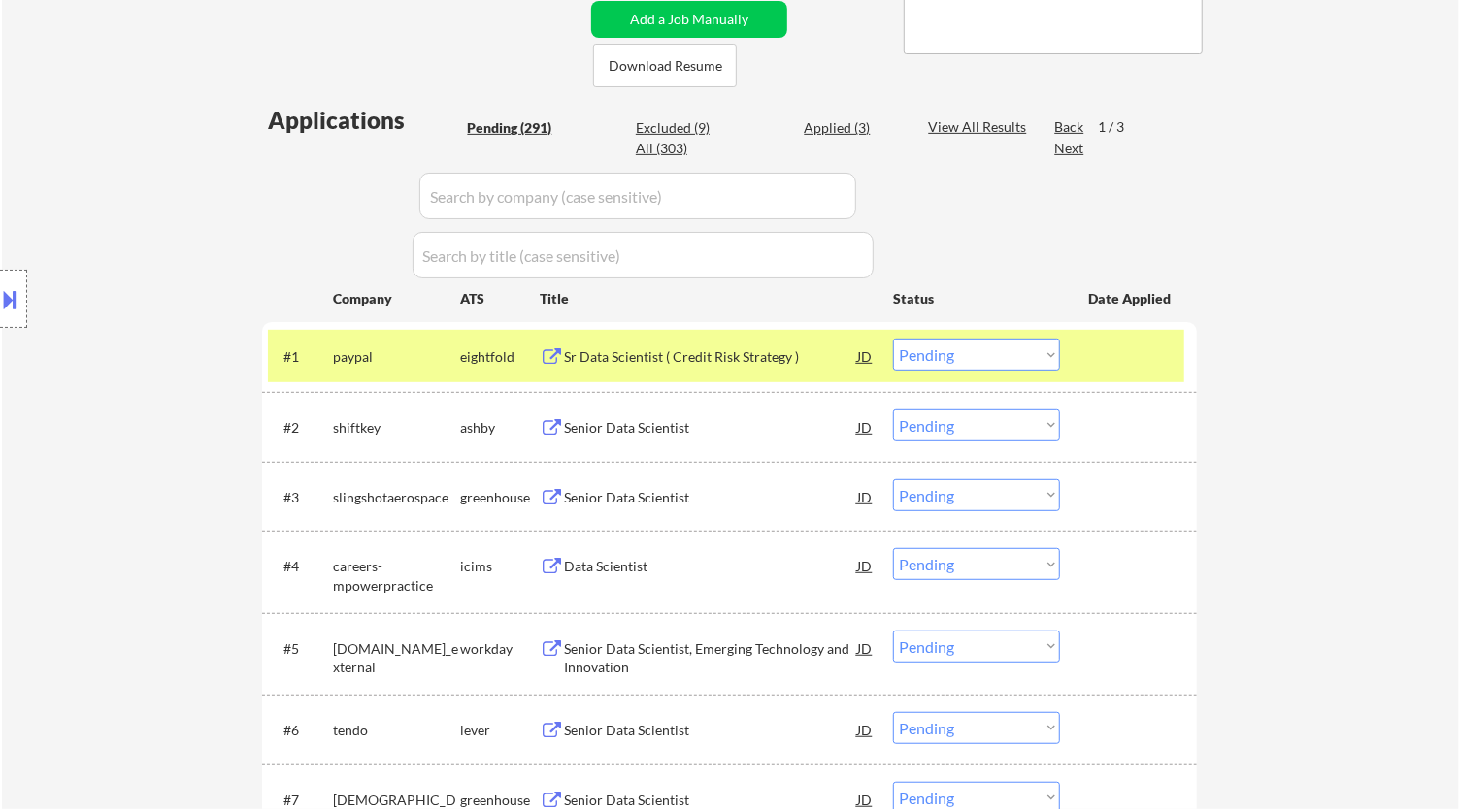
select select ""pending""
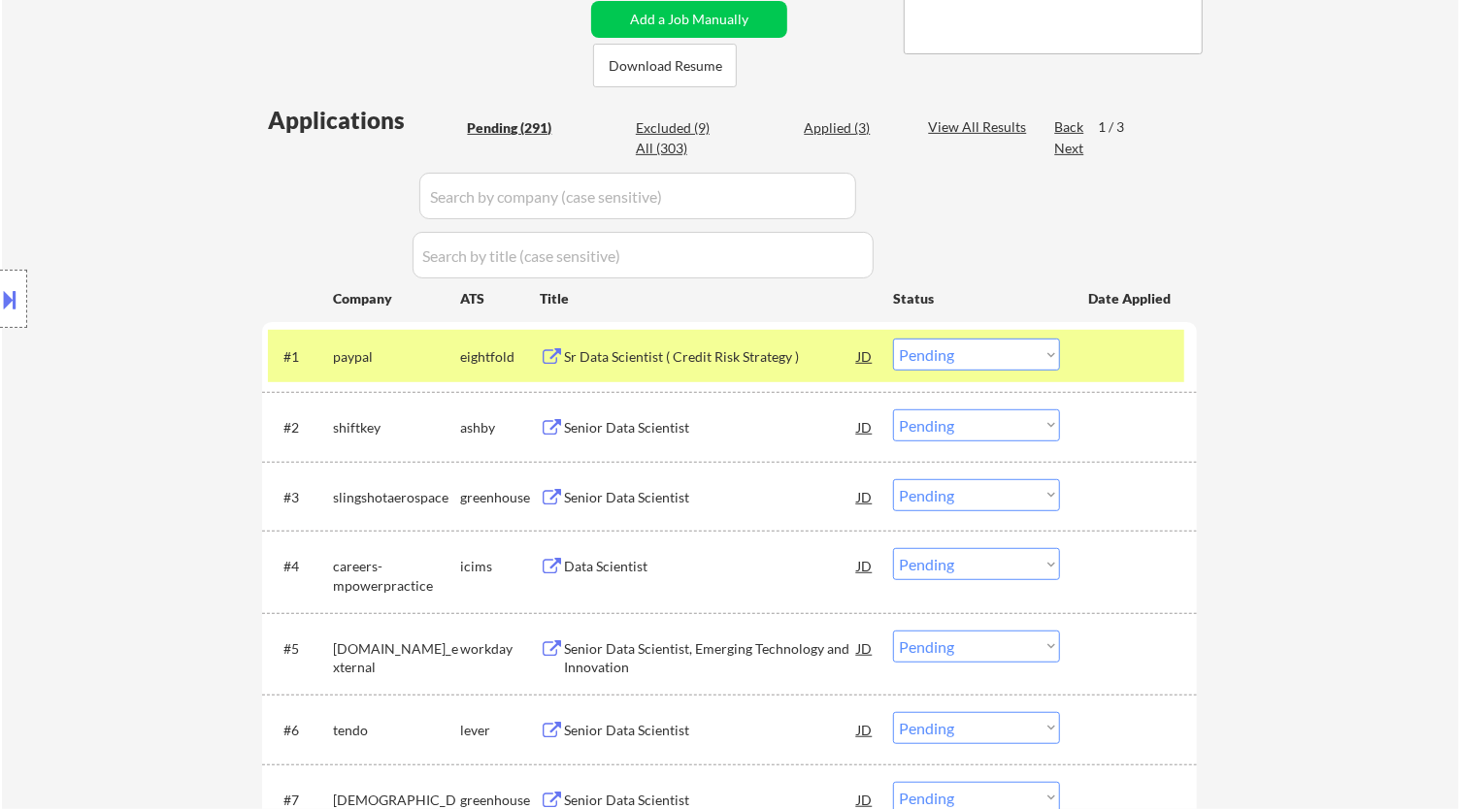
select select ""pending""
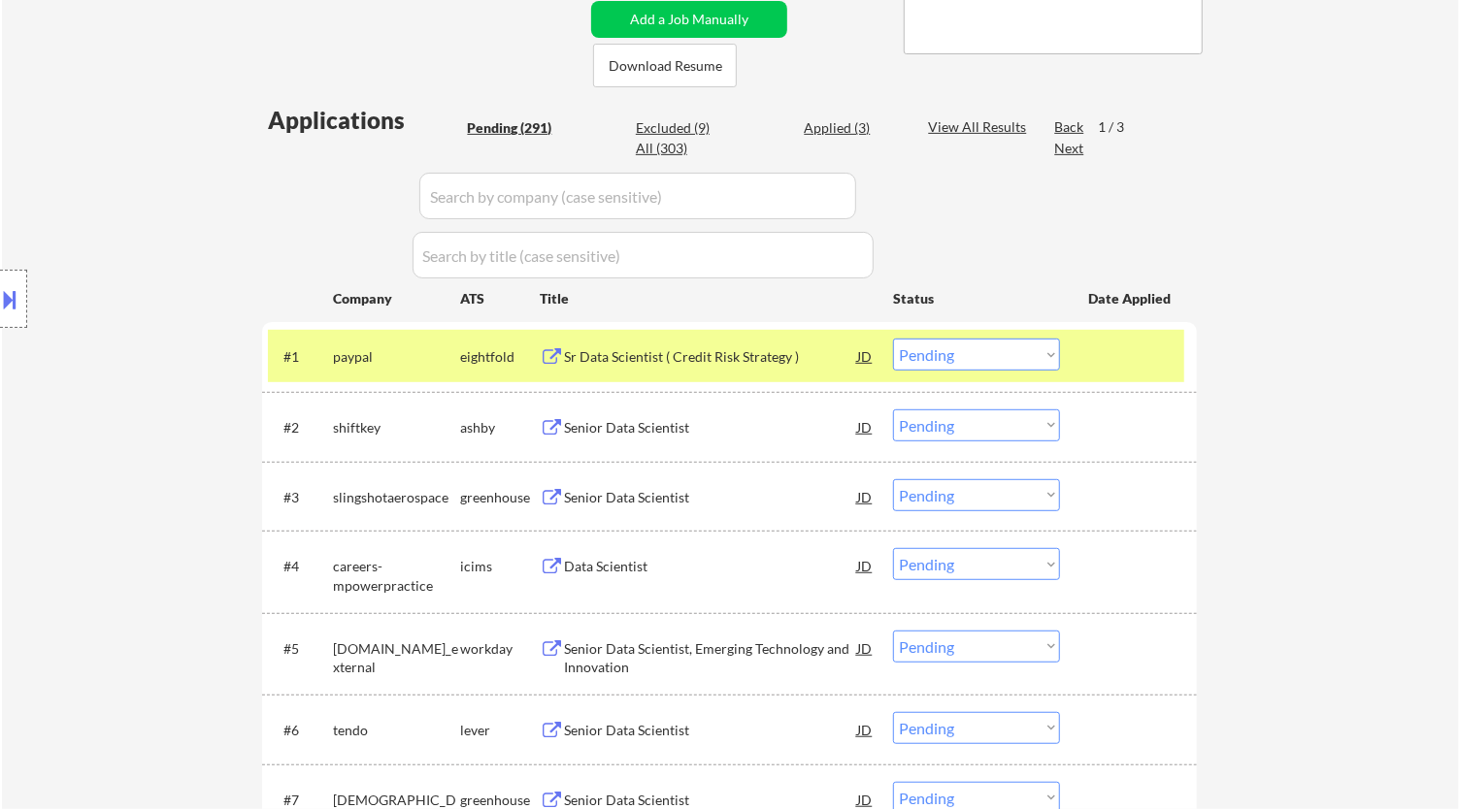
select select ""pending""
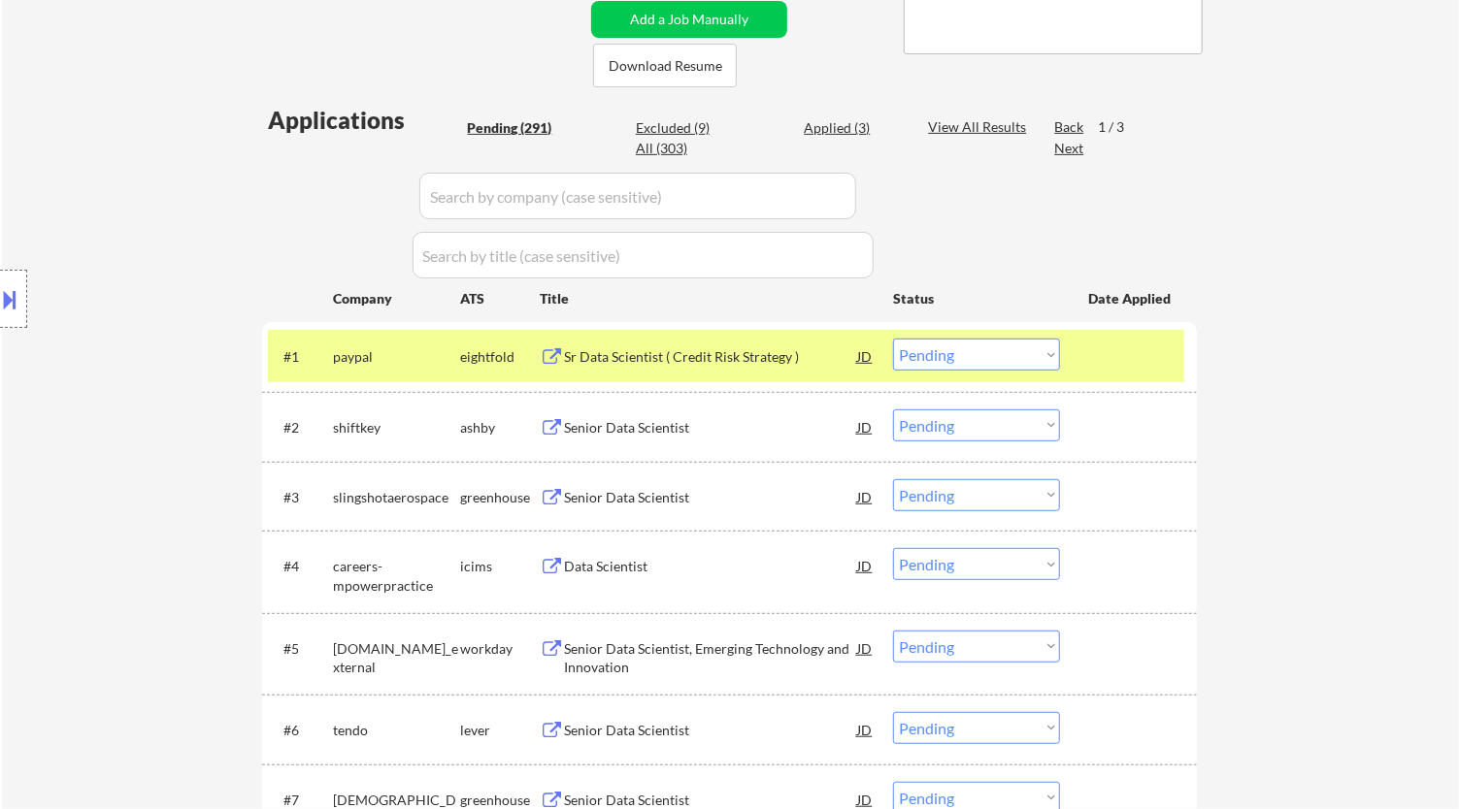
select select ""pending""
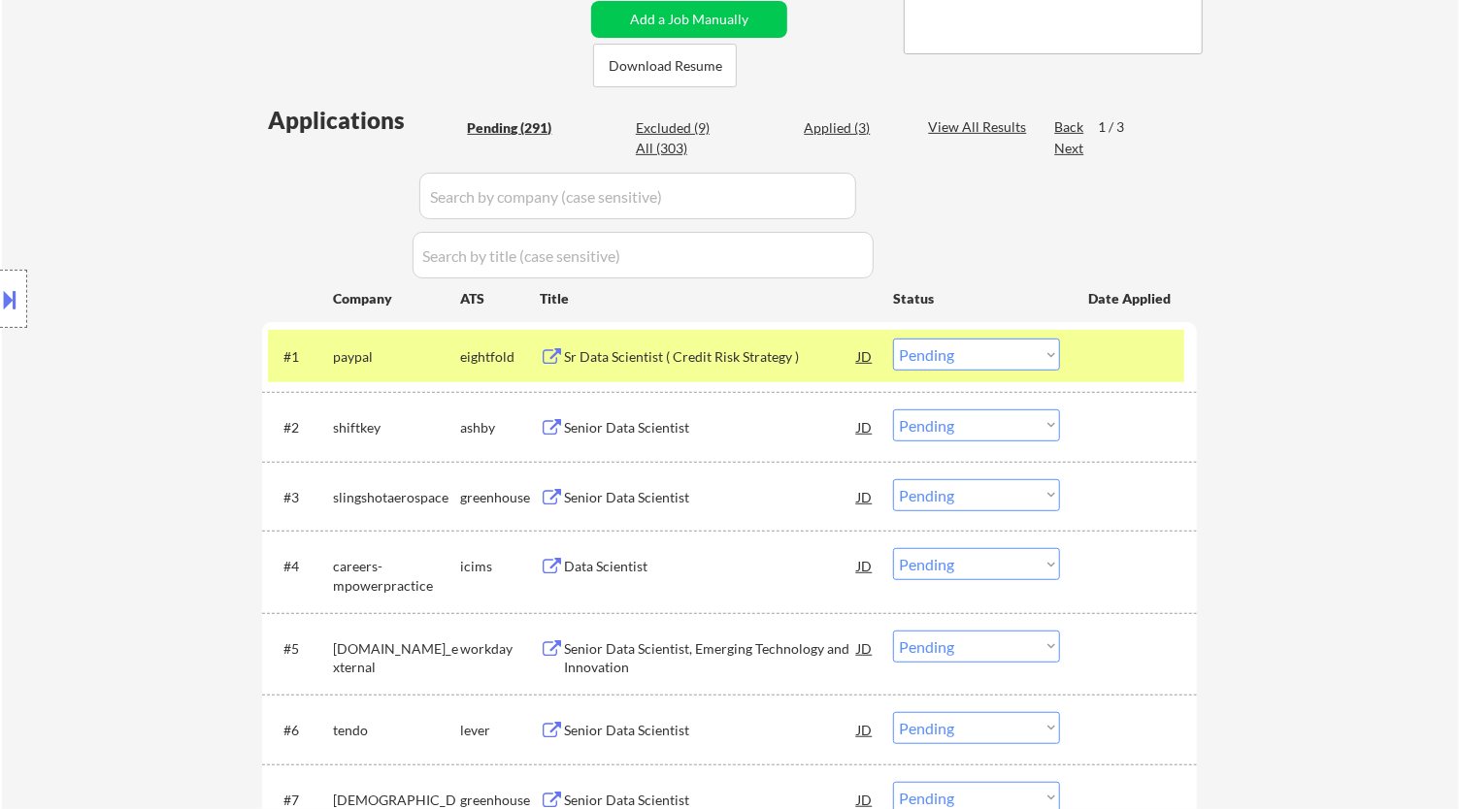
select select ""pending""
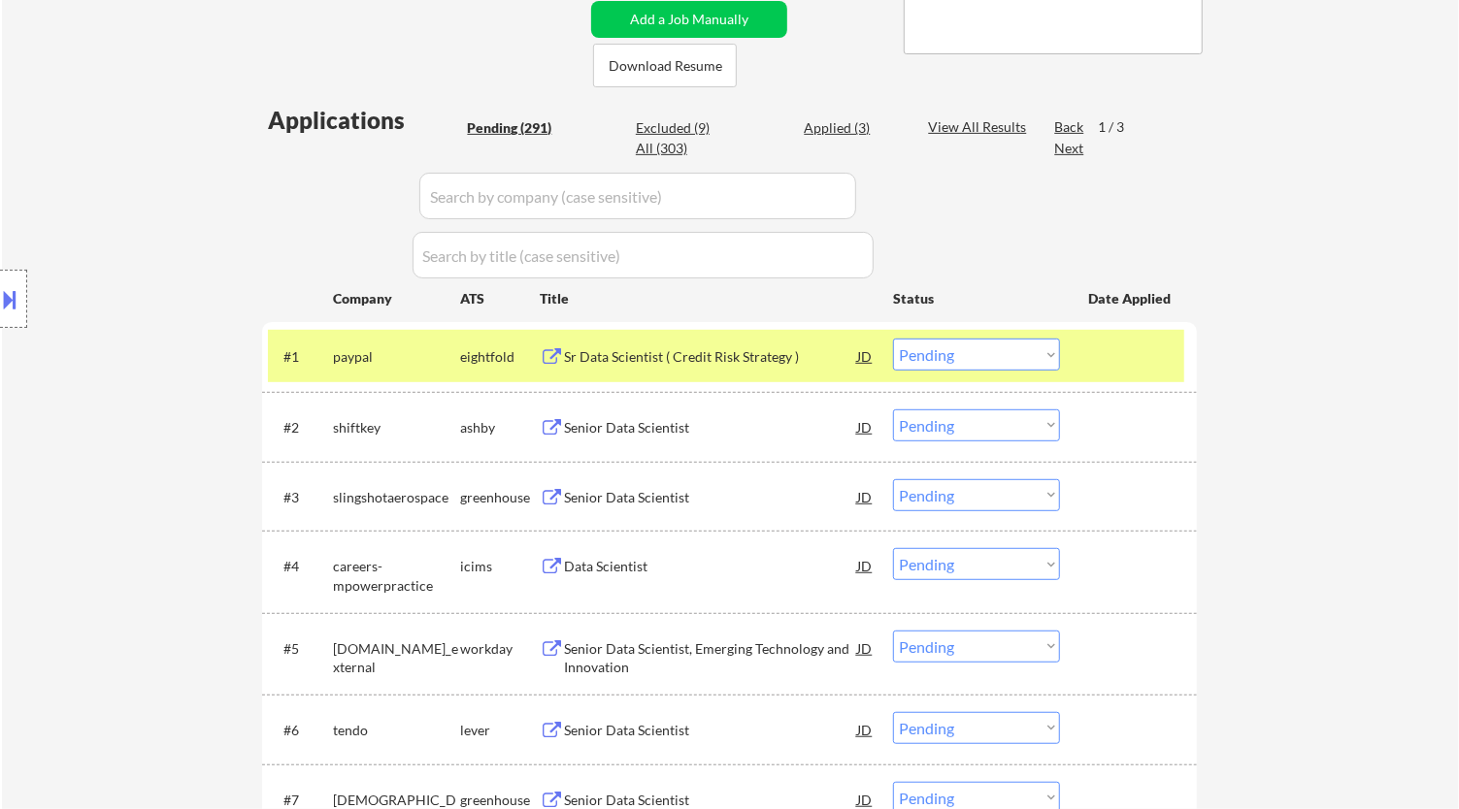
select select ""pending""
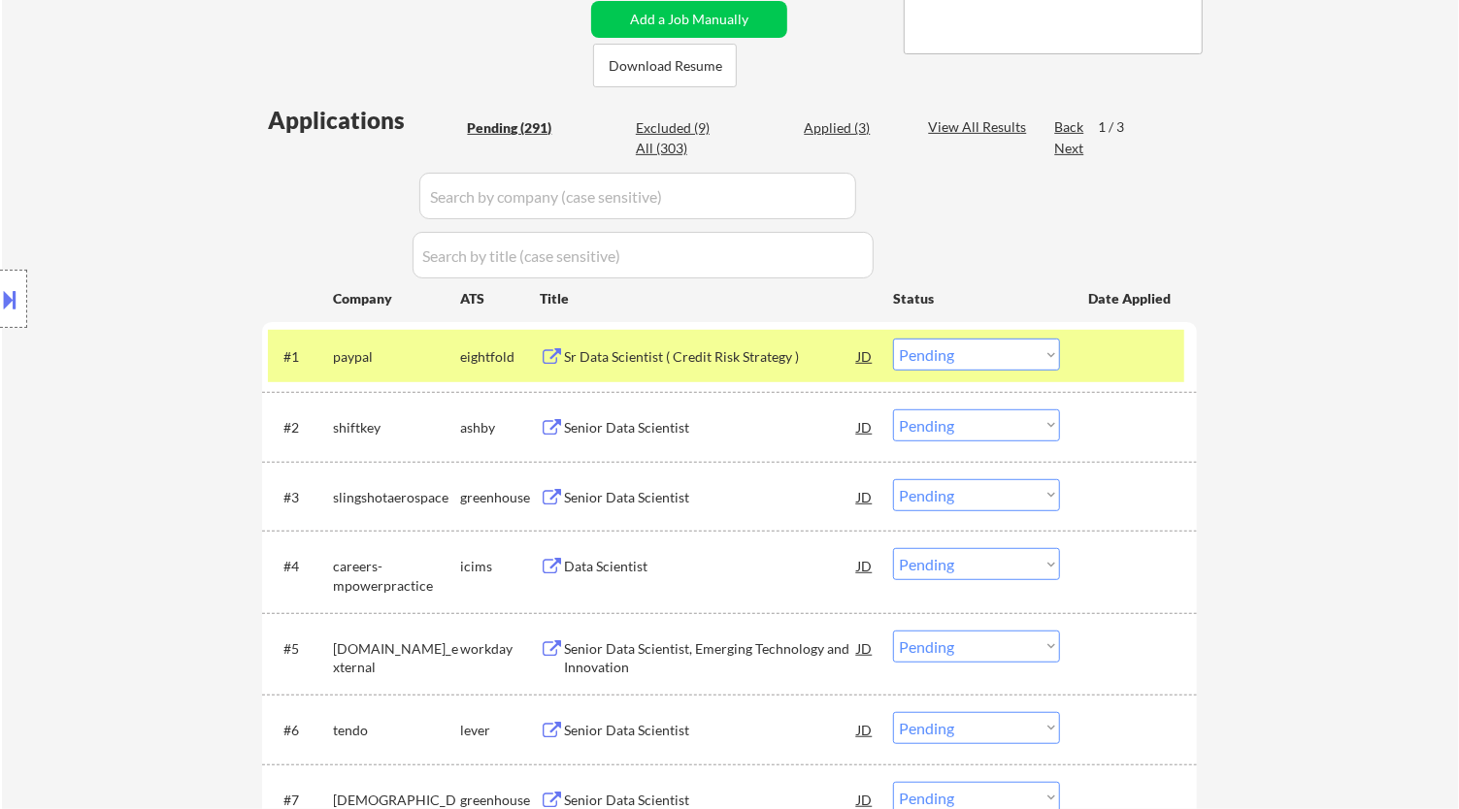
select select ""pending""
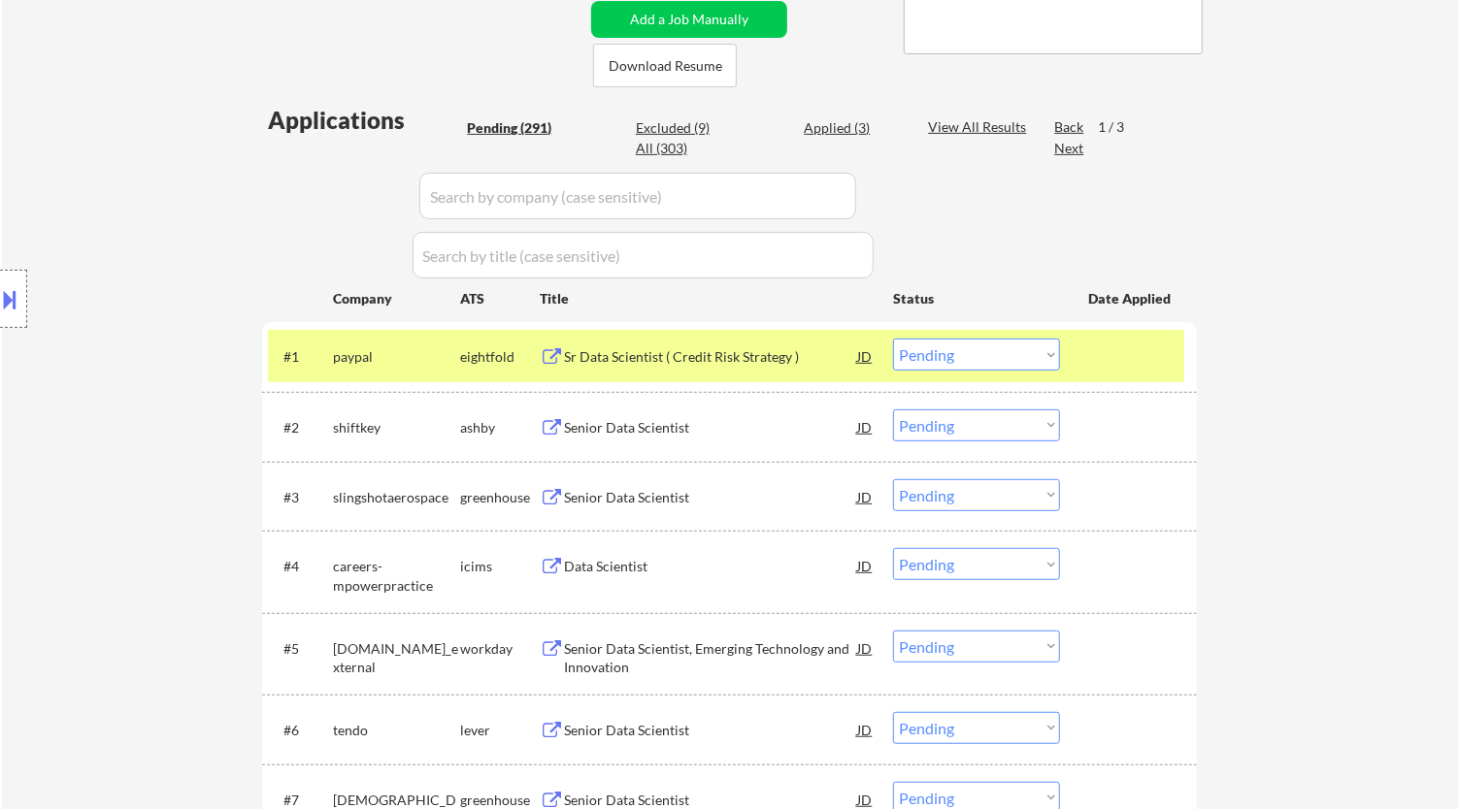
select select ""pending""
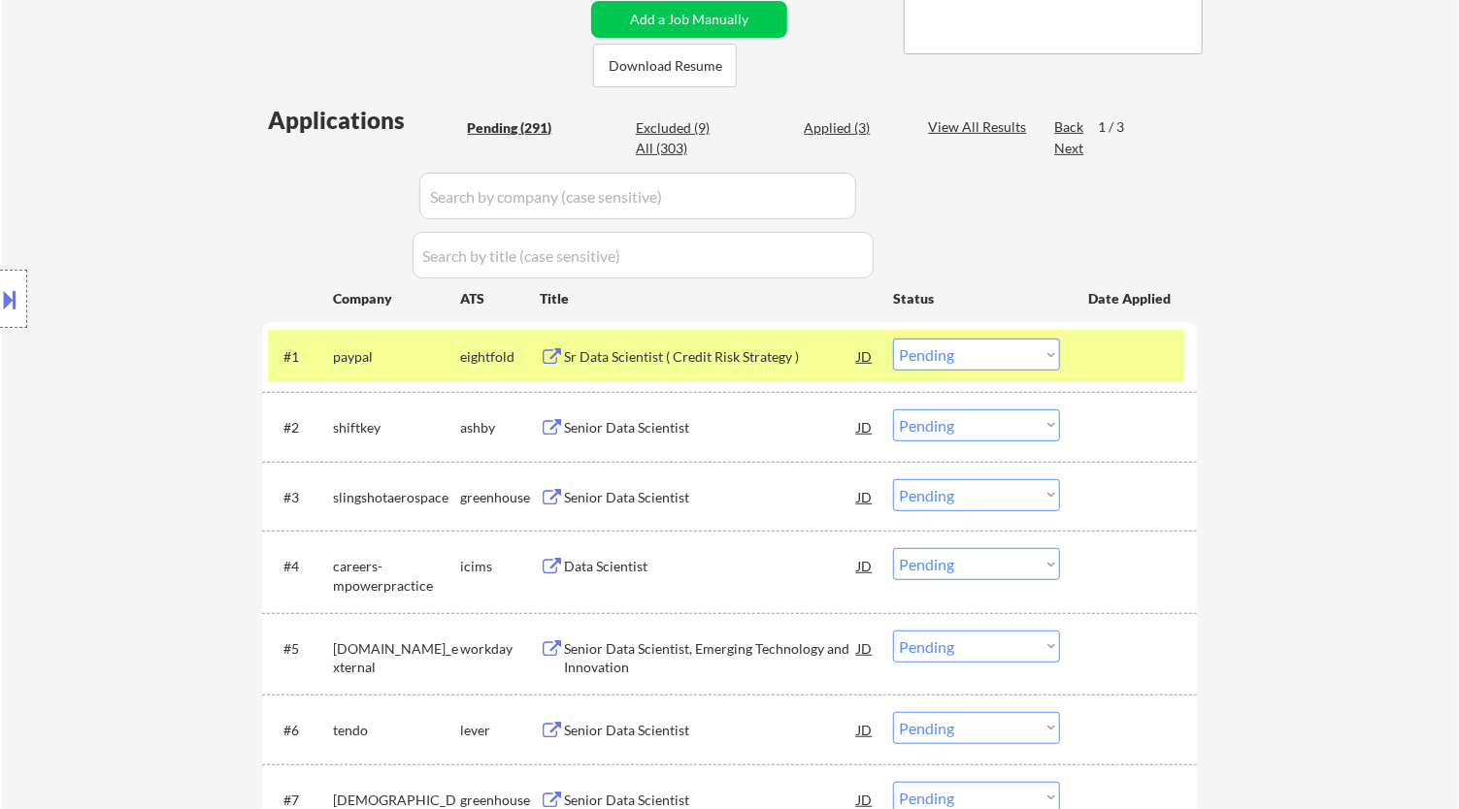
select select ""pending""
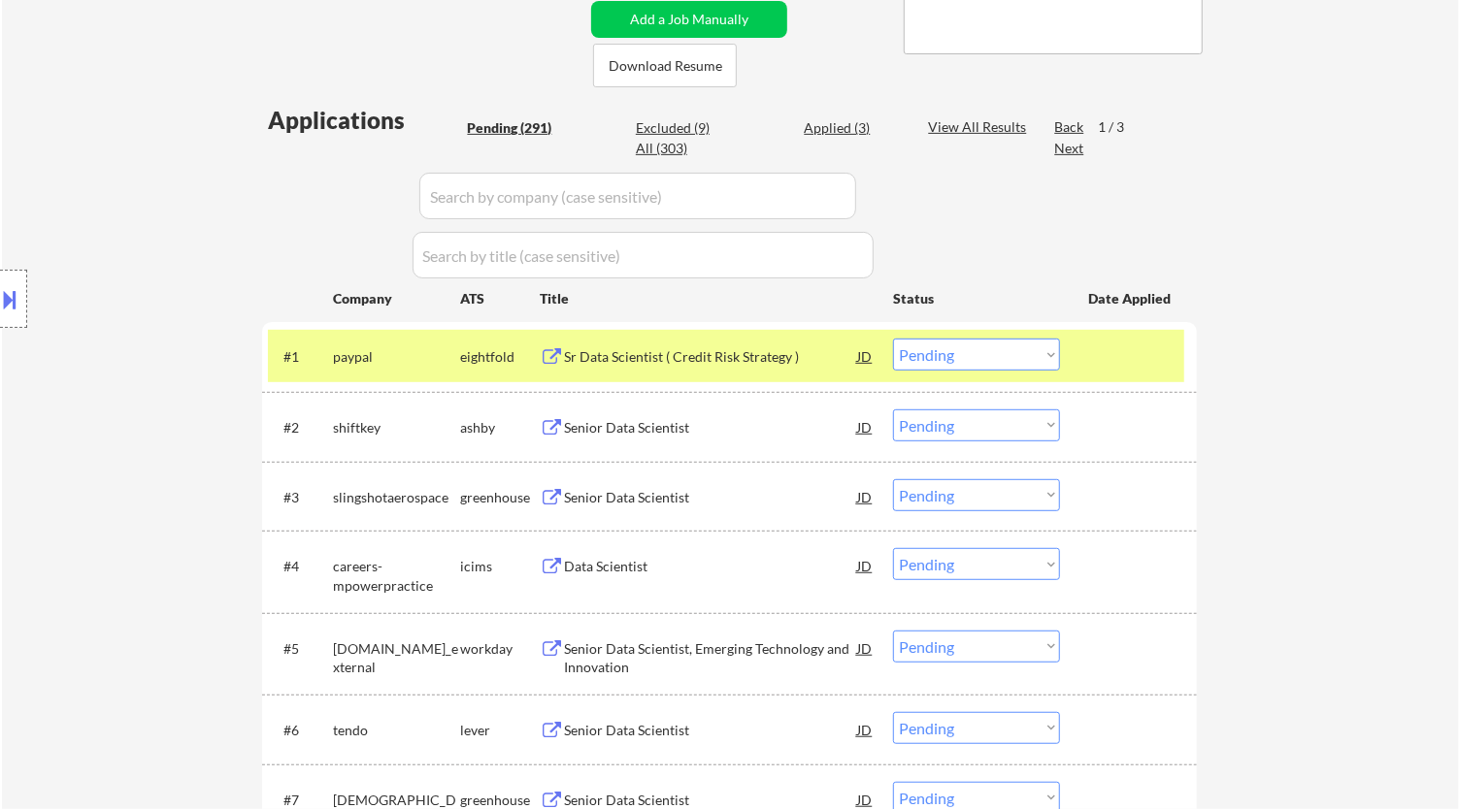
select select ""pending""
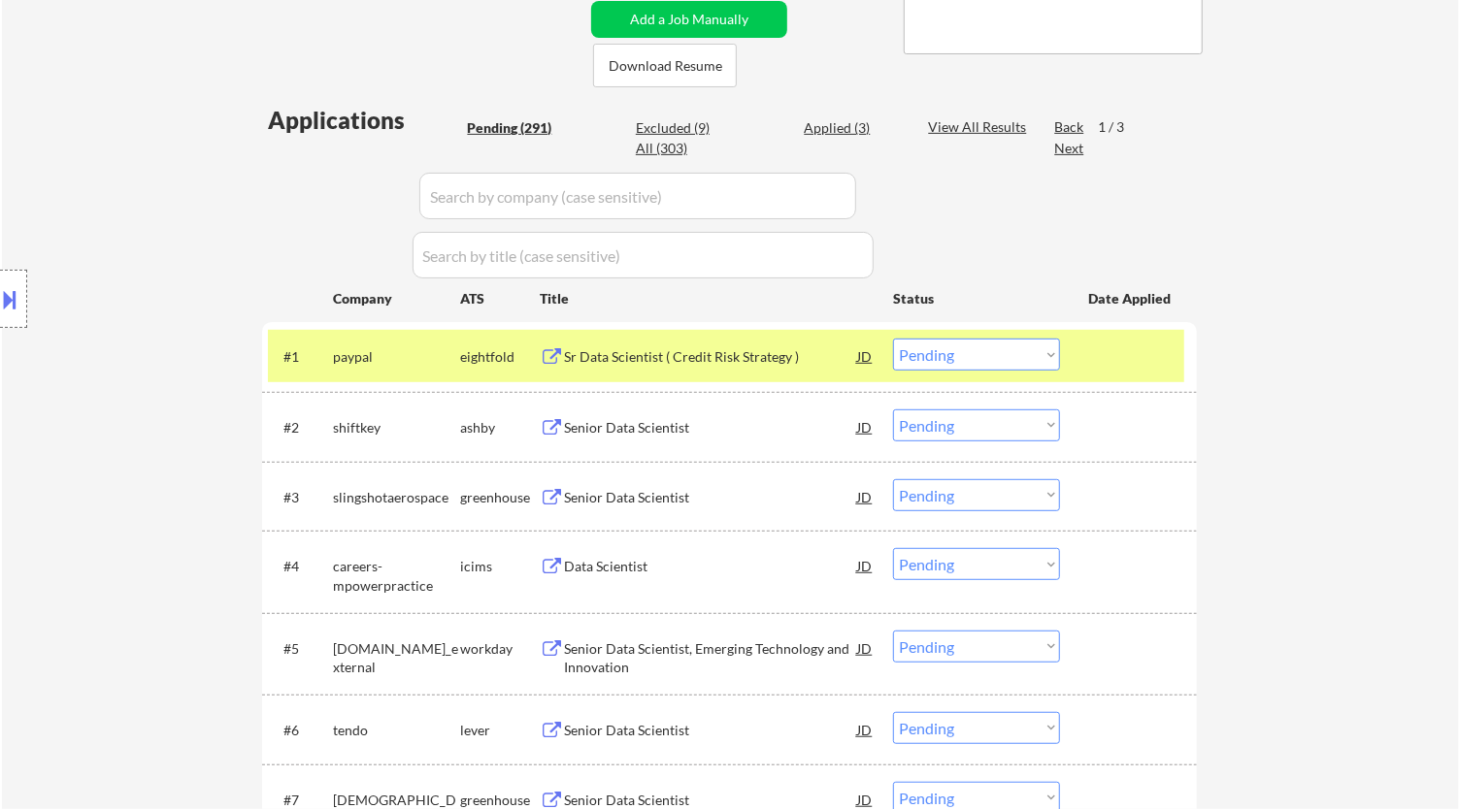
select select ""pending""
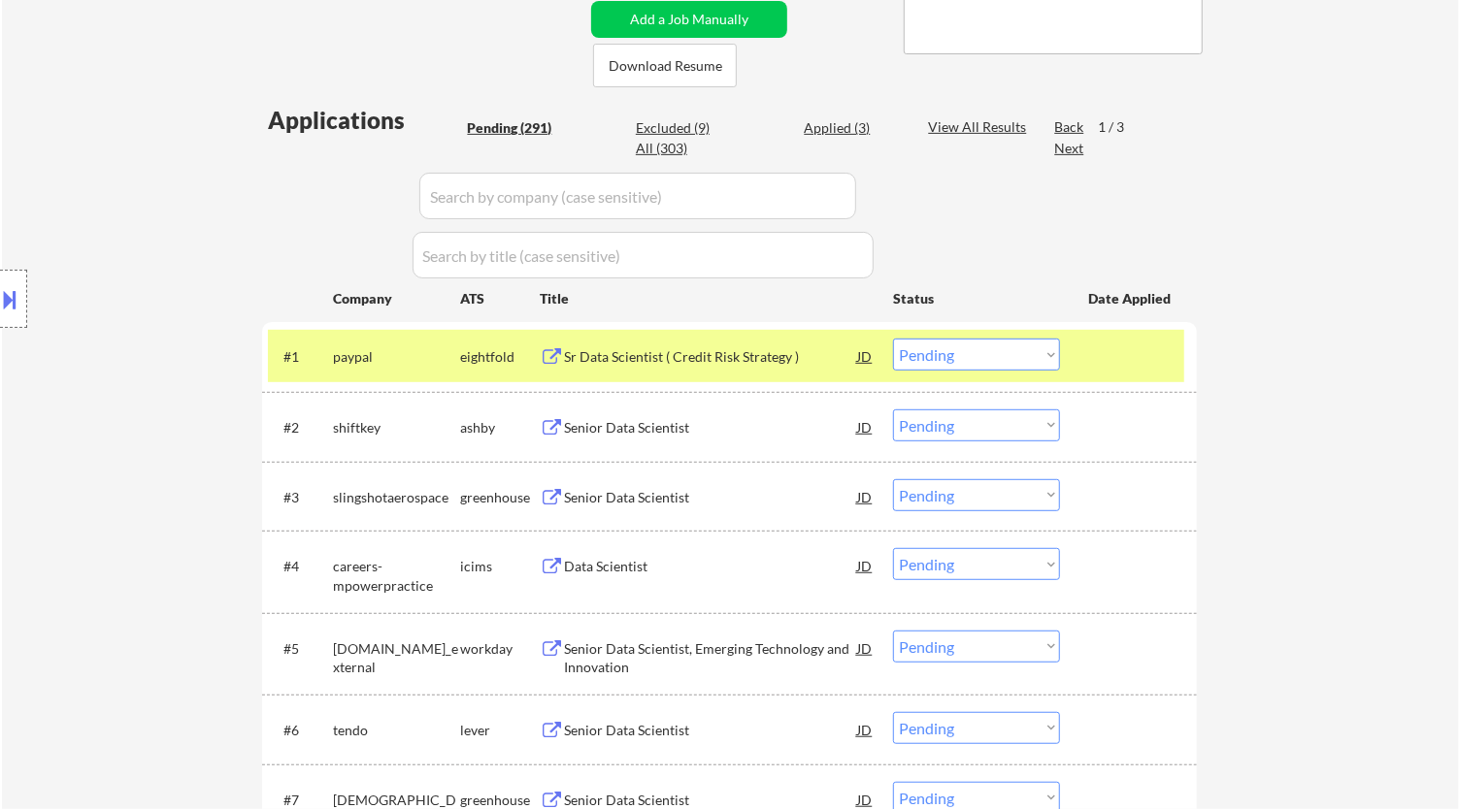
select select ""pending""
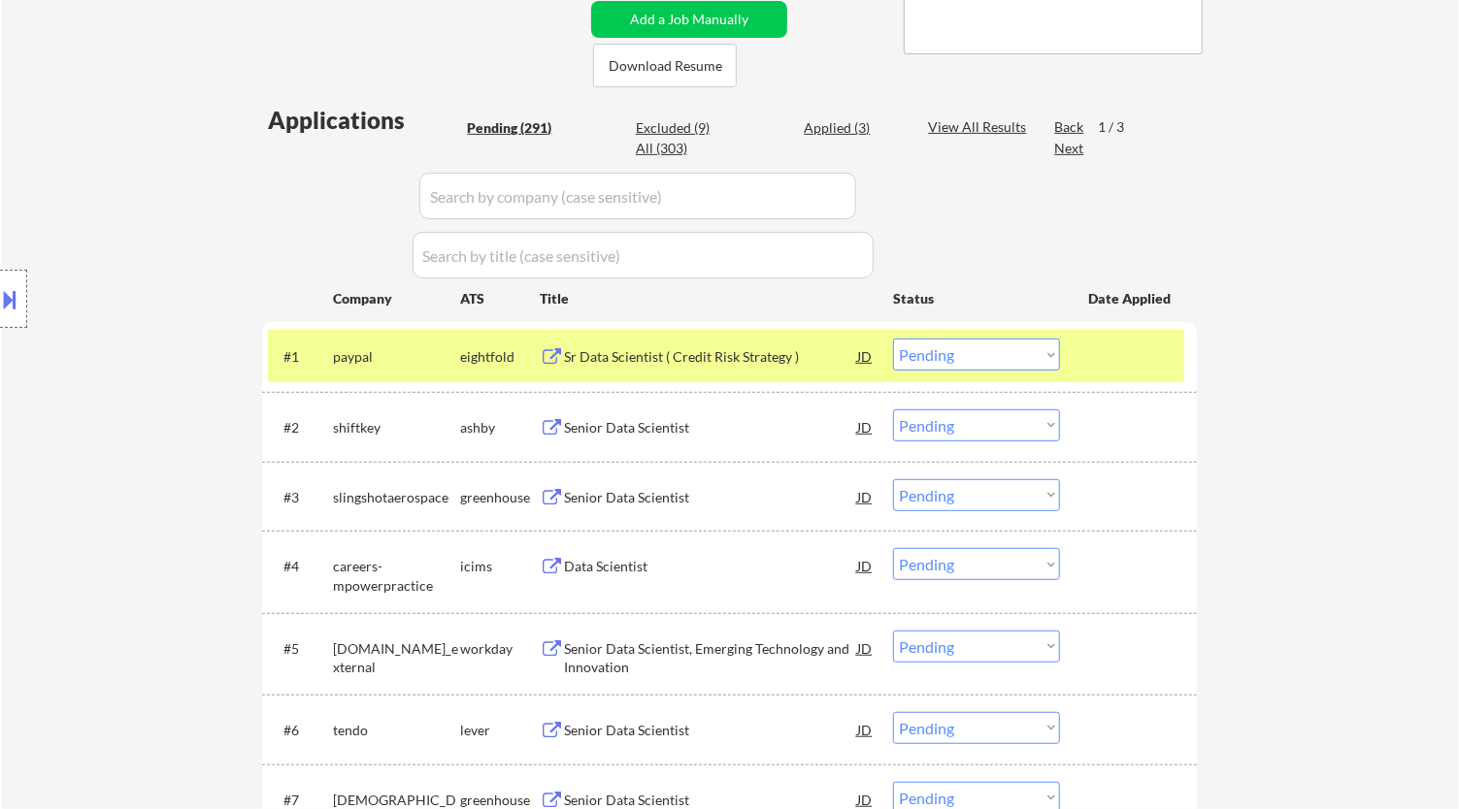
select select ""pending""
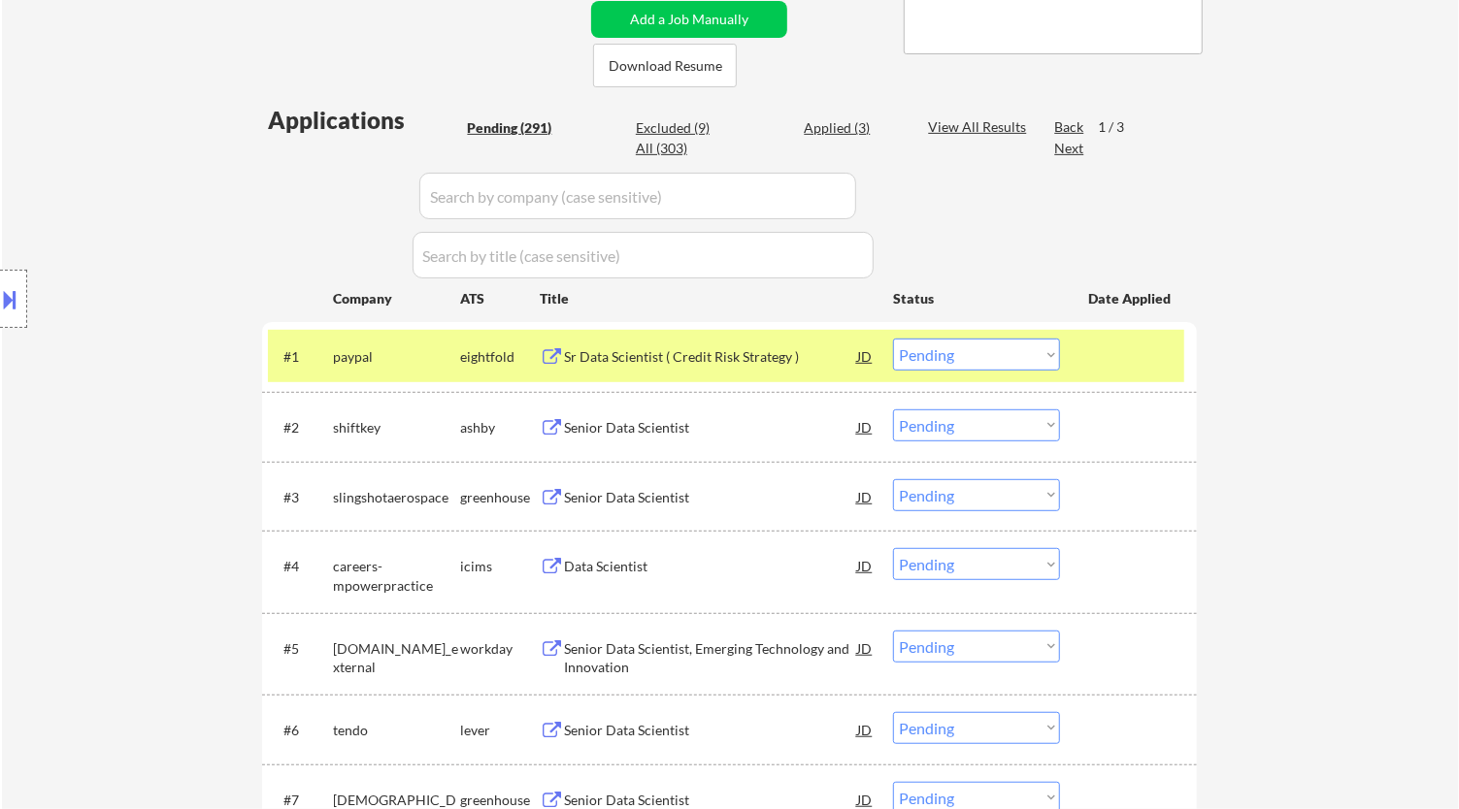
select select ""pending""
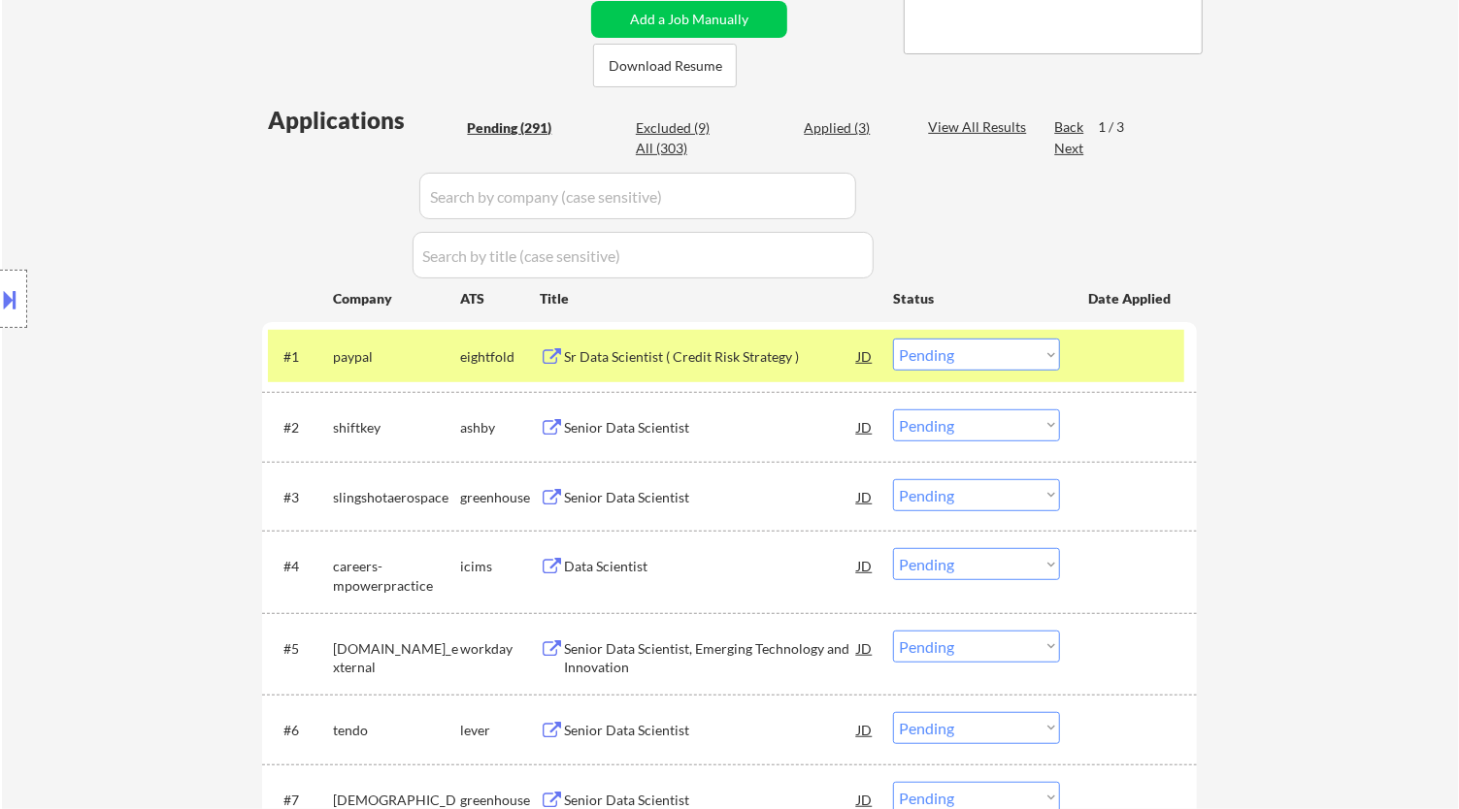
select select ""pending""
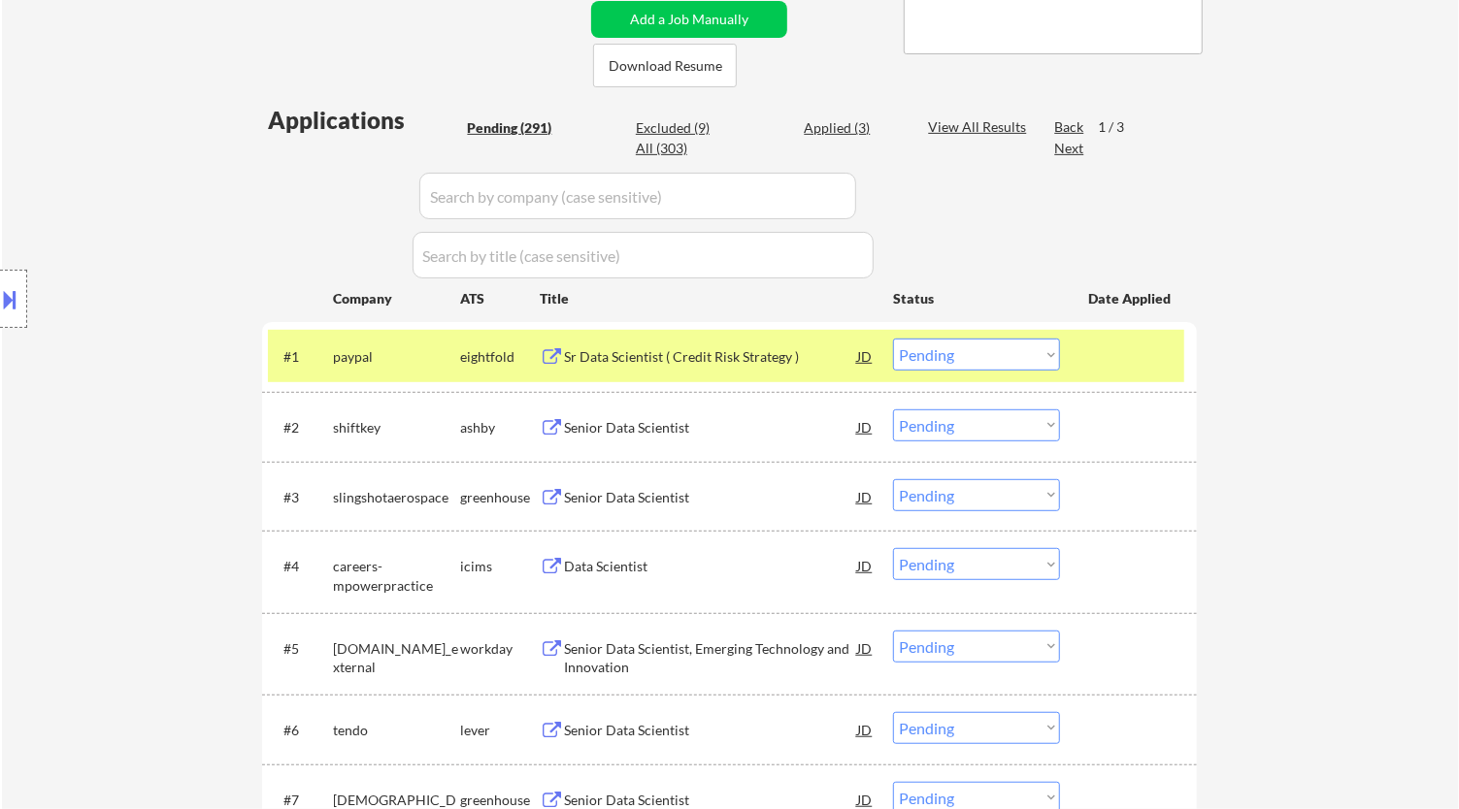
select select ""pending""
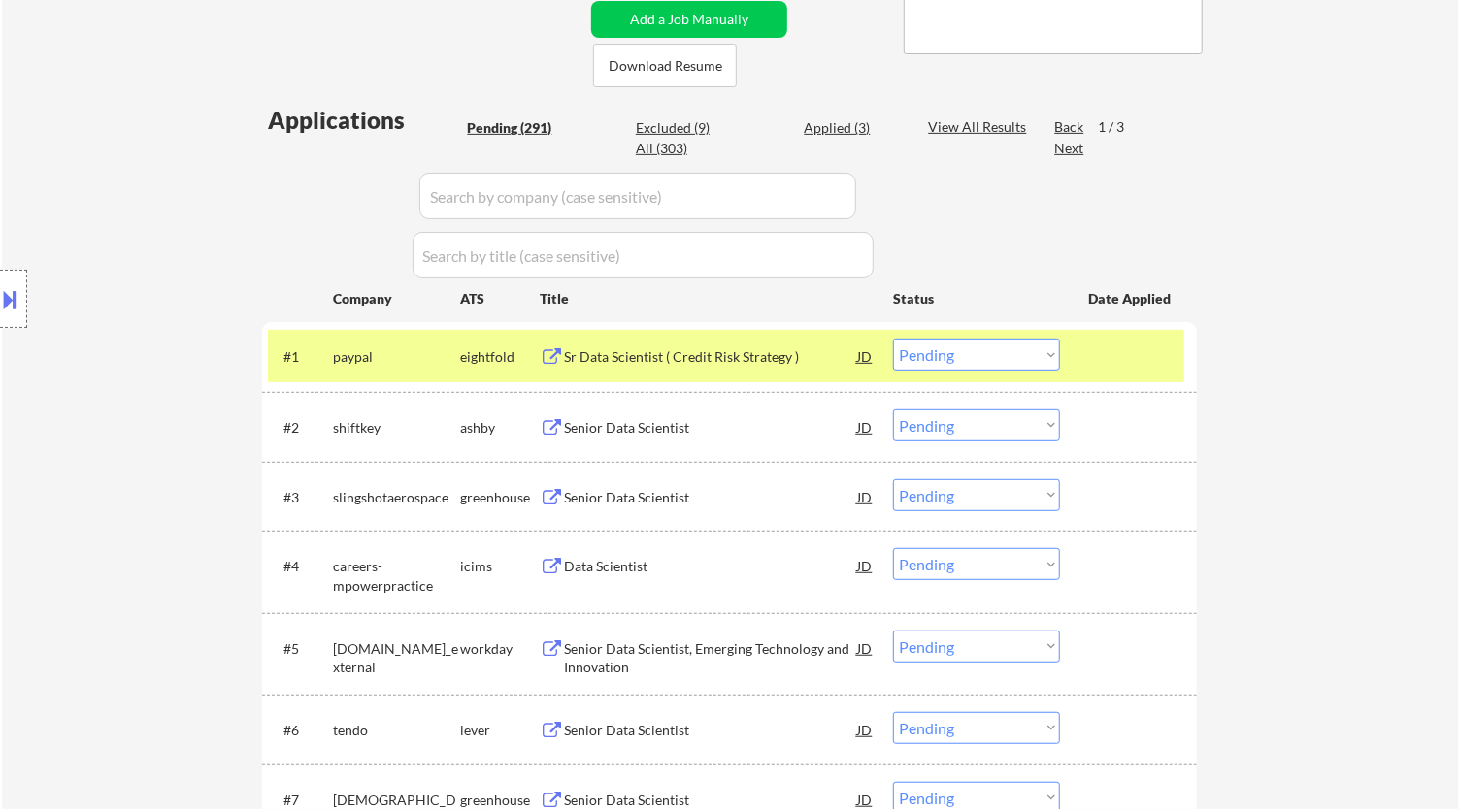
select select ""pending""
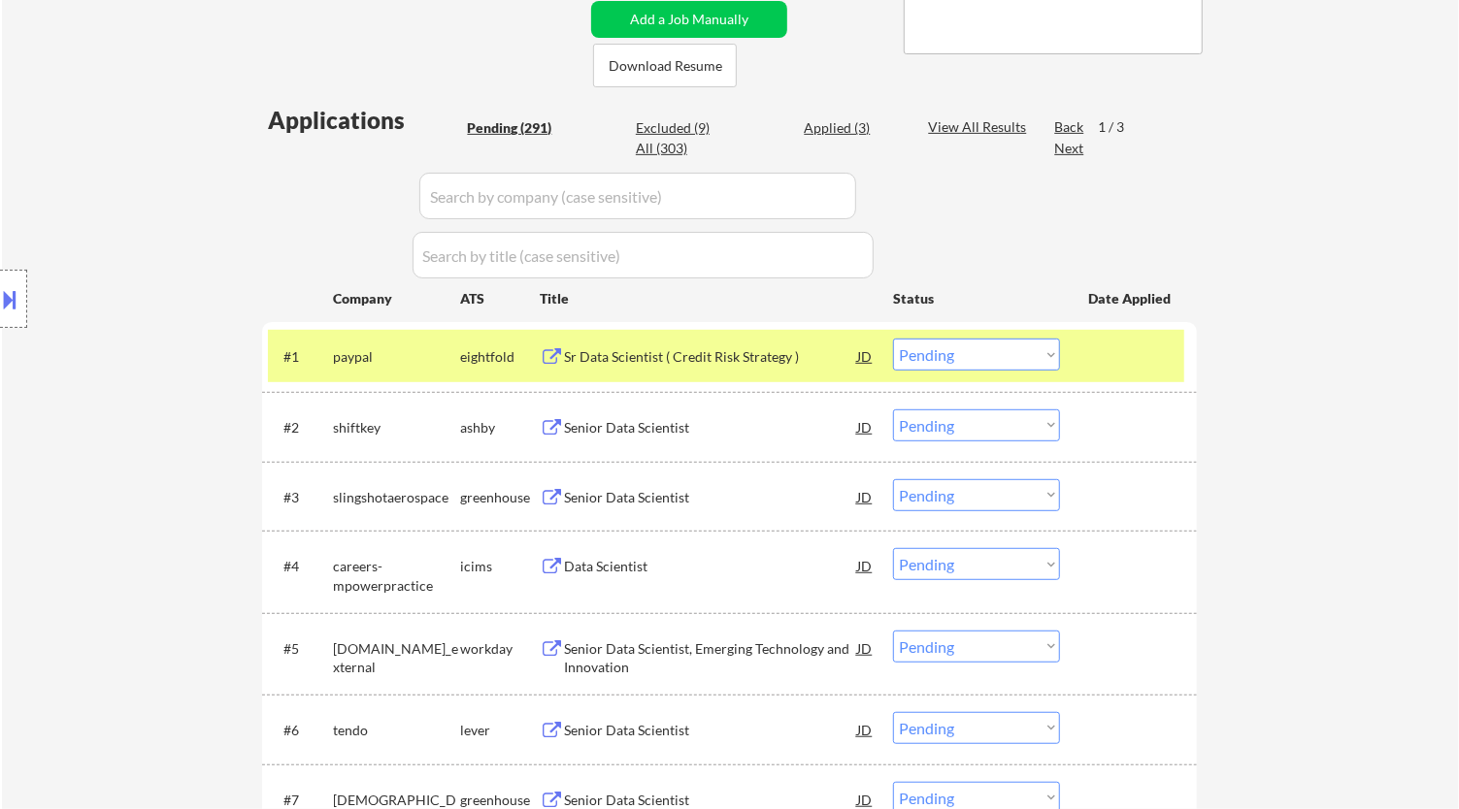
select select ""pending""
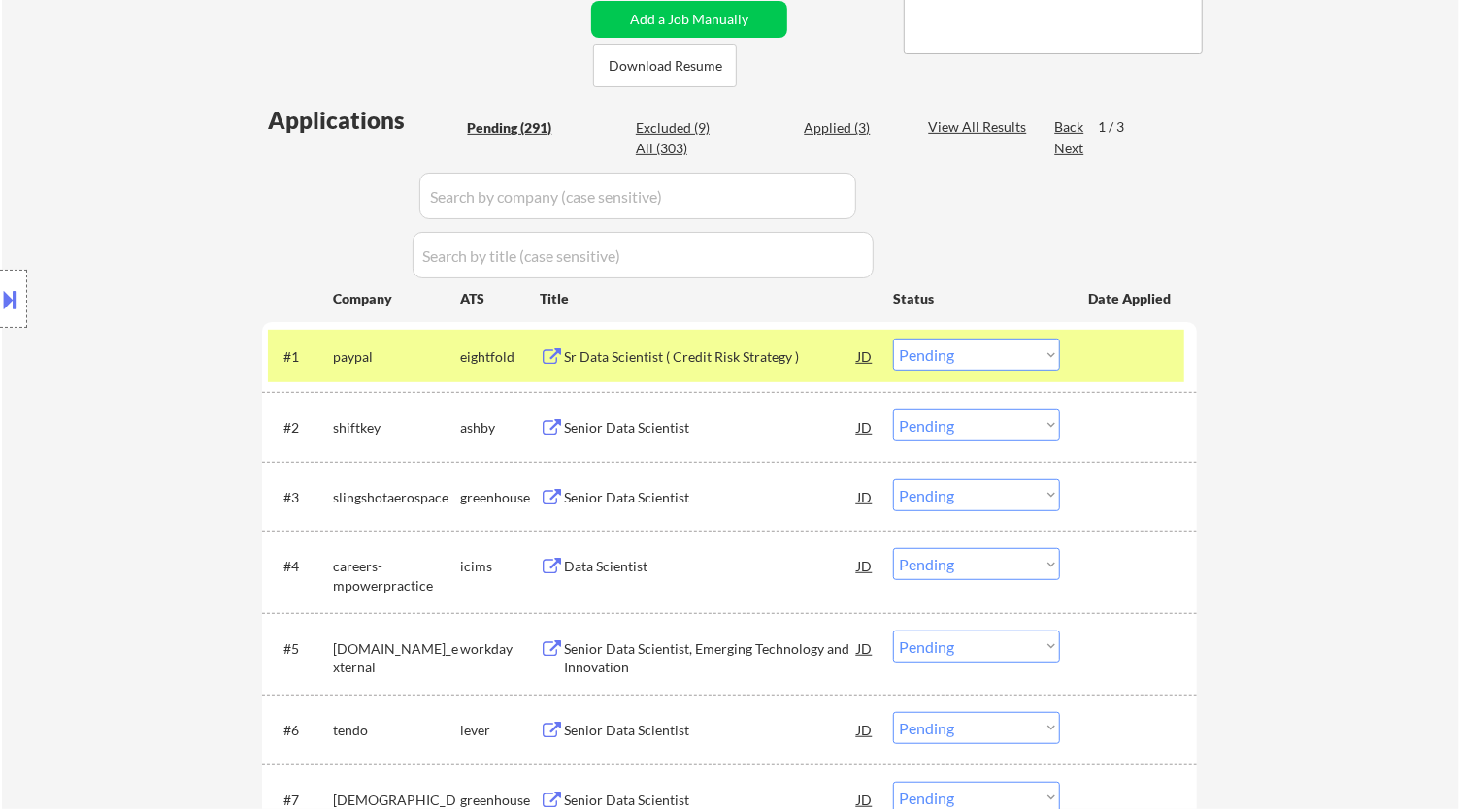
select select ""pending""
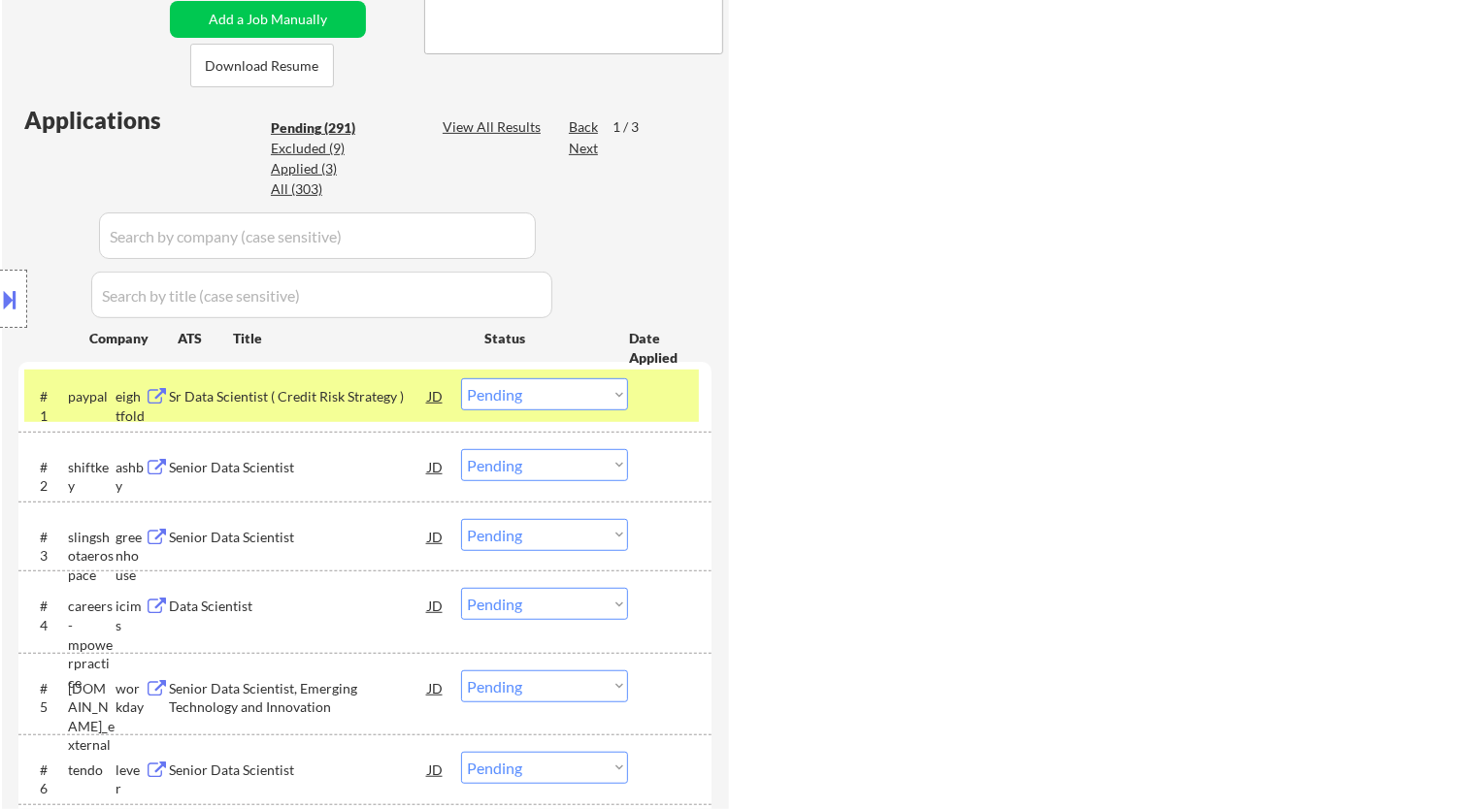
click at [8, 297] on button at bounding box center [10, 299] width 21 height 32
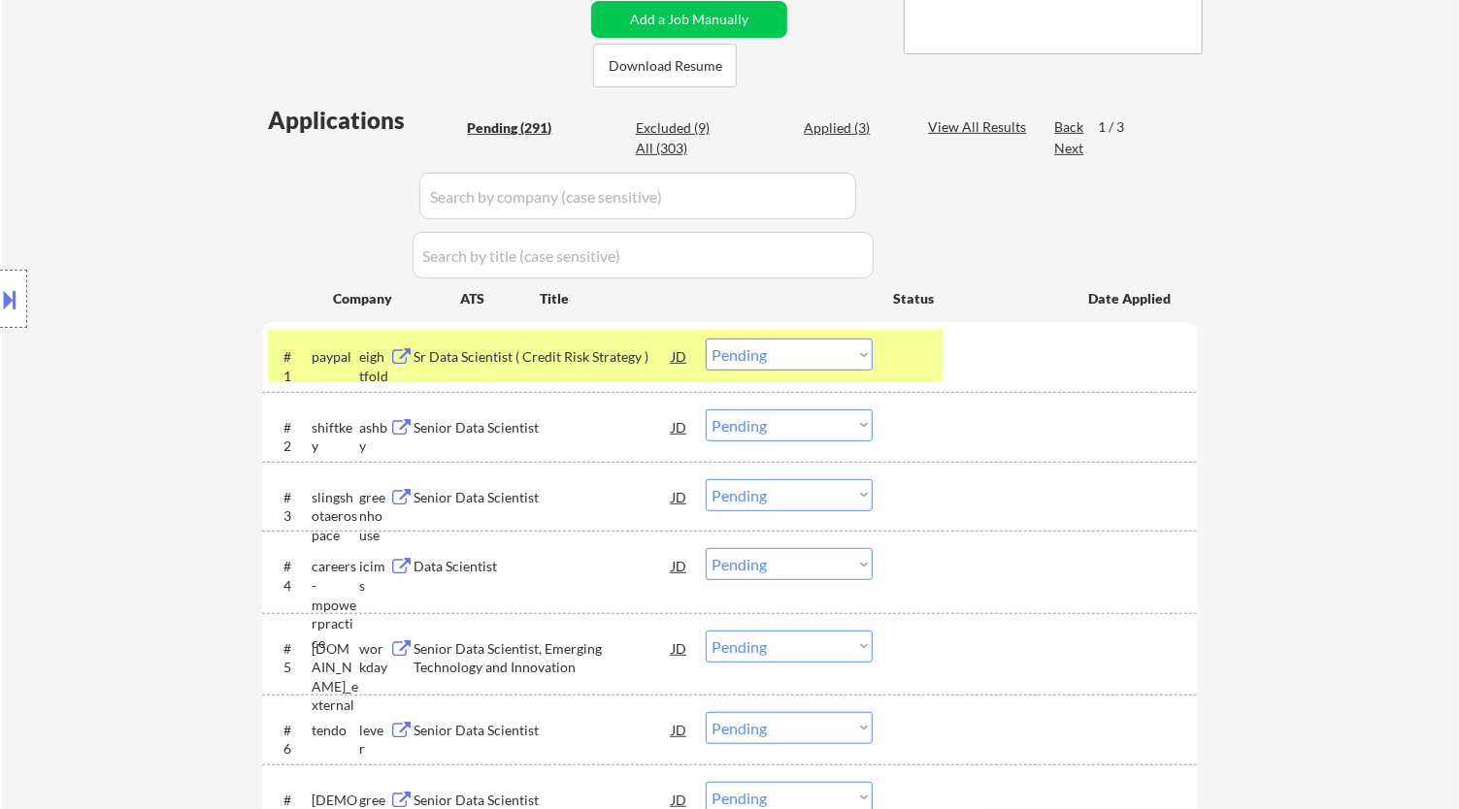
click at [13, 297] on button at bounding box center [10, 299] width 21 height 32
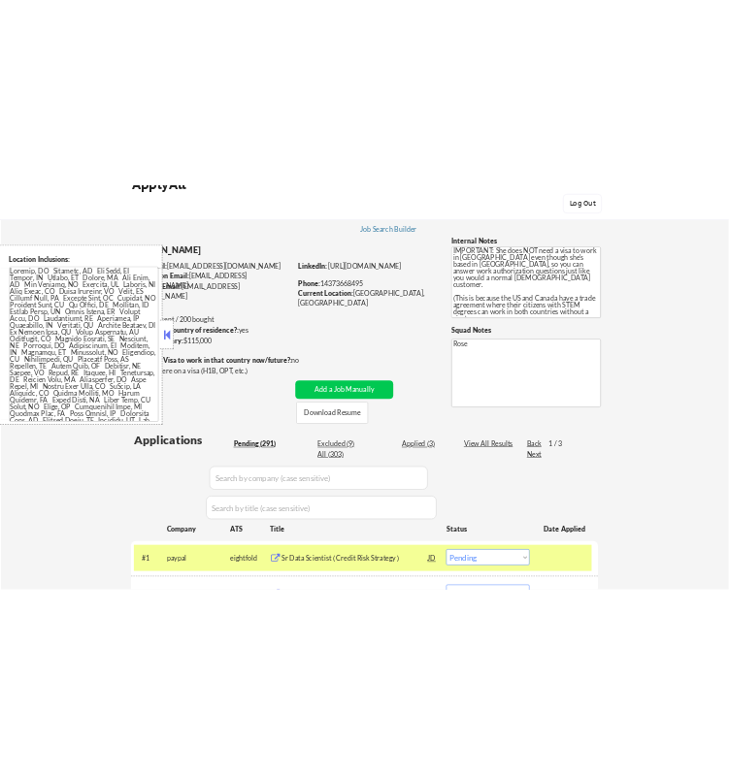
scroll to position [0, 0]
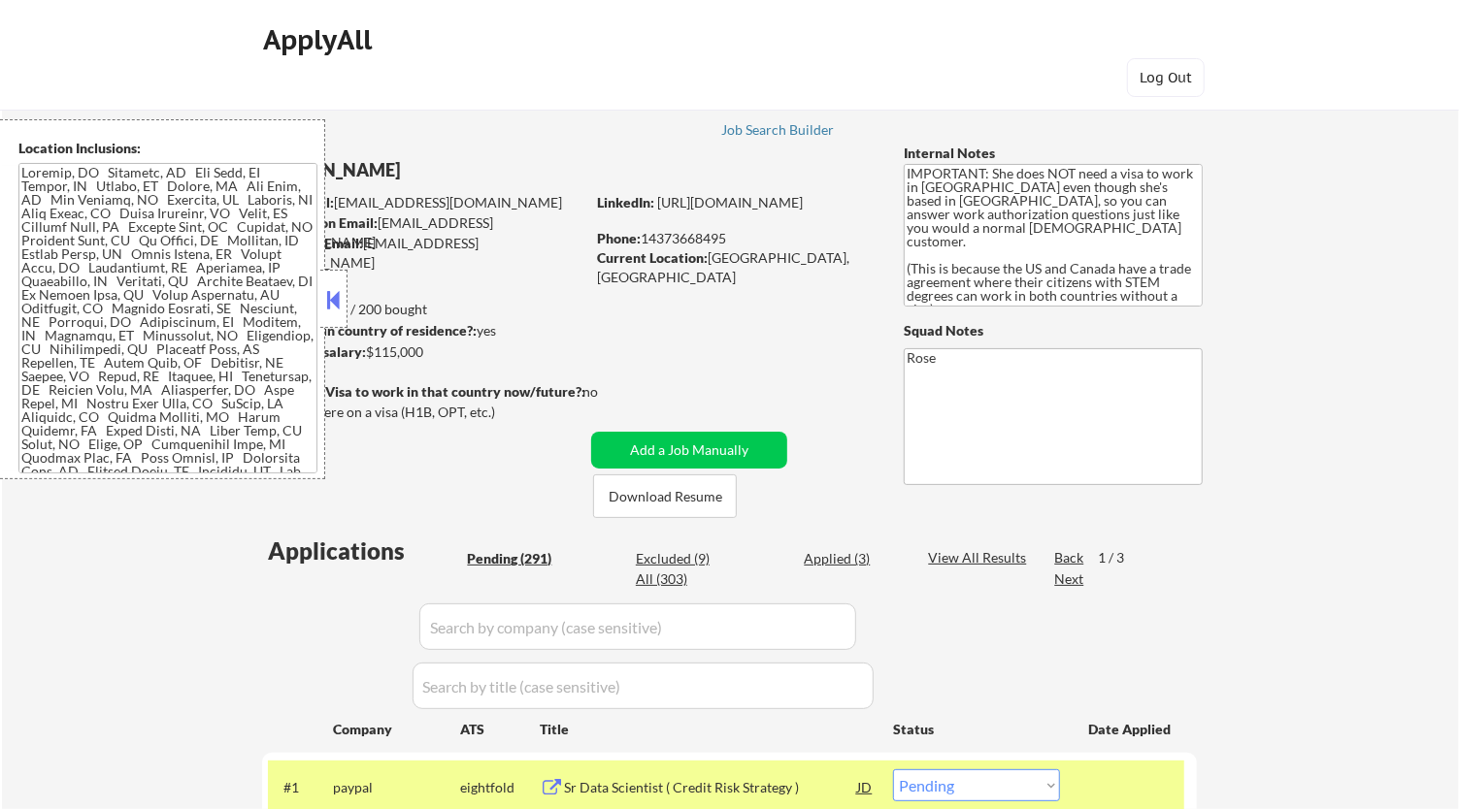
click at [335, 303] on button at bounding box center [333, 299] width 21 height 29
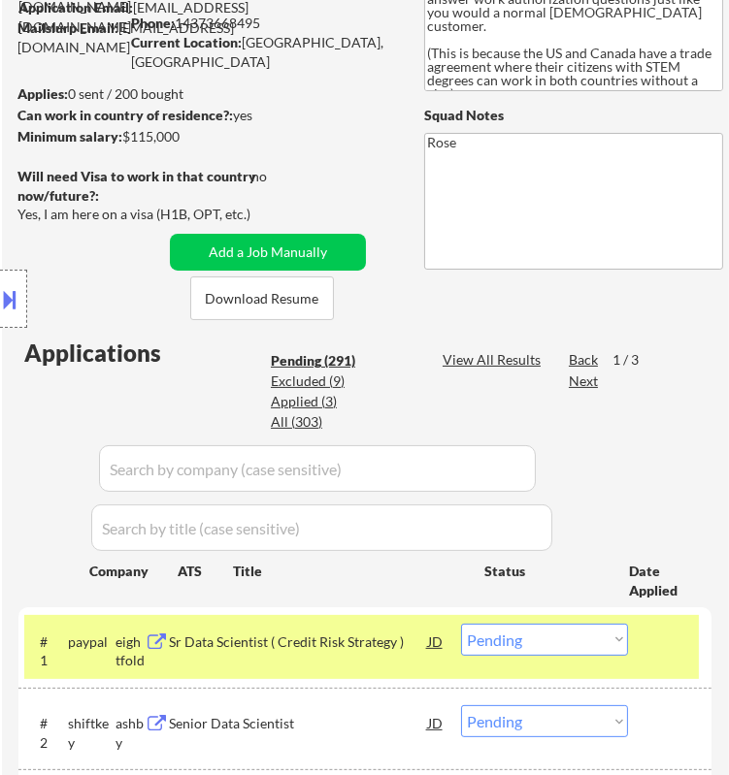
scroll to position [323, 0]
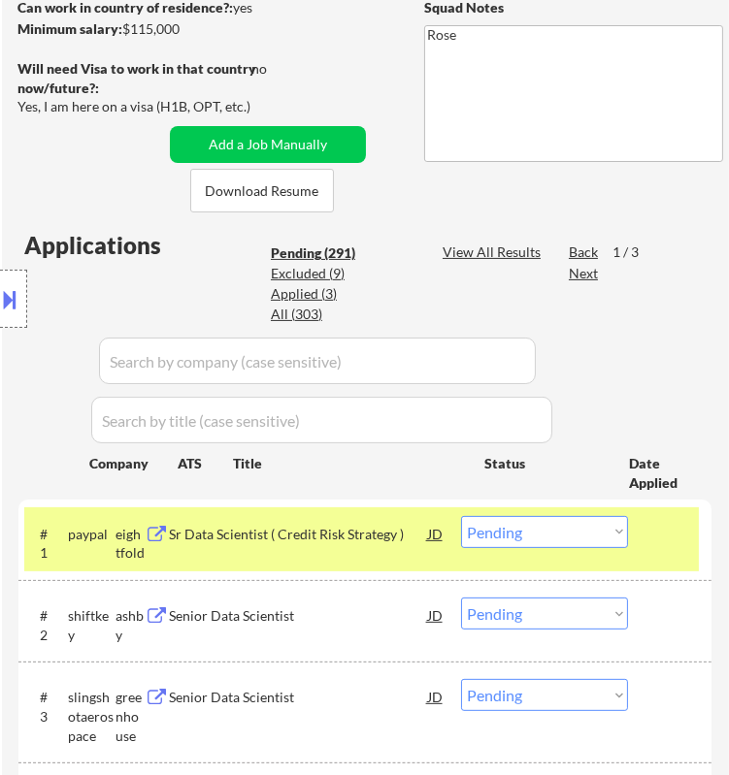
click at [558, 534] on select "Choose an option... Pending Applied Excluded (Questions) Excluded (Expired) Exc…" at bounding box center [544, 532] width 167 height 32
click at [461, 516] on select "Choose an option... Pending Applied Excluded (Questions) Excluded (Expired) Exc…" at bounding box center [544, 532] width 167 height 32
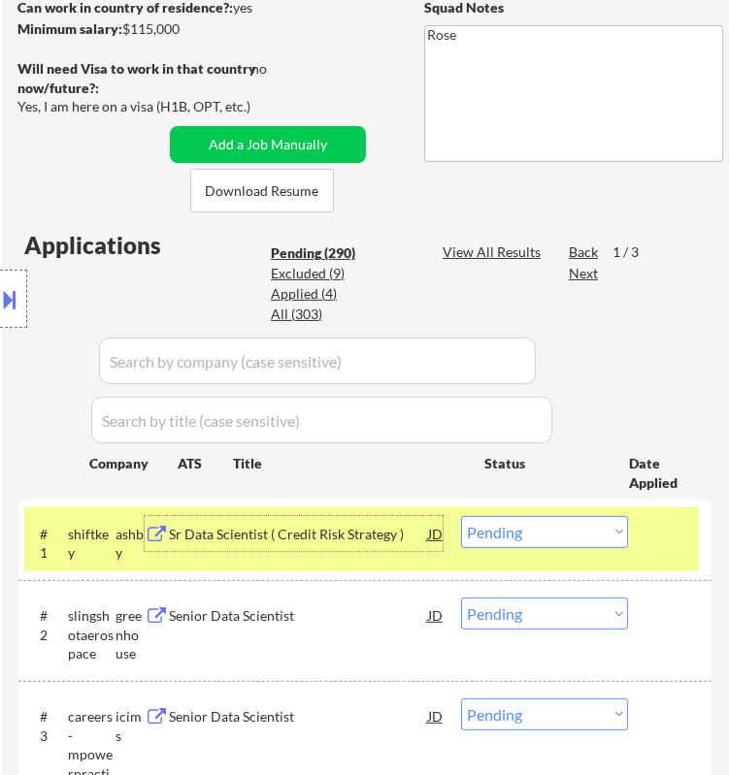
click at [388, 534] on div "Sr Data Scientist ( Credit Risk Strategy )" at bounding box center [298, 534] width 258 height 19
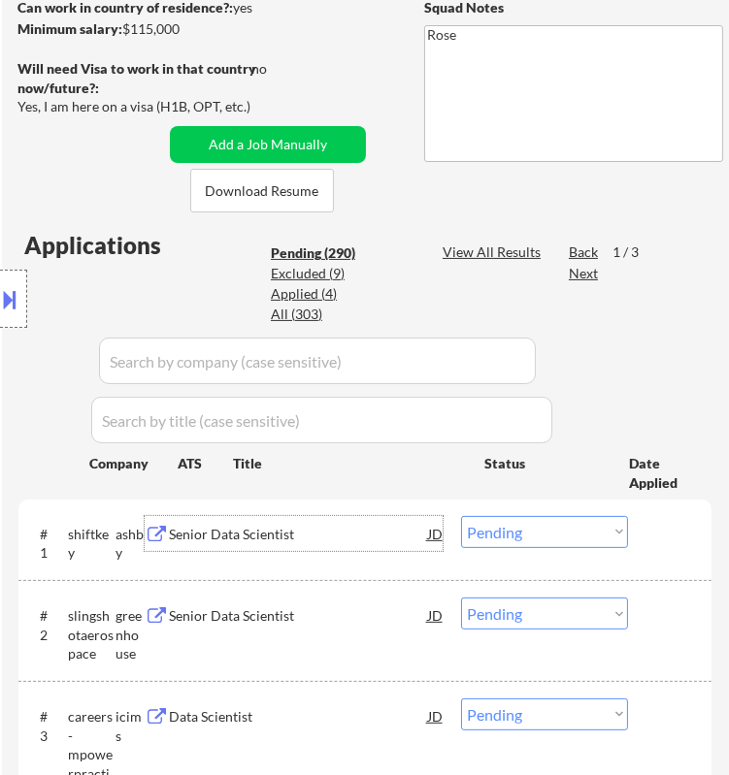
click at [527, 529] on select "Choose an option... Pending Applied Excluded (Questions) Excluded (Expired) Exc…" at bounding box center [544, 532] width 167 height 32
click at [461, 516] on select "Choose an option... Pending Applied Excluded (Questions) Excluded (Expired) Exc…" at bounding box center [544, 532] width 167 height 32
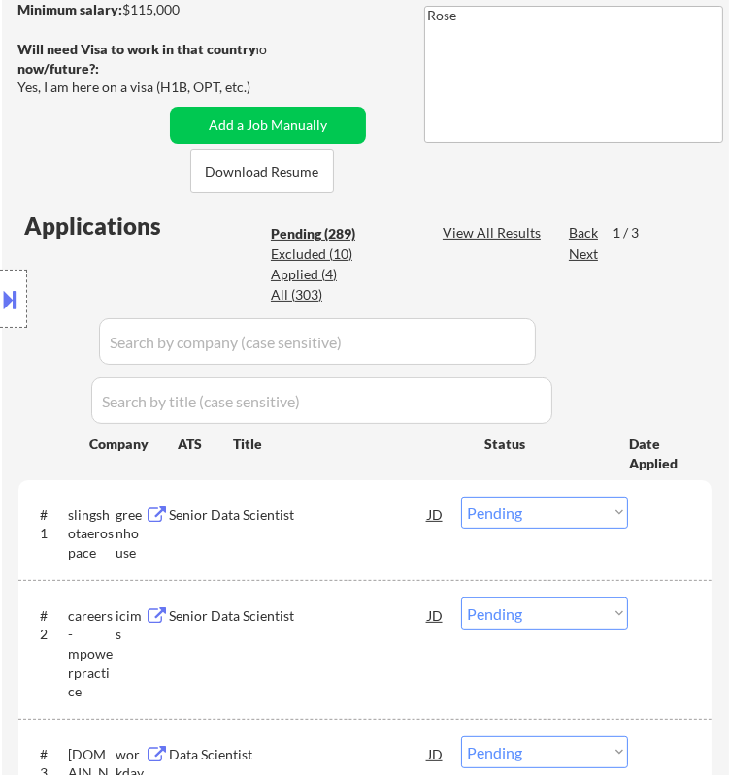
scroll to position [539, 0]
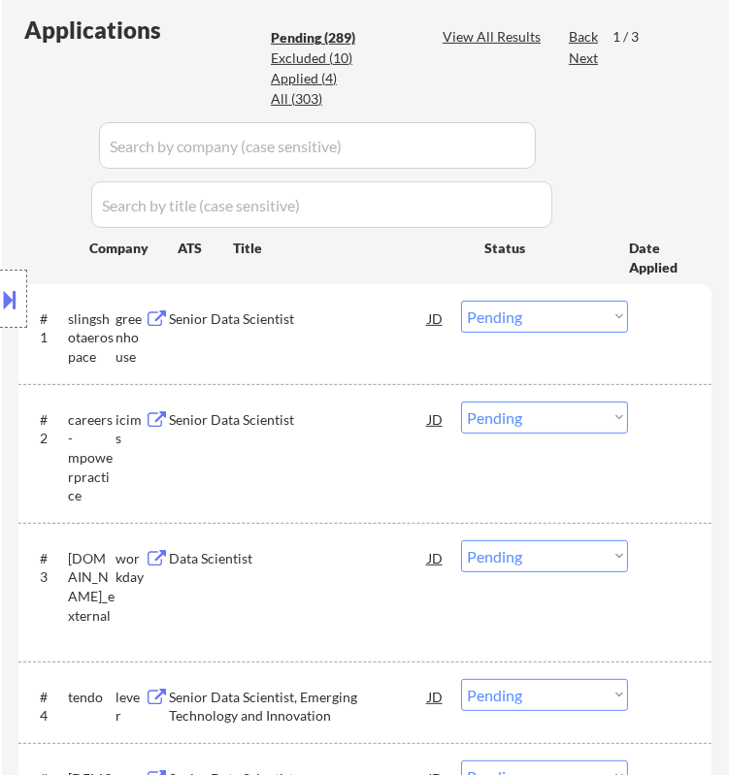
click at [341, 316] on div "Location Inclusions:" at bounding box center [173, 299] width 347 height 360
click at [345, 319] on div "Location Inclusions:" at bounding box center [173, 299] width 347 height 360
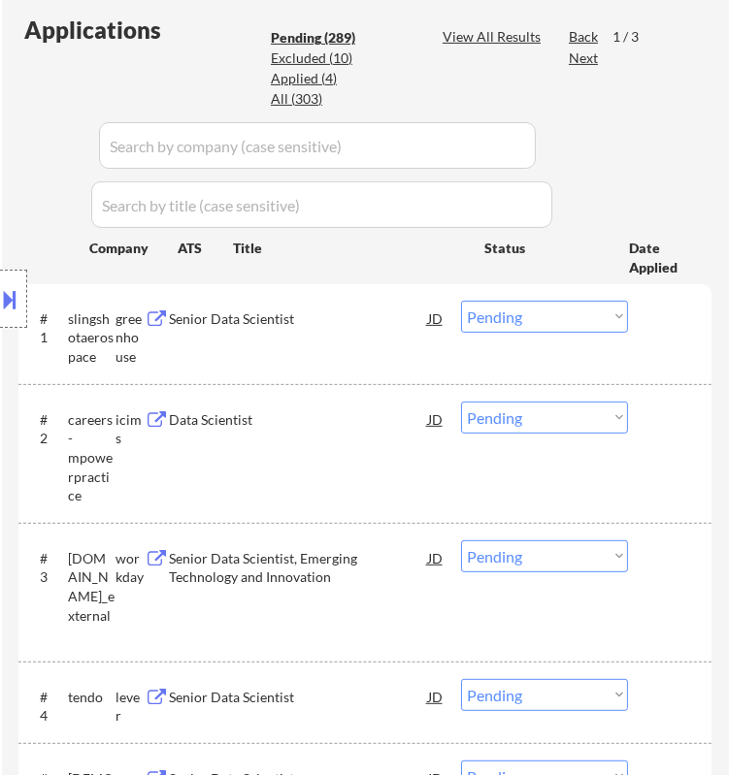
click at [291, 321] on div "Location Inclusions:" at bounding box center [173, 299] width 347 height 360
click at [380, 319] on div "Senior Data Scientist" at bounding box center [298, 319] width 258 height 19
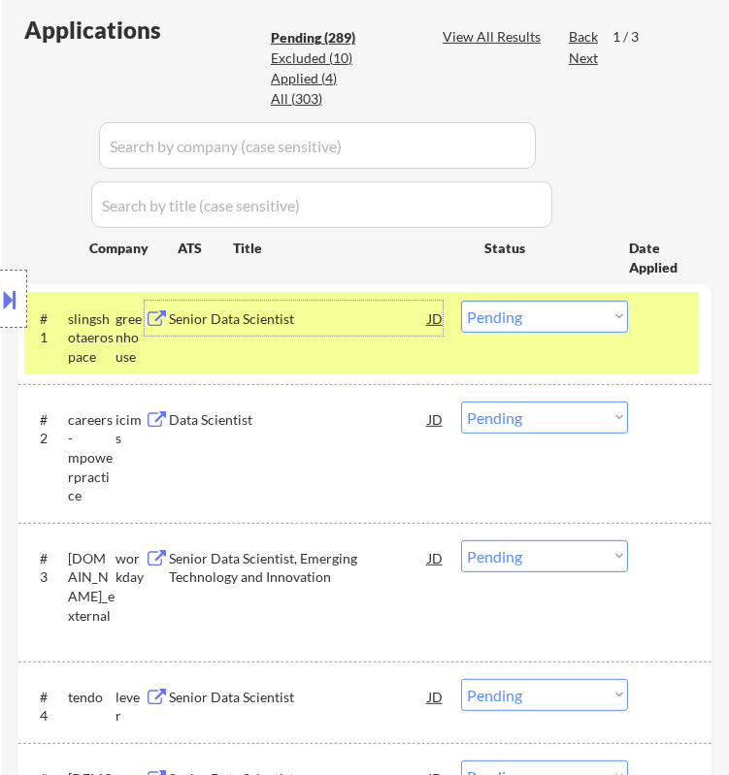
click at [538, 317] on select "Choose an option... Pending Applied Excluded (Questions) Excluded (Expired) Exc…" at bounding box center [544, 317] width 167 height 32
click at [461, 301] on select "Choose an option... Pending Applied Excluded (Questions) Excluded (Expired) Exc…" at bounding box center [544, 317] width 167 height 32
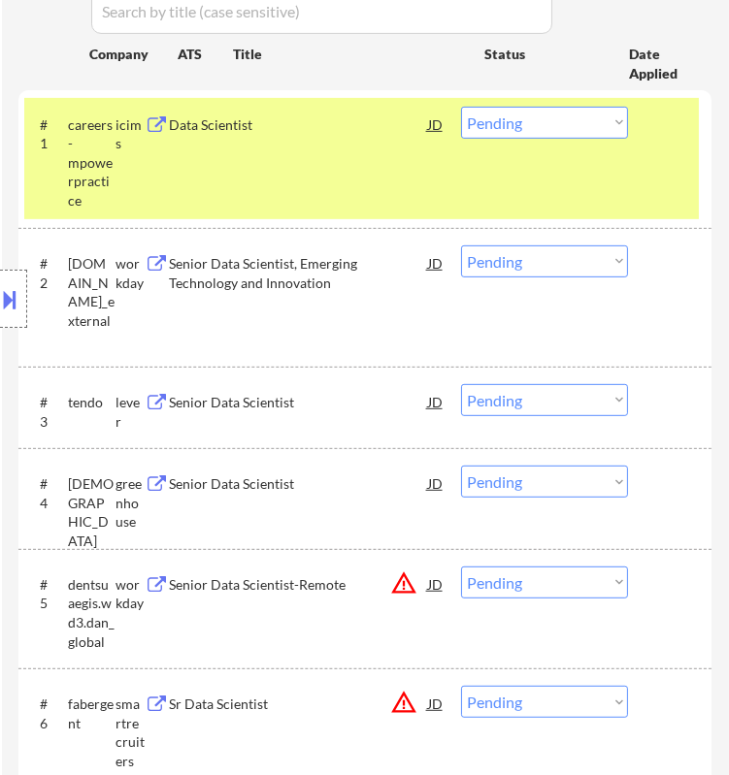
scroll to position [754, 0]
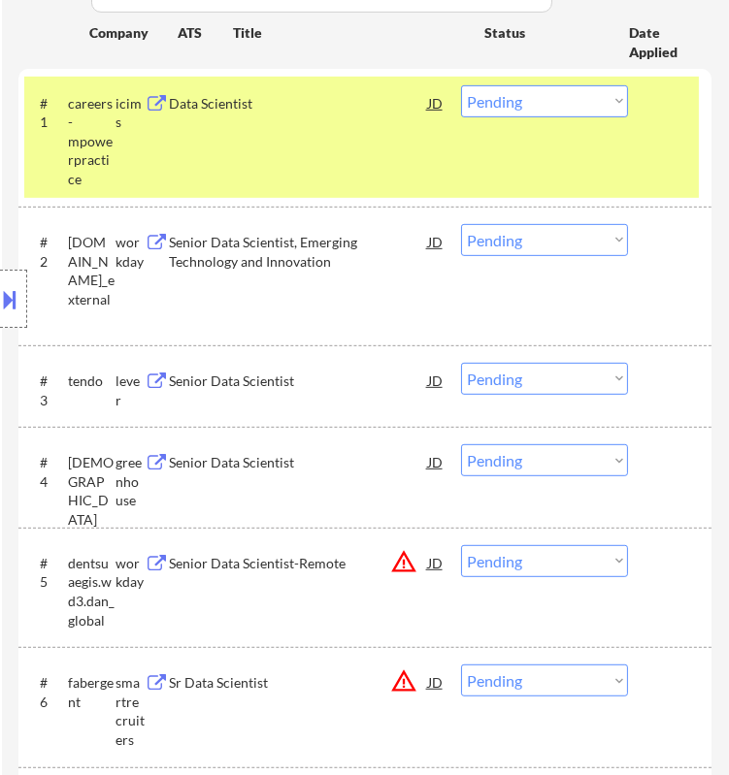
click at [368, 380] on div "Senior Data Scientist" at bounding box center [298, 381] width 258 height 19
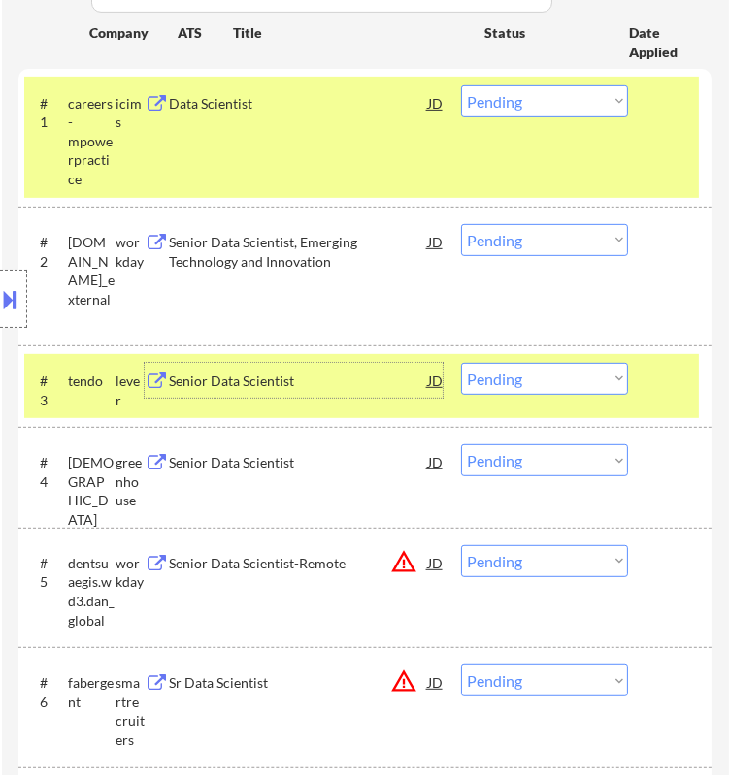
click at [576, 374] on select "Choose an option... Pending Applied Excluded (Questions) Excluded (Expired) Exc…" at bounding box center [544, 379] width 167 height 32
click at [461, 363] on select "Choose an option... Pending Applied Excluded (Questions) Excluded (Expired) Exc…" at bounding box center [544, 379] width 167 height 32
click at [658, 141] on div "#1 careers-mpowerpractice icims Data Scientist JD Choose an option... Pending A…" at bounding box center [361, 137] width 674 height 121
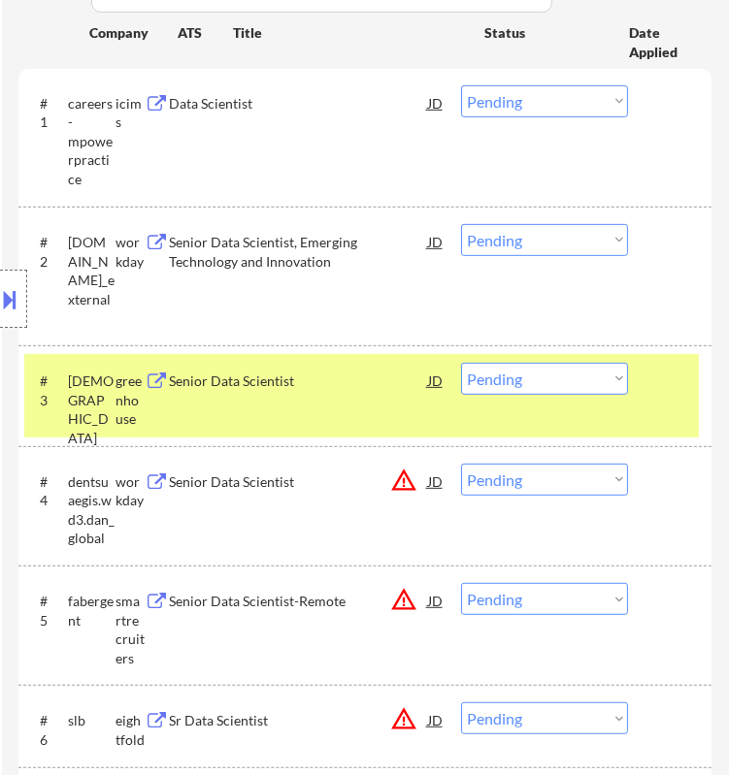
drag, startPoint x: 269, startPoint y: 383, endPoint x: 279, endPoint y: 379, distance: 10.5
click at [272, 383] on div "Location Inclusions:" at bounding box center [173, 299] width 347 height 360
click at [340, 386] on div "Location Inclusions:" at bounding box center [173, 299] width 347 height 360
click at [395, 382] on div "Senior Data Scientist" at bounding box center [298, 381] width 258 height 19
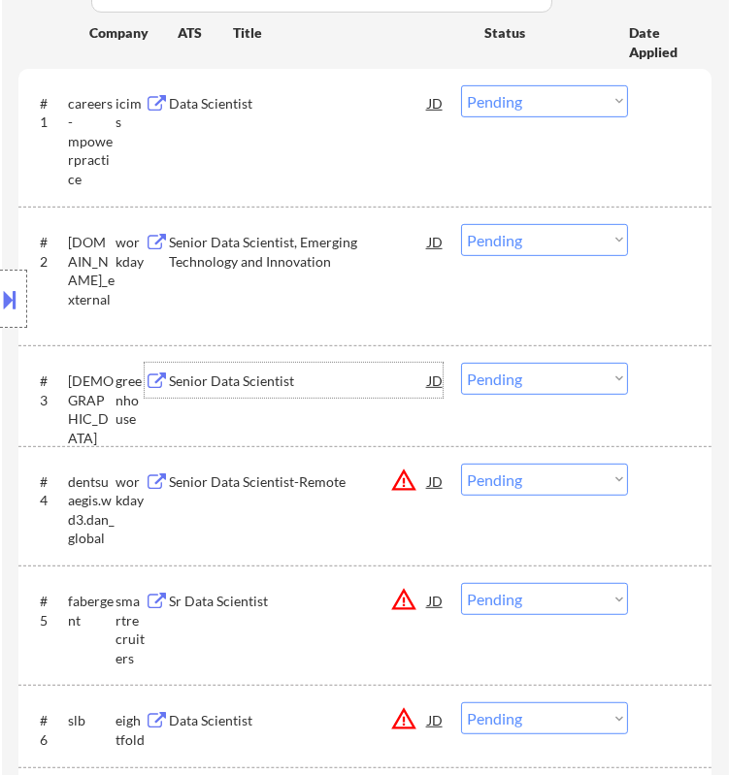
click at [515, 371] on select "Choose an option... Pending Applied Excluded (Questions) Excluded (Expired) Exc…" at bounding box center [544, 379] width 167 height 32
click at [461, 363] on select "Choose an option... Pending Applied Excluded (Questions) Excluded (Expired) Exc…" at bounding box center [544, 379] width 167 height 32
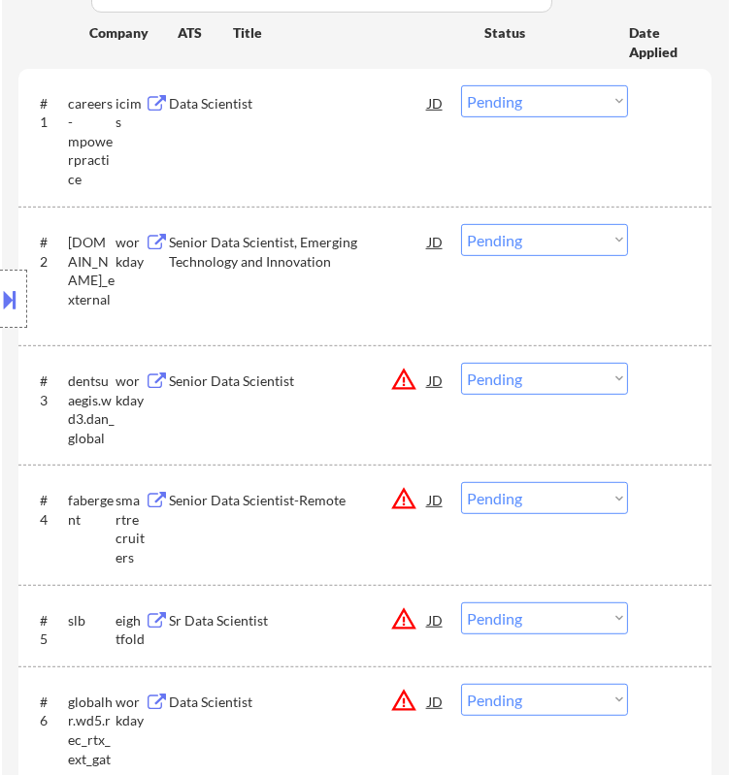
click at [284, 376] on div "Location Inclusions:" at bounding box center [173, 299] width 347 height 360
click at [332, 378] on div "Location Inclusions:" at bounding box center [173, 299] width 347 height 360
click at [379, 379] on div "Senior Data Scientist-Remote" at bounding box center [298, 381] width 258 height 19
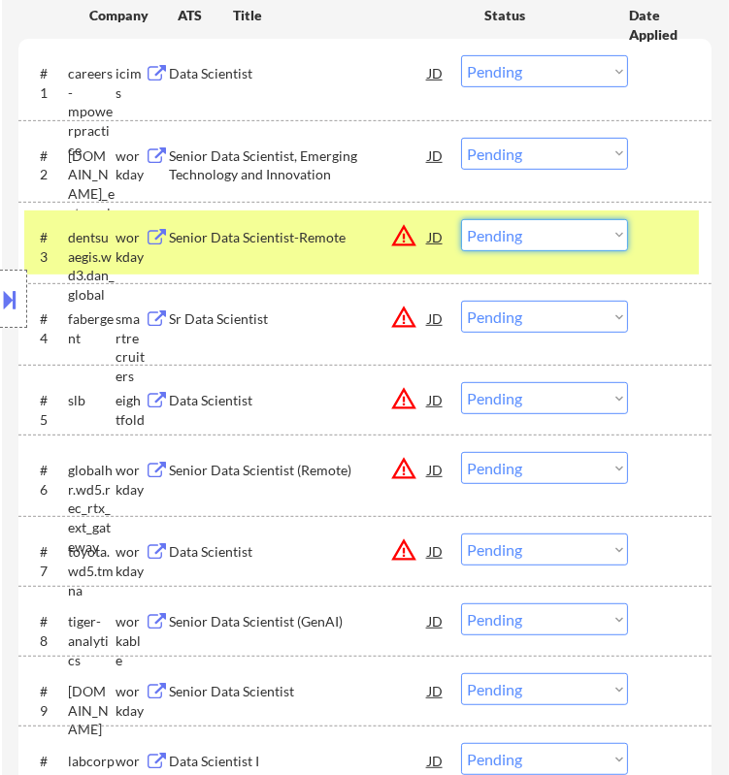
click at [517, 228] on select "Choose an option... Pending Applied Excluded (Questions) Excluded (Expired) Exc…" at bounding box center [544, 235] width 167 height 32
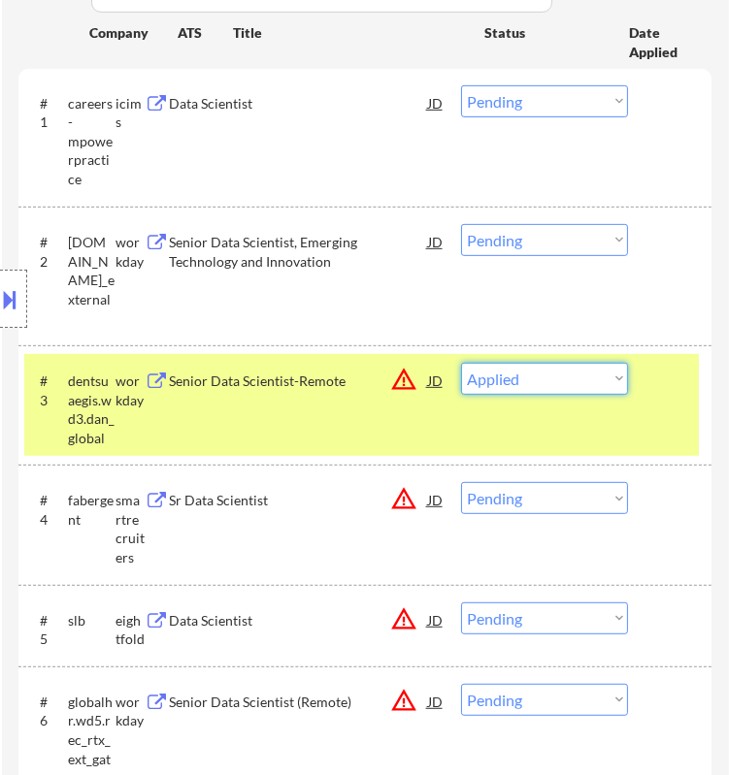
click at [461, 363] on select "Choose an option... Pending Applied Excluded (Questions) Excluded (Expired) Exc…" at bounding box center [544, 379] width 167 height 32
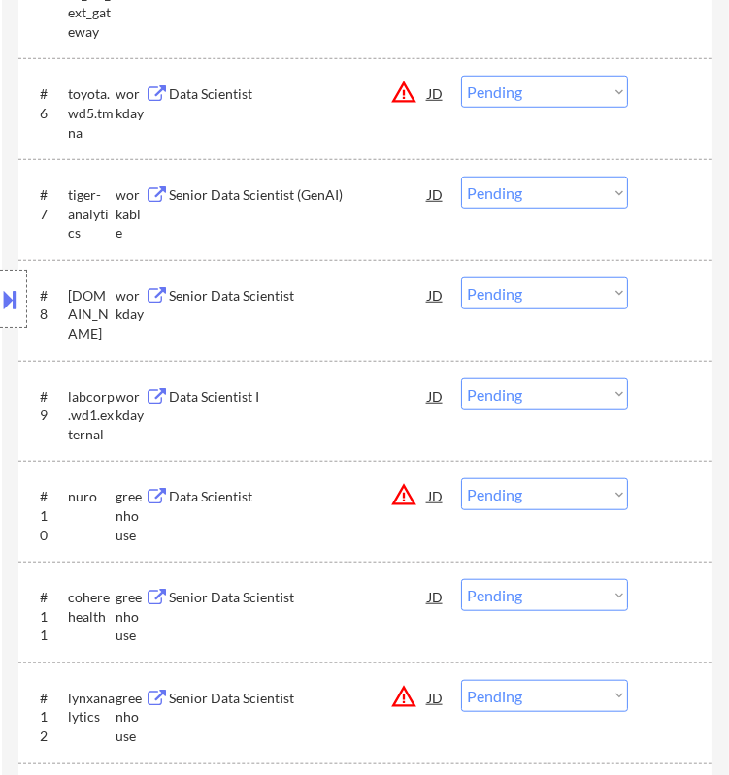
scroll to position [1401, 0]
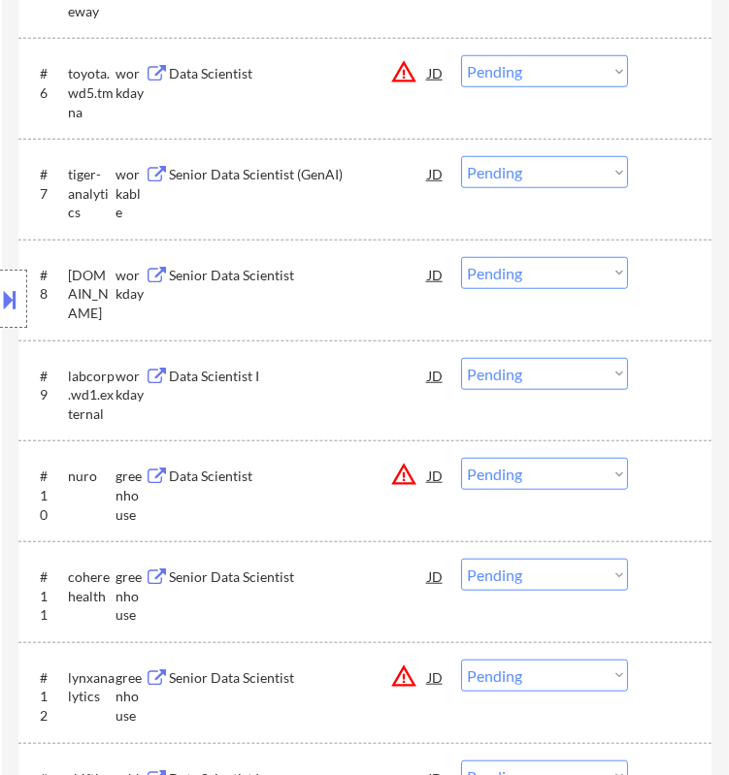
click at [319, 486] on div "Data Scientist" at bounding box center [298, 475] width 258 height 35
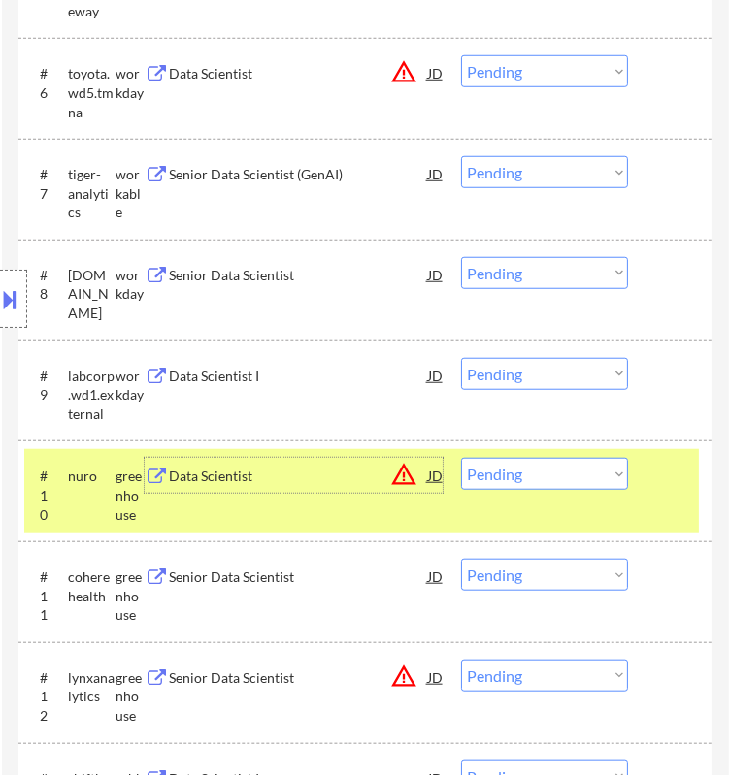
click at [25, 289] on div at bounding box center [13, 299] width 27 height 58
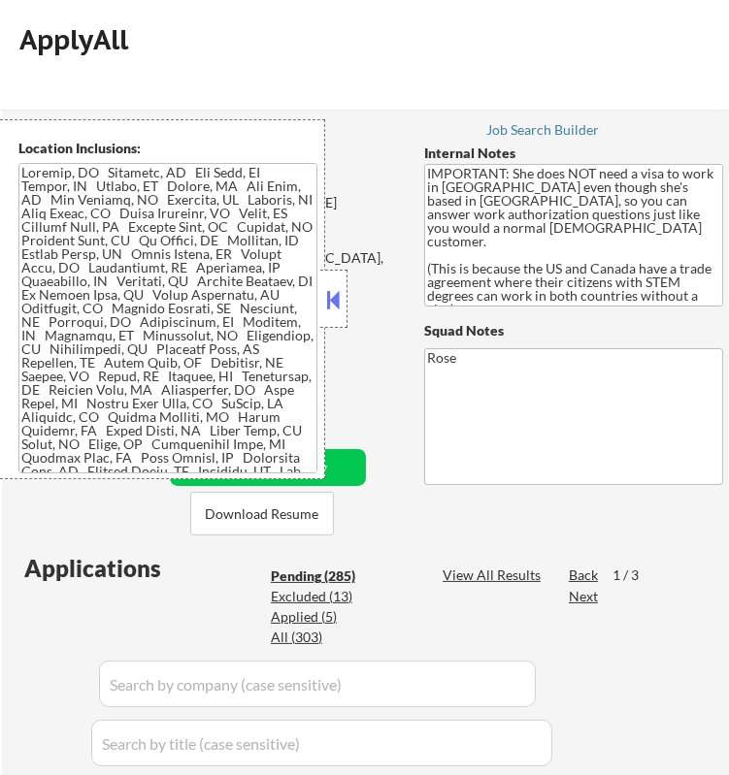
scroll to position [1049, 0]
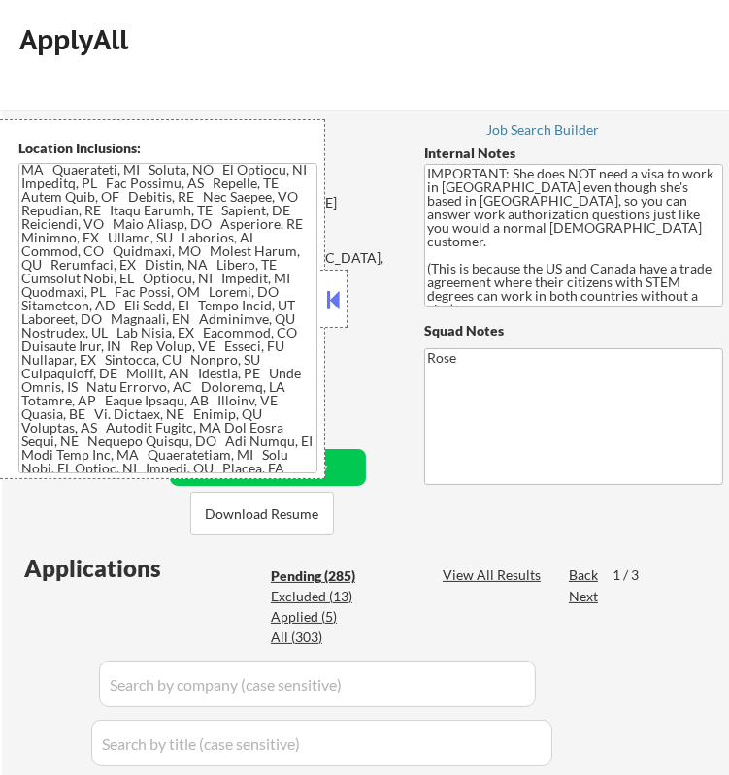
click at [341, 301] on button at bounding box center [333, 299] width 21 height 29
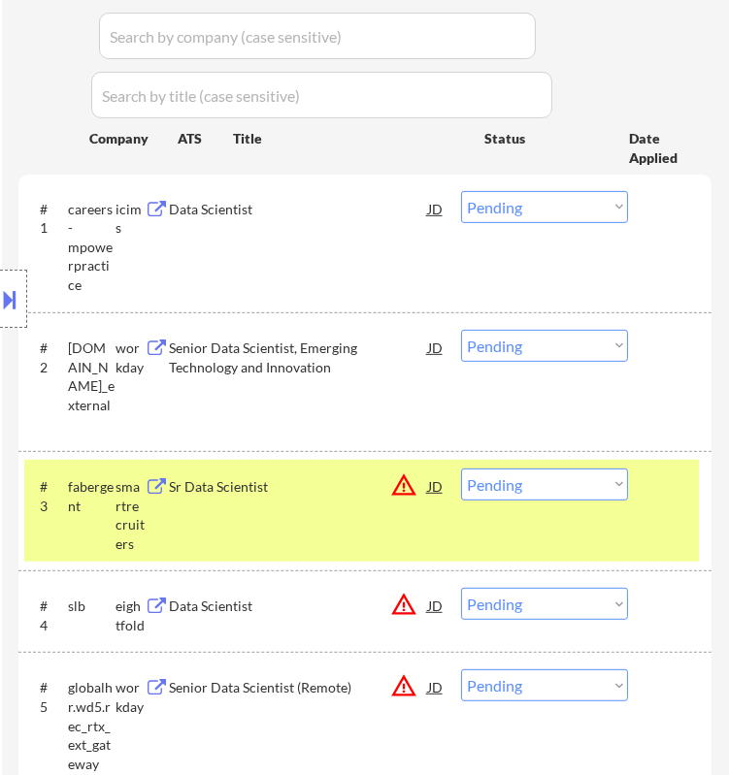
scroll to position [862, 0]
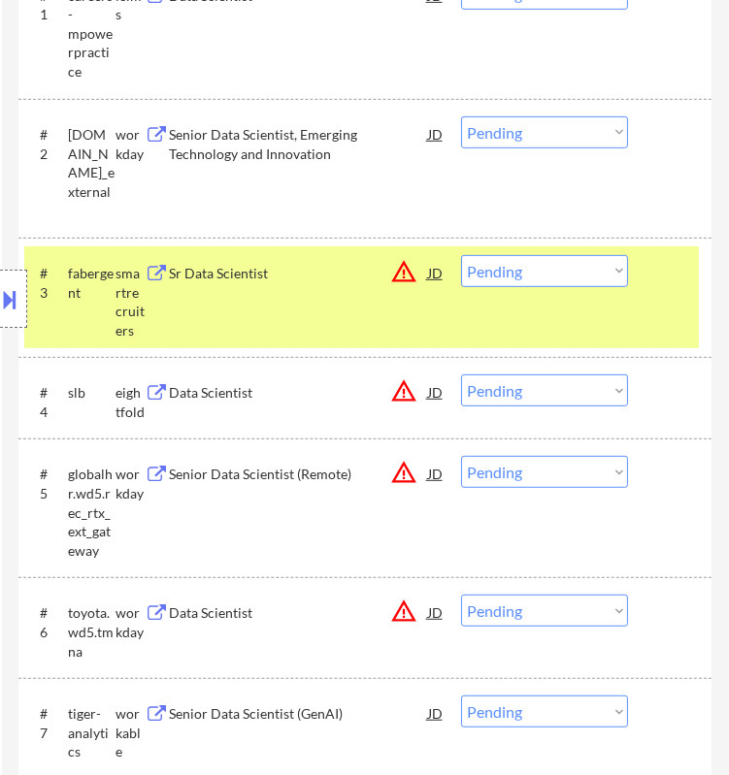
click at [668, 298] on div "#3 fabergent smartrecruiters Sr Data Scientist JD warning_amber Choose an optio…" at bounding box center [361, 297] width 674 height 102
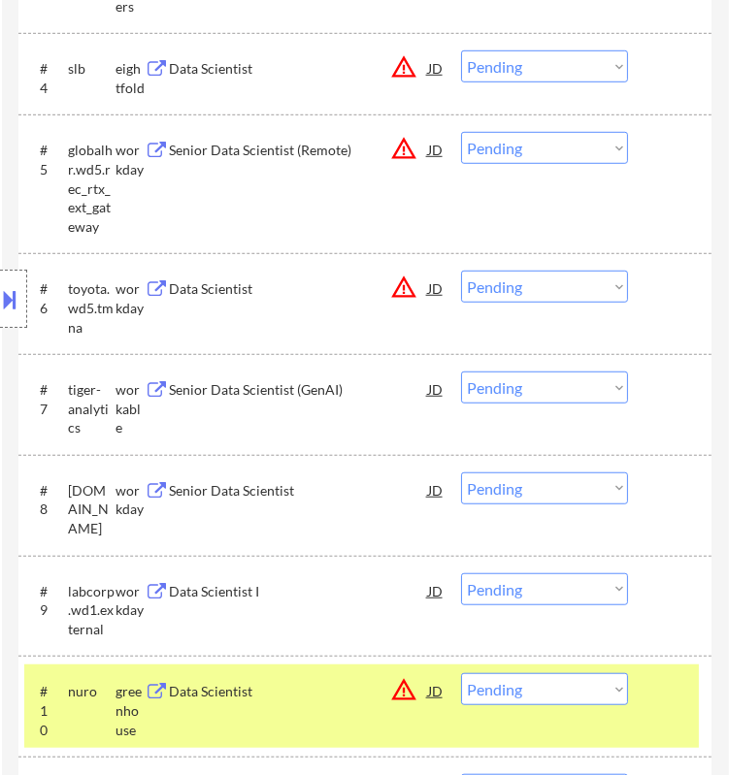
scroll to position [1401, 0]
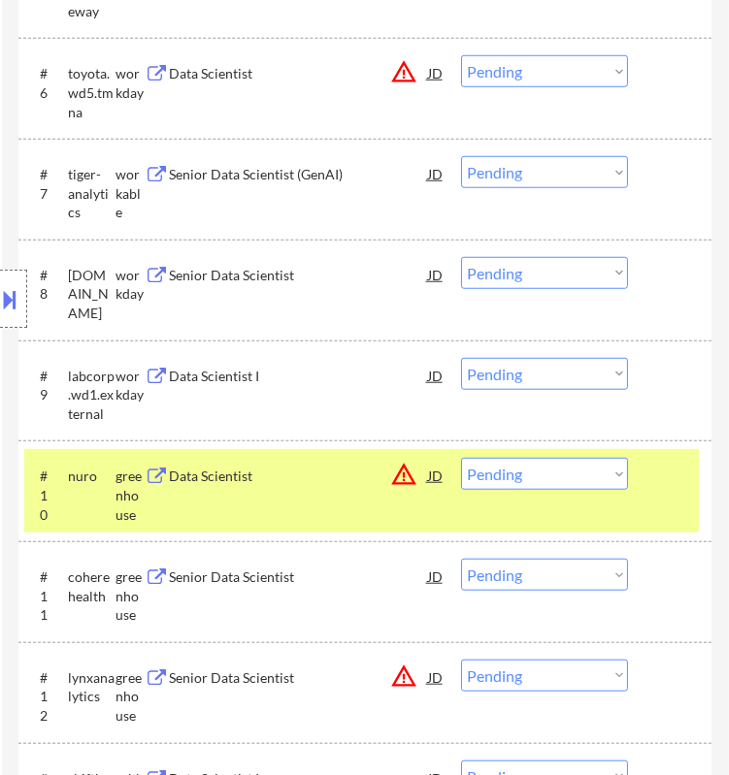
click at [574, 471] on select "Choose an option... Pending Applied Excluded (Questions) Excluded (Expired) Exc…" at bounding box center [544, 474] width 167 height 32
click at [461, 458] on select "Choose an option... Pending Applied Excluded (Questions) Excluded (Expired) Exc…" at bounding box center [544, 474] width 167 height 32
click at [371, 478] on div "Senior Data Scientist" at bounding box center [298, 476] width 258 height 19
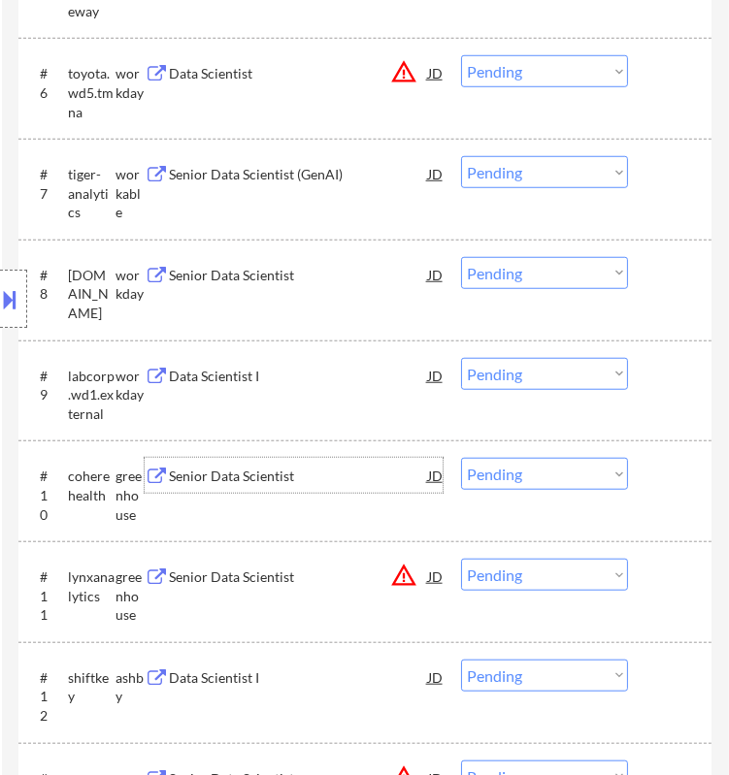
click at [528, 477] on select "Choose an option... Pending Applied Excluded (Questions) Excluded (Expired) Exc…" at bounding box center [544, 474] width 167 height 32
click at [461, 458] on select "Choose an option... Pending Applied Excluded (Questions) Excluded (Expired) Exc…" at bounding box center [544, 474] width 167 height 32
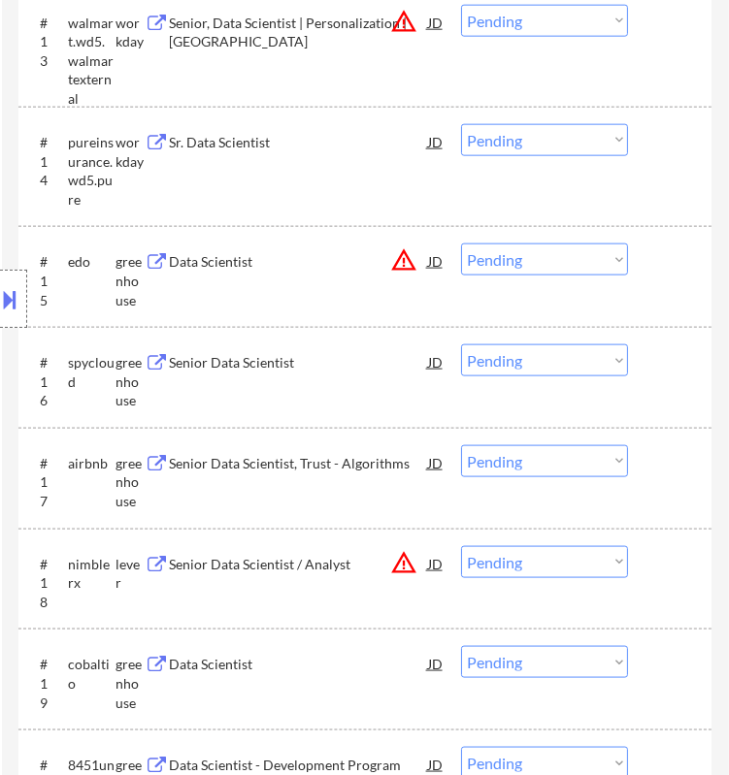
scroll to position [2156, 0]
click at [301, 358] on div "Location Inclusions:" at bounding box center [173, 299] width 347 height 360
click at [402, 366] on div "Senior Data Scientist" at bounding box center [298, 363] width 258 height 19
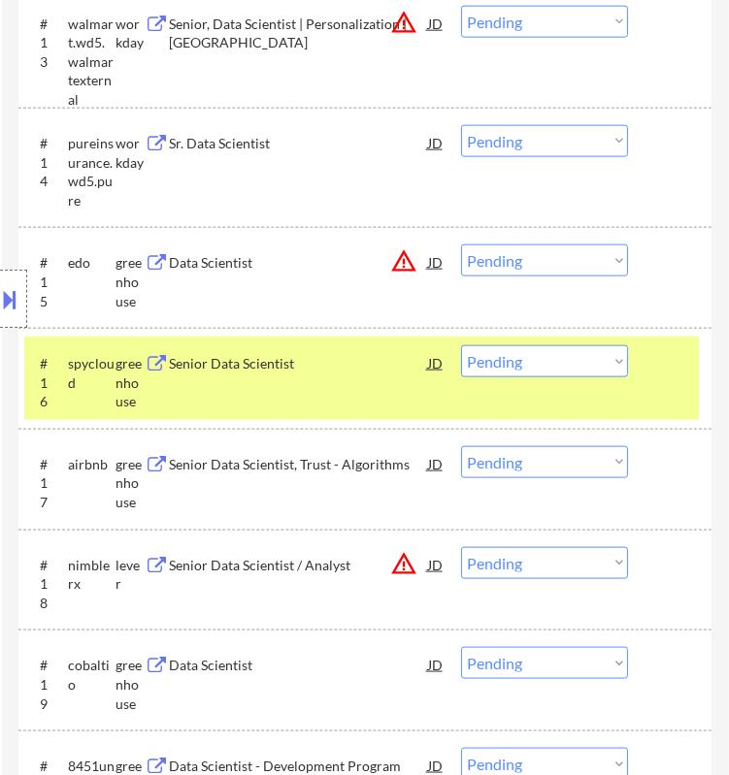
click at [12, 287] on button at bounding box center [10, 299] width 21 height 32
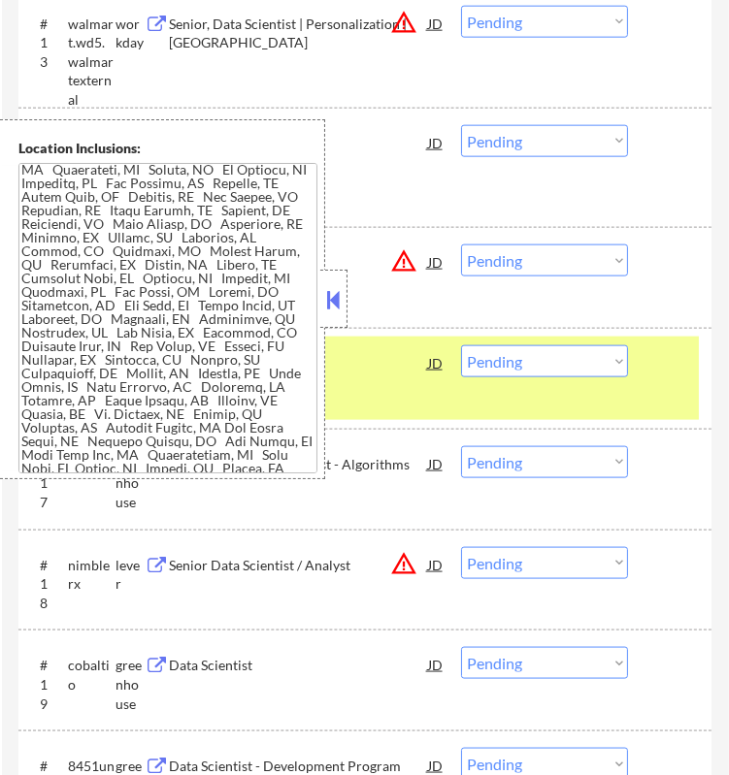
scroll to position [628, 0]
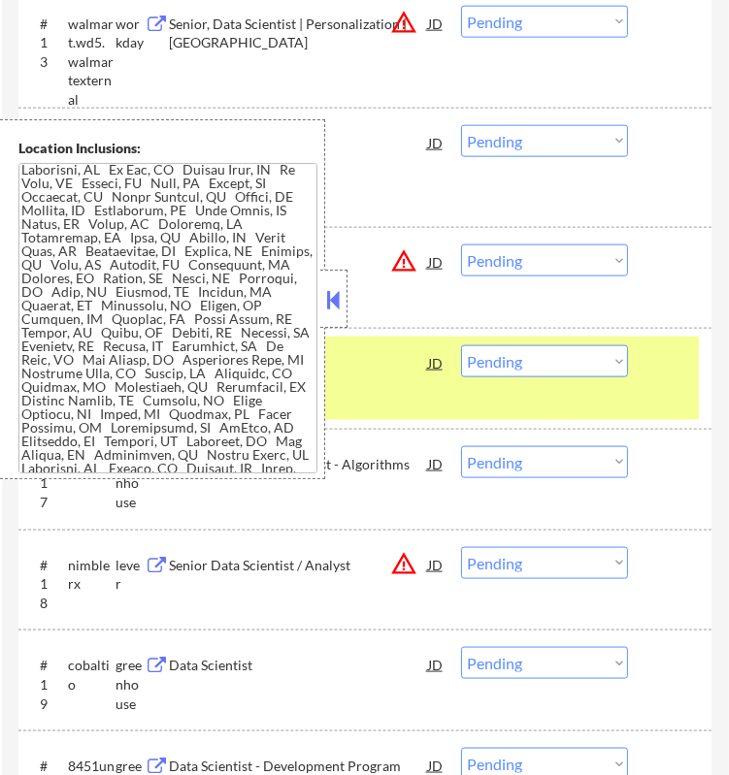
click at [335, 292] on button at bounding box center [333, 299] width 21 height 29
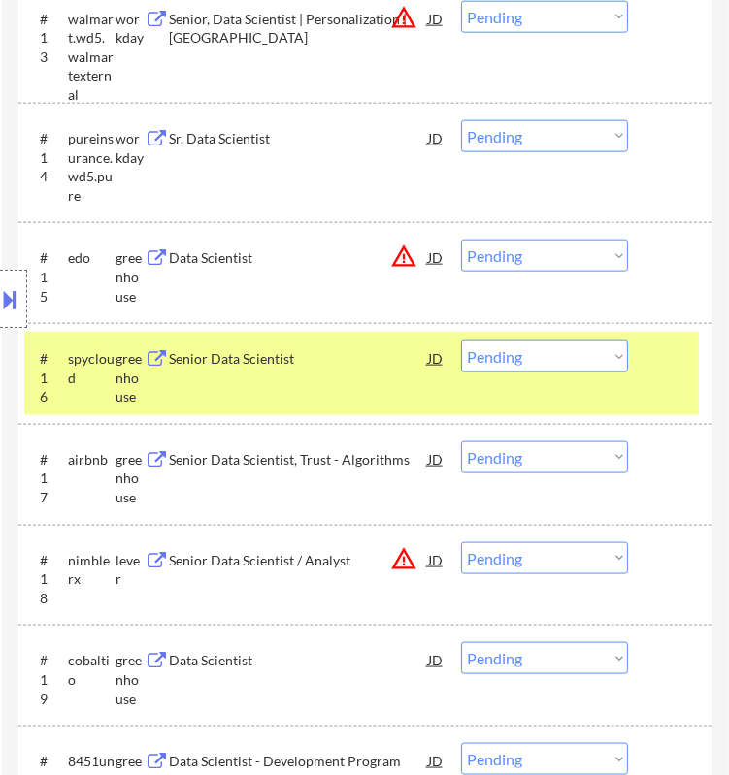
scroll to position [2264, 0]
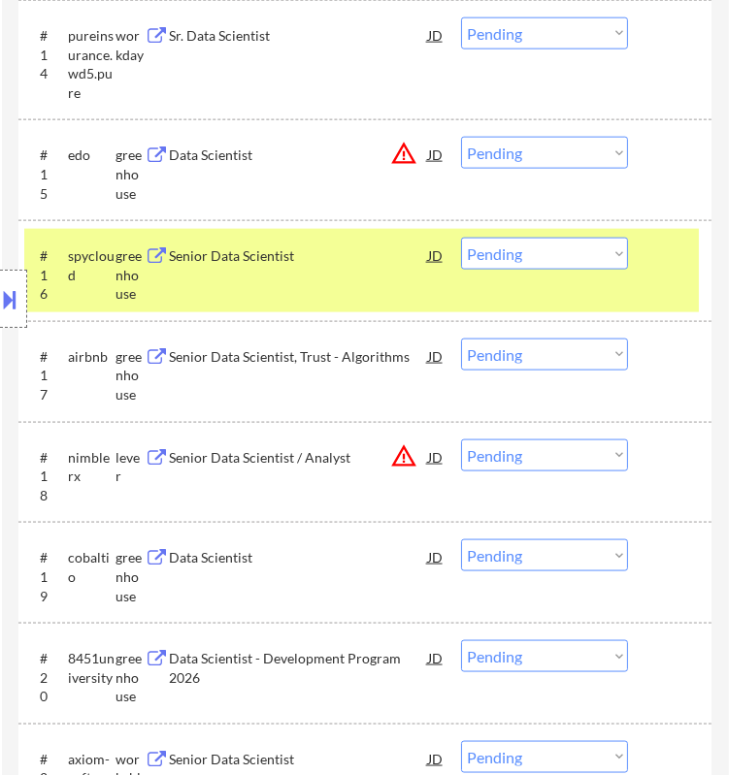
click at [564, 264] on select "Choose an option... Pending Applied Excluded (Questions) Excluded (Expired) Exc…" at bounding box center [544, 254] width 167 height 32
click at [461, 238] on select "Choose an option... Pending Applied Excluded (Questions) Excluded (Expired) Exc…" at bounding box center [544, 254] width 167 height 32
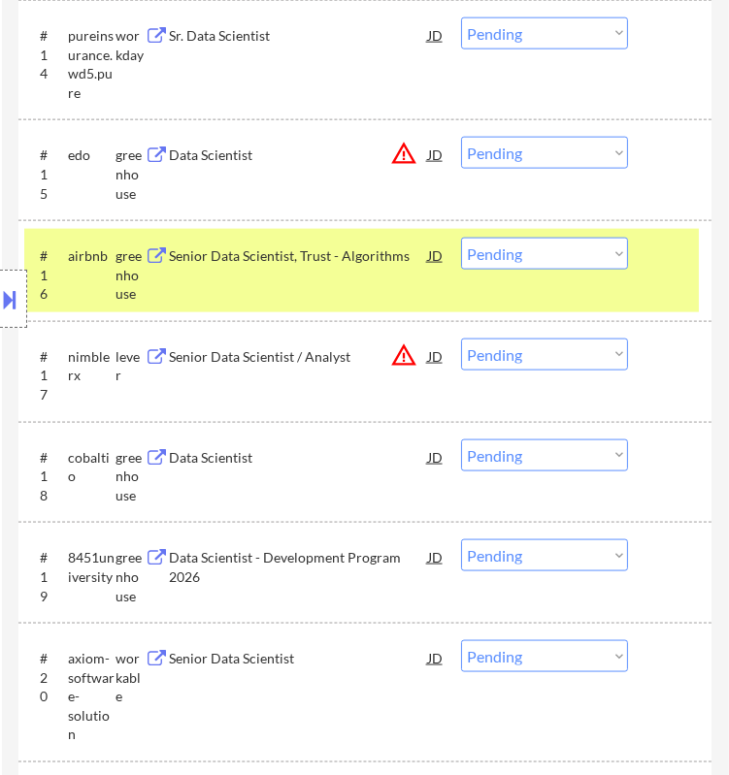
click at [362, 256] on div "Senior Data Scientist, Trust - Algorithms" at bounding box center [298, 255] width 258 height 19
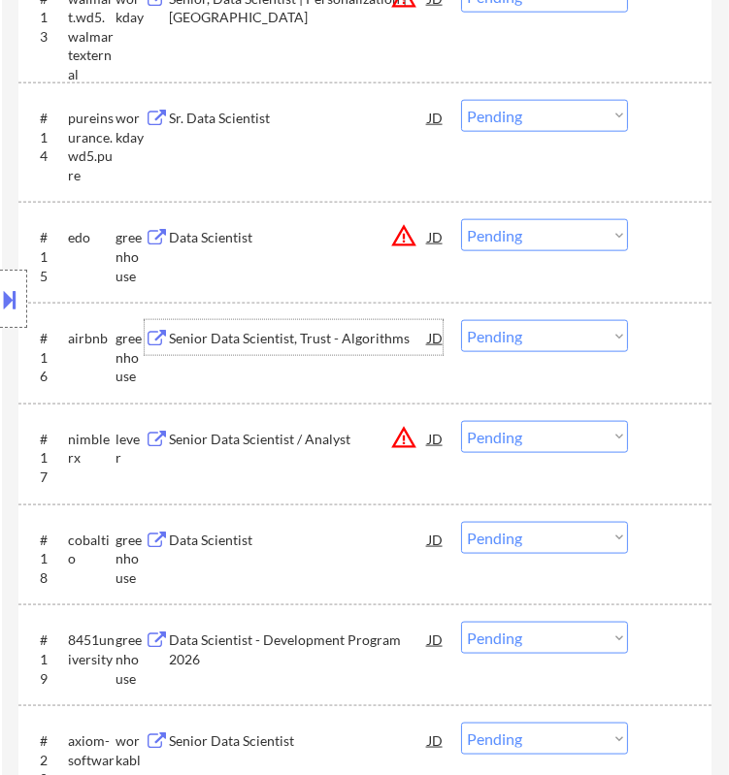
scroll to position [2156, 0]
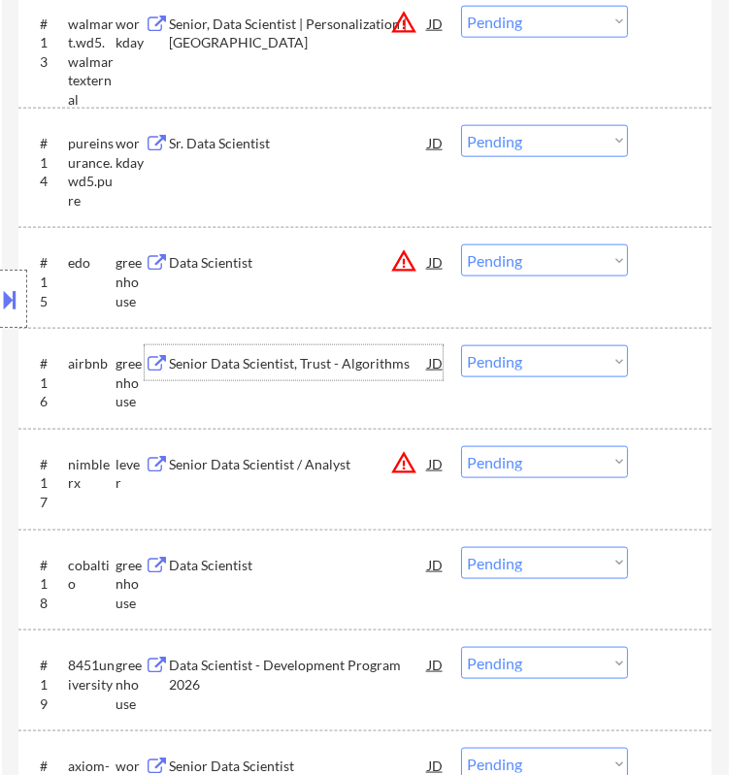
click at [541, 353] on select "Choose an option... Pending Applied Excluded (Questions) Excluded (Expired) Exc…" at bounding box center [544, 361] width 167 height 32
click at [461, 345] on select "Choose an option... Pending Applied Excluded (Questions) Excluded (Expired) Exc…" at bounding box center [544, 361] width 167 height 32
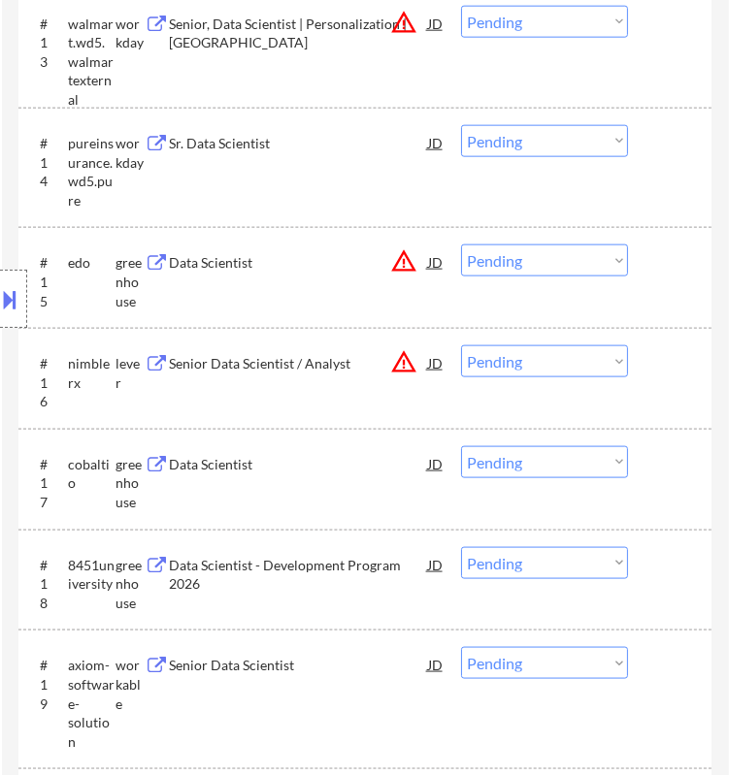
click at [339, 262] on div "Location Inclusions:" at bounding box center [173, 299] width 347 height 360
click at [390, 258] on button "warning_amber" at bounding box center [403, 260] width 27 height 27
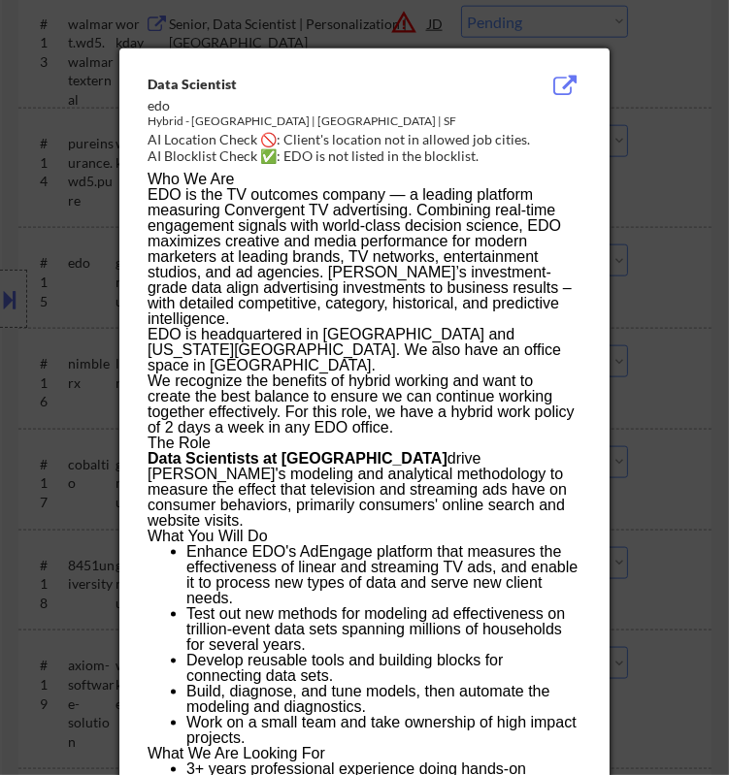
click at [645, 159] on div at bounding box center [364, 387] width 729 height 775
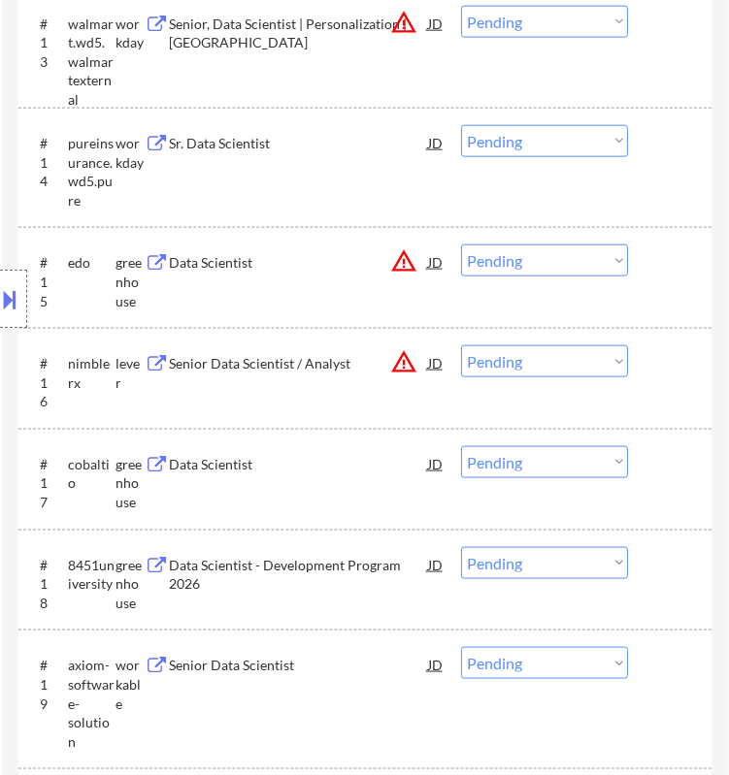
click at [291, 269] on div "Location Inclusions:" at bounding box center [173, 299] width 347 height 360
click at [343, 262] on div "Location Inclusions:" at bounding box center [173, 299] width 347 height 360
click at [368, 260] on div "Data Scientist" at bounding box center [298, 262] width 258 height 19
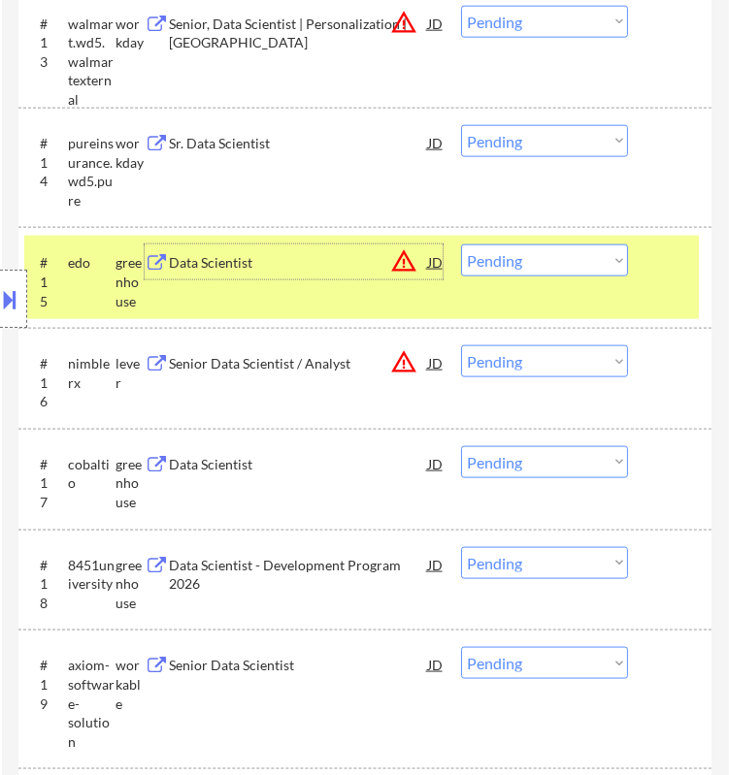
click at [502, 267] on select "Choose an option... Pending Applied Excluded (Questions) Excluded (Expired) Exc…" at bounding box center [544, 261] width 167 height 32
click at [461, 245] on select "Choose an option... Pending Applied Excluded (Questions) Excluded (Expired) Exc…" at bounding box center [544, 261] width 167 height 32
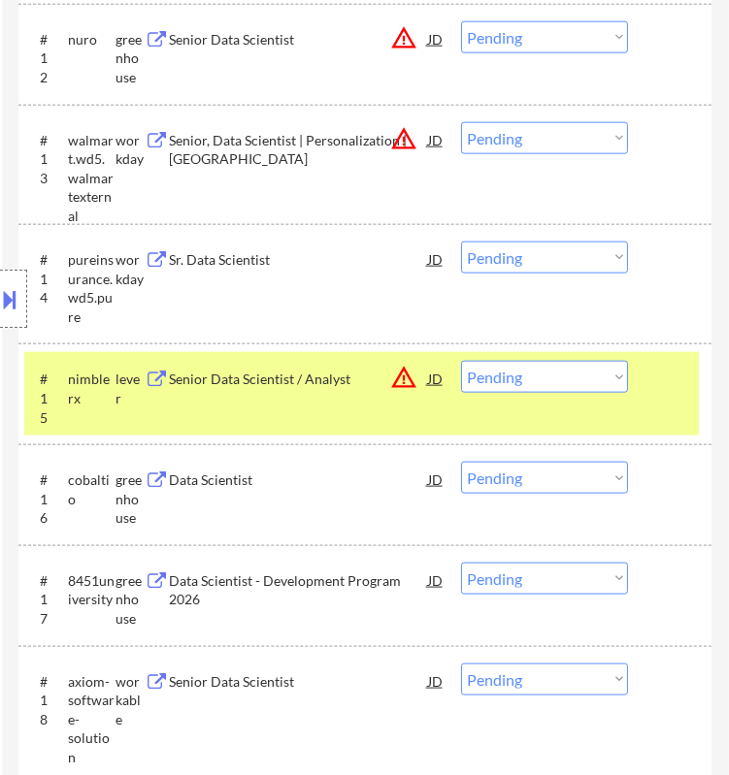
scroll to position [2049, 0]
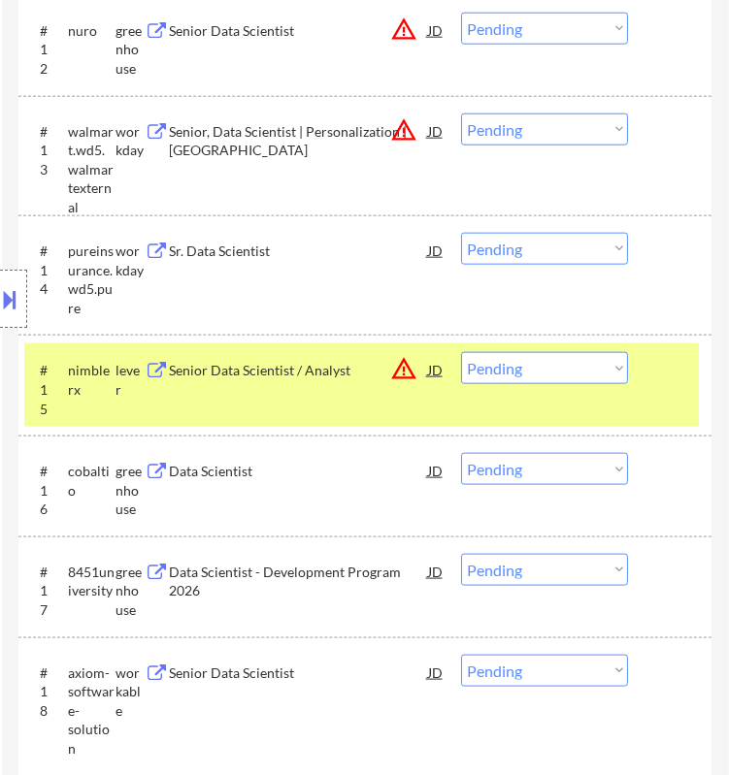
click at [335, 372] on div "Location Inclusions:" at bounding box center [173, 299] width 347 height 360
click at [369, 367] on div "Senior Data Scientist / Analyst" at bounding box center [298, 370] width 258 height 19
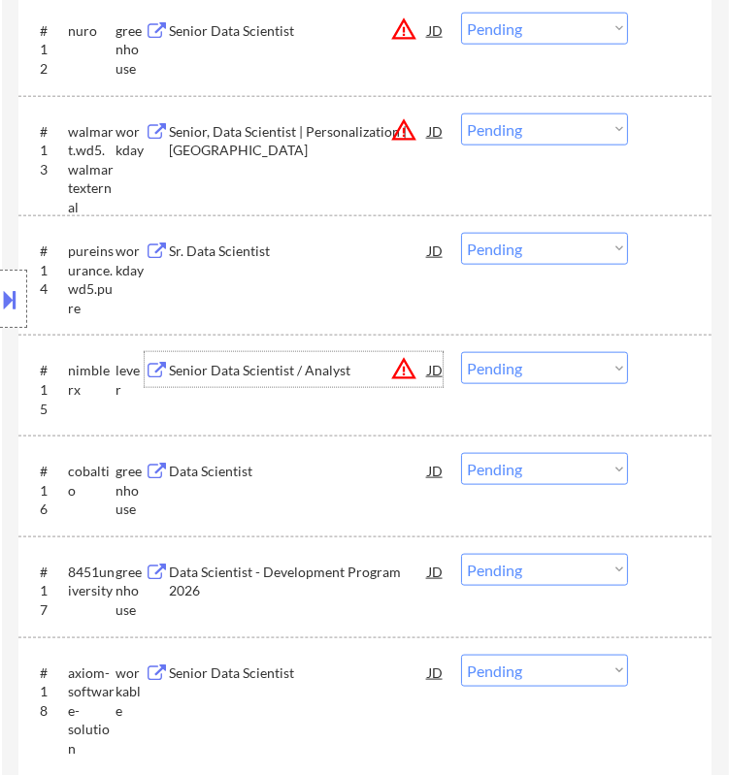
click at [532, 375] on select "Choose an option... Pending Applied Excluded (Questions) Excluded (Expired) Exc…" at bounding box center [544, 368] width 167 height 32
click at [461, 352] on select "Choose an option... Pending Applied Excluded (Questions) Excluded (Expired) Exc…" at bounding box center [544, 368] width 167 height 32
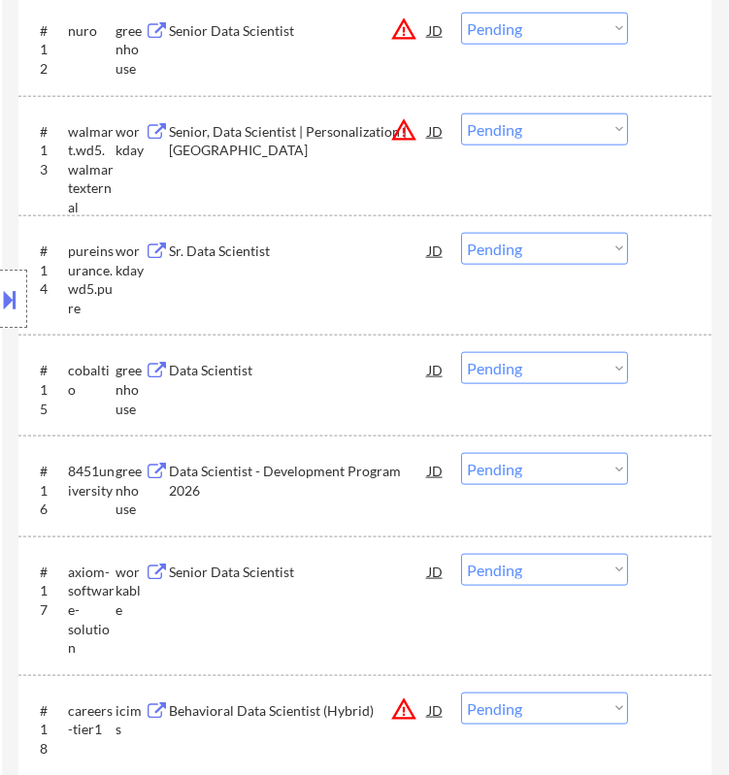
click at [312, 365] on div "Location Inclusions:" at bounding box center [173, 299] width 347 height 360
click at [375, 372] on div "Data Scientist" at bounding box center [298, 370] width 258 height 19
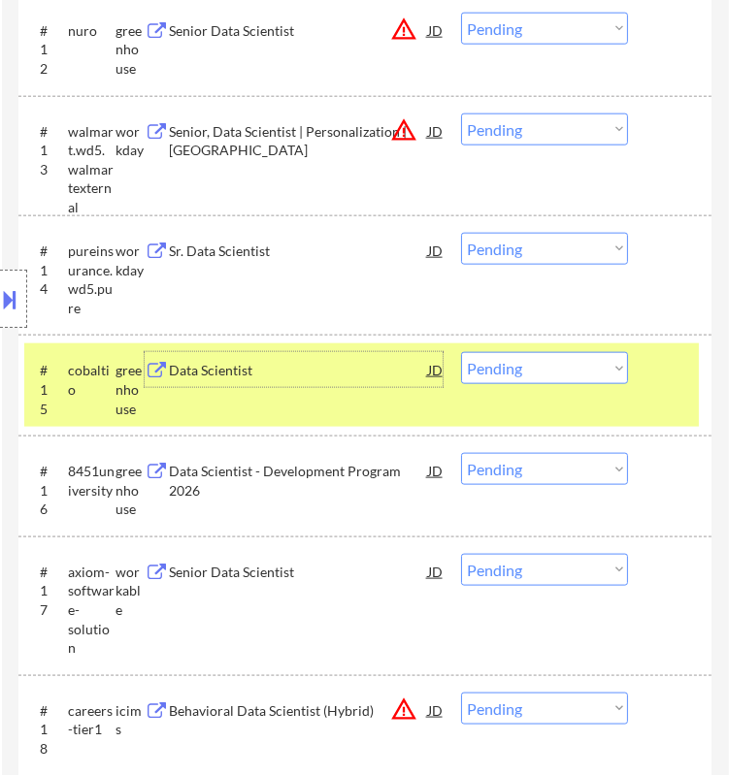
click at [485, 361] on select "Choose an option... Pending Applied Excluded (Questions) Excluded (Expired) Exc…" at bounding box center [544, 368] width 167 height 32
click at [461, 352] on select "Choose an option... Pending Applied Excluded (Questions) Excluded (Expired) Exc…" at bounding box center [544, 368] width 167 height 32
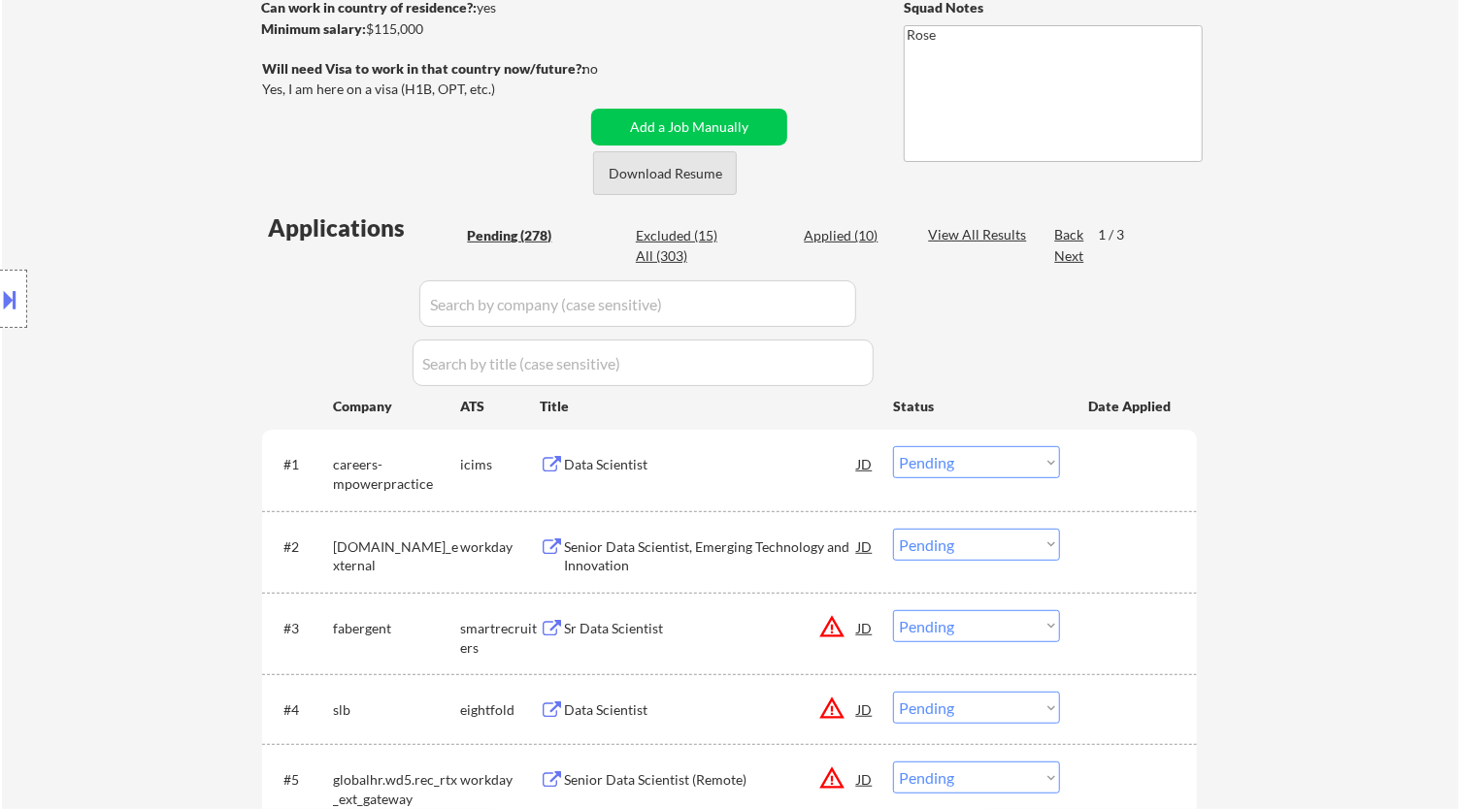
scroll to position [215, 0]
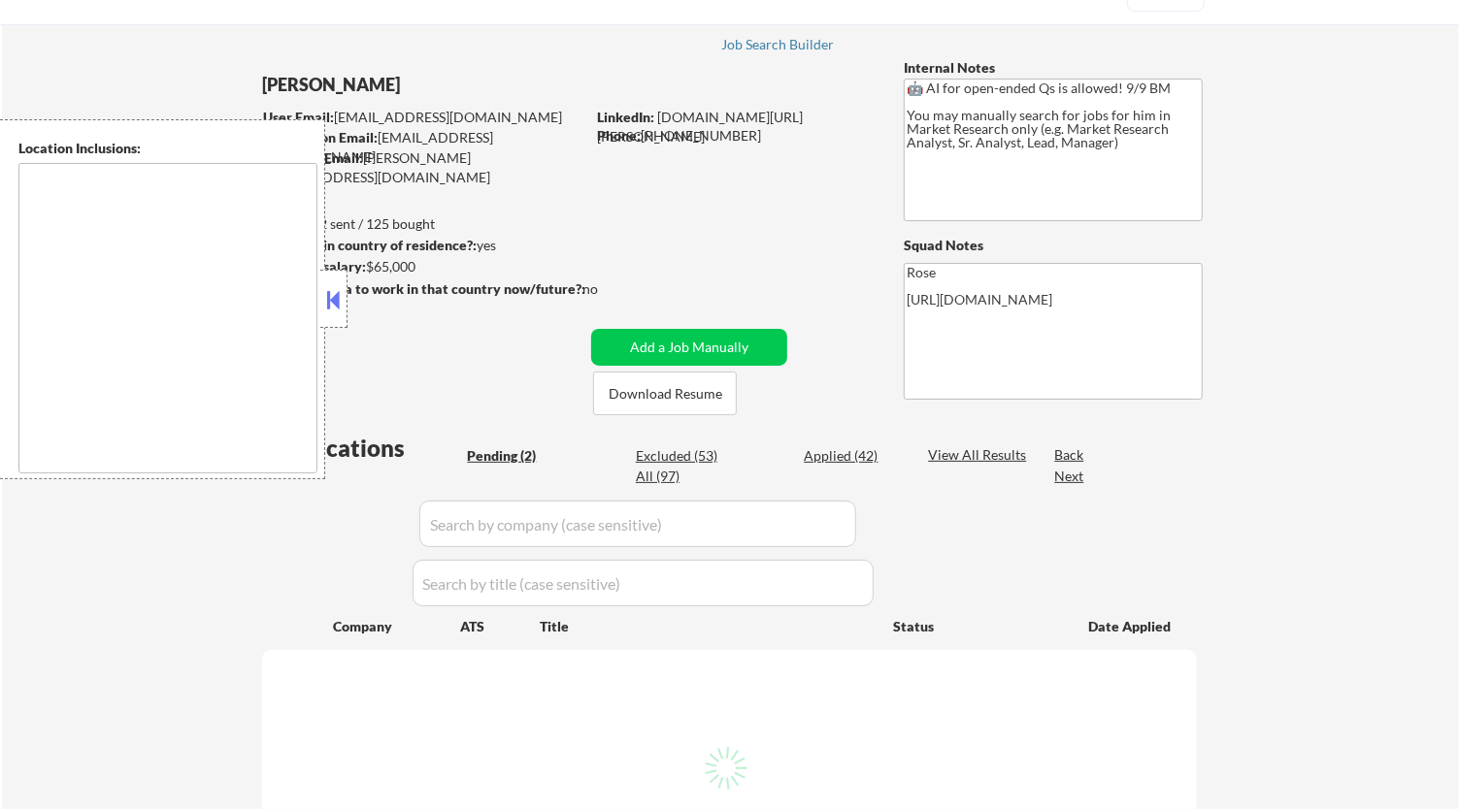
scroll to position [215, 0]
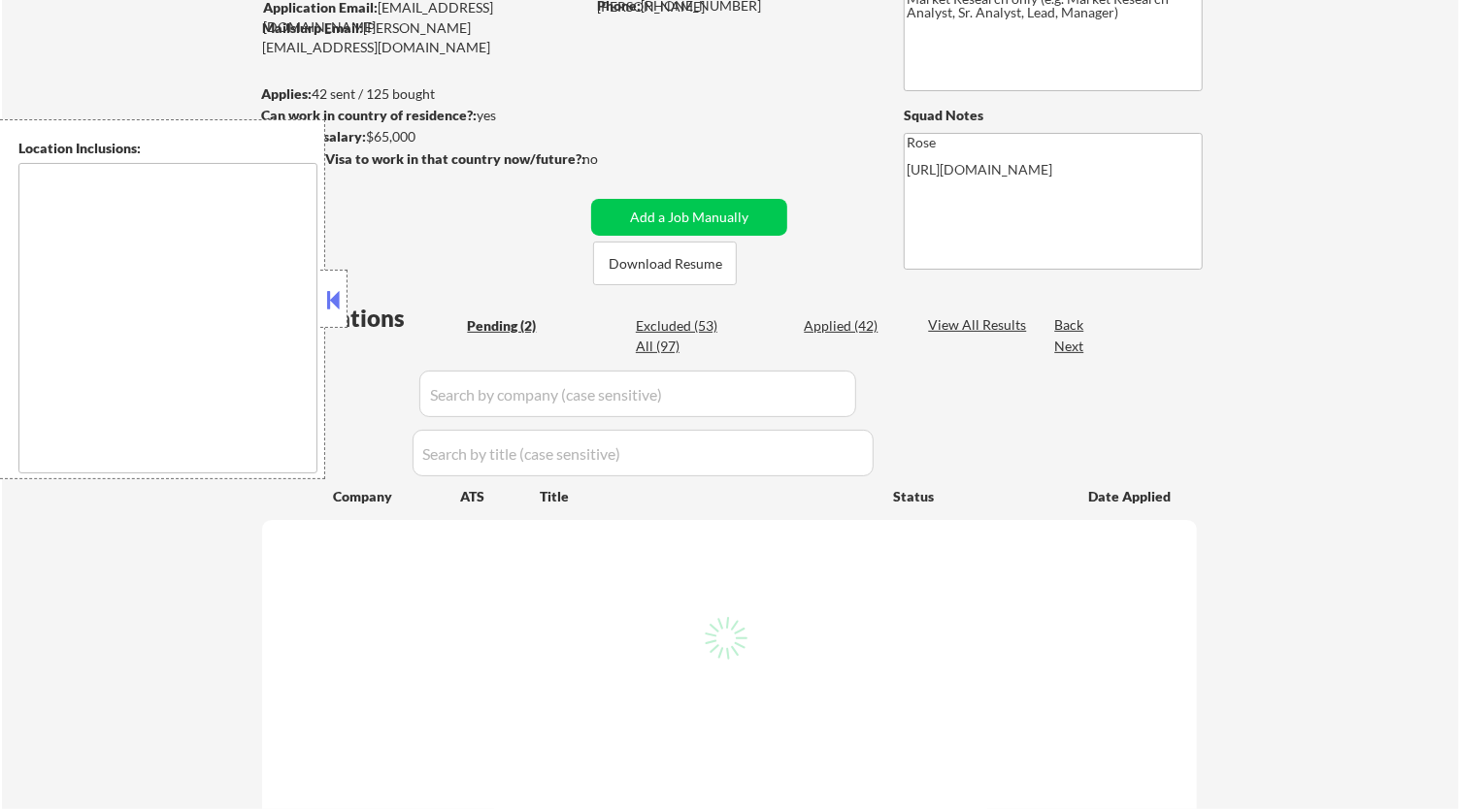
select select ""pending""
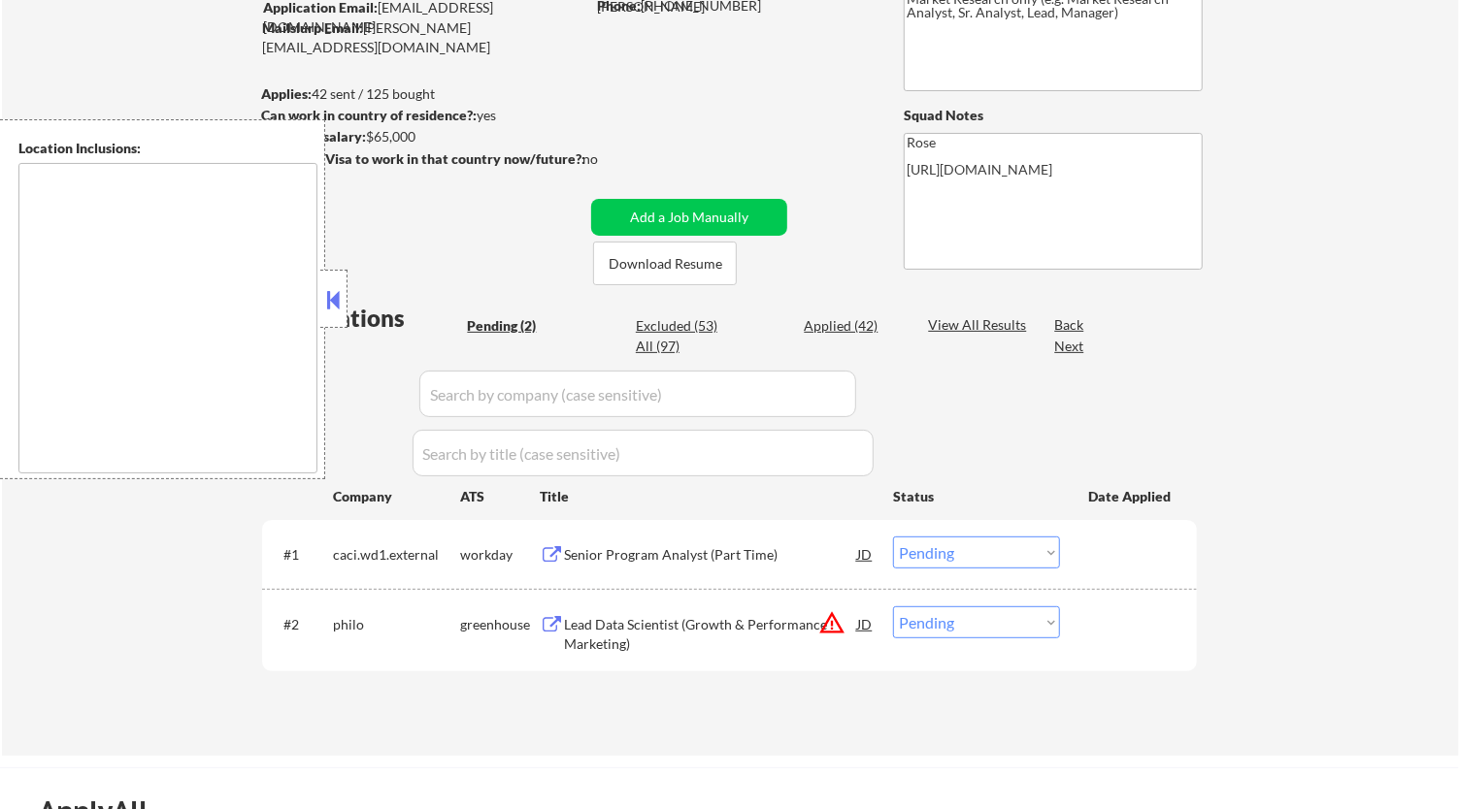
type textarea "[GEOGRAPHIC_DATA], [GEOGRAPHIC_DATA] [GEOGRAPHIC_DATA], [GEOGRAPHIC_DATA] [GEOG…"
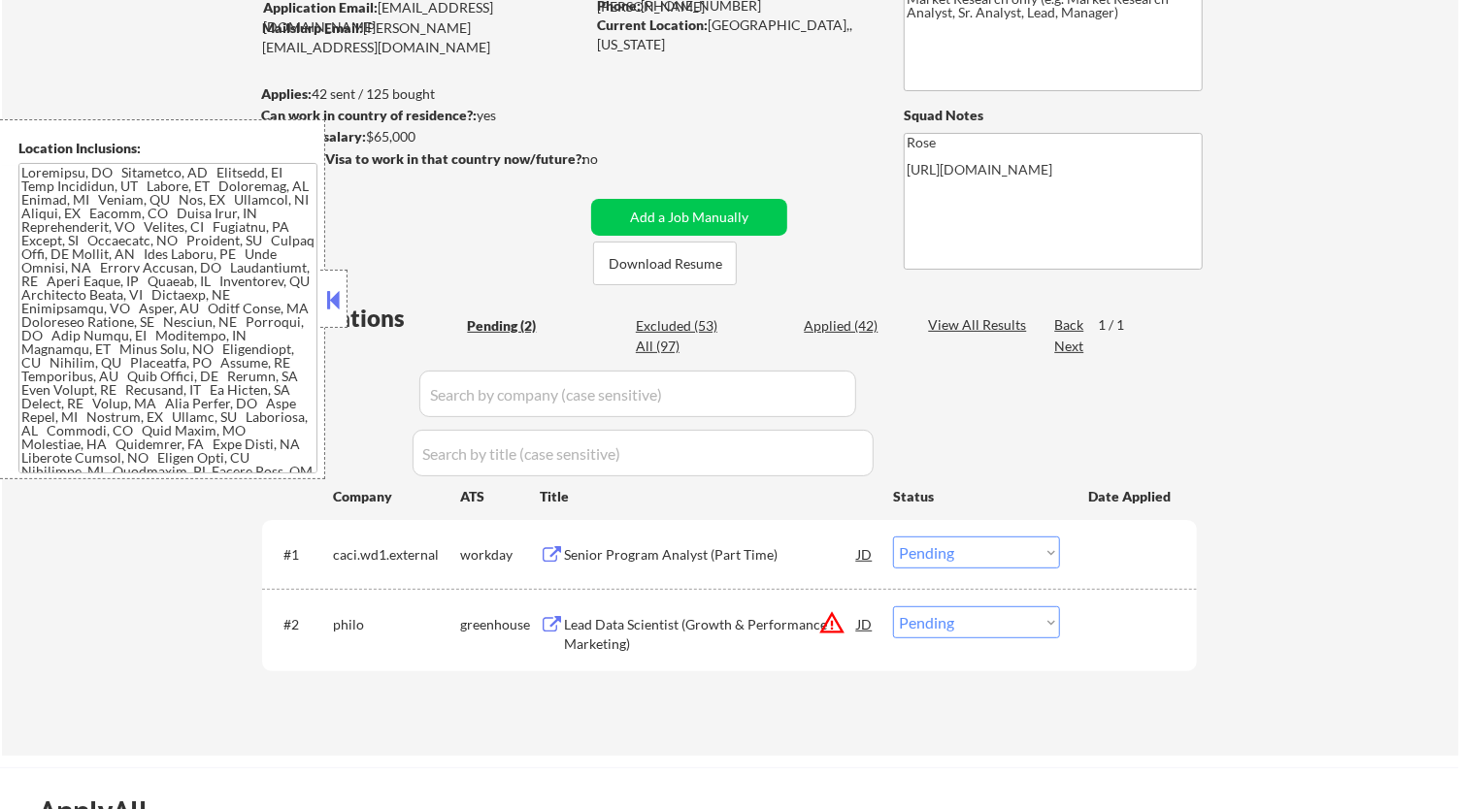
click at [856, 327] on div "Applied (42)" at bounding box center [852, 325] width 97 height 19
select select ""applied""
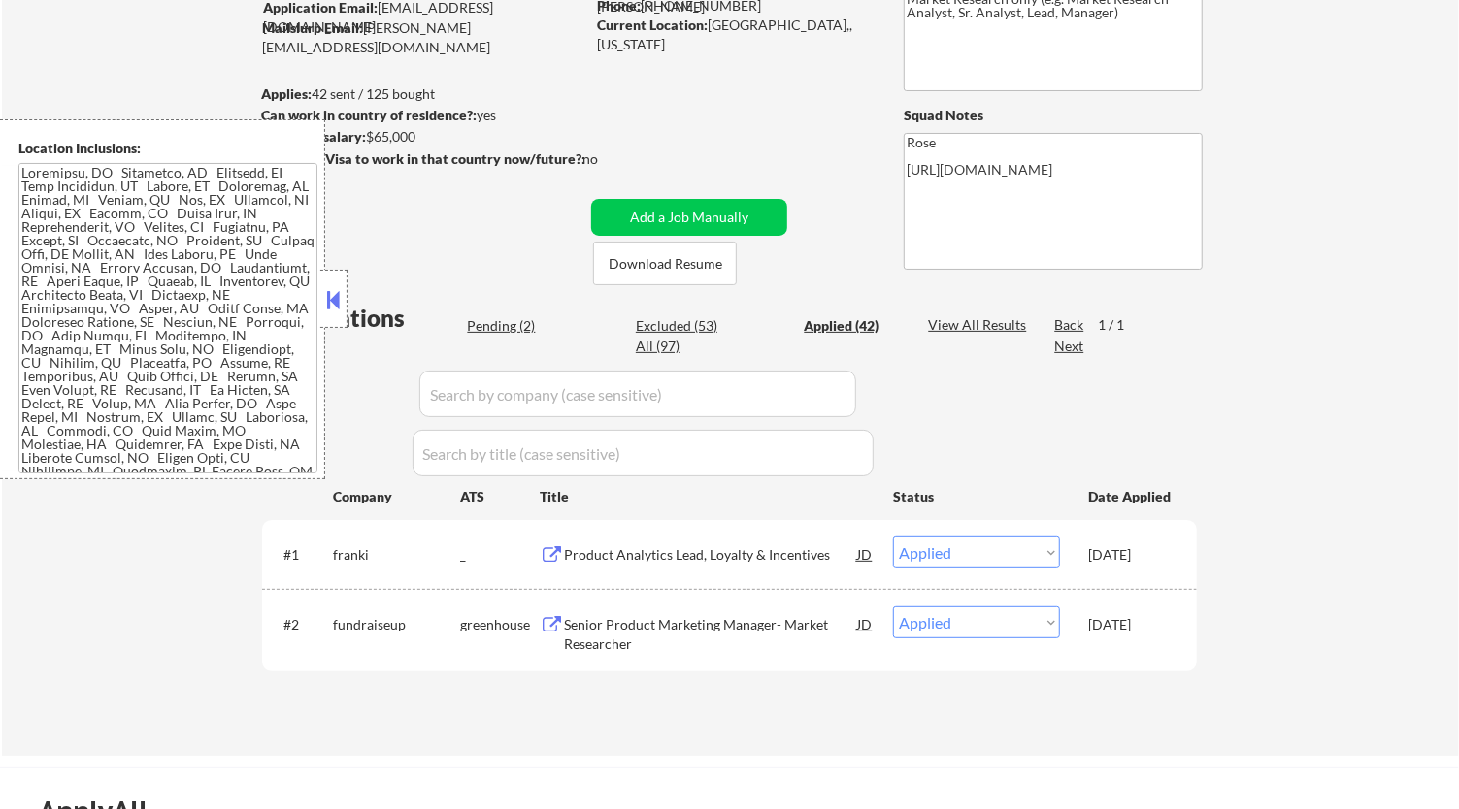
select select ""applied""
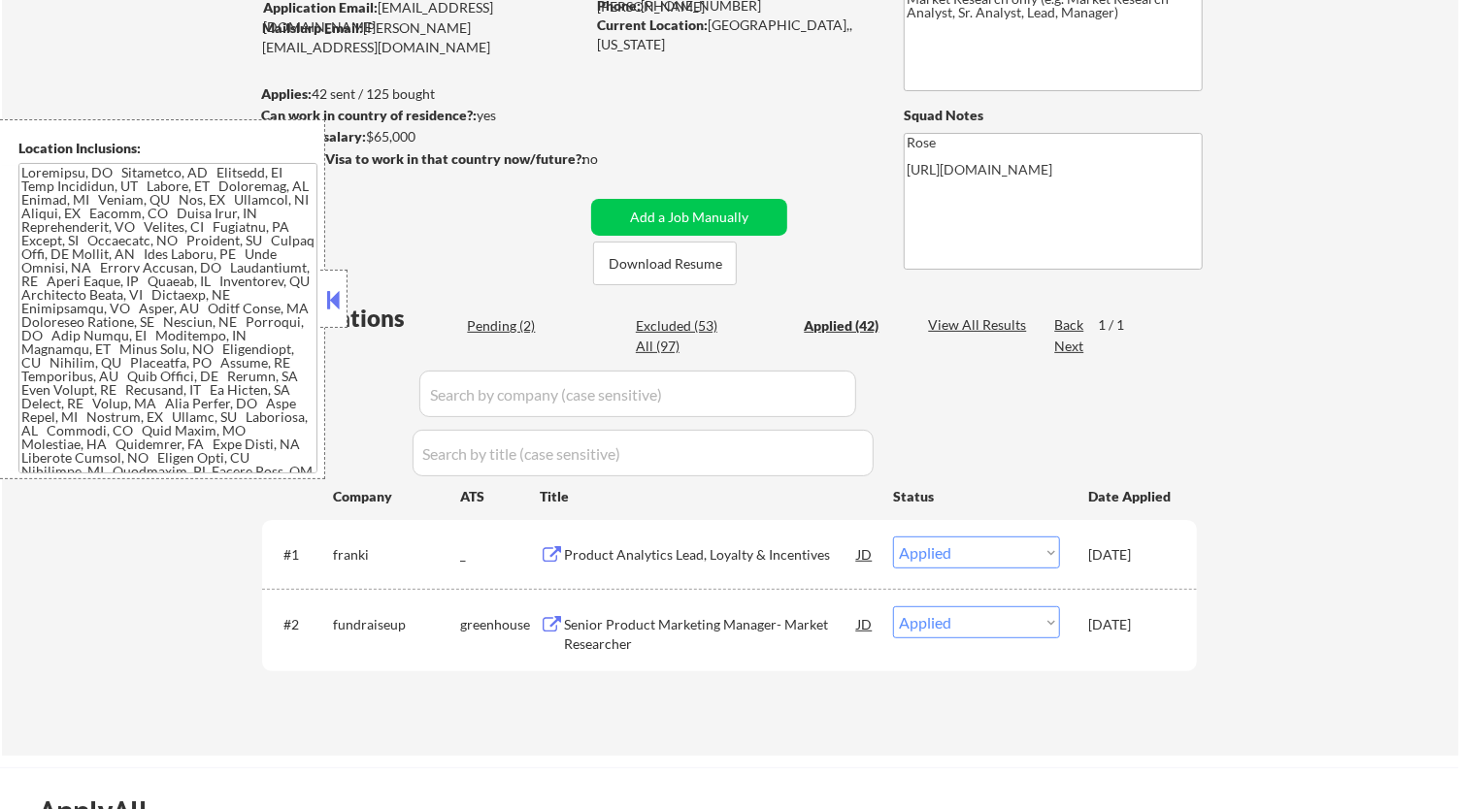
select select ""applied""
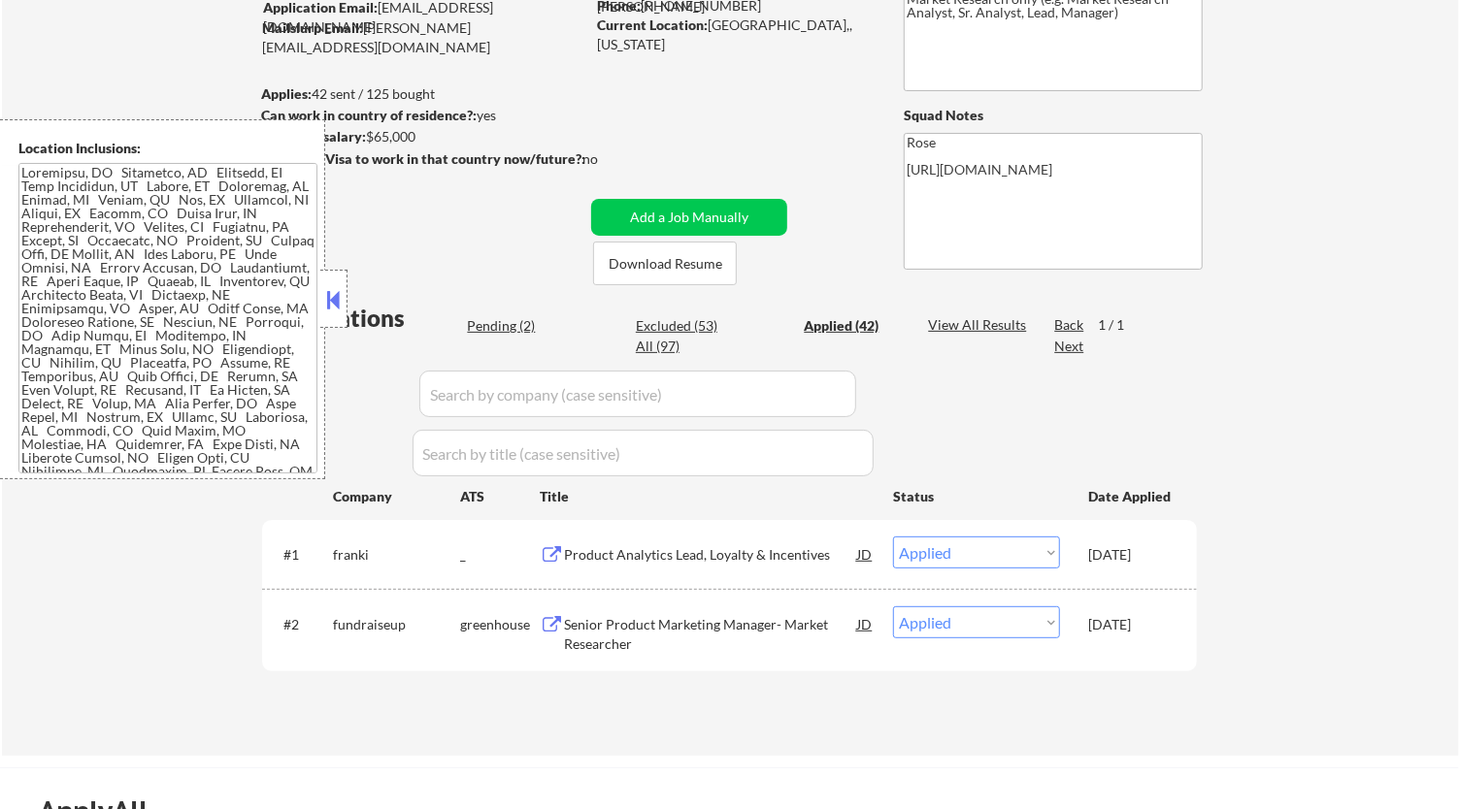
select select ""applied""
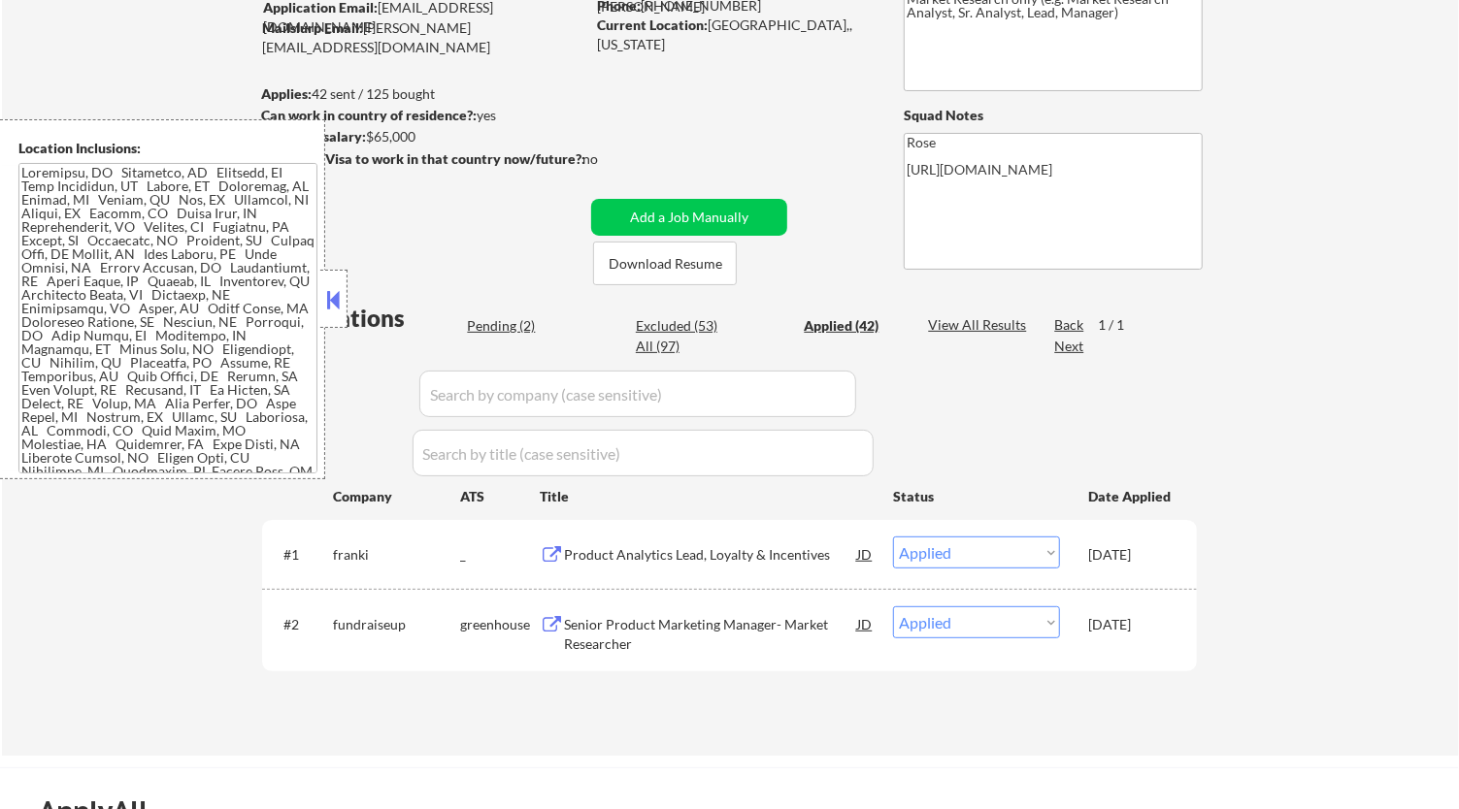
select select ""applied""
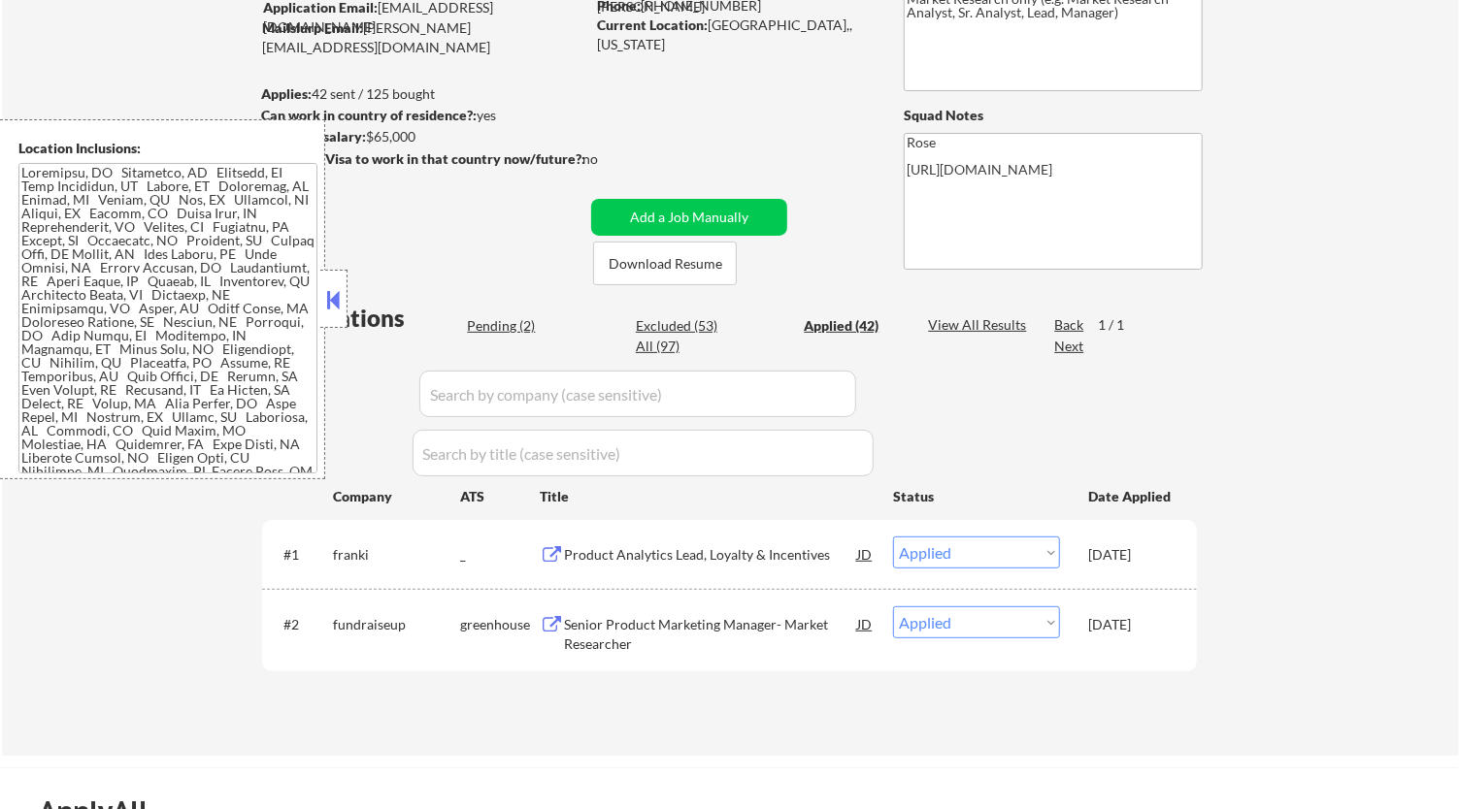
select select ""applied""
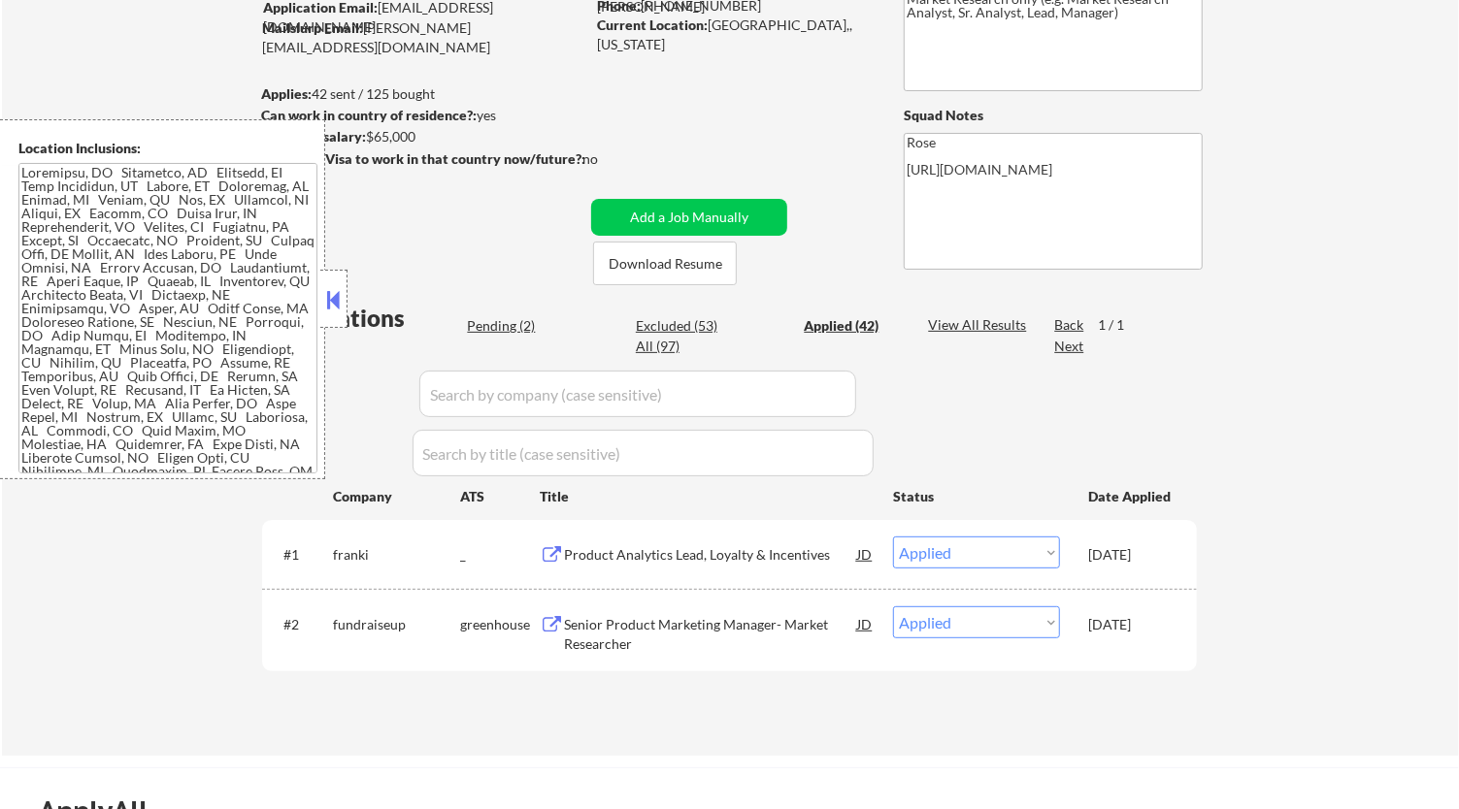
select select ""applied""
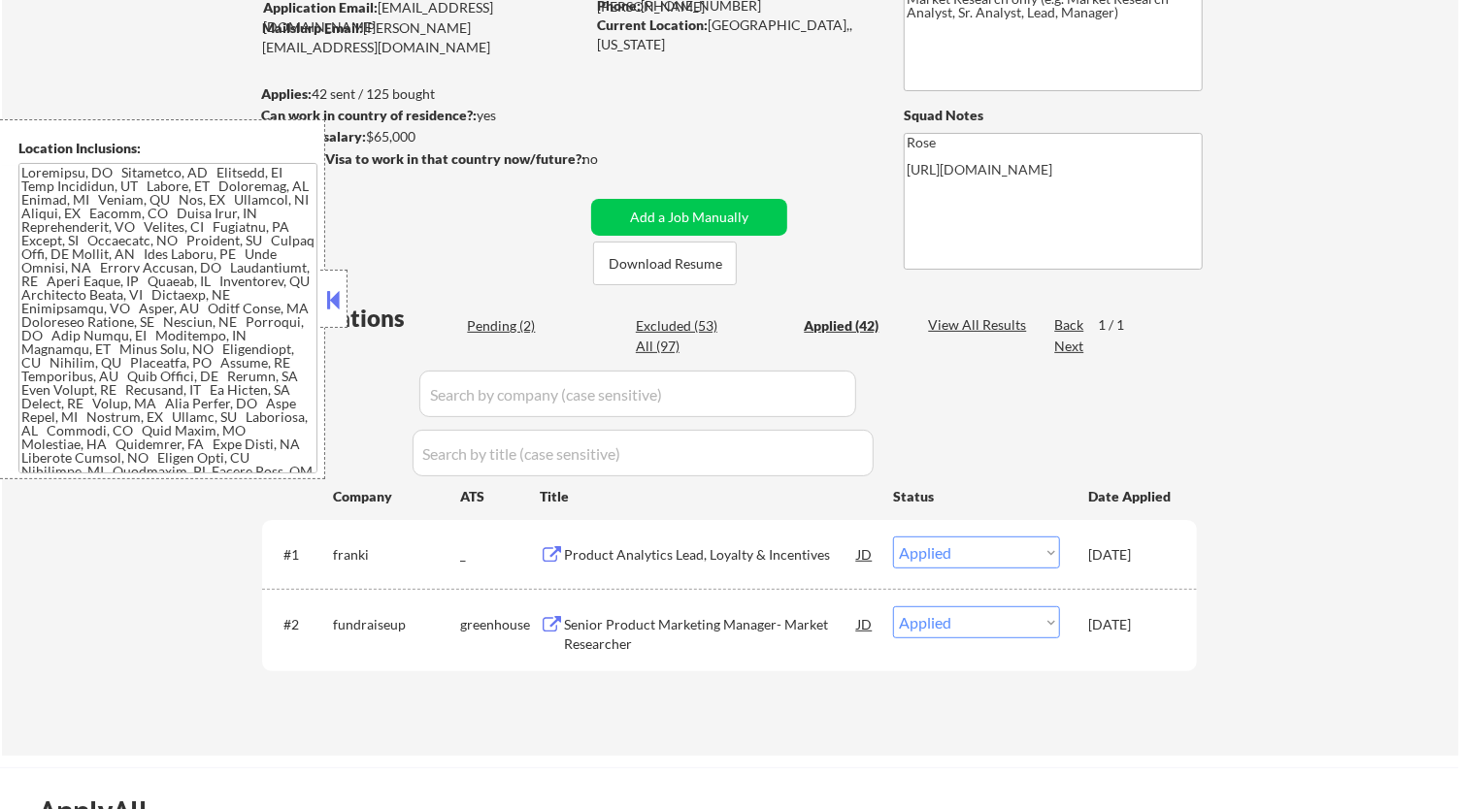
select select ""applied""
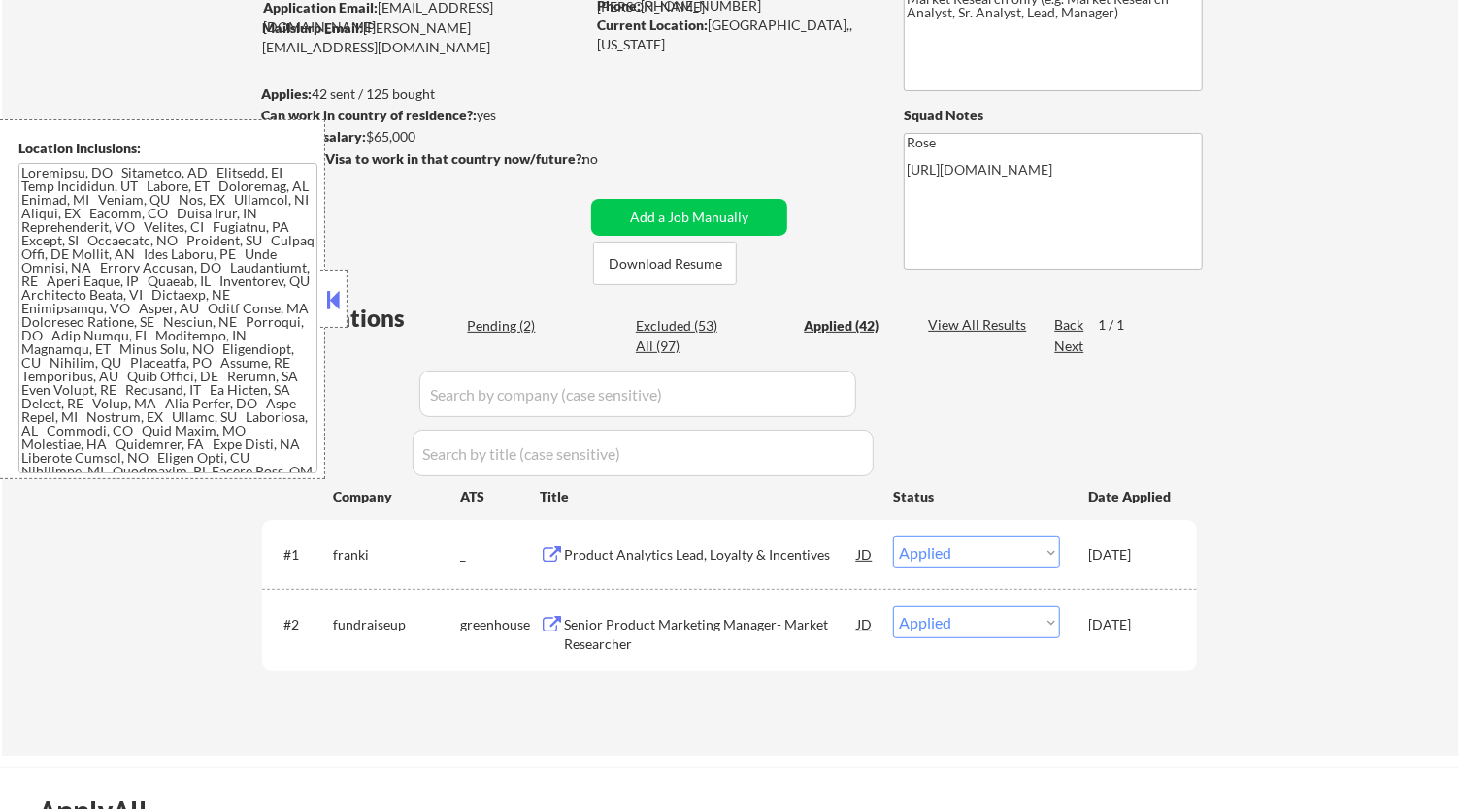
select select ""applied""
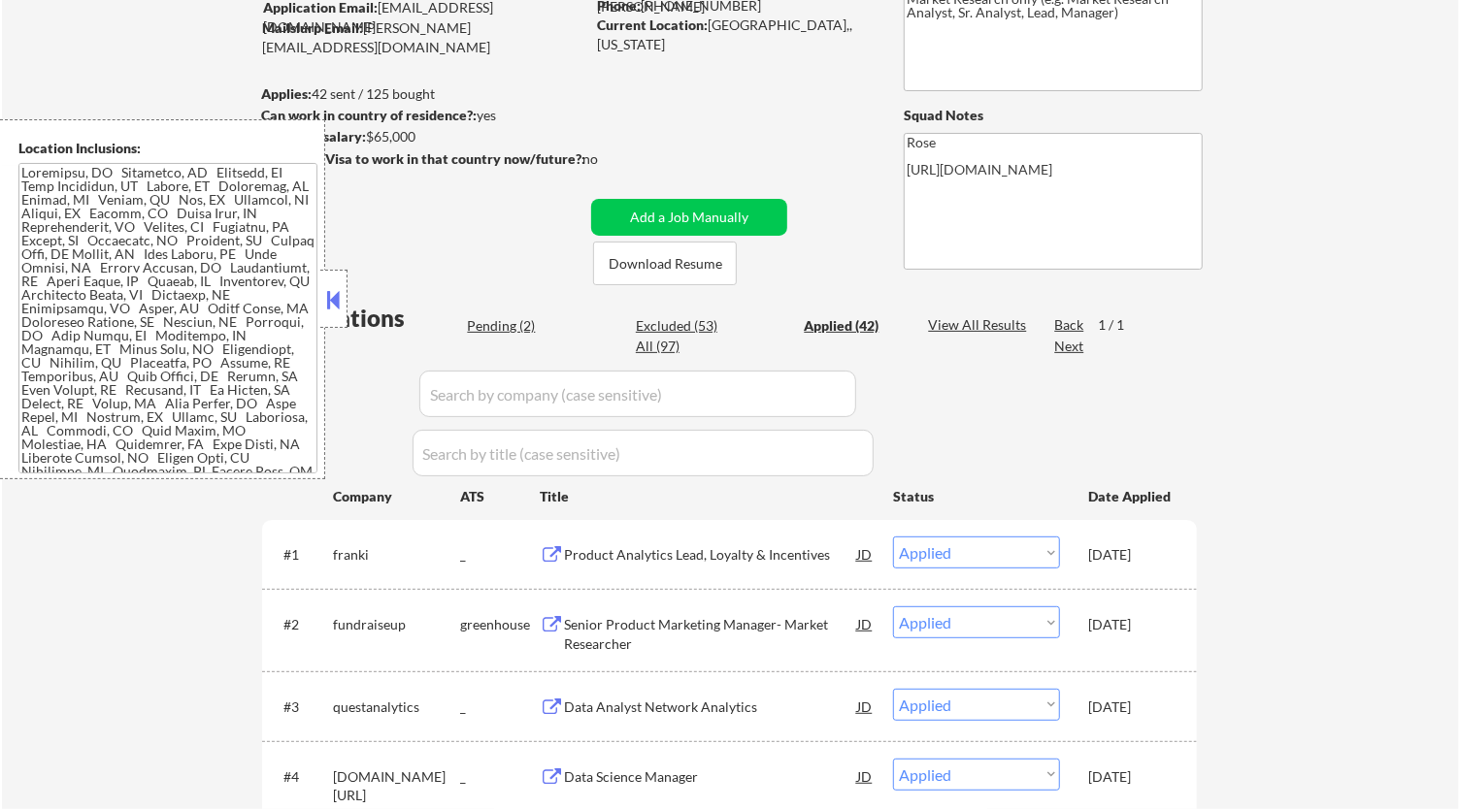
click at [338, 293] on button at bounding box center [333, 299] width 21 height 29
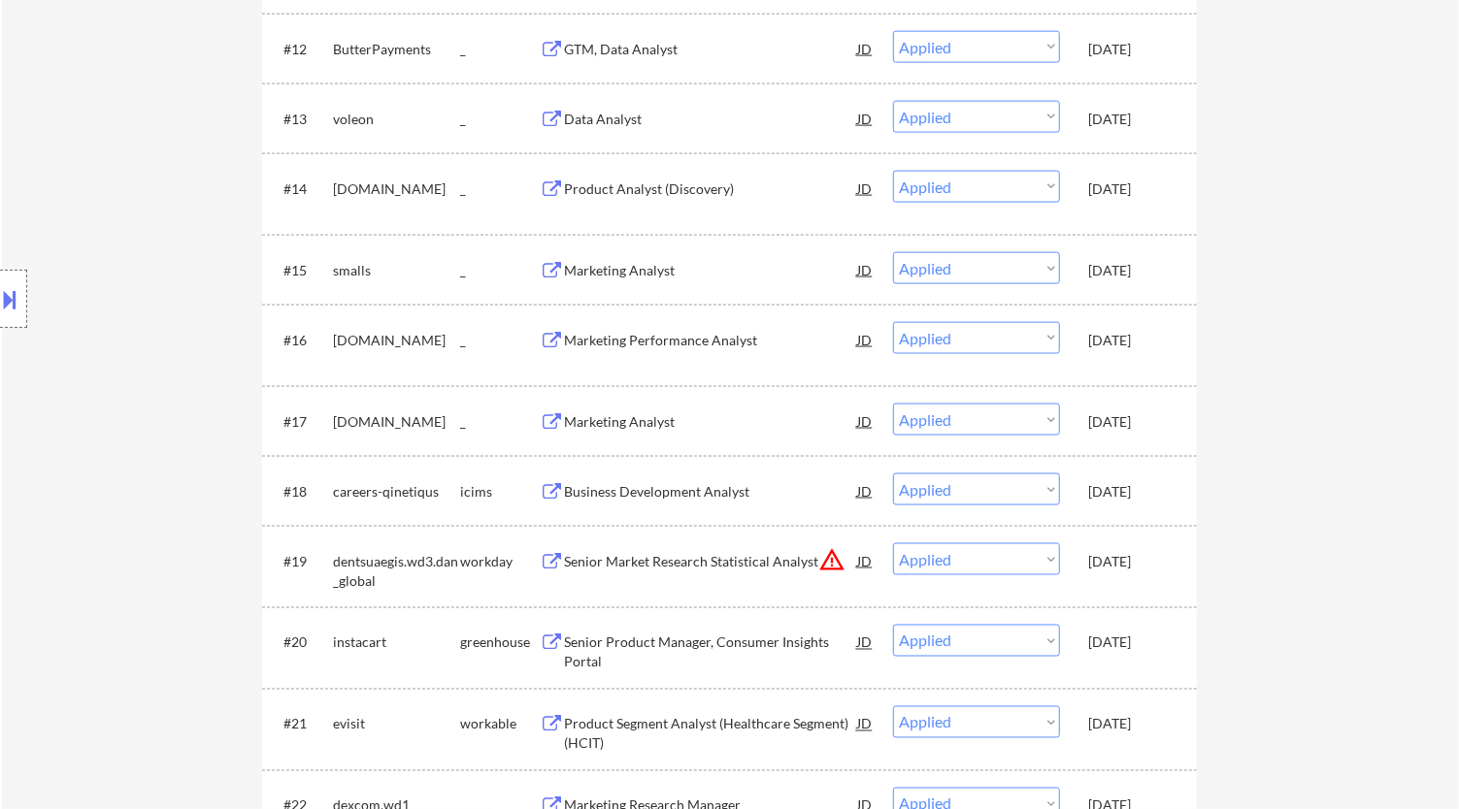
scroll to position [1617, 0]
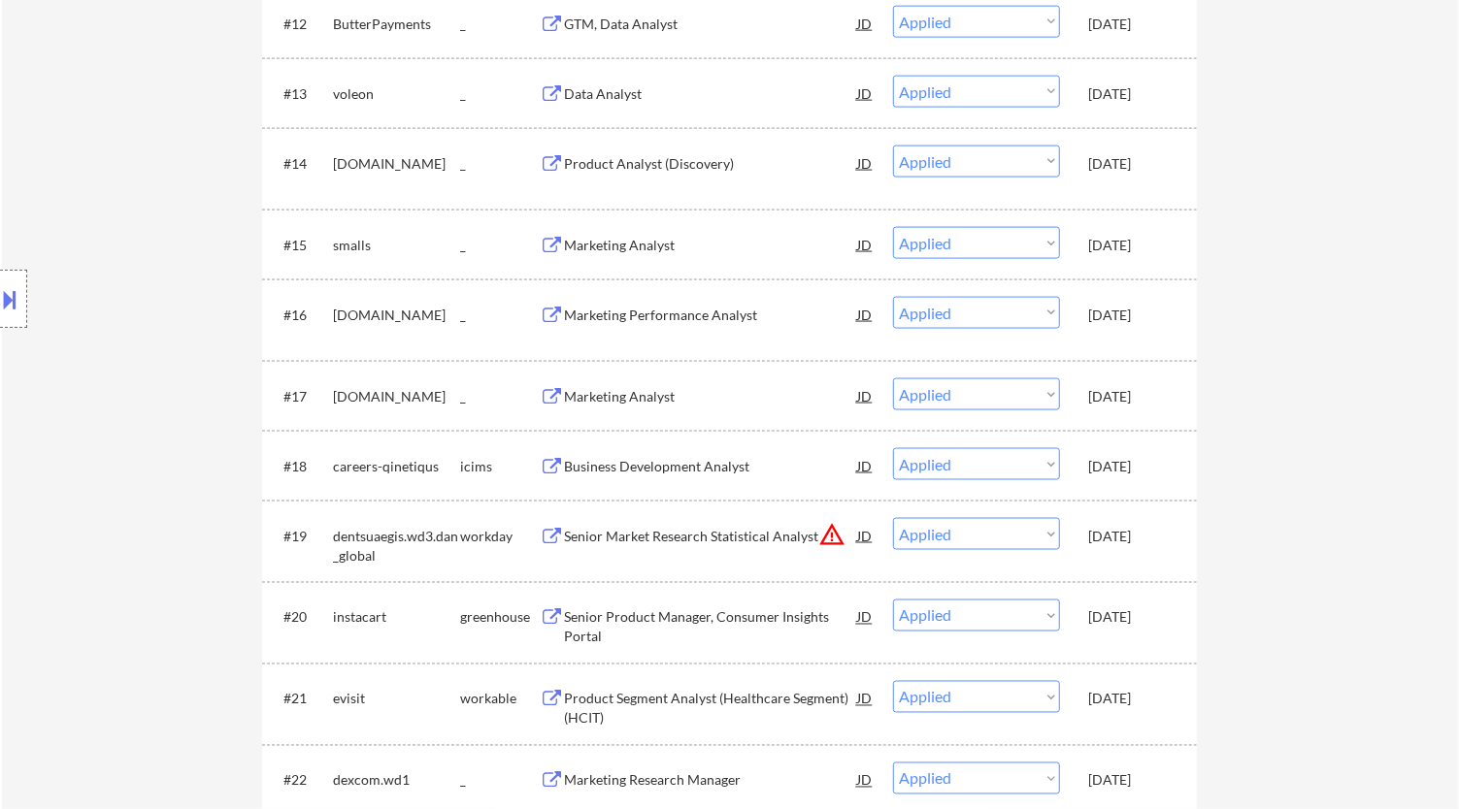
click at [752, 533] on div "Senior Market Research Statistical Analyst" at bounding box center [710, 536] width 293 height 19
